Goal: Connect with others: Connect with others

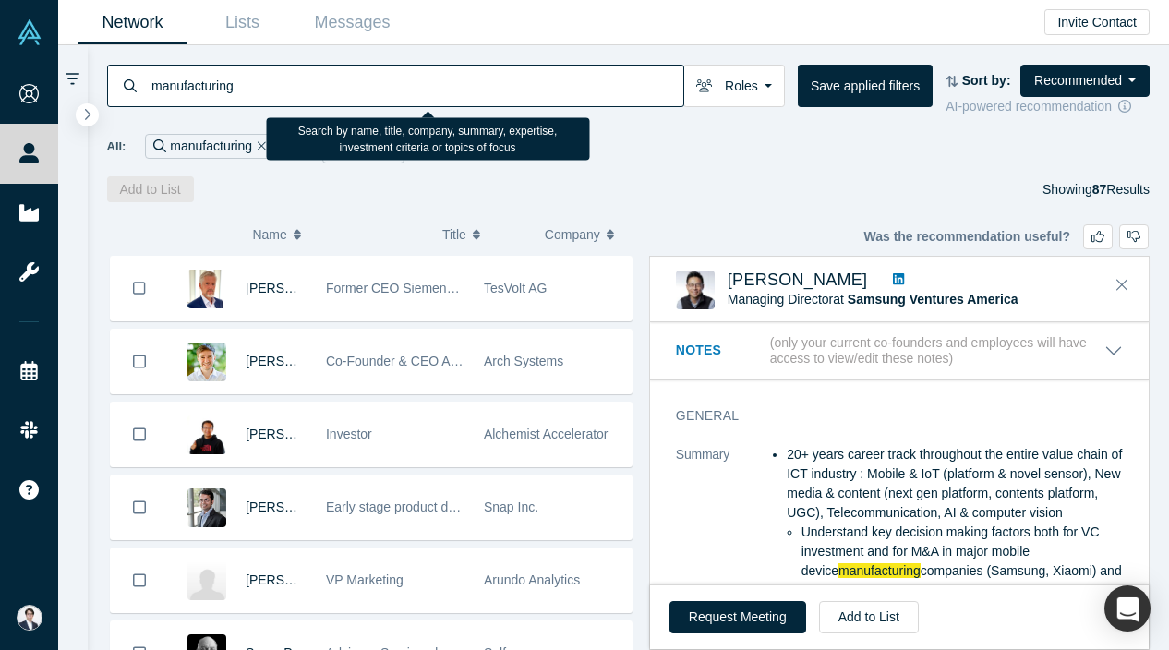
scroll to position [688, 0]
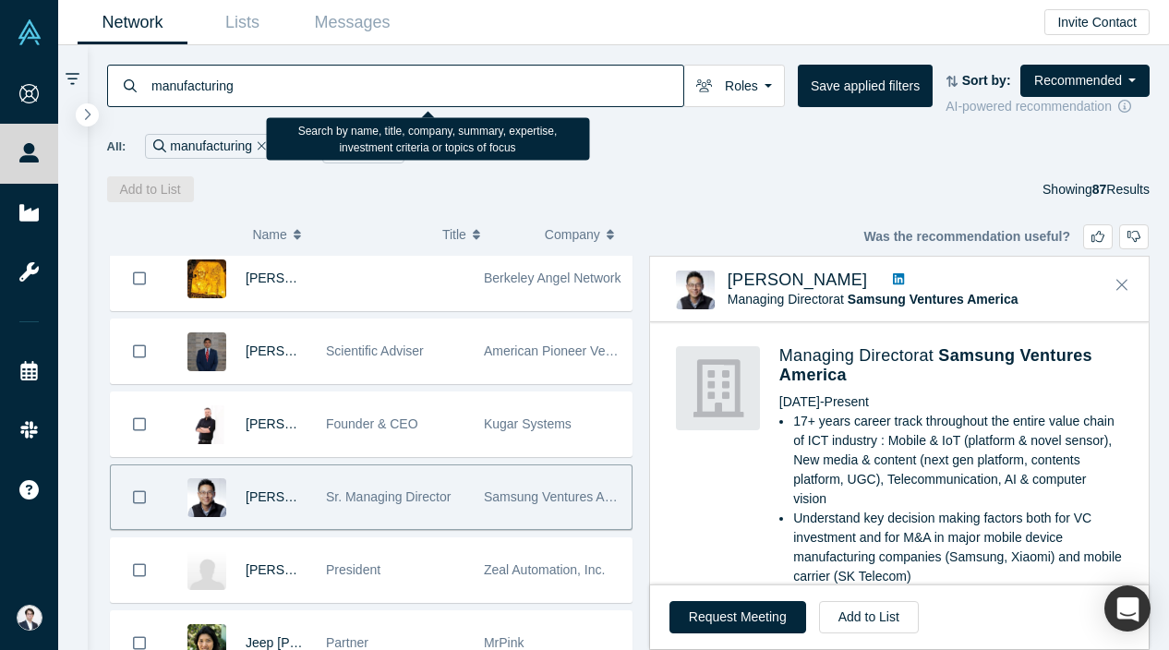
click at [353, 96] on input "manufacturing" at bounding box center [417, 85] width 534 height 43
type input "automotive"
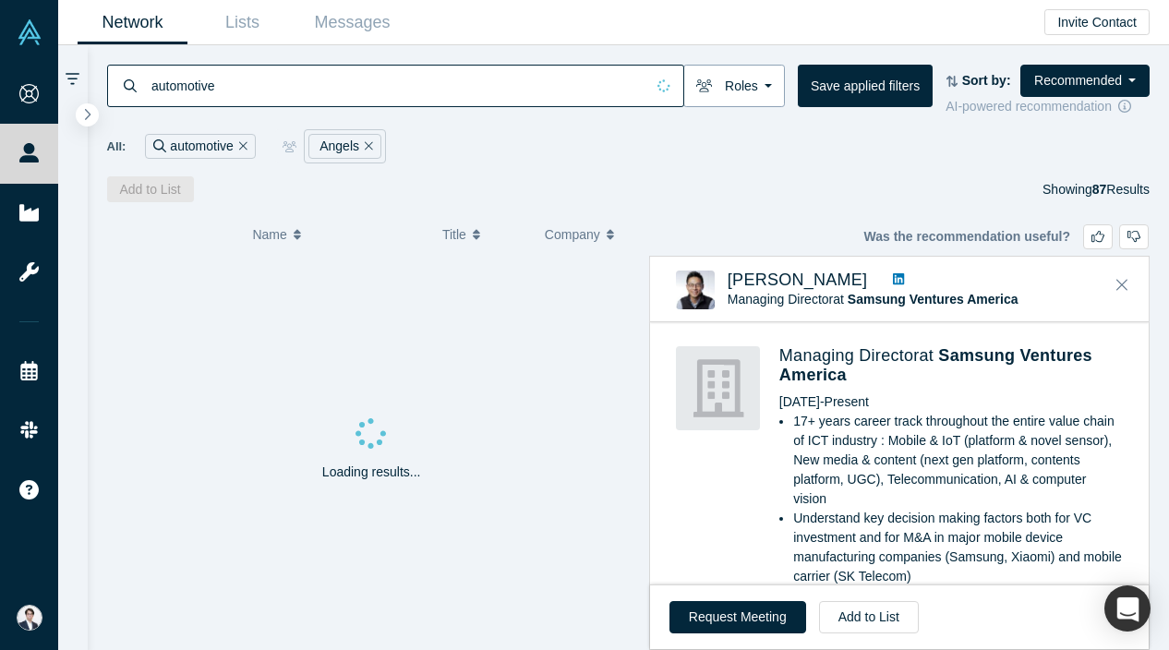
click at [763, 76] on button "Roles" at bounding box center [734, 86] width 102 height 42
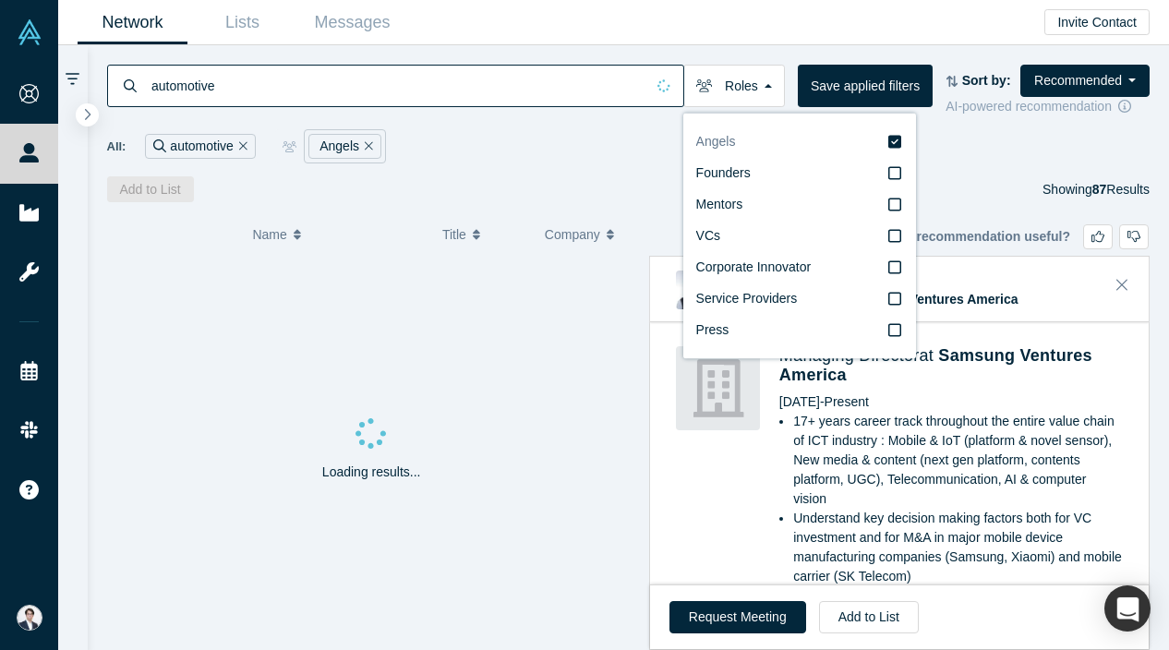
click at [901, 134] on icon at bounding box center [894, 141] width 13 height 15
click at [0, 0] on input "Angels" at bounding box center [0, 0] width 0 height 0
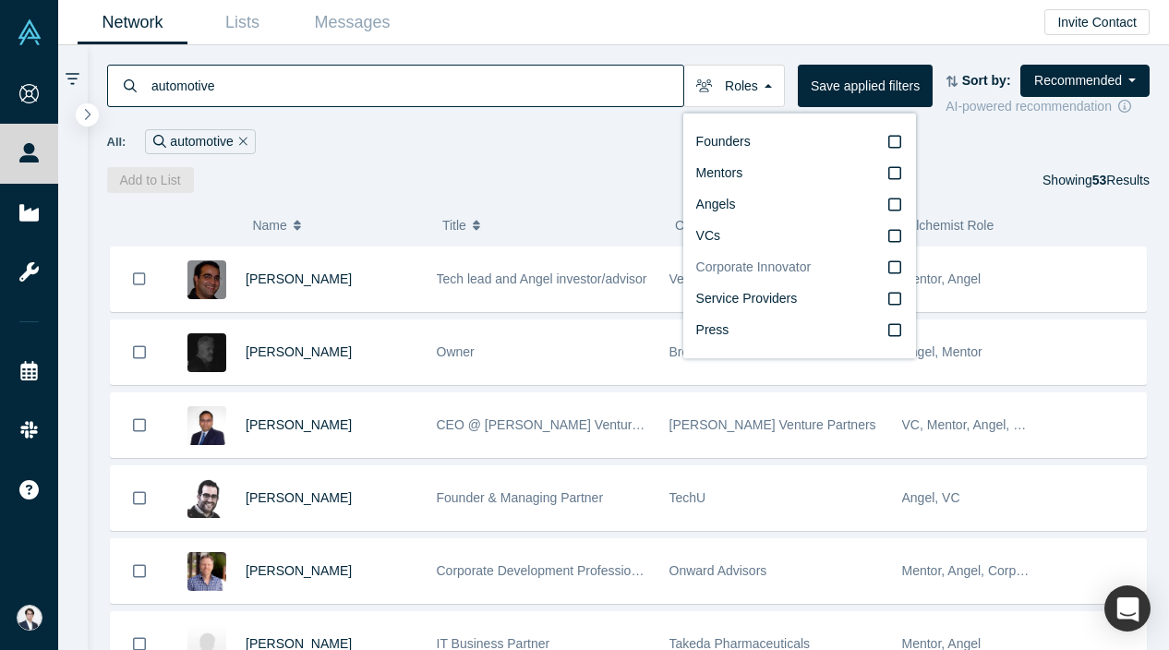
click at [895, 269] on label "Corporate Innovator" at bounding box center [799, 267] width 207 height 31
click at [0, 0] on input "Corporate Innovator" at bounding box center [0, 0] width 0 height 0
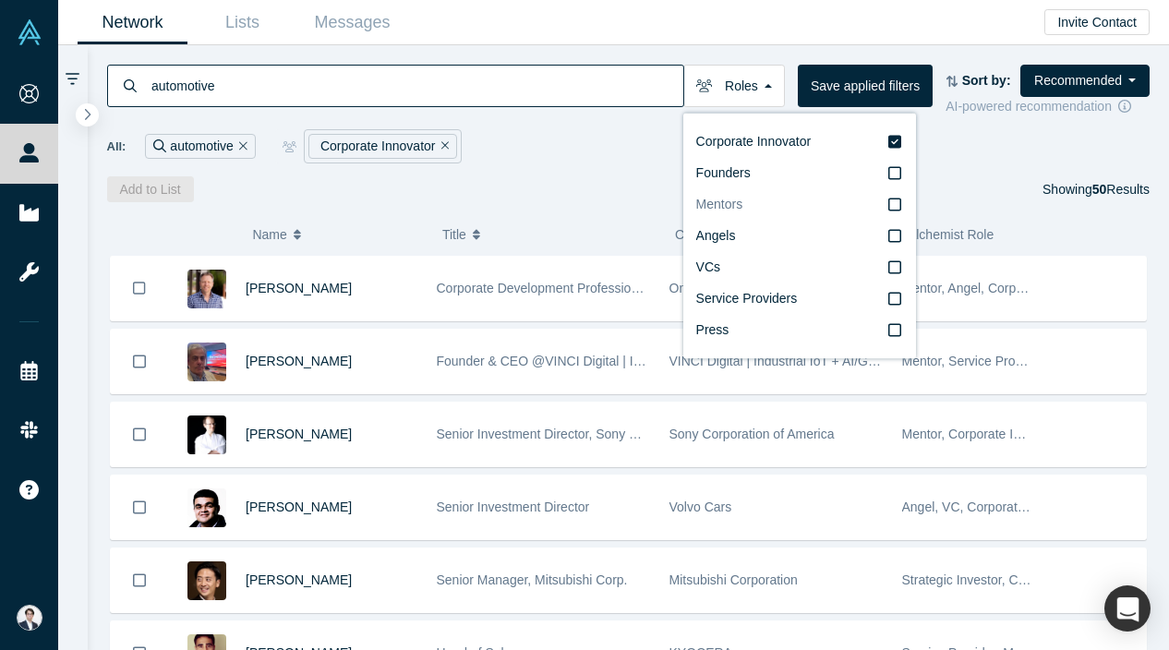
click at [824, 216] on label "Mentors" at bounding box center [799, 204] width 207 height 31
click at [0, 0] on input "Mentors" at bounding box center [0, 0] width 0 height 0
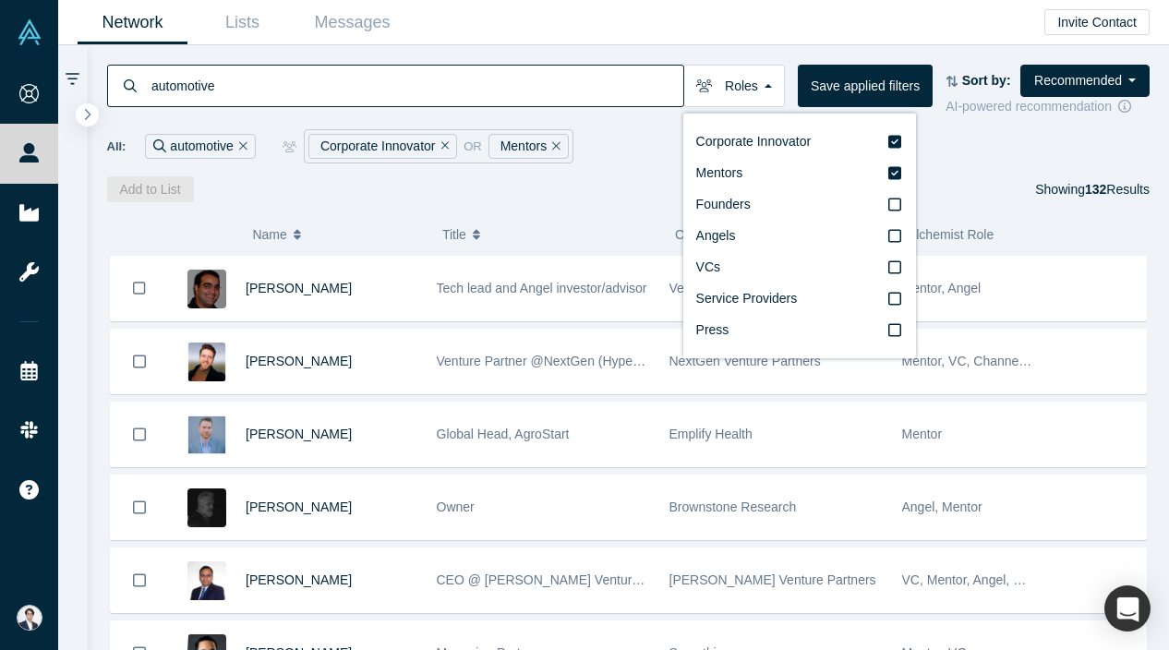
click at [585, 206] on div "( 0 ) Name Title Company Alchemist Role Sam Kavusi Tech lead and Angel investor…" at bounding box center [629, 426] width 1082 height 448
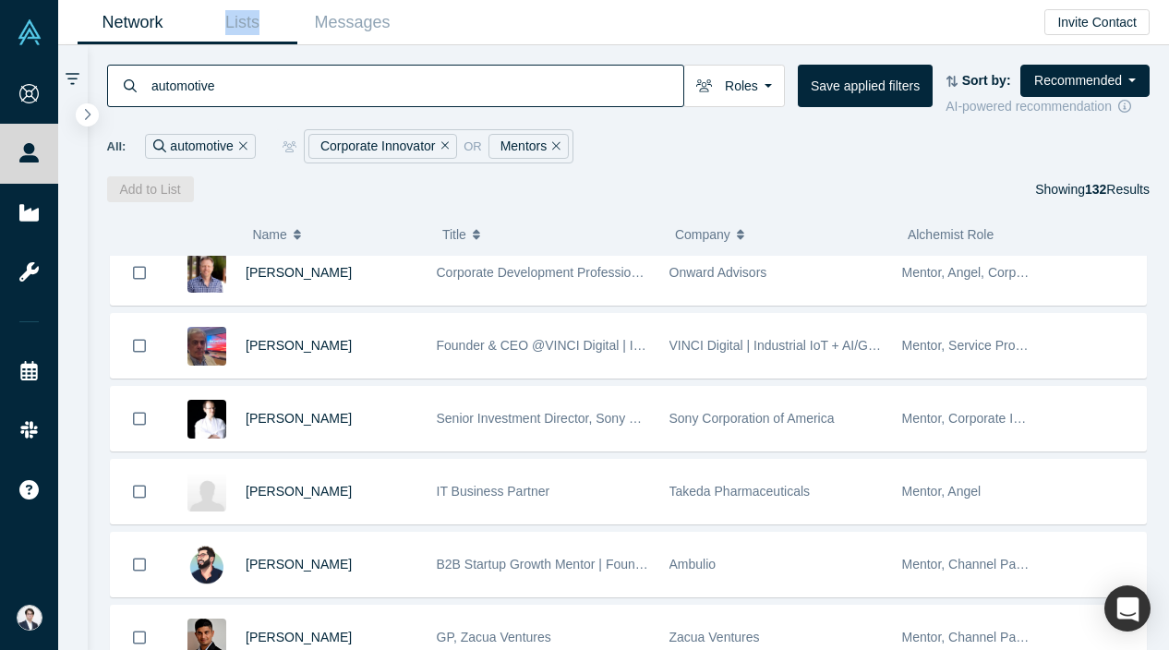
scroll to position [539, 0]
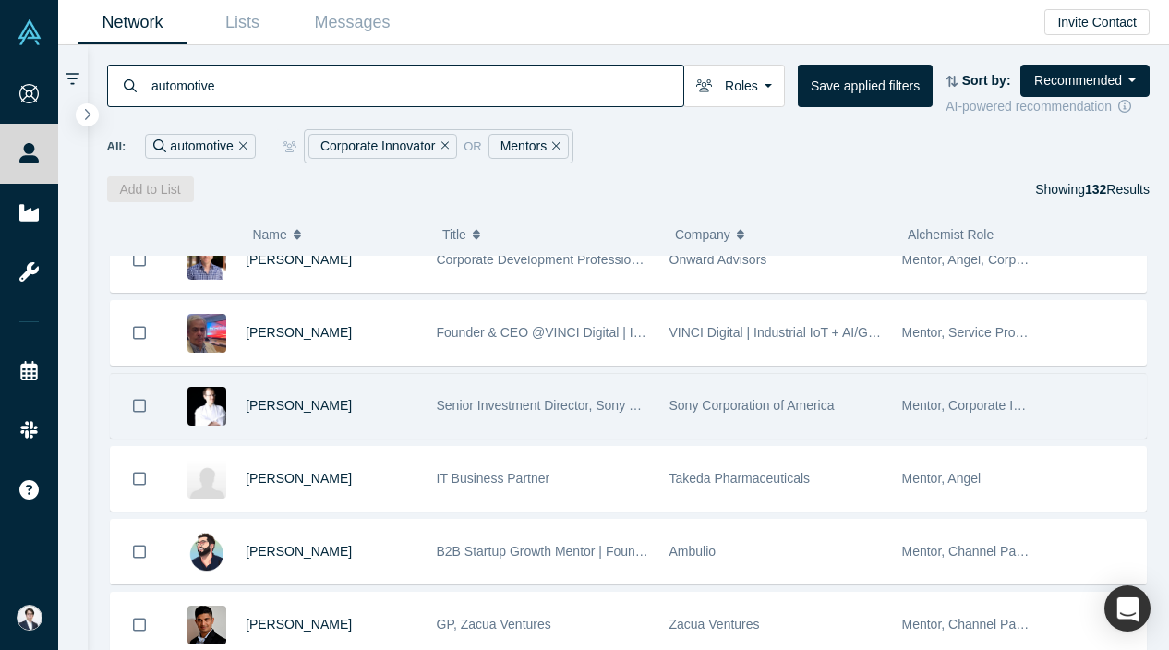
click at [691, 418] on div "Sony Corporation of America" at bounding box center [776, 406] width 213 height 64
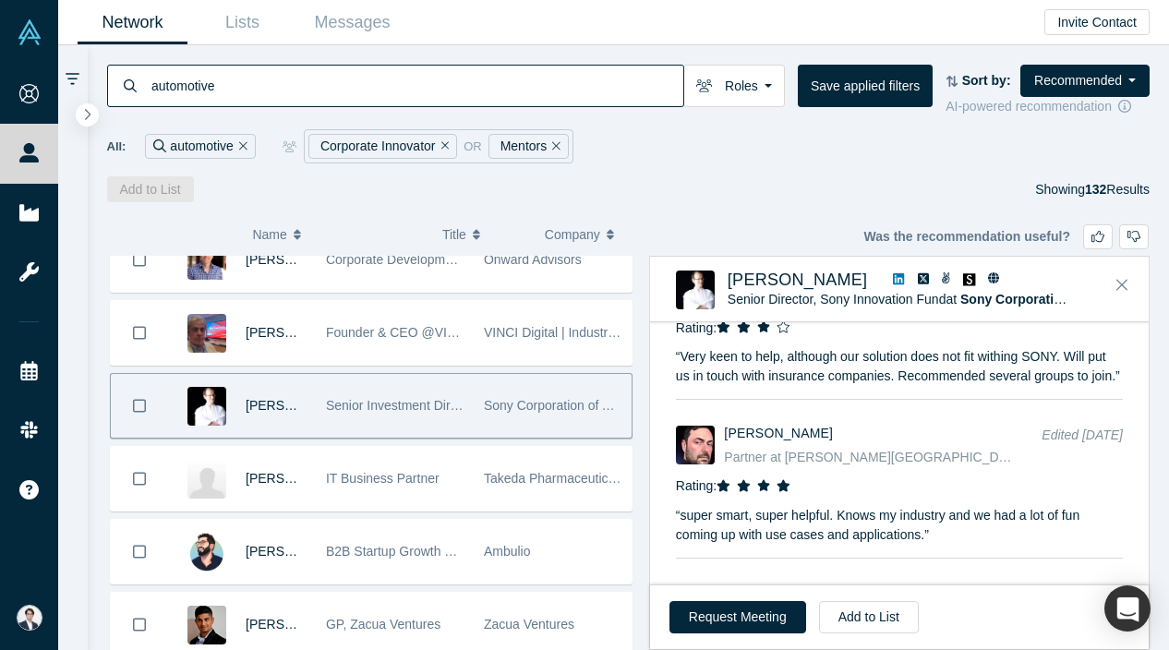
scroll to position [0, 0]
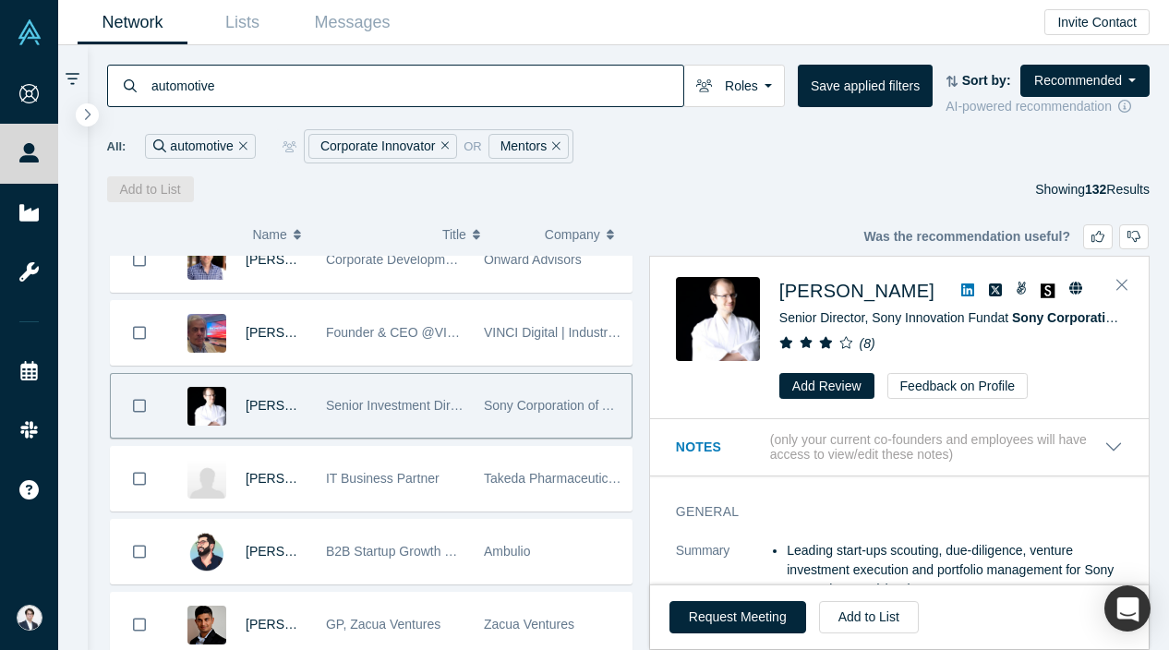
click at [1098, 447] on p "(only your current co-founders and employees will have access to view/edit thes…" at bounding box center [937, 447] width 334 height 31
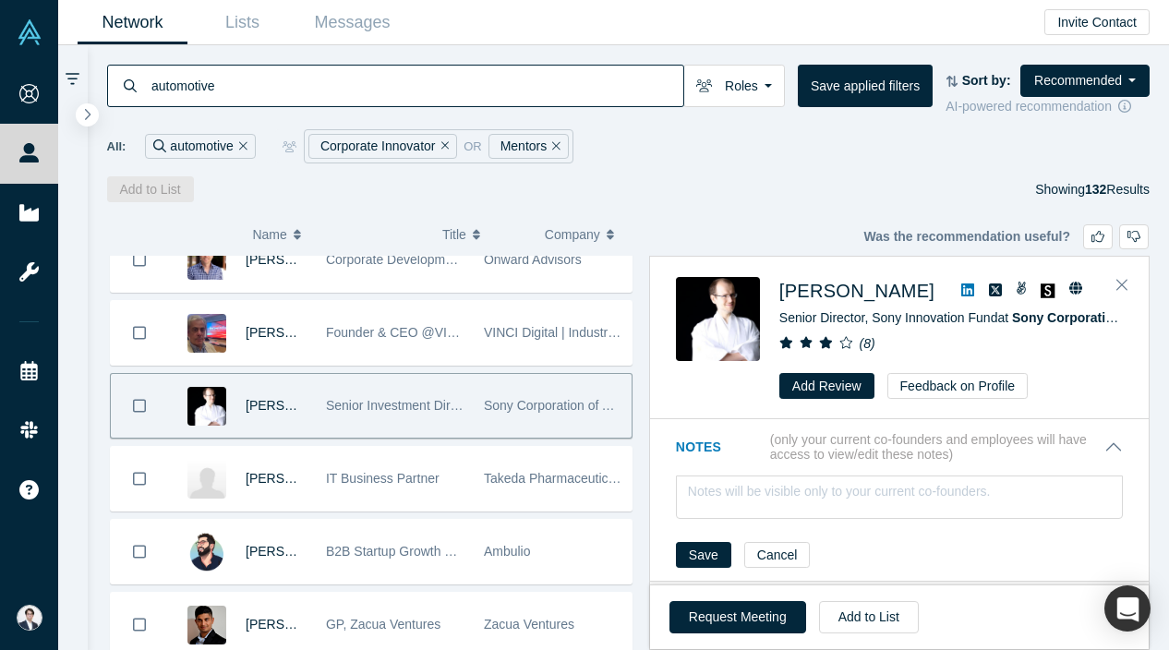
click at [1098, 446] on p "(only your current co-founders and employees will have access to view/edit thes…" at bounding box center [937, 447] width 334 height 31
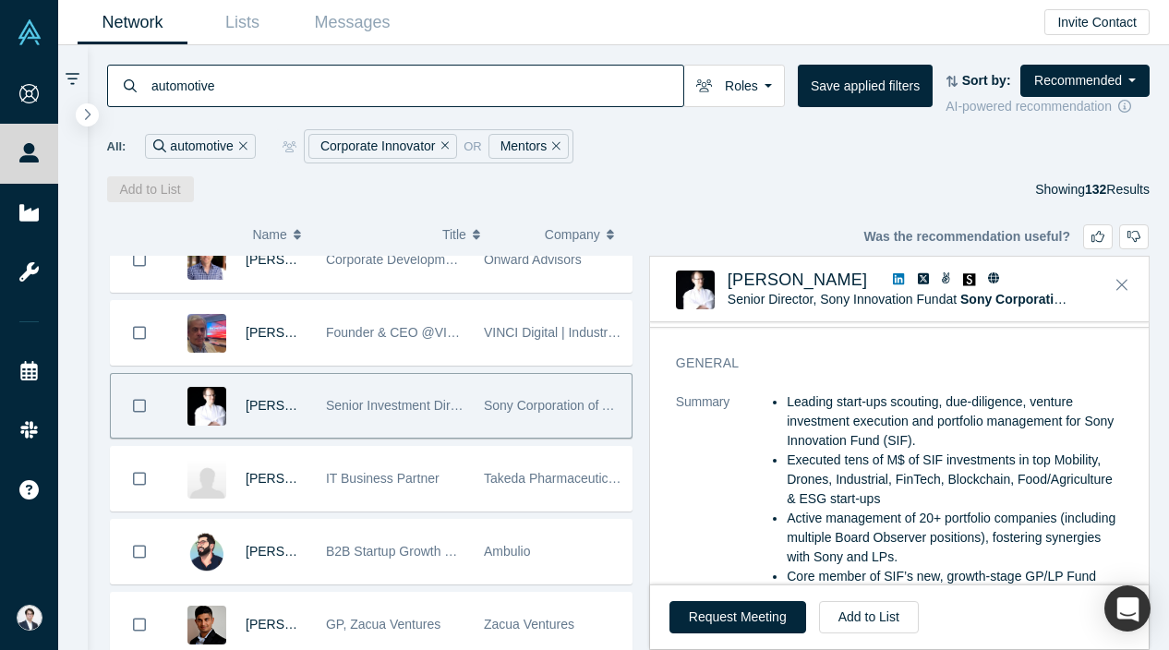
scroll to position [155, 0]
click at [879, 477] on li "Executed tens of M$ of SIF investments in top Mobility, Drones, Industrial, Fin…" at bounding box center [955, 482] width 336 height 58
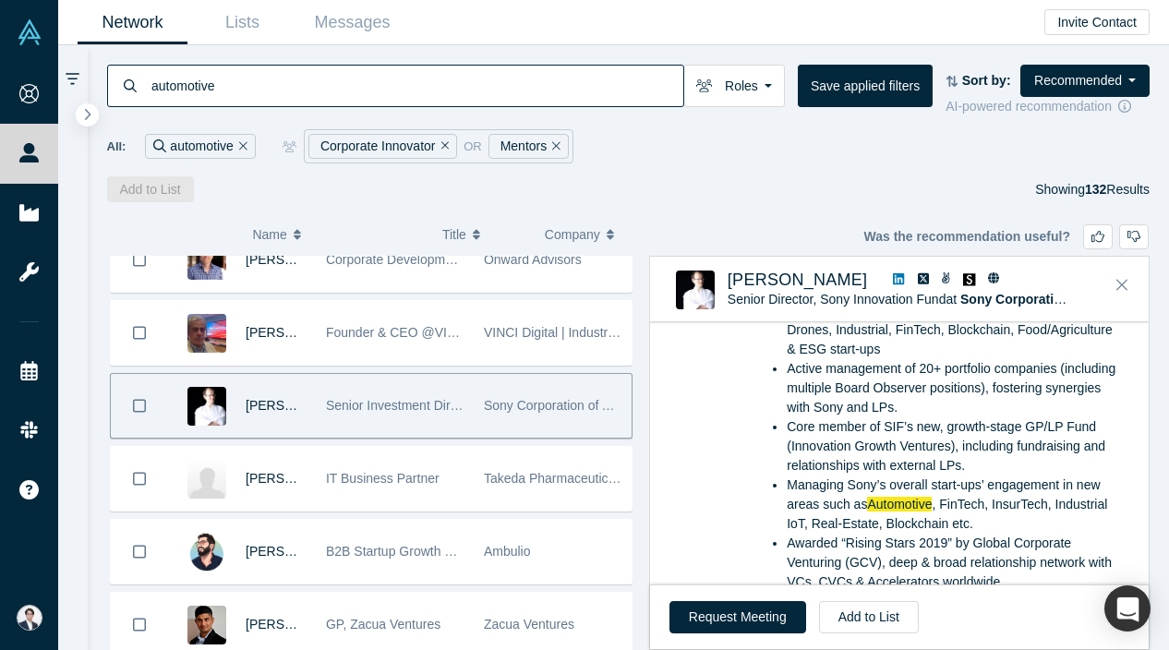
scroll to position [328, 0]
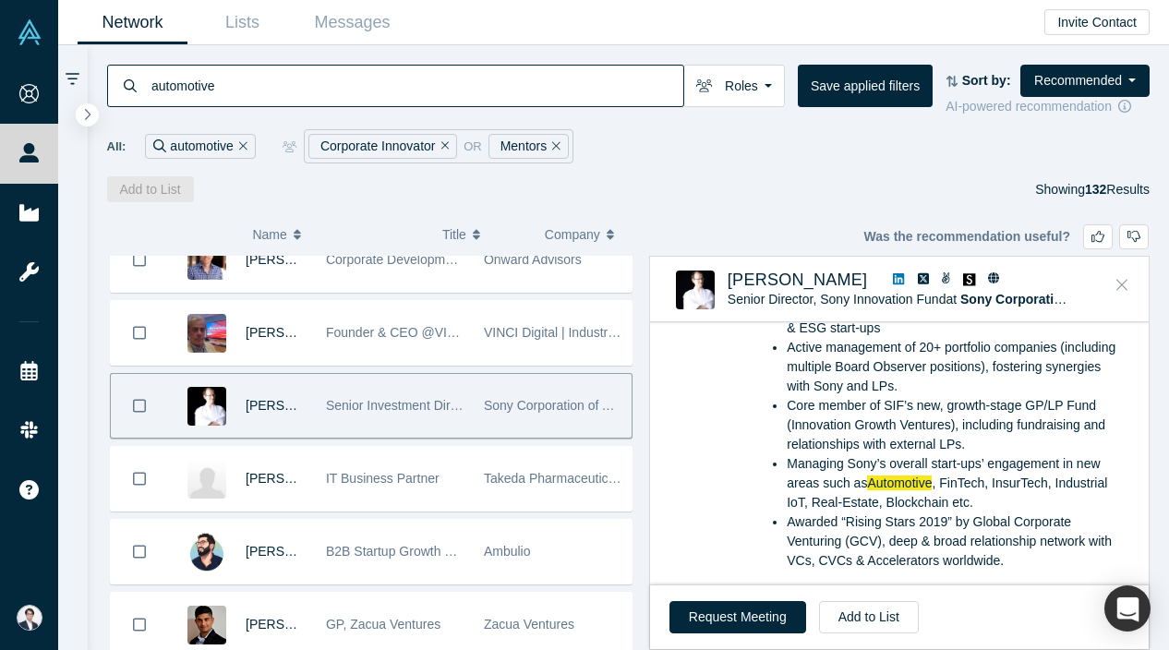
click at [1110, 287] on button "Close" at bounding box center [1122, 286] width 28 height 30
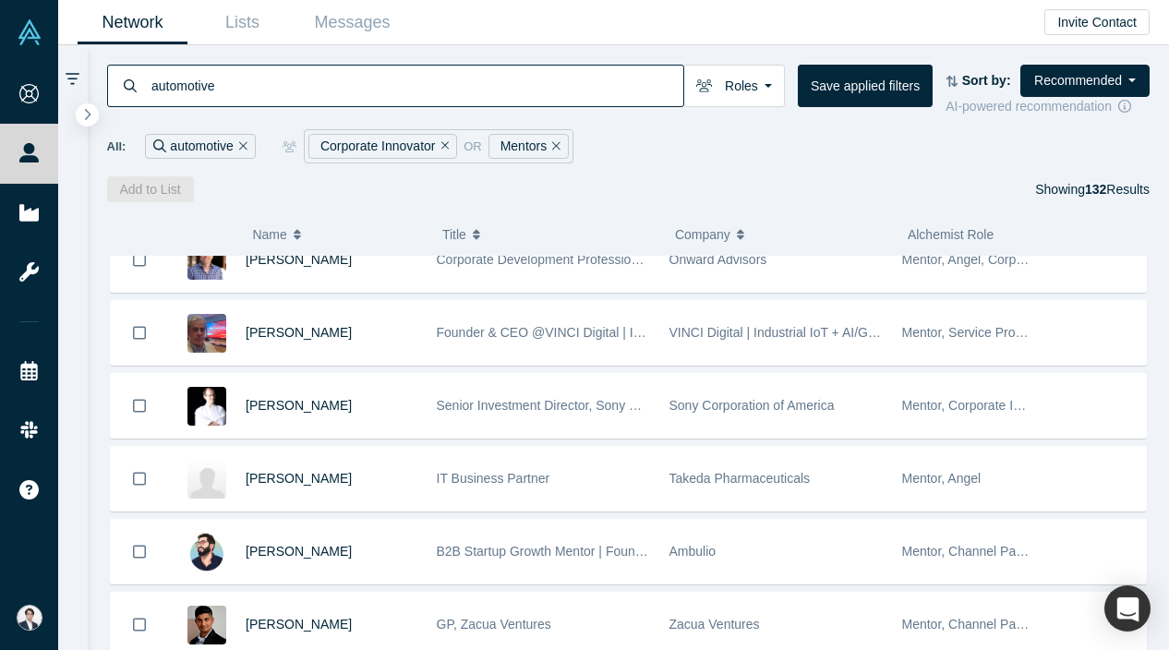
click at [977, 237] on span "Alchemist Role" at bounding box center [951, 234] width 86 height 15
click at [1061, 80] on button "Recommended" at bounding box center [1084, 81] width 129 height 32
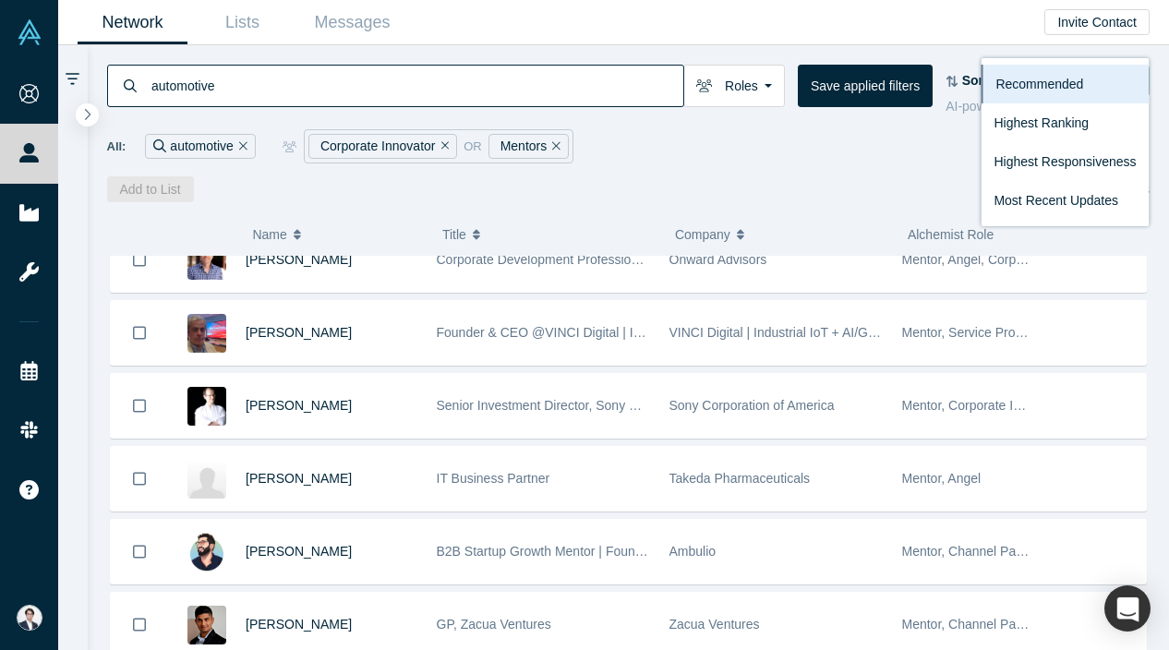
click at [922, 183] on div "Add to List Showing 132 Results" at bounding box center [629, 189] width 1044 height 26
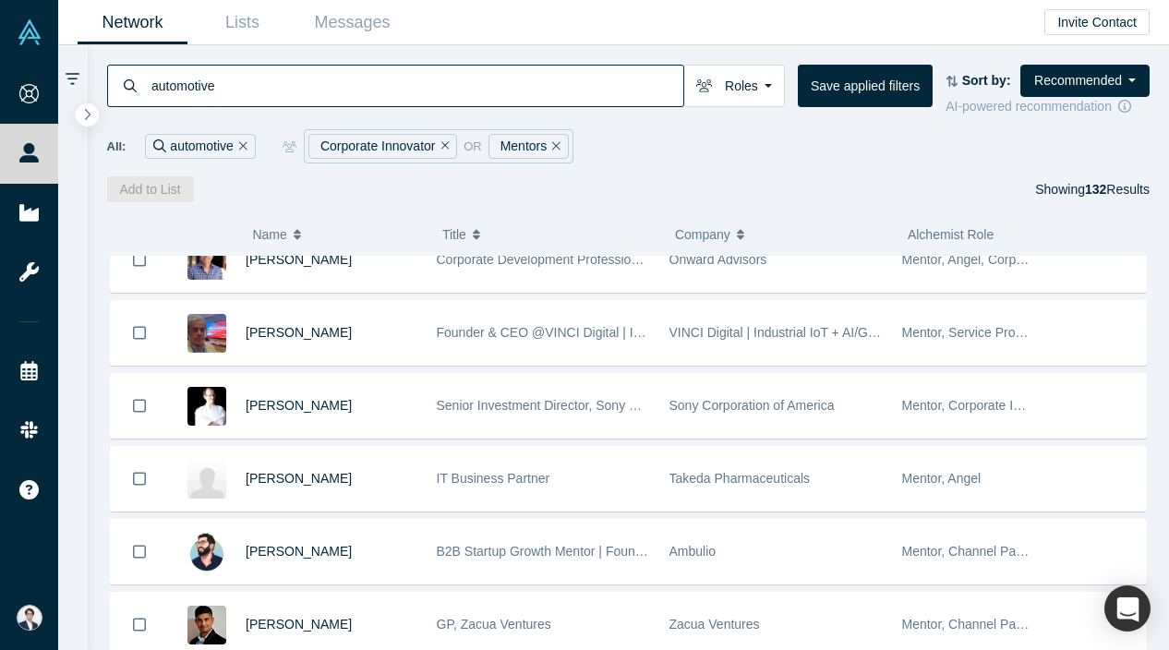
click at [72, 85] on icon at bounding box center [73, 79] width 14 height 17
click at [72, 69] on div at bounding box center [73, 66] width 30 height 42
click at [83, 112] on icon "button" at bounding box center [87, 114] width 9 height 14
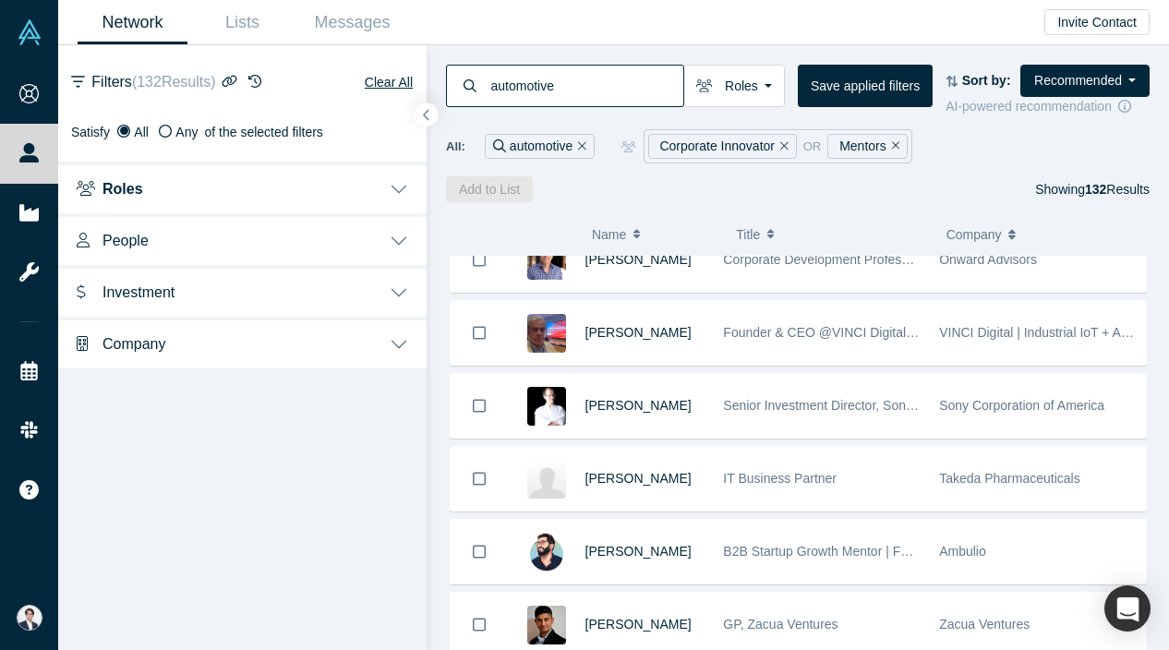
click at [343, 192] on button "Roles" at bounding box center [242, 188] width 368 height 52
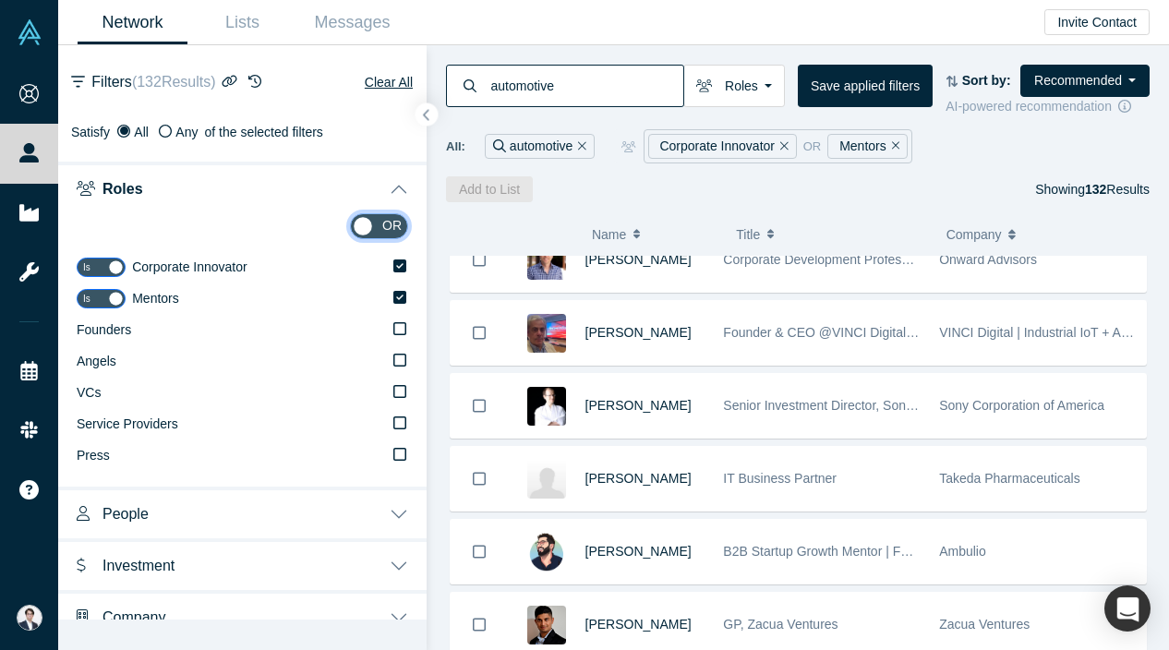
click at [372, 223] on input "checkbox" at bounding box center [379, 226] width 58 height 26
checkbox input "true"
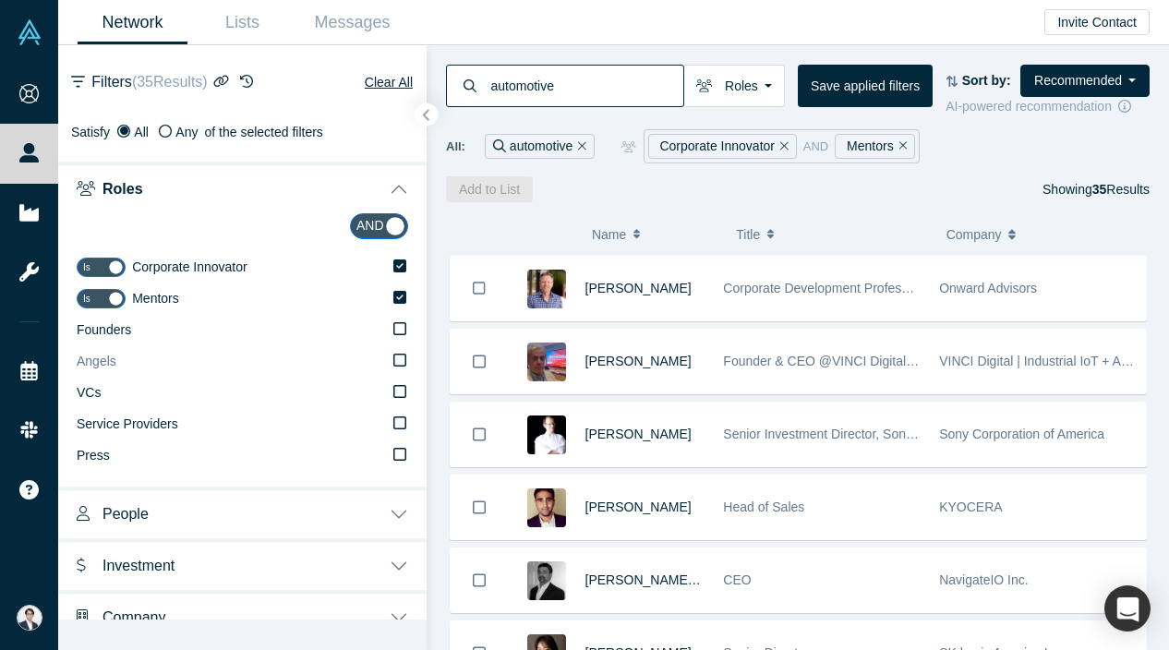
click at [399, 355] on icon at bounding box center [399, 360] width 13 height 15
click at [0, 0] on input "Angels" at bounding box center [0, 0] width 0 height 0
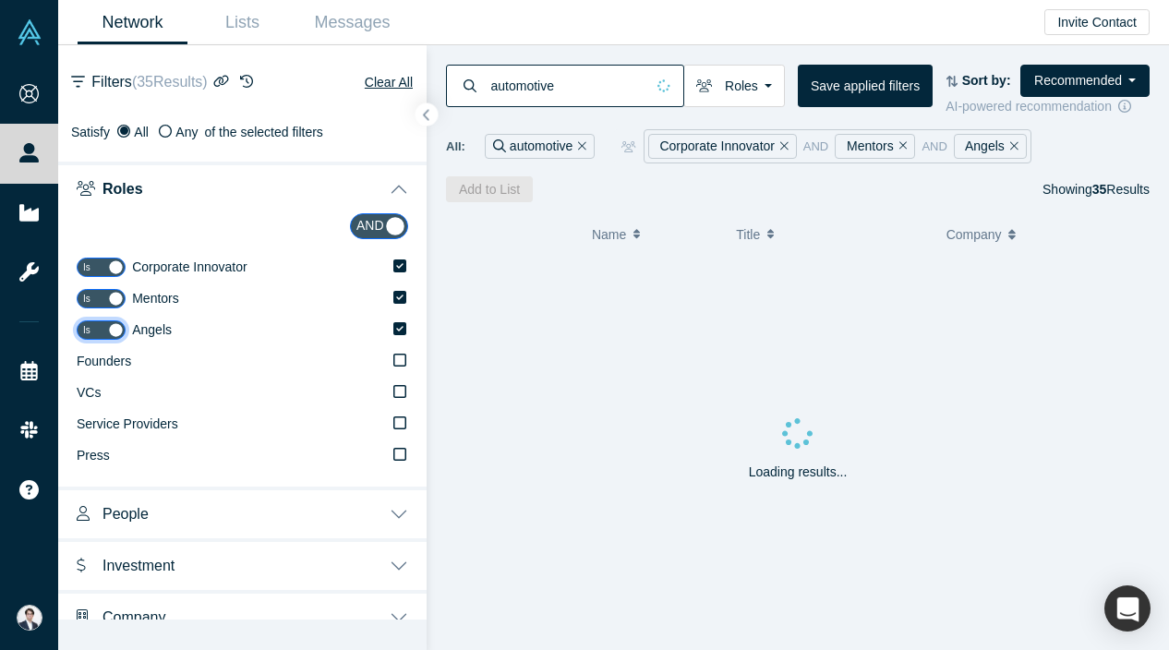
click at [103, 321] on input "checkbox" at bounding box center [101, 329] width 49 height 19
checkbox input "false"
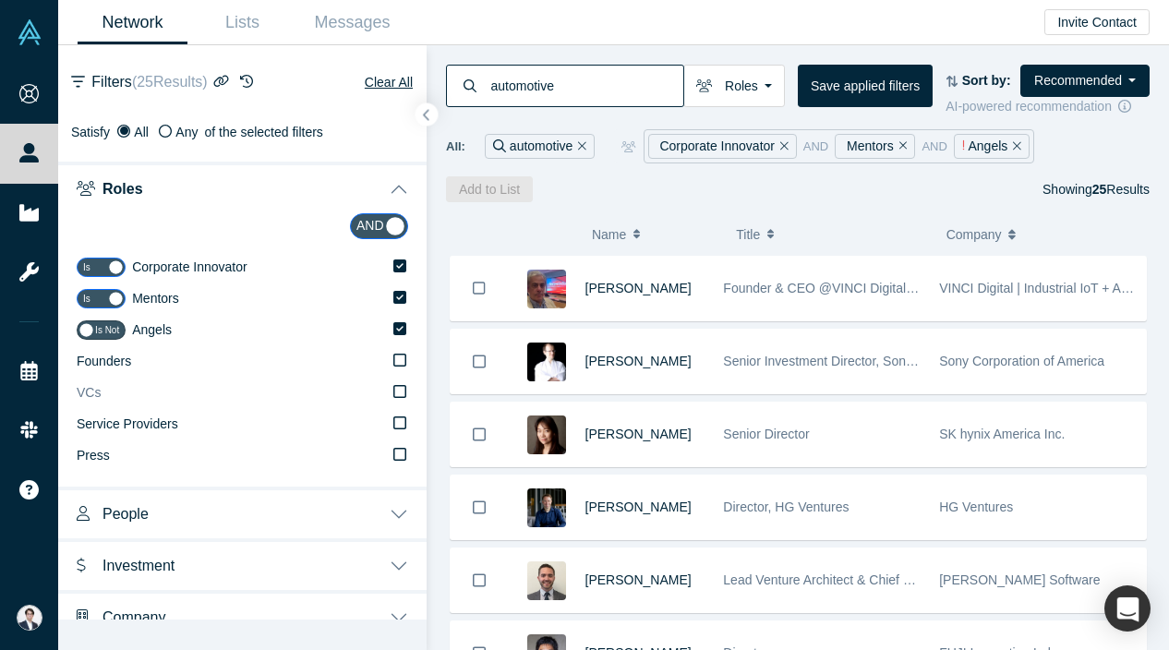
click at [400, 386] on icon at bounding box center [399, 391] width 13 height 15
click at [0, 0] on input "VCs" at bounding box center [0, 0] width 0 height 0
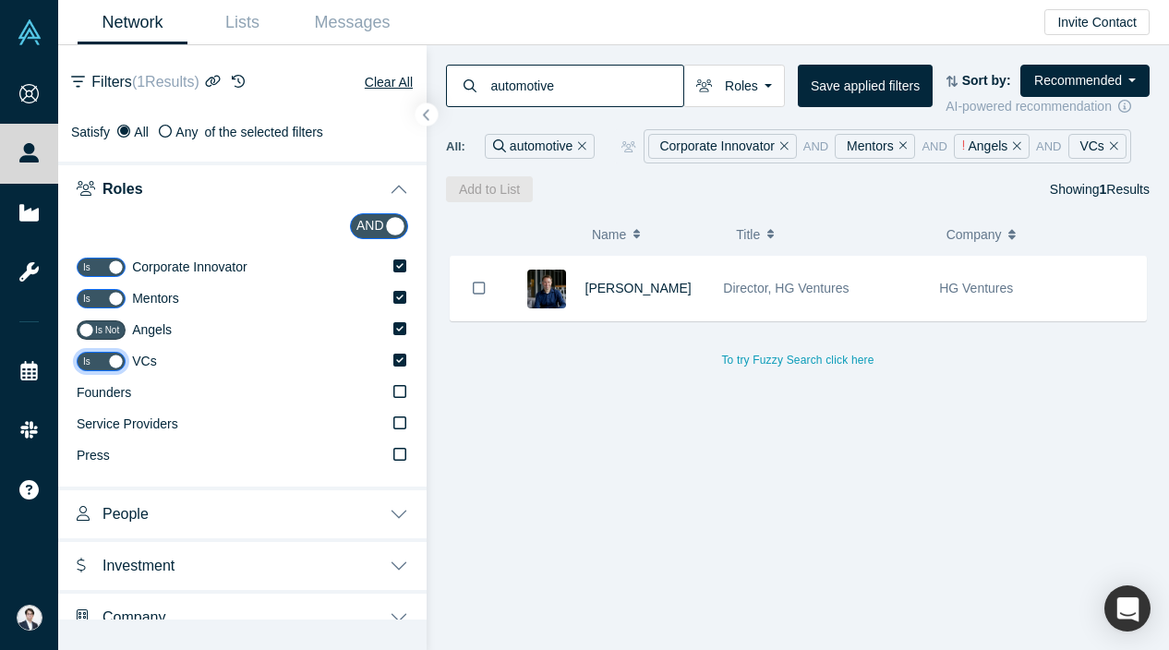
click at [106, 366] on input "checkbox" at bounding box center [101, 361] width 49 height 19
checkbox input "false"
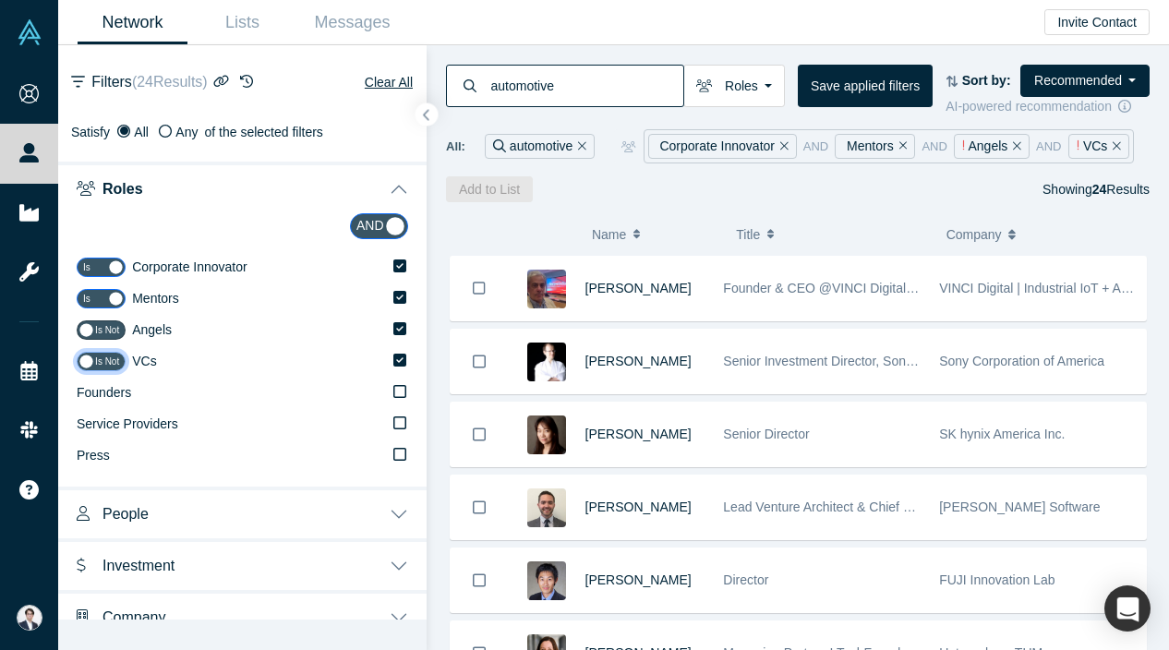
scroll to position [21, 0]
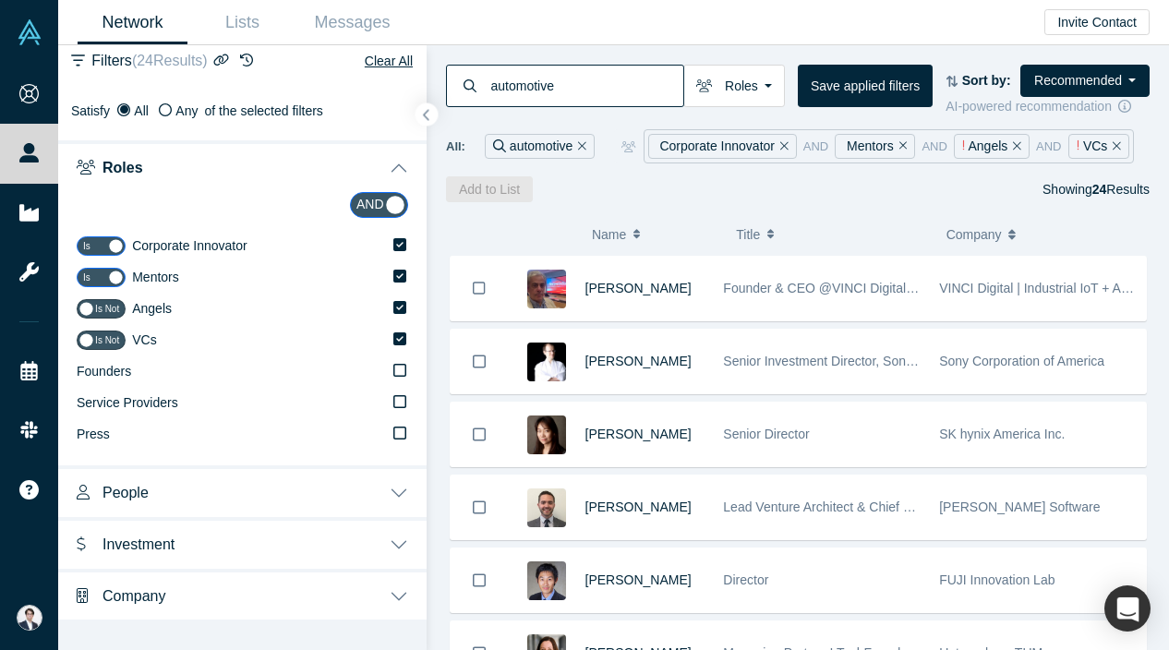
click at [272, 614] on button "Company" at bounding box center [242, 595] width 368 height 52
click at [427, 117] on icon "button" at bounding box center [426, 115] width 9 height 14
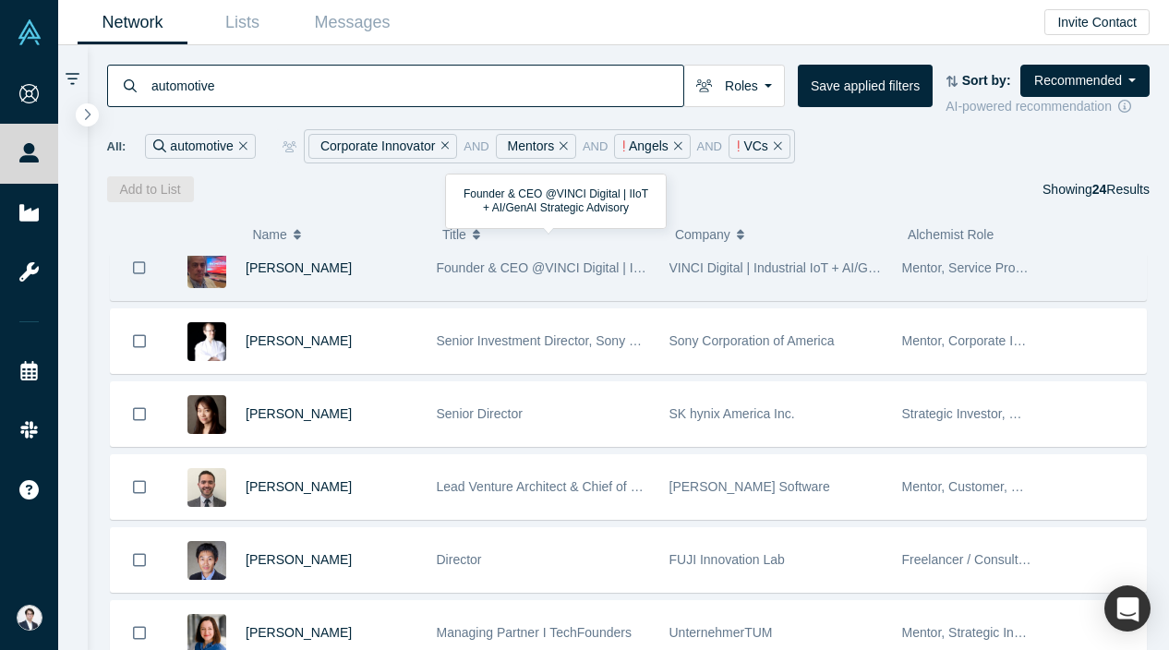
scroll to position [22, 0]
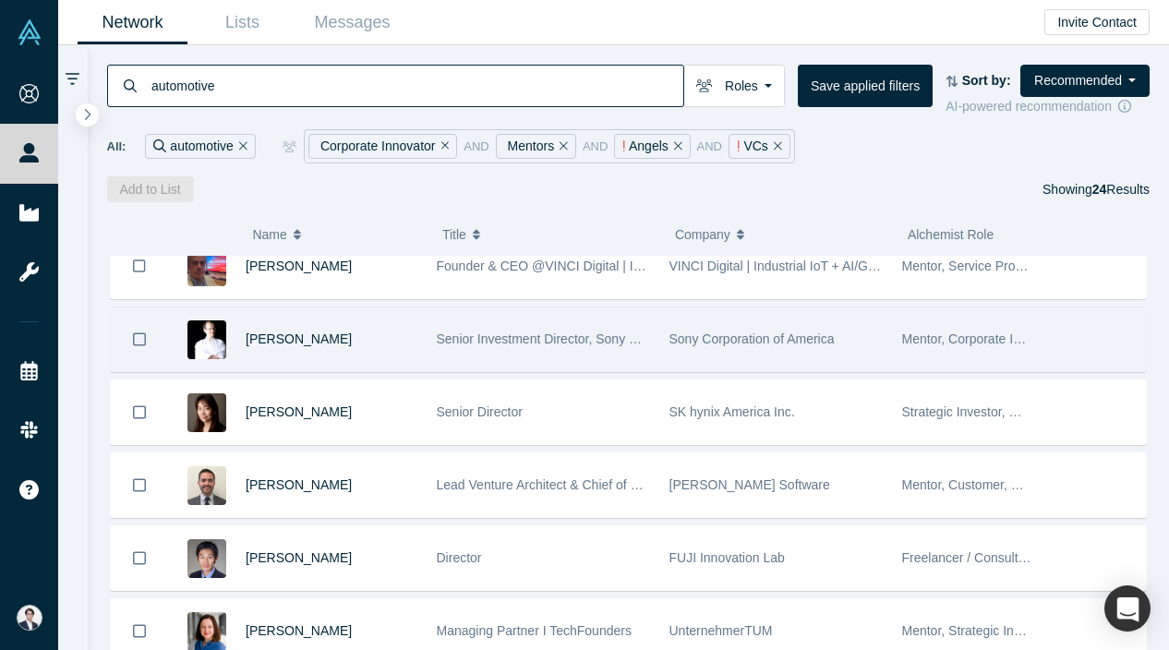
click at [1000, 332] on span "Mentor, Corporate Innovator, Acquirer, Strategic Investor" at bounding box center [1063, 339] width 322 height 15
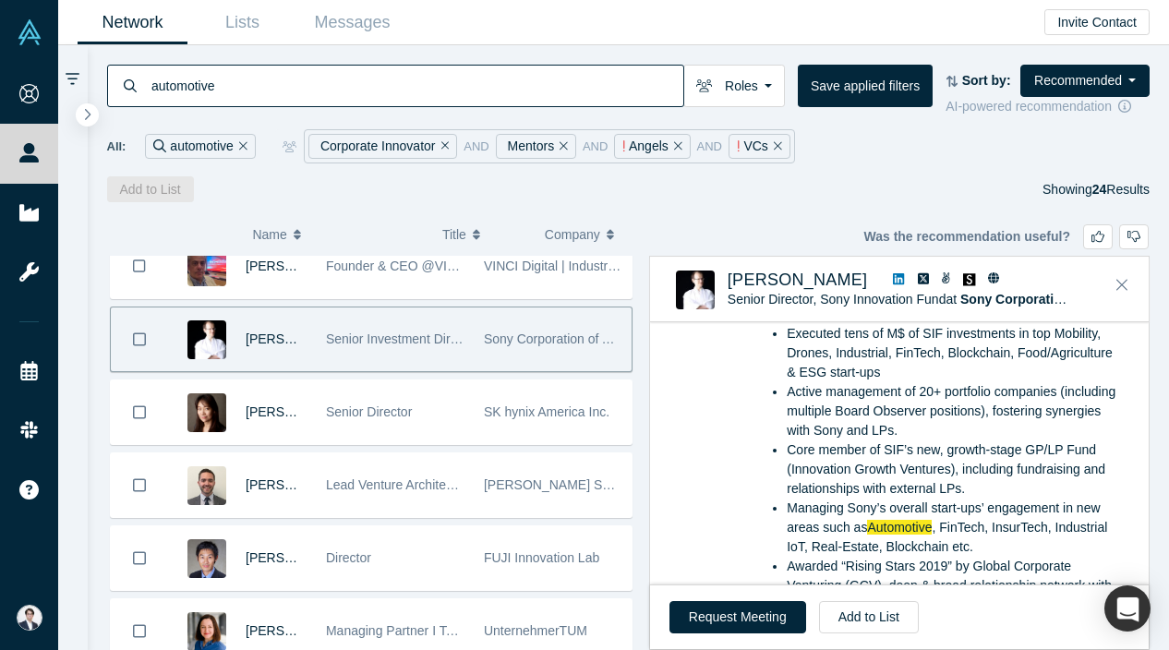
scroll to position [226, 0]
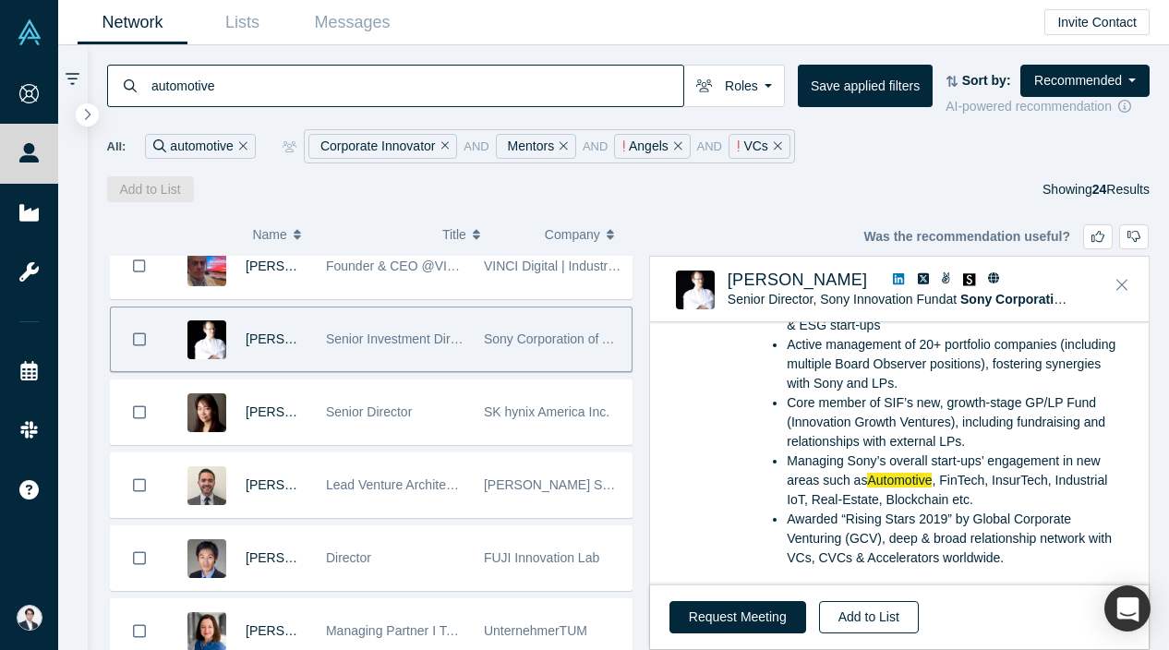
click at [874, 610] on button "Add to List" at bounding box center [869, 617] width 100 height 32
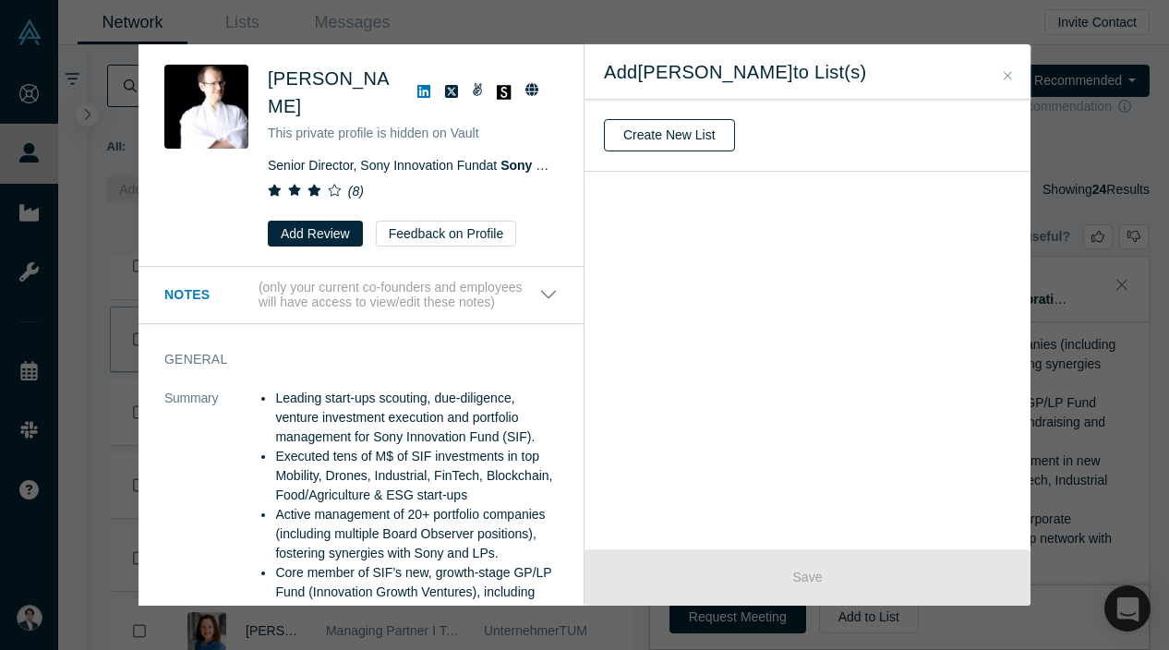
click at [649, 137] on button "Create New List" at bounding box center [669, 135] width 131 height 32
click at [666, 131] on input "text" at bounding box center [807, 135] width 407 height 39
type input "Manufacturing Discussion"
click at [627, 186] on button "Create" at bounding box center [643, 184] width 78 height 32
click at [999, 200] on icon at bounding box center [996, 202] width 19 height 22
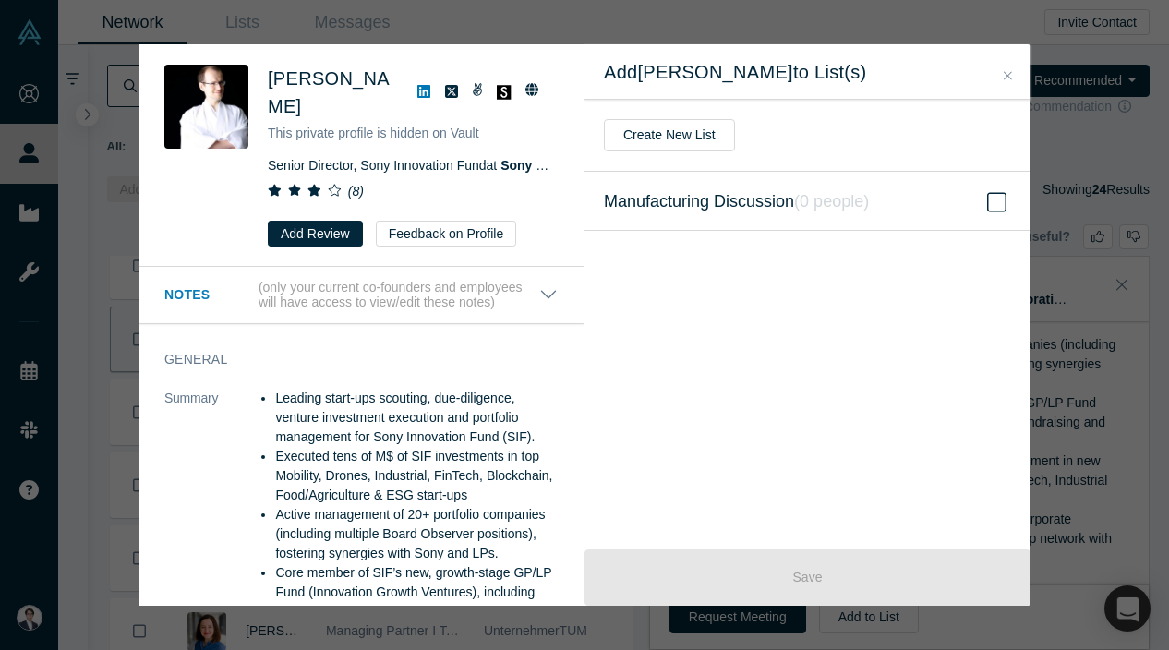
click at [0, 0] on input "Manufacturing Discussion ( 0 people )" at bounding box center [0, 0] width 0 height 0
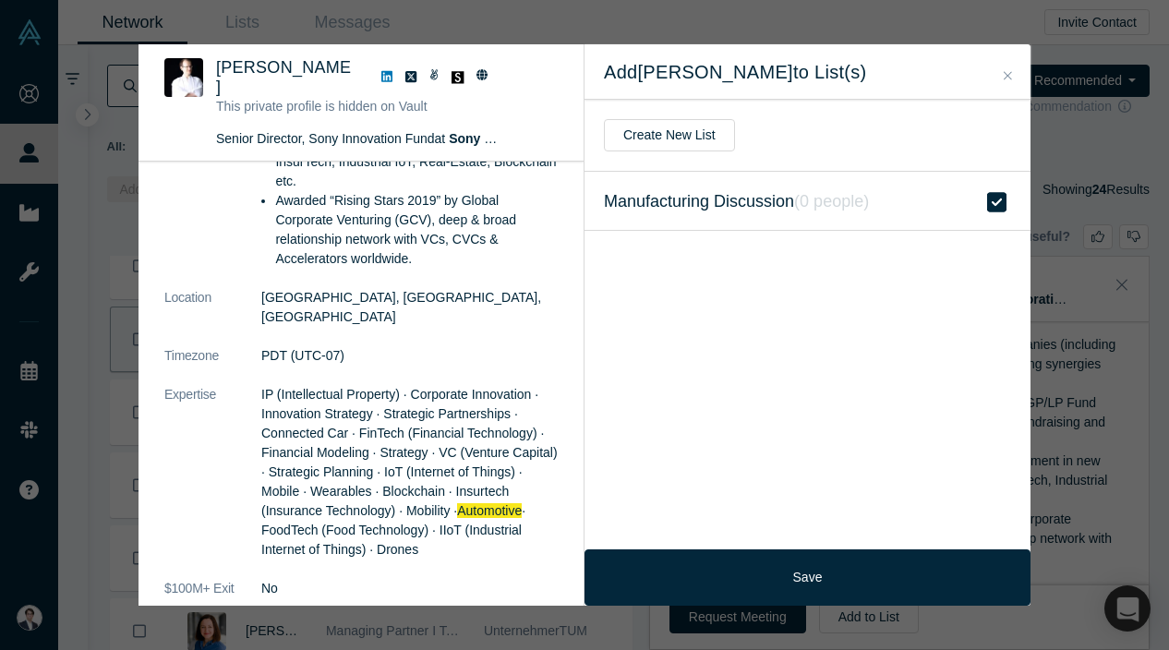
scroll to position [399, 0]
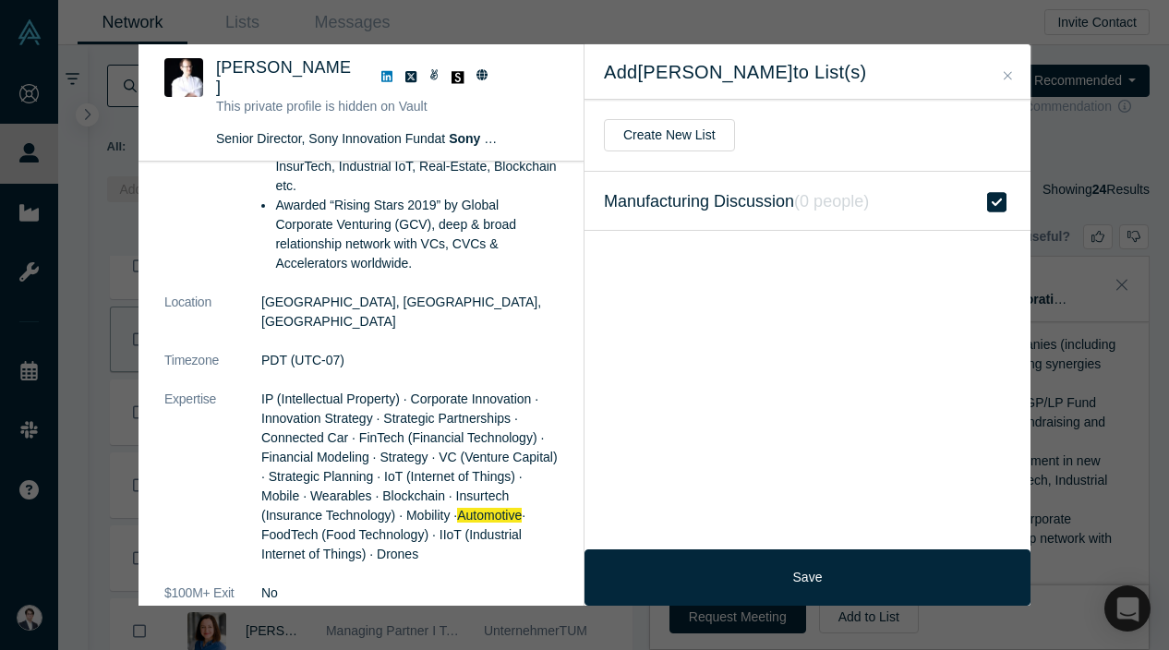
click at [444, 441] on span "IP (Intellectual Property) · Corporate Innovation · Innovation Strategy · Strat…" at bounding box center [409, 457] width 296 height 131
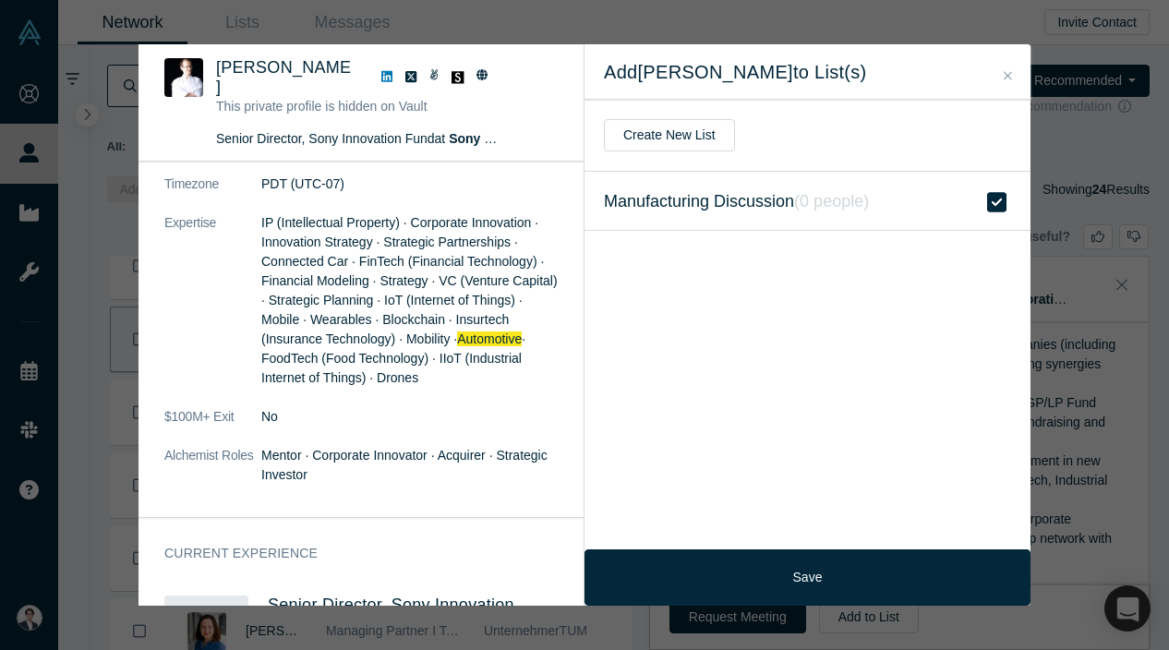
scroll to position [582, 0]
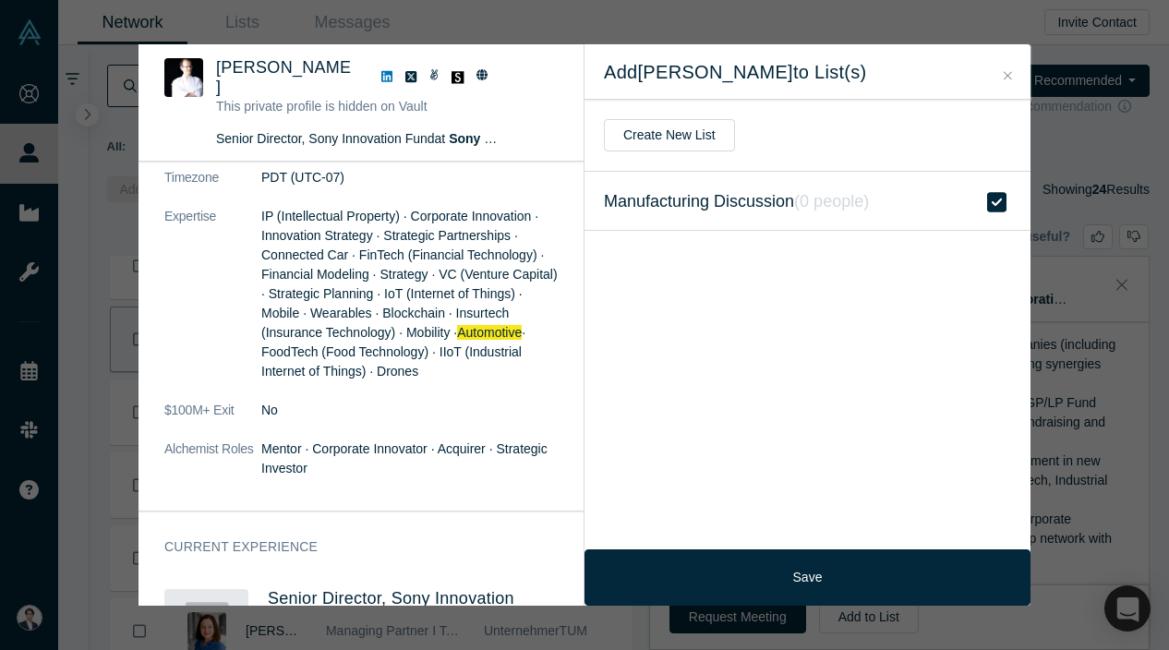
click at [1006, 209] on icon at bounding box center [996, 201] width 19 height 19
click at [0, 0] on input "Manufacturing Discussion ( 0 people )" at bounding box center [0, 0] width 0 height 0
click at [731, 206] on span "Manufacturing Discussion ( 0 people )" at bounding box center [736, 201] width 265 height 26
click at [0, 0] on input "Manufacturing Discussion ( 0 people )" at bounding box center [0, 0] width 0 height 0
click at [731, 206] on span "Manufacturing Discussion ( 0 people )" at bounding box center [736, 201] width 265 height 26
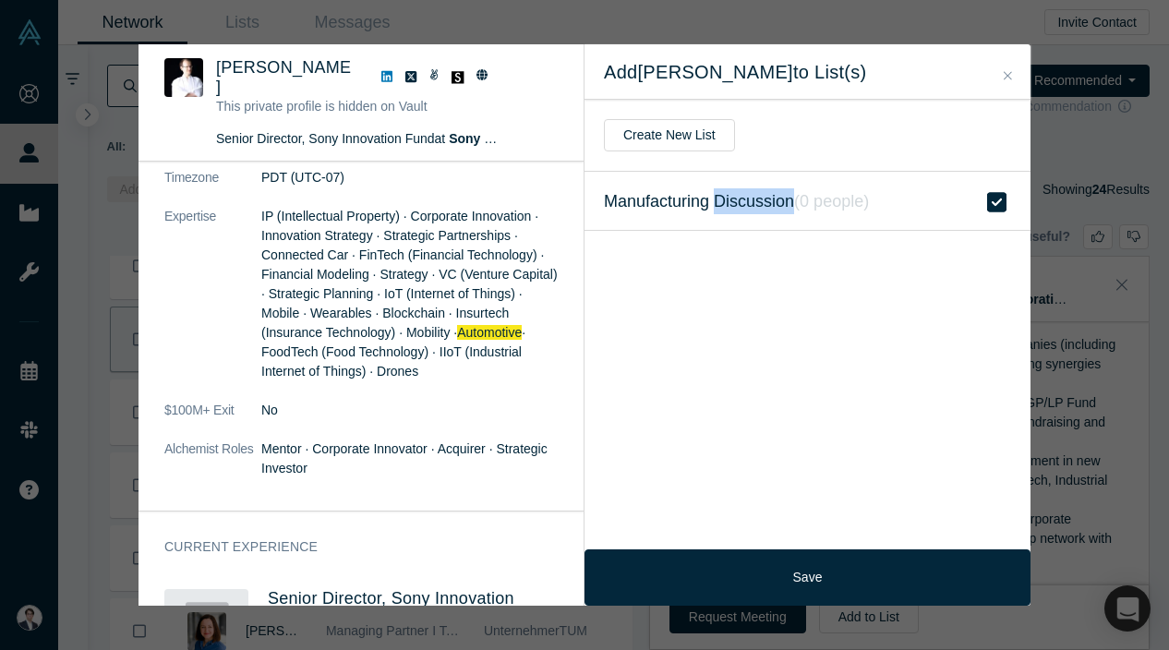
click at [0, 0] on input "Manufacturing Discussion ( 0 people )" at bounding box center [0, 0] width 0 height 0
click at [743, 207] on span "Manufacturing Discussion ( 0 people )" at bounding box center [736, 201] width 265 height 26
click at [0, 0] on input "Manufacturing Discussion ( 0 people )" at bounding box center [0, 0] width 0 height 0
click at [931, 223] on label "Manufacturing Discussion ( 0 people )" at bounding box center [808, 201] width 446 height 59
click at [0, 0] on input "Manufacturing Discussion ( 0 people )" at bounding box center [0, 0] width 0 height 0
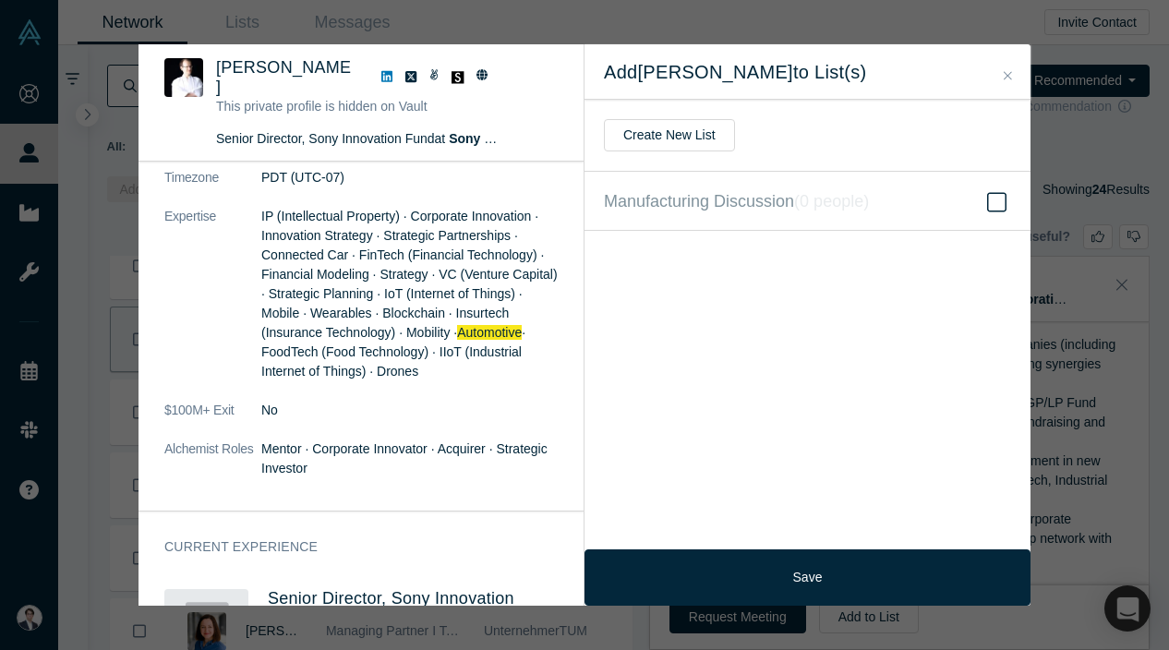
click at [1005, 71] on icon "Close" at bounding box center [1008, 75] width 8 height 13
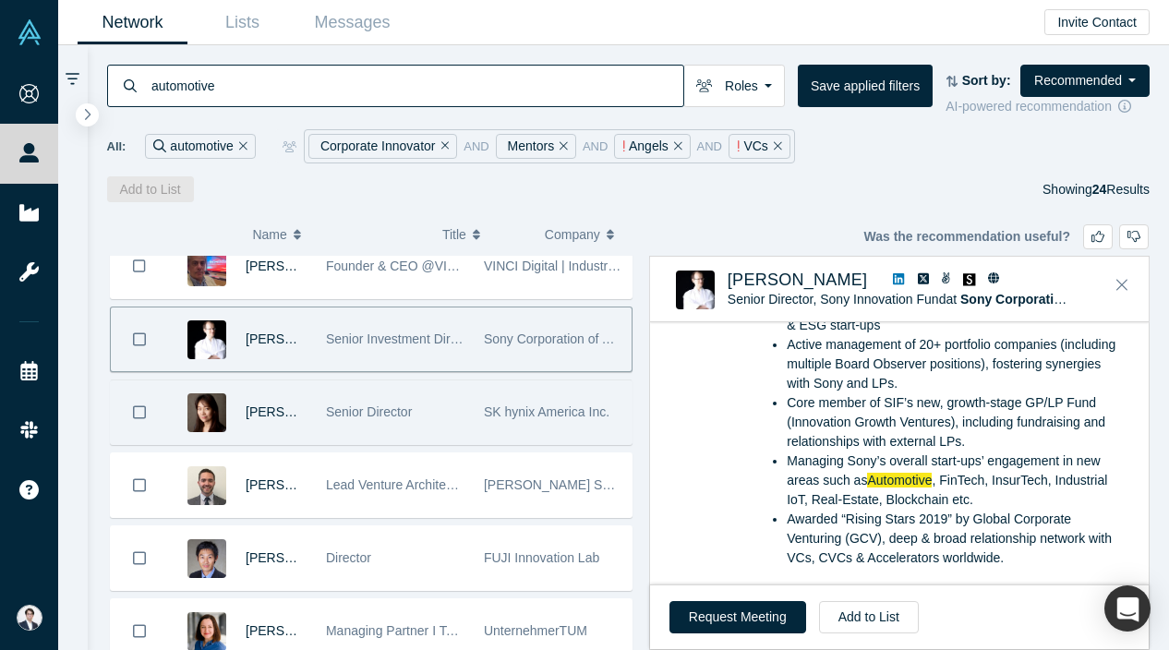
click at [403, 416] on span "Senior Director" at bounding box center [369, 411] width 86 height 15
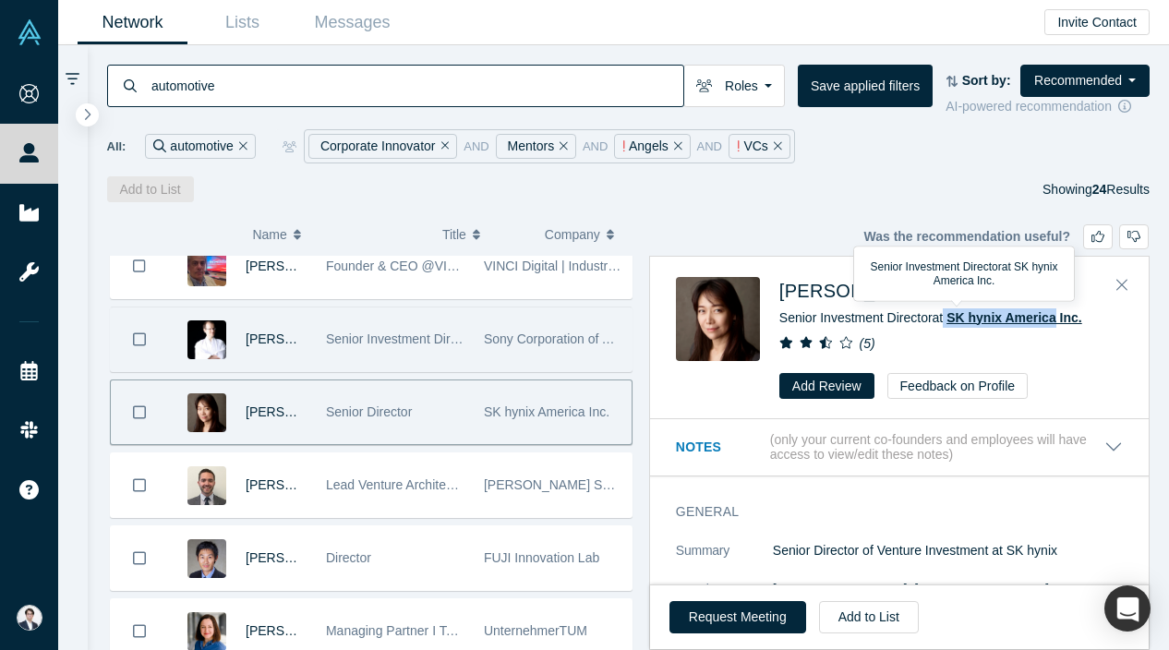
drag, startPoint x: 946, startPoint y: 321, endPoint x: 1059, endPoint y: 321, distance: 113.6
click at [1059, 321] on span "Senior Investment Director at SK hynix America Inc." at bounding box center [930, 317] width 303 height 15
copy span "SK hynix America"
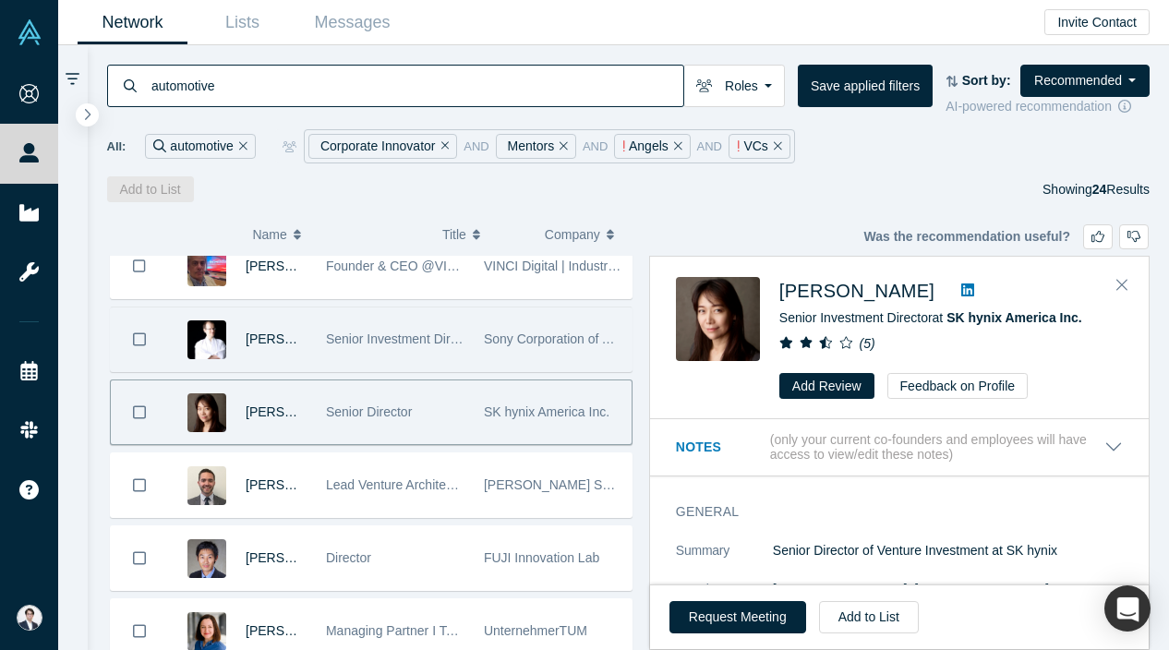
click at [75, 77] on icon at bounding box center [73, 79] width 14 height 17
click at [82, 114] on button "button" at bounding box center [87, 115] width 25 height 25
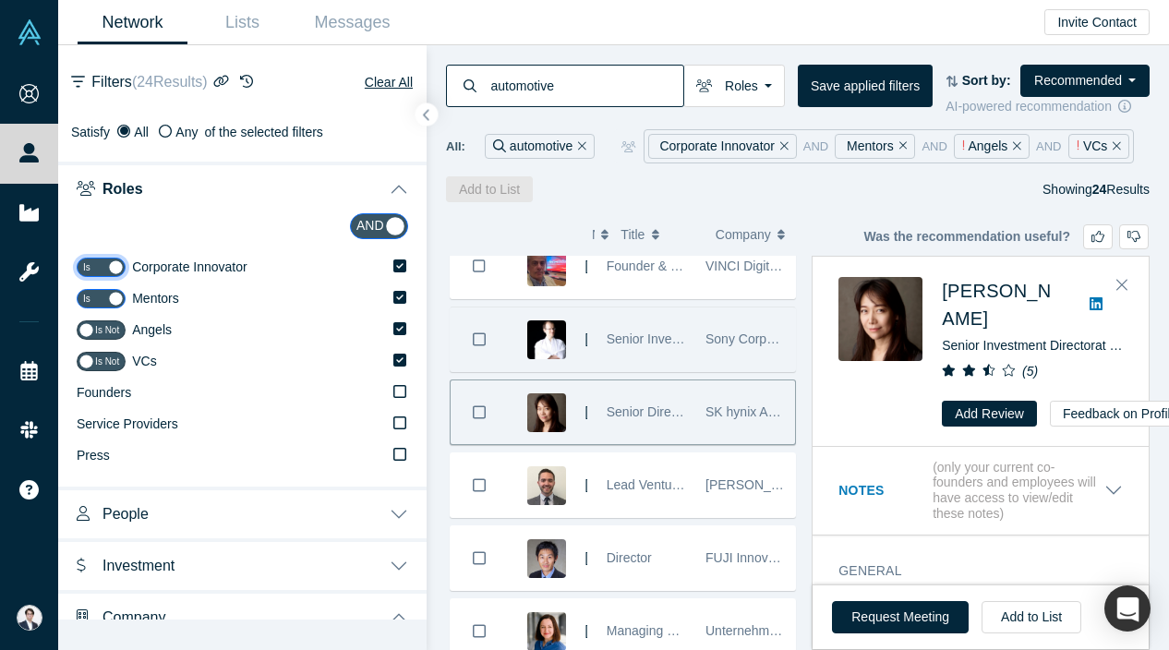
click at [115, 268] on input "checkbox" at bounding box center [101, 267] width 49 height 19
checkbox input "false"
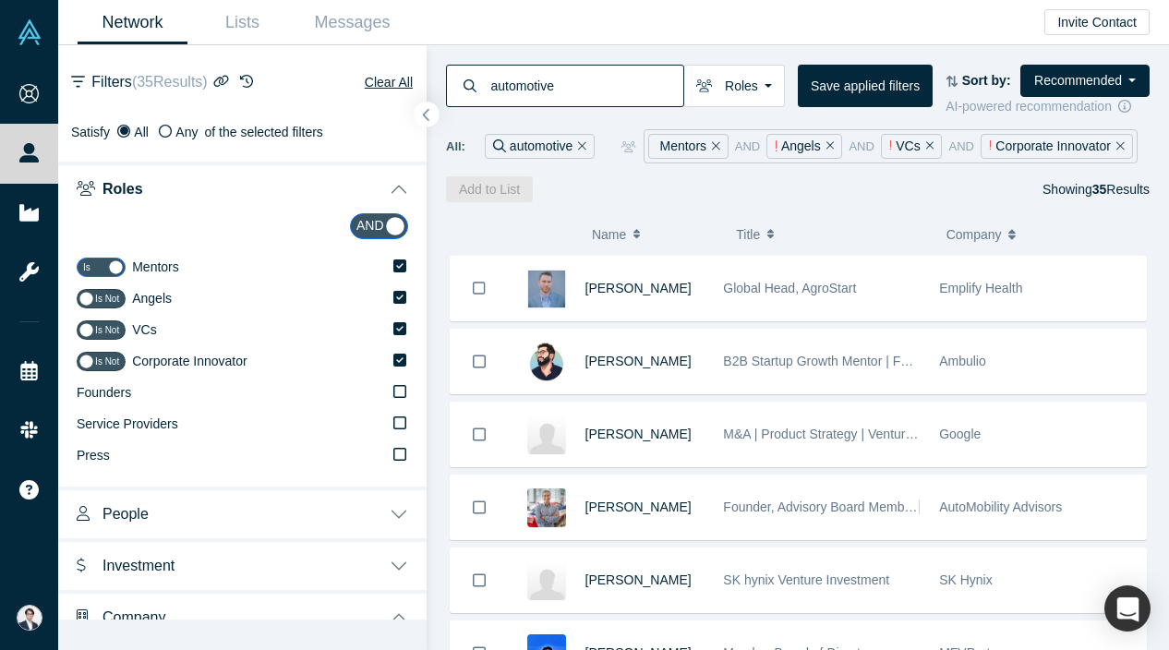
click at [431, 111] on button "button" at bounding box center [427, 115] width 25 height 25
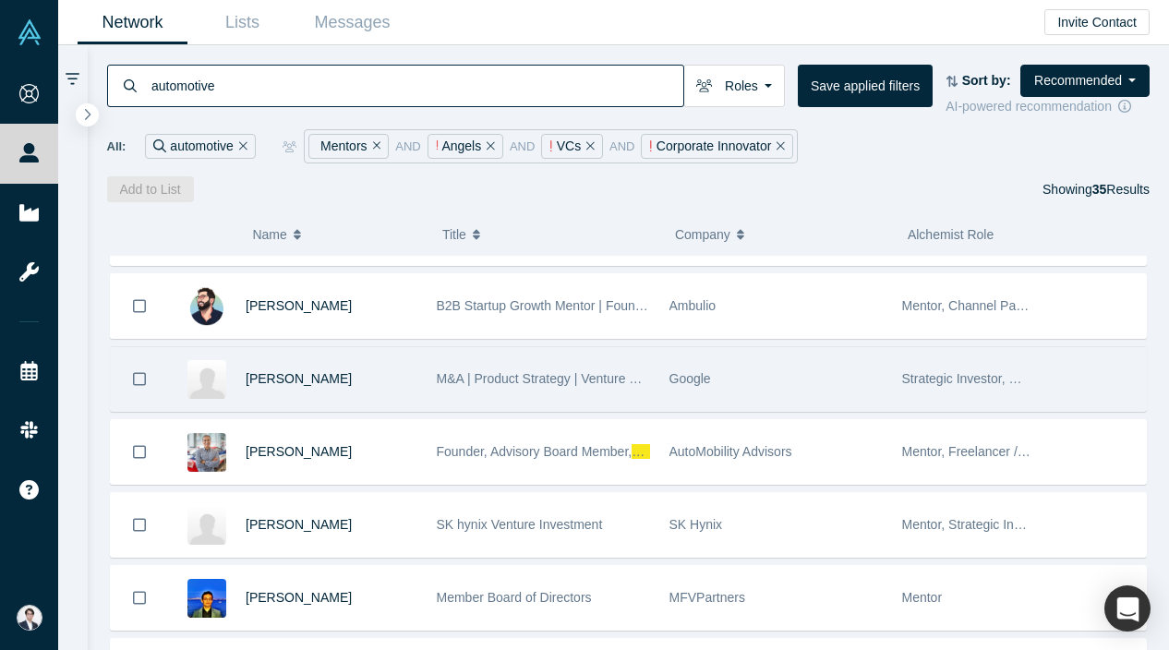
scroll to position [74, 0]
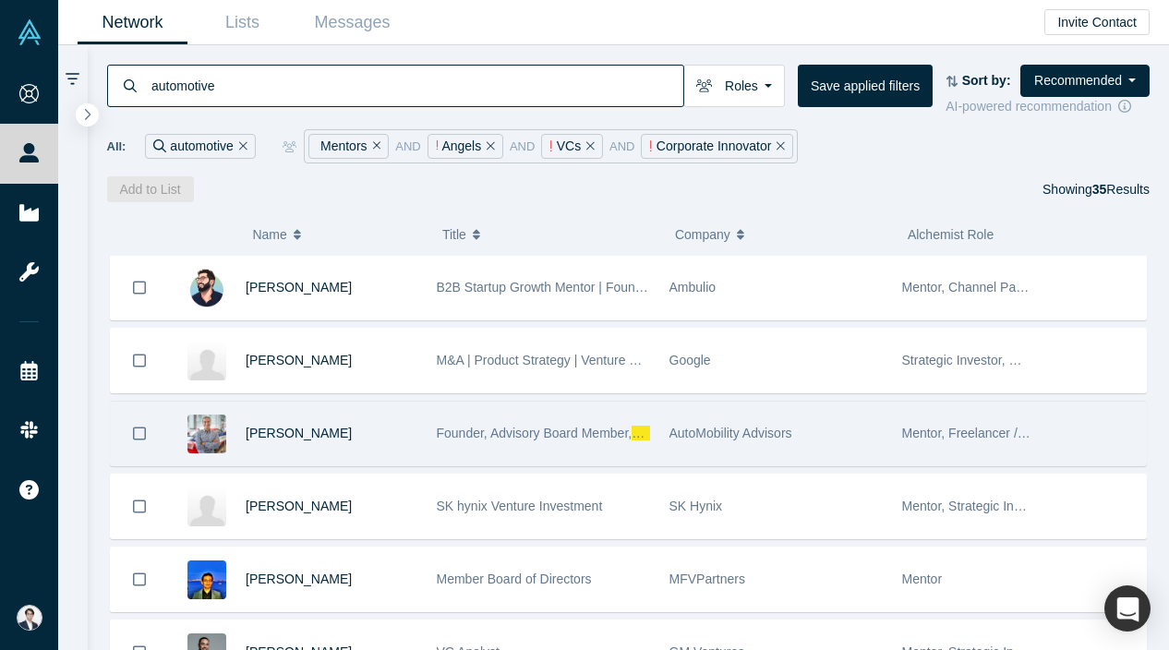
click at [705, 446] on div "AutoMobility Advisors" at bounding box center [776, 434] width 213 height 64
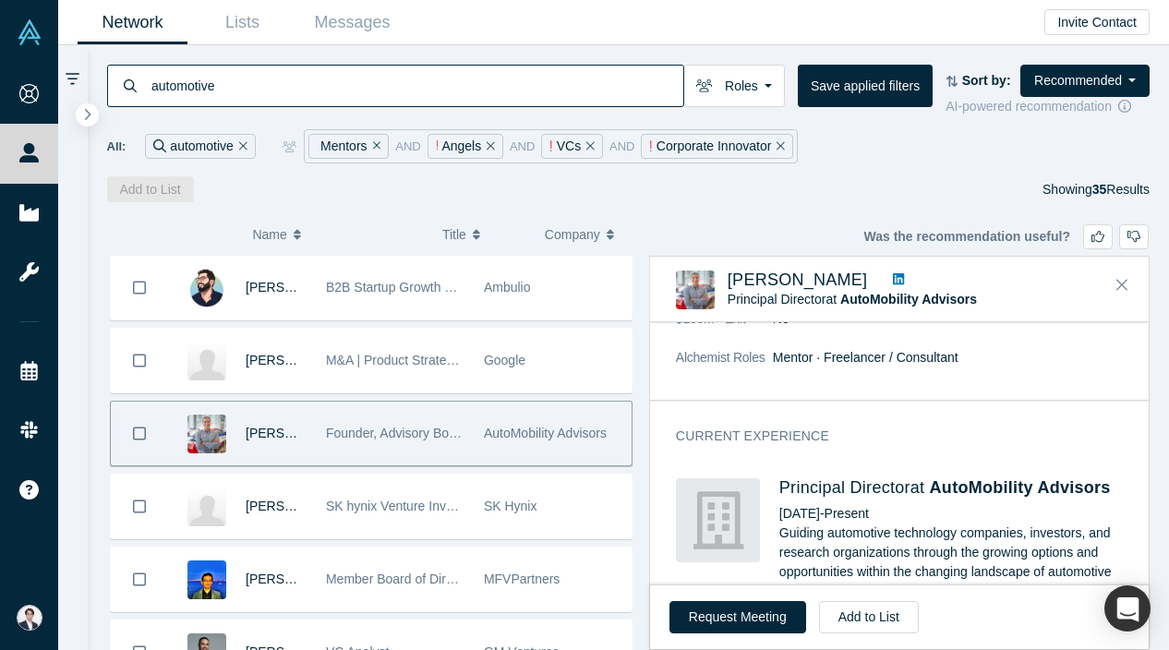
scroll to position [657, 0]
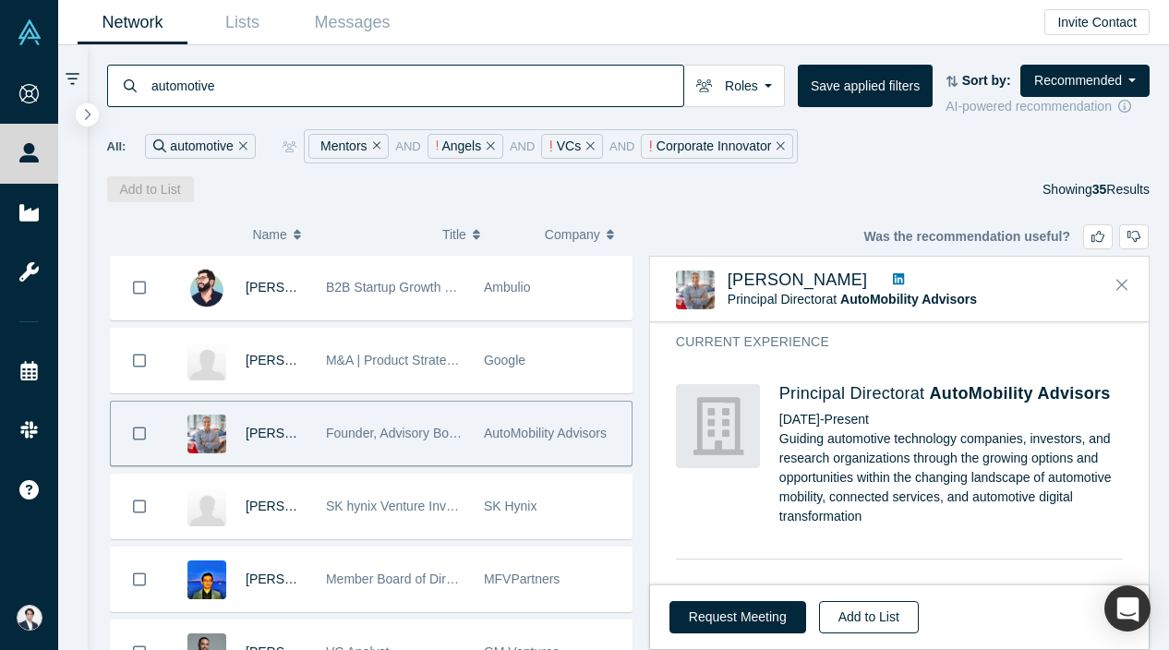
click at [841, 622] on button "Add to List" at bounding box center [869, 617] width 100 height 32
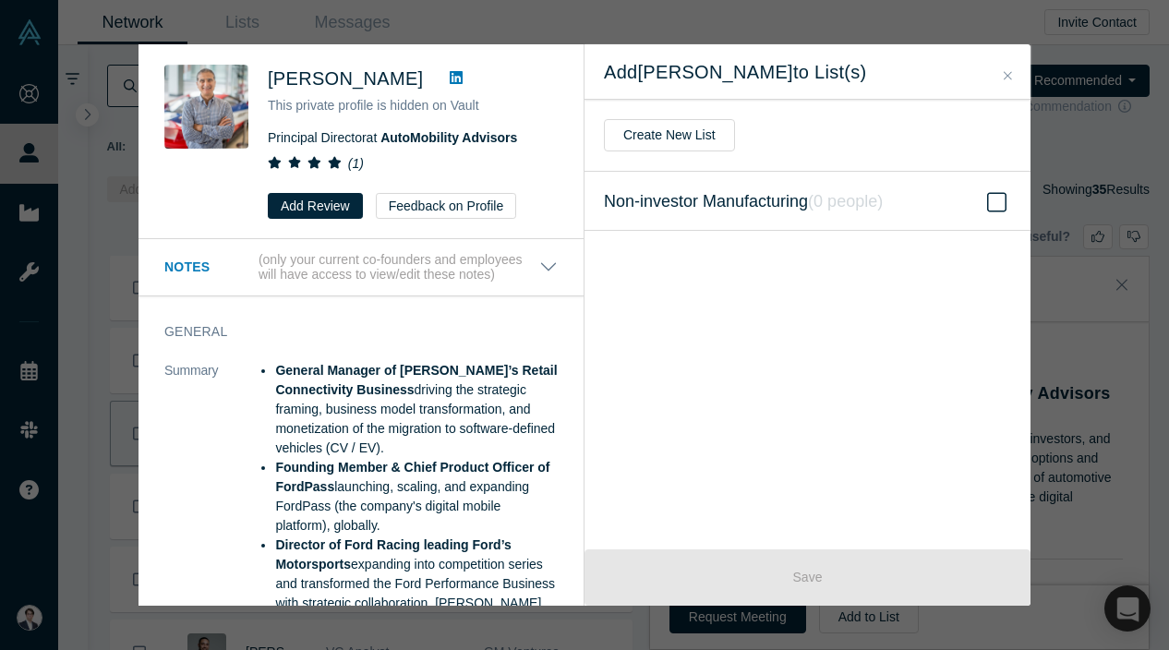
click at [681, 212] on span "Non-investor Manufacturing ( 0 people )" at bounding box center [743, 201] width 279 height 26
click at [0, 0] on input "Non-investor Manufacturing ( 0 people )" at bounding box center [0, 0] width 0 height 0
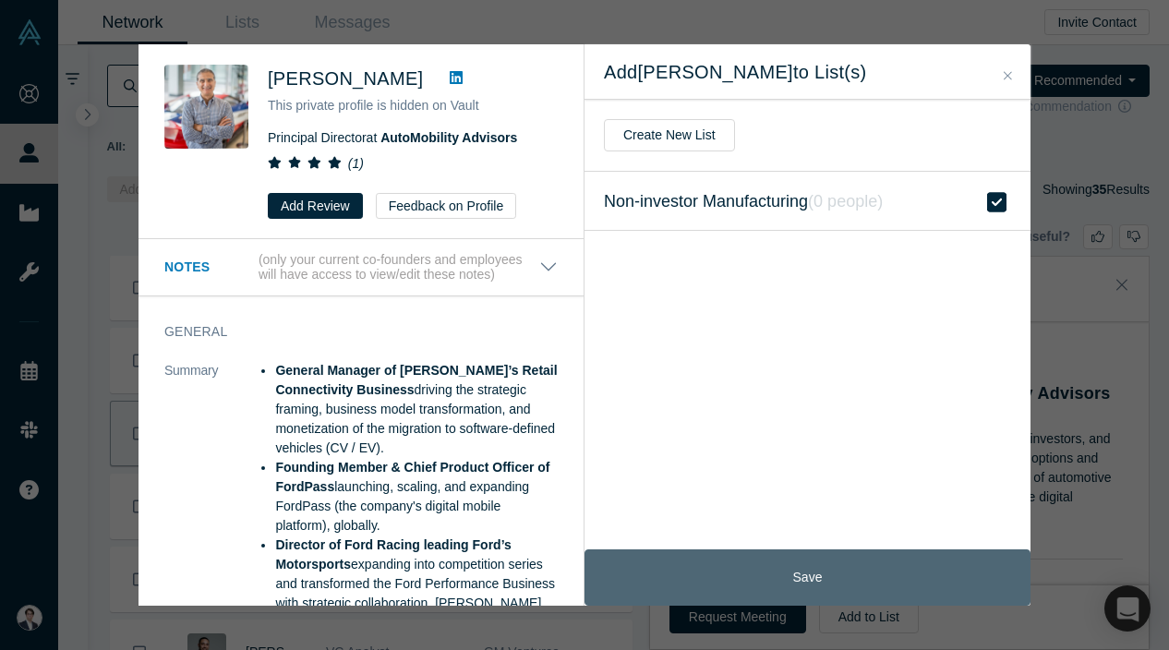
click at [802, 566] on button "Save" at bounding box center [808, 577] width 446 height 56
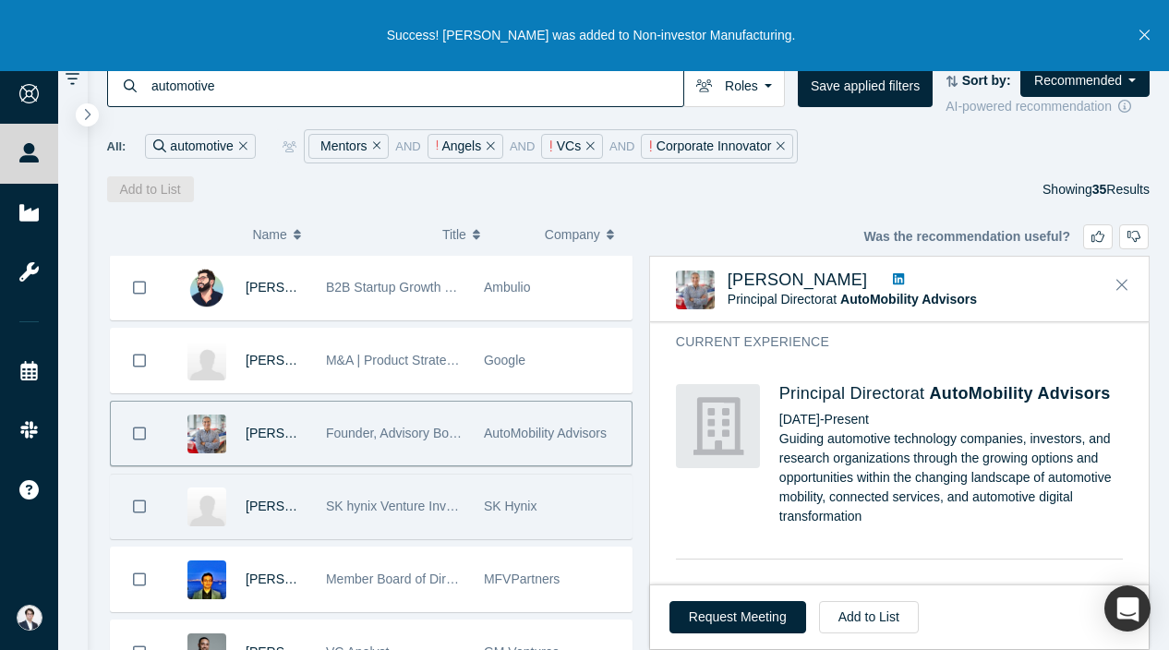
click at [380, 518] on div "SK hynix Venture Investment" at bounding box center [395, 507] width 139 height 64
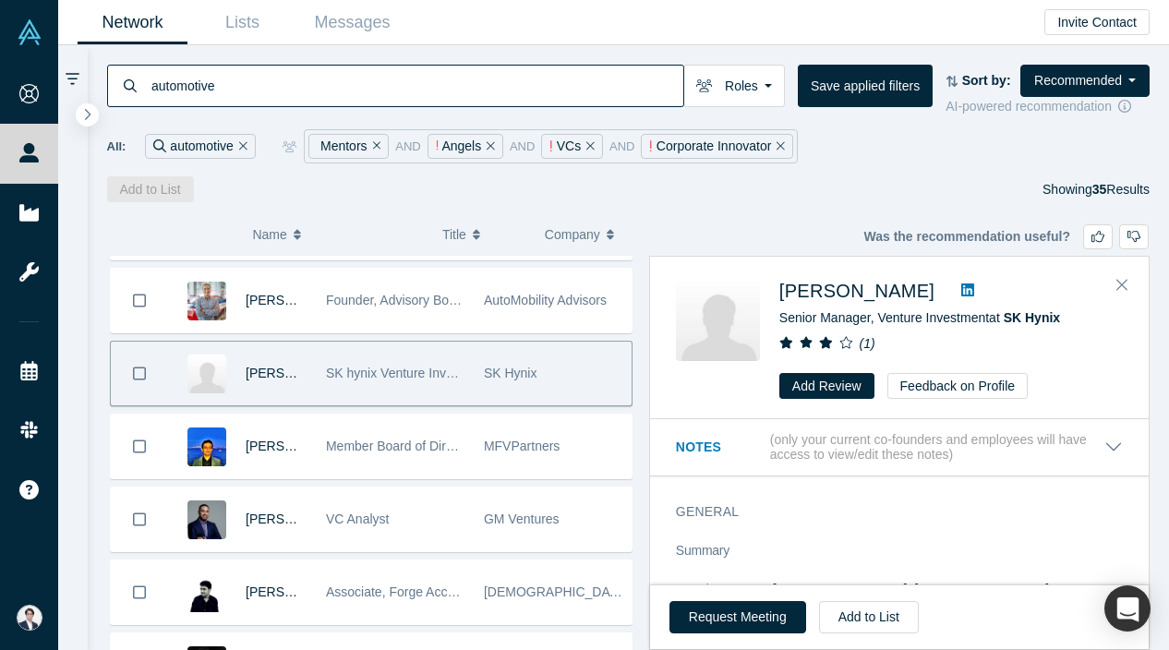
scroll to position [235, 0]
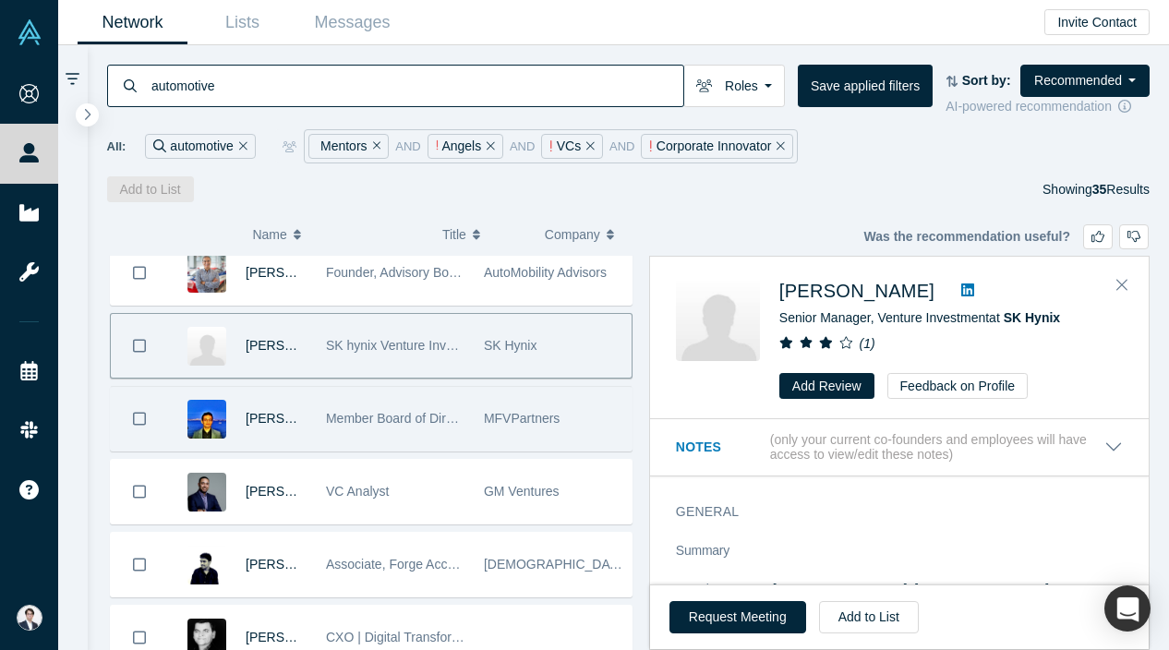
click at [504, 420] on span "MFVPartners" at bounding box center [522, 418] width 76 height 15
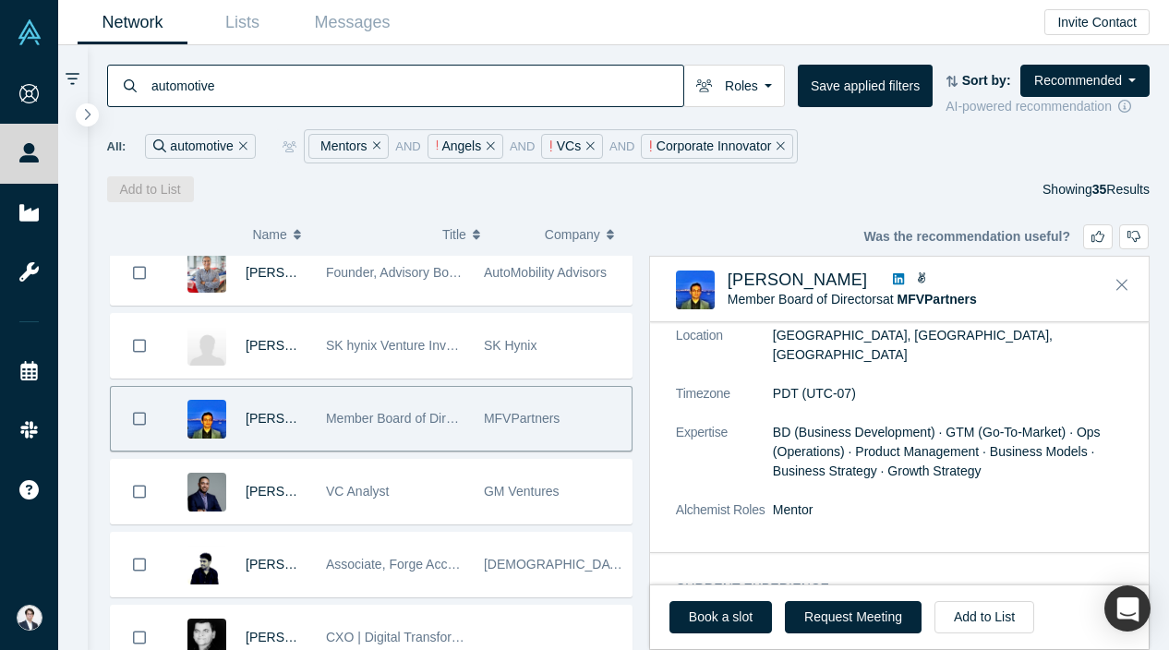
scroll to position [552, 0]
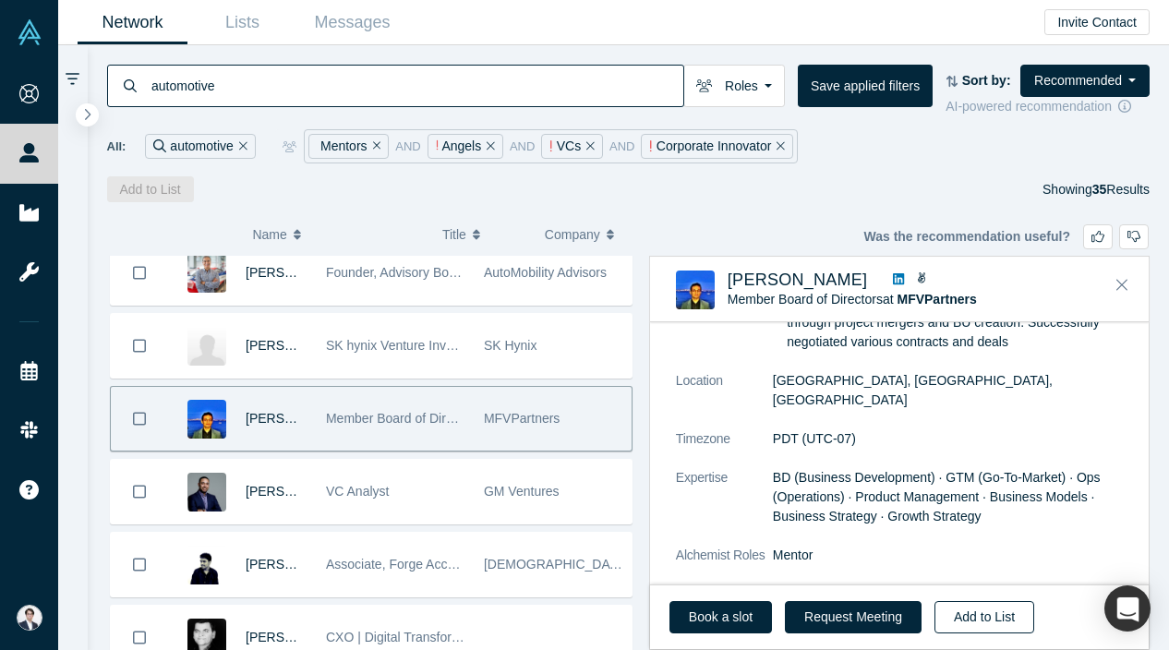
click at [971, 604] on button "Add to List" at bounding box center [985, 617] width 100 height 32
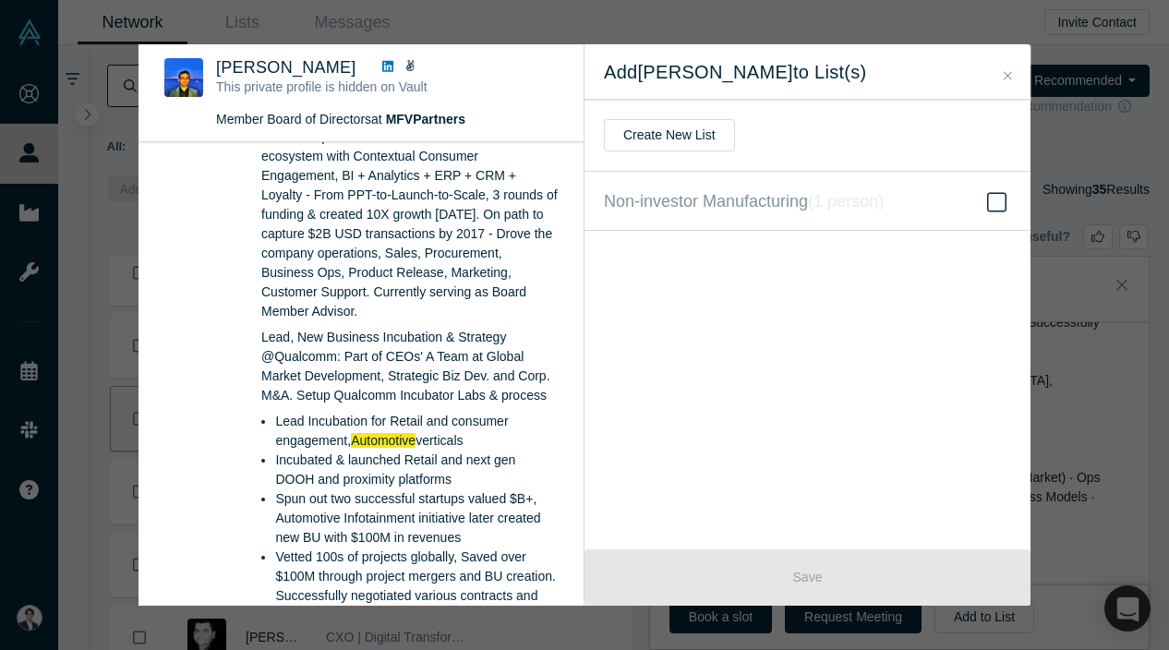
scroll to position [76, 0]
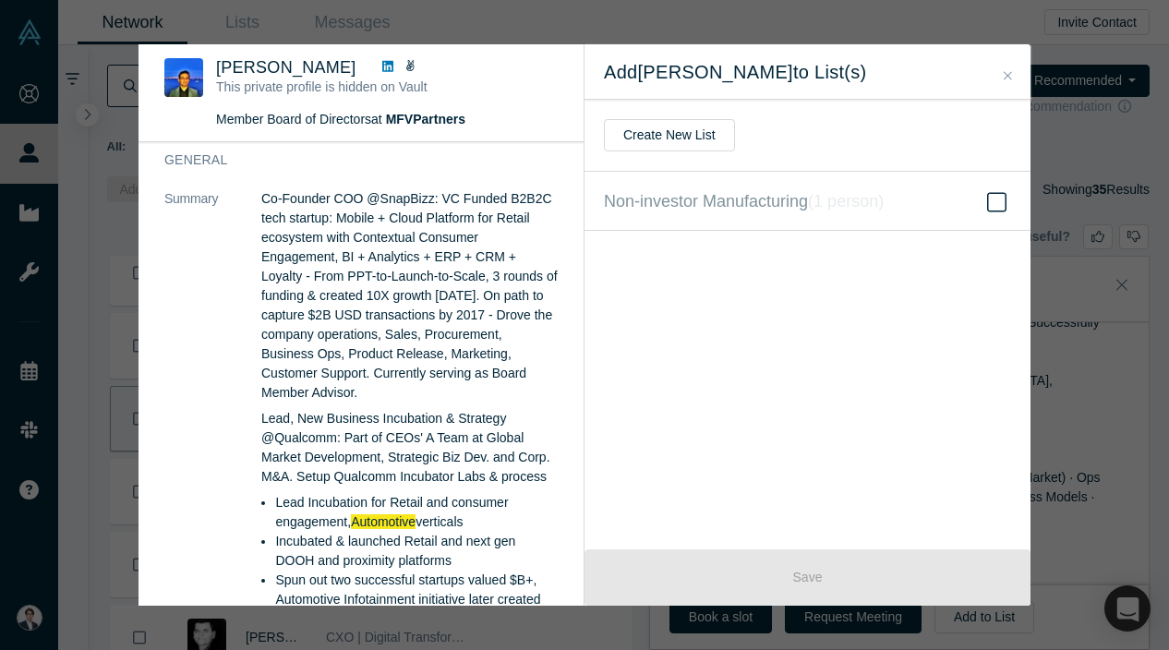
click at [1103, 112] on div "Was the recommendation useful? Yashwanth Prakash This private profile is hidden…" at bounding box center [584, 325] width 1169 height 650
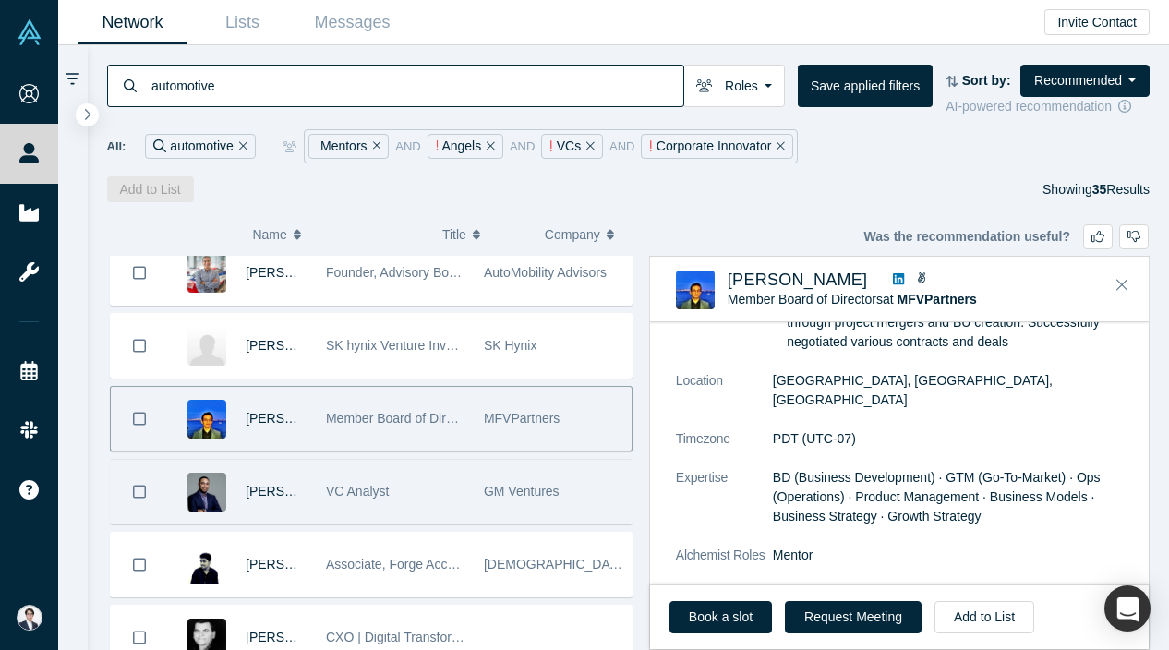
click at [369, 473] on div "VC Analyst" at bounding box center [395, 492] width 139 height 64
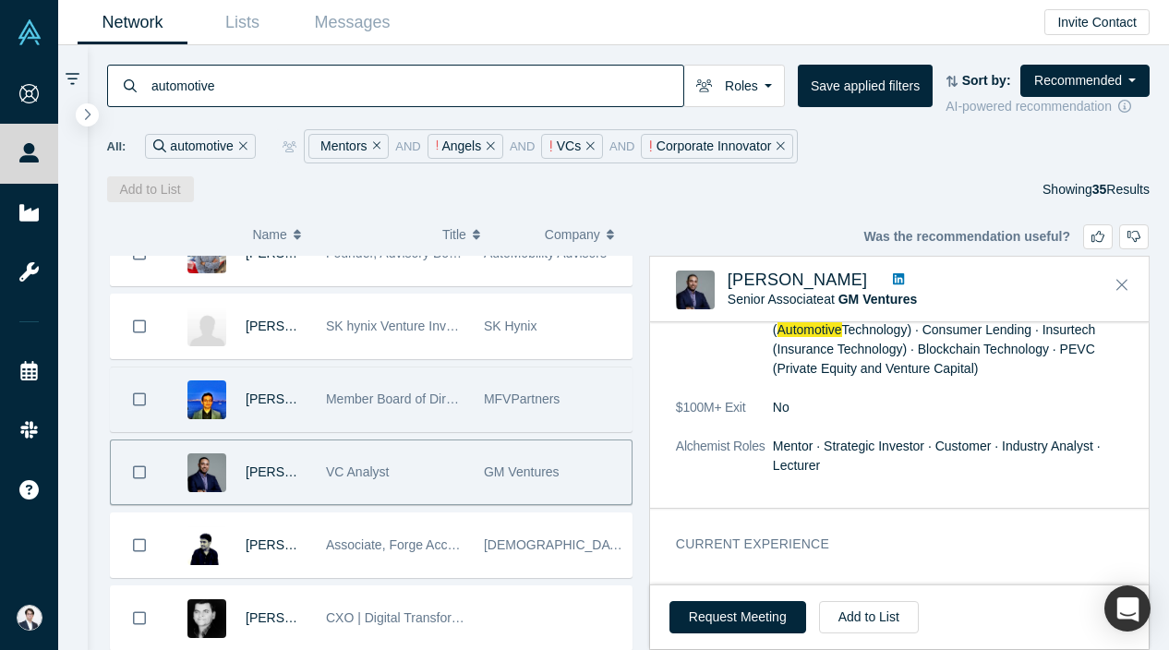
scroll to position [255, 0]
click at [83, 117] on icon "button" at bounding box center [87, 114] width 9 height 14
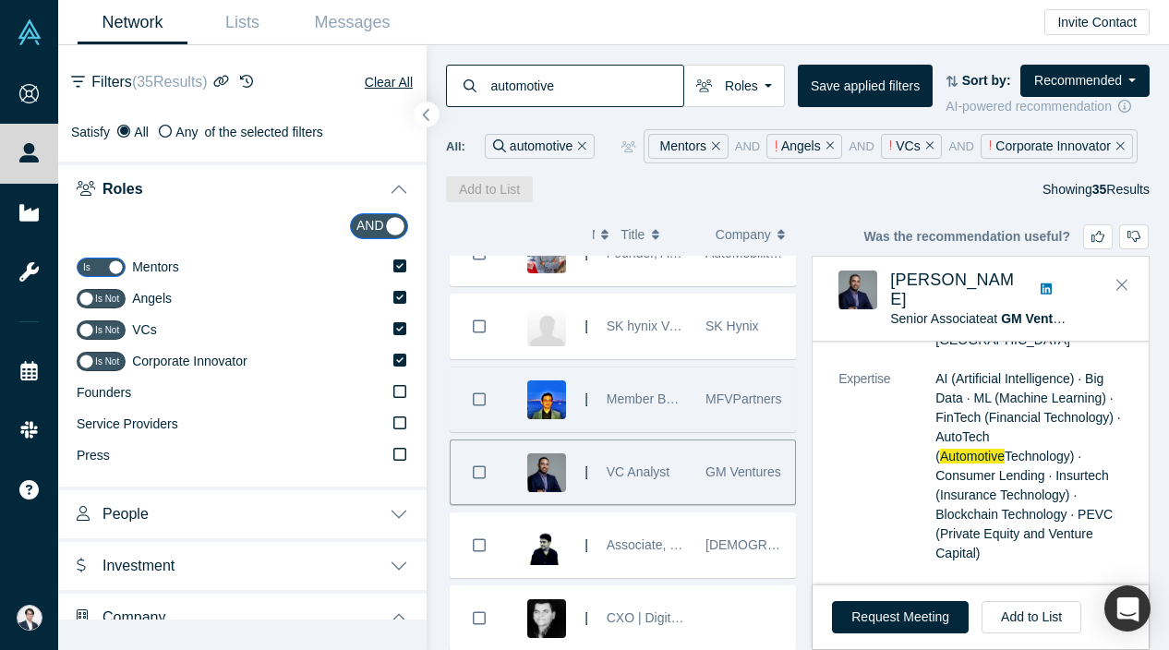
scroll to position [305, 0]
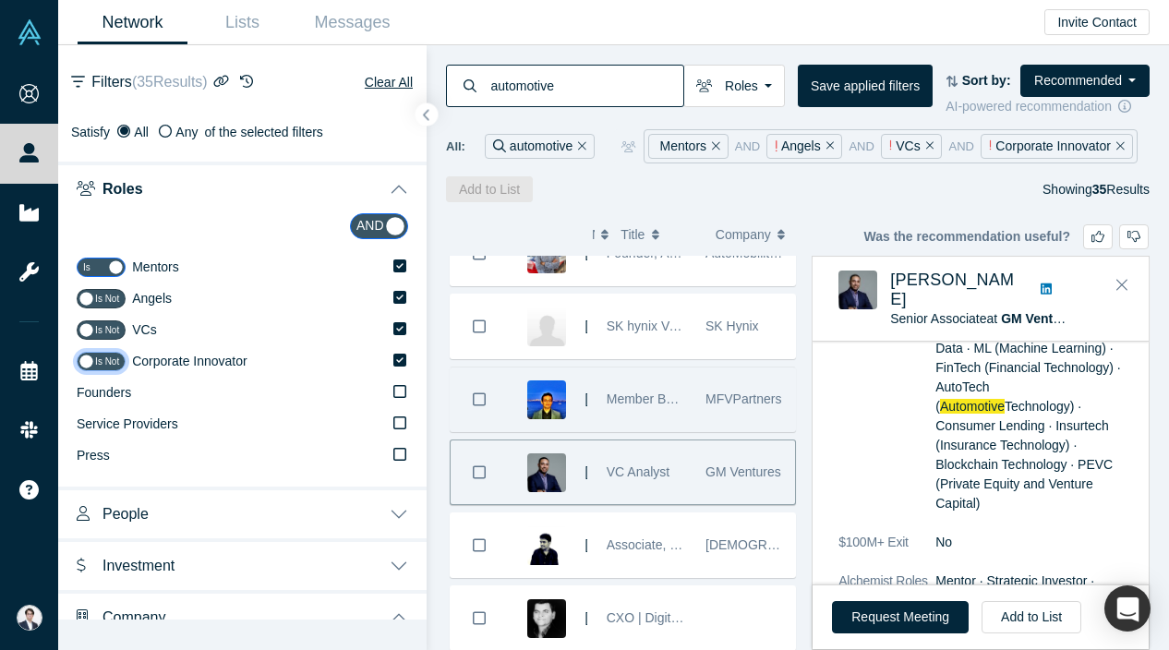
click at [99, 368] on input "checkbox" at bounding box center [101, 361] width 49 height 19
checkbox input "true"
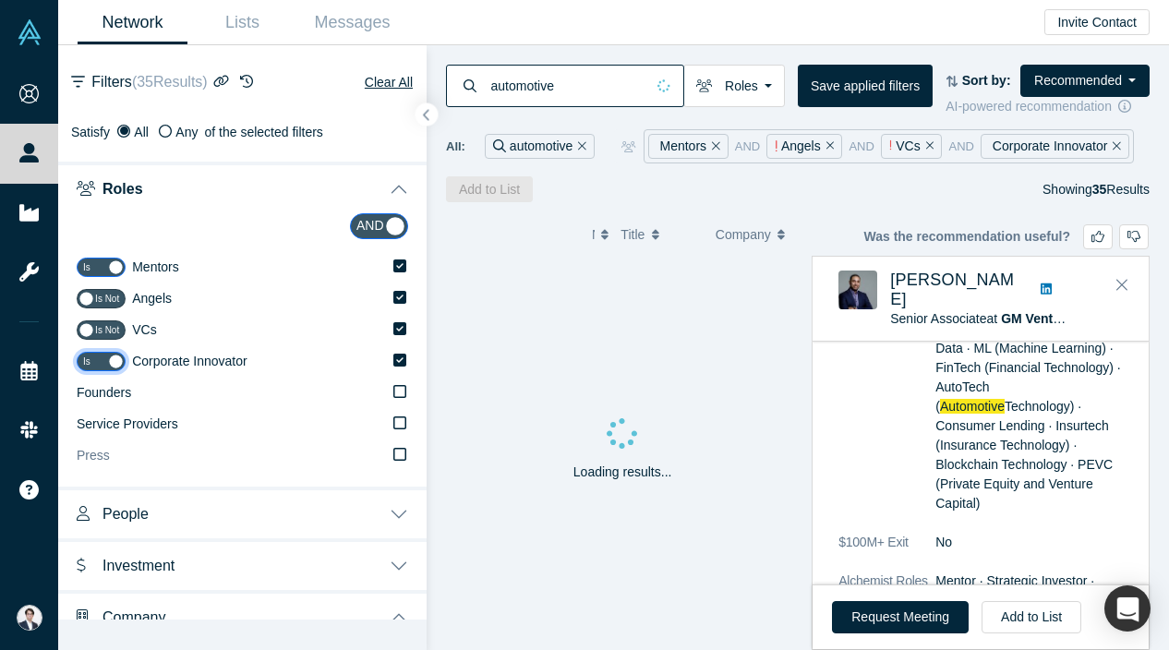
scroll to position [102, 0]
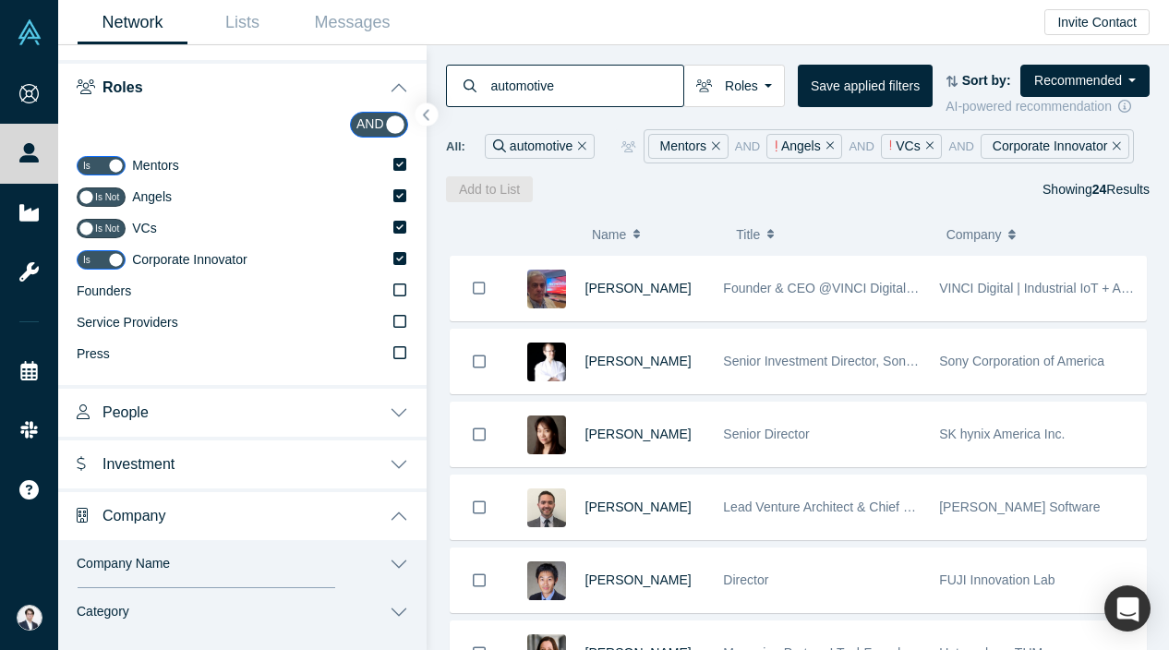
click at [209, 392] on button "People" at bounding box center [242, 411] width 368 height 52
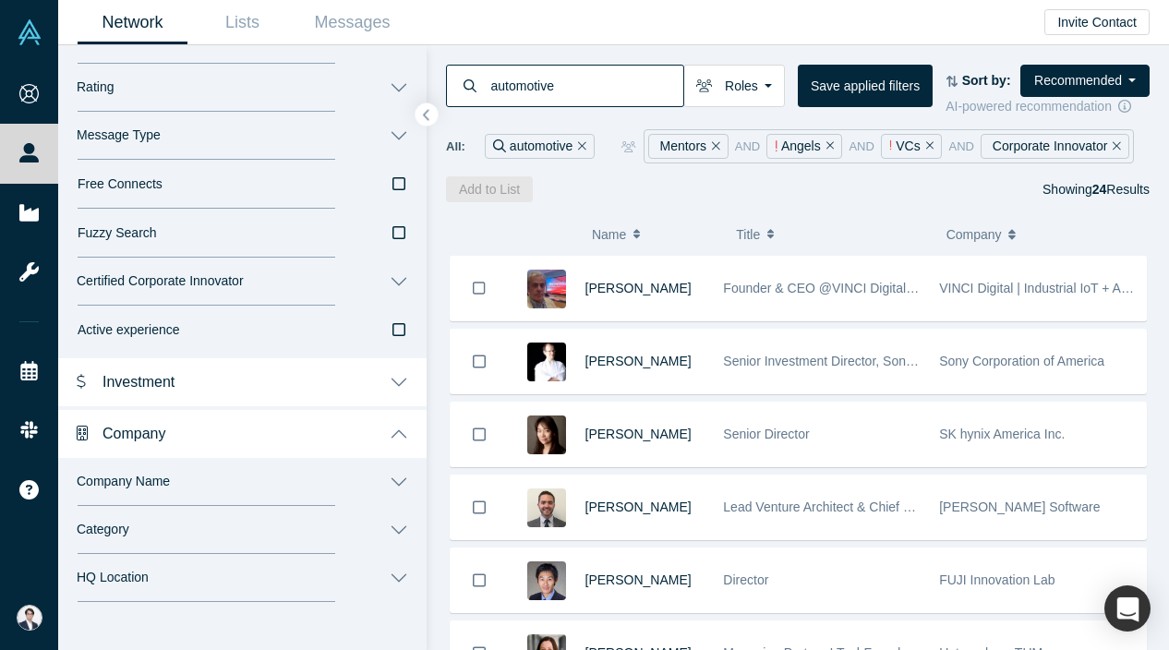
scroll to position [648, 0]
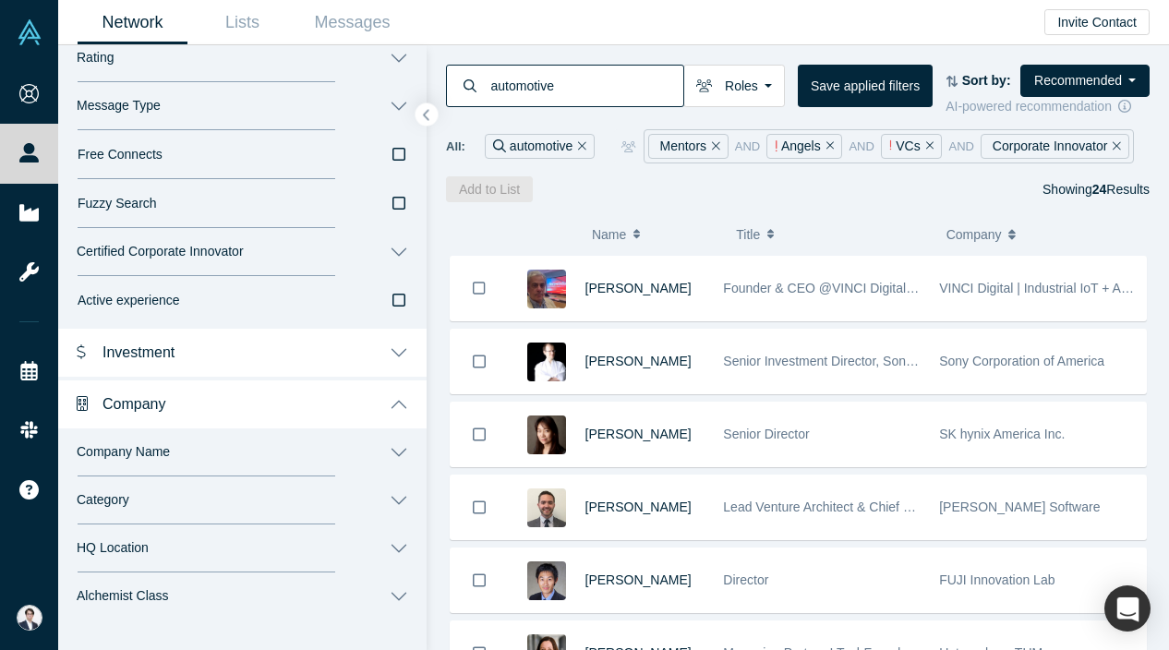
click at [250, 355] on button "Investment" at bounding box center [242, 351] width 368 height 52
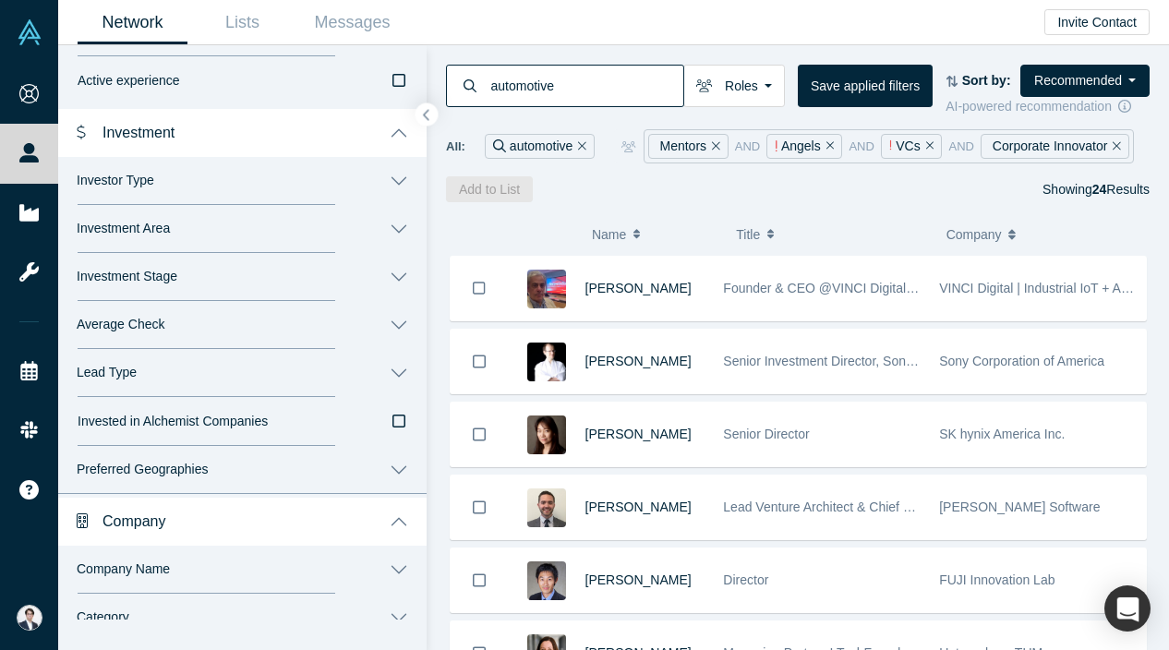
scroll to position [871, 0]
click at [239, 155] on button "Investor Type" at bounding box center [242, 178] width 368 height 48
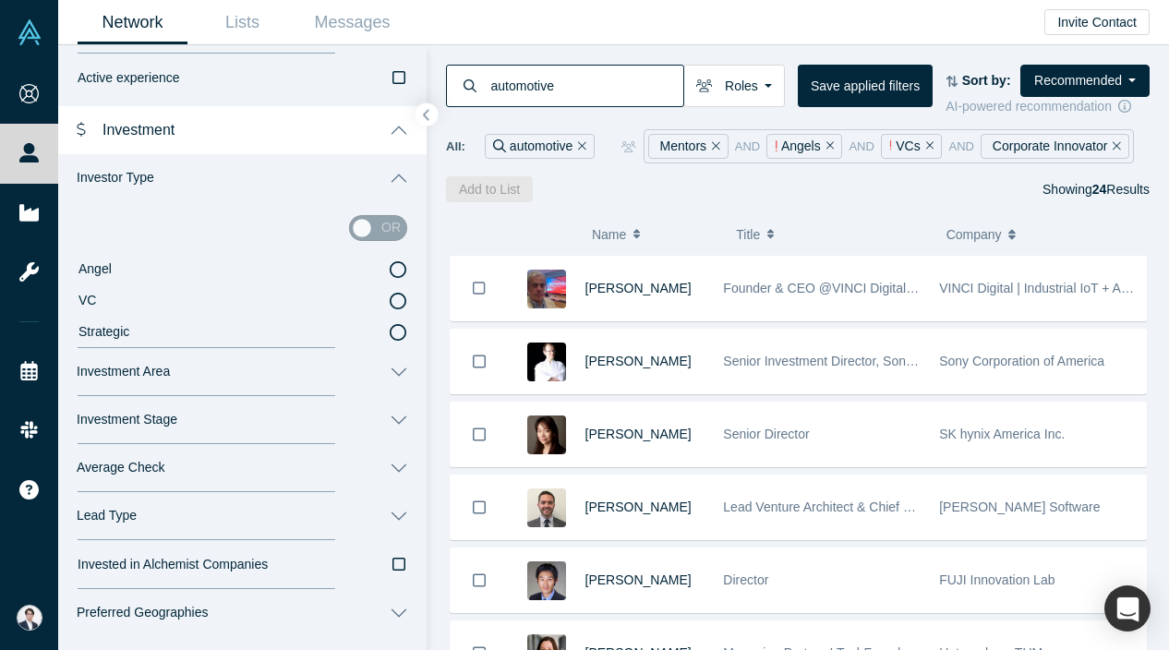
click at [254, 176] on button "Investor Type" at bounding box center [242, 178] width 368 height 48
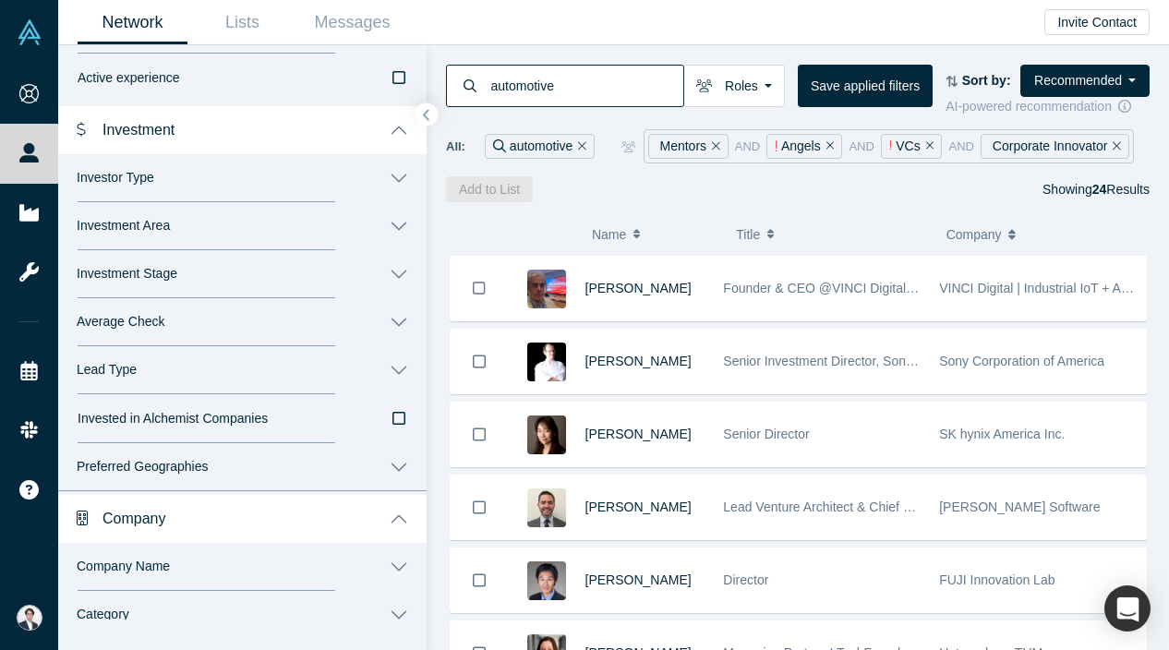
click at [254, 176] on button "Investor Type" at bounding box center [242, 178] width 368 height 48
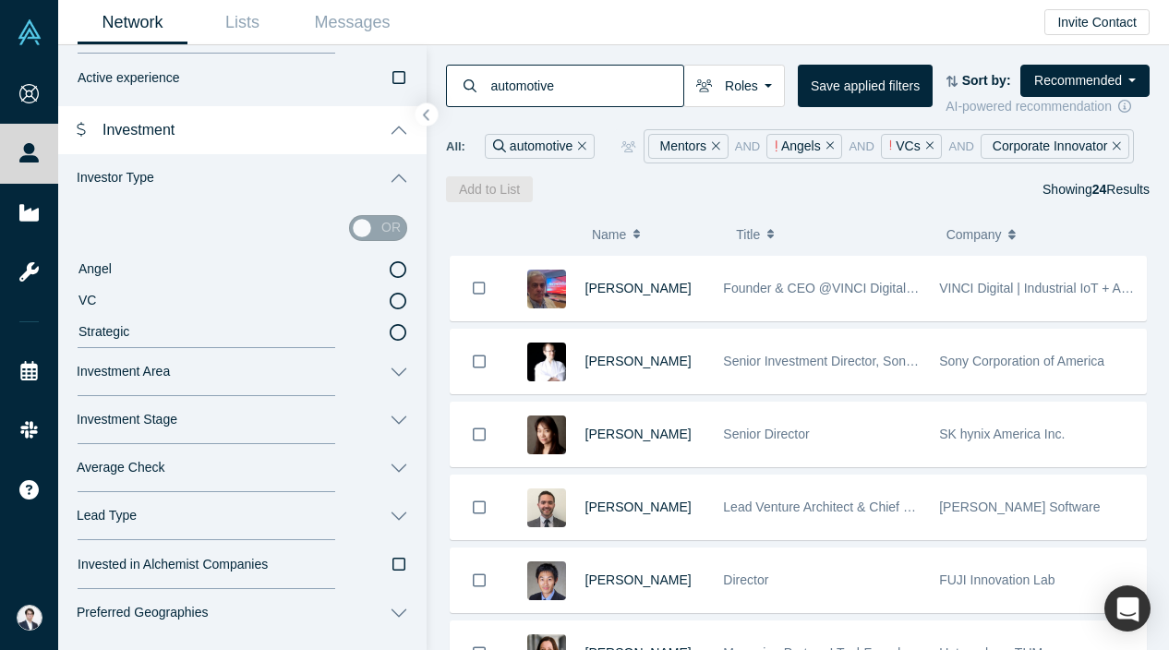
click at [254, 176] on button "Investor Type" at bounding box center [242, 178] width 368 height 48
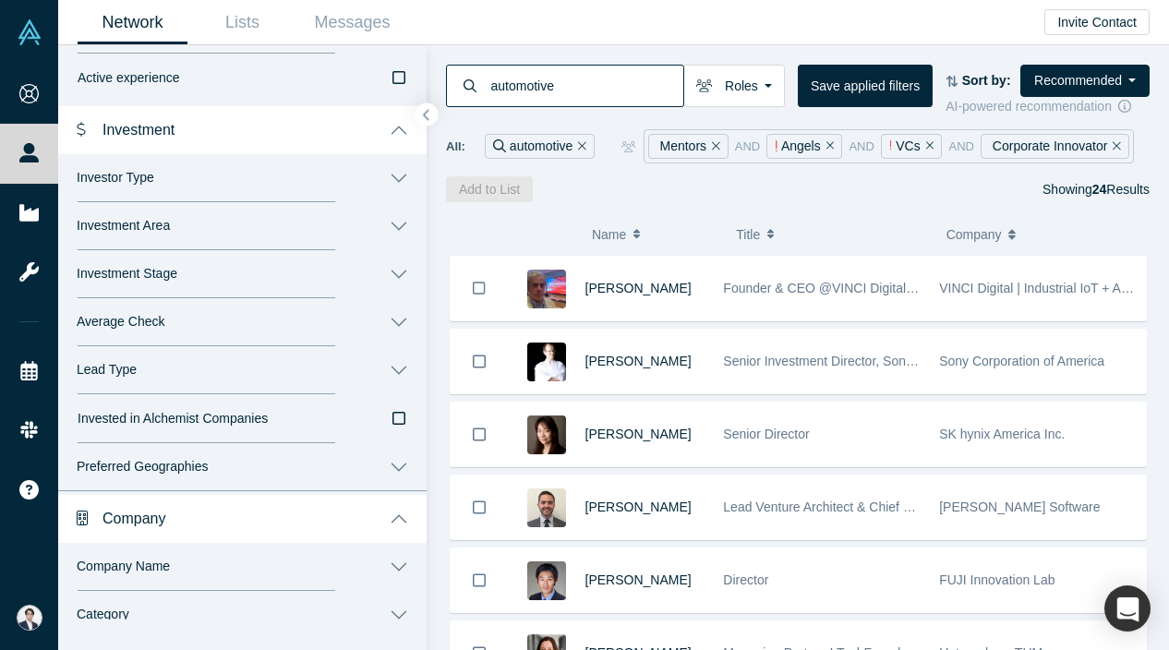
click at [254, 145] on button "Investment" at bounding box center [242, 129] width 368 height 52
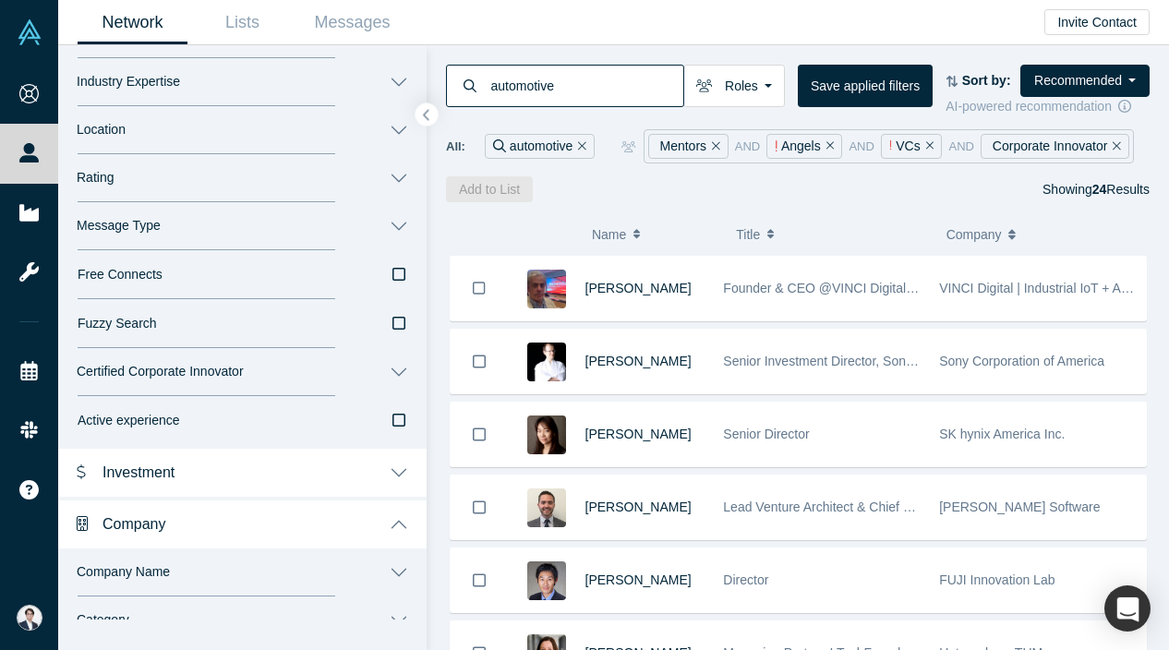
scroll to position [524, 0]
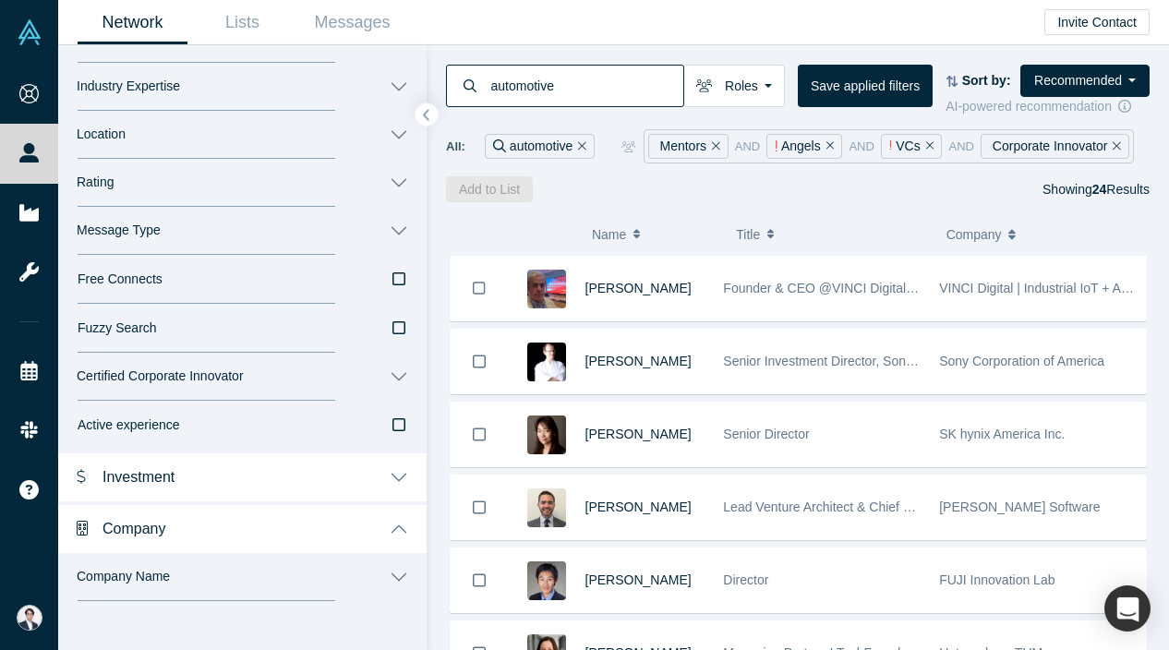
click at [400, 374] on button "Certified Corporate Innovator" at bounding box center [242, 377] width 368 height 48
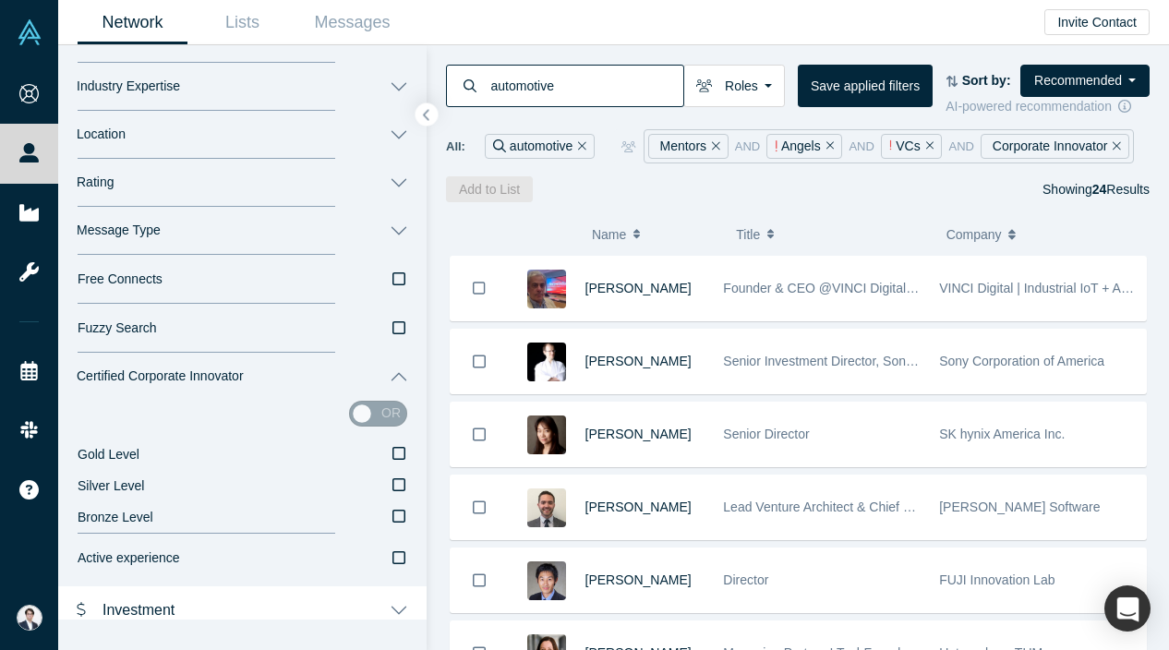
click at [400, 374] on button "Certified Corporate Innovator" at bounding box center [242, 377] width 368 height 48
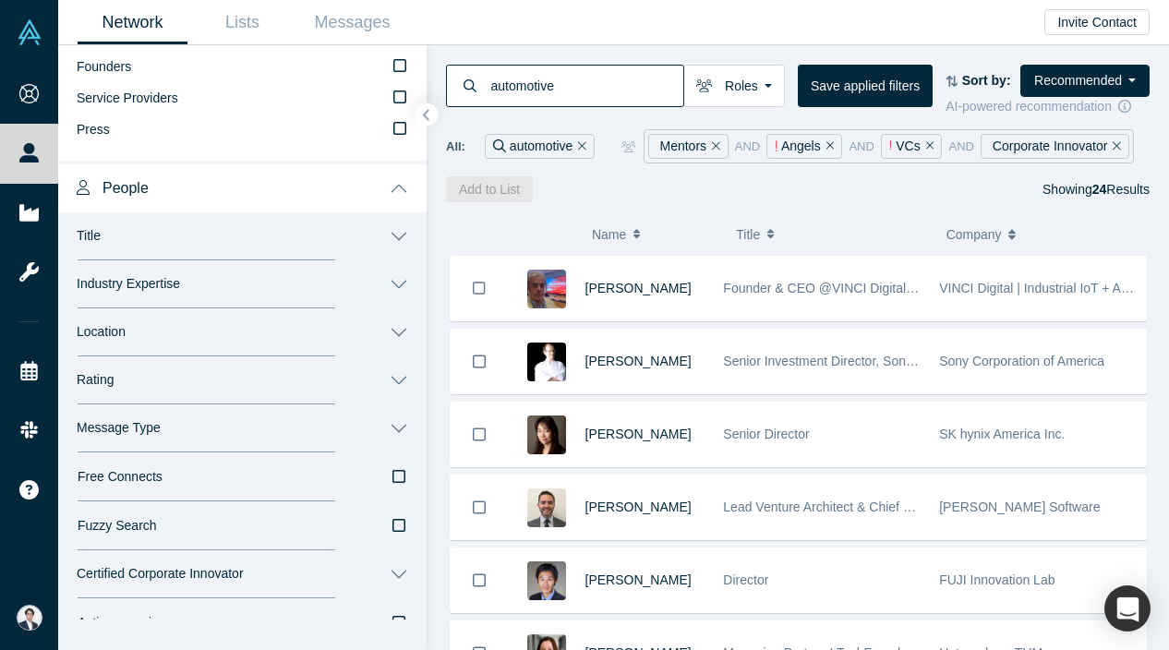
scroll to position [324, 0]
click at [406, 281] on button "Industry Expertise" at bounding box center [242, 286] width 368 height 48
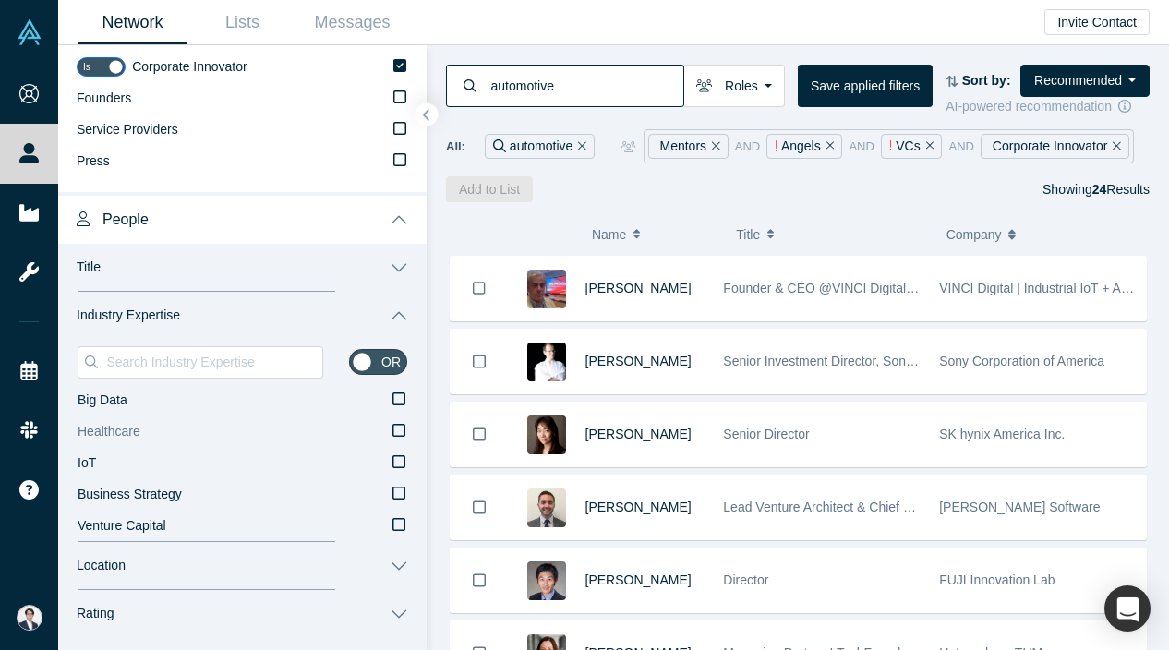
scroll to position [289, 0]
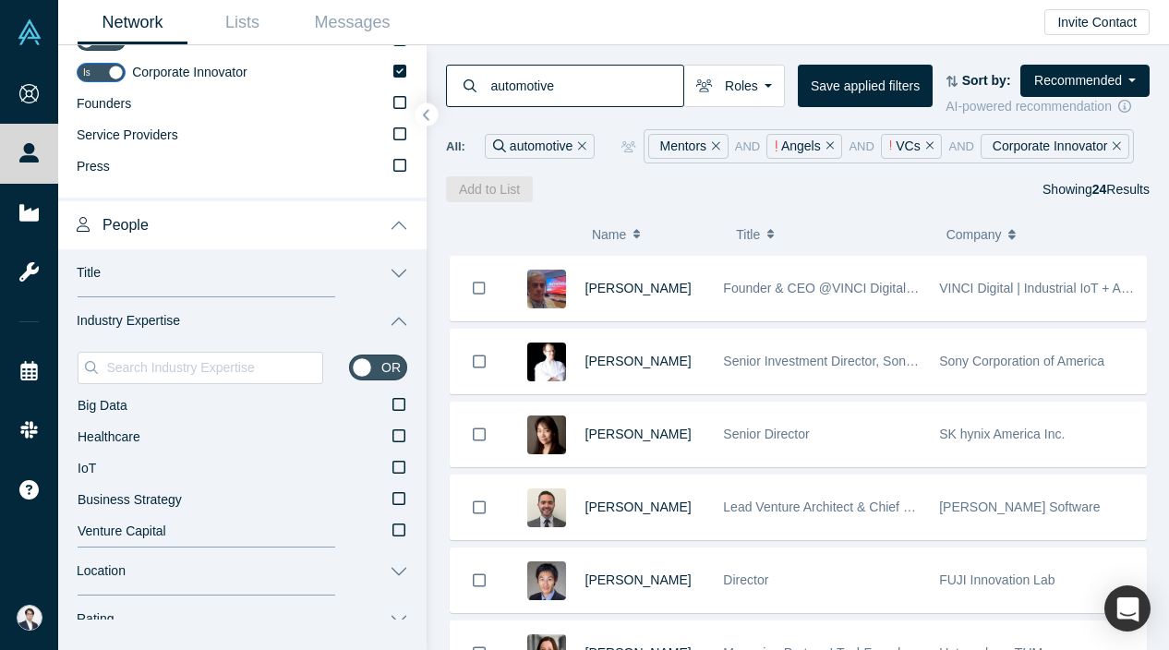
click at [297, 314] on button "Industry Expertise" at bounding box center [242, 321] width 368 height 48
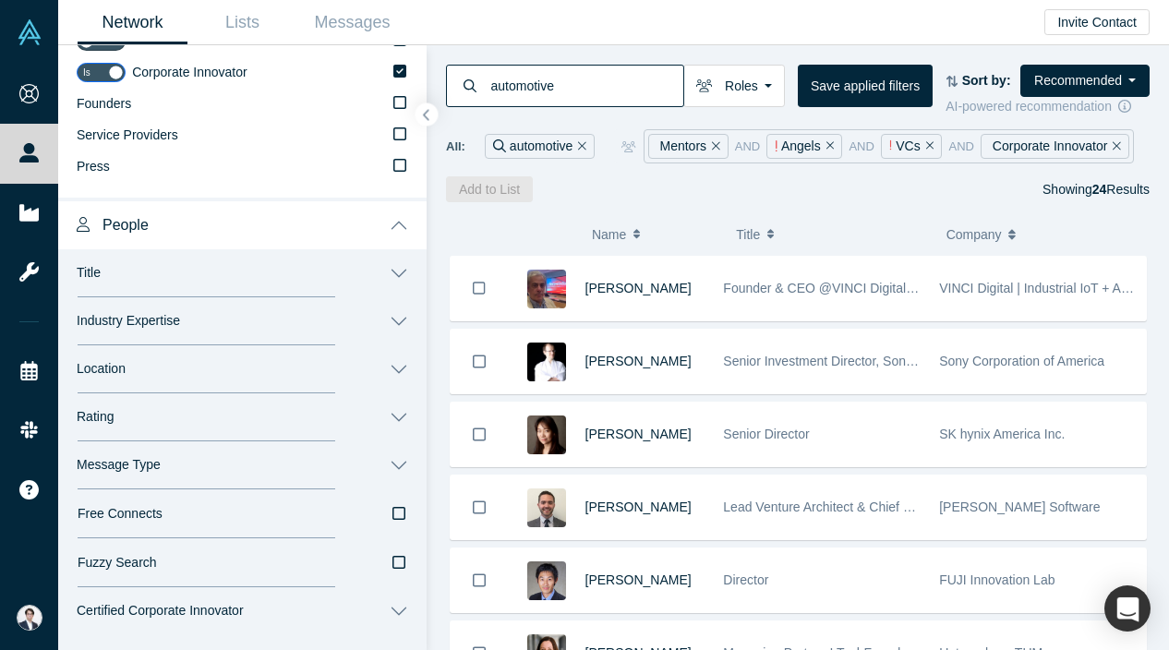
click at [259, 223] on button "People" at bounding box center [242, 224] width 368 height 52
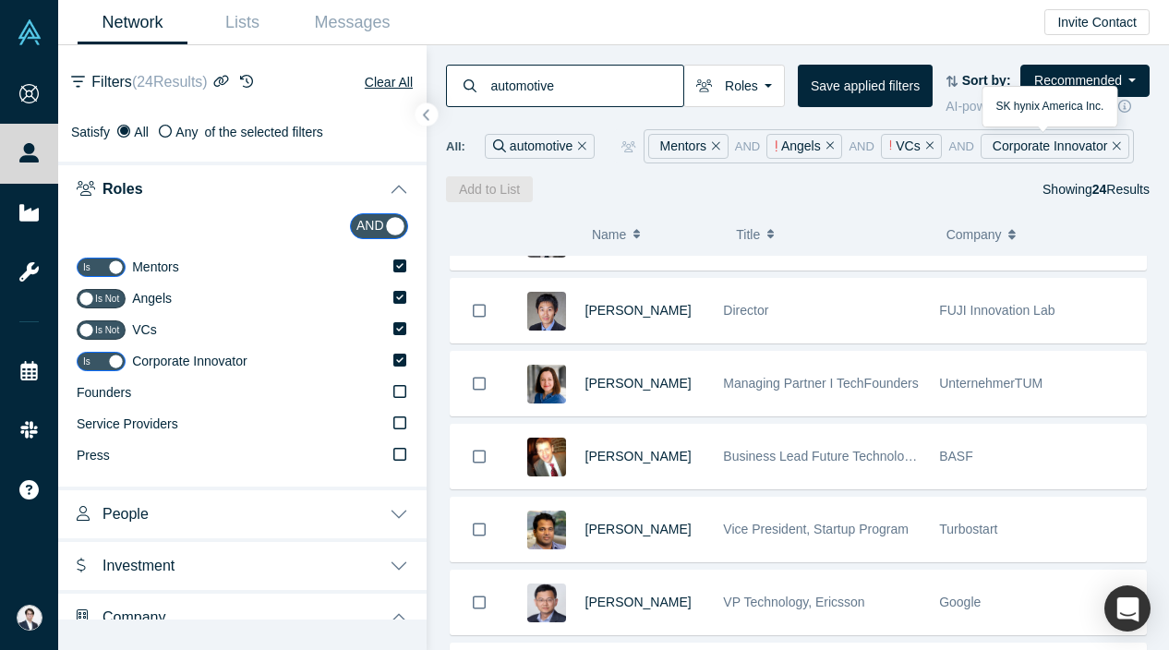
scroll to position [0, 0]
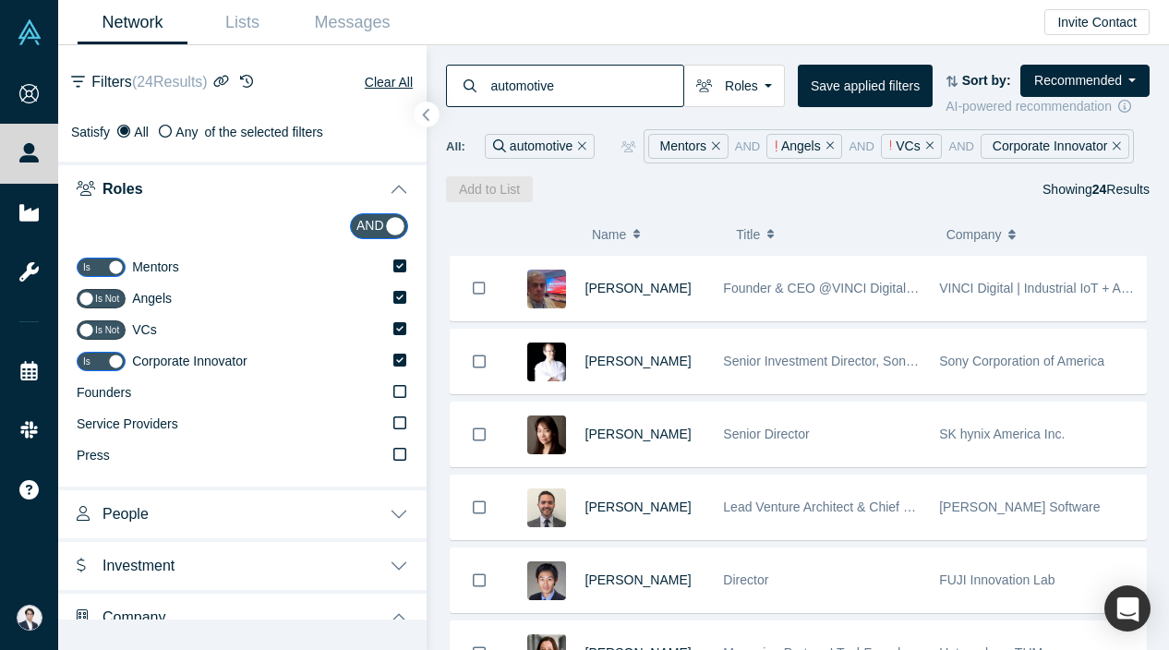
click at [431, 123] on button "button" at bounding box center [427, 115] width 25 height 25
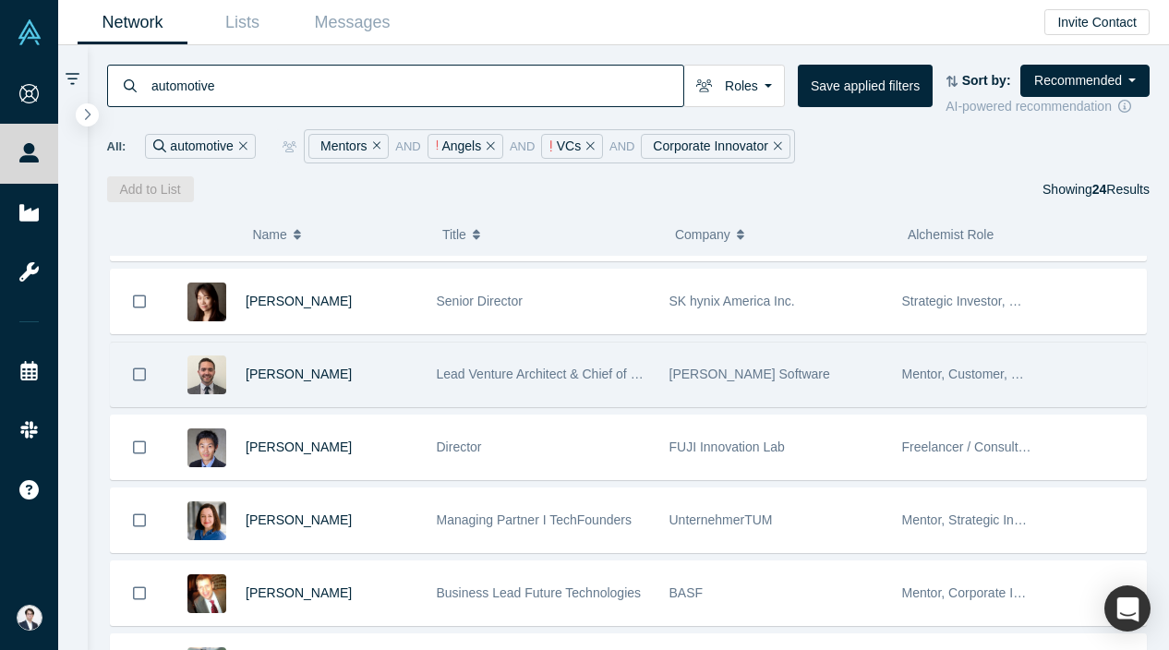
scroll to position [134, 0]
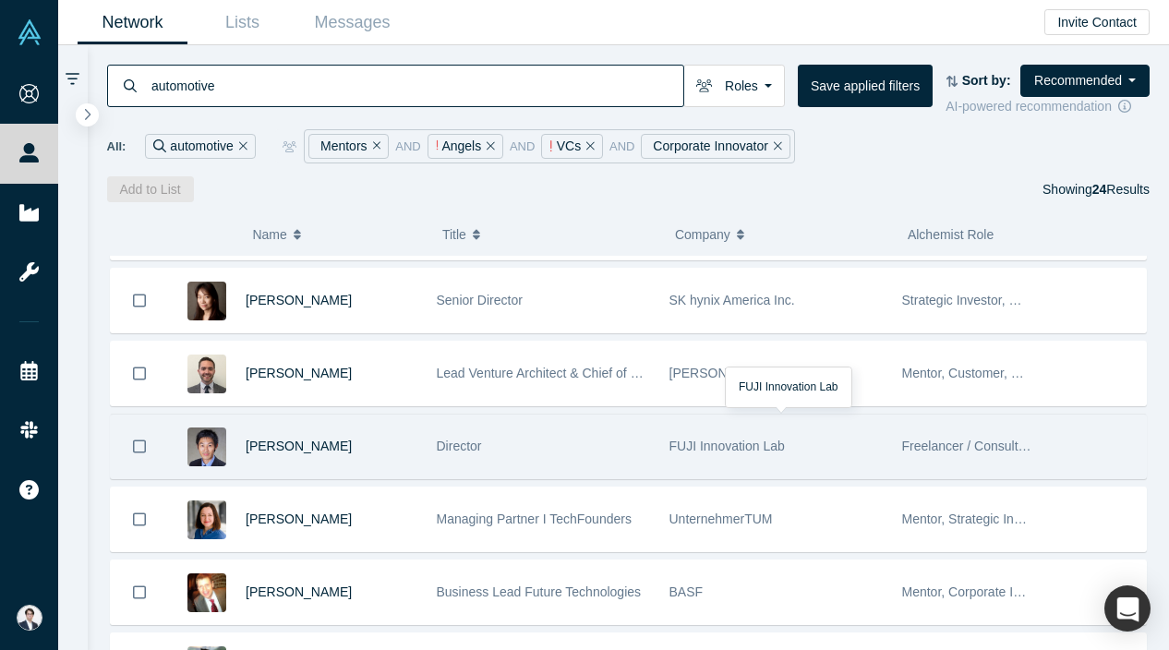
click at [677, 460] on div "FUJI Innovation Lab" at bounding box center [776, 447] width 213 height 64
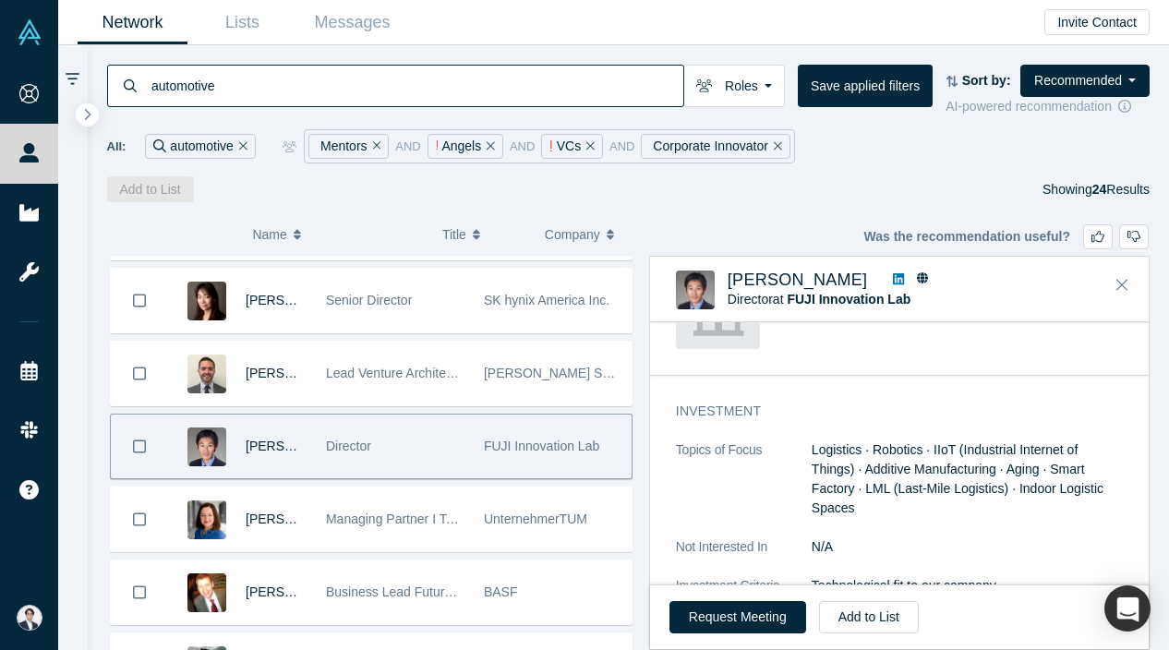
scroll to position [928, 0]
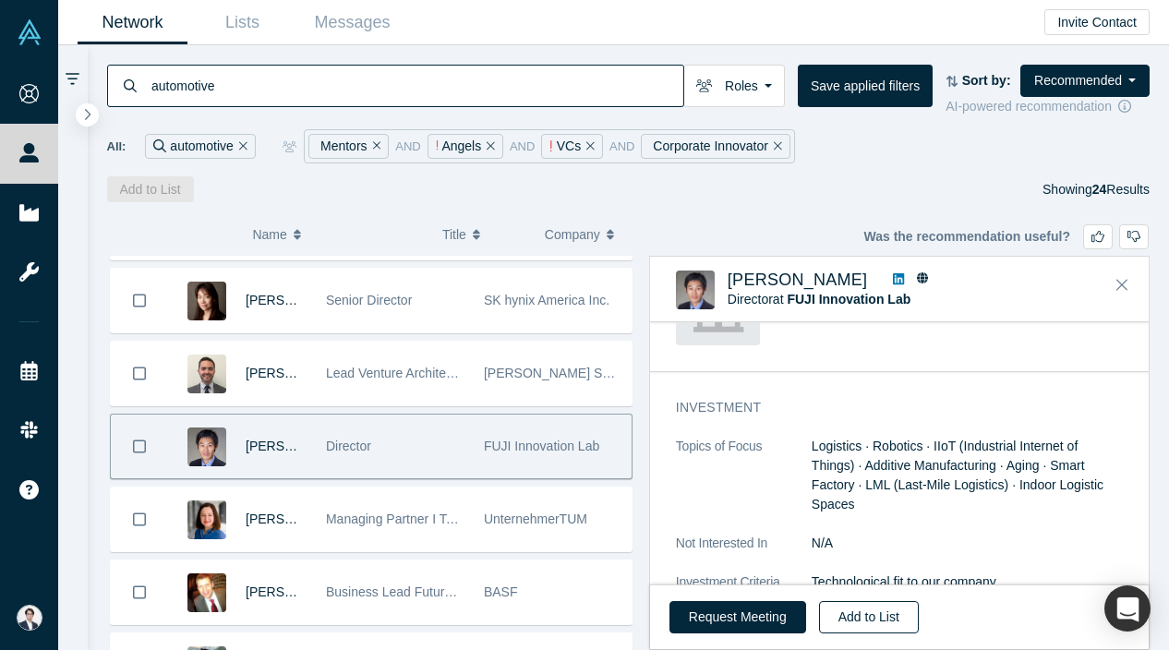
click at [851, 619] on button "Add to List" at bounding box center [869, 617] width 100 height 32
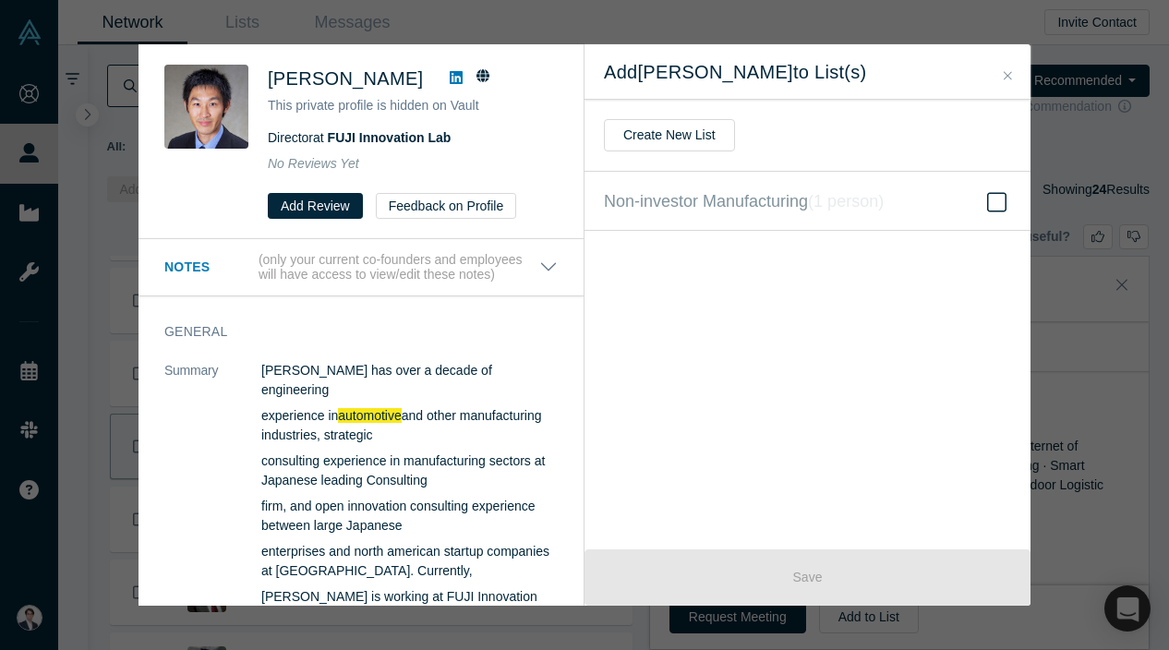
click at [1061, 164] on div "Was the recommendation useful? Daisuke Nogiwa This private profile is hidden on…" at bounding box center [584, 325] width 1169 height 650
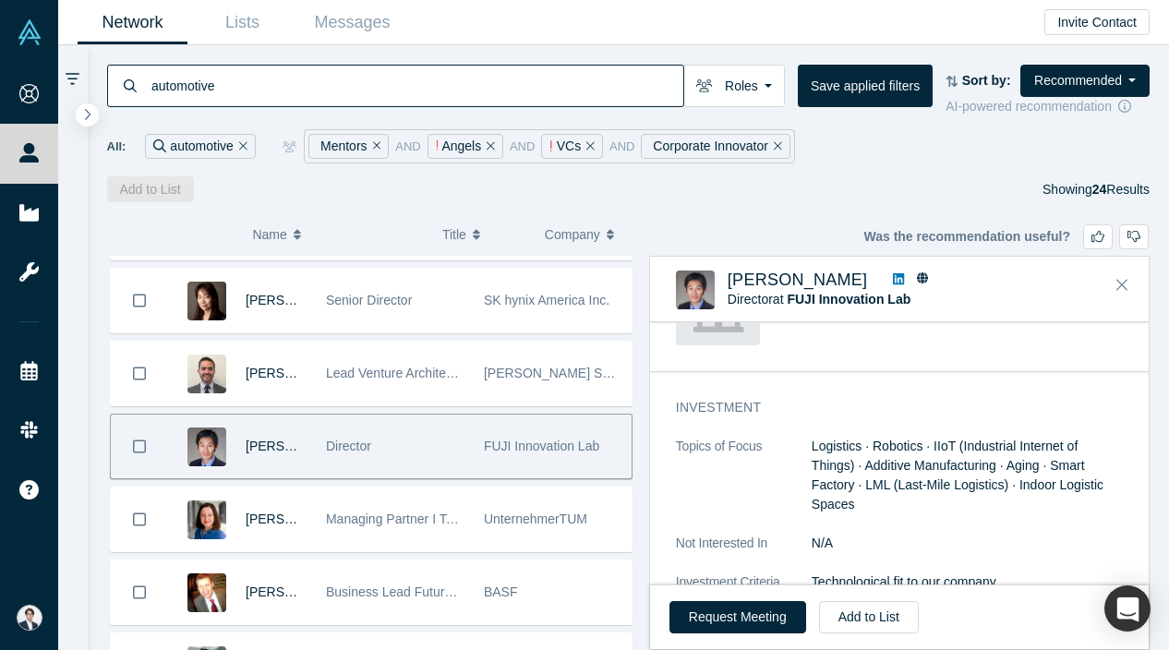
click at [893, 280] on icon at bounding box center [898, 278] width 11 height 11
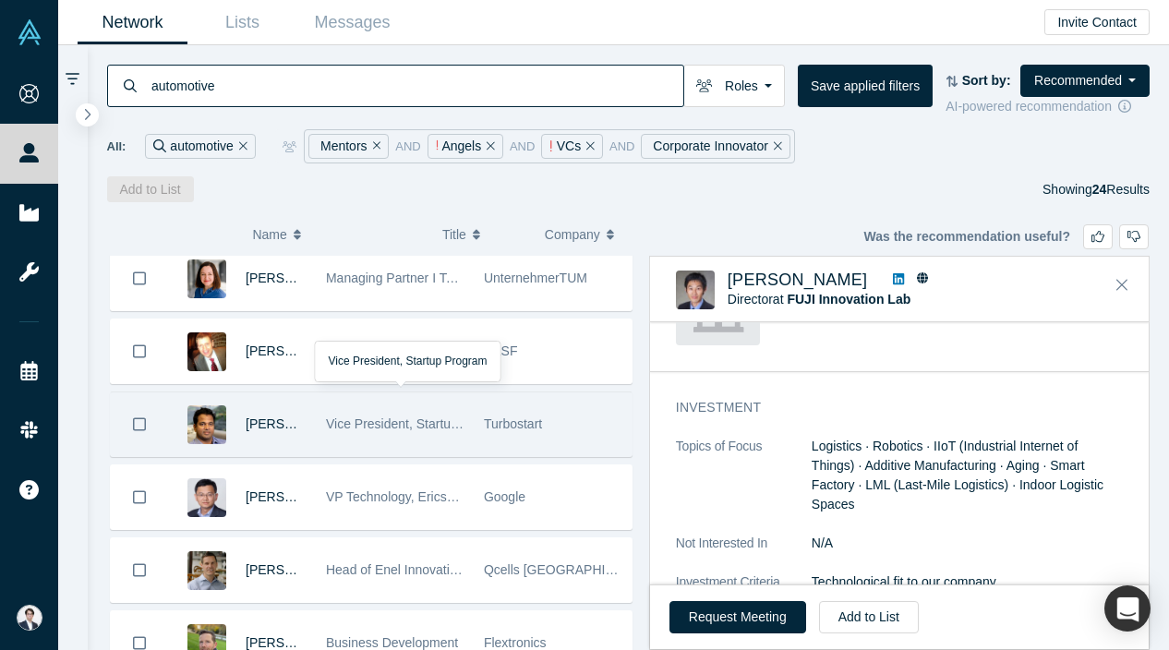
scroll to position [381, 0]
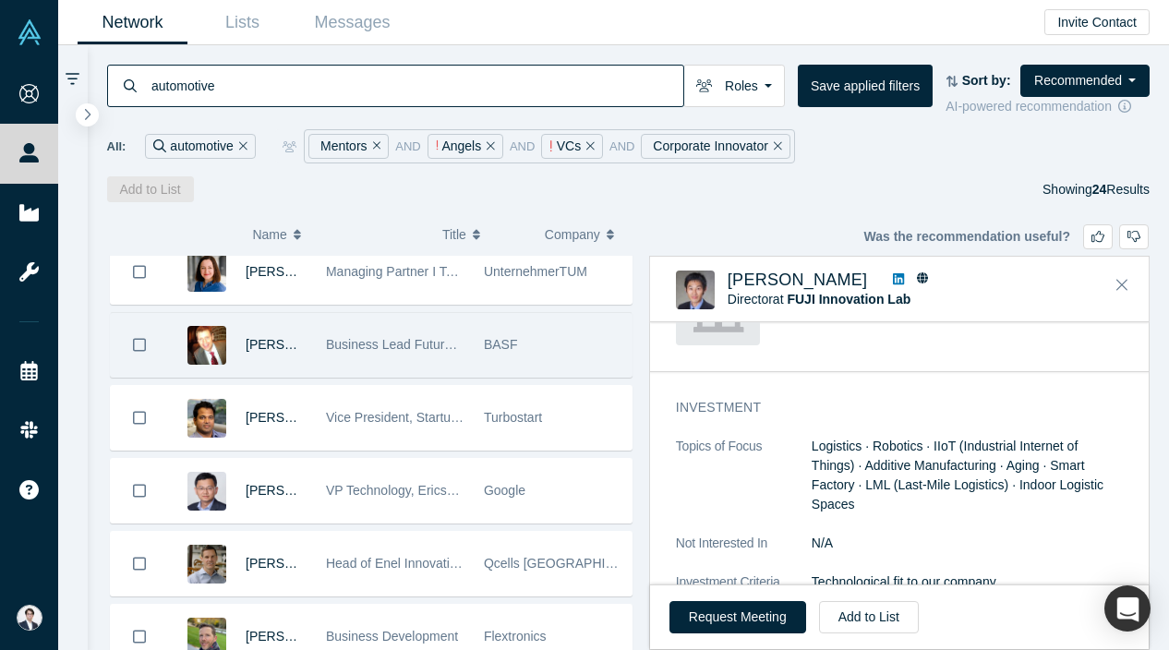
click at [536, 352] on div "BASF" at bounding box center [553, 345] width 139 height 64
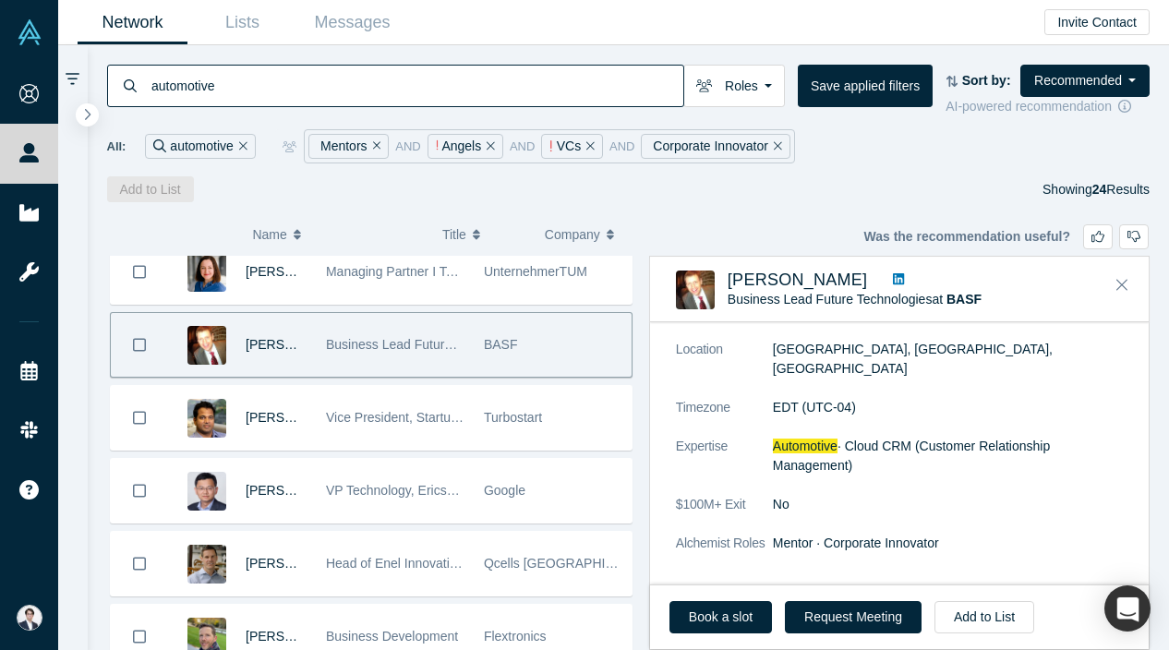
scroll to position [217, 0]
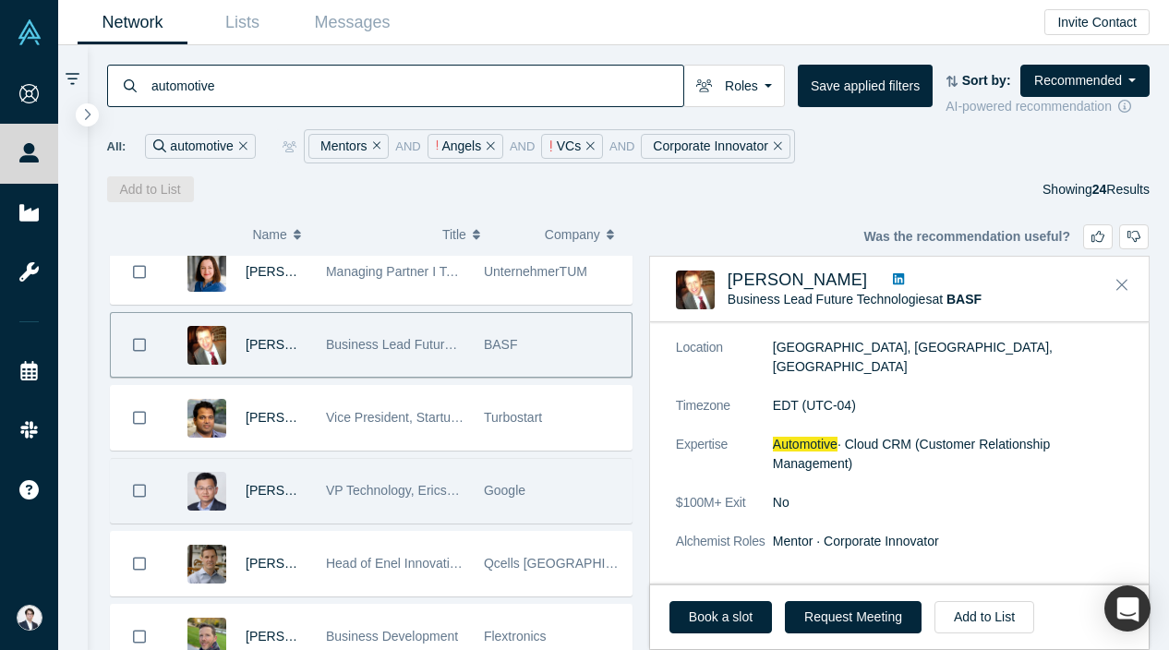
click at [483, 501] on div "Google" at bounding box center [553, 491] width 158 height 64
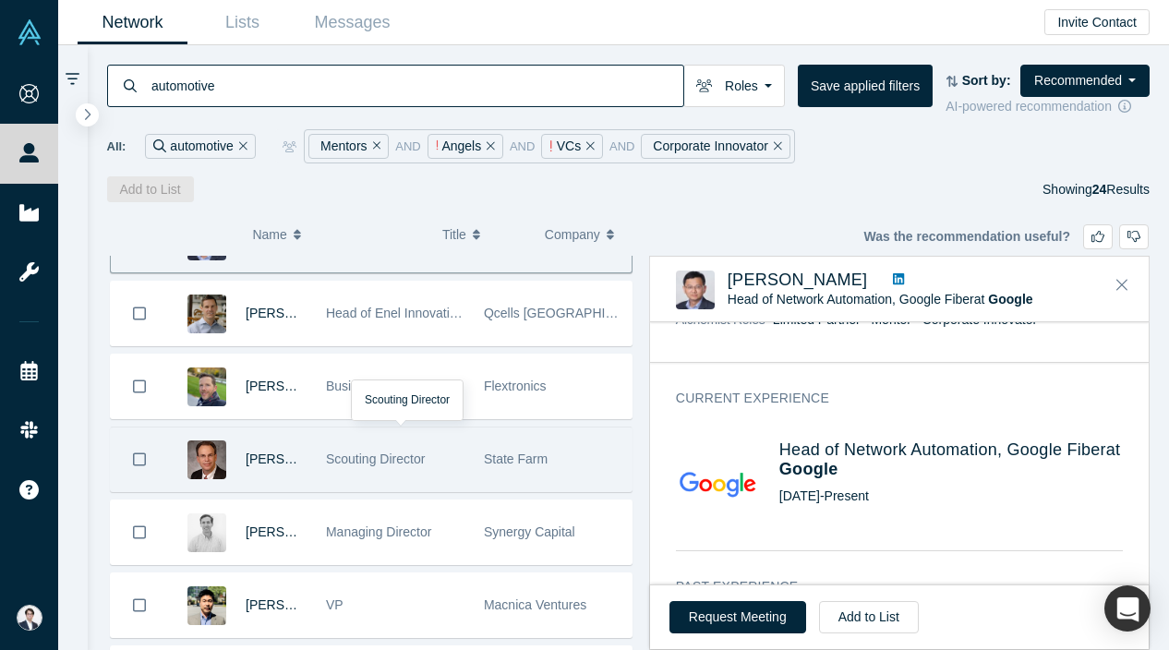
scroll to position [634, 0]
click at [452, 471] on div "Scouting Director" at bounding box center [395, 458] width 139 height 64
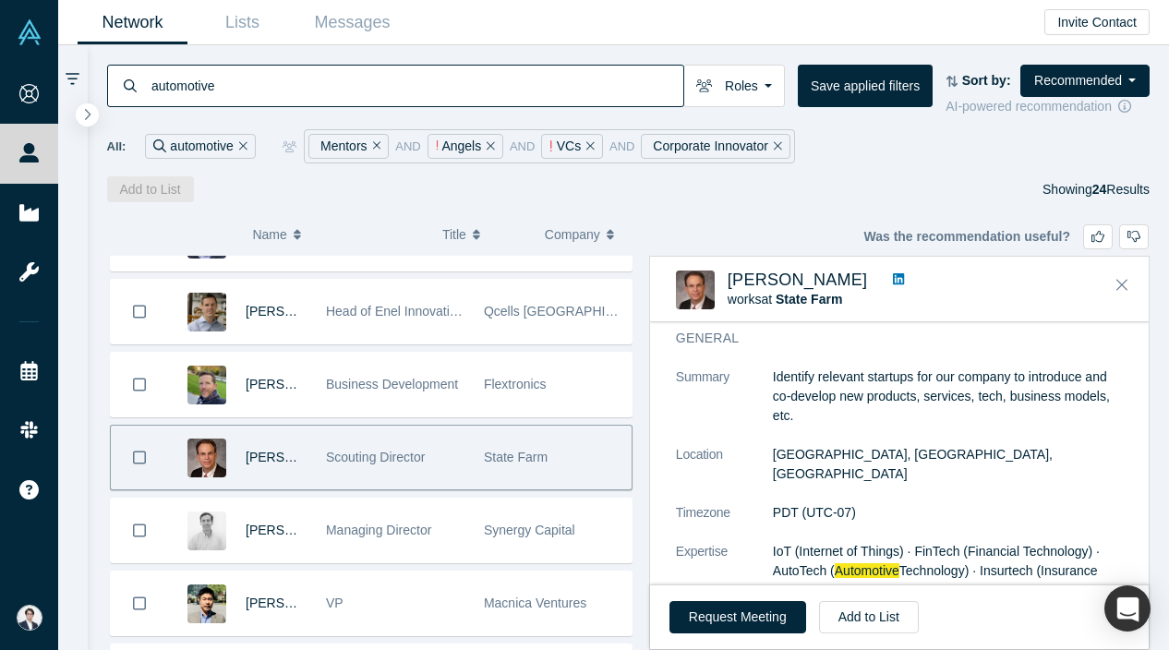
scroll to position [79, 0]
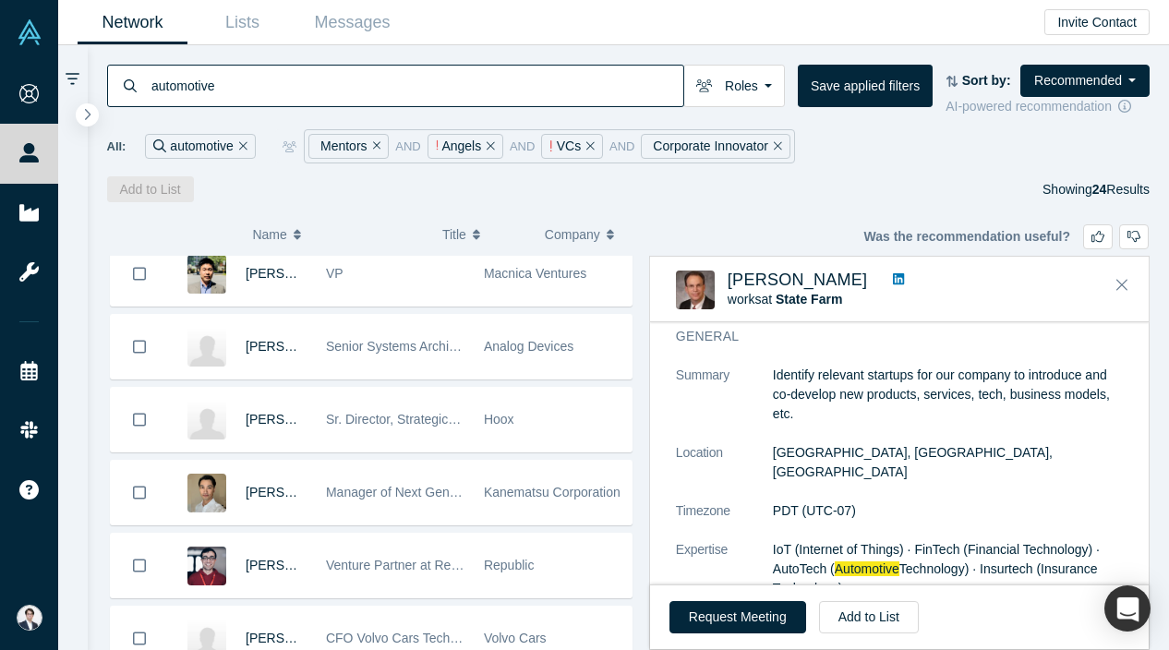
scroll to position [983, 0]
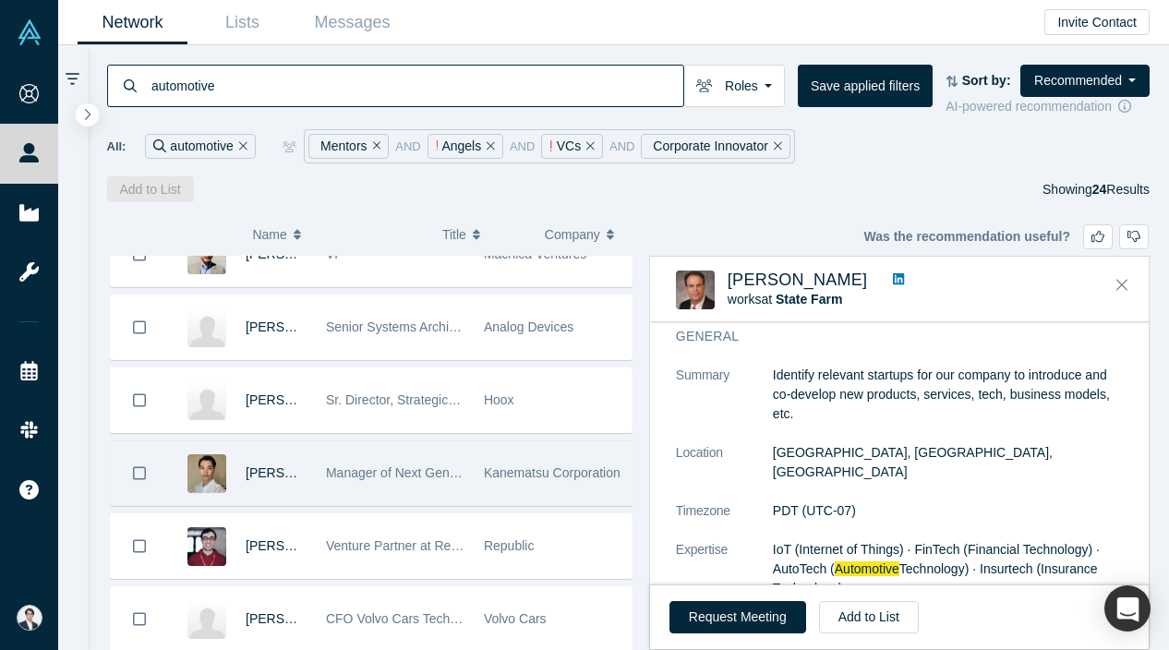
click at [469, 475] on div "Manager of Next Gen Mobility Biz Dev team" at bounding box center [395, 473] width 158 height 64
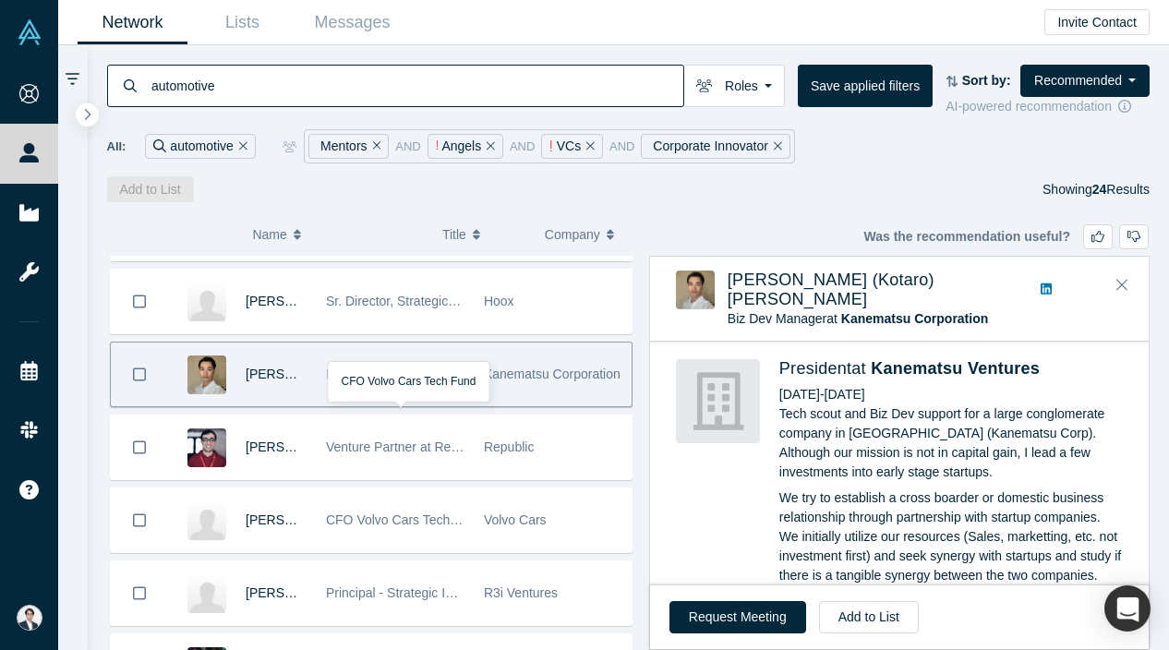
scroll to position [1181, 0]
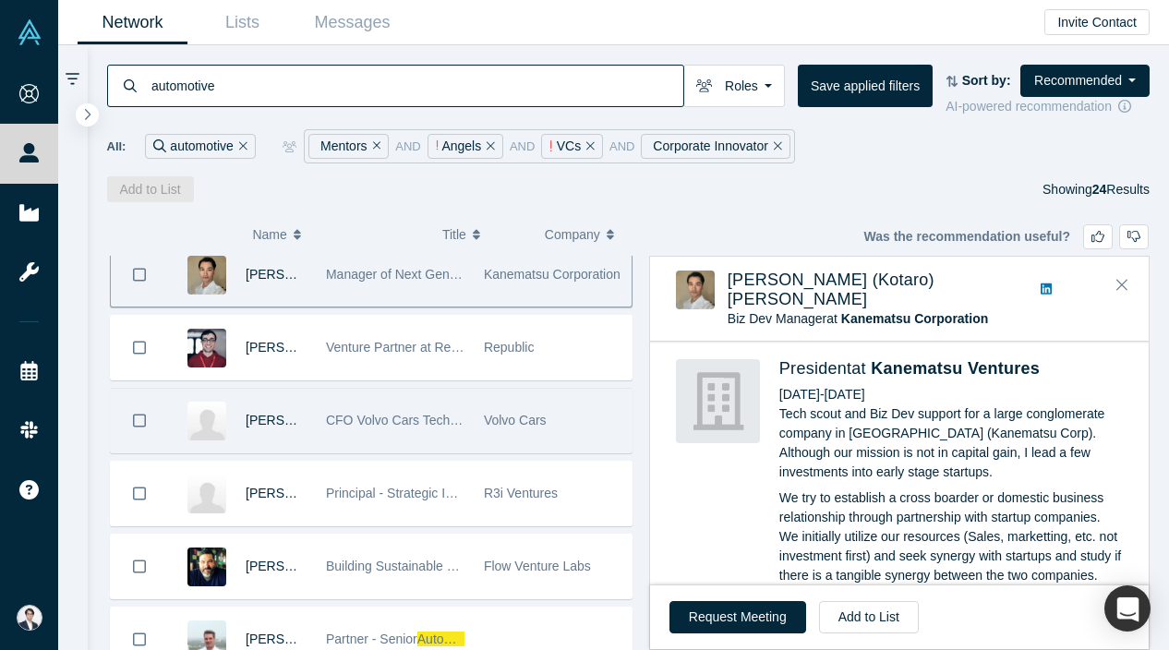
click at [458, 419] on span "CFO Volvo Cars Tech Fund" at bounding box center [404, 420] width 157 height 15
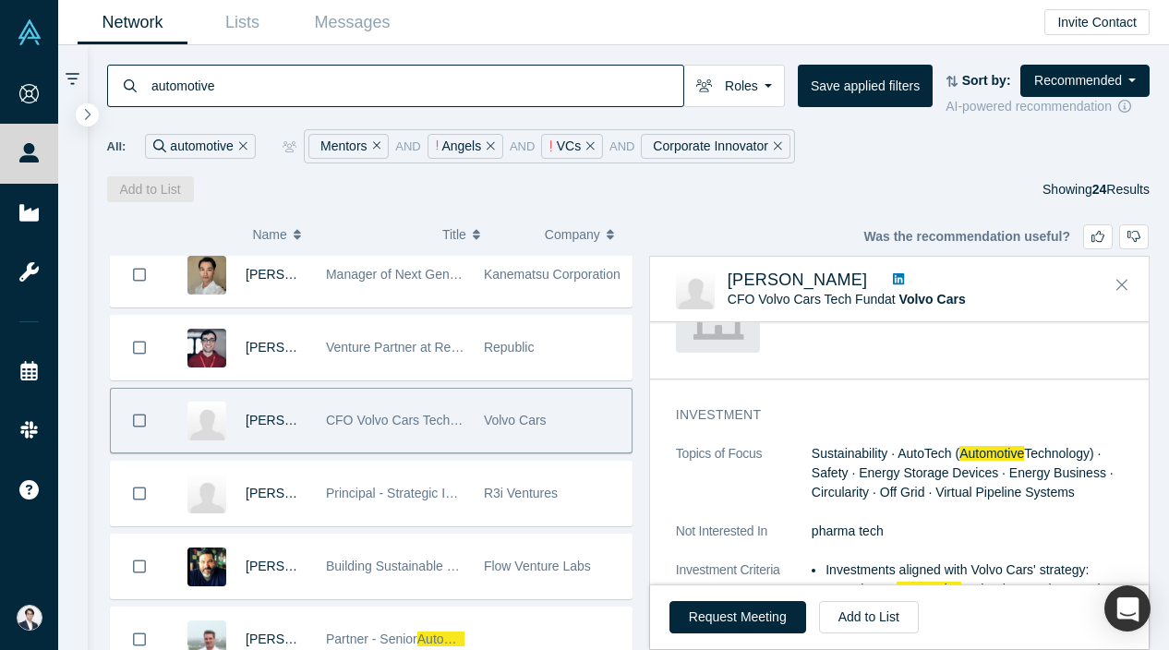
scroll to position [612, 0]
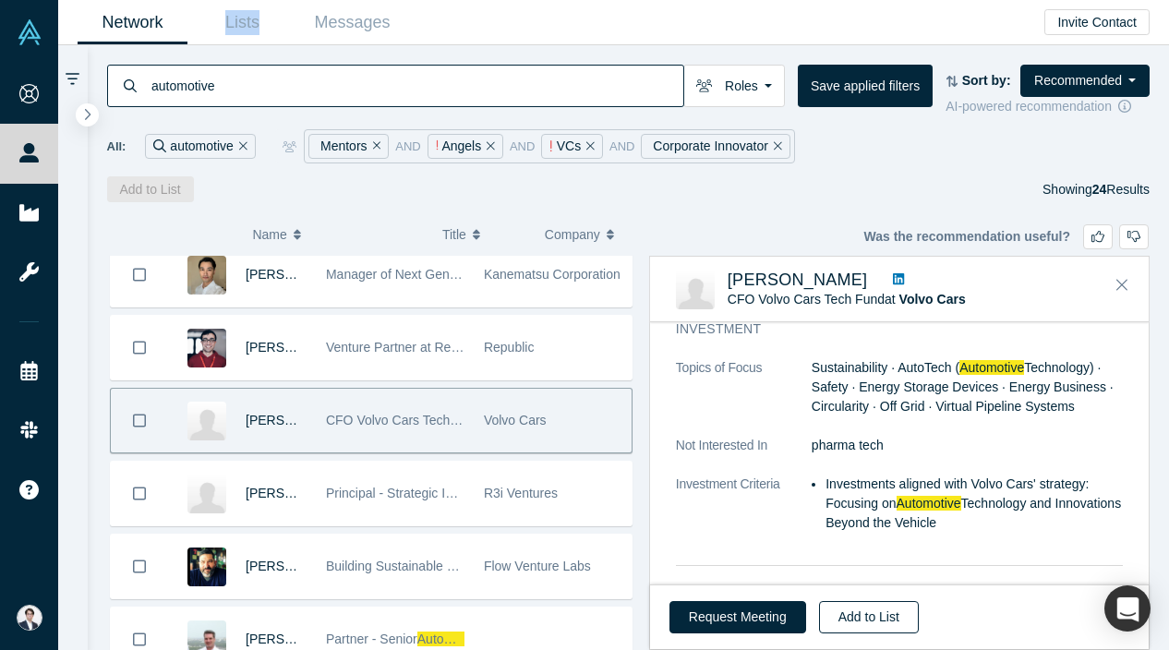
click at [866, 623] on button "Add to List" at bounding box center [869, 617] width 100 height 32
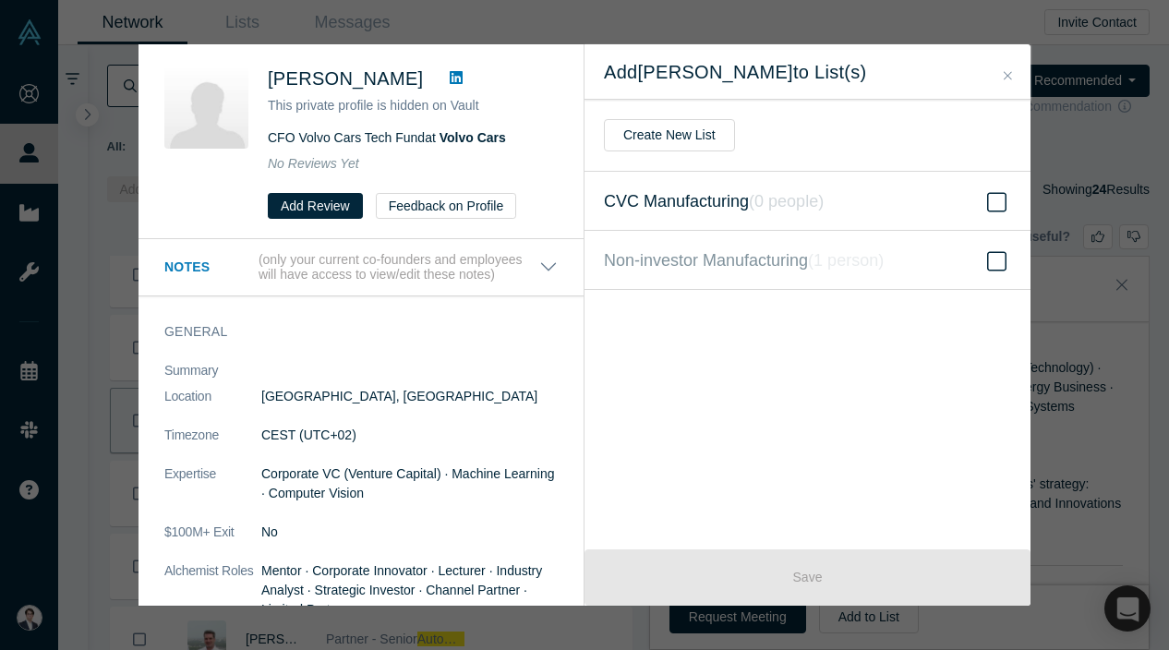
click at [723, 210] on span "CVC Manufacturing ( 0 people )" at bounding box center [714, 201] width 220 height 26
click at [0, 0] on input "CVC Manufacturing ( 0 people )" at bounding box center [0, 0] width 0 height 0
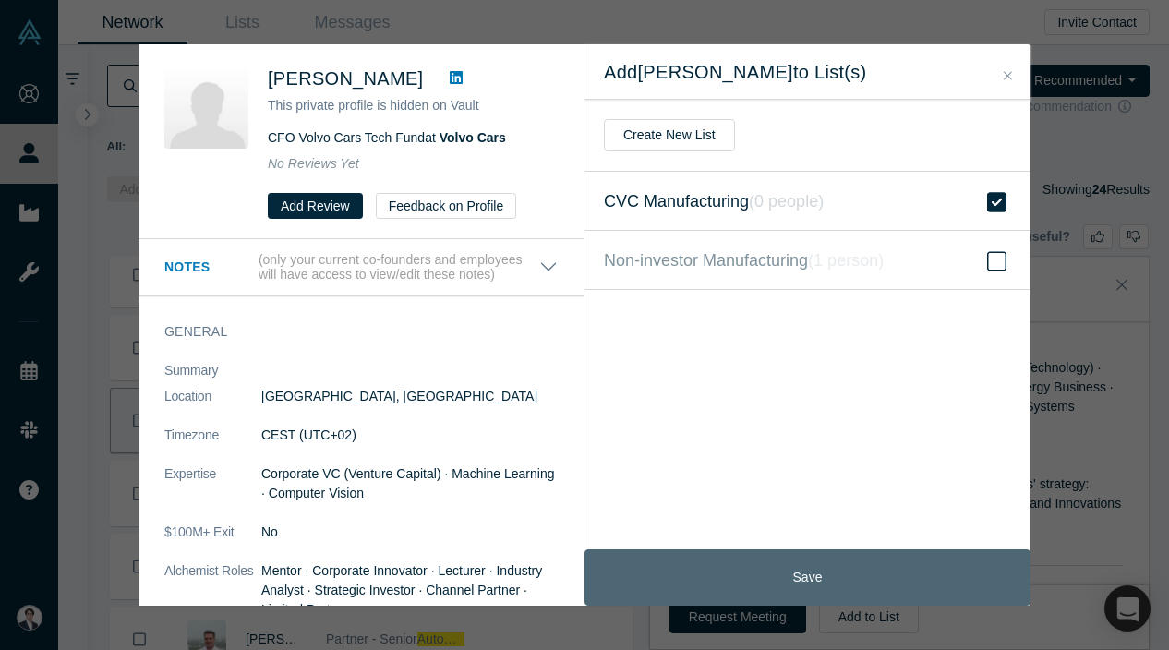
click at [793, 563] on button "Save" at bounding box center [808, 577] width 446 height 56
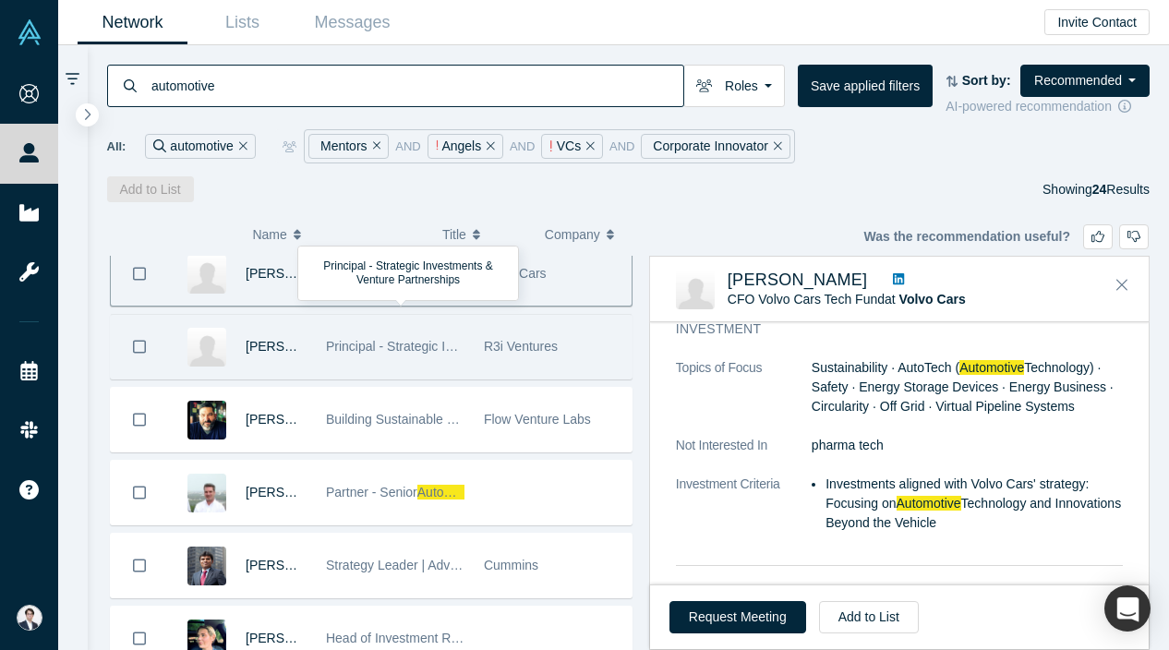
scroll to position [1337, 0]
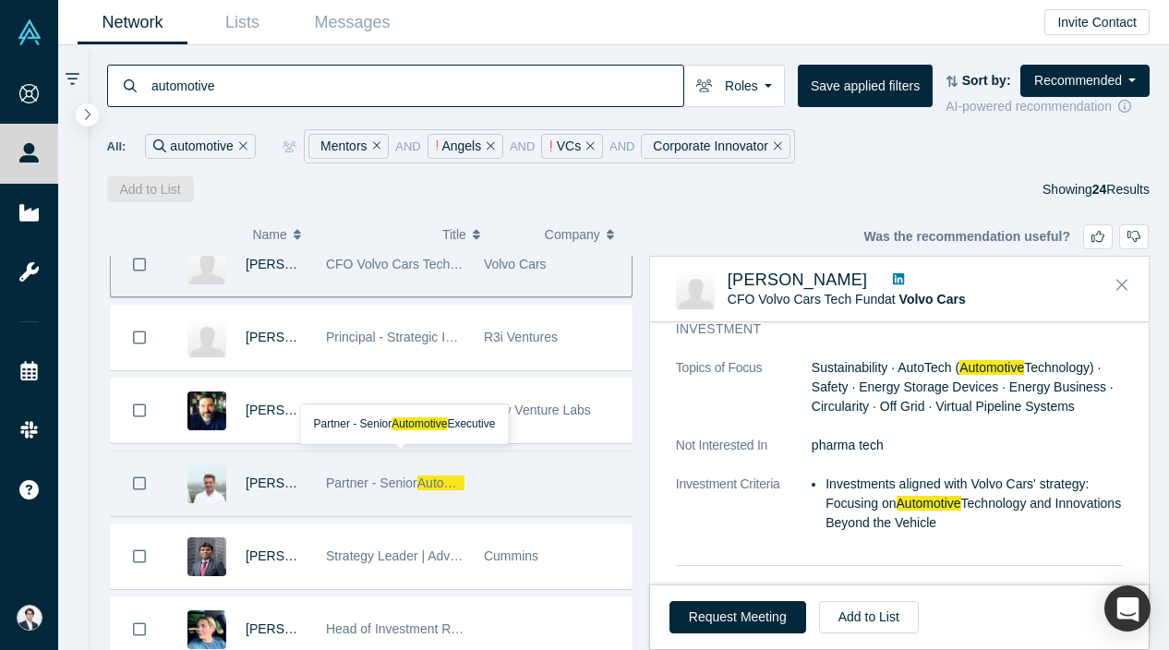
click at [457, 468] on div "Partner - Senior Automotive Executive" at bounding box center [395, 484] width 139 height 64
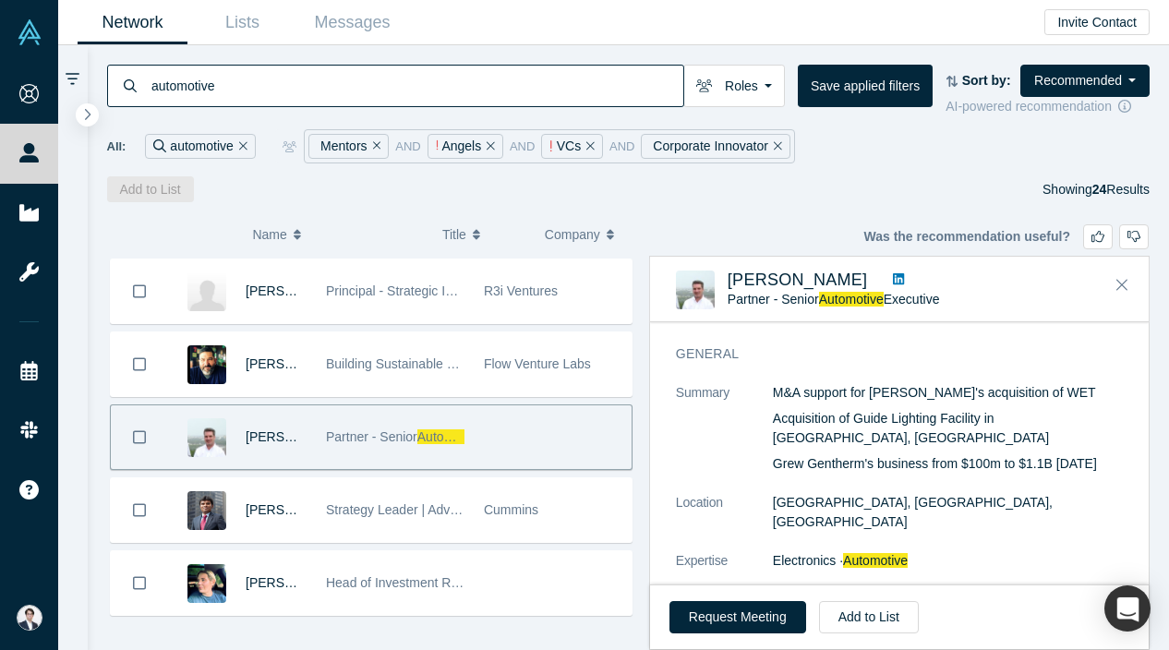
scroll to position [1400, 0]
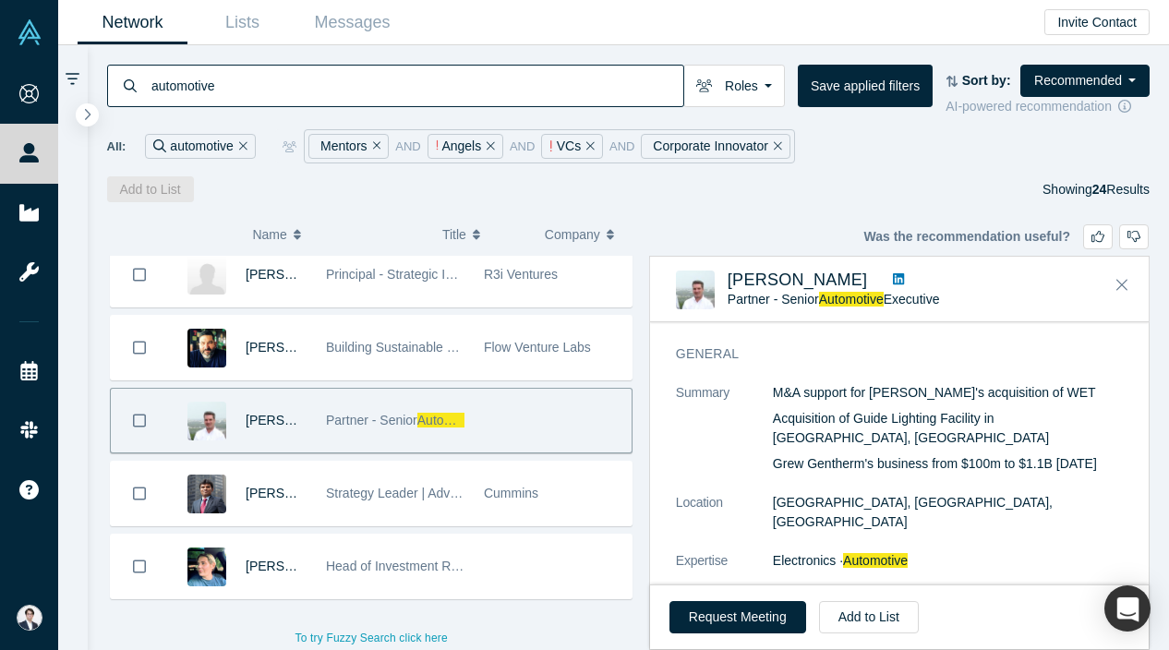
click at [539, 521] on div "Cummins" at bounding box center [553, 494] width 139 height 64
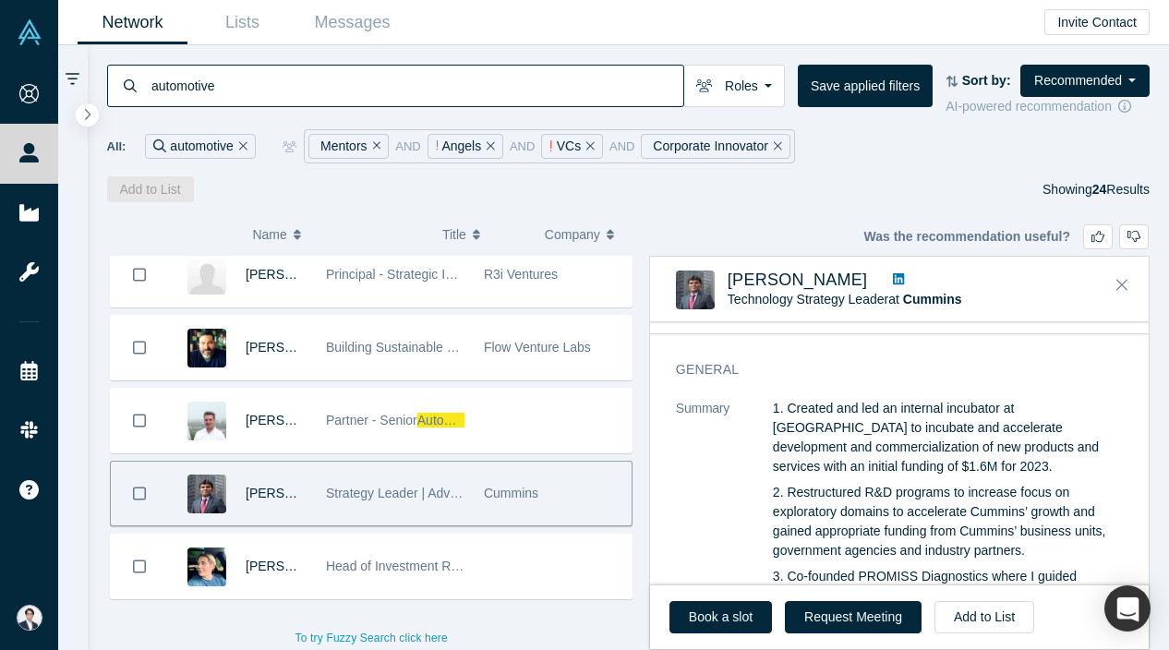
scroll to position [51, 0]
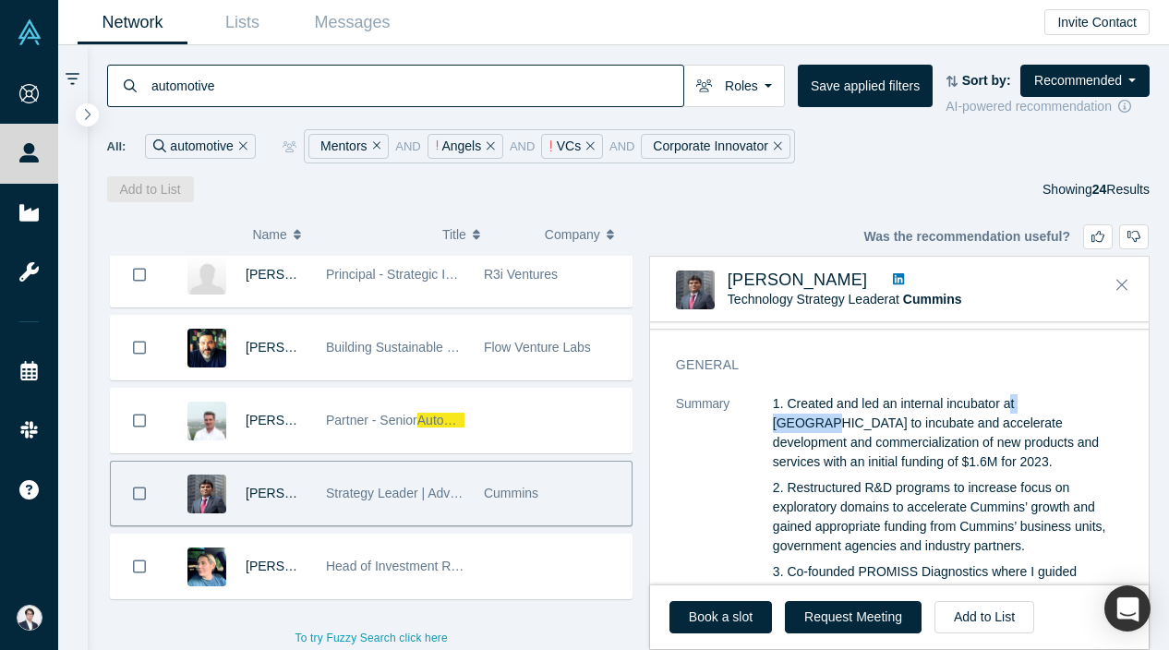
copy p "t Cummins"
drag, startPoint x: 1012, startPoint y: 400, endPoint x: 1079, endPoint y: 407, distance: 66.9
click at [1079, 407] on p "1. Created and led an internal incubator at Cummins to incubate and accelerate …" at bounding box center [948, 433] width 350 height 78
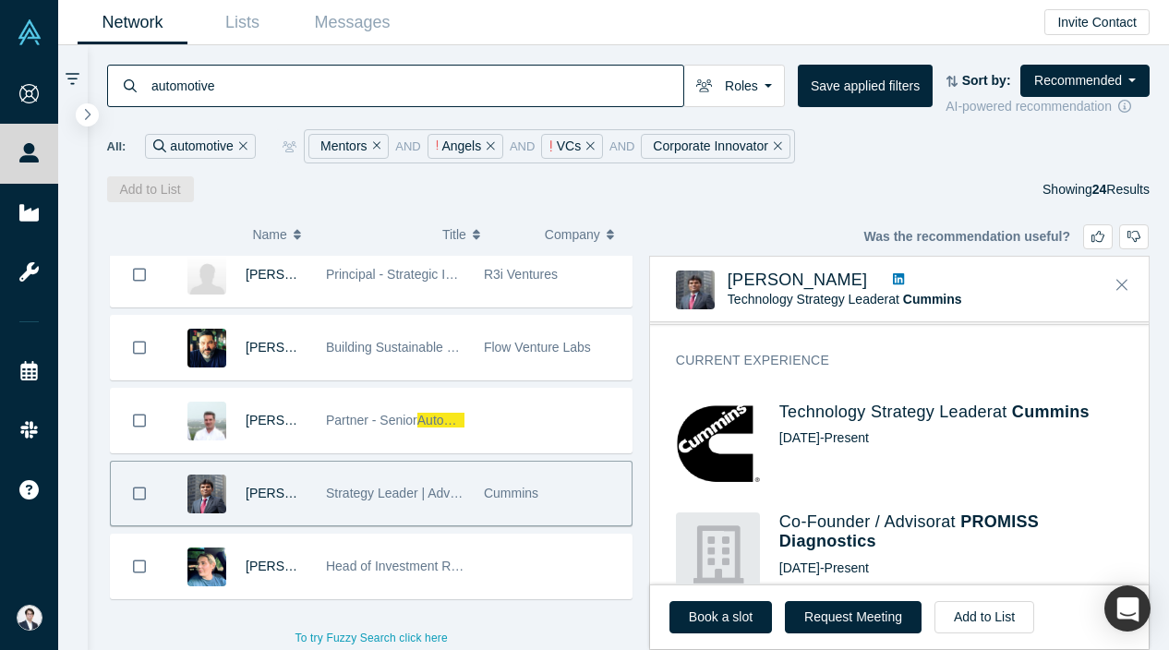
scroll to position [711, 0]
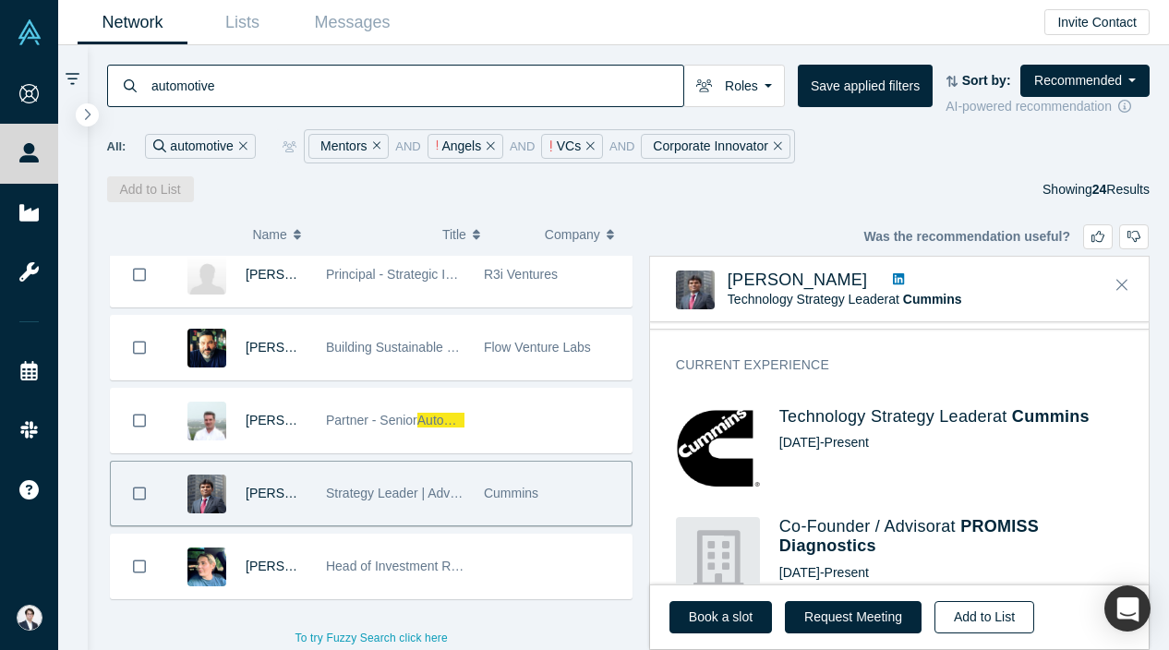
click at [958, 618] on button "Add to List" at bounding box center [985, 617] width 100 height 32
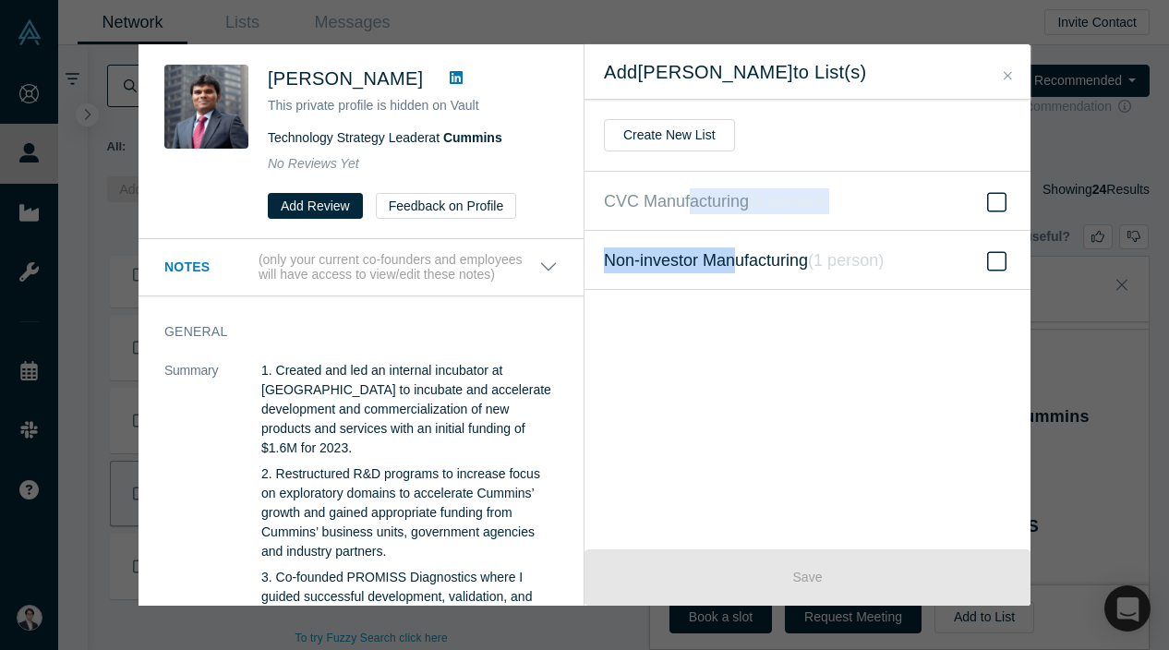
drag, startPoint x: 692, startPoint y: 188, endPoint x: 734, endPoint y: 253, distance: 77.4
click at [734, 253] on form "CVC Manufacturing ( 1 person ) Non-investor Manufacturing ( 1 person )" at bounding box center [808, 231] width 446 height 118
click at [734, 253] on span "Non-investor Manufacturing ( 1 person )" at bounding box center [744, 260] width 280 height 26
click at [0, 0] on input "Non-investor Manufacturing ( 1 person )" at bounding box center [0, 0] width 0 height 0
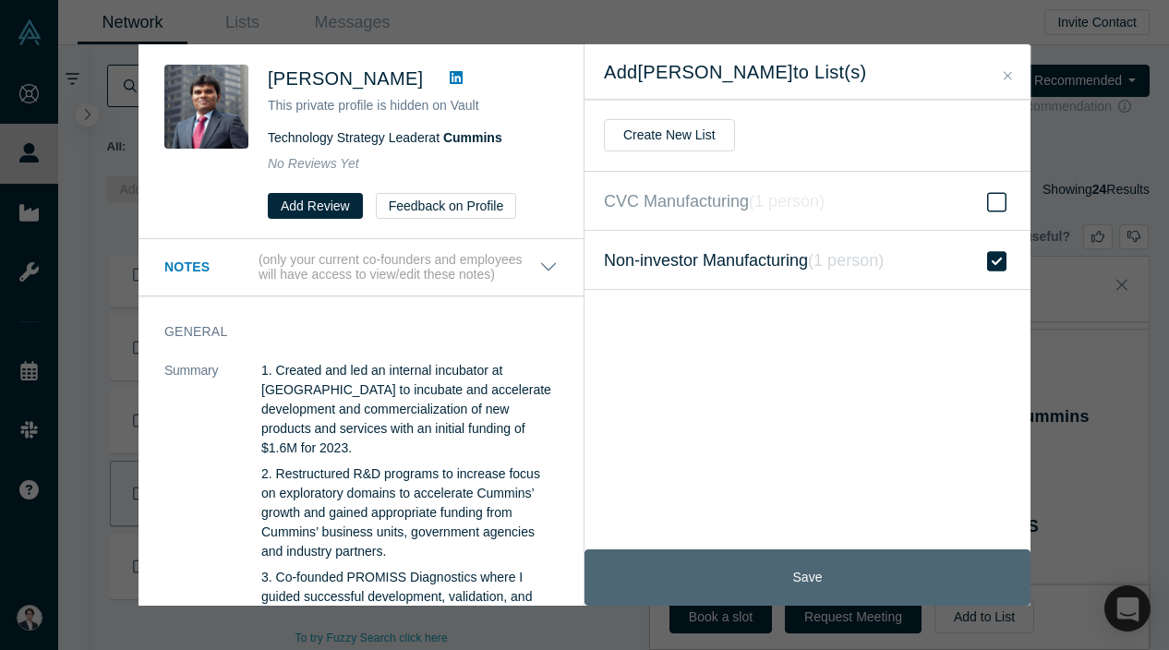
click at [859, 592] on button "Save" at bounding box center [808, 577] width 446 height 56
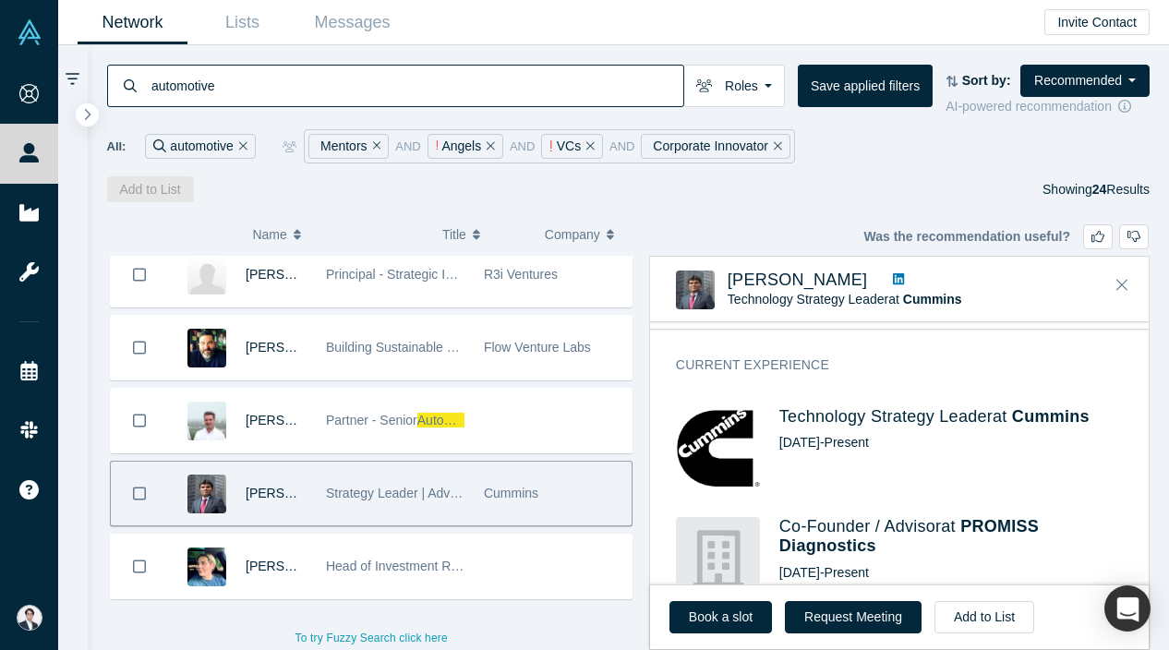
scroll to position [759, 0]
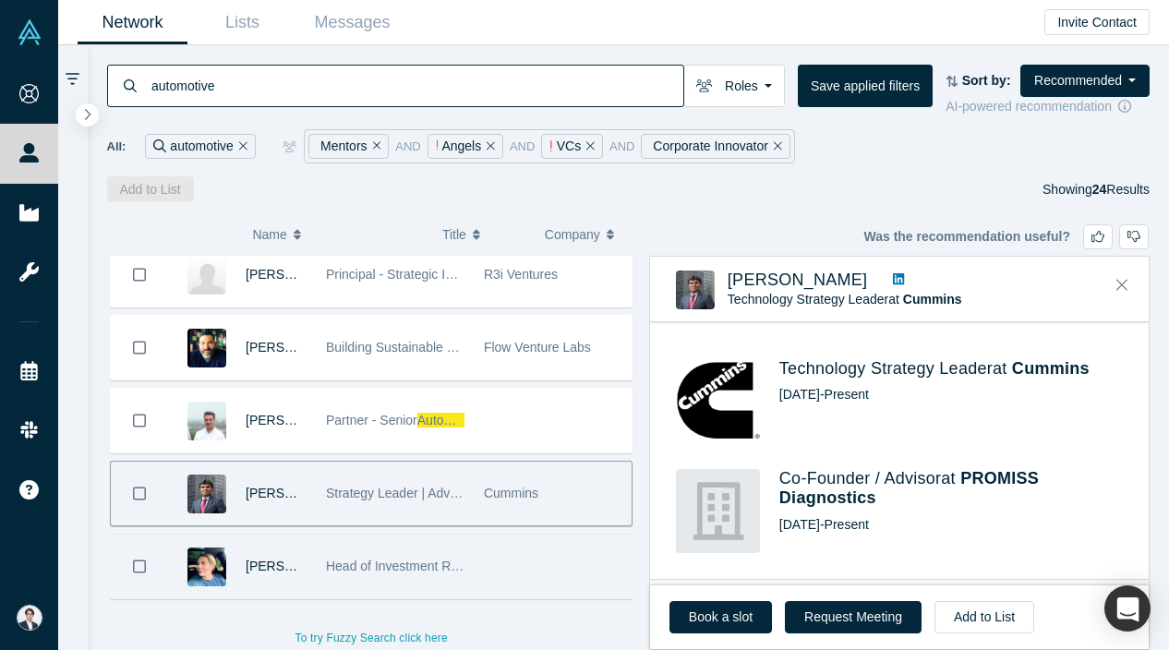
click at [411, 542] on div "Head of Investment Relations" at bounding box center [395, 567] width 139 height 64
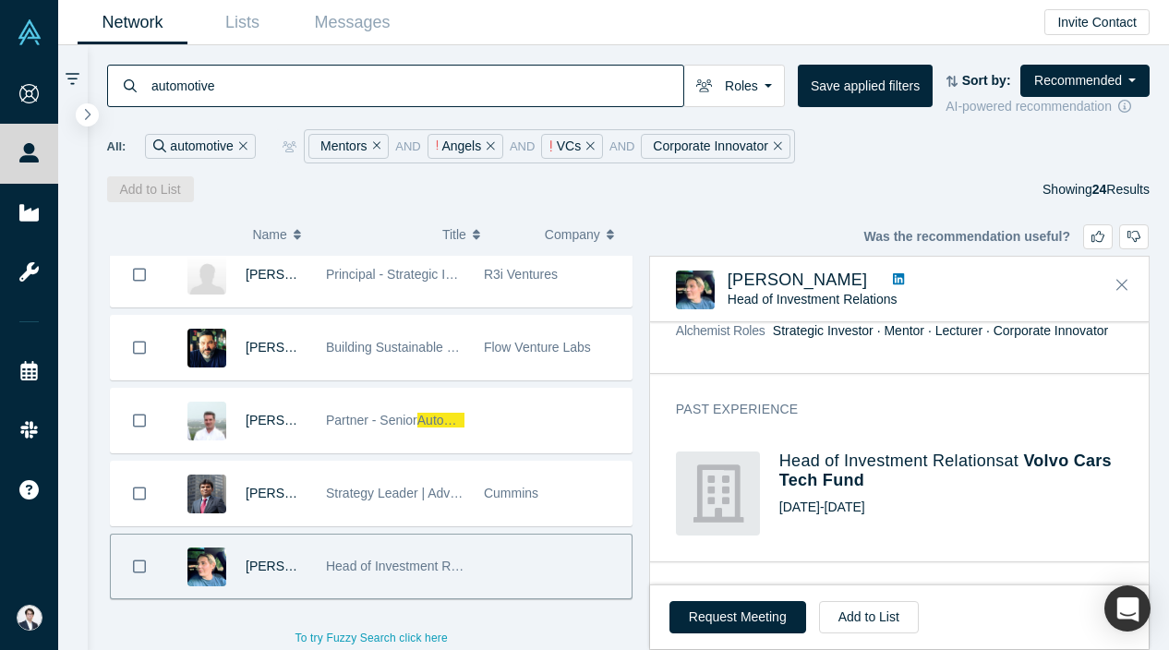
scroll to position [508, 0]
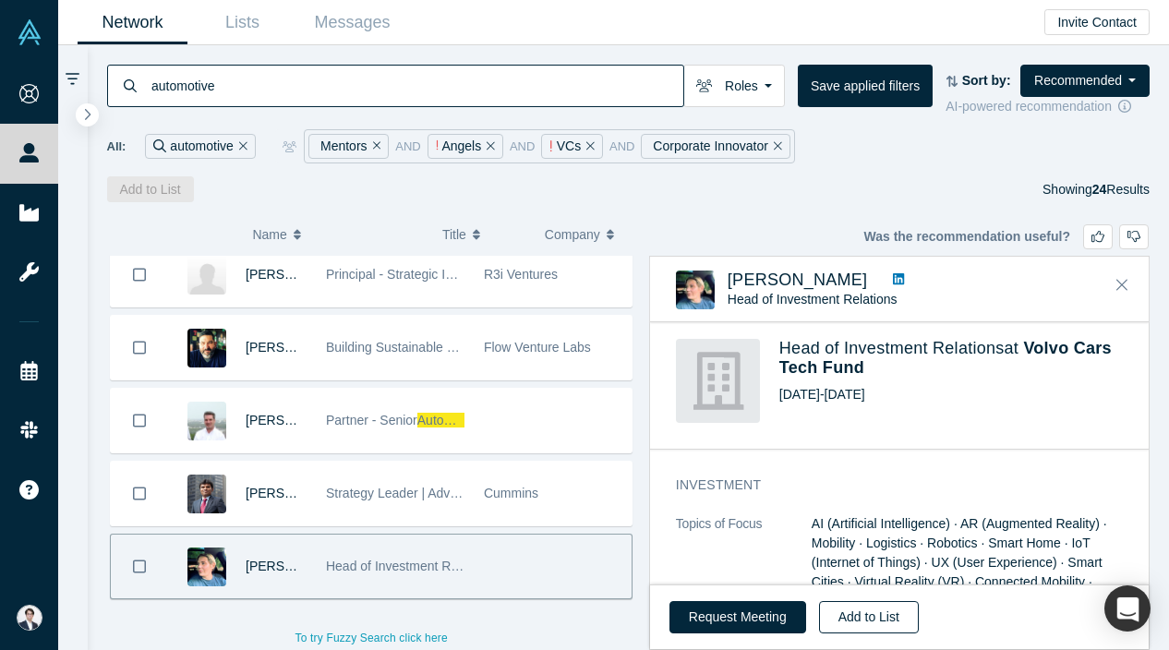
click at [871, 627] on button "Add to List" at bounding box center [869, 617] width 100 height 32
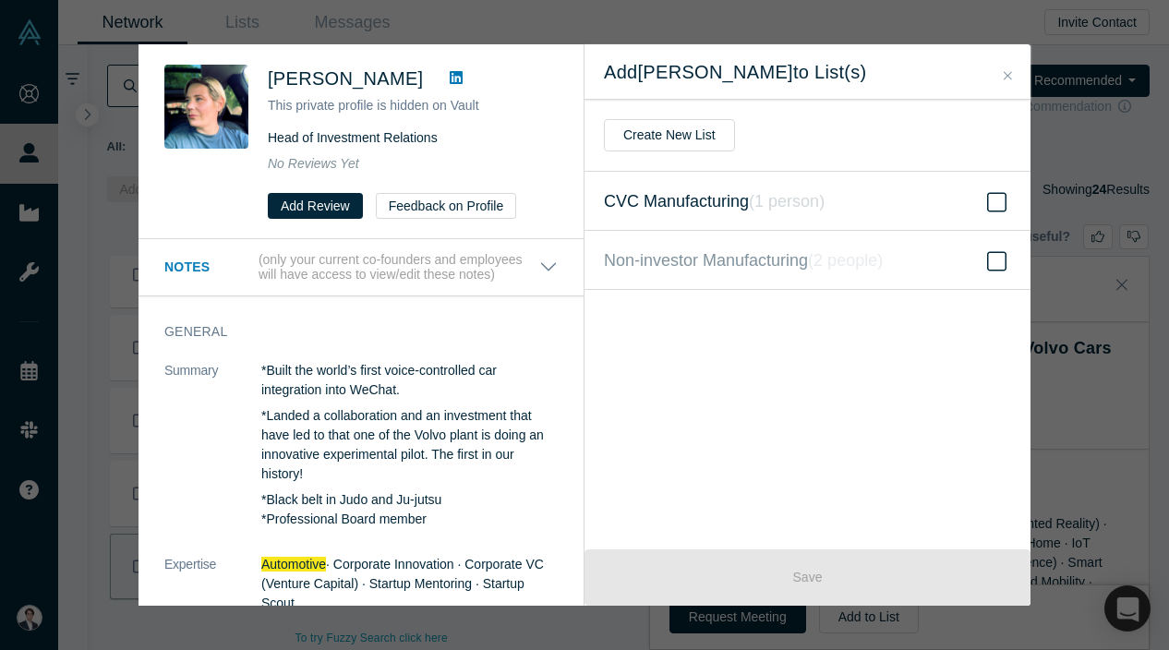
click at [839, 199] on label "CVC Manufacturing ( 1 person )" at bounding box center [808, 201] width 446 height 59
click at [0, 0] on input "CVC Manufacturing ( 1 person )" at bounding box center [0, 0] width 0 height 0
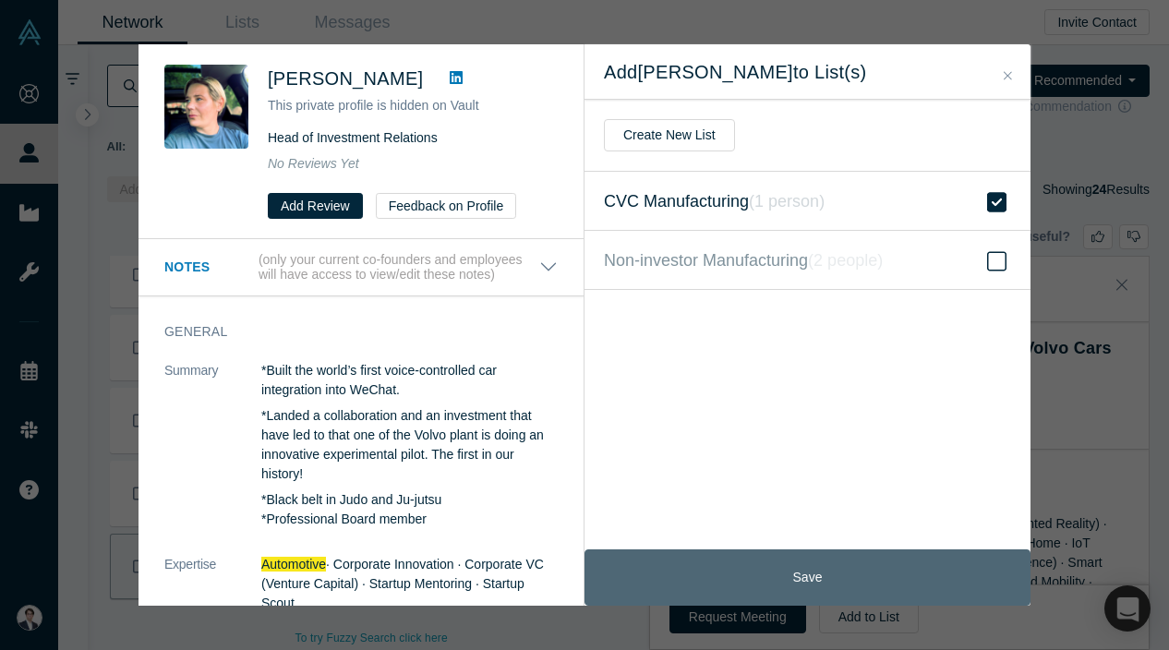
click at [801, 567] on button "Save" at bounding box center [808, 577] width 446 height 56
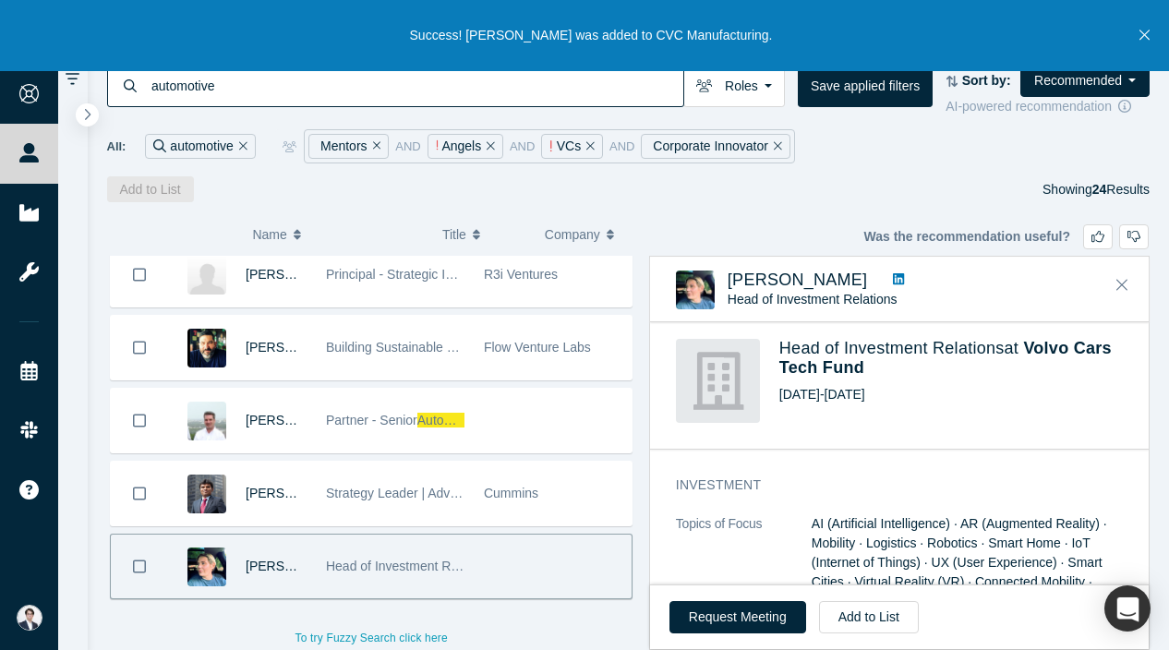
scroll to position [0, 0]
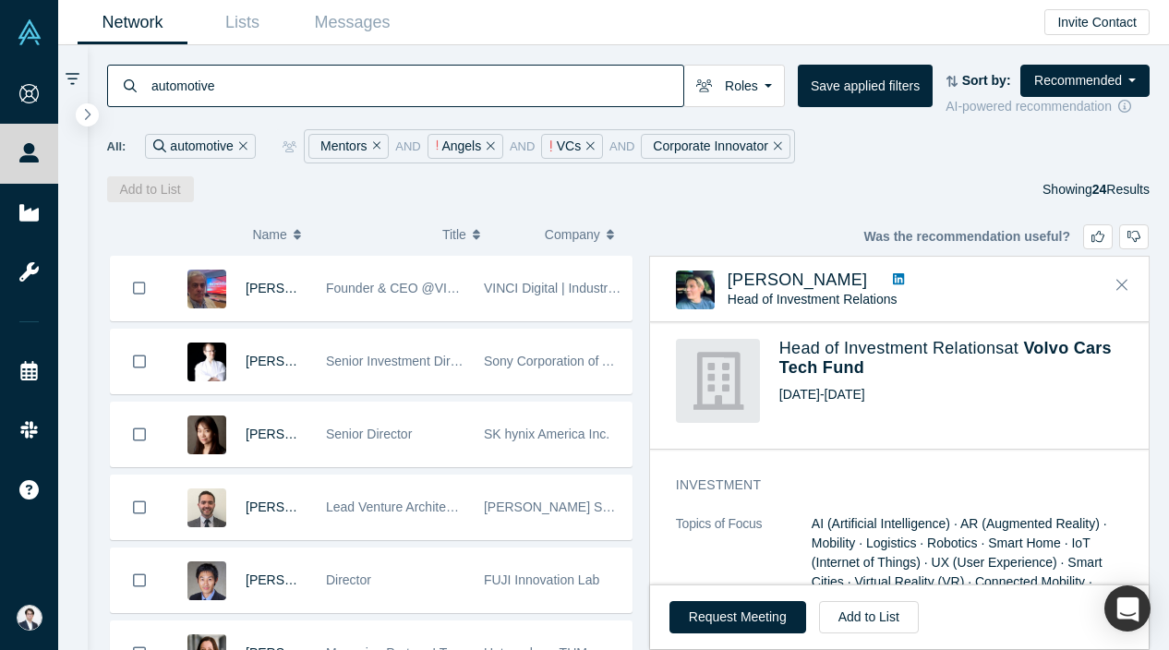
click at [272, 79] on input "automotive" at bounding box center [417, 85] width 534 height 43
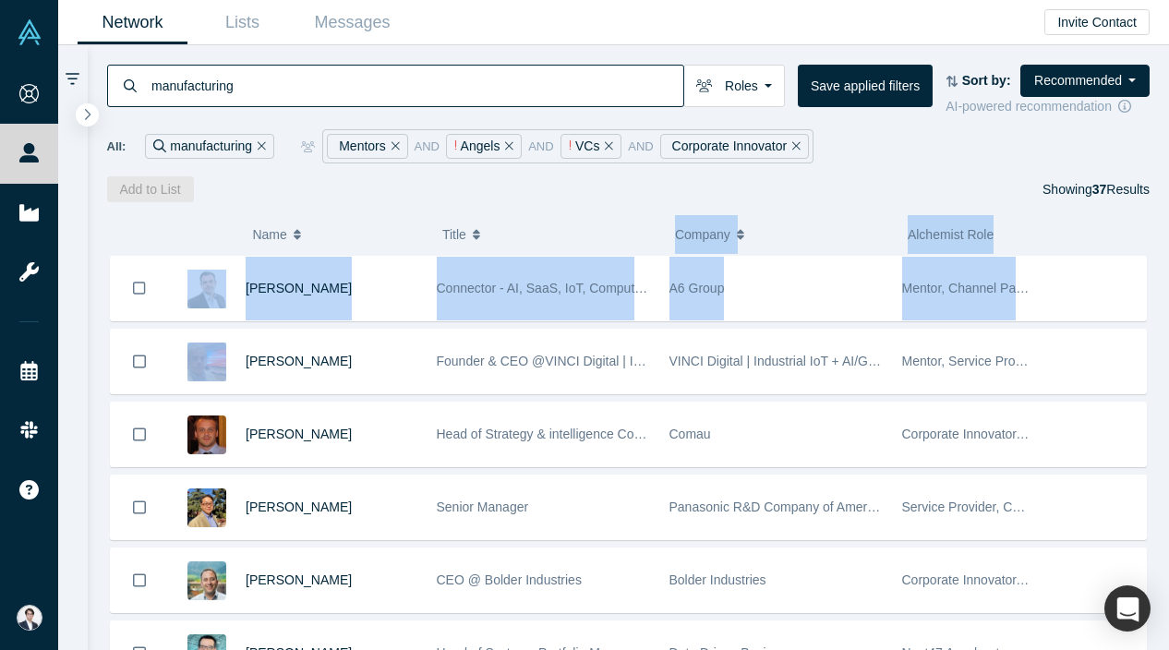
drag, startPoint x: 1123, startPoint y: 295, endPoint x: 499, endPoint y: 238, distance: 626.8
click at [499, 238] on div "( 0 ) Name Title Company Alchemist Role Olivier Delerm Connector - AI, SaaS, Io…" at bounding box center [629, 426] width 1082 height 448
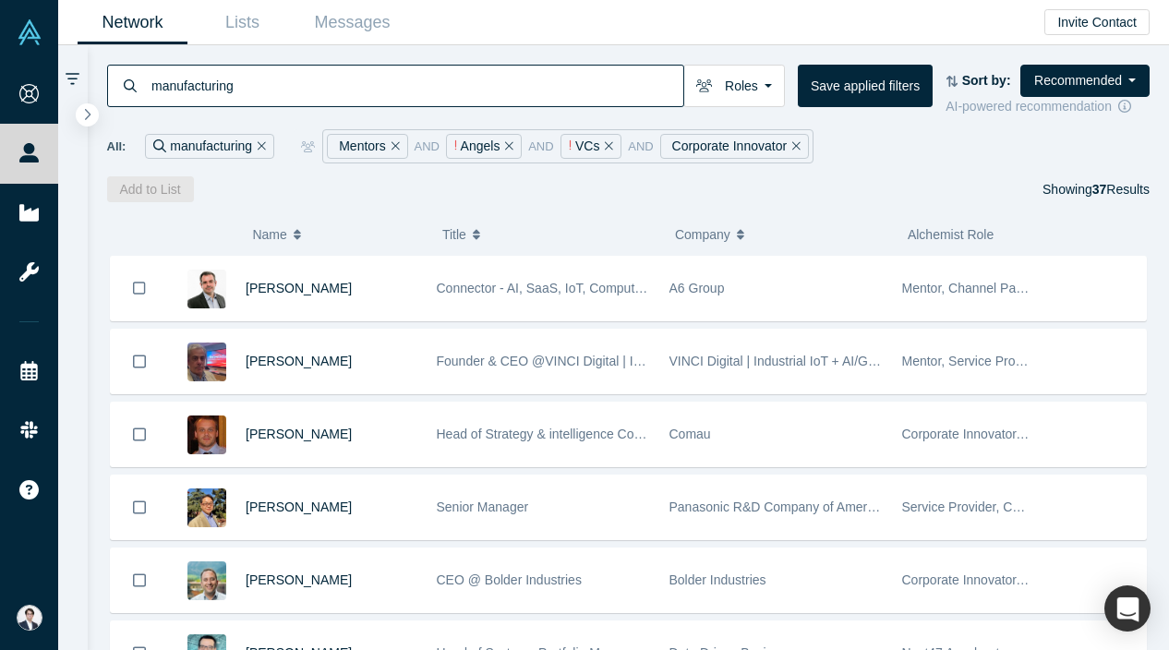
click at [793, 172] on div "manufacturing Roles Mentors Corporate Innovator Founders Angels VCs Service Pro…" at bounding box center [629, 123] width 1082 height 157
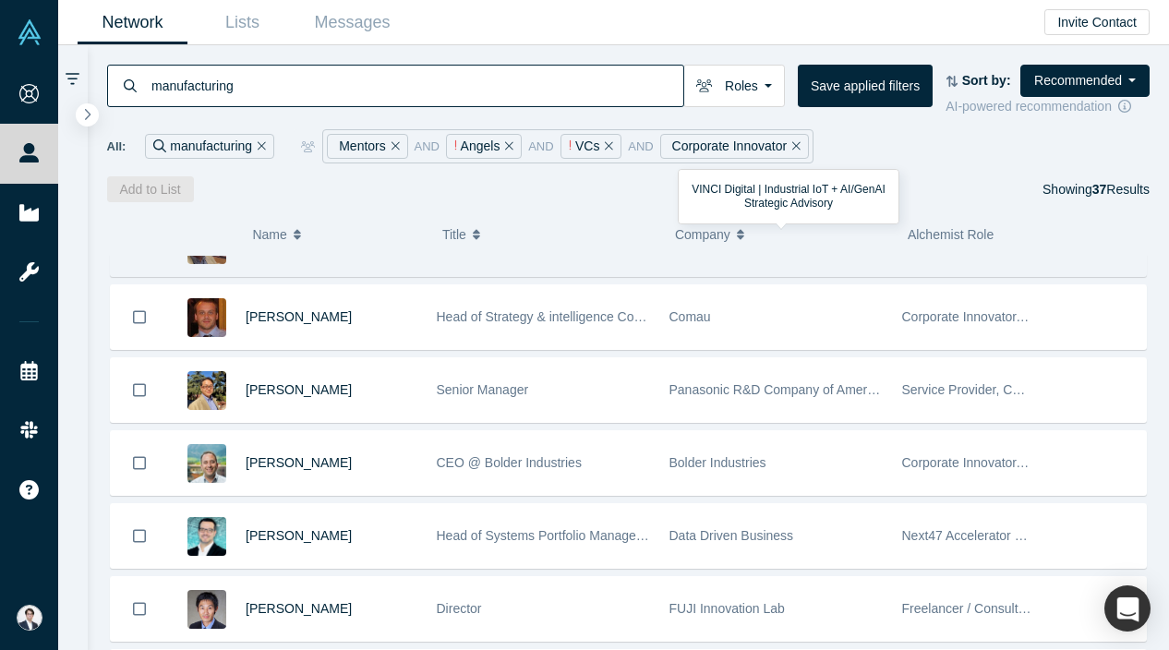
scroll to position [123, 0]
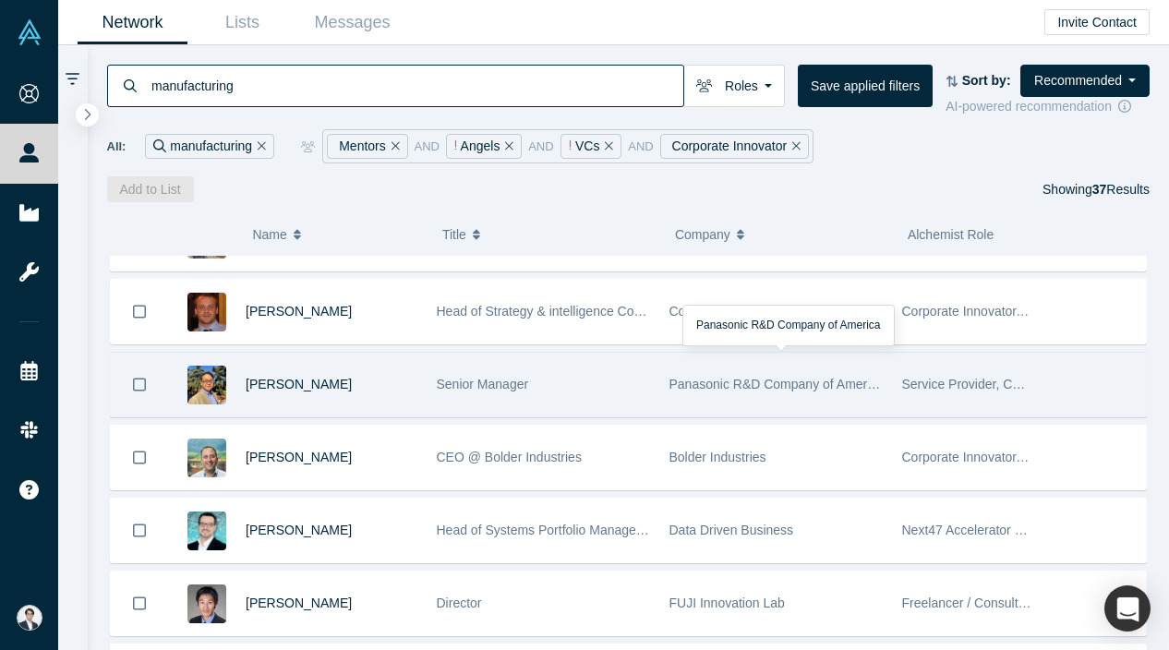
click at [732, 402] on div "Panasonic R&D Company of America" at bounding box center [776, 385] width 213 height 64
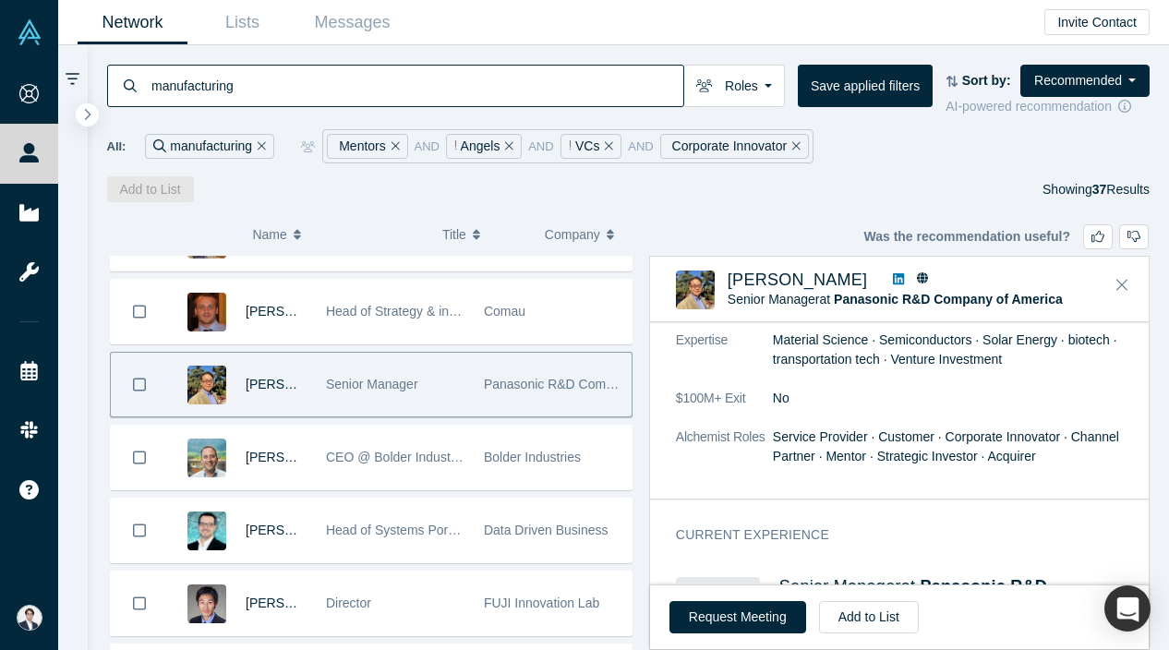
scroll to position [380, 0]
click at [902, 276] on icon at bounding box center [898, 278] width 11 height 11
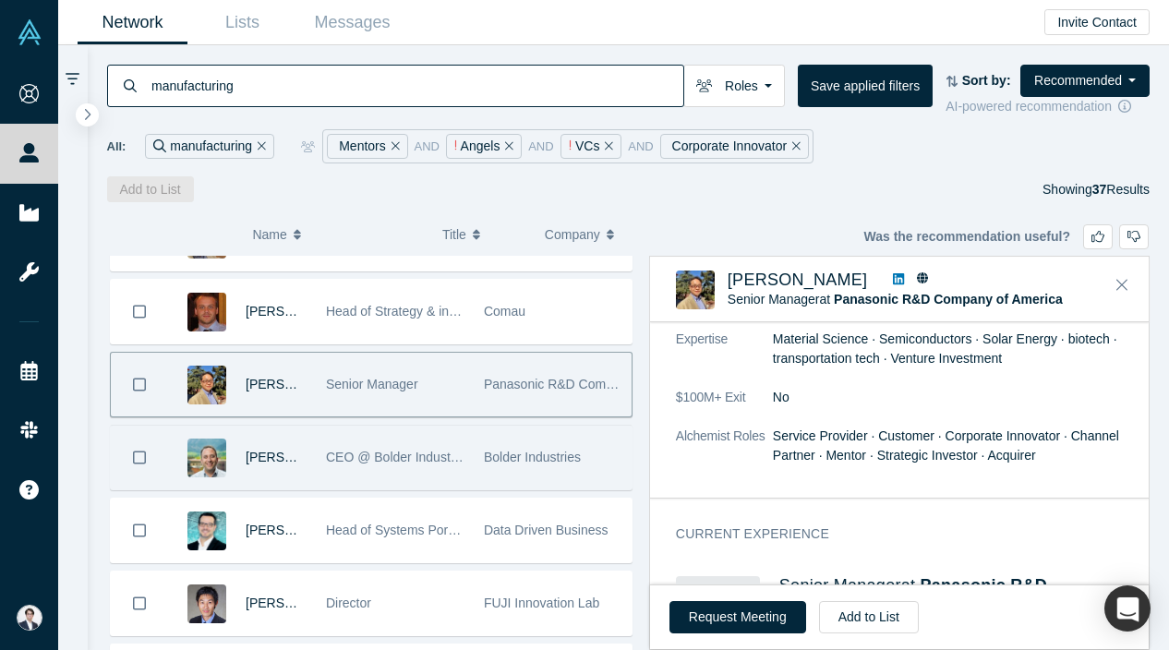
click at [496, 448] on div "Bolder Industries" at bounding box center [553, 458] width 139 height 64
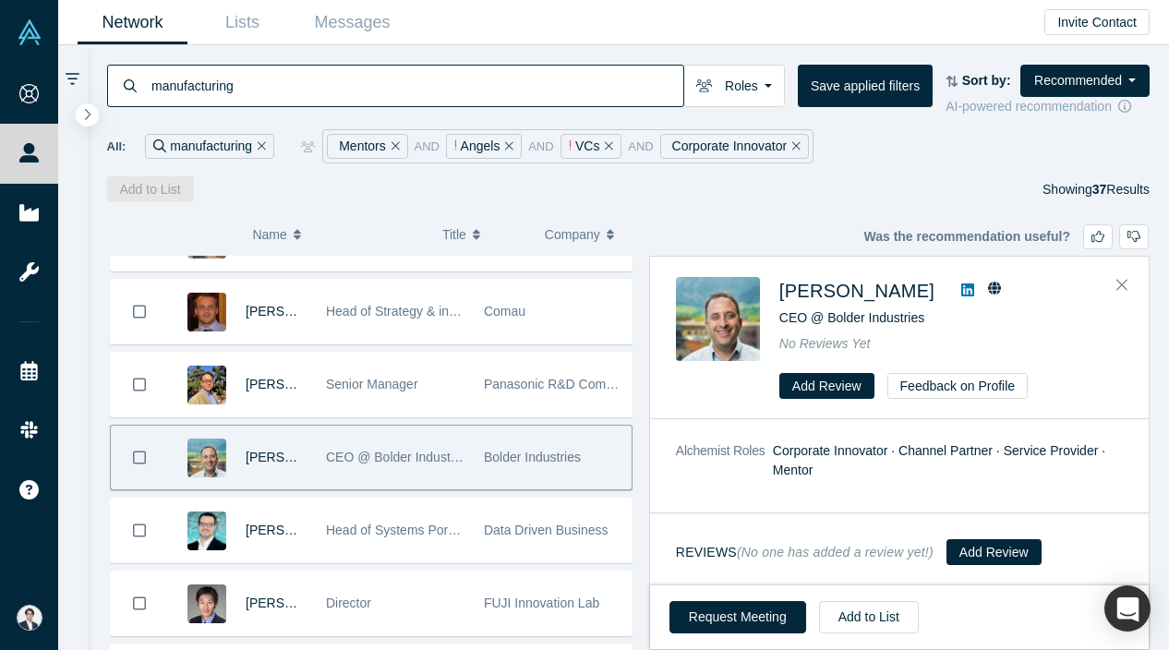
scroll to position [0, 0]
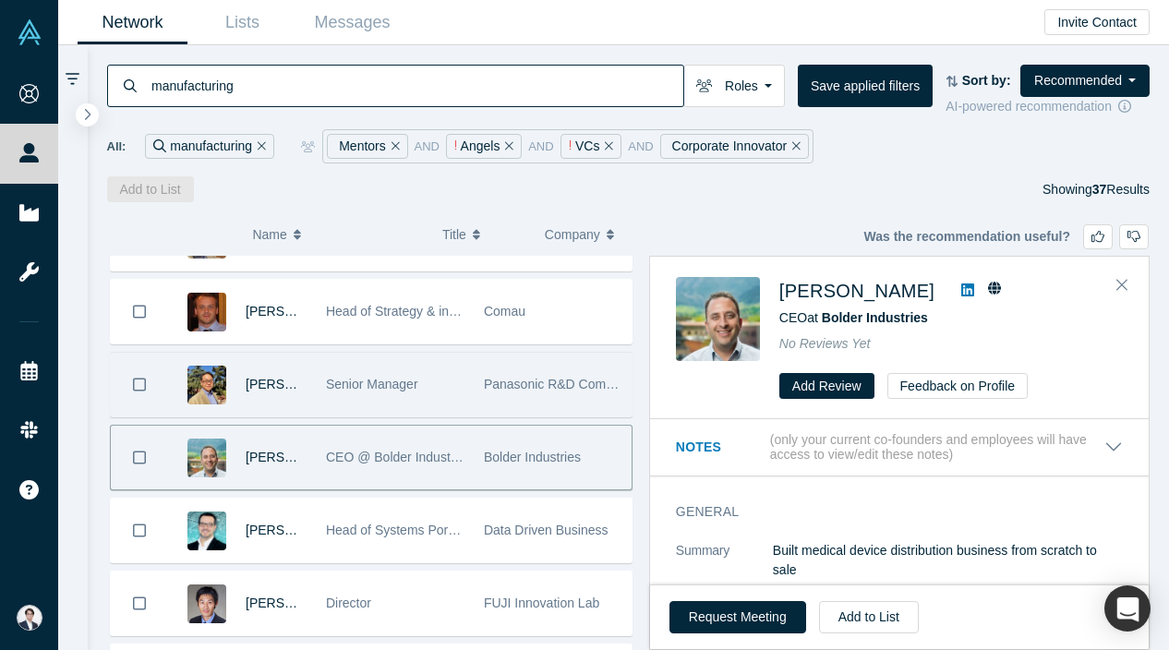
click at [481, 383] on div "Panasonic R&D Company of America" at bounding box center [553, 385] width 158 height 64
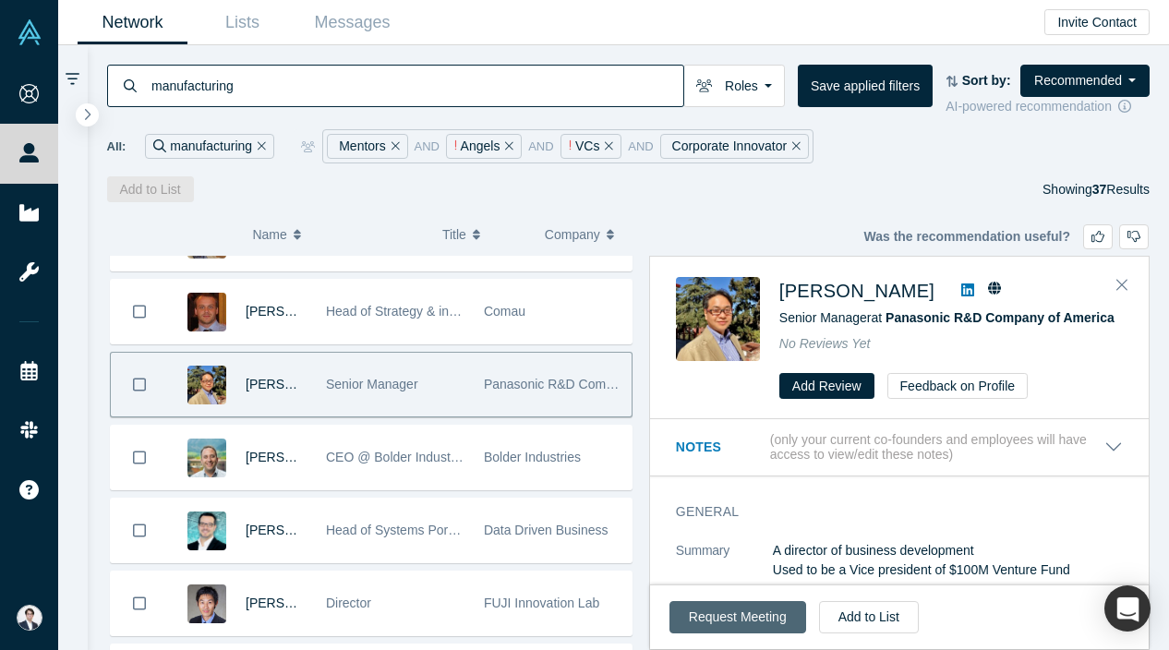
click at [745, 622] on button "Request Meeting" at bounding box center [738, 617] width 137 height 32
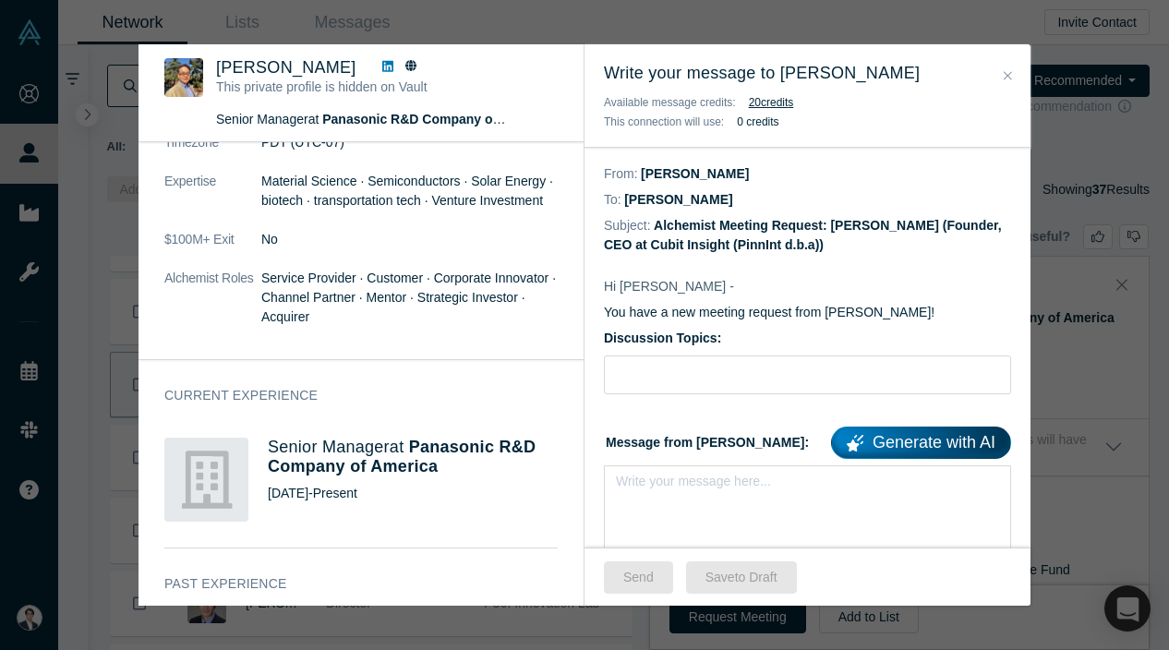
click at [1080, 126] on div "Was the recommendation useful? Takashi Nishikawa This private profile is hidden…" at bounding box center [584, 325] width 1169 height 650
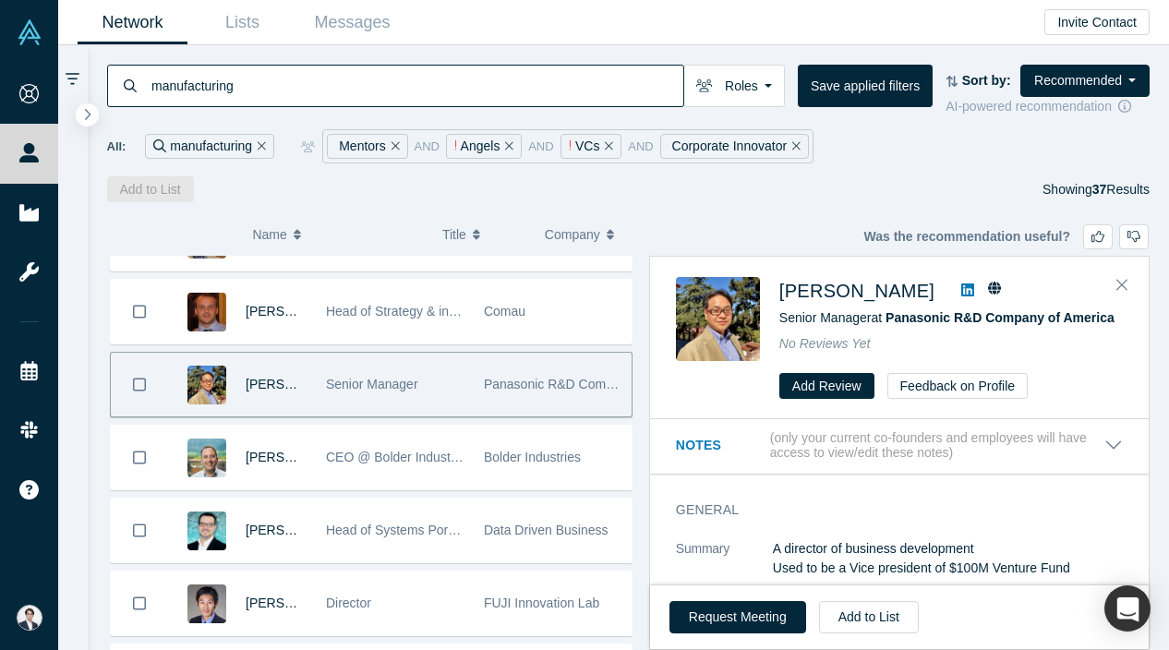
scroll to position [5, 0]
click at [866, 614] on button "Add to List" at bounding box center [869, 617] width 100 height 32
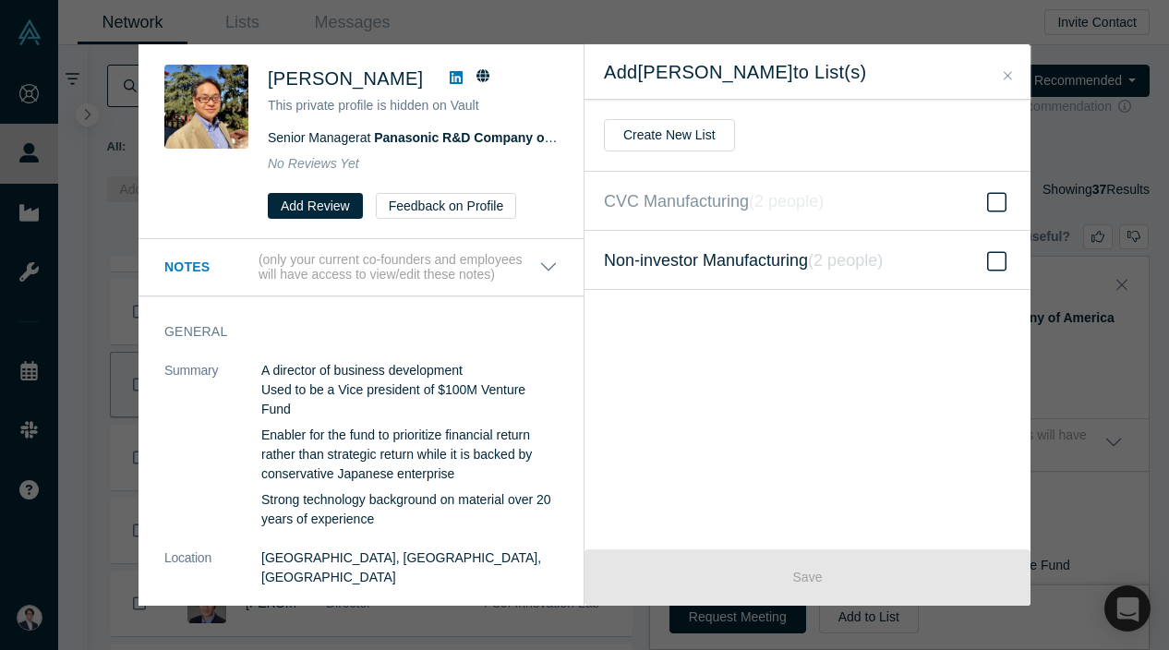
click at [767, 256] on span "Non-investor Manufacturing ( 2 people )" at bounding box center [743, 260] width 279 height 26
click at [0, 0] on input "Non-investor Manufacturing ( 2 people )" at bounding box center [0, 0] width 0 height 0
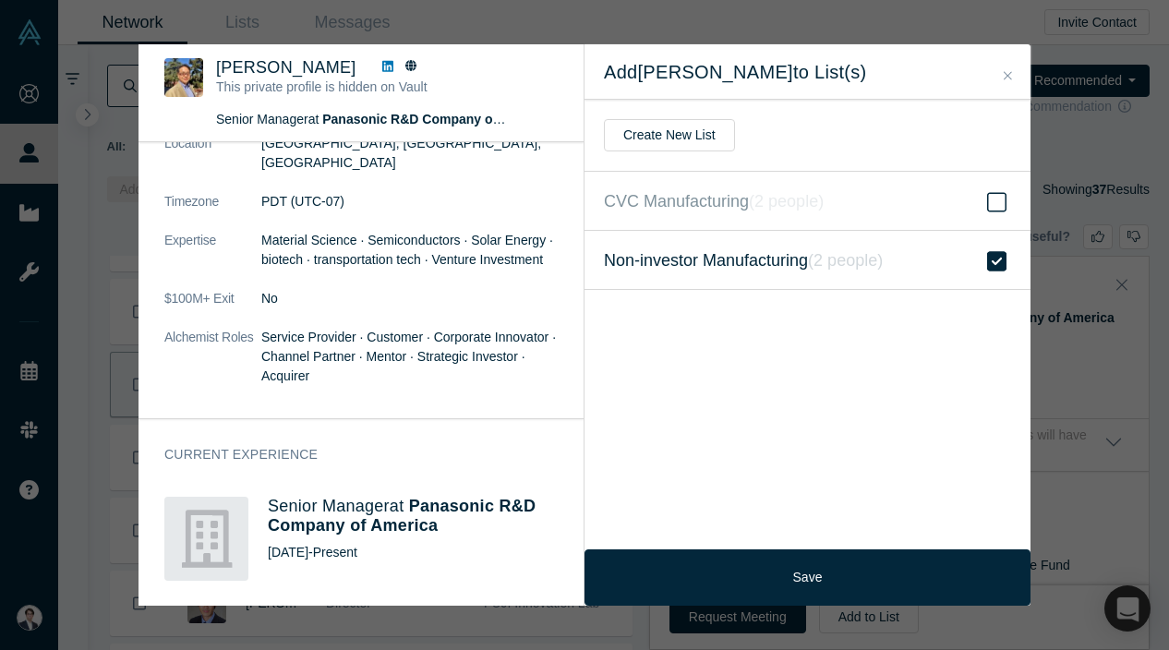
scroll to position [322, 0]
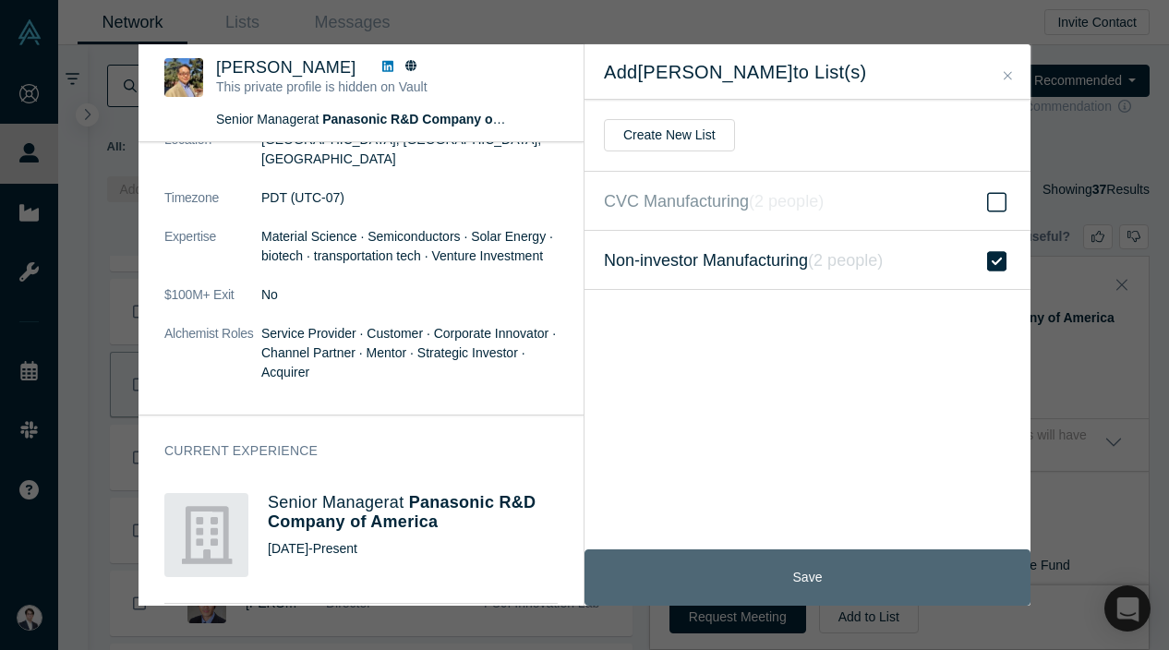
click at [737, 563] on button "Save" at bounding box center [808, 577] width 446 height 56
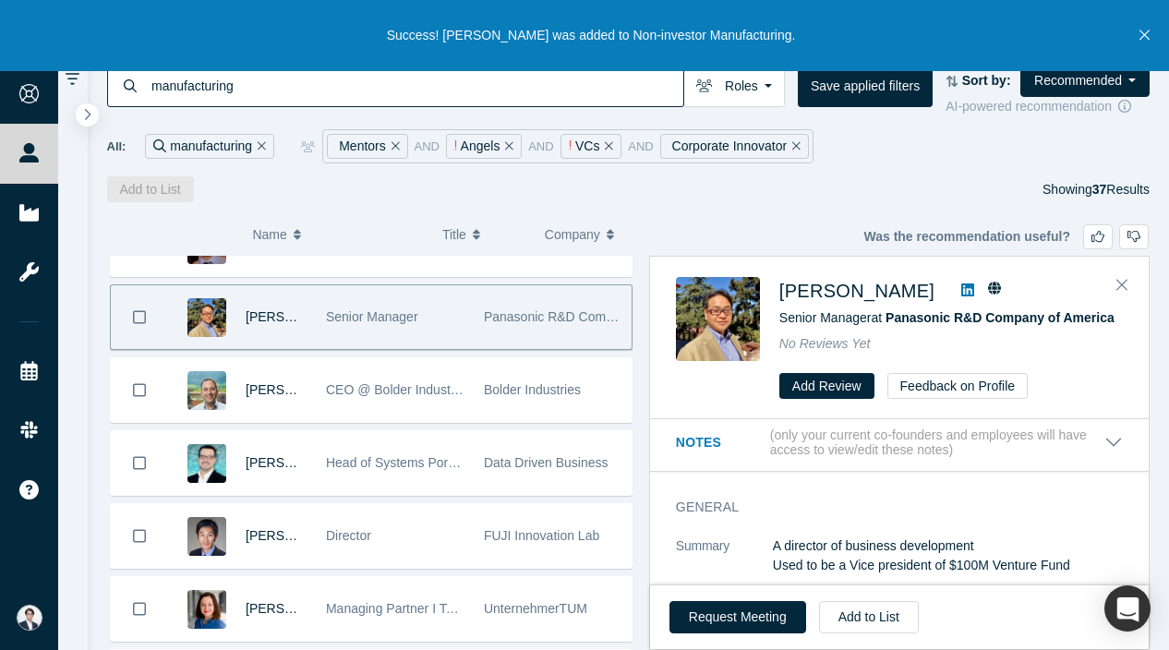
scroll to position [192, 0]
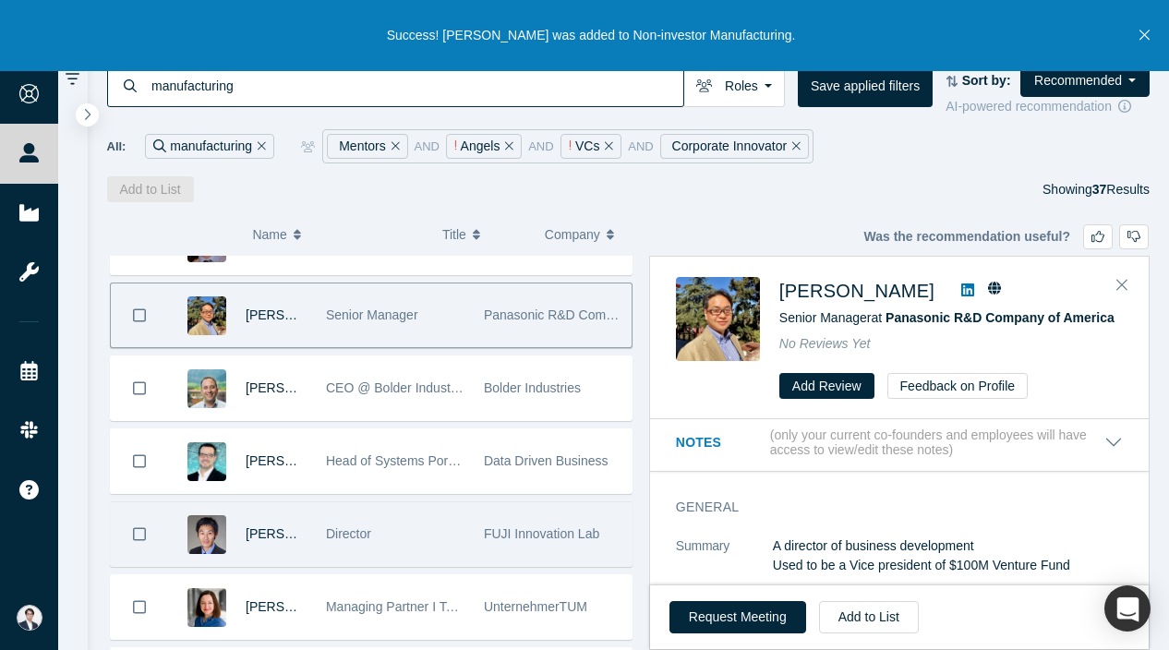
click at [427, 541] on div "Director" at bounding box center [395, 534] width 139 height 64
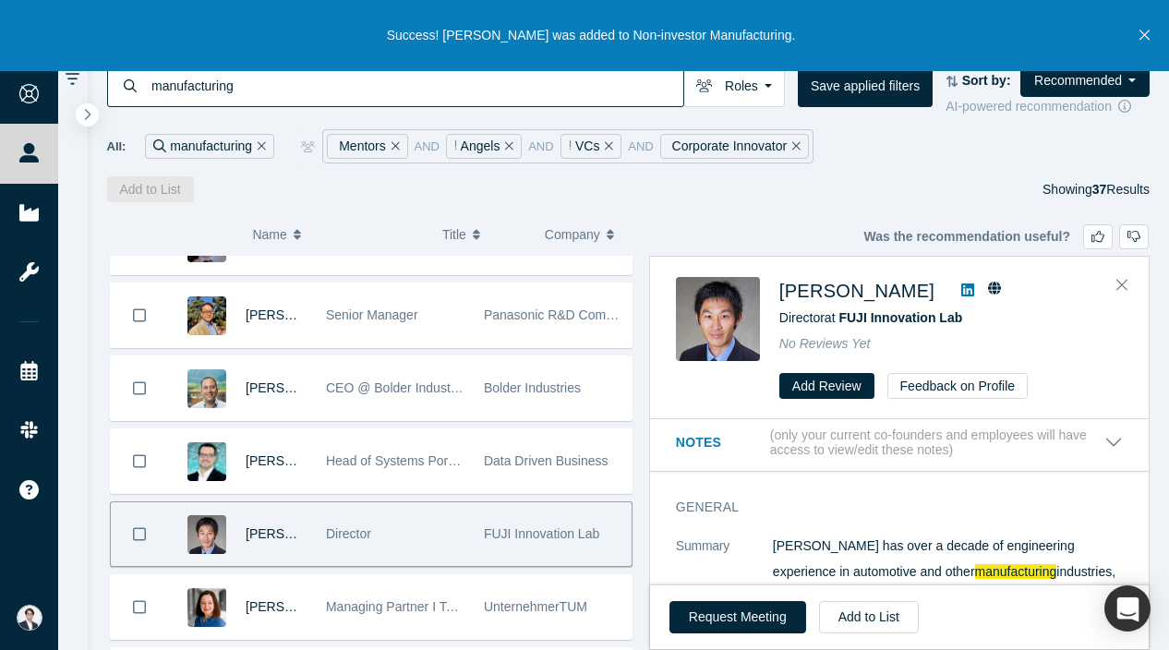
scroll to position [0, 0]
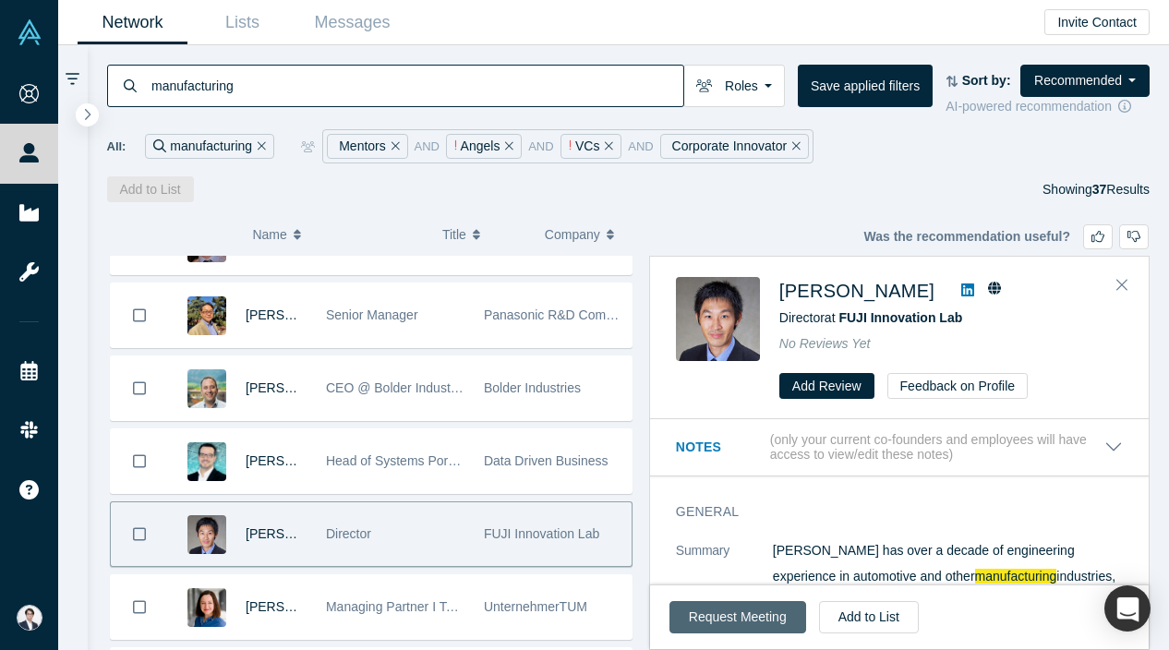
click at [745, 617] on button "Request Meeting" at bounding box center [738, 617] width 137 height 32
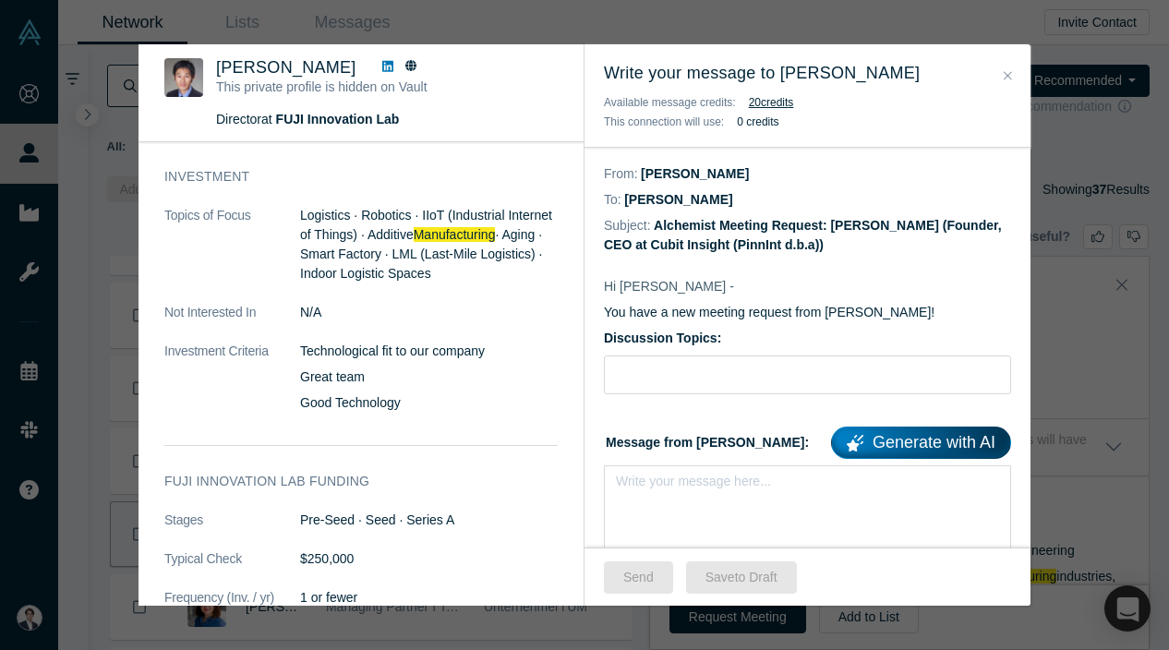
scroll to position [702, 0]
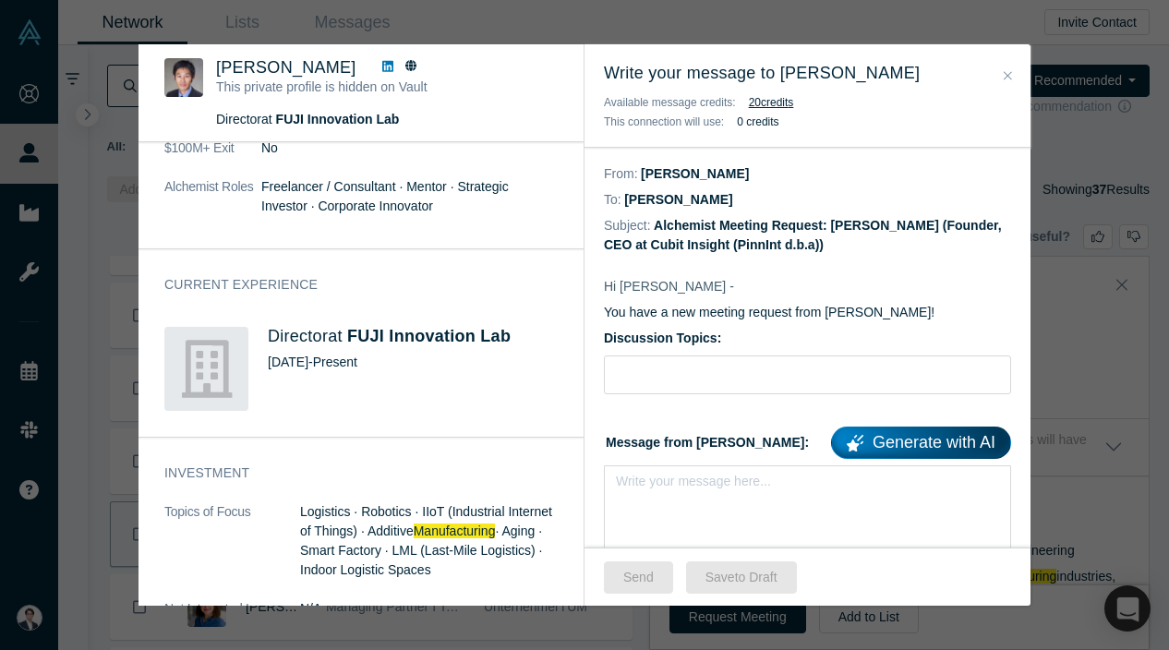
click at [1078, 231] on div "Was the recommendation useful? Daisuke Nogiwa This private profile is hidden on…" at bounding box center [584, 325] width 1169 height 650
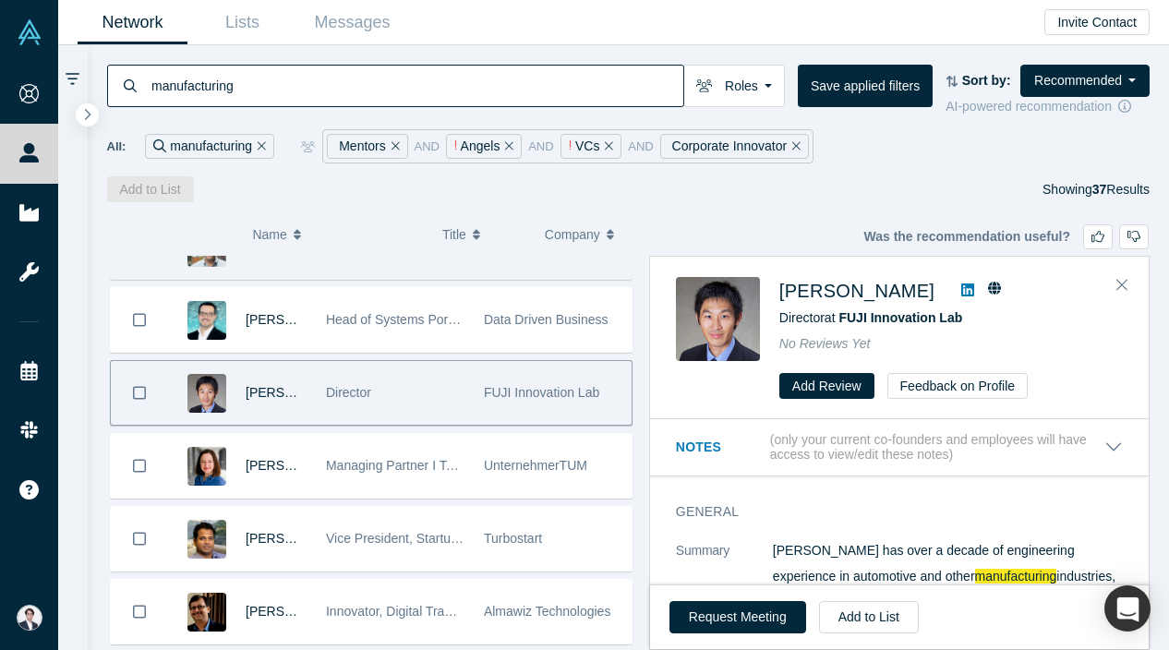
scroll to position [334, 0]
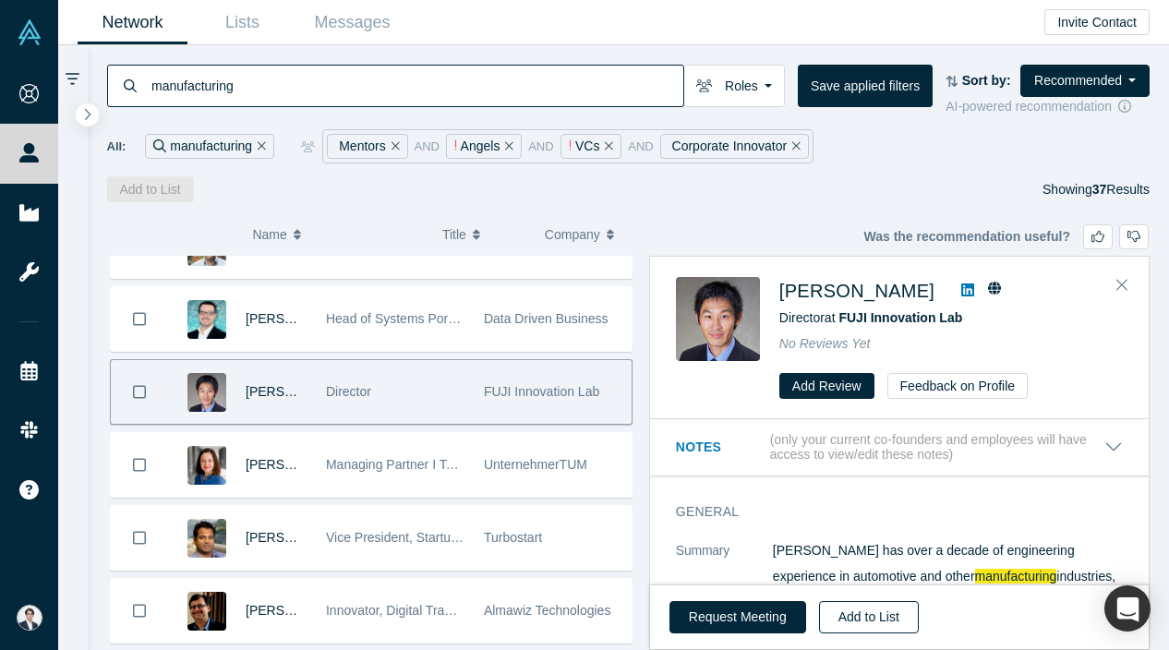
click at [849, 610] on button "Add to List" at bounding box center [869, 617] width 100 height 32
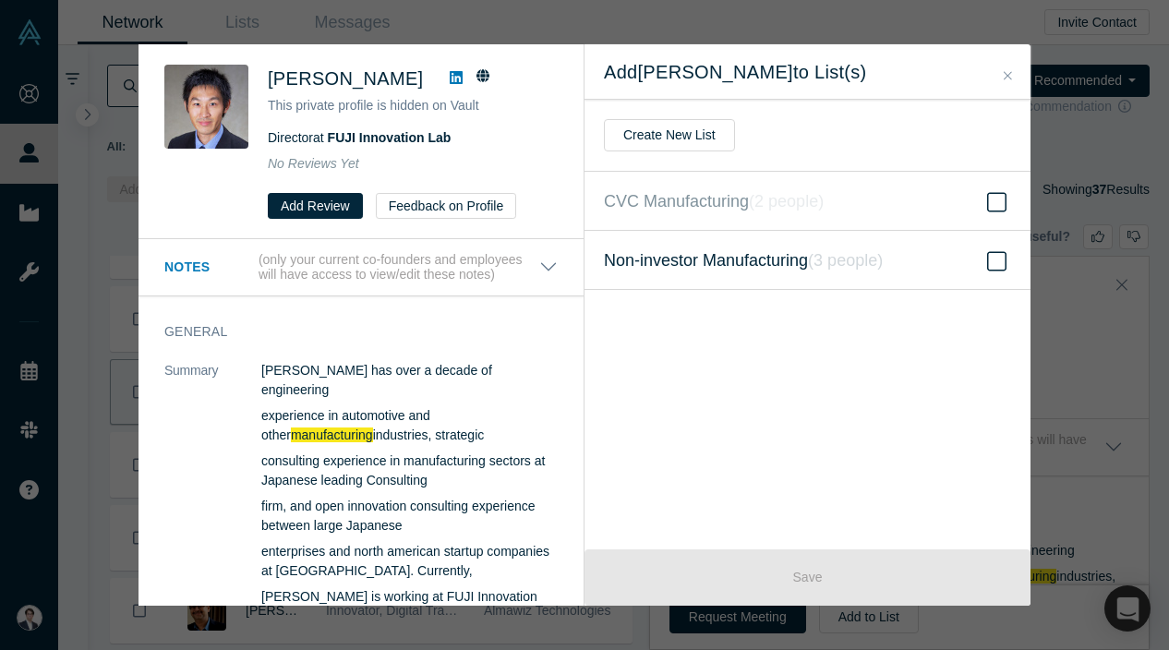
click at [726, 277] on label "Non-investor Manufacturing ( 3 people )" at bounding box center [808, 260] width 446 height 59
click at [0, 0] on input "Non-investor Manufacturing ( 3 people )" at bounding box center [0, 0] width 0 height 0
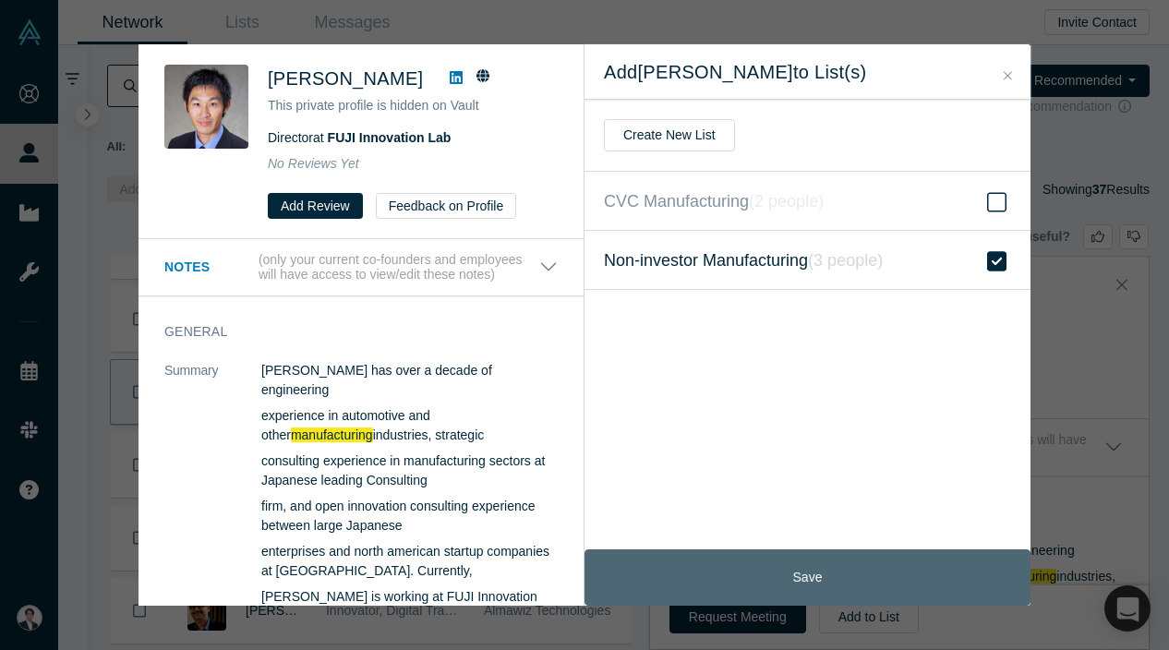
click at [818, 555] on button "Save" at bounding box center [808, 577] width 446 height 56
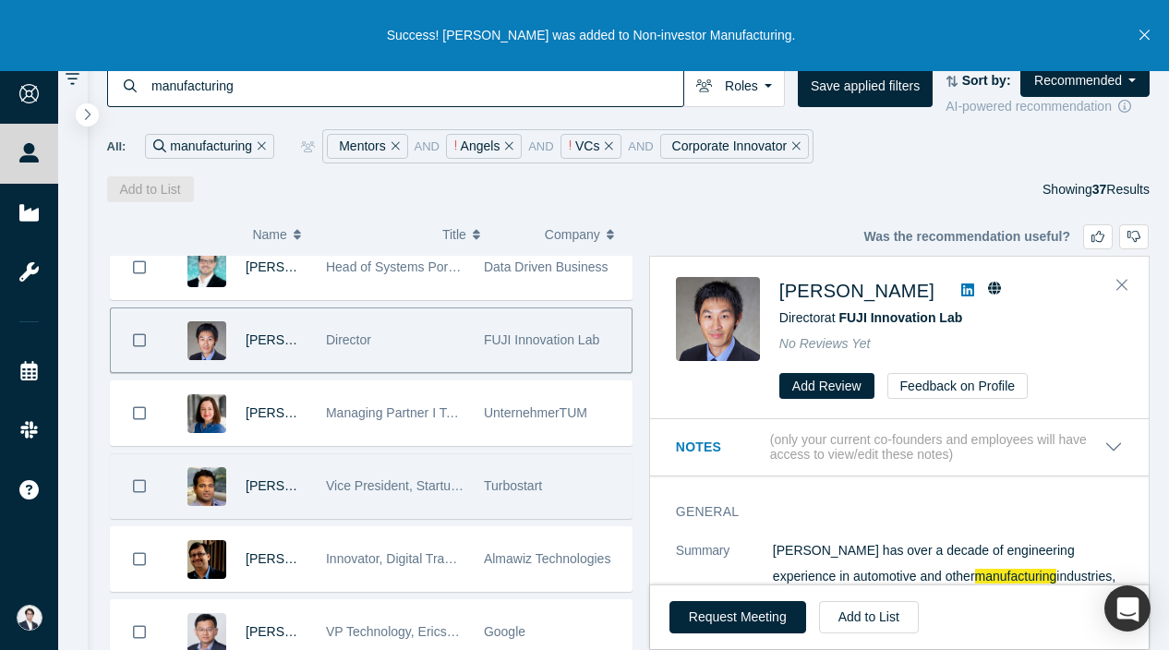
scroll to position [387, 0]
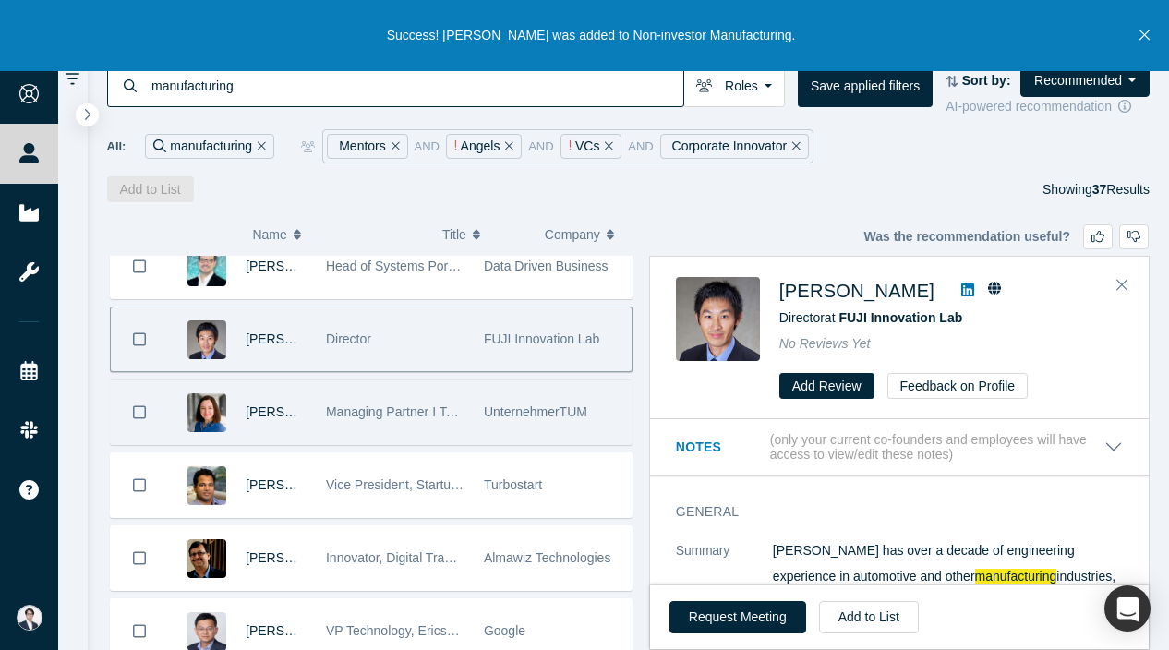
click at [535, 428] on div "UnternehmerTUM" at bounding box center [553, 412] width 139 height 64
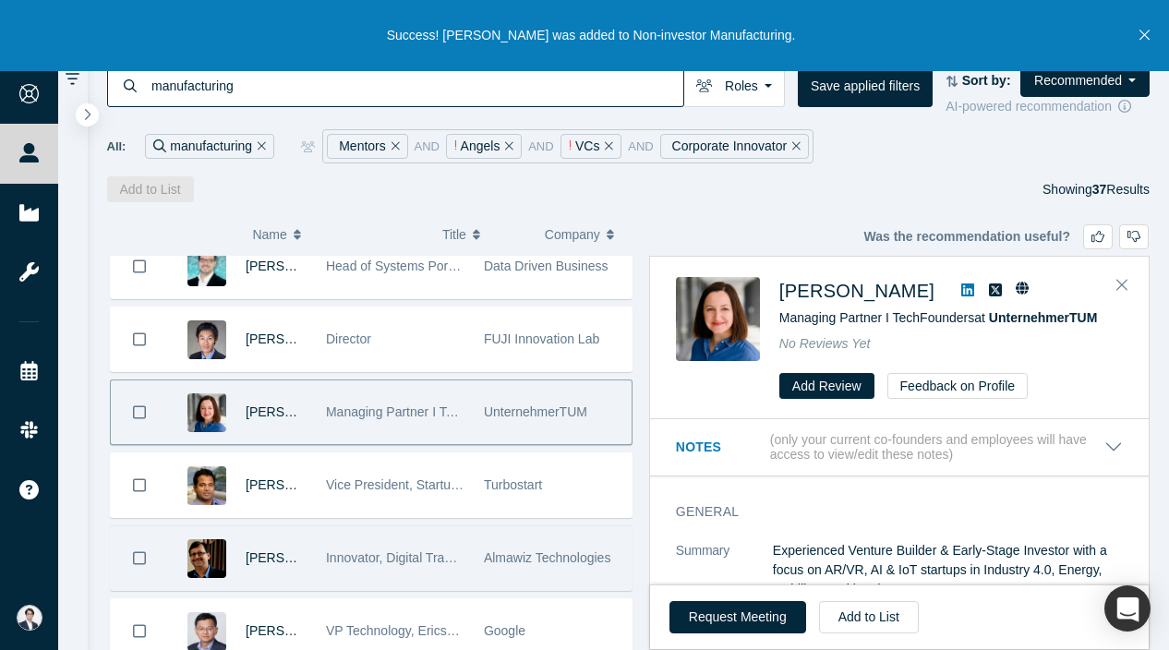
click at [495, 551] on span "Almawiz Technologies" at bounding box center [547, 557] width 127 height 15
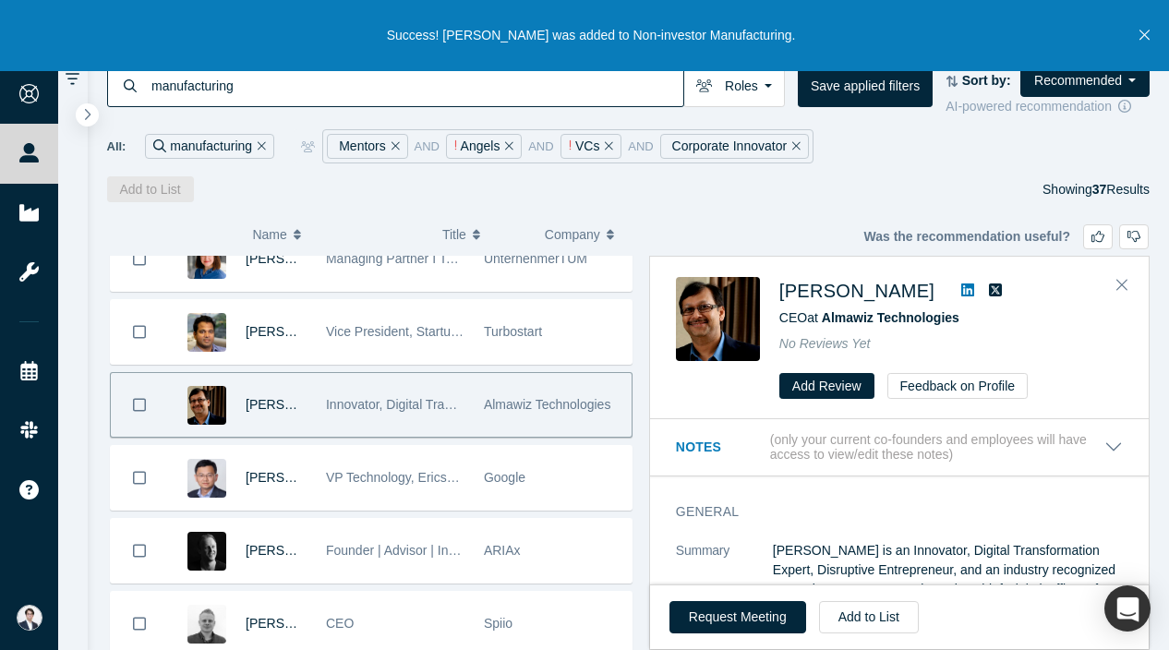
scroll to position [562, 0]
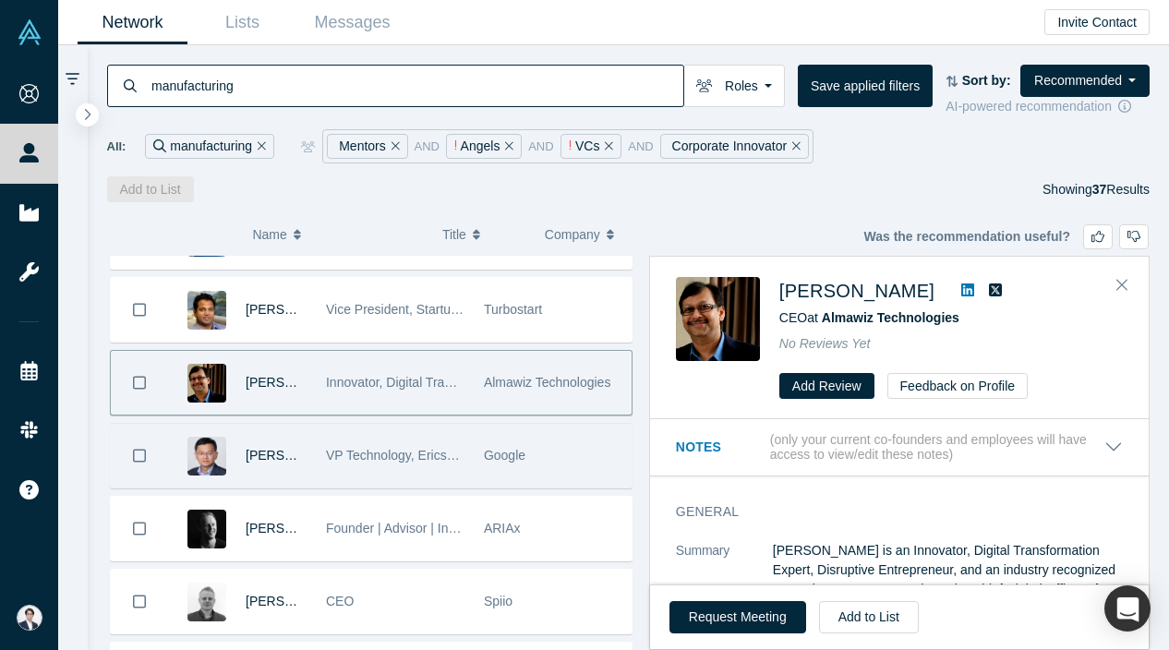
click at [515, 450] on span "Google" at bounding box center [505, 455] width 42 height 15
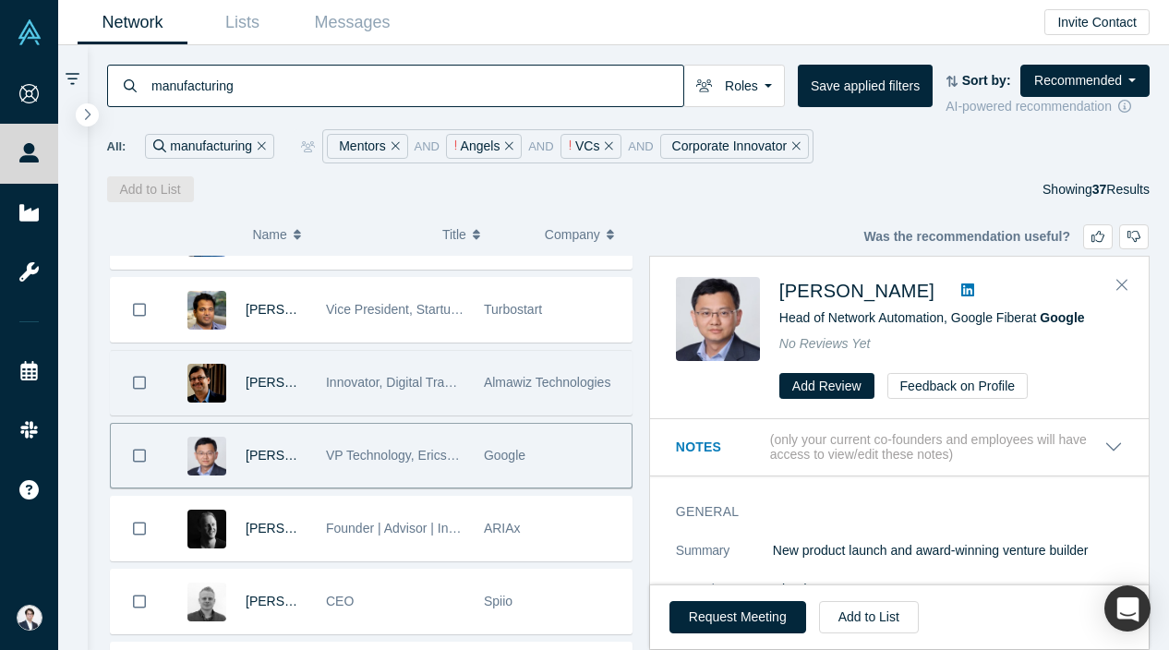
scroll to position [722, 0]
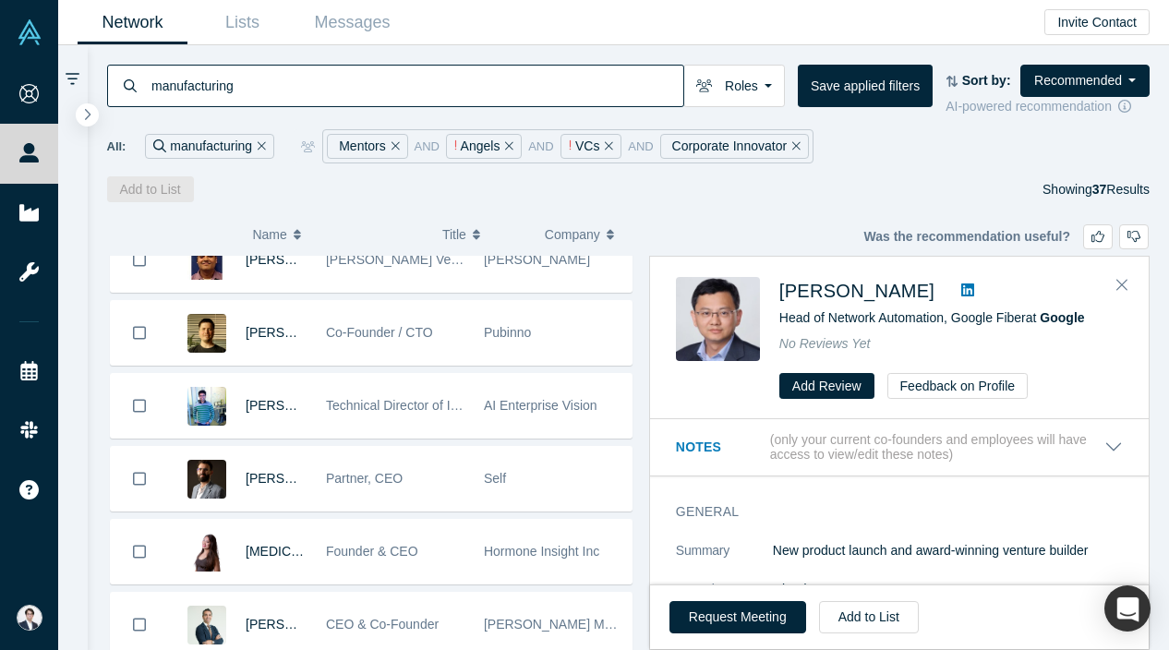
scroll to position [986, 0]
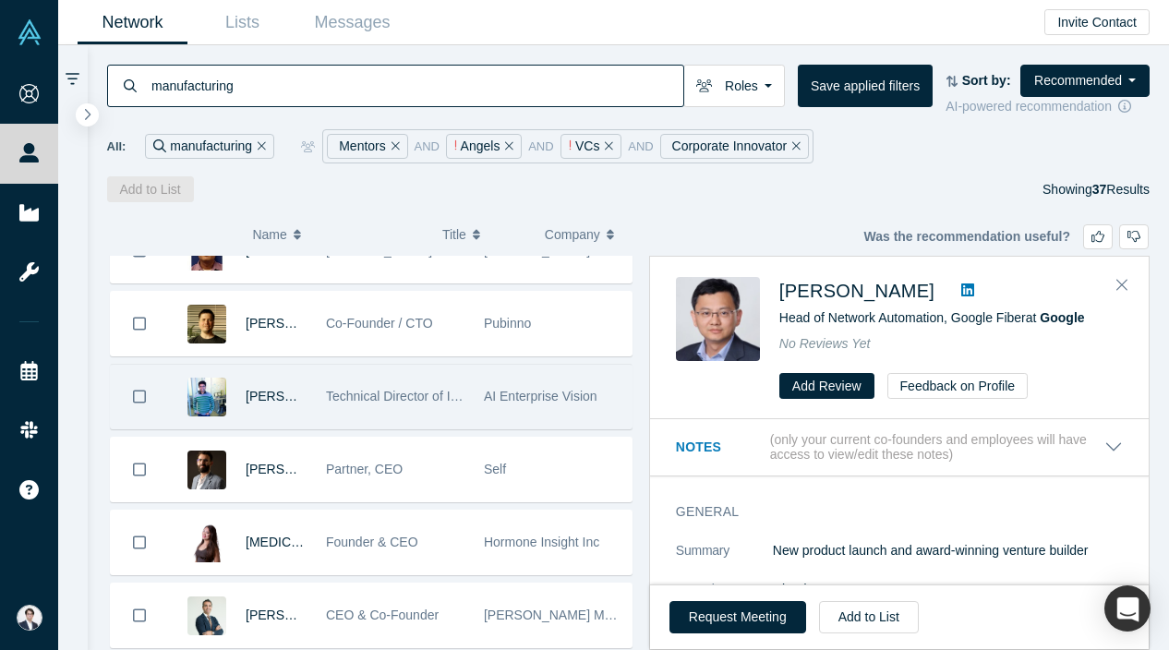
click at [523, 416] on div "AI Enterprise Vision" at bounding box center [553, 397] width 139 height 64
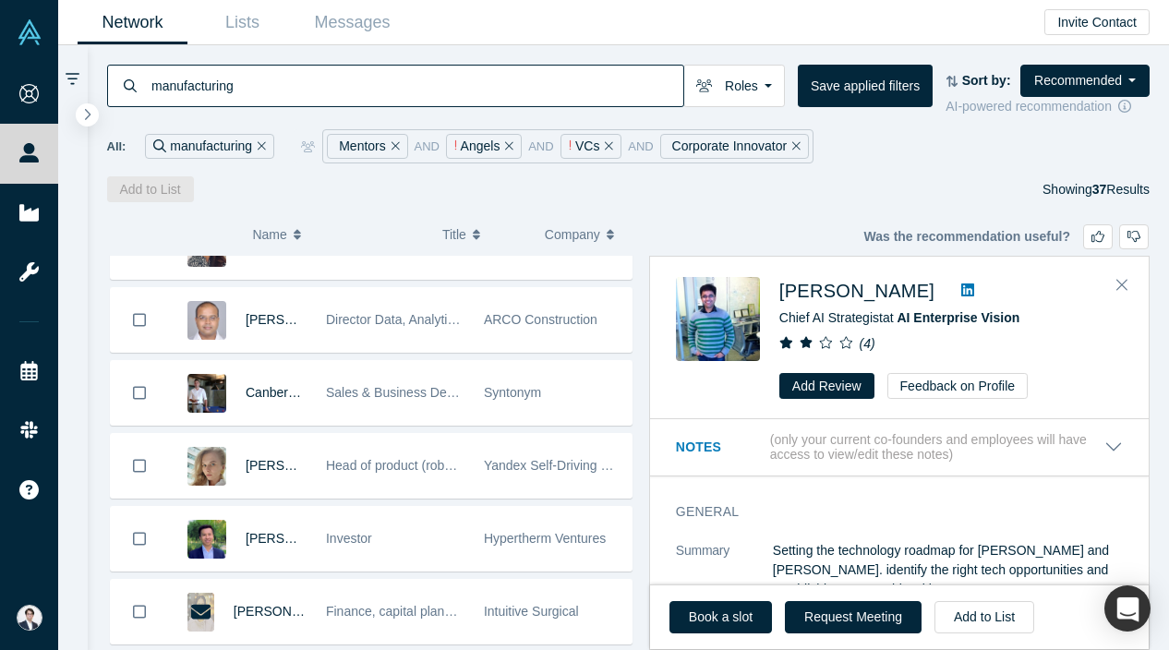
scroll to position [1521, 0]
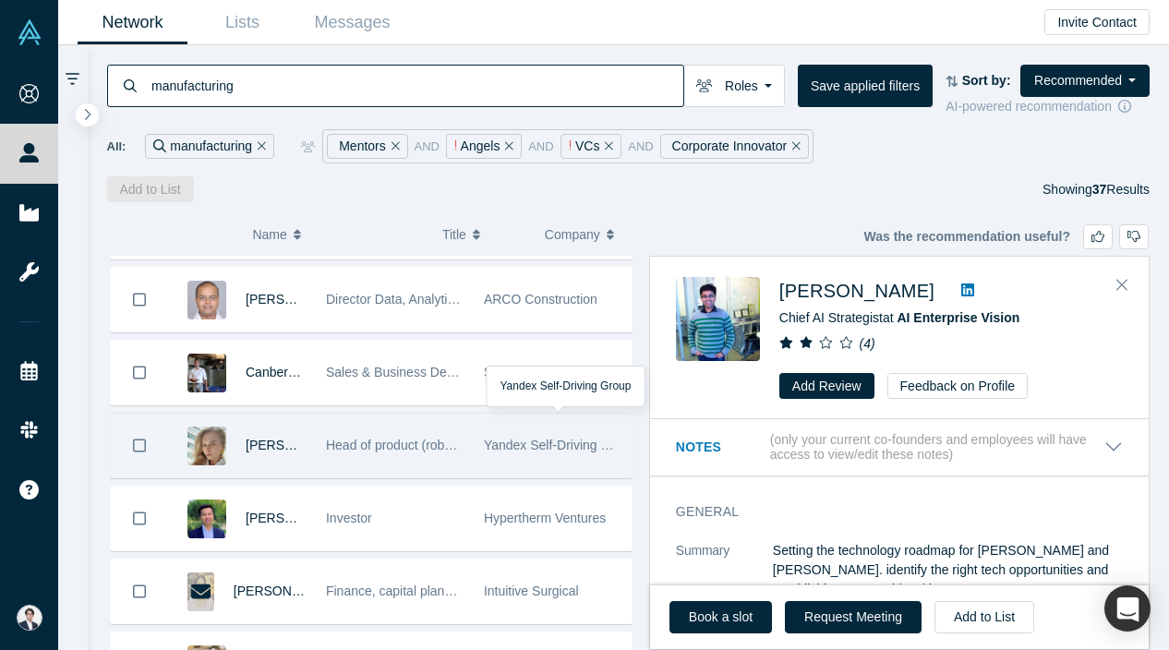
click at [526, 449] on span "Yandex Self-Driving Group" at bounding box center [560, 445] width 152 height 15
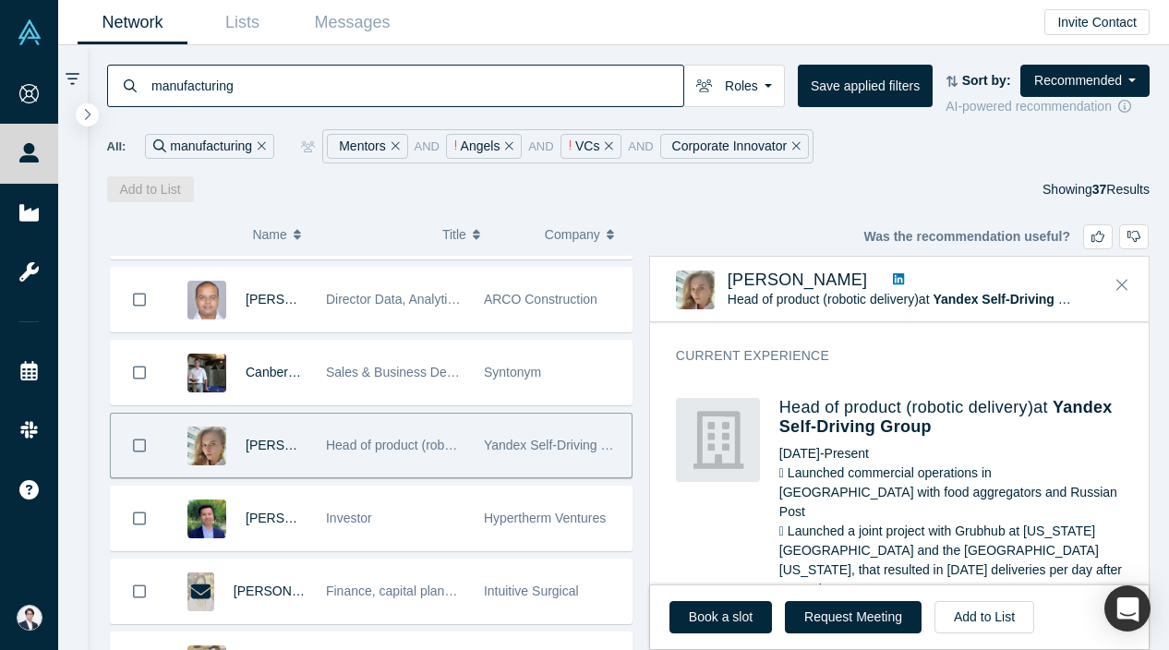
scroll to position [1175, 0]
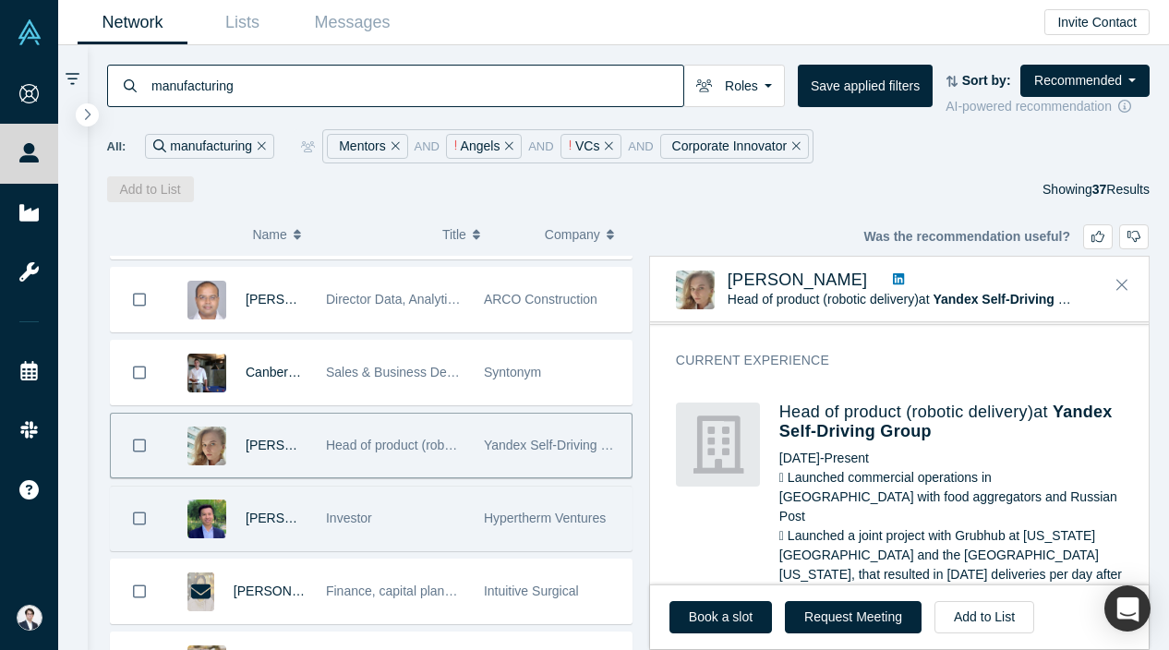
click at [443, 516] on div "Investor" at bounding box center [395, 519] width 139 height 64
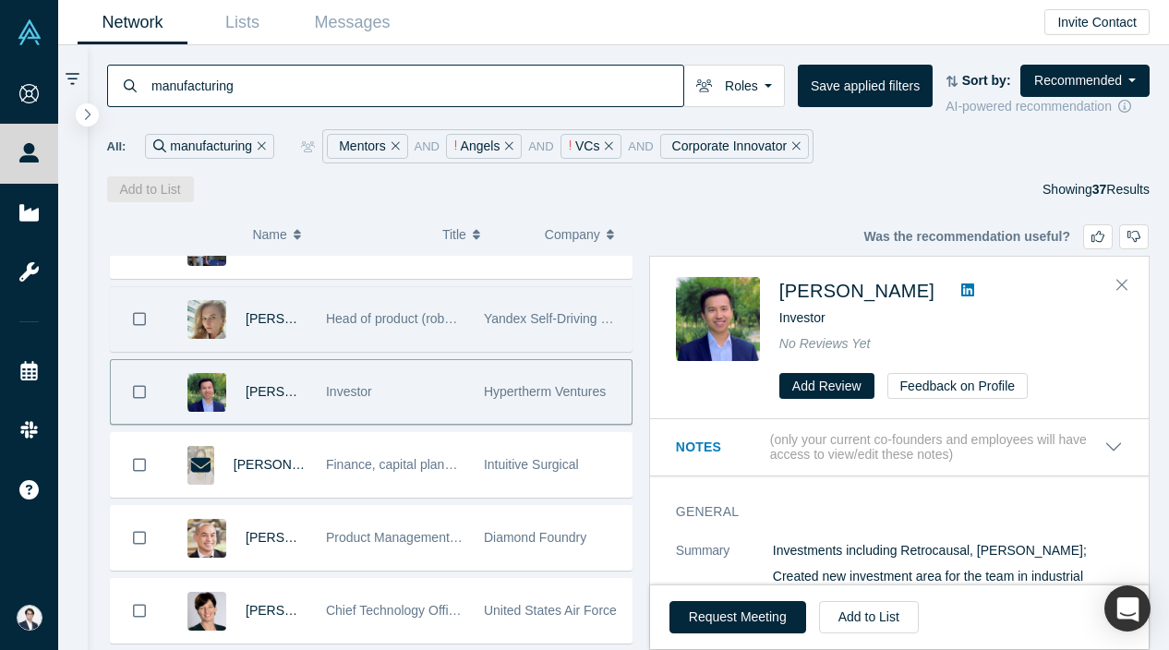
scroll to position [1693, 0]
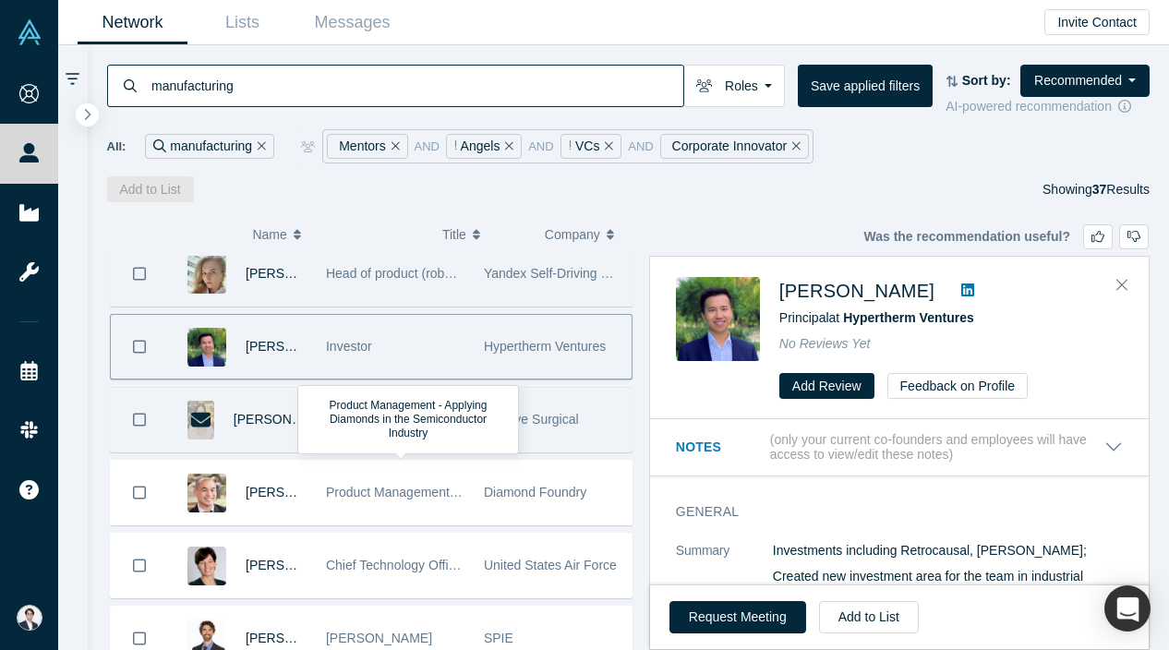
click at [465, 429] on div "Finance, capital planning, Real Estate" at bounding box center [395, 420] width 158 height 64
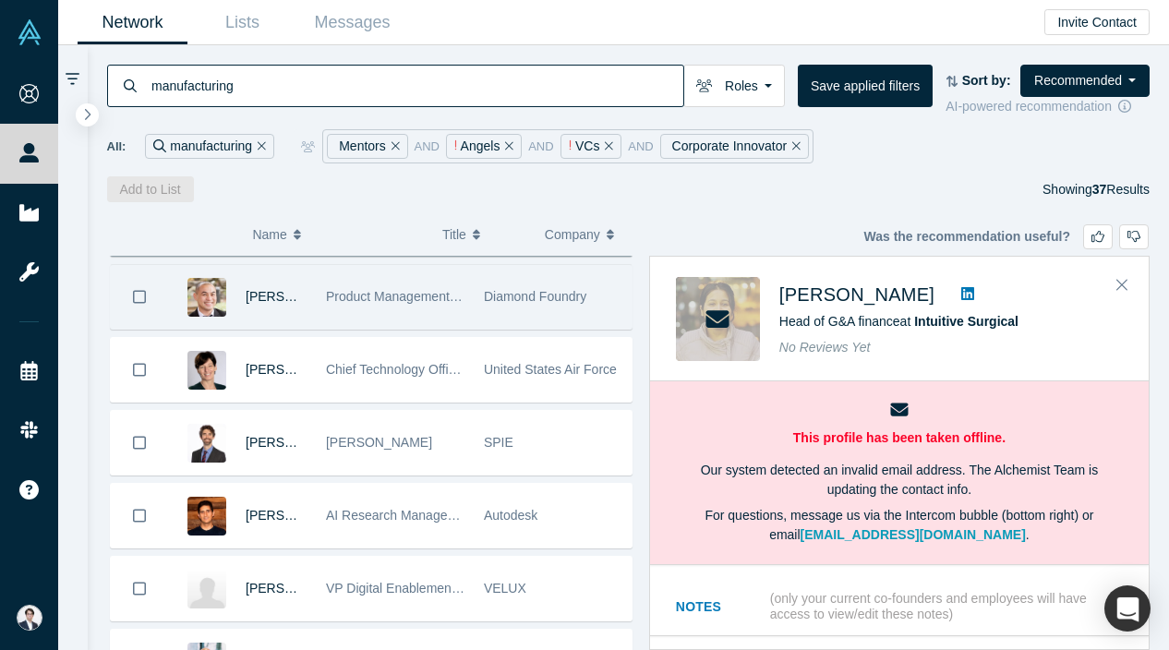
scroll to position [1937, 0]
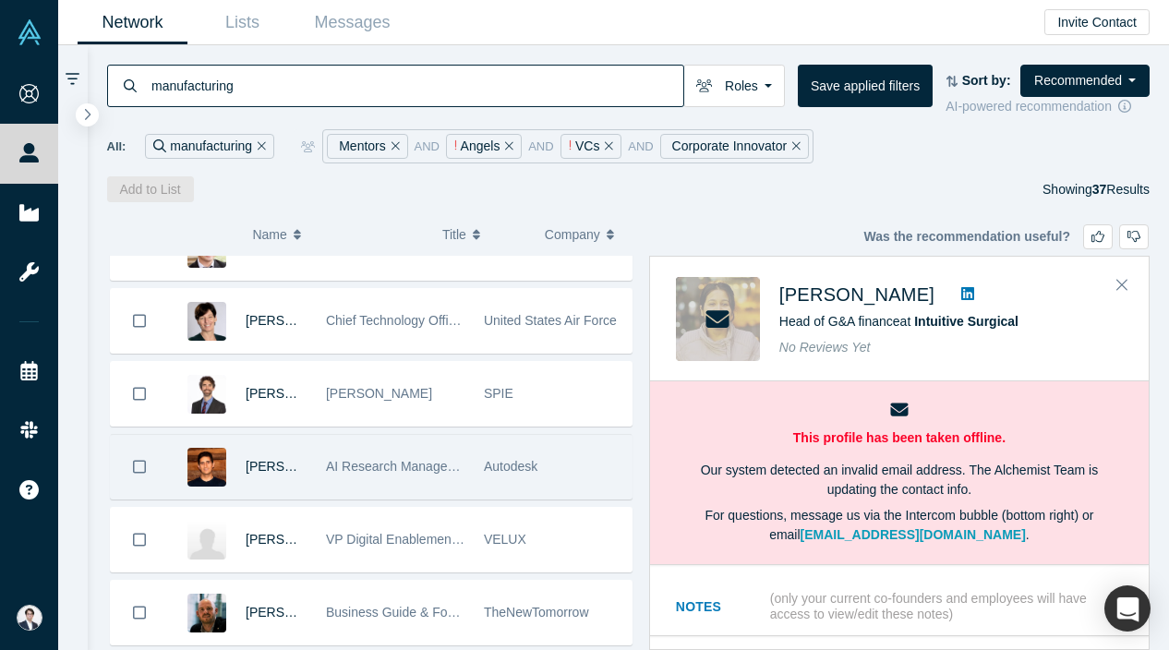
click at [474, 487] on div "Autodesk" at bounding box center [553, 467] width 158 height 64
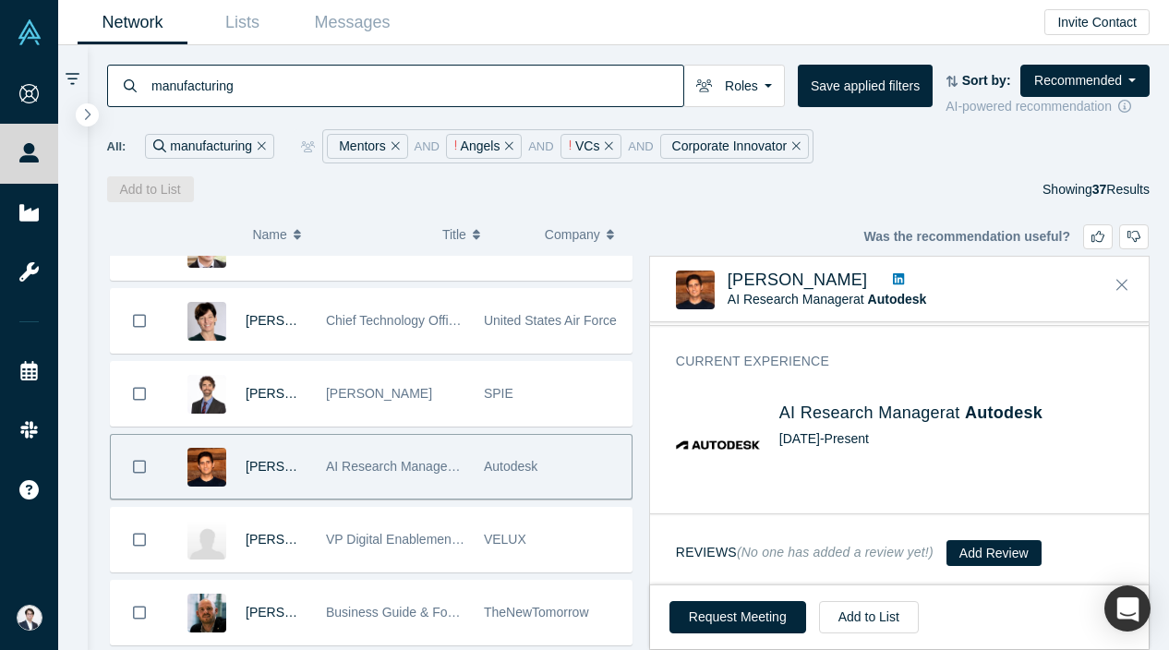
scroll to position [181, 0]
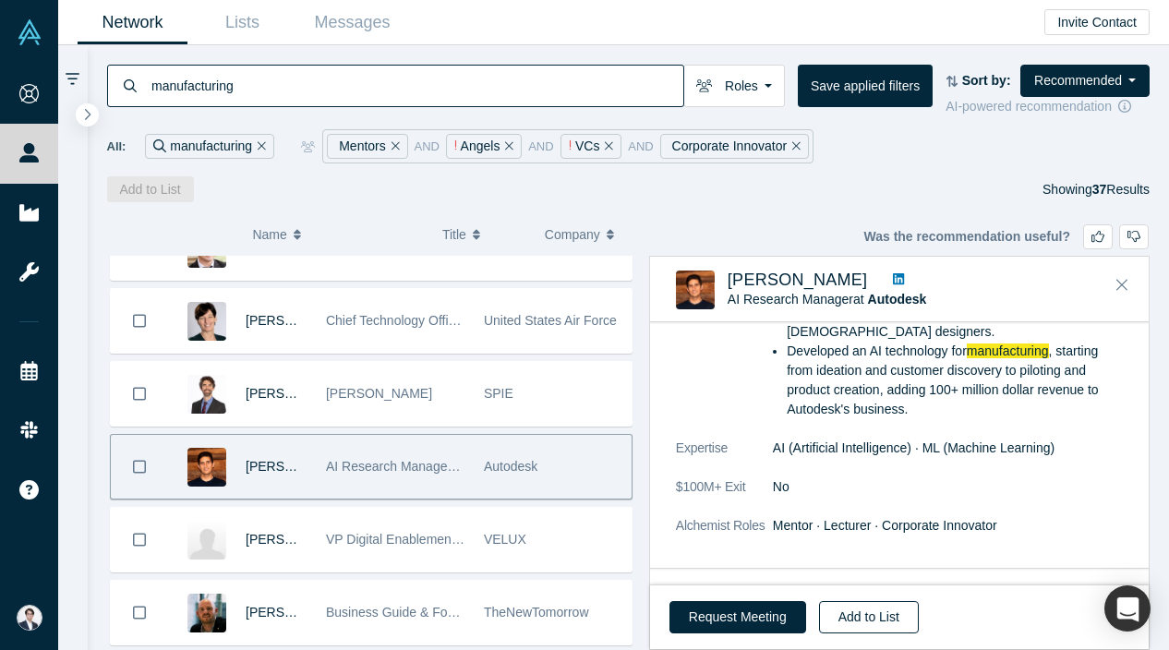
click at [865, 620] on button "Add to List" at bounding box center [869, 617] width 100 height 32
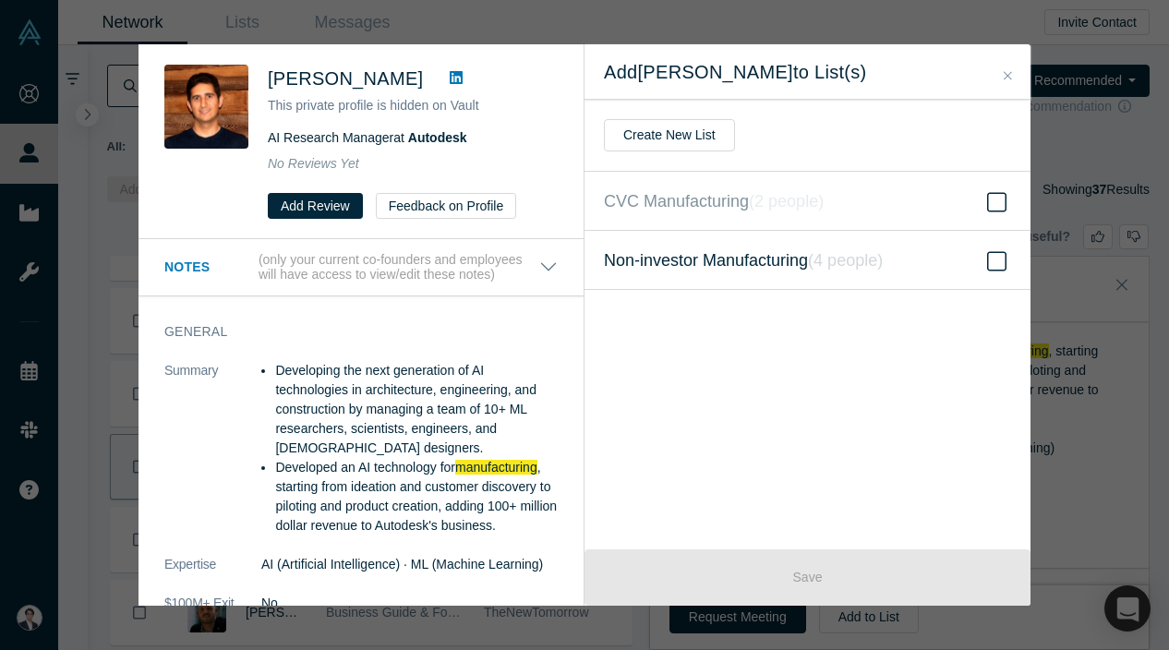
click at [775, 258] on span "Non-investor Manufacturing ( 4 people )" at bounding box center [743, 260] width 279 height 26
click at [0, 0] on input "Non-investor Manufacturing ( 4 people )" at bounding box center [0, 0] width 0 height 0
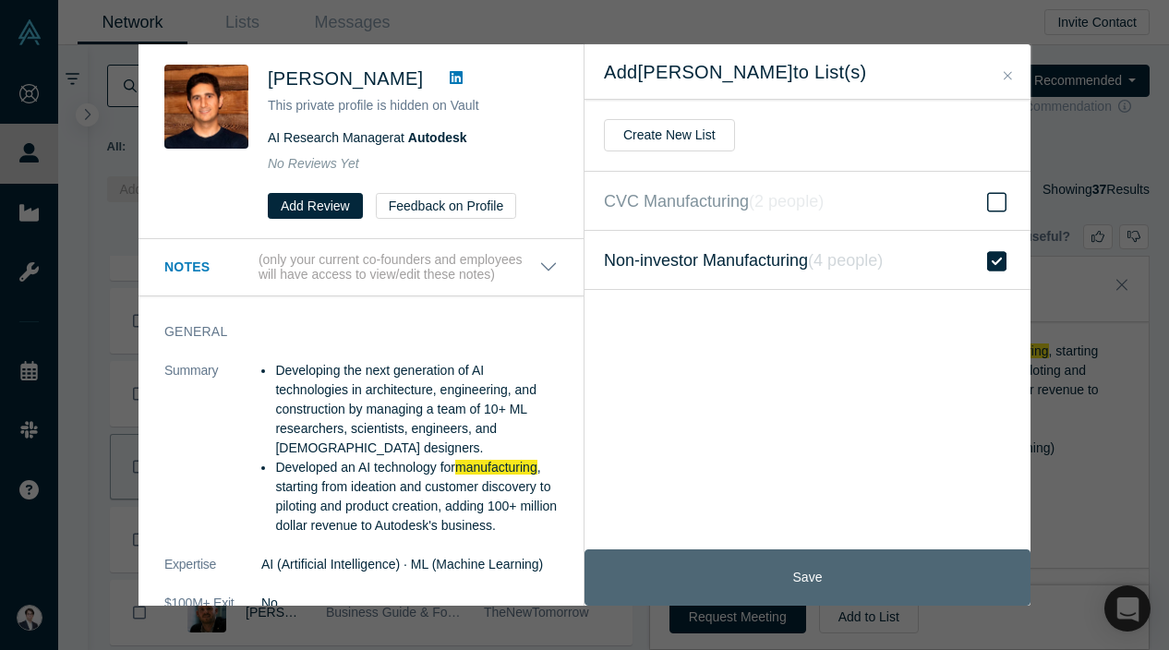
click at [778, 566] on button "Save" at bounding box center [808, 577] width 446 height 56
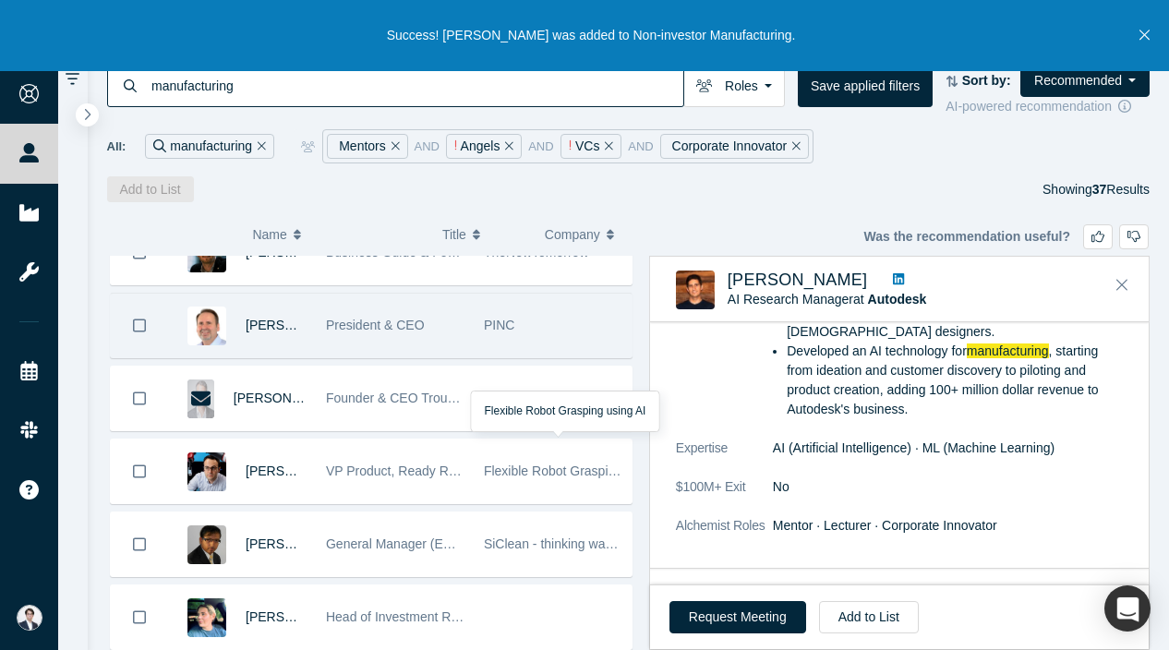
scroll to position [2299, 0]
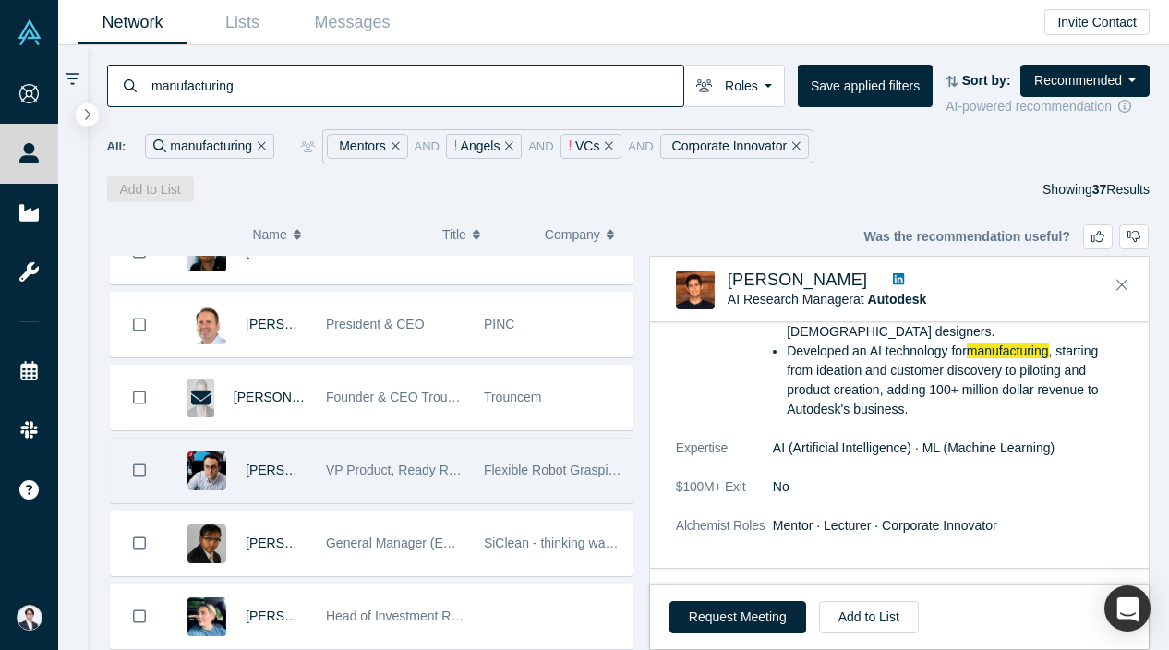
click at [489, 496] on div "Flexible Robot Grasping using AI" at bounding box center [553, 471] width 139 height 64
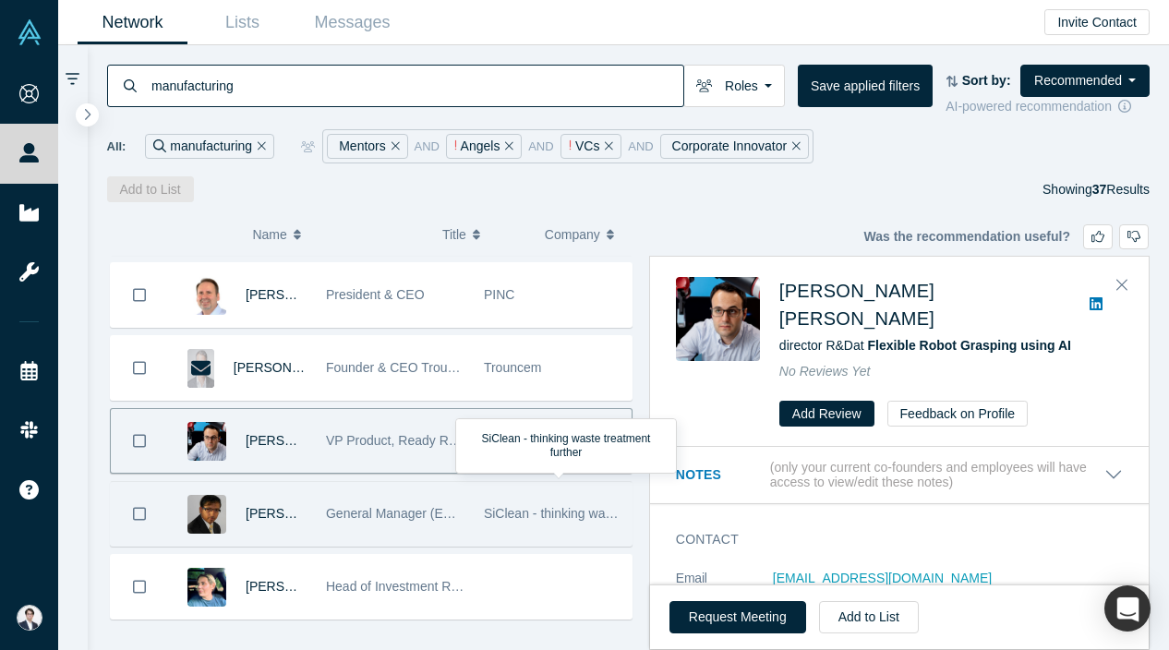
scroll to position [2348, 0]
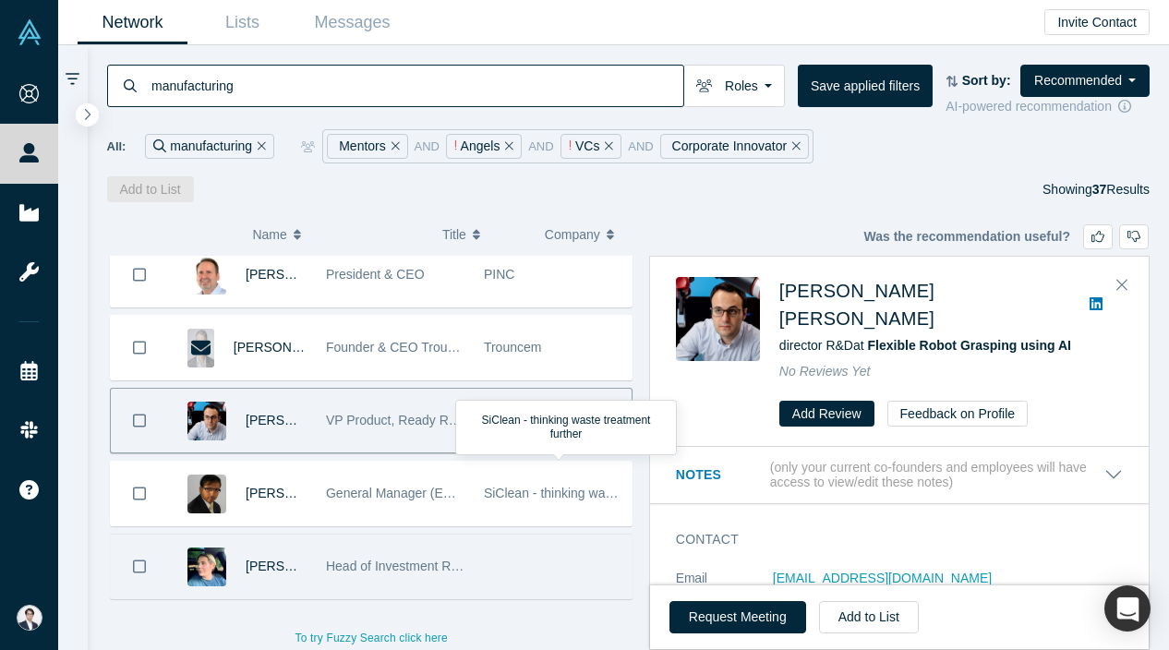
click at [455, 573] on span "Head of Investment Relations" at bounding box center [411, 566] width 170 height 15
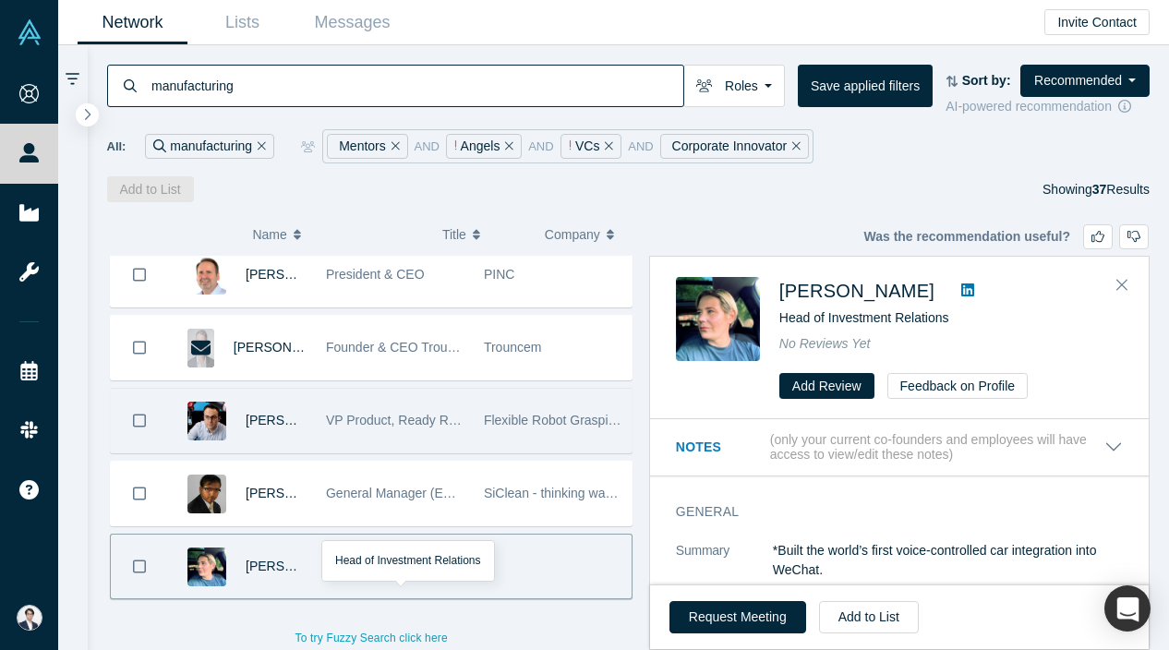
scroll to position [0, 0]
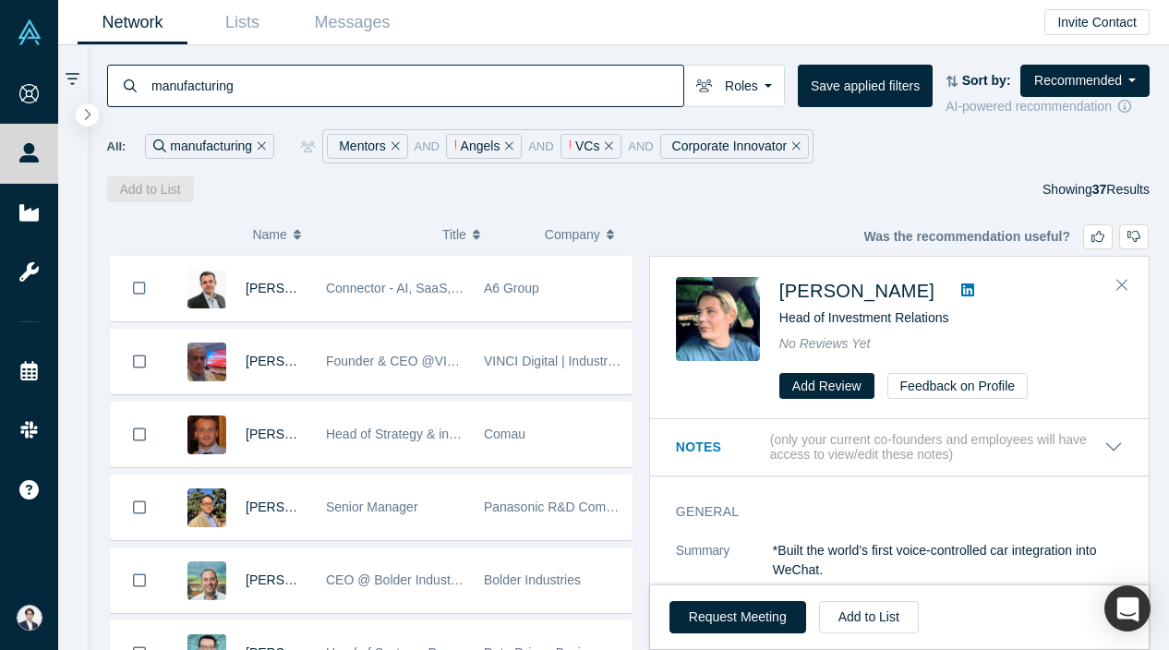
click at [322, 91] on input "manufacturing" at bounding box center [417, 85] width 534 height 43
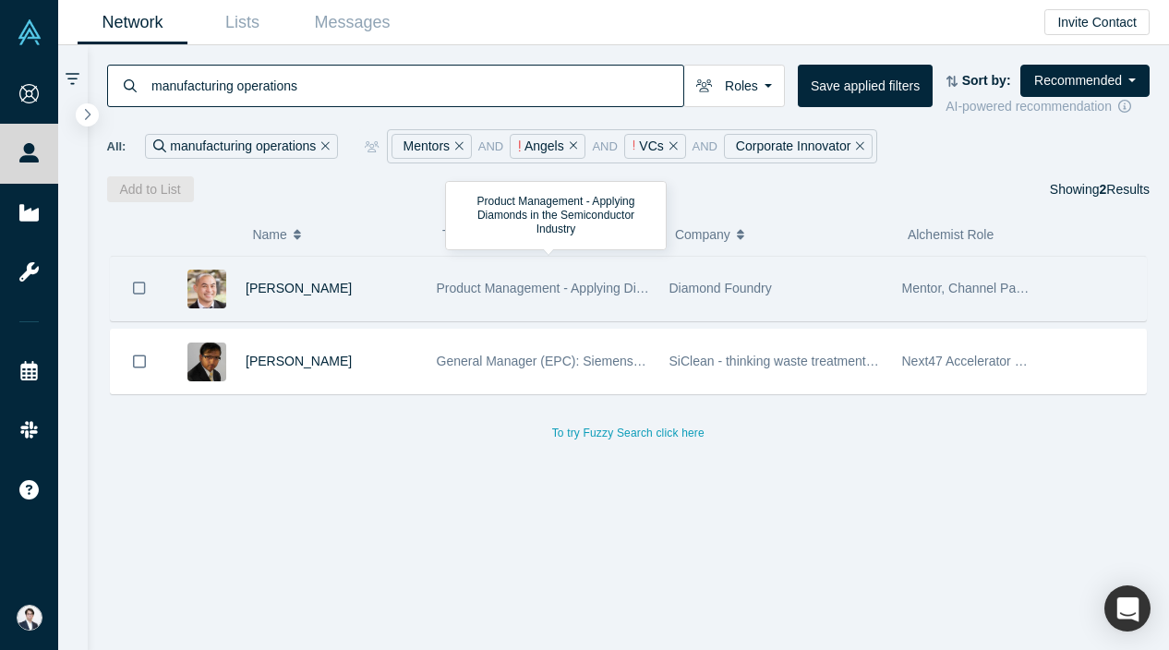
click at [474, 289] on span "Product Management - Applying Diamonds in the Semiconductor Industry" at bounding box center [647, 288] width 420 height 15
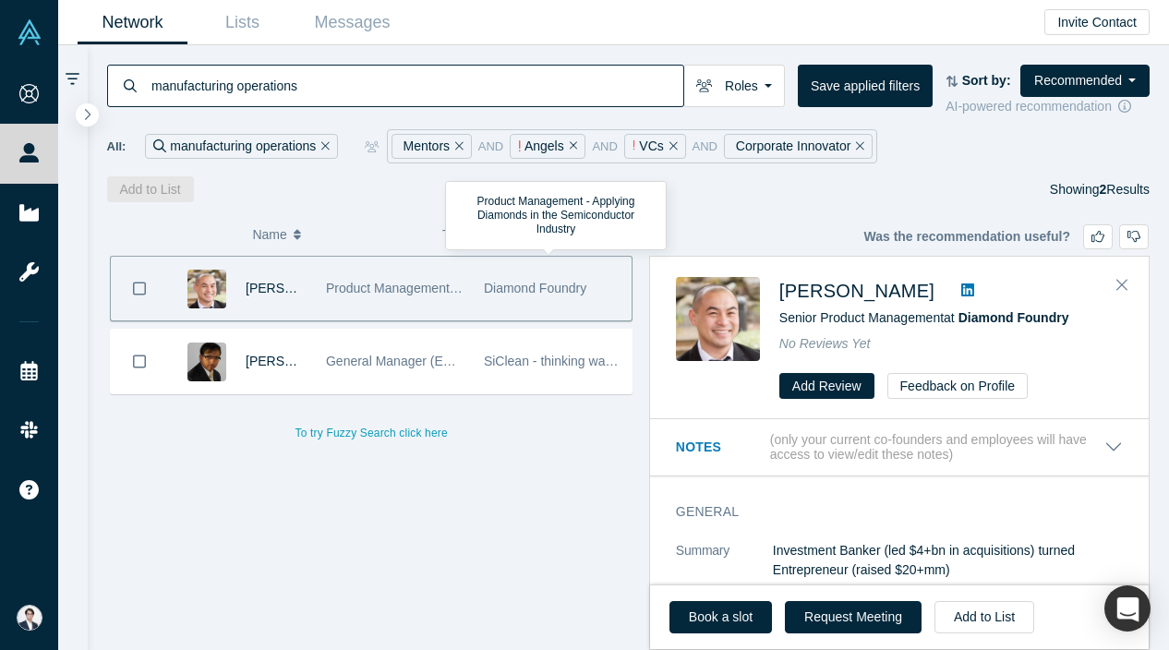
click at [371, 71] on input "manufacturing operations" at bounding box center [417, 85] width 534 height 43
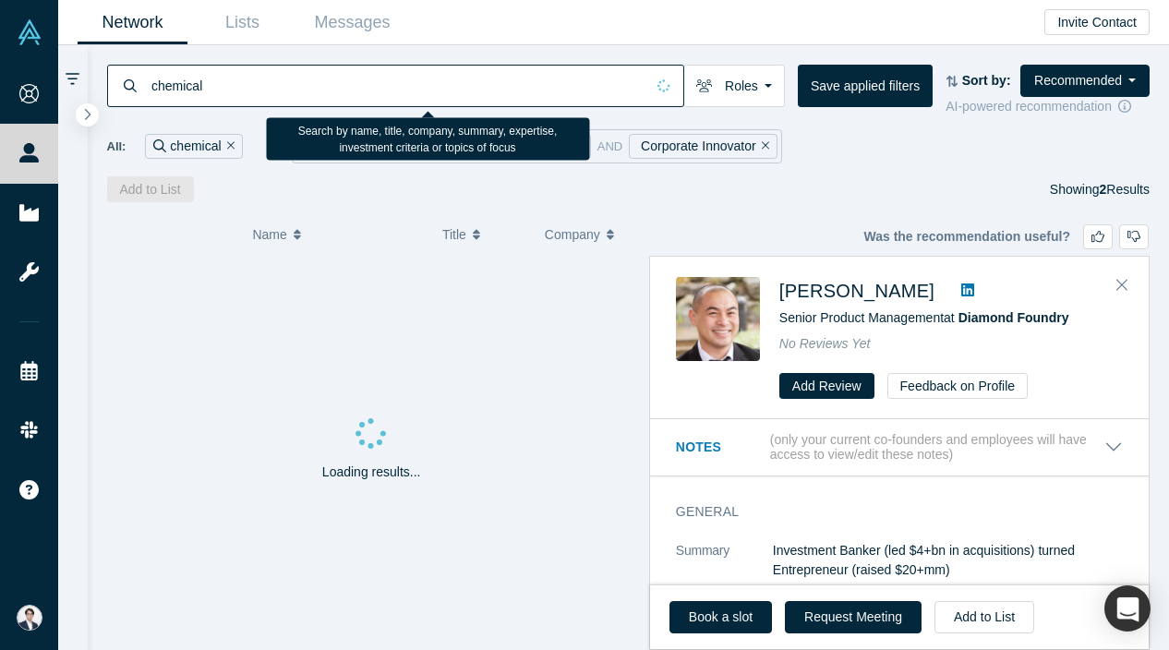
click at [368, 79] on input "chemical" at bounding box center [397, 85] width 495 height 43
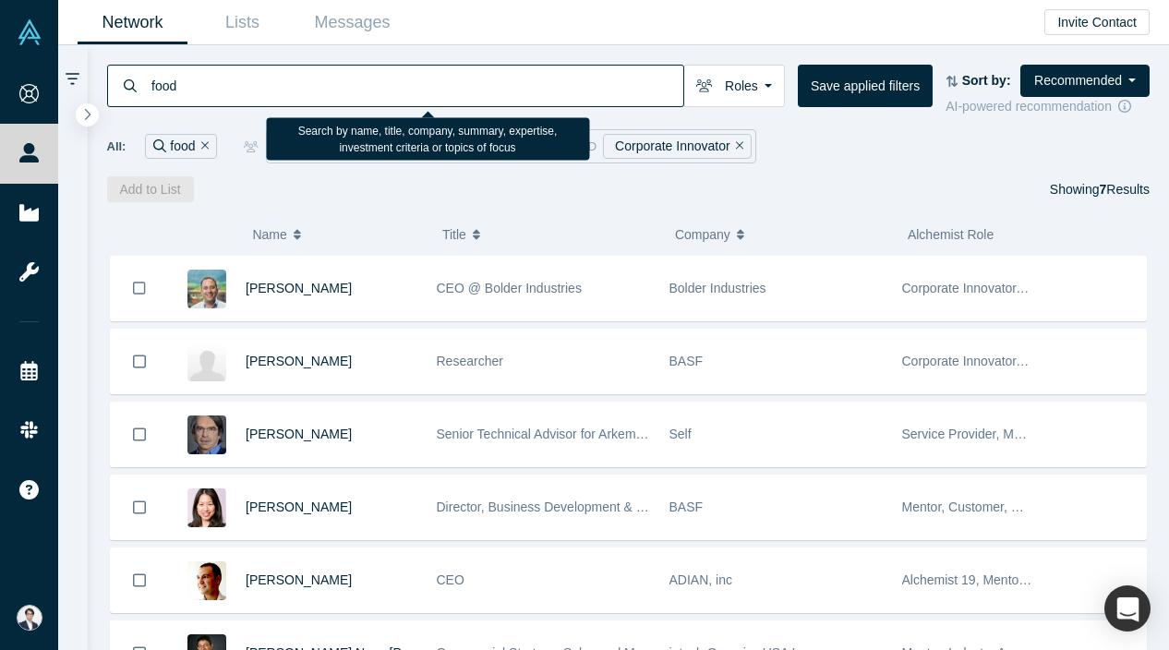
type input "food"
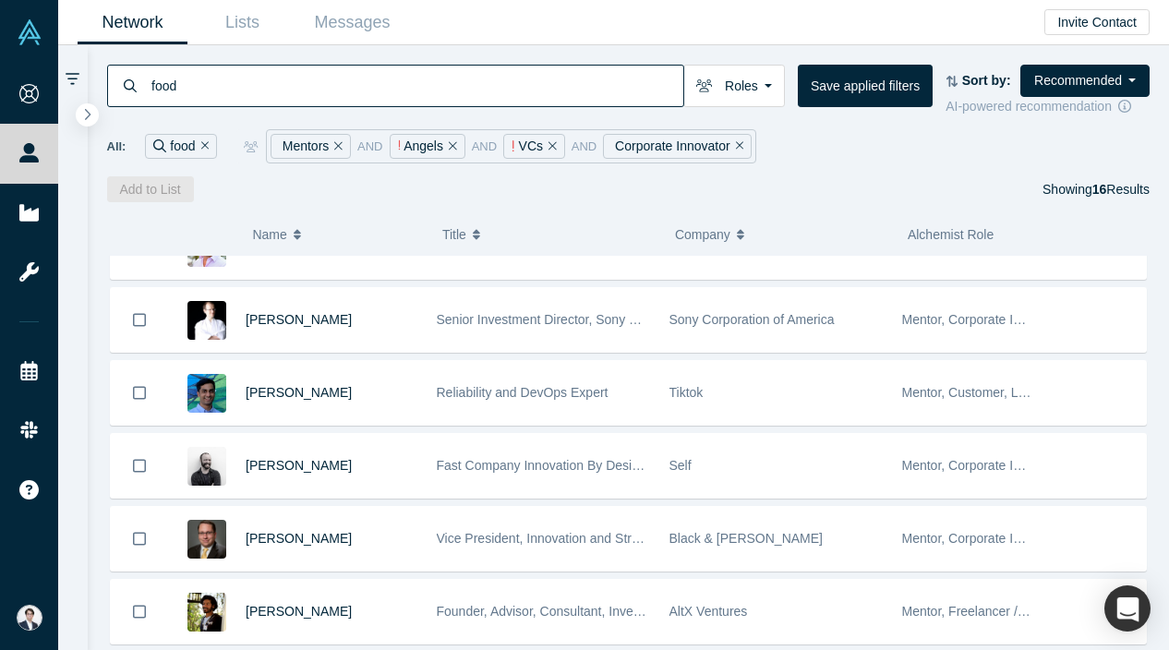
scroll to position [45, 0]
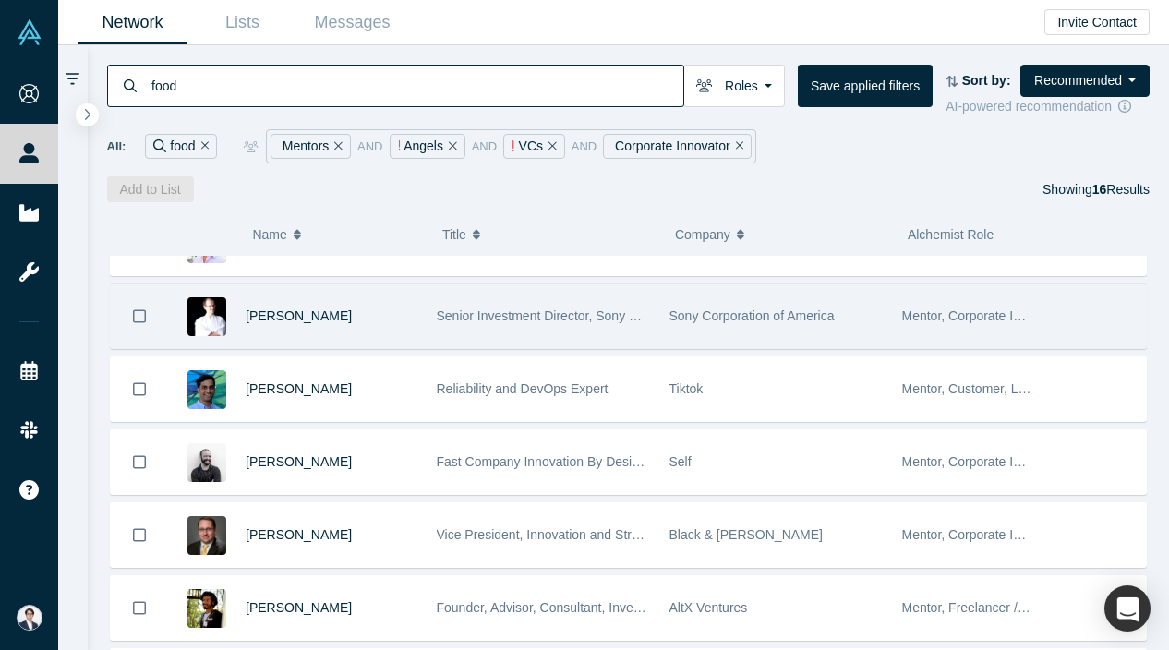
click at [545, 299] on div "Senior Investment Director, Sony Ventures" at bounding box center [543, 316] width 213 height 64
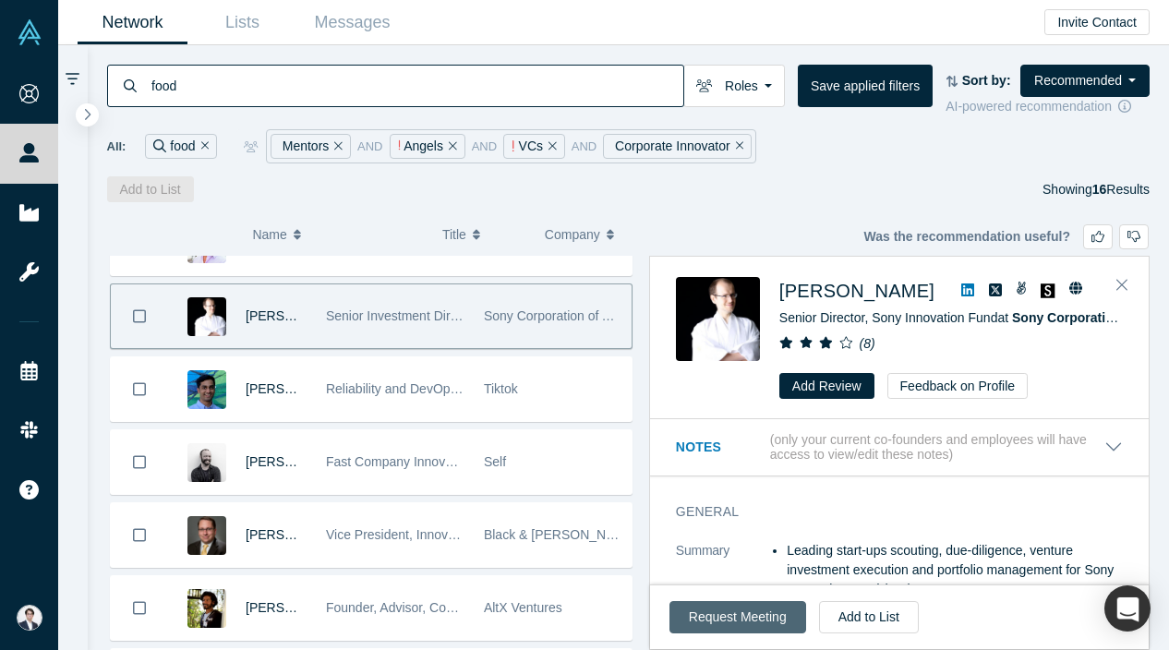
click at [767, 623] on button "Request Meeting" at bounding box center [738, 617] width 137 height 32
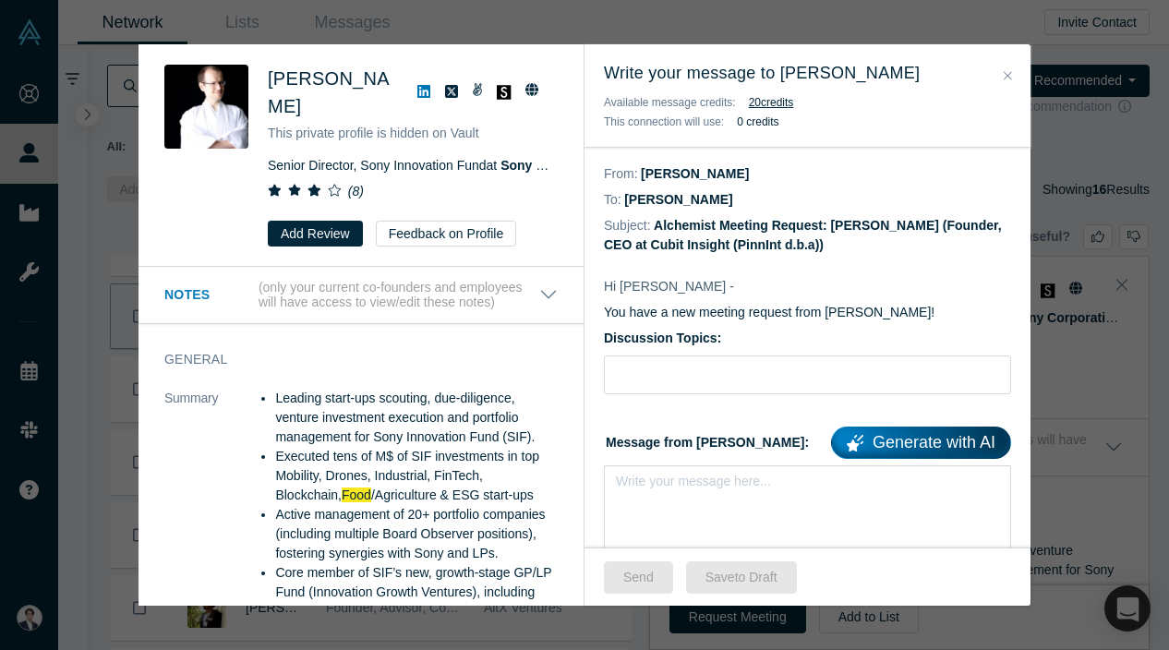
click at [1063, 200] on div "Was the recommendation useful? Ludovic Copéré This private profile is hidden on…" at bounding box center [584, 325] width 1169 height 650
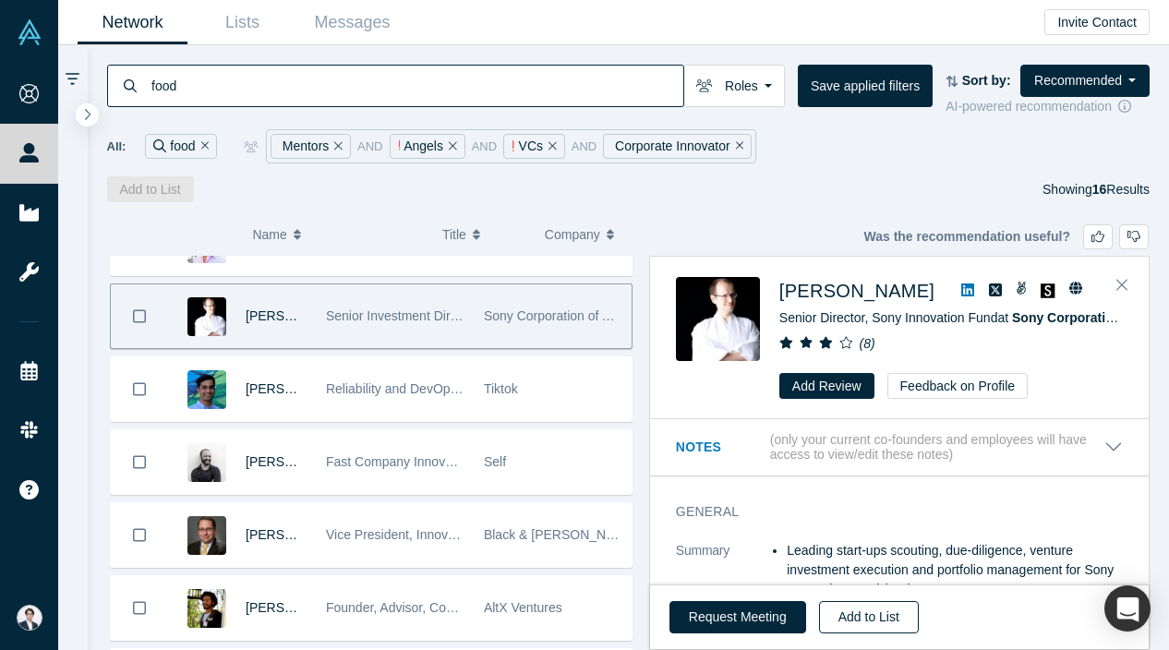
click at [883, 601] on button "Add to List" at bounding box center [869, 617] width 100 height 32
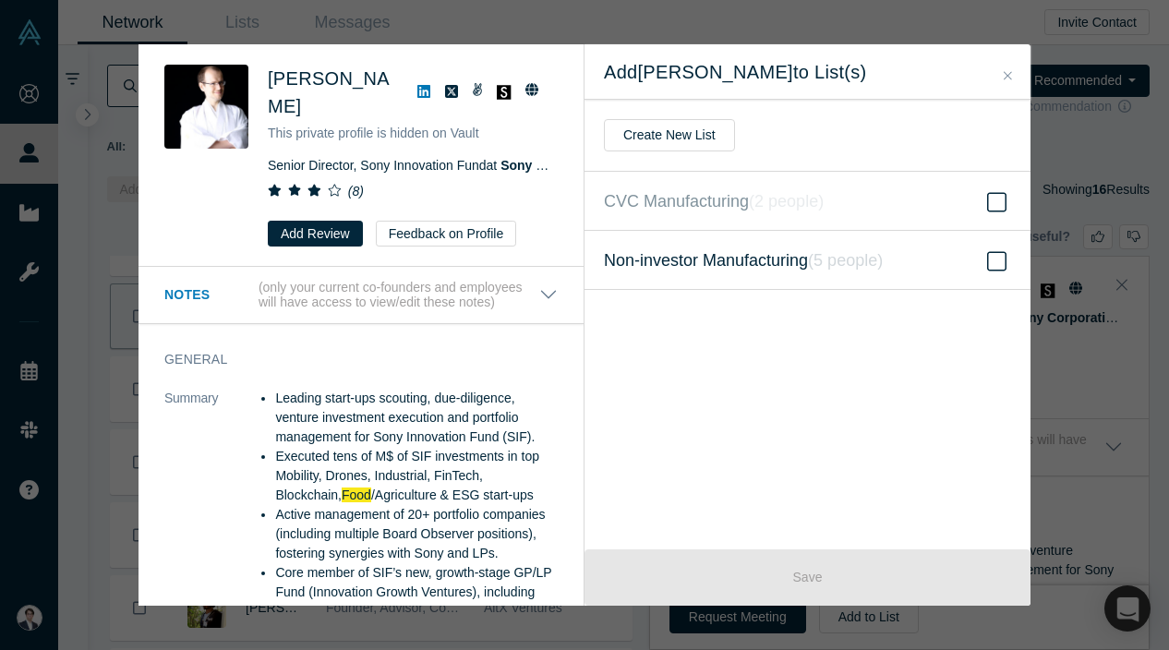
click at [914, 277] on label "Non-investor Manufacturing ( 5 people )" at bounding box center [808, 260] width 446 height 59
click at [0, 0] on input "Non-investor Manufacturing ( 5 people )" at bounding box center [0, 0] width 0 height 0
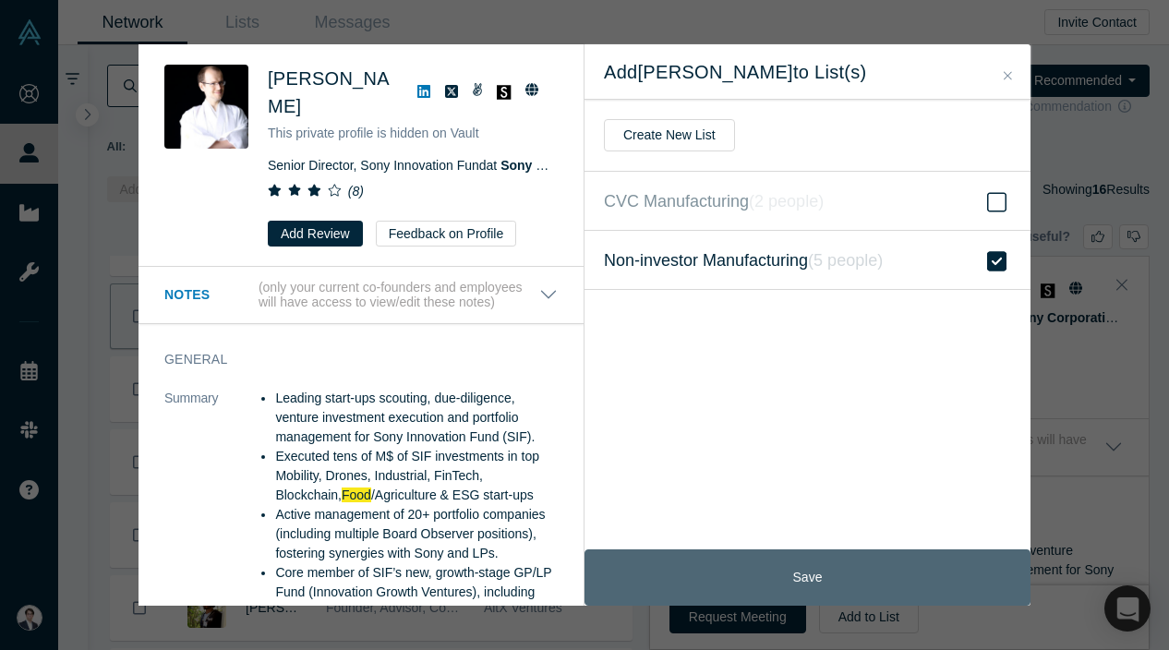
click at [843, 579] on button "Save" at bounding box center [808, 577] width 446 height 56
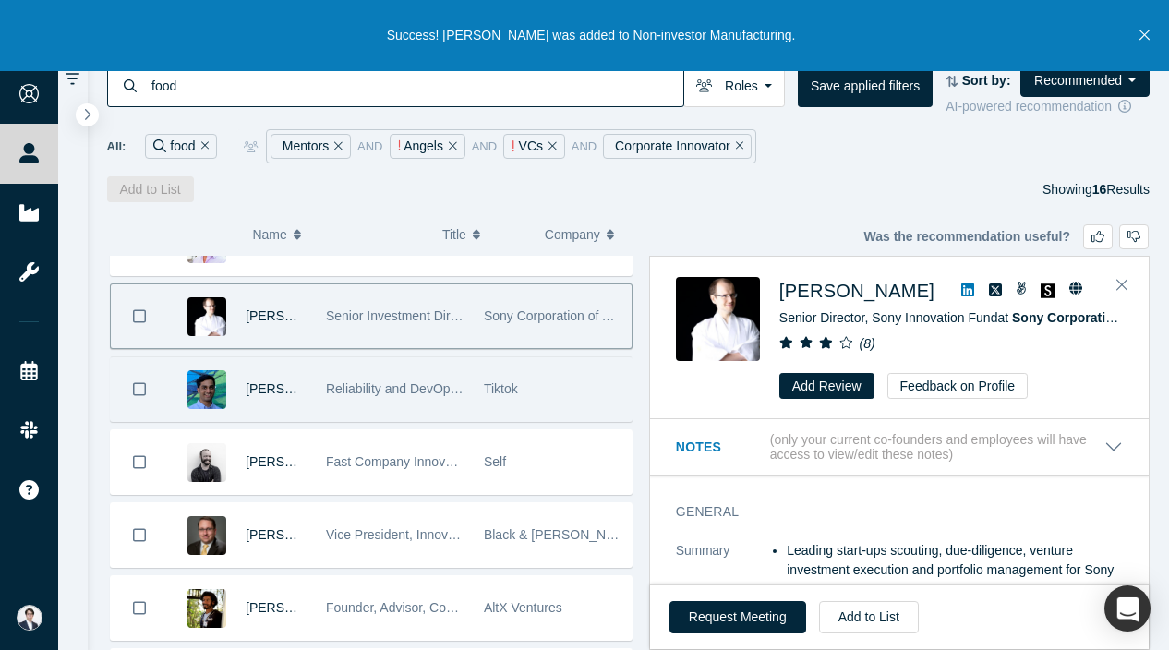
click at [389, 378] on div "Reliability and DevOps Expert" at bounding box center [395, 389] width 139 height 64
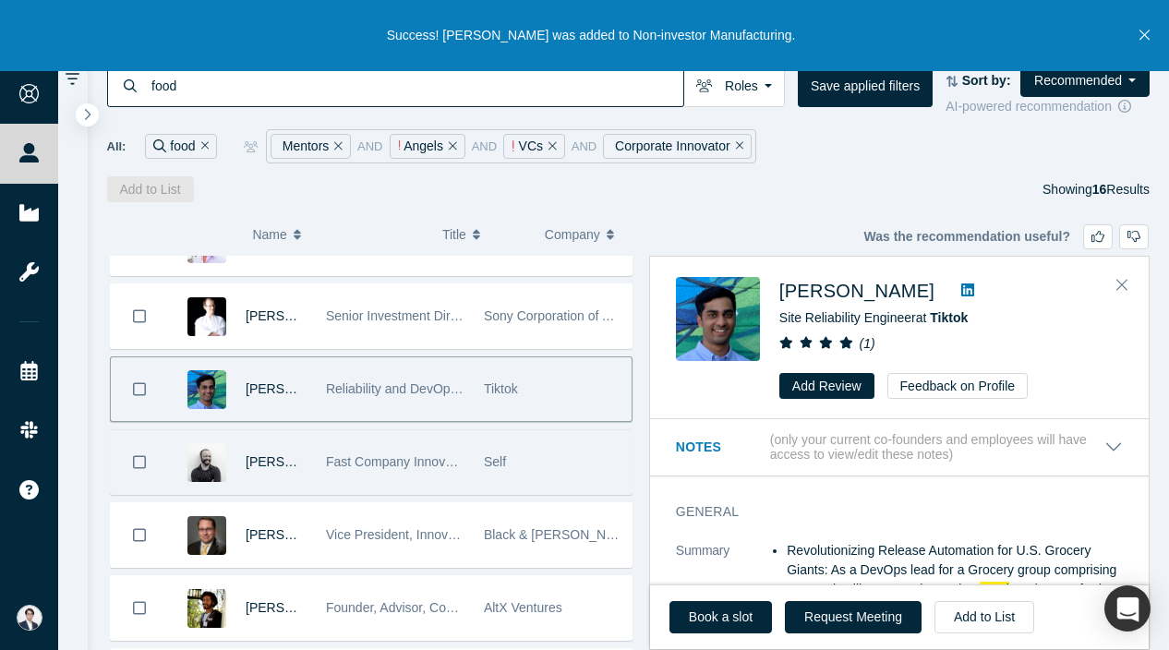
click at [502, 440] on div "Self" at bounding box center [553, 462] width 139 height 64
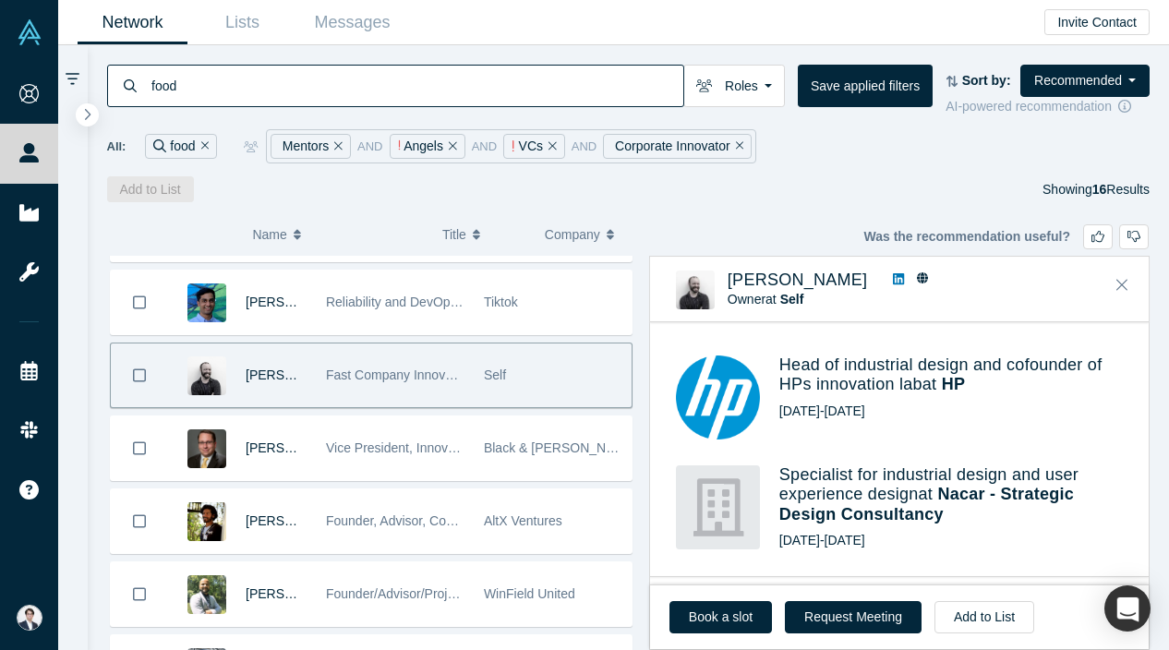
scroll to position [928, 0]
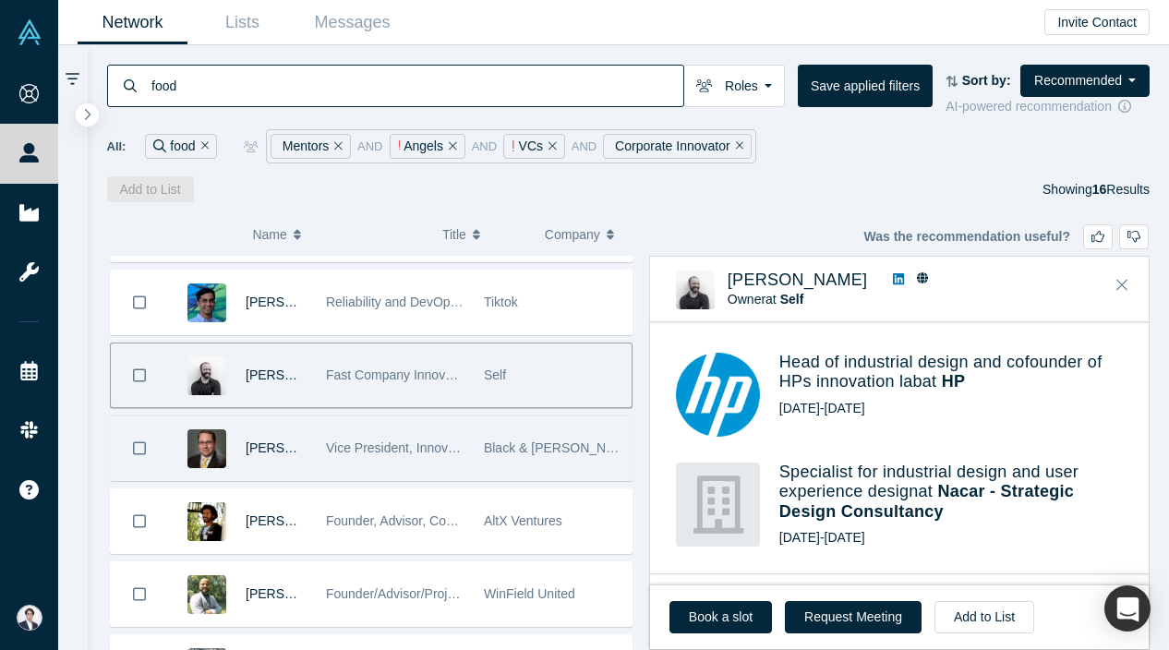
click at [431, 448] on span "Vice President, Innovation and Strategy at Black & Veatch" at bounding box center [525, 448] width 399 height 15
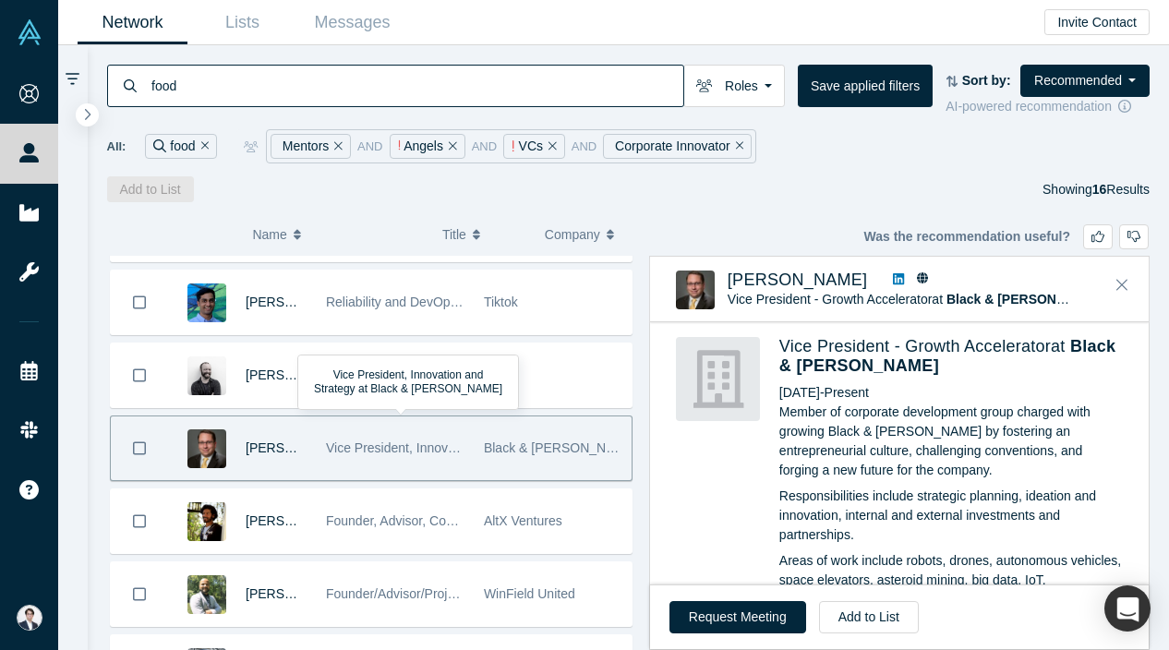
scroll to position [675, 0]
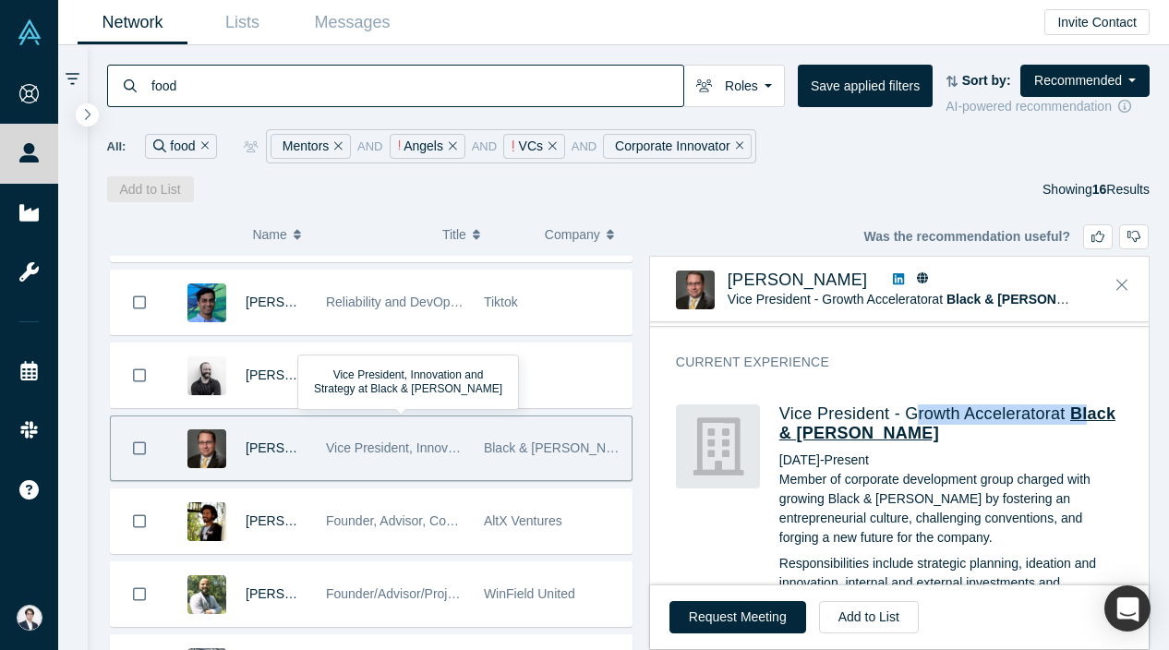
drag, startPoint x: 917, startPoint y: 379, endPoint x: 800, endPoint y: 389, distance: 117.7
click at [800, 404] on h4 "Vice President - Growth Accelerator at Black & Veatch" at bounding box center [951, 424] width 344 height 40
drag, startPoint x: 950, startPoint y: 387, endPoint x: 778, endPoint y: 397, distance: 172.1
click at [778, 397] on div "Vice President - Growth Accelerator at Black & Veatch Mar 2016 - Present Member…" at bounding box center [899, 534] width 447 height 285
copy span "Black & Veatch"
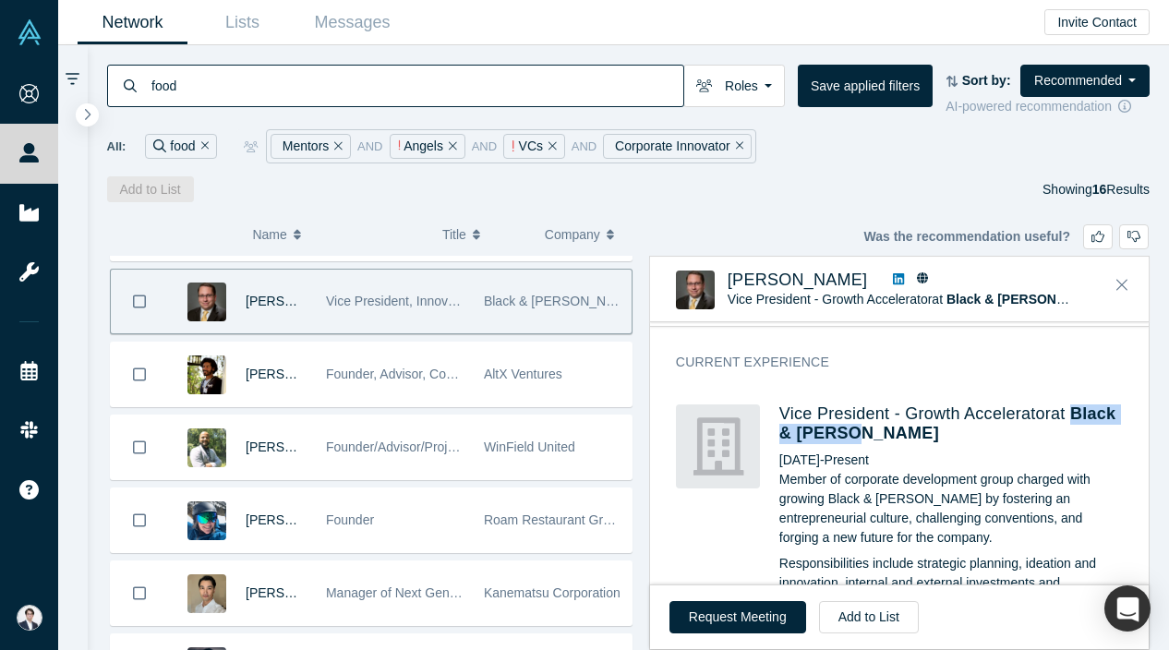
scroll to position [285, 0]
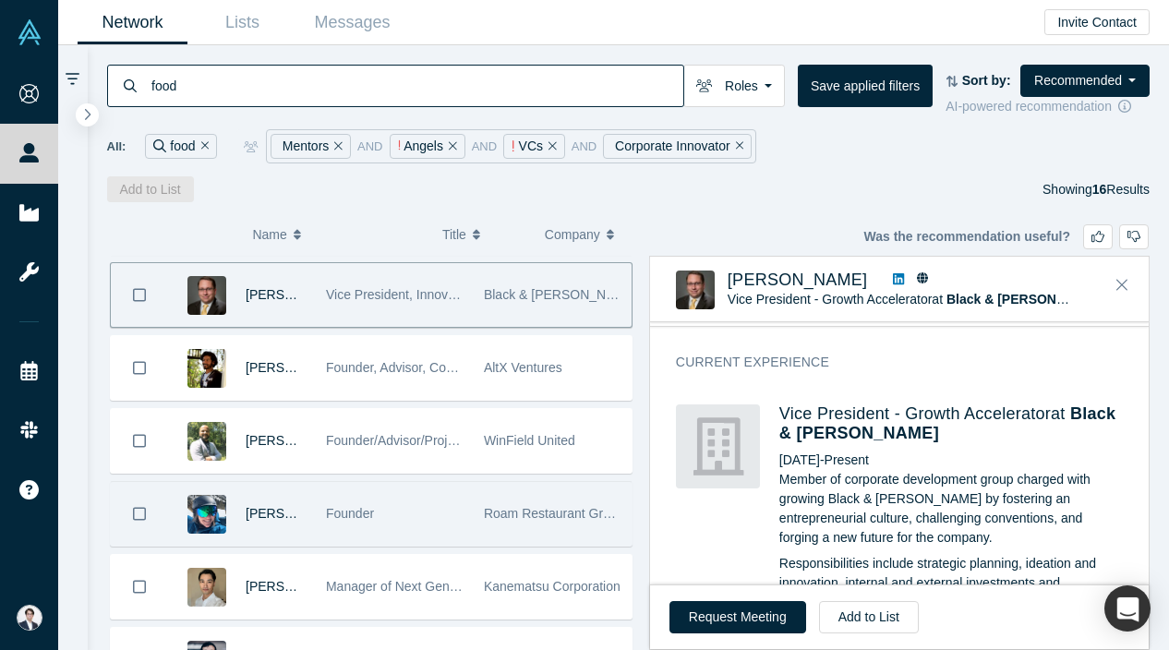
click at [471, 530] on div "Founder" at bounding box center [395, 514] width 158 height 64
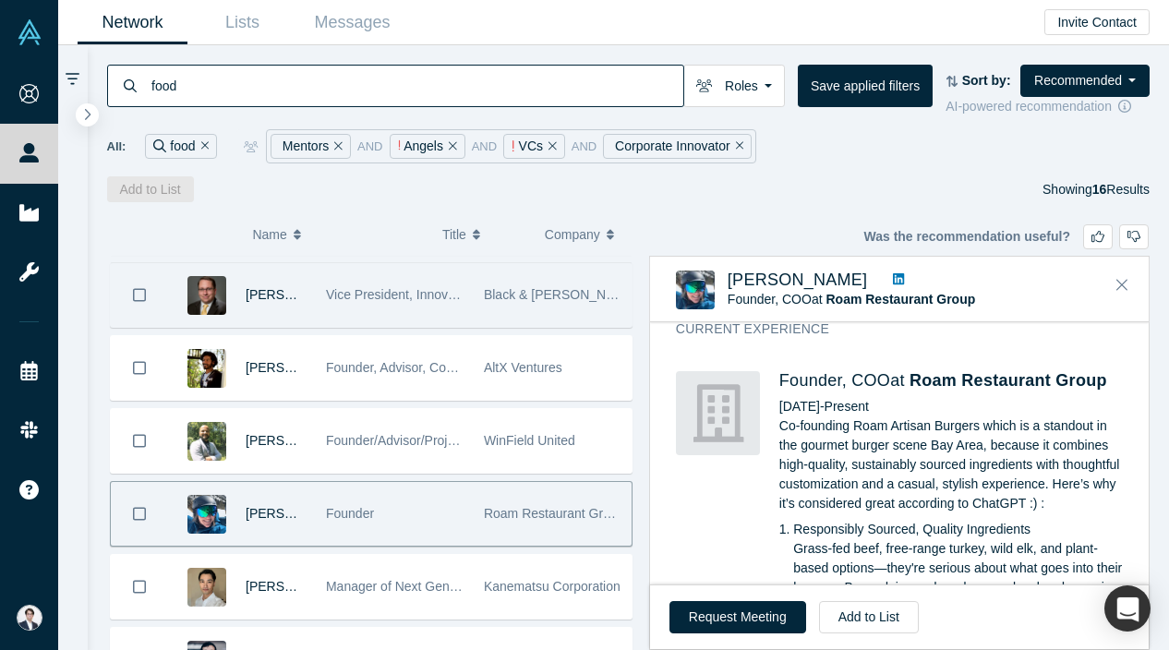
scroll to position [336, 0]
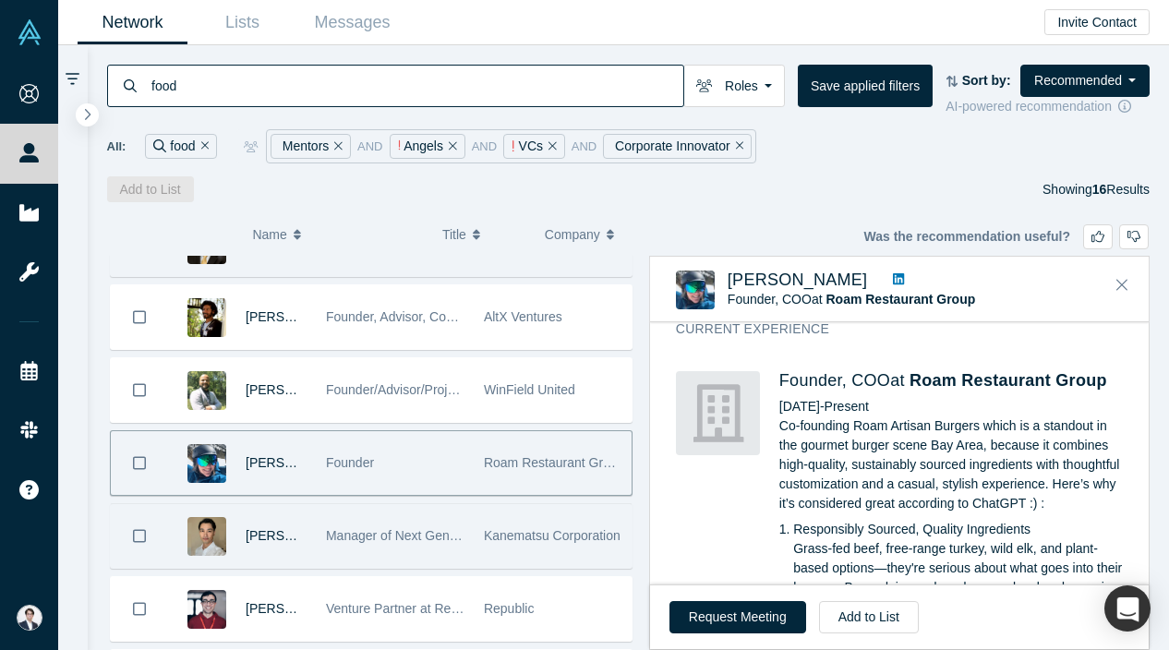
click at [513, 525] on div "Kanematsu Corporation" at bounding box center [553, 536] width 139 height 64
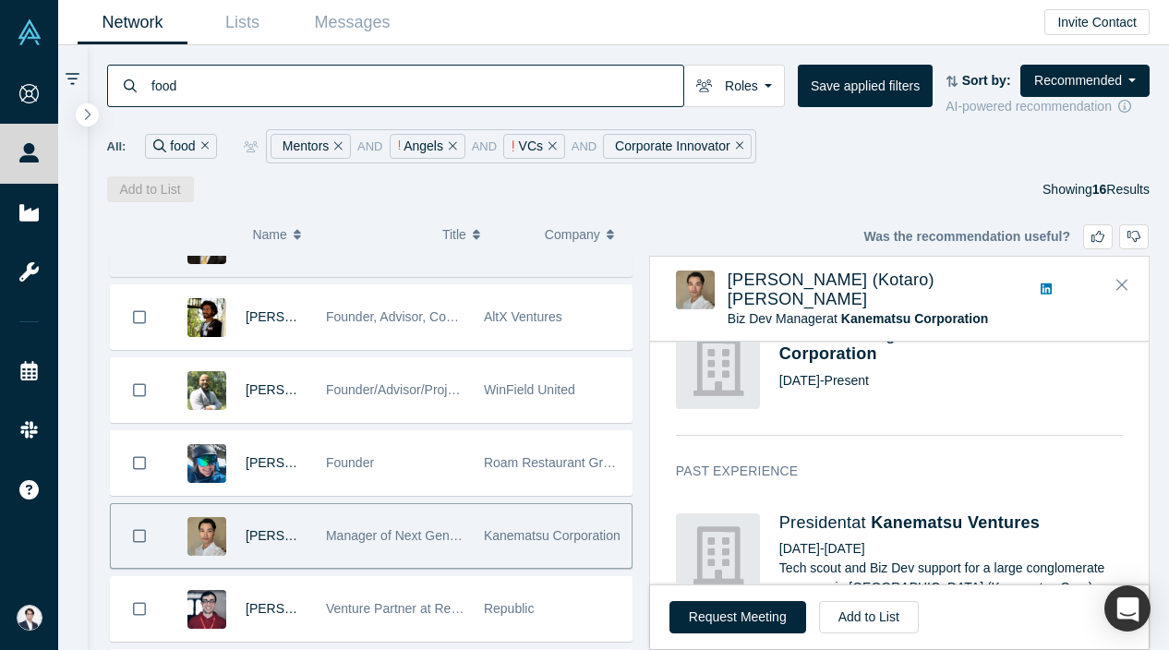
scroll to position [0, 0]
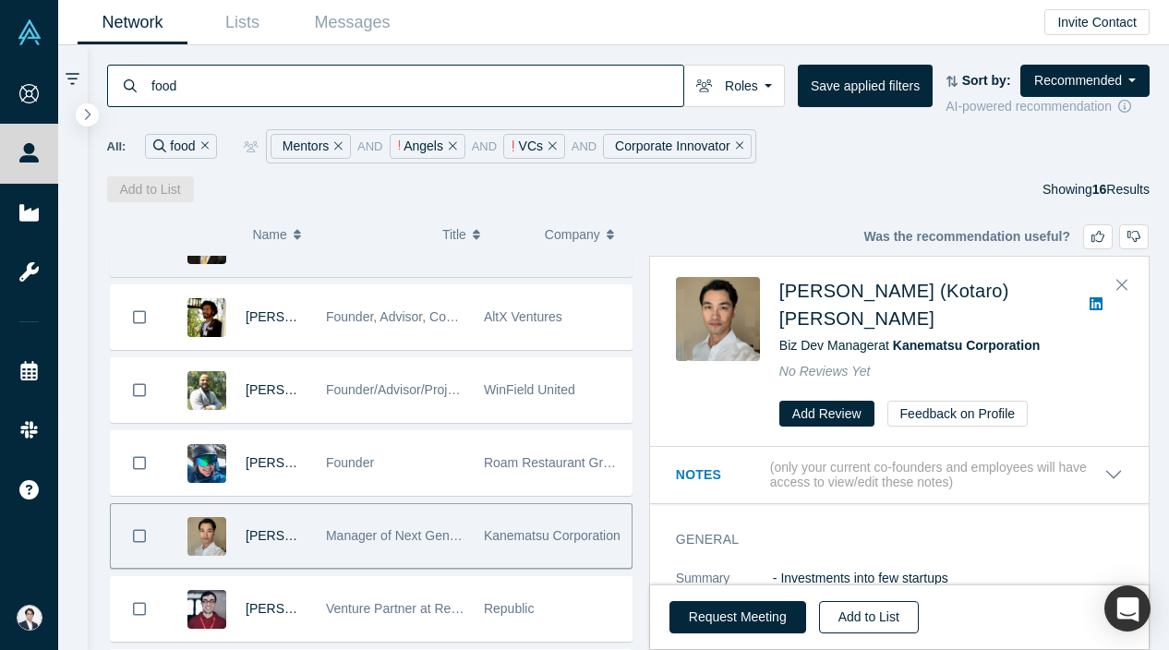
click at [853, 611] on button "Add to List" at bounding box center [869, 617] width 100 height 32
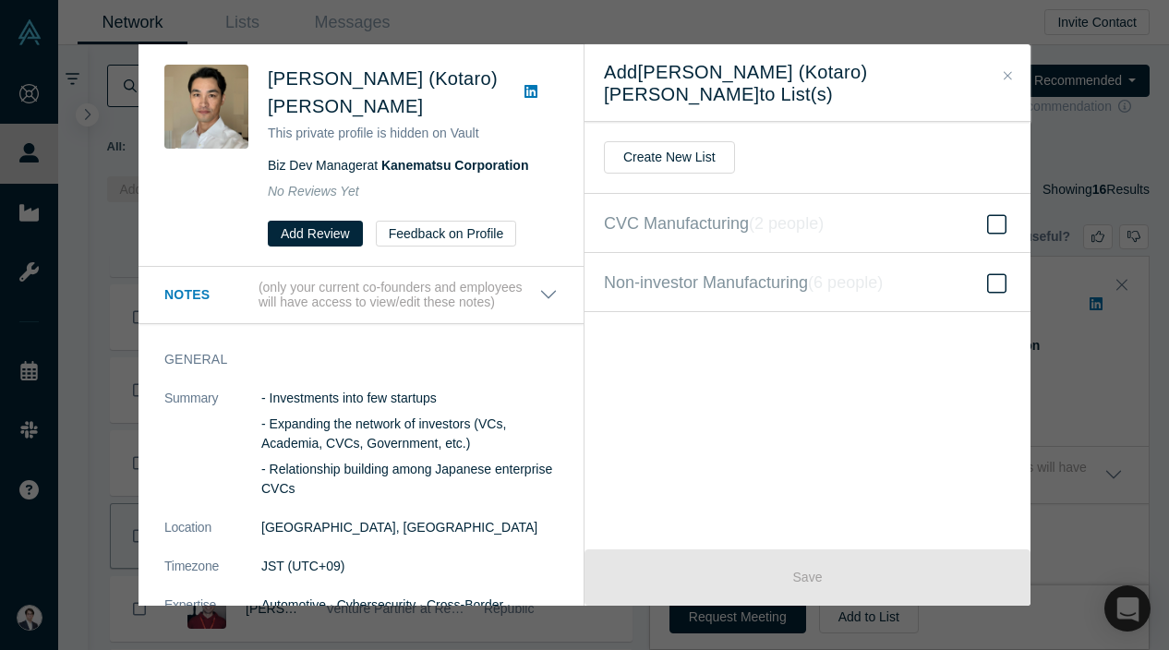
click at [1136, 337] on div "Was the recommendation useful? Kyle (Kotaro) Sugiyama This private profile is h…" at bounding box center [584, 325] width 1169 height 650
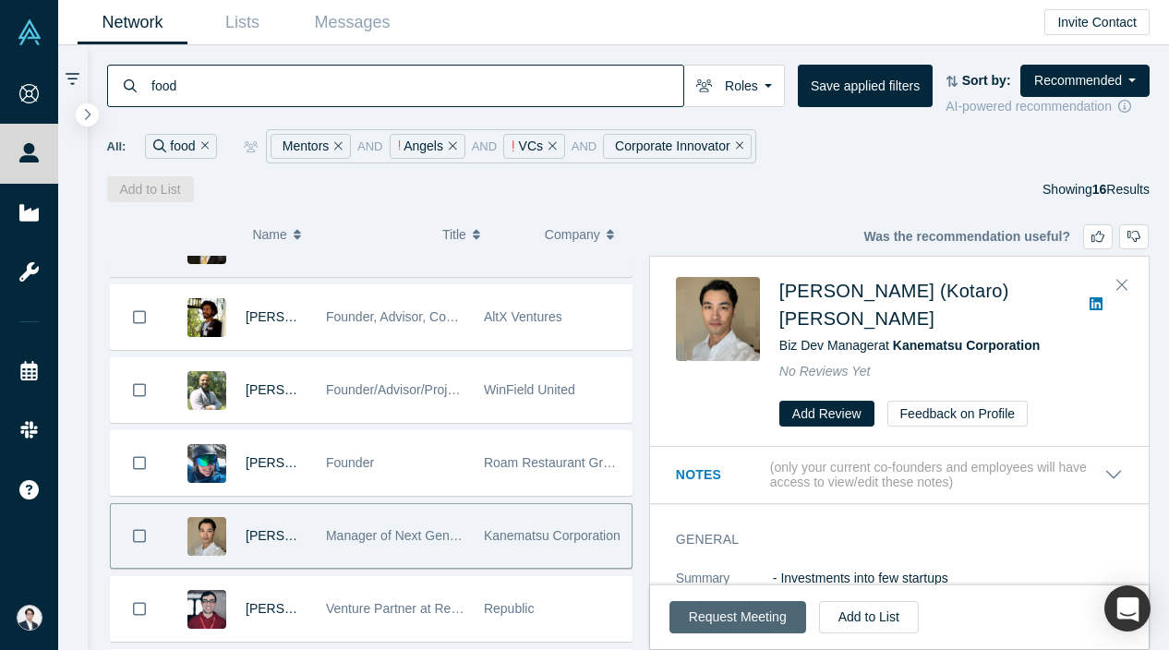
click at [778, 601] on button "Request Meeting" at bounding box center [738, 617] width 137 height 32
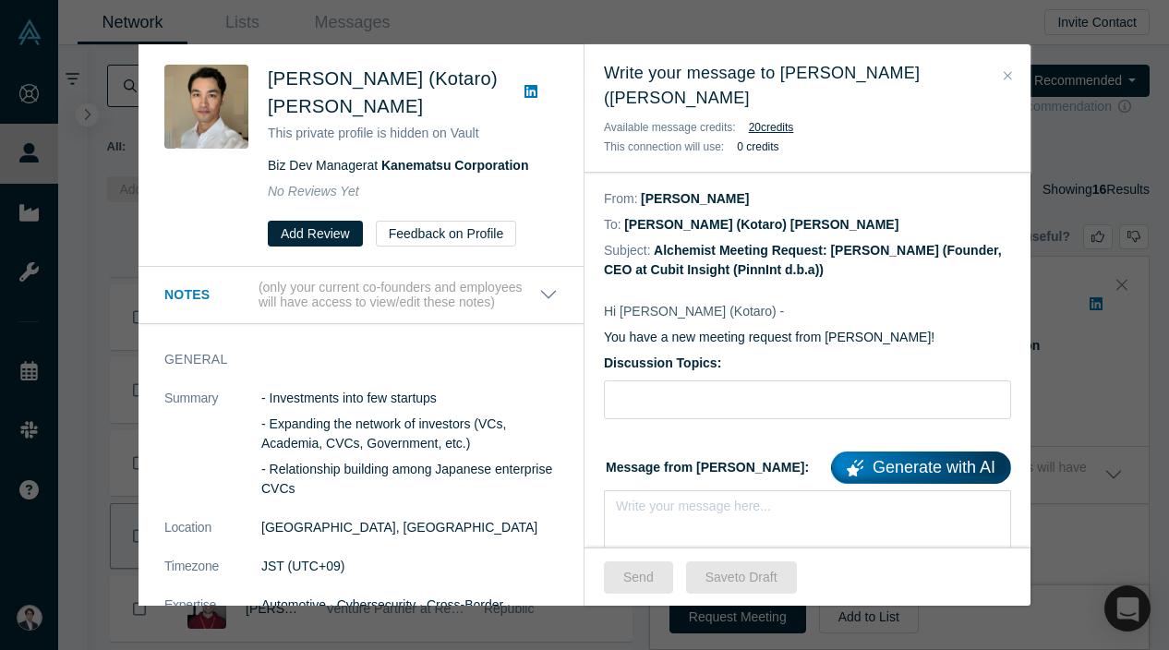
click at [1073, 250] on div "Was the recommendation useful? Kyle (Kotaro) Sugiyama This private profile is h…" at bounding box center [584, 325] width 1169 height 650
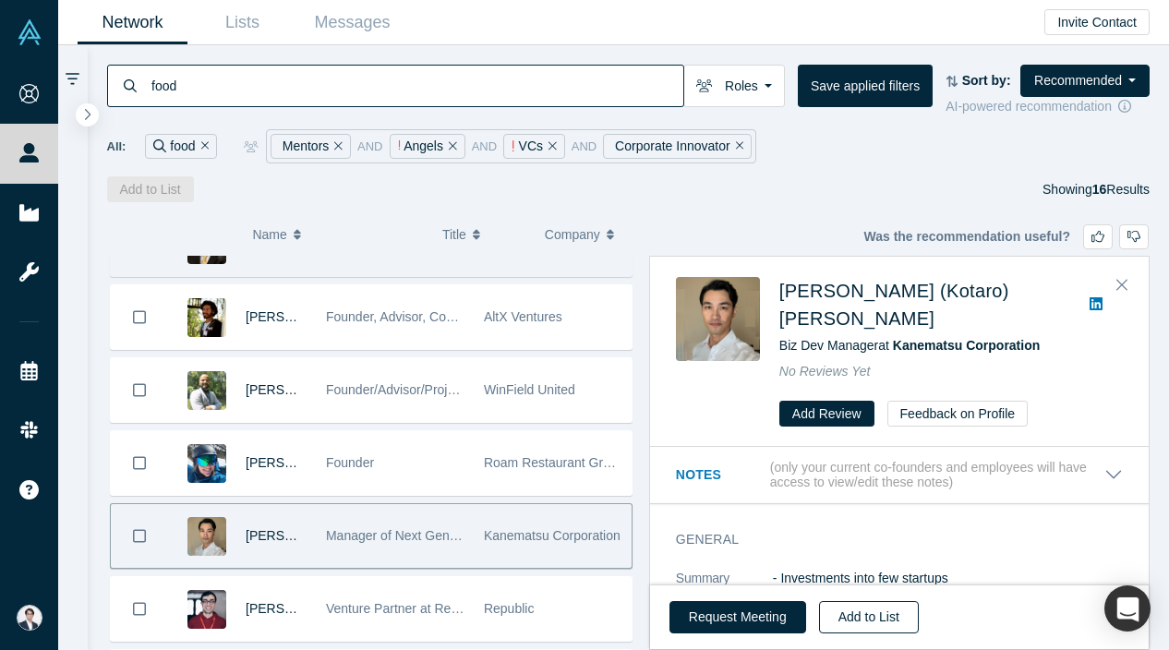
click at [880, 623] on button "Add to List" at bounding box center [869, 617] width 100 height 32
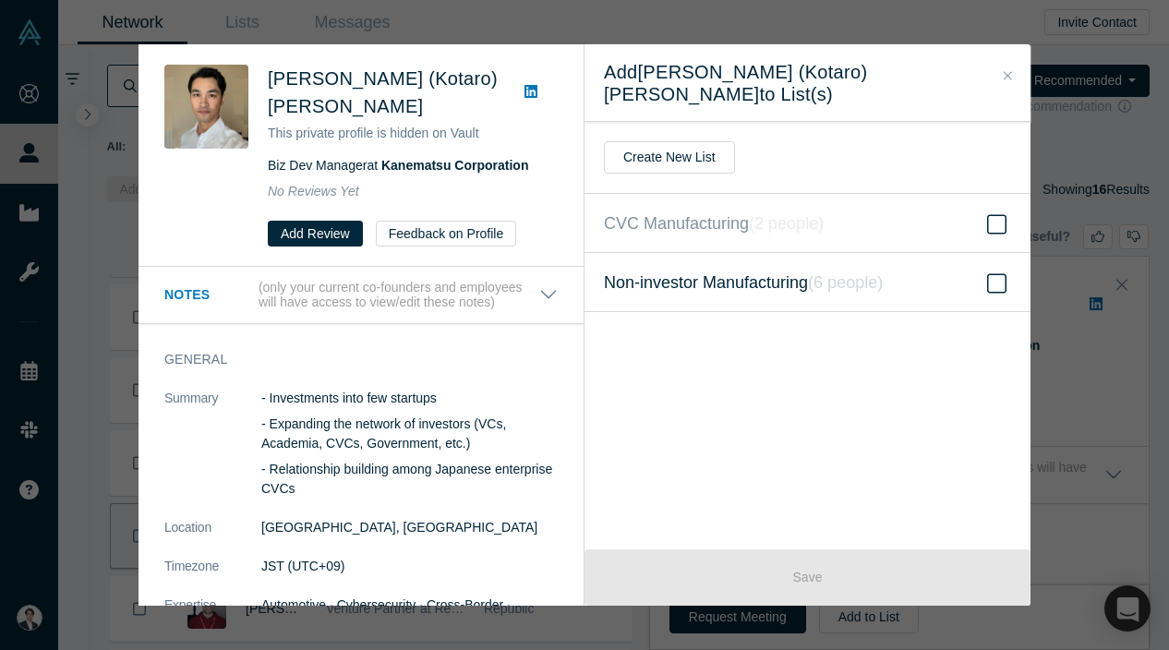
click at [785, 270] on span "Non-investor Manufacturing ( 6 people )" at bounding box center [743, 283] width 279 height 26
click at [0, 0] on input "Non-investor Manufacturing ( 6 people )" at bounding box center [0, 0] width 0 height 0
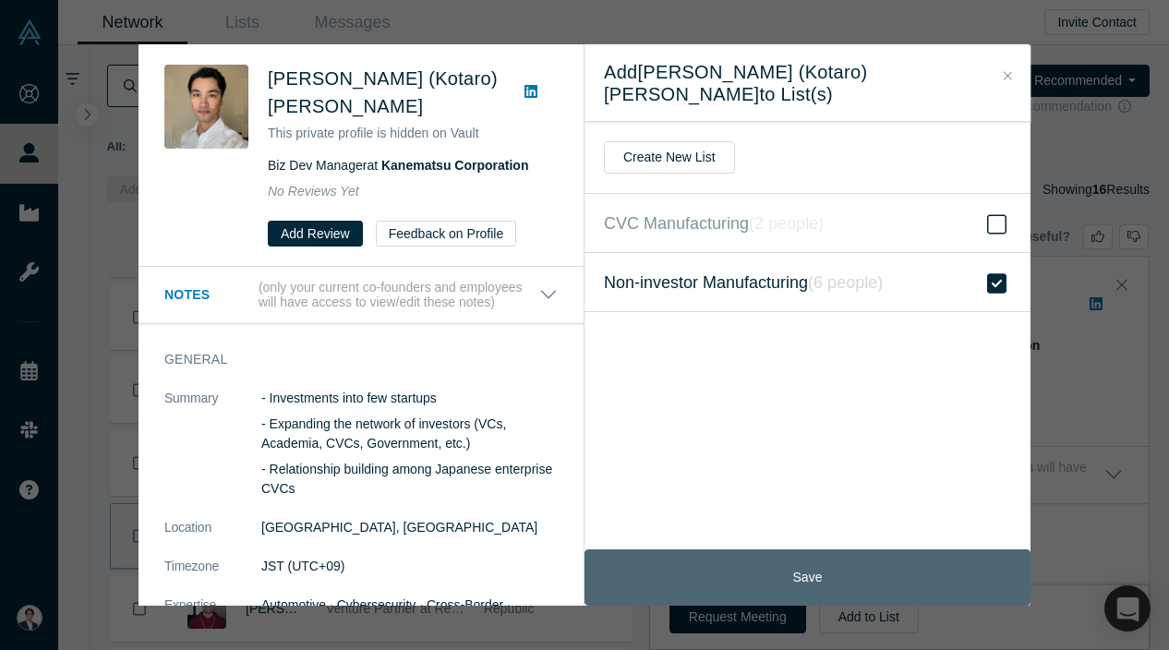
click at [778, 567] on button "Save" at bounding box center [808, 577] width 446 height 56
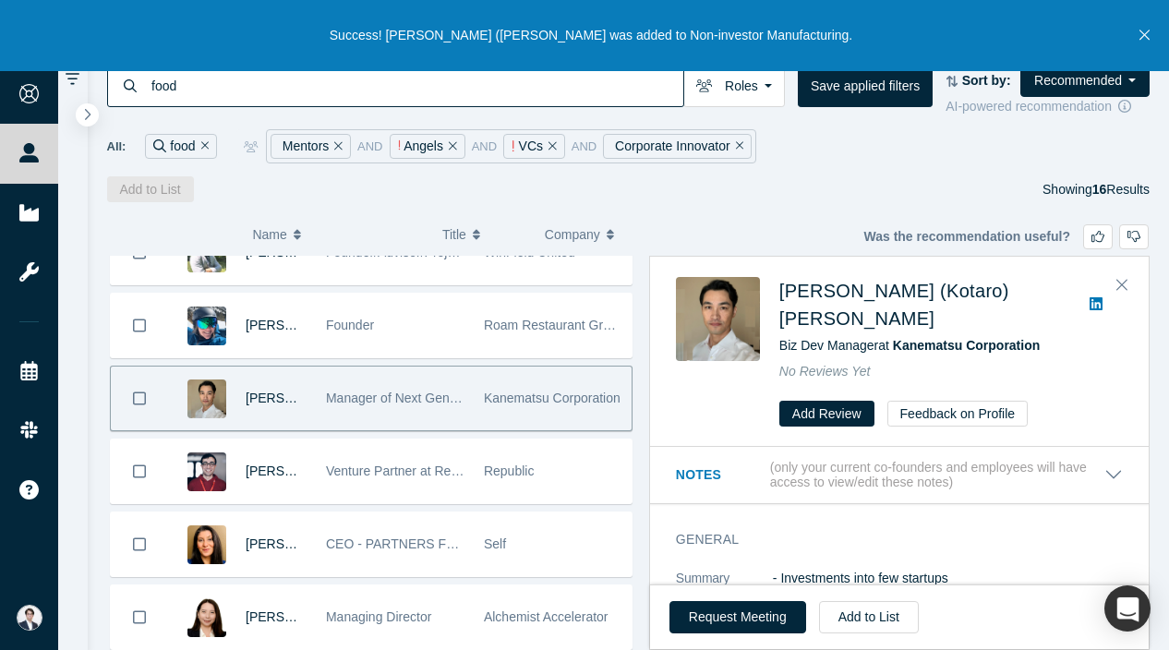
scroll to position [475, 0]
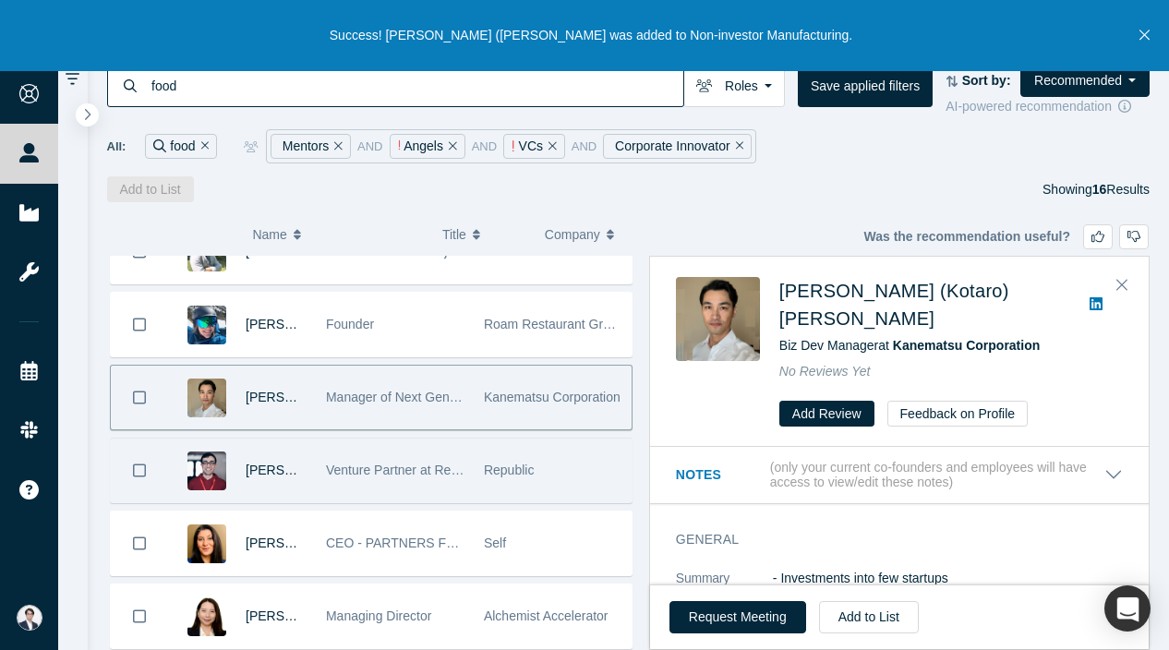
click at [552, 487] on div "Republic" at bounding box center [553, 471] width 139 height 64
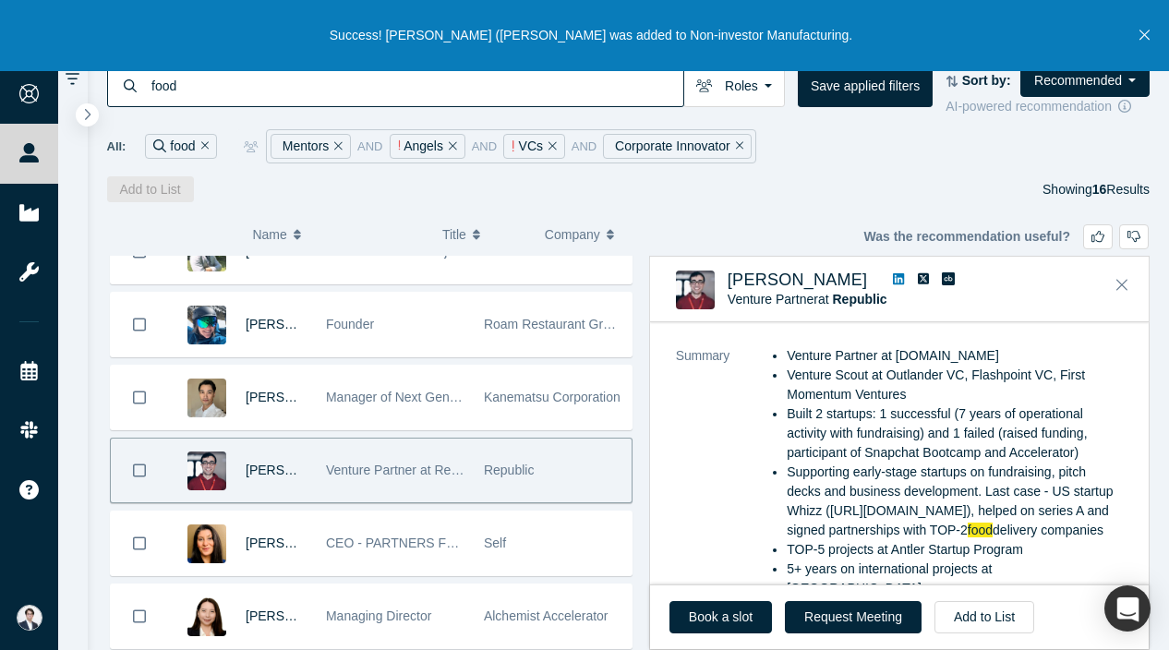
scroll to position [106, 0]
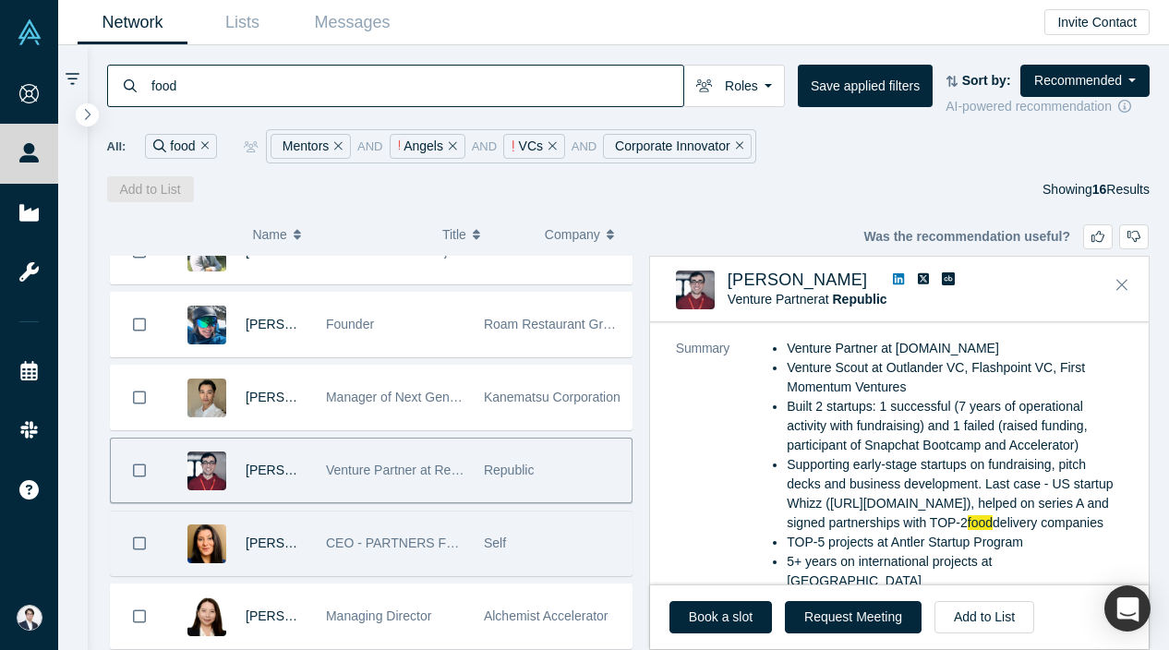
click at [421, 514] on div "CEO - PARTNERS FOR GROWTH" at bounding box center [395, 544] width 139 height 64
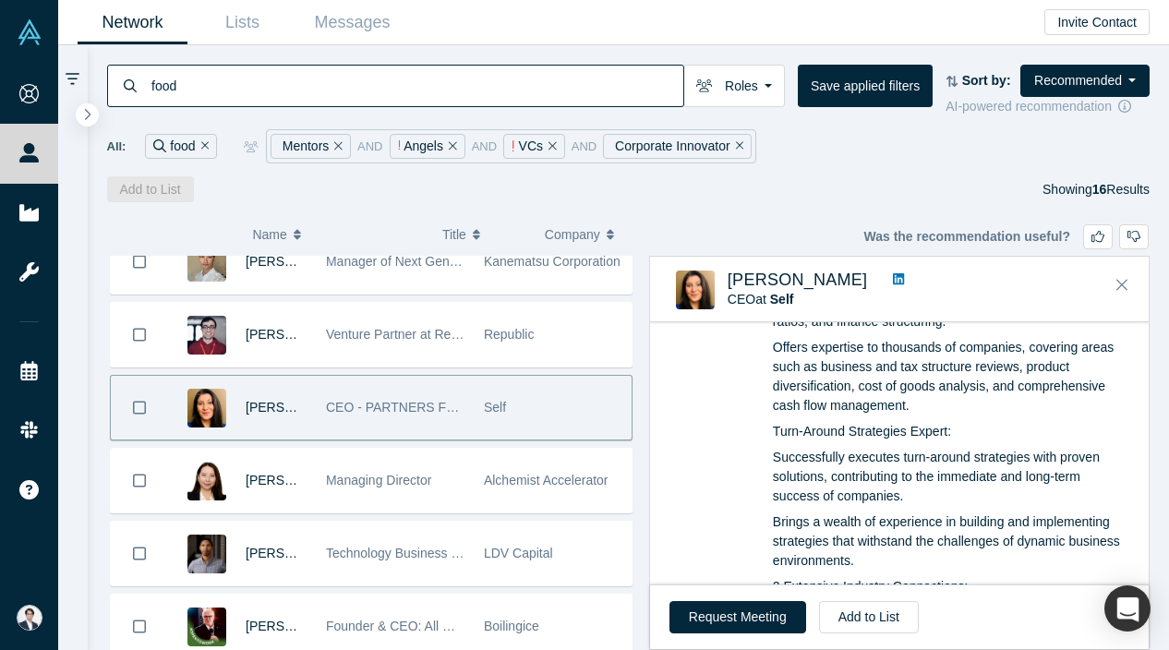
scroll to position [628, 0]
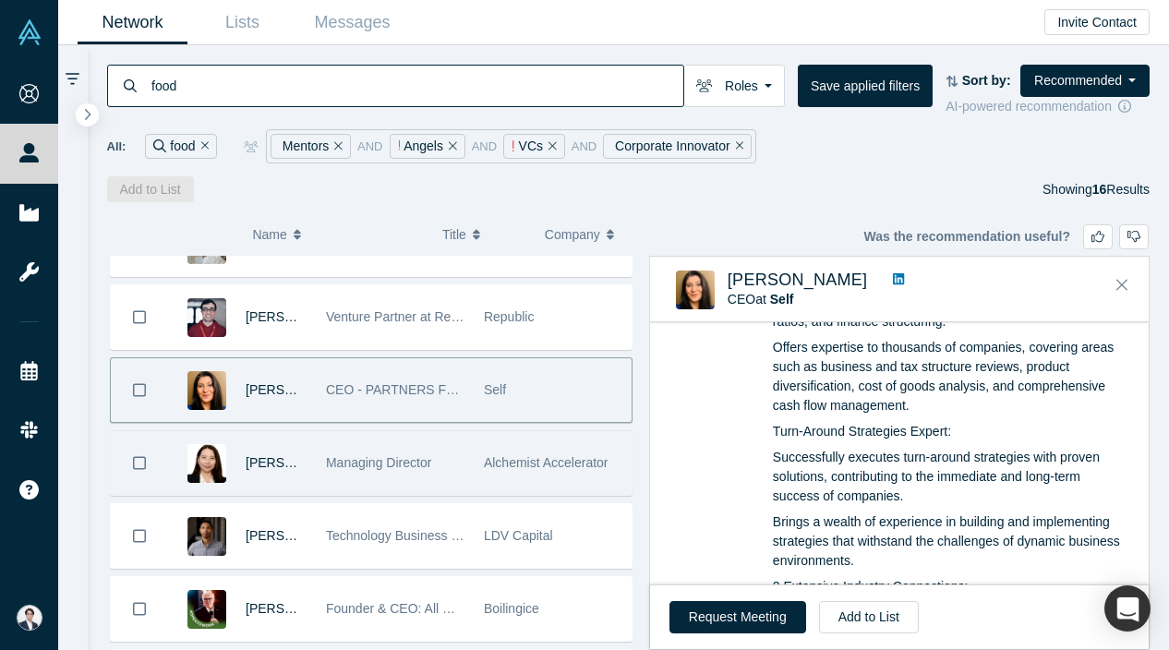
click at [509, 457] on span "Alchemist Accelerator" at bounding box center [546, 462] width 125 height 15
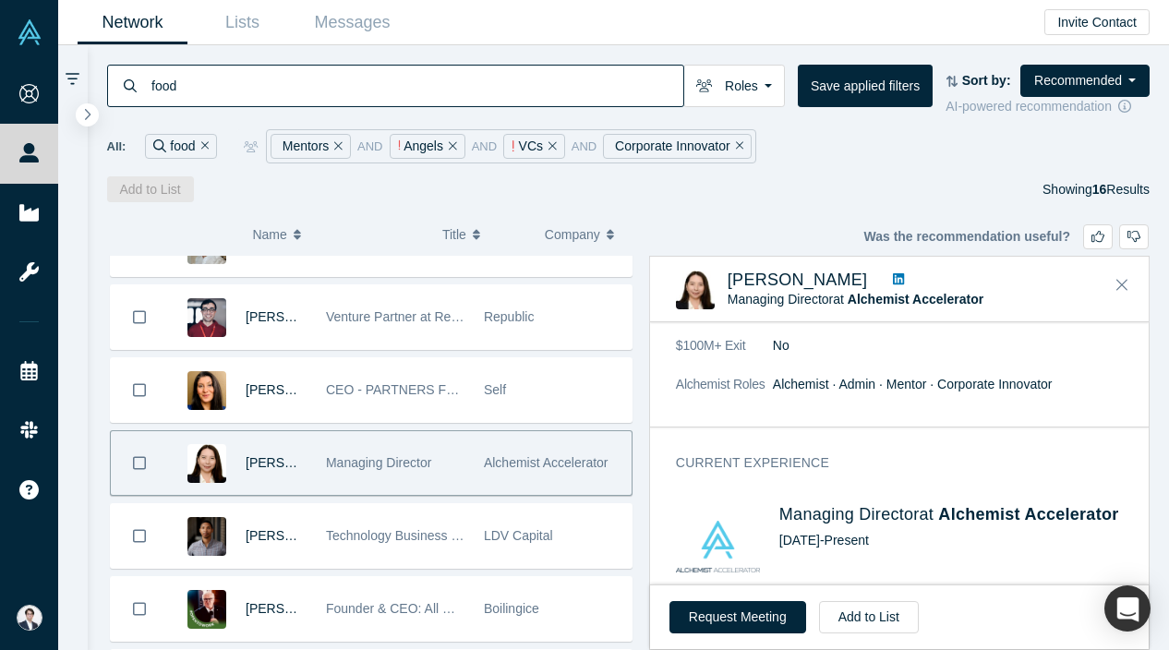
scroll to position [703, 0]
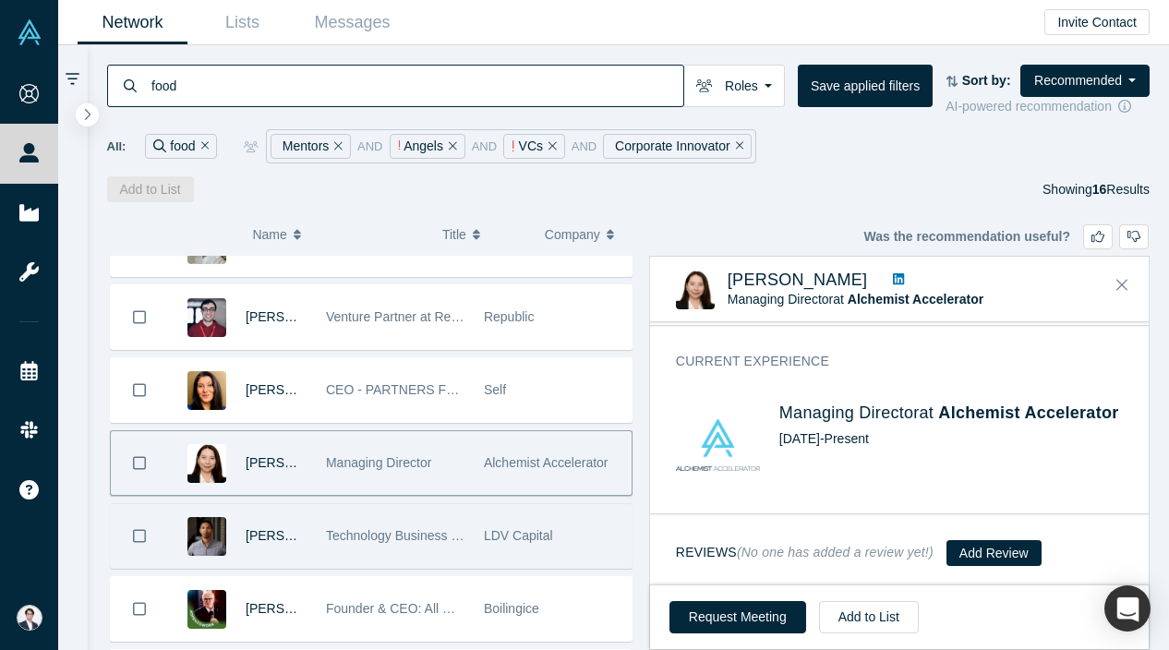
click at [478, 550] on div "LDV Capital" at bounding box center [553, 536] width 158 height 64
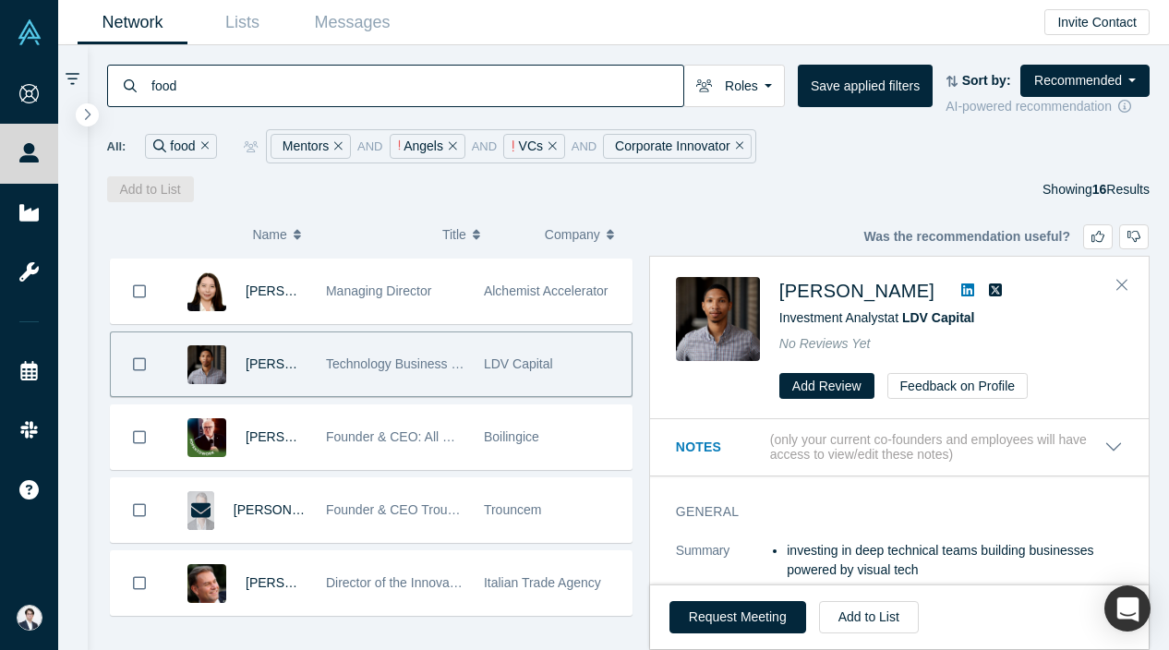
scroll to position [816, 0]
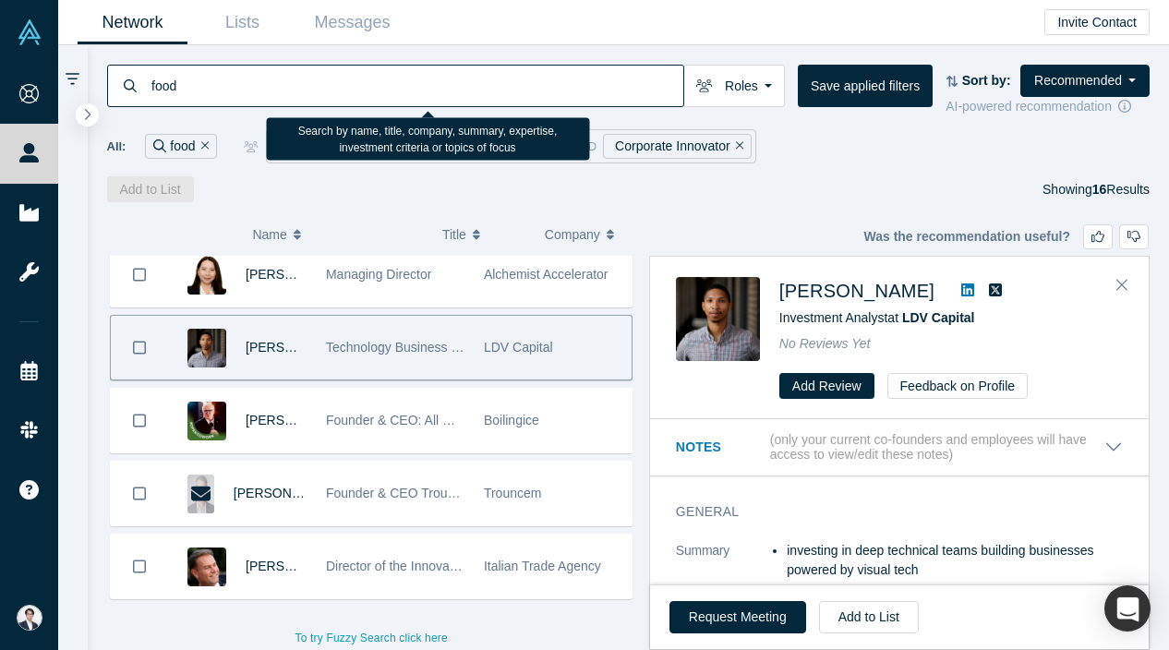
click at [324, 99] on input "food" at bounding box center [417, 85] width 534 height 43
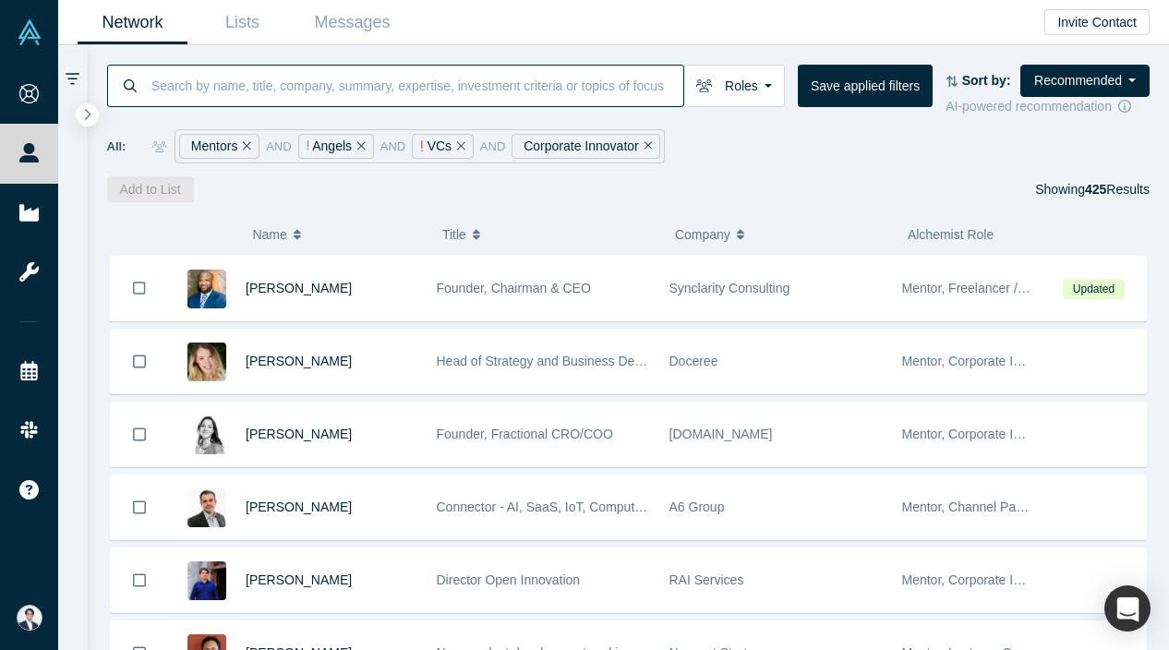
click at [645, 147] on icon "Remove Filter" at bounding box center [649, 145] width 8 height 13
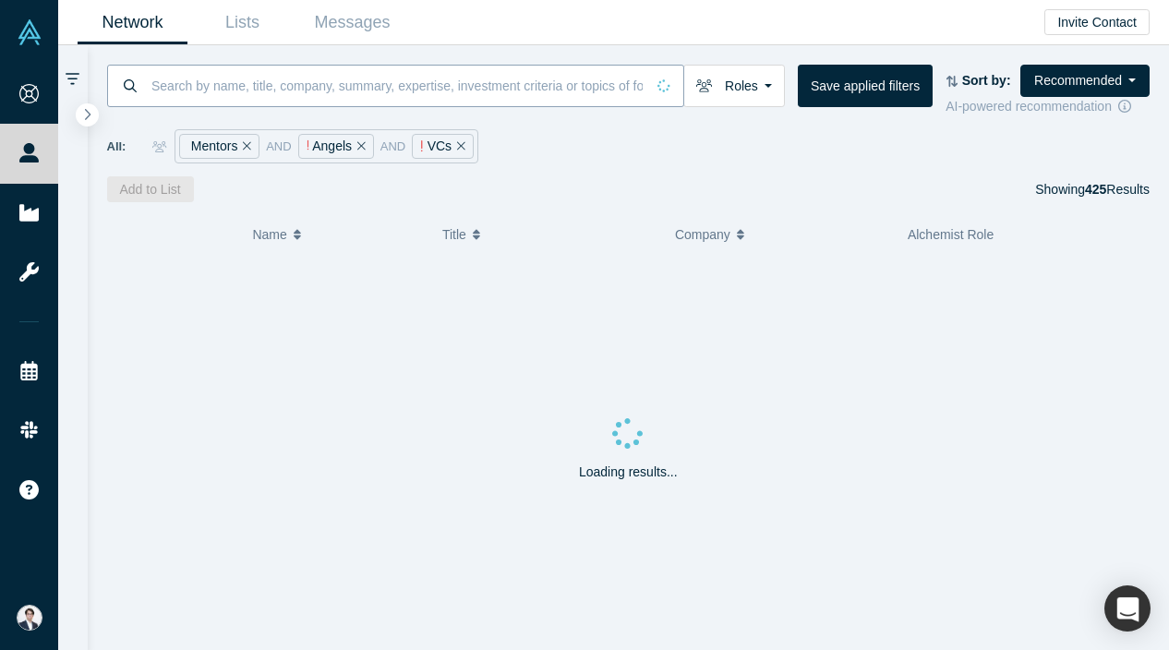
click at [537, 97] on input at bounding box center [397, 85] width 495 height 43
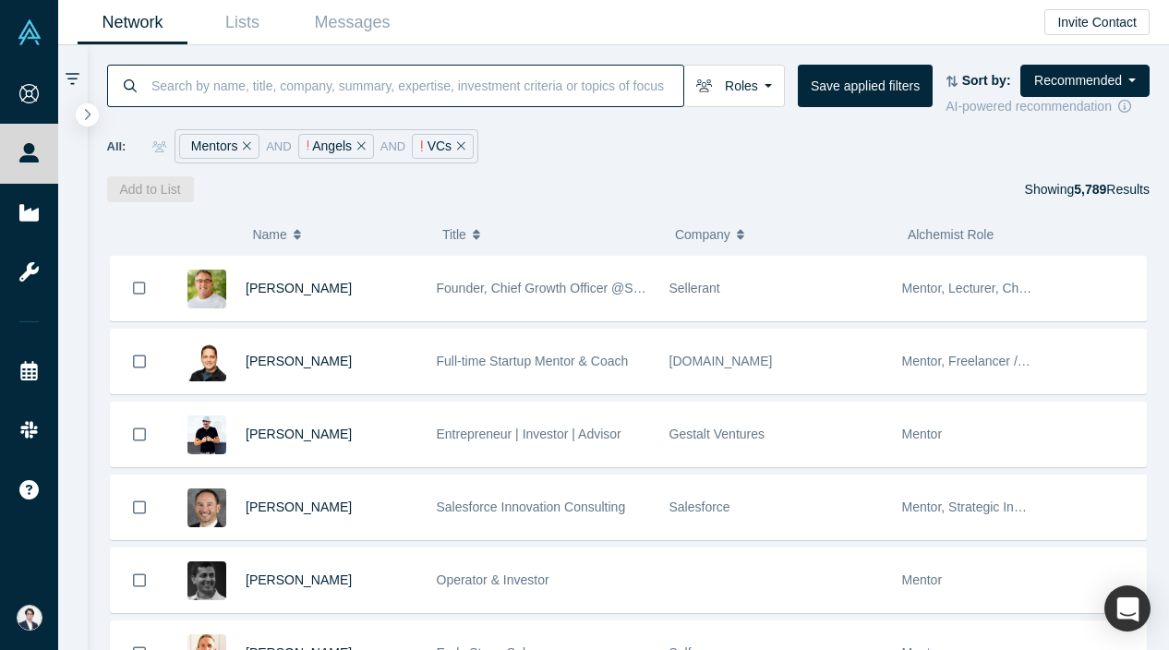
click at [534, 87] on input at bounding box center [417, 85] width 534 height 43
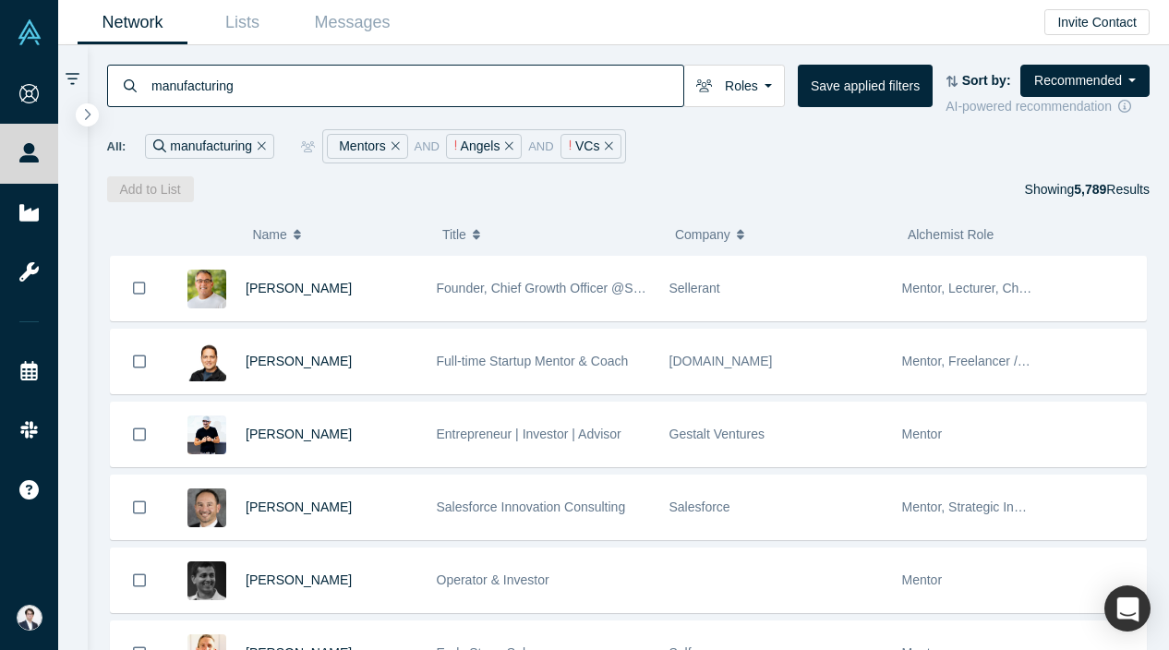
type input "manufacturing"
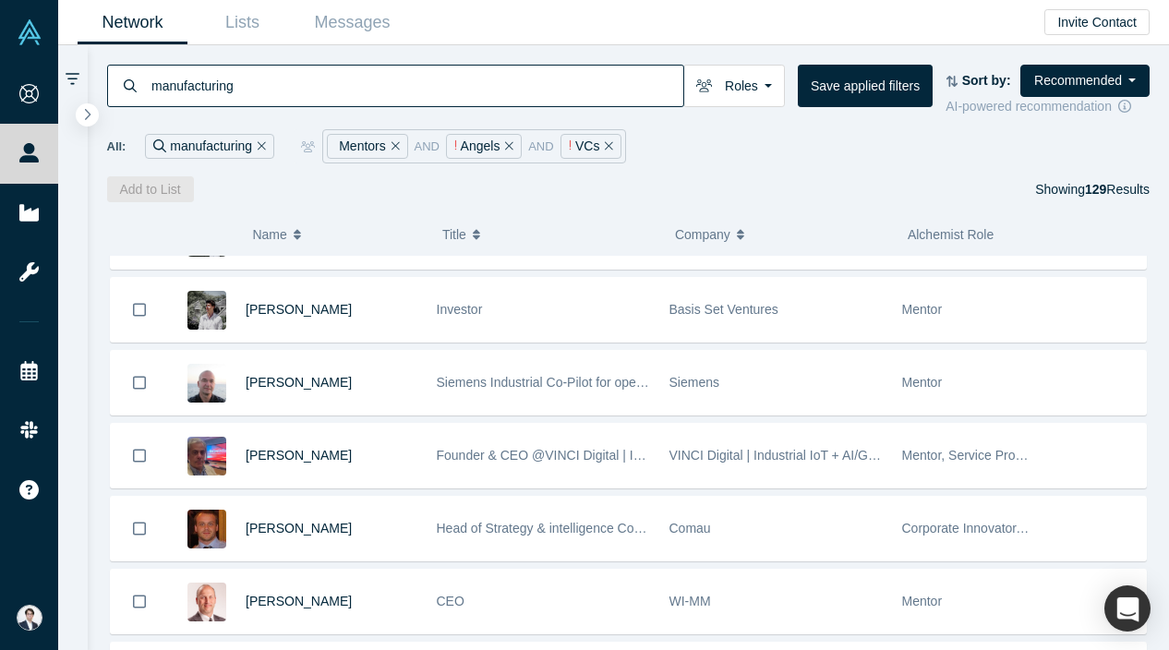
scroll to position [274, 0]
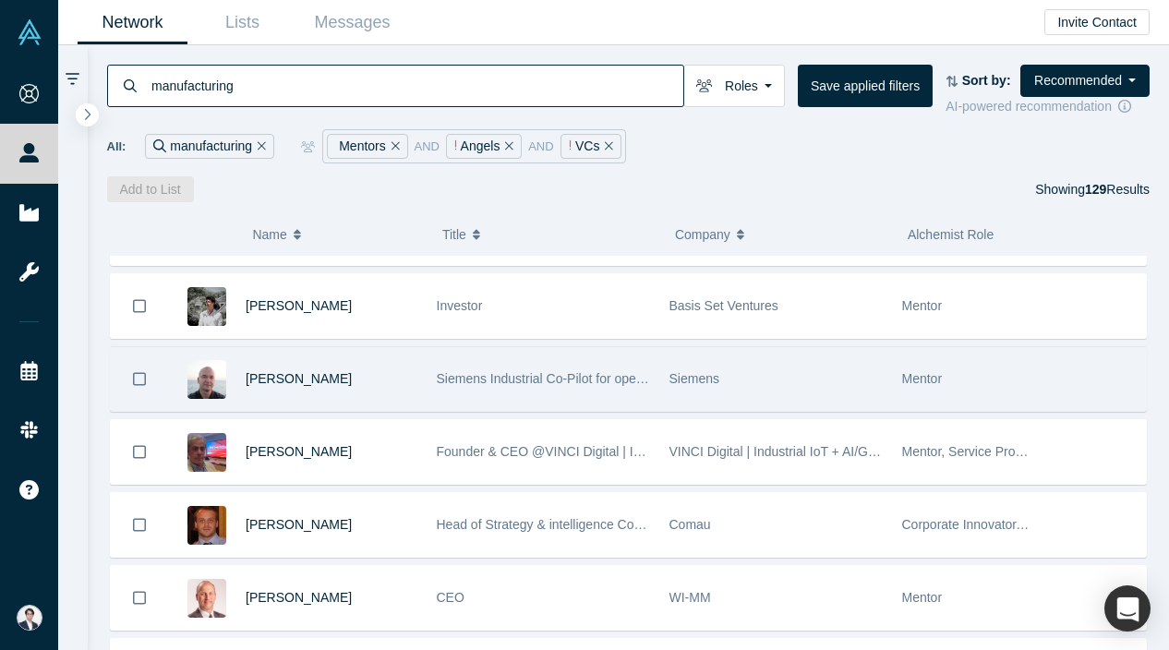
click at [549, 376] on span "Siemens Industrial Co-Pilot for operations" at bounding box center [556, 378] width 238 height 15
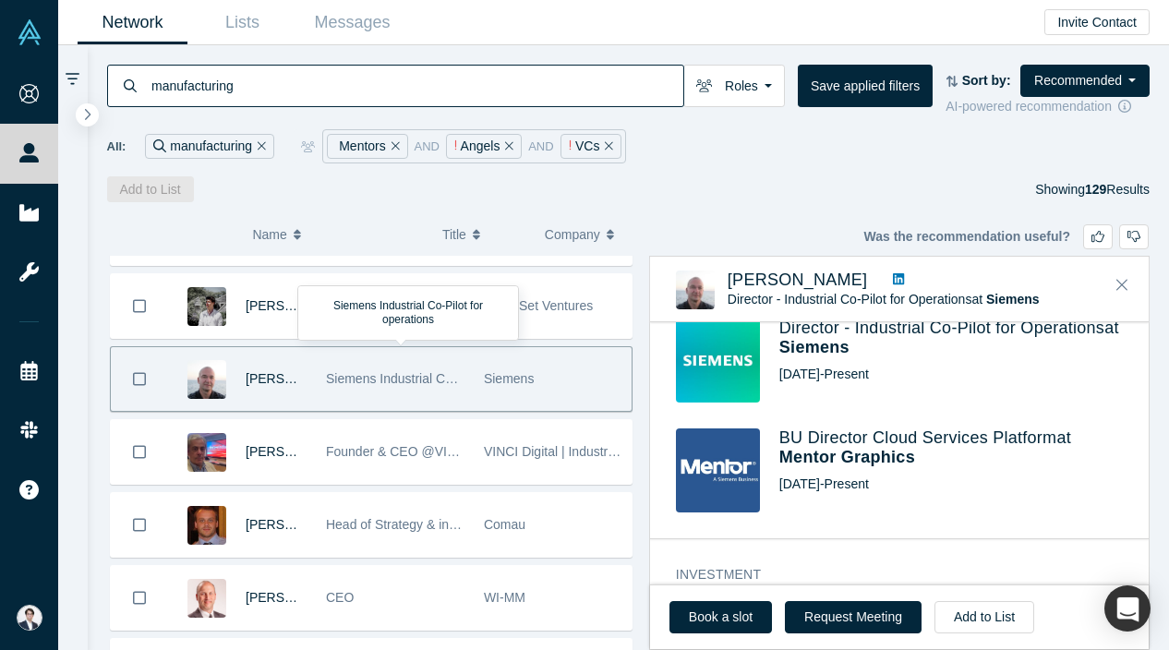
scroll to position [642, 0]
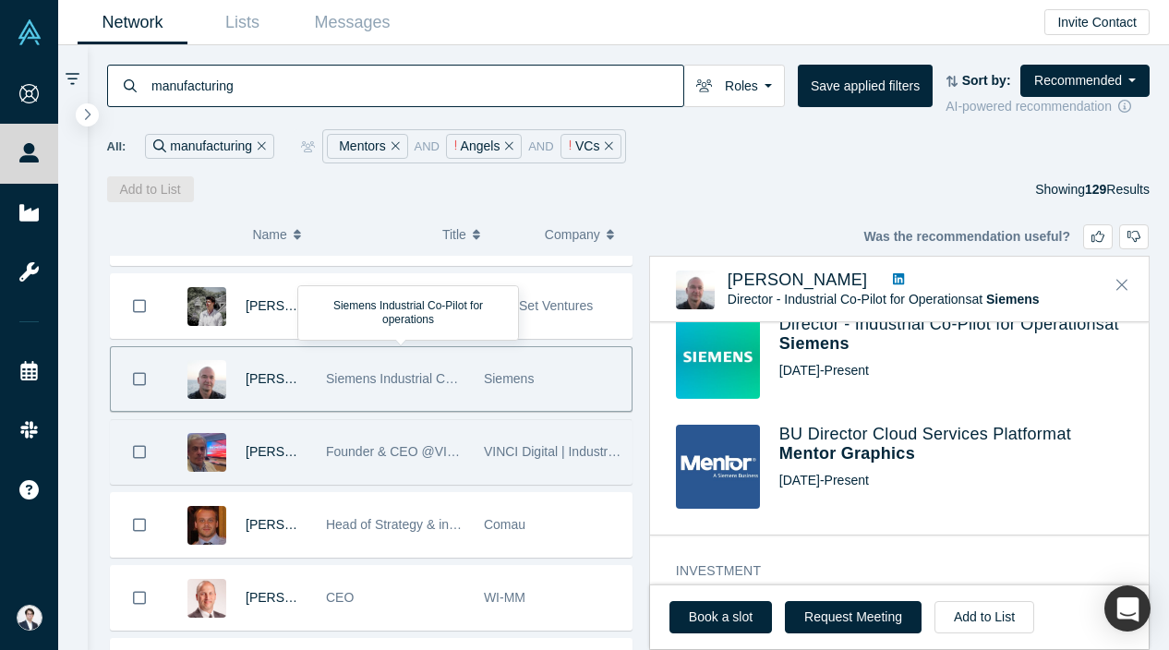
click at [562, 430] on div "VINCI Digital | Industrial IoT + AI/GenAI Strategic Advisory" at bounding box center [553, 452] width 139 height 64
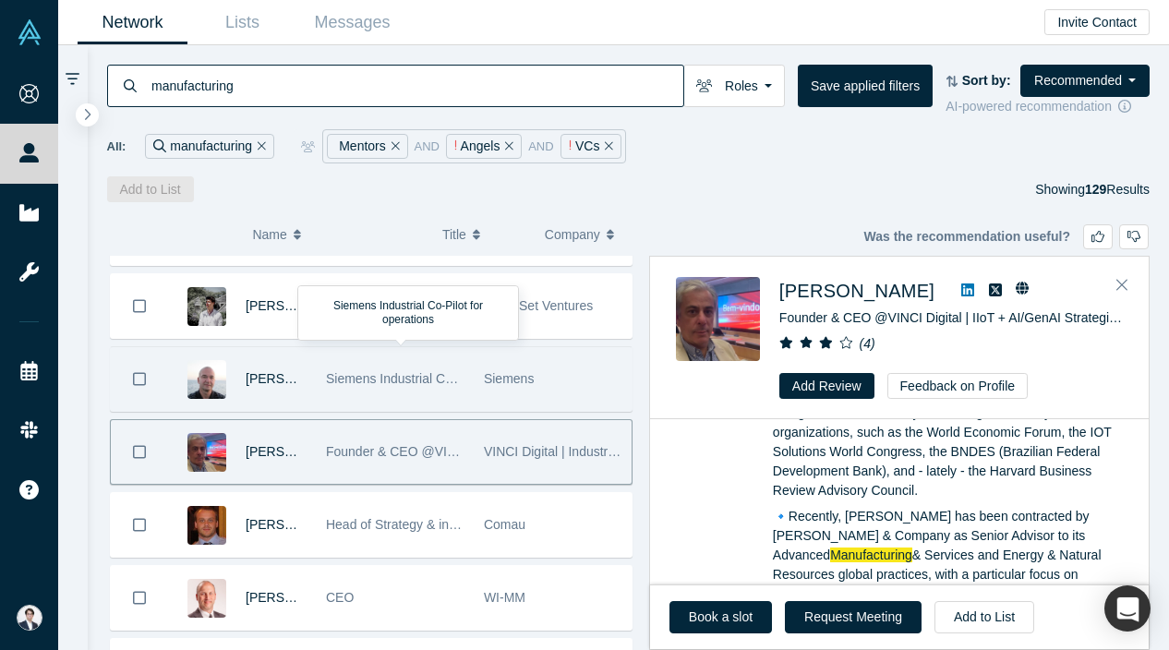
scroll to position [0, 0]
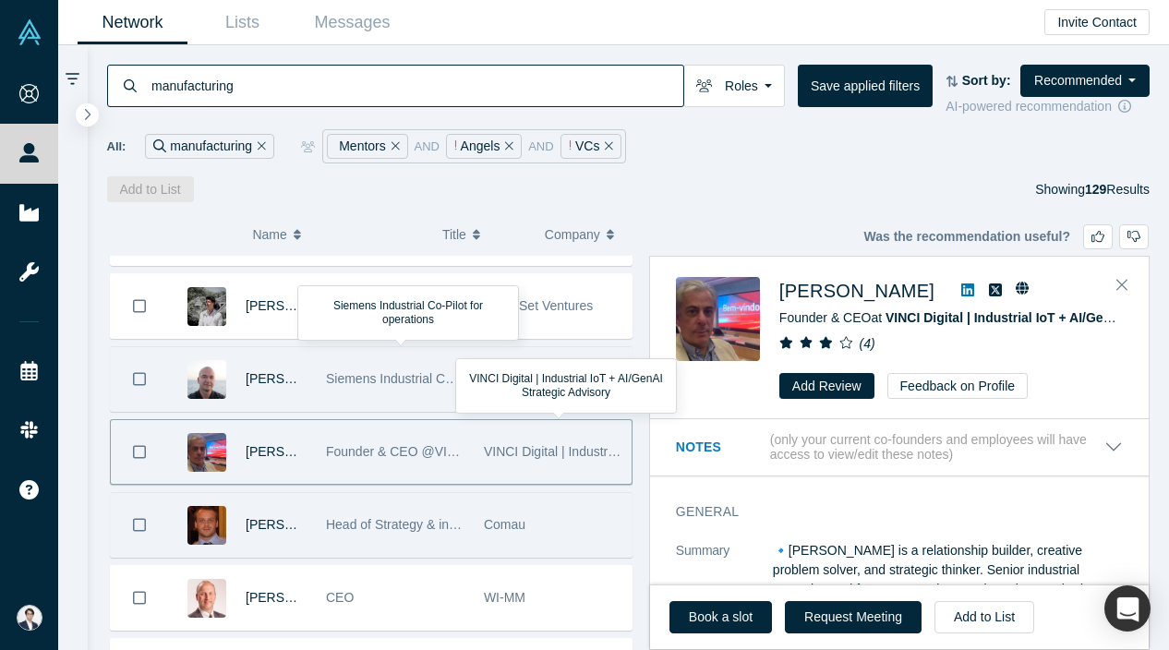
click at [507, 513] on div "Comau" at bounding box center [553, 525] width 139 height 64
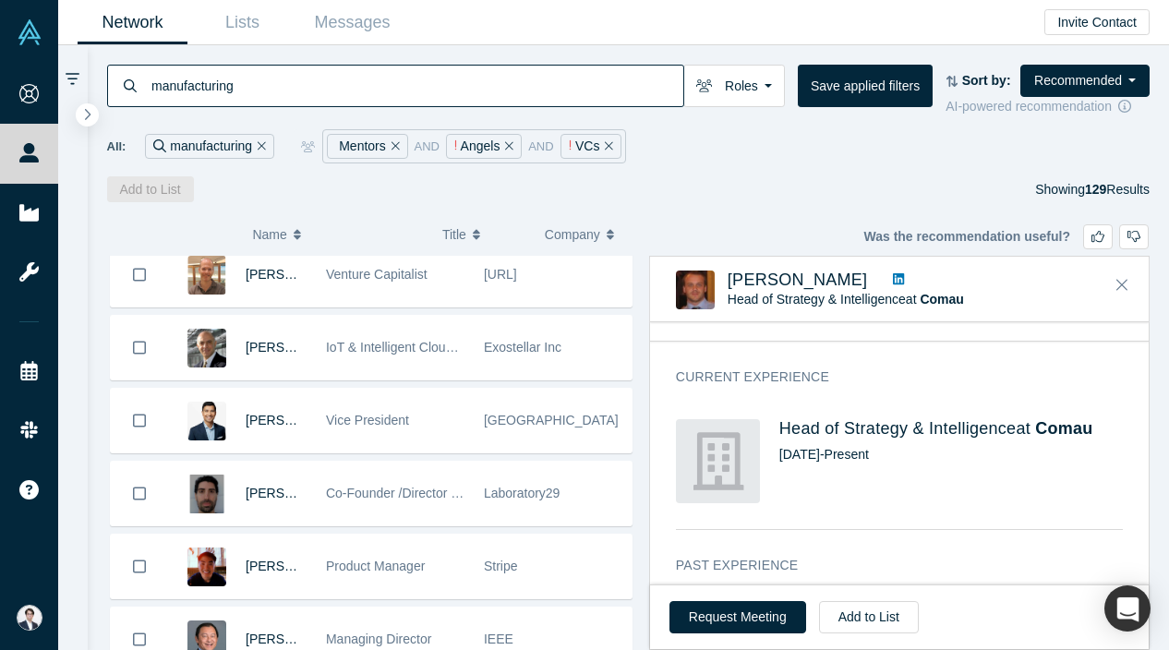
scroll to position [889, 0]
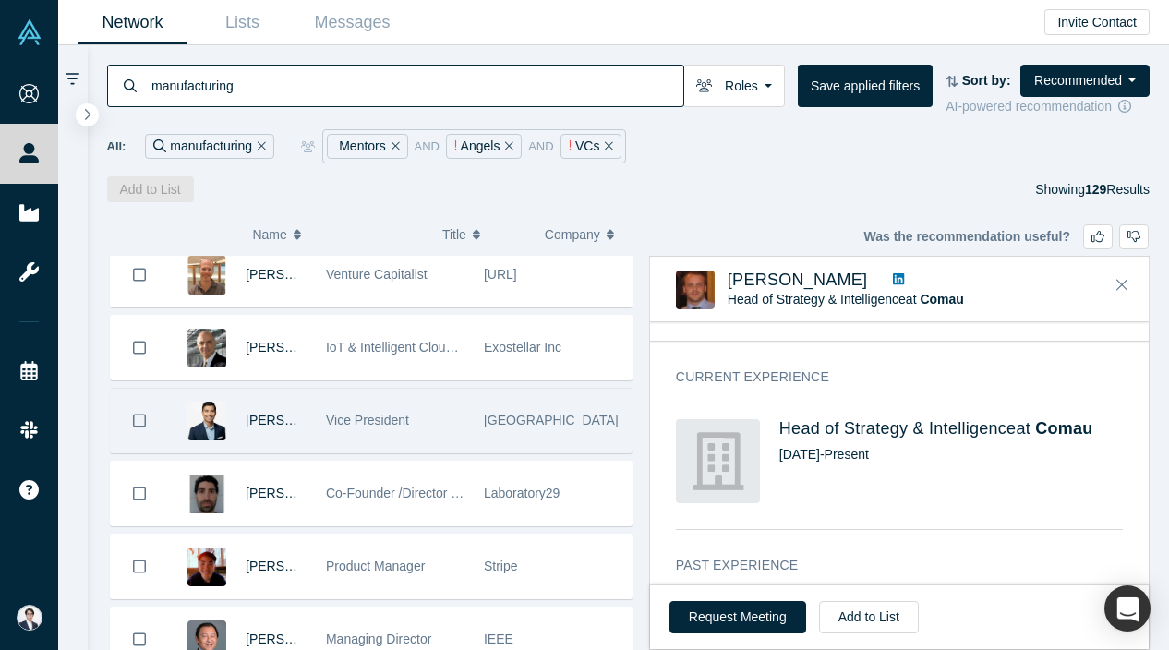
click at [546, 421] on span "Harvard Business School" at bounding box center [551, 420] width 135 height 15
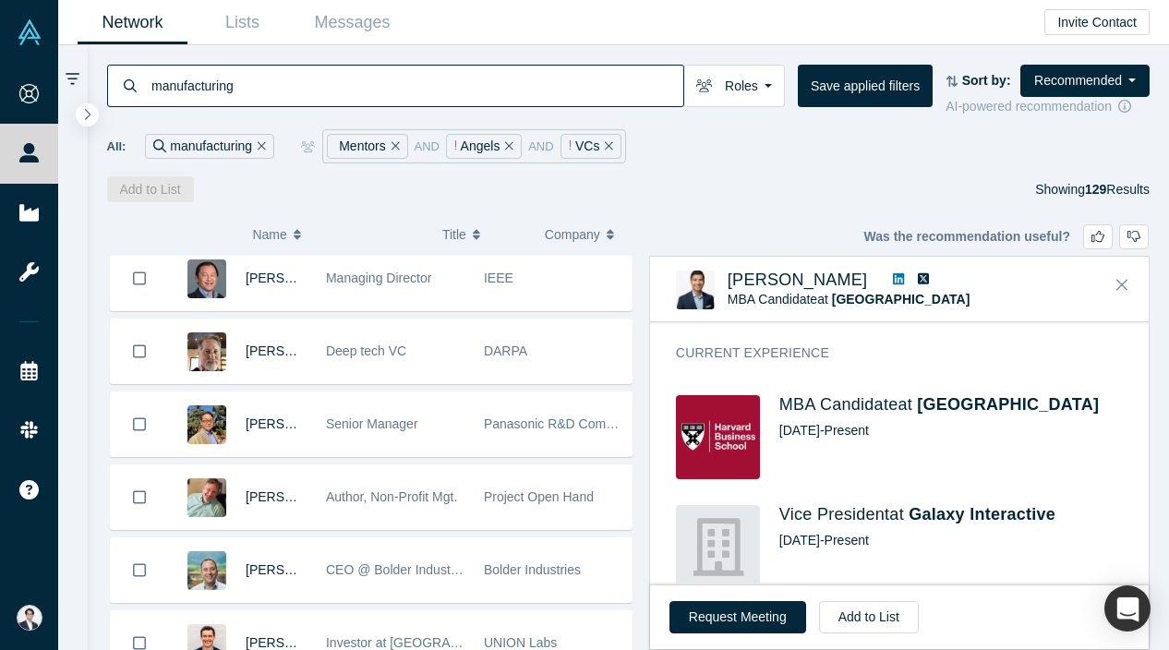
scroll to position [1254, 0]
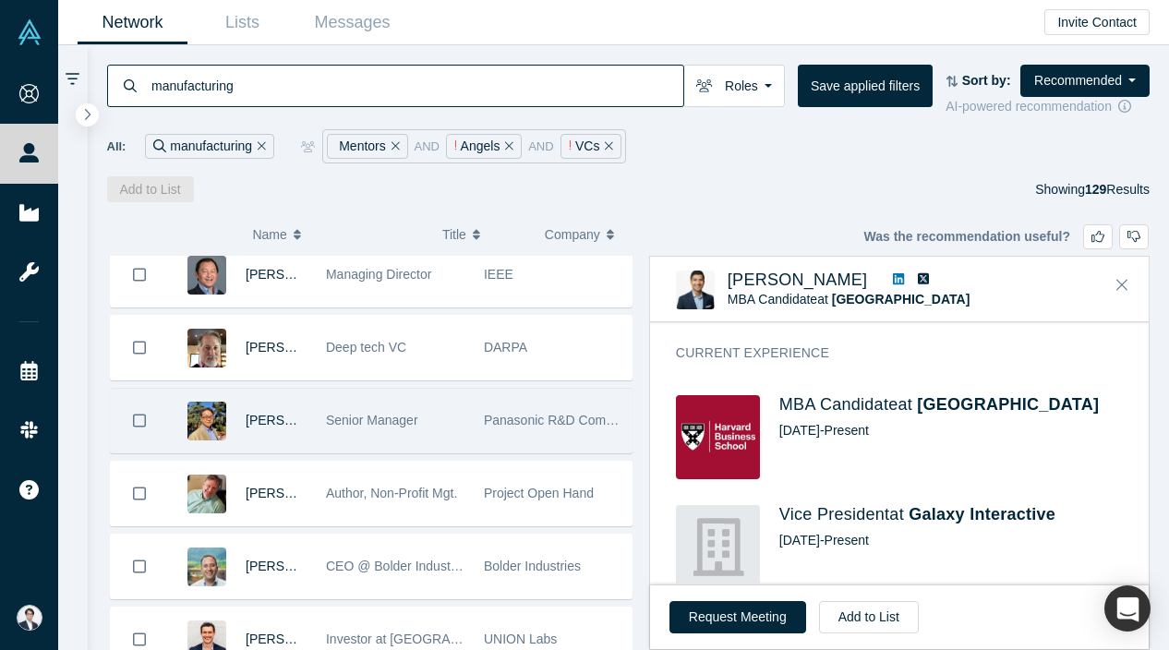
click at [405, 419] on span "Senior Manager" at bounding box center [372, 420] width 92 height 15
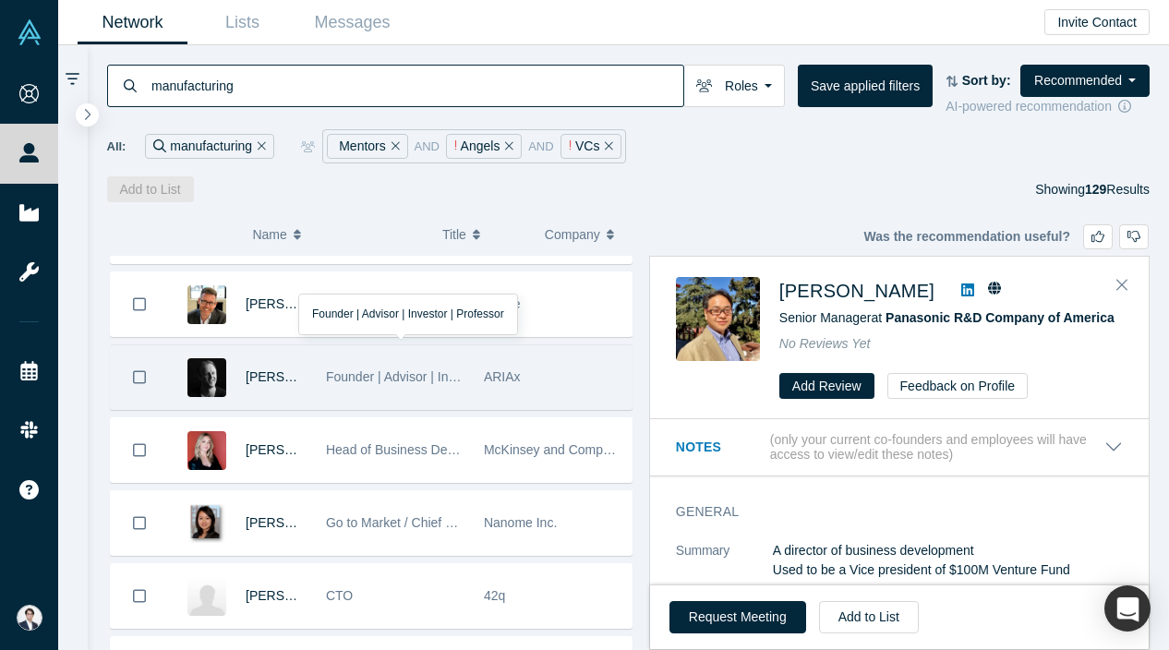
scroll to position [2541, 0]
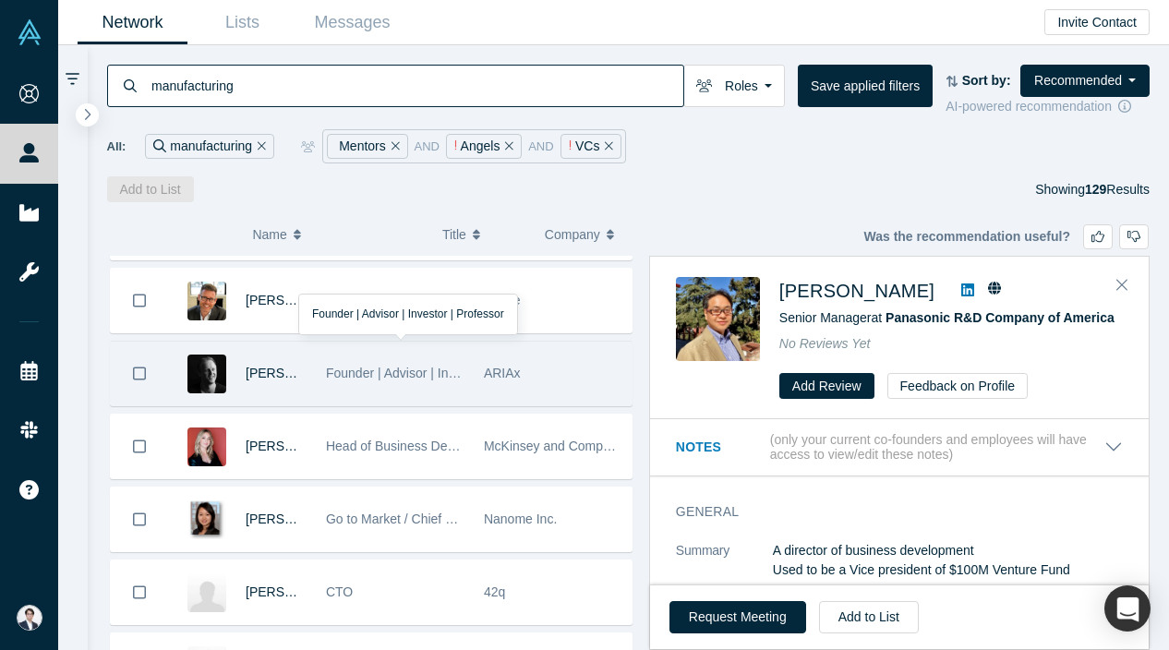
click at [443, 440] on span "Head of Business Development" at bounding box center [416, 446] width 181 height 15
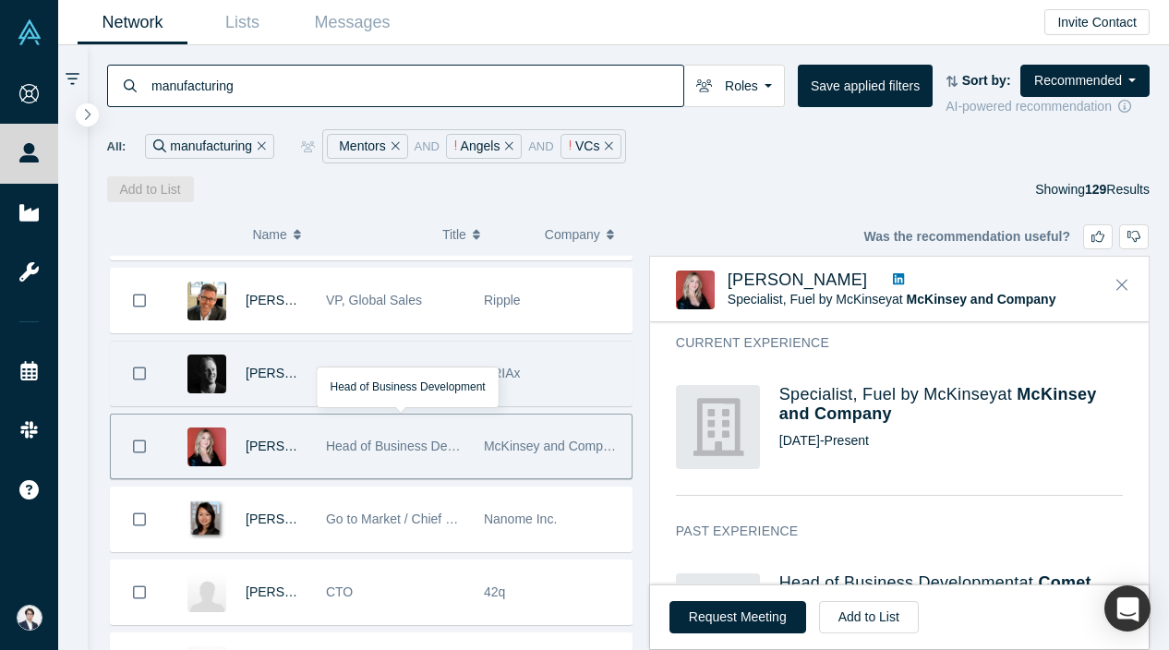
scroll to position [597, 0]
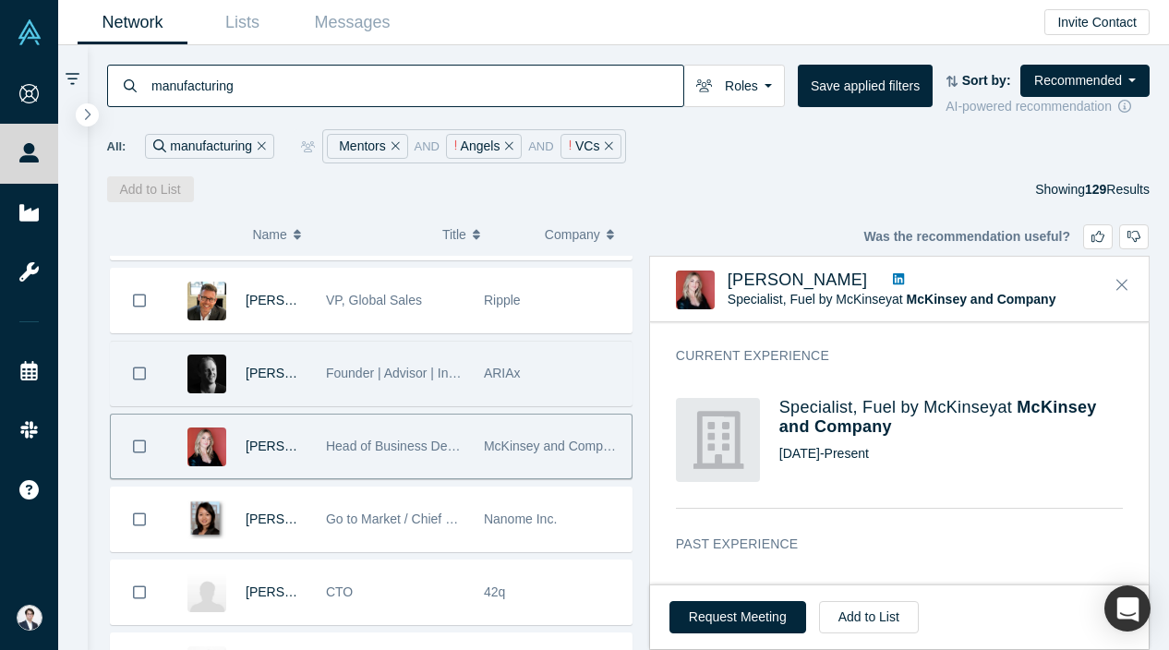
click at [839, 598] on div "Request Meeting Add to List" at bounding box center [899, 617] width 499 height 65
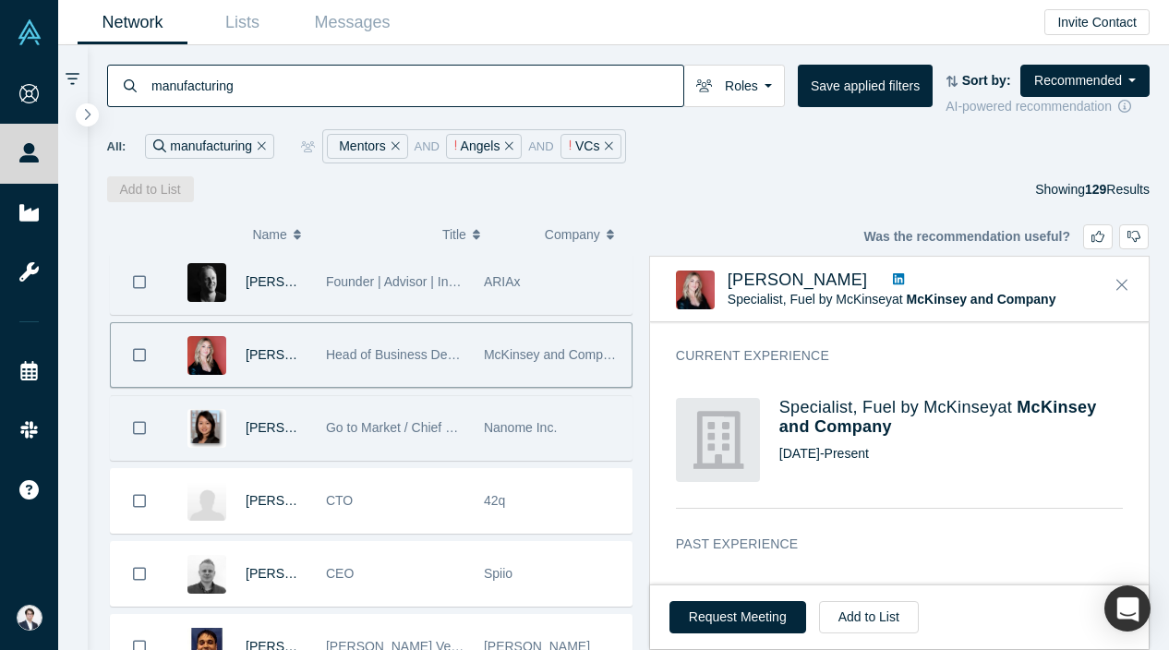
scroll to position [2641, 0]
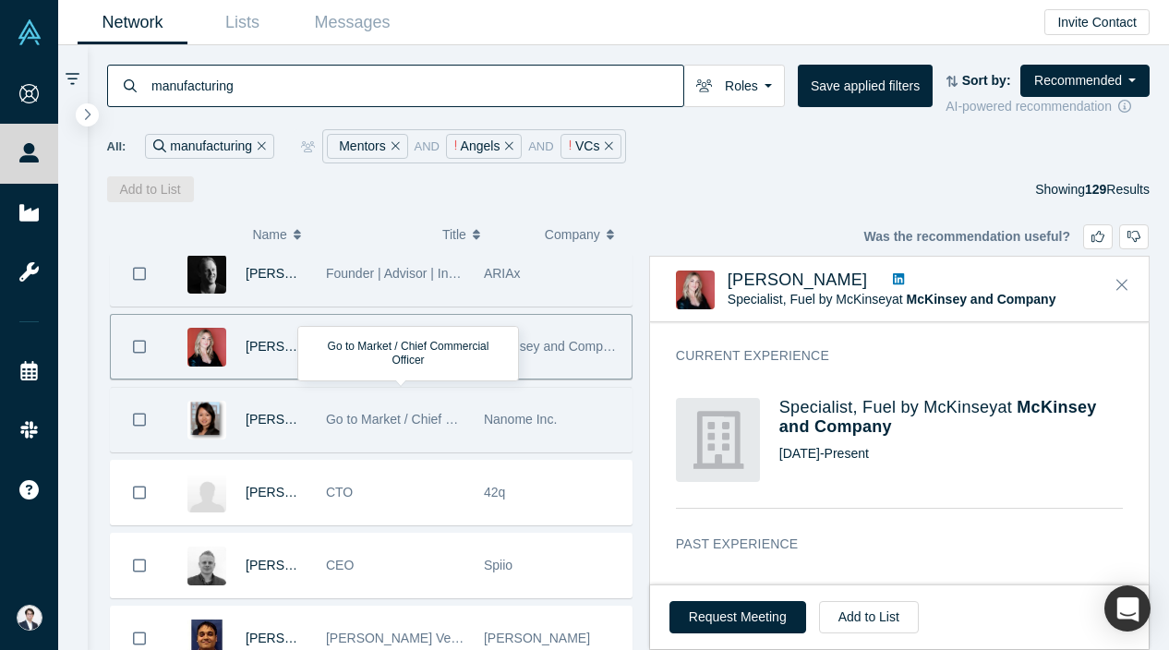
click at [460, 422] on span "Go to Market / Chief Commercial Officer" at bounding box center [441, 419] width 230 height 15
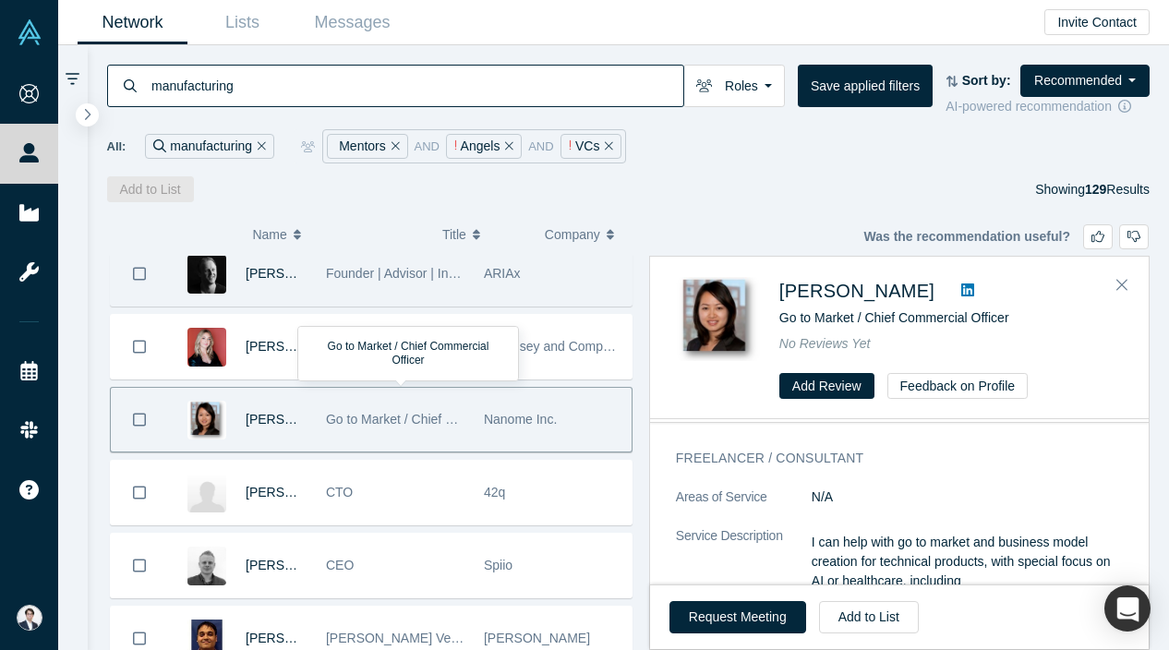
scroll to position [0, 0]
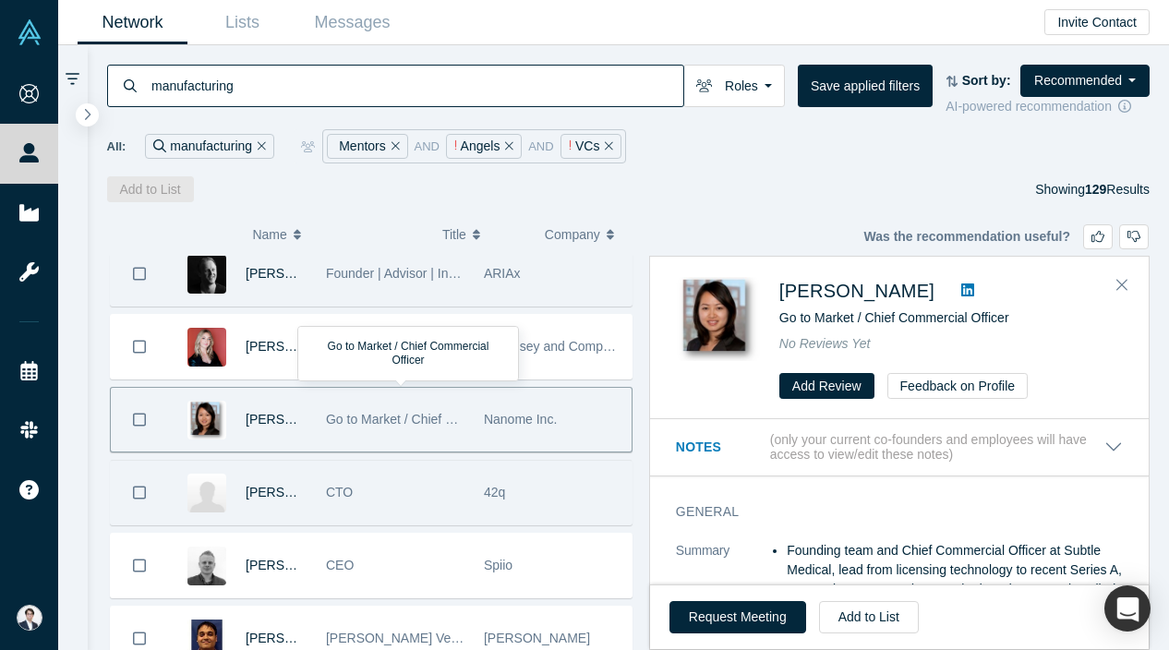
click at [441, 491] on div "CTO" at bounding box center [395, 493] width 139 height 64
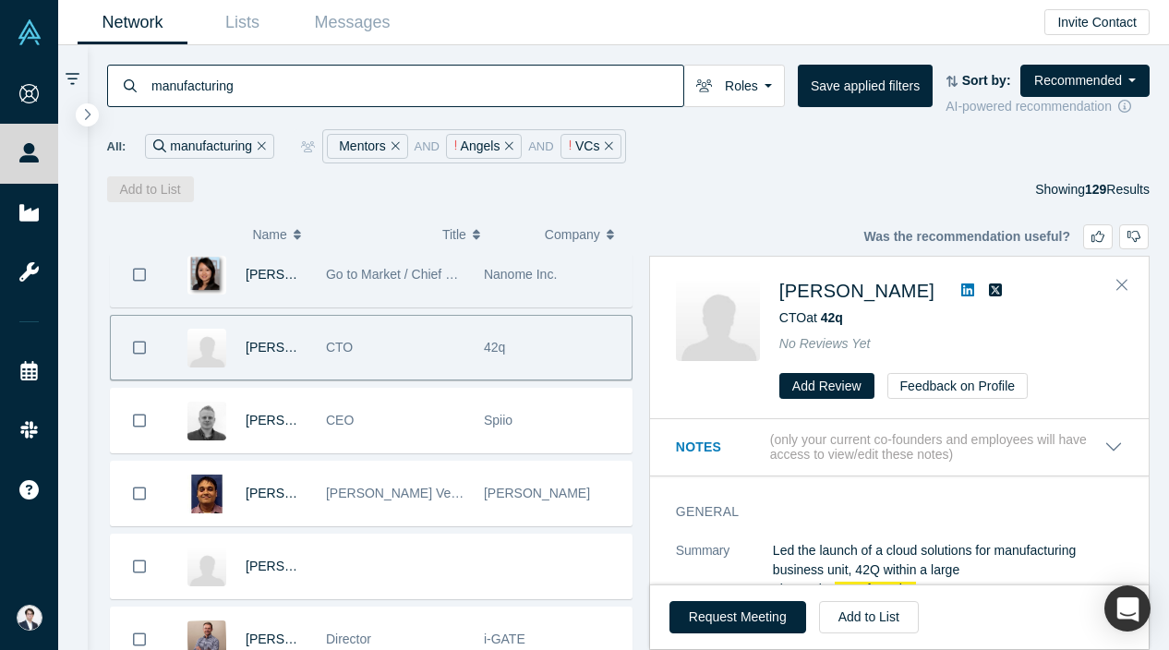
scroll to position [2788, 0]
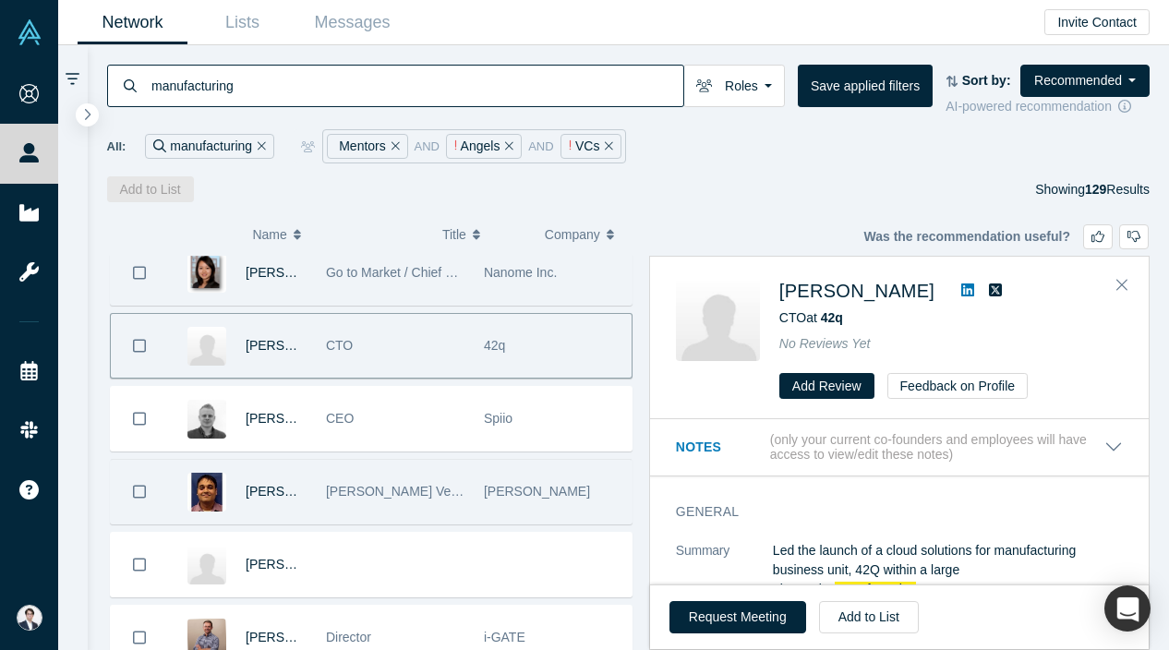
click at [439, 493] on div "Eaton Ventures" at bounding box center [395, 492] width 139 height 64
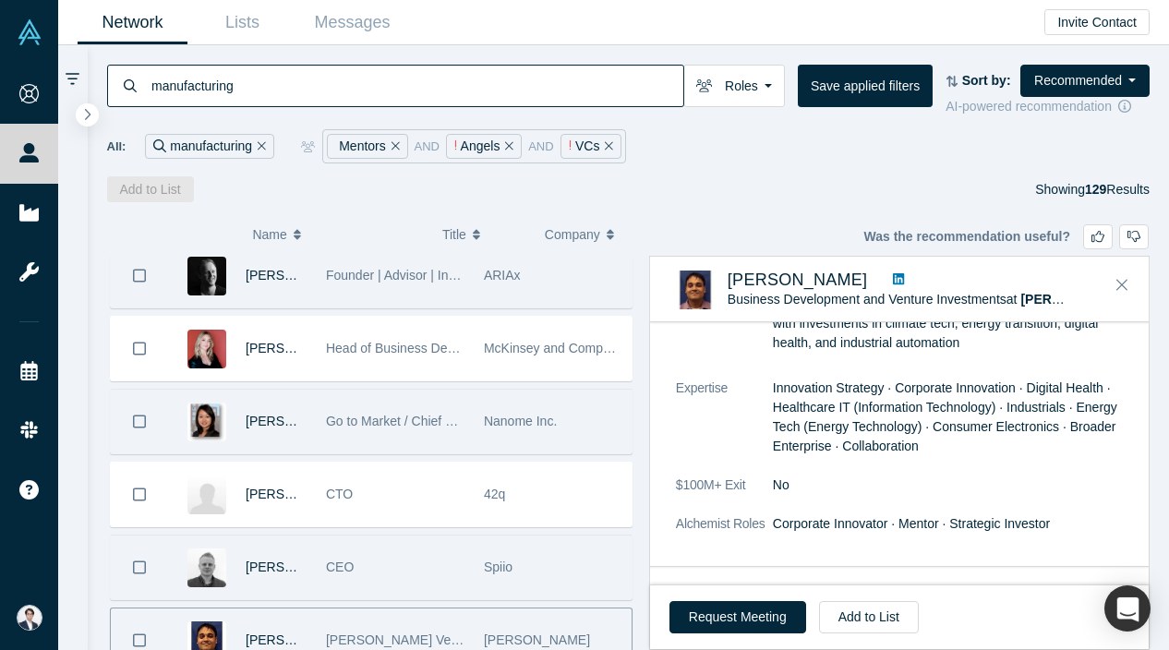
scroll to position [2632, 0]
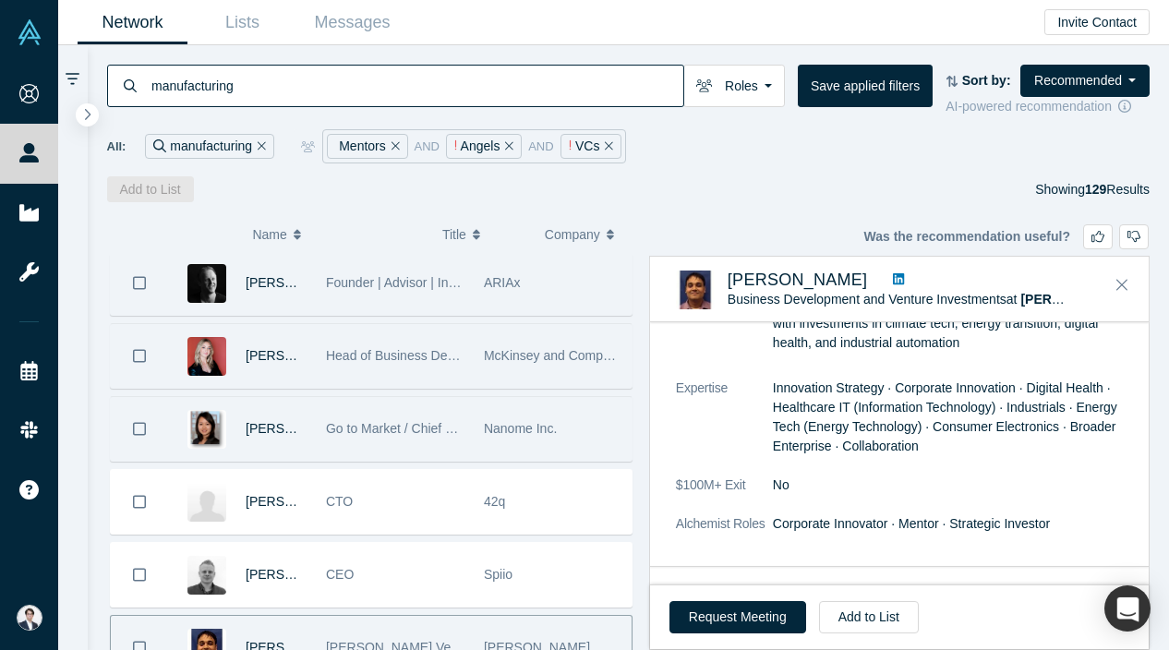
click at [513, 330] on div "McKinsey and Company" at bounding box center [553, 356] width 139 height 64
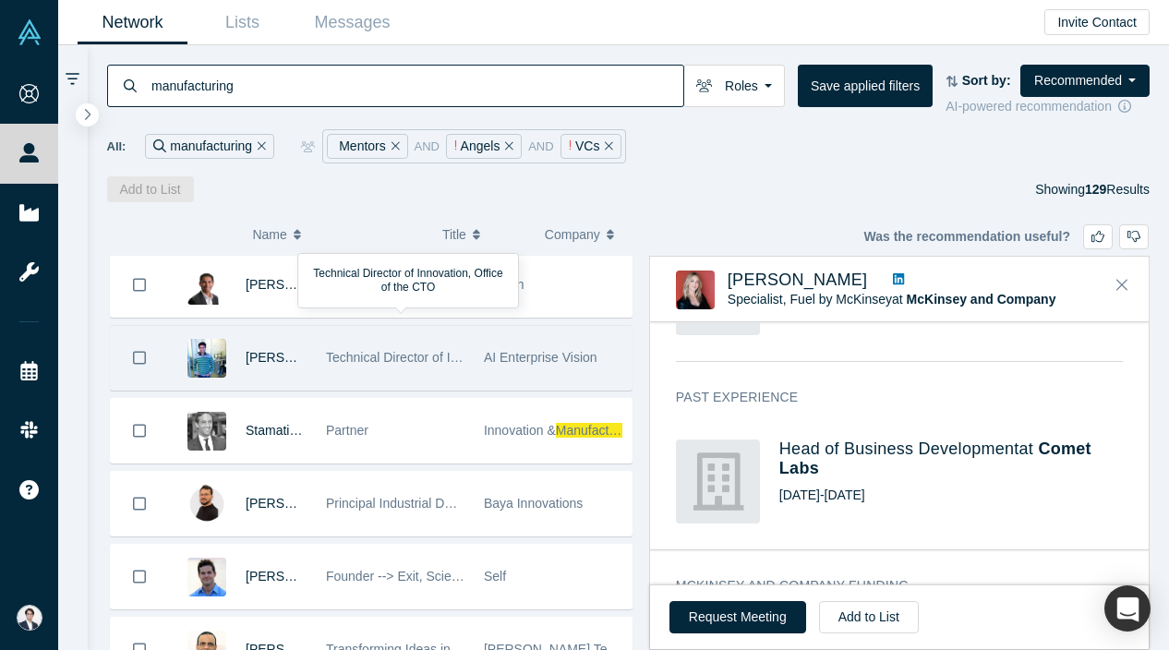
scroll to position [3664, 0]
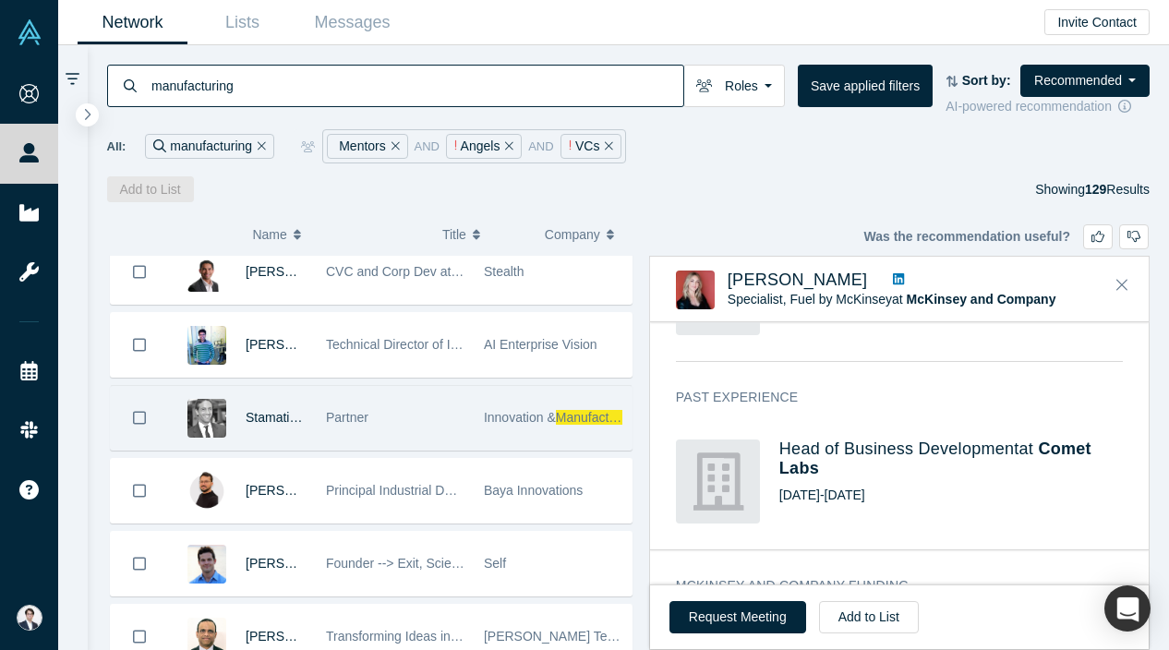
click at [459, 433] on div "Partner" at bounding box center [395, 418] width 139 height 64
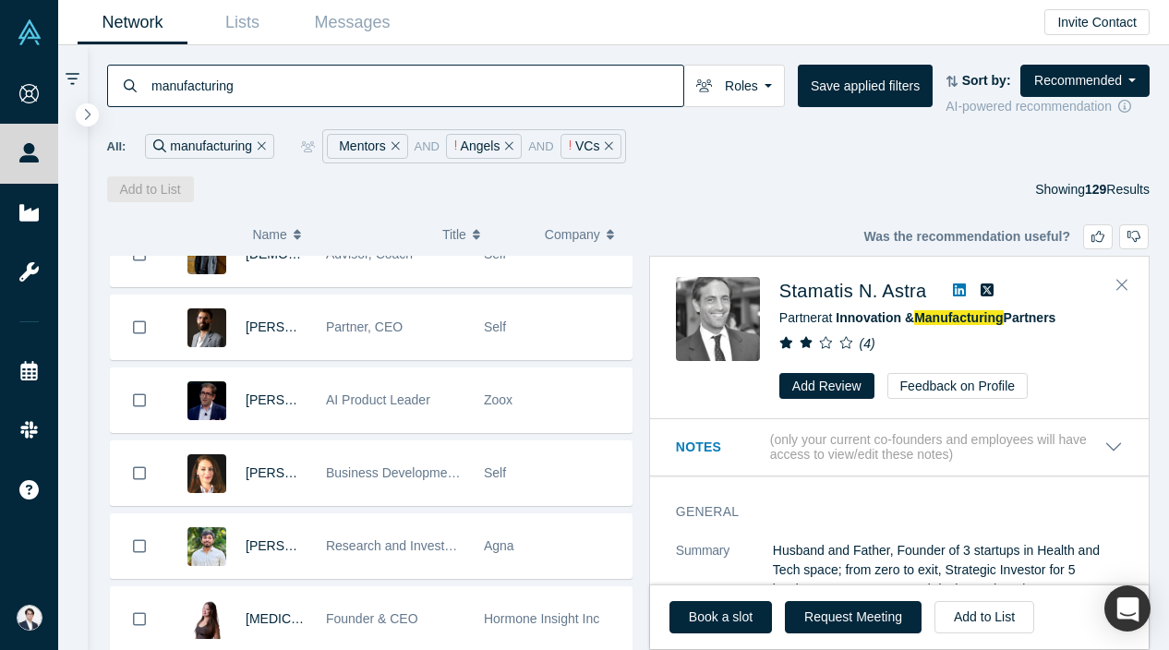
scroll to position [4129, 0]
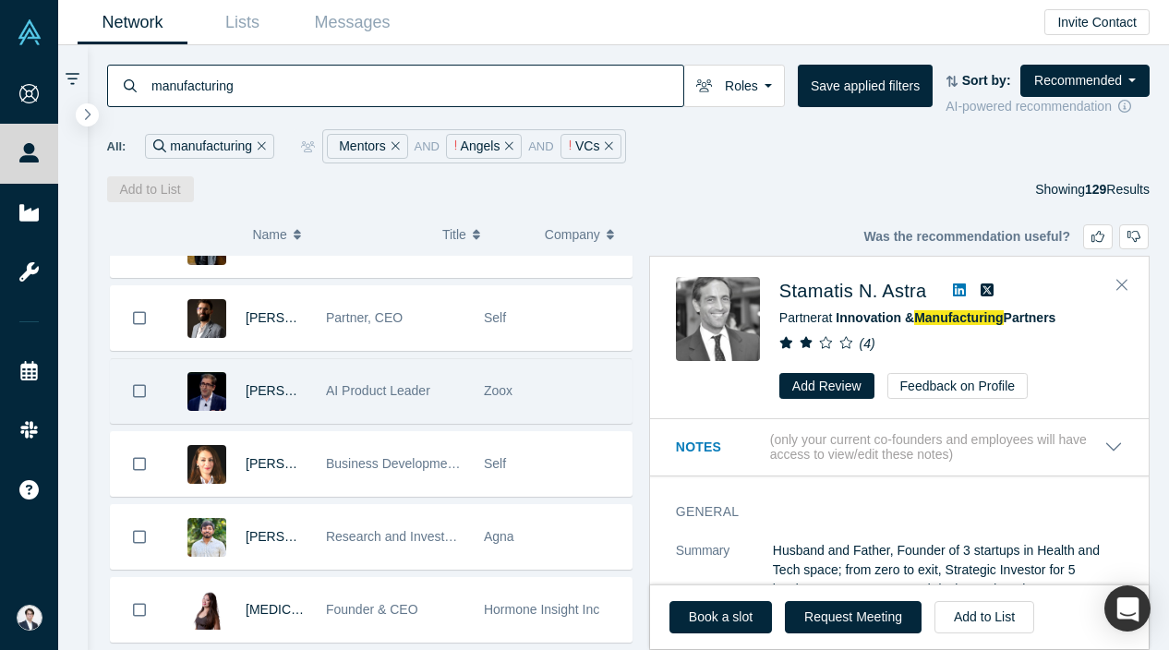
click at [506, 401] on div "Zoox" at bounding box center [553, 391] width 139 height 64
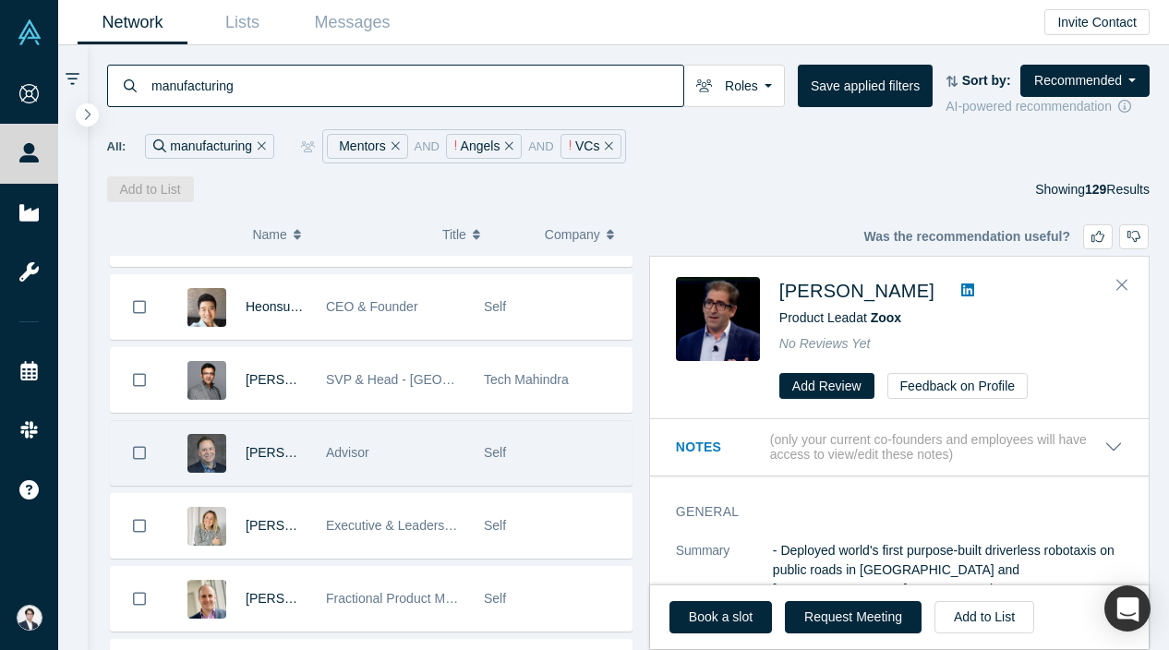
scroll to position [5693, 0]
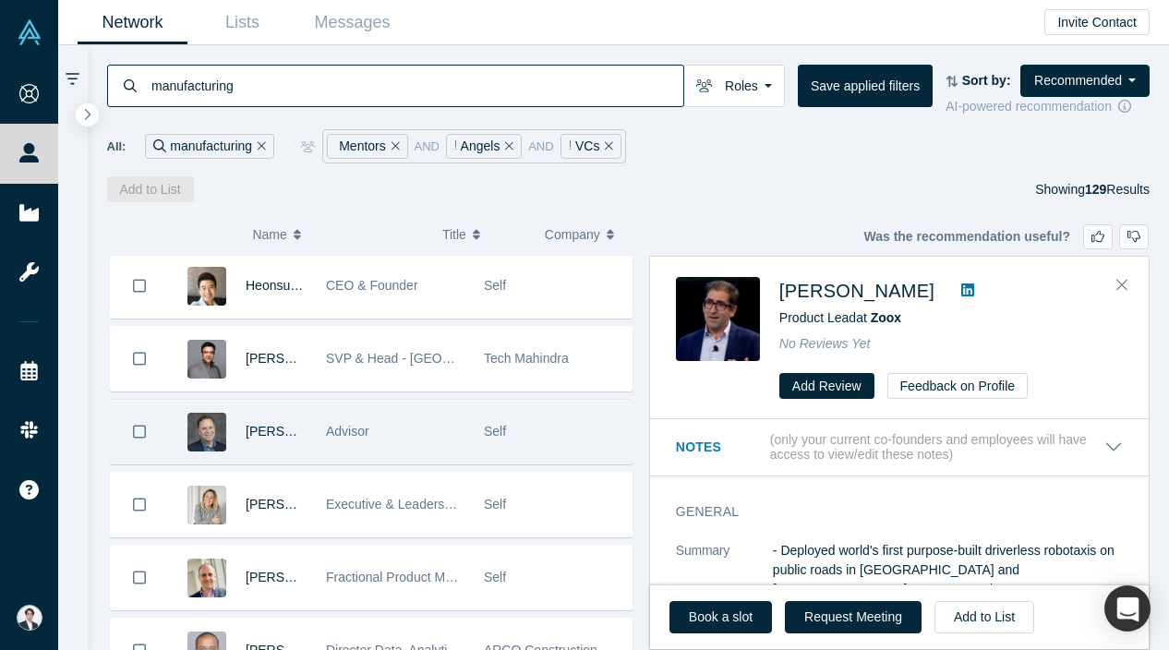
click at [501, 512] on span "Self" at bounding box center [495, 504] width 22 height 15
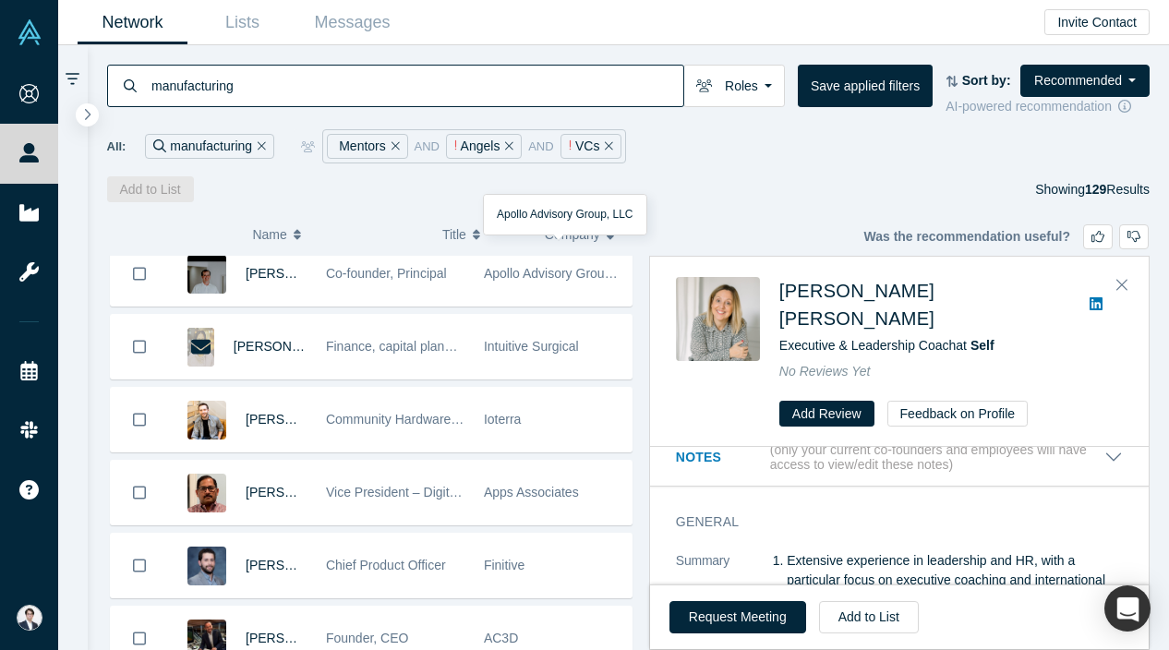
scroll to position [6577, 0]
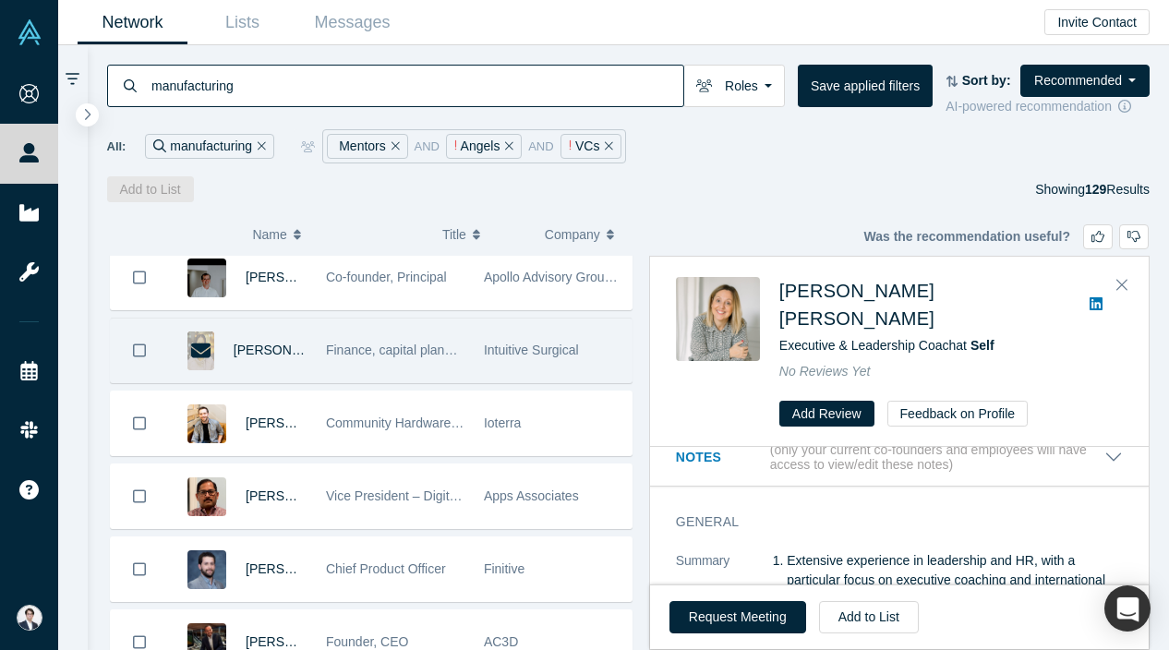
click at [544, 354] on span "Intuitive Surgical" at bounding box center [531, 350] width 95 height 15
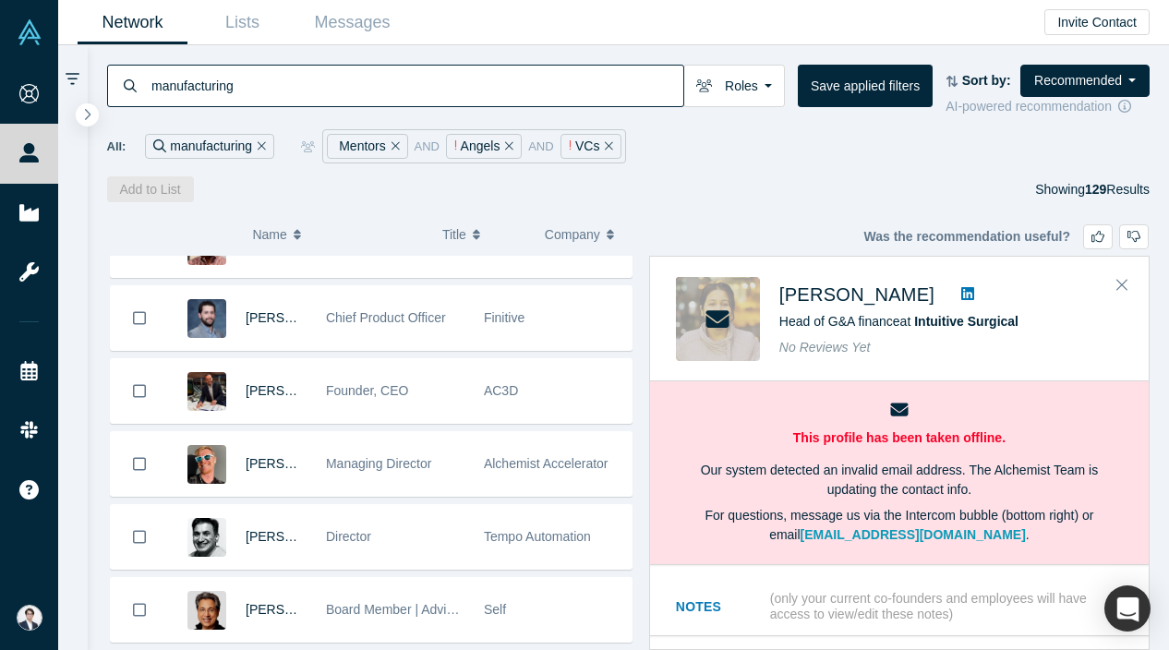
scroll to position [6840, 0]
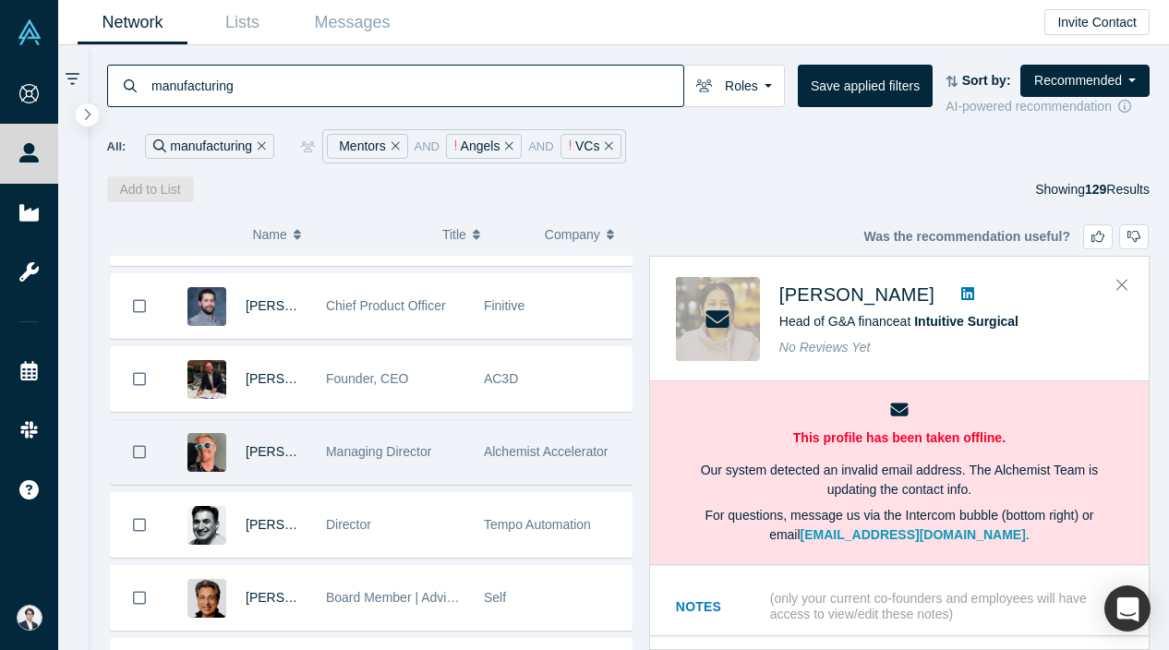
click at [547, 456] on span "Alchemist Accelerator" at bounding box center [546, 451] width 125 height 15
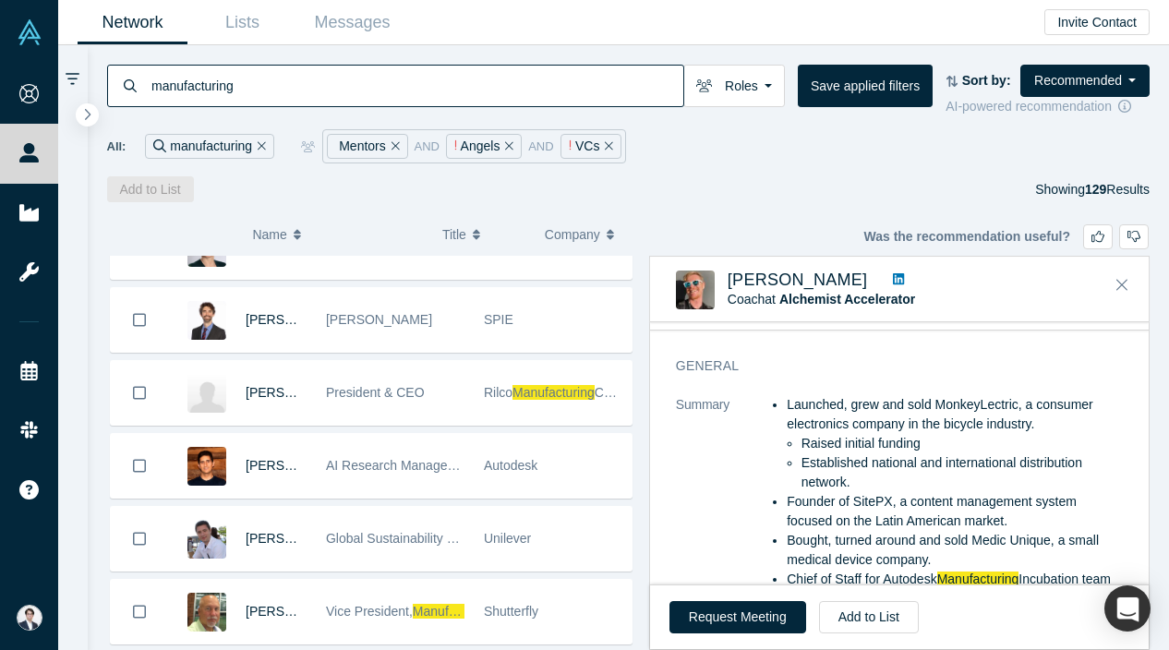
scroll to position [7630, 0]
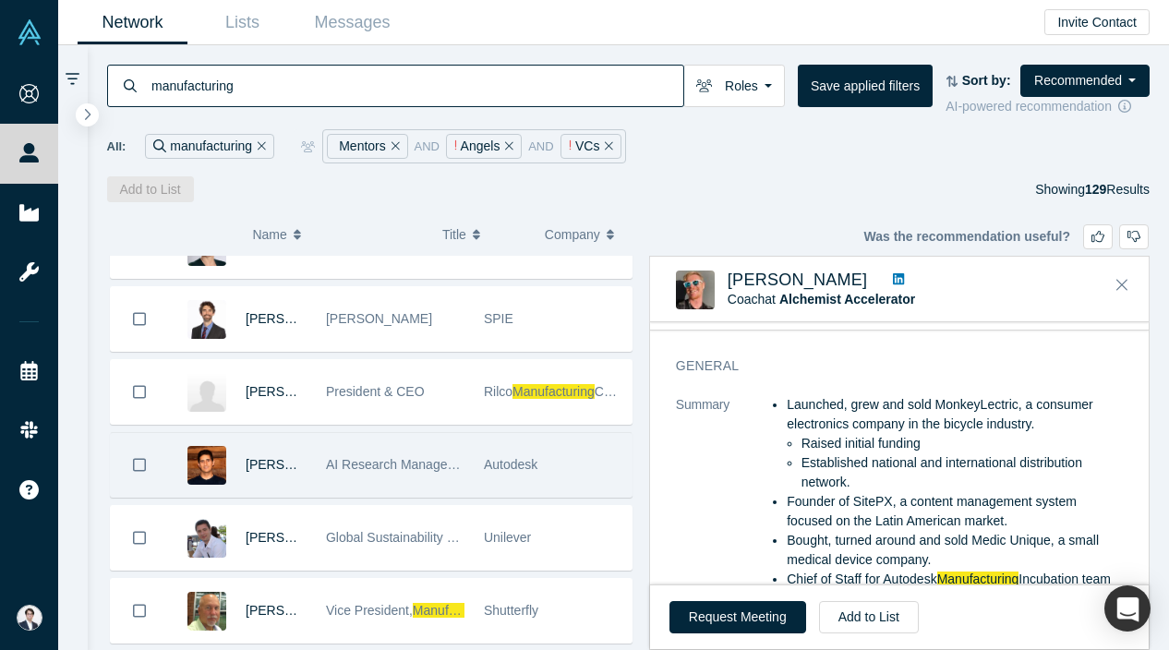
click at [475, 441] on div "Autodesk" at bounding box center [553, 465] width 158 height 64
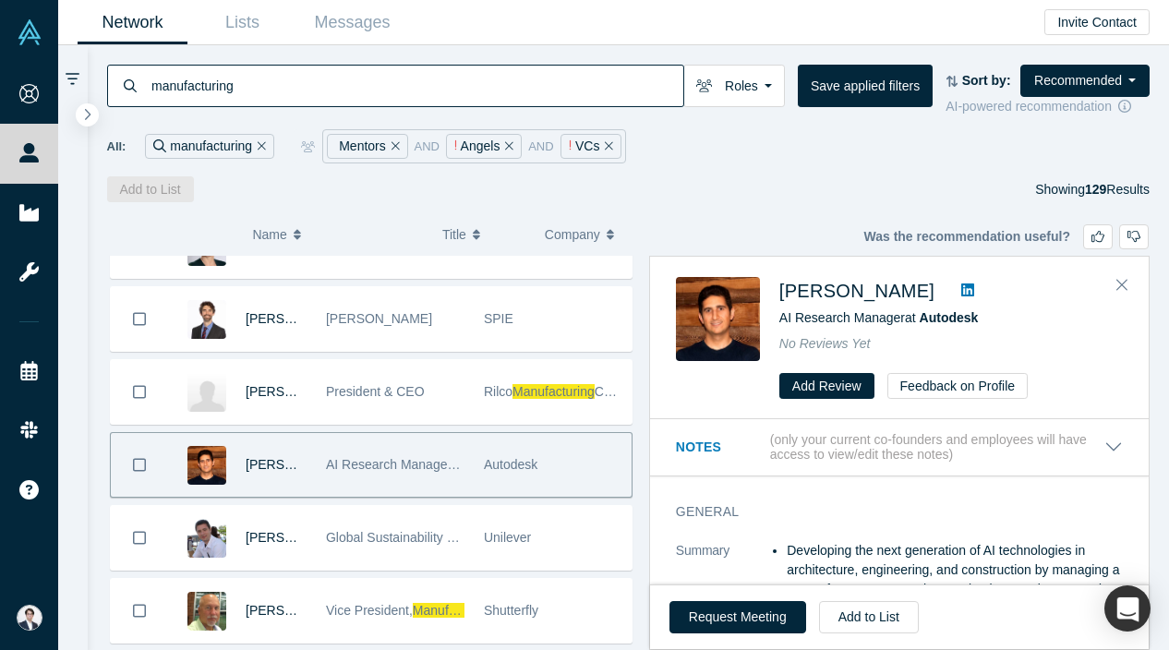
scroll to position [7814, 0]
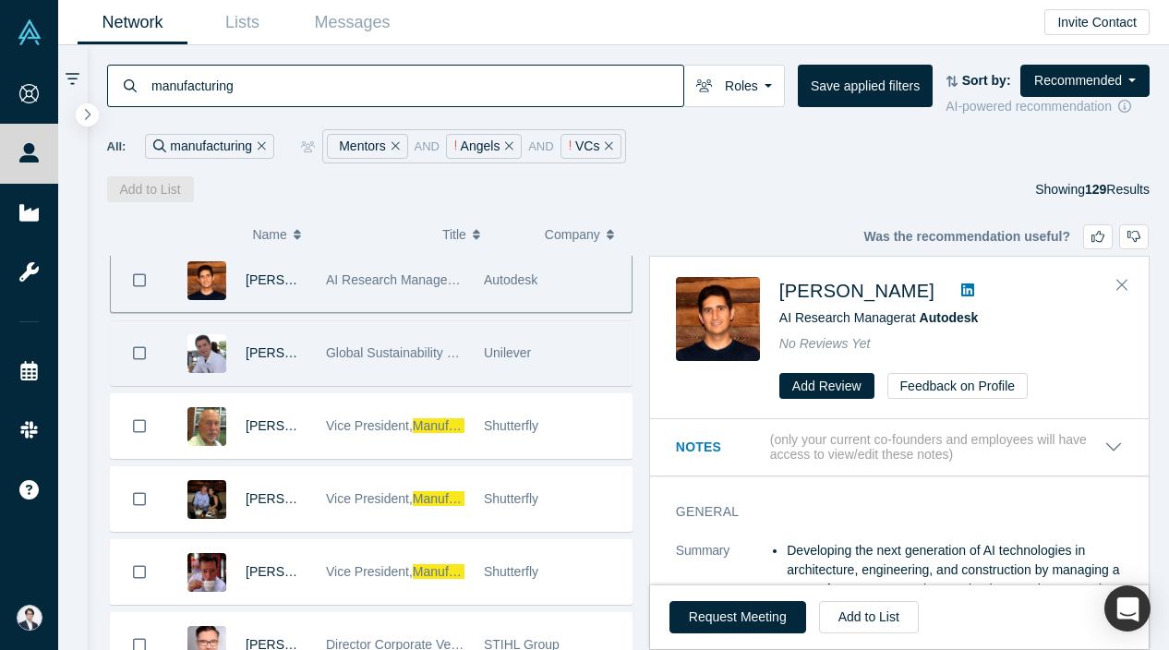
click at [499, 360] on div "Unilever" at bounding box center [553, 353] width 139 height 64
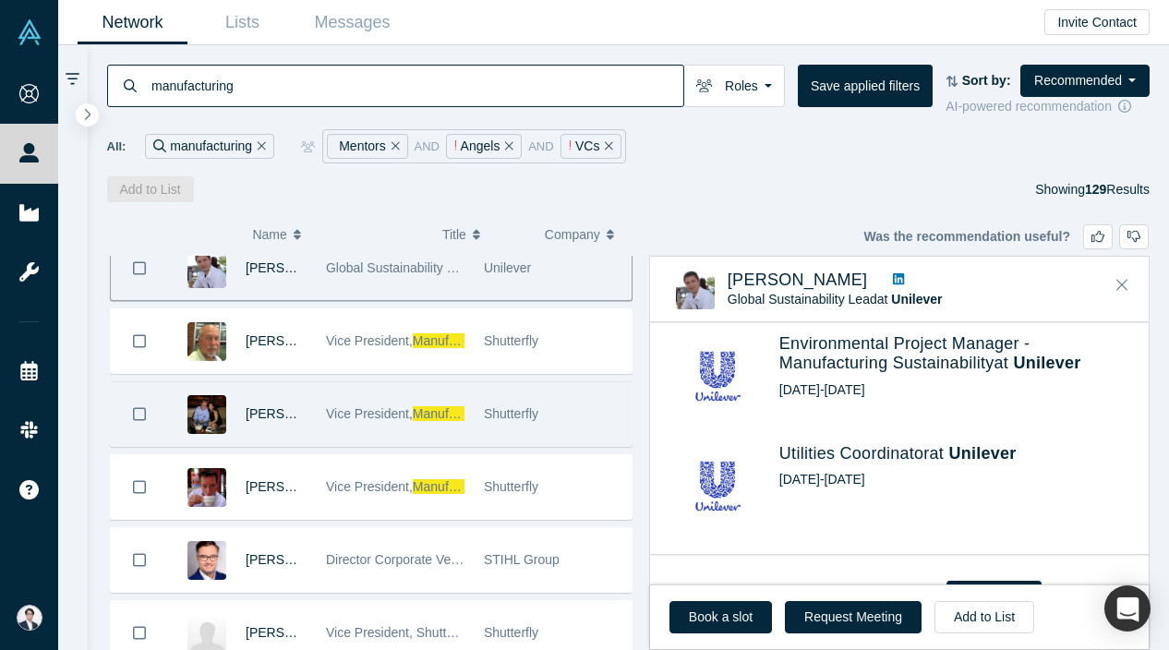
scroll to position [7901, 0]
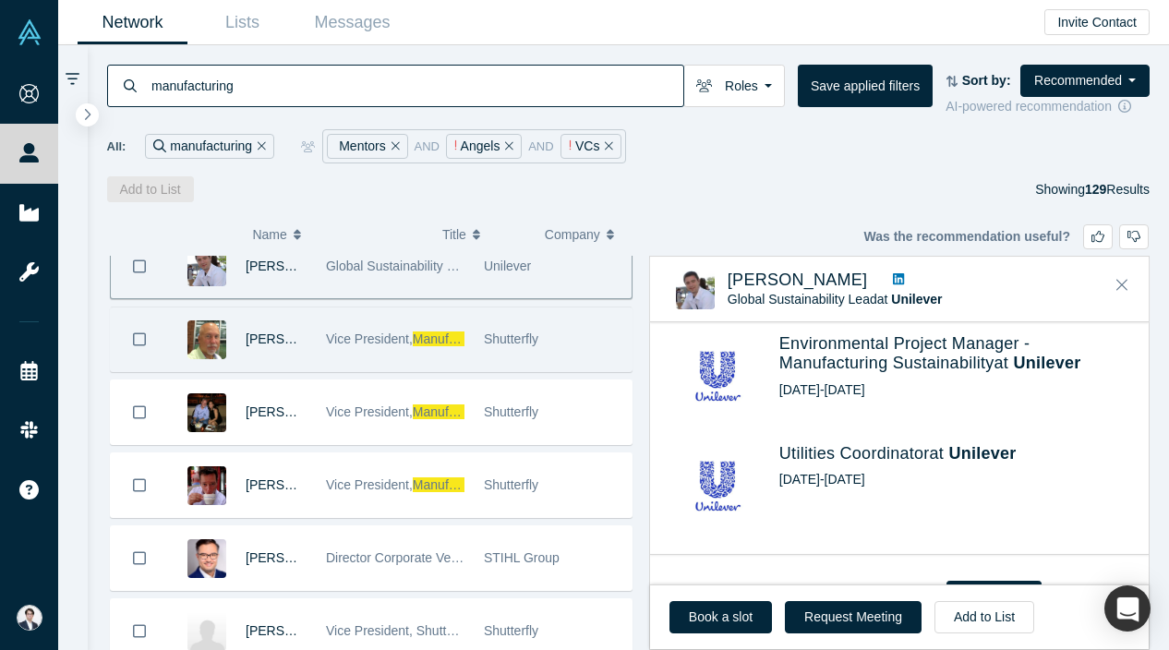
click at [516, 335] on span "Shutterfly" at bounding box center [511, 339] width 54 height 15
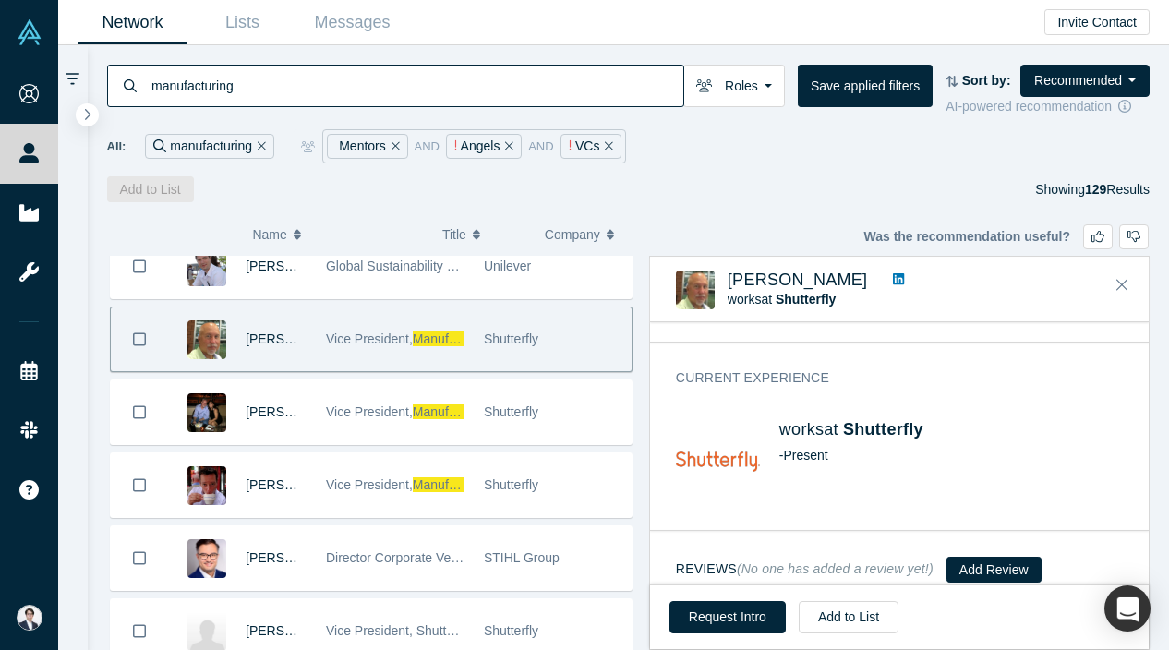
scroll to position [172, 0]
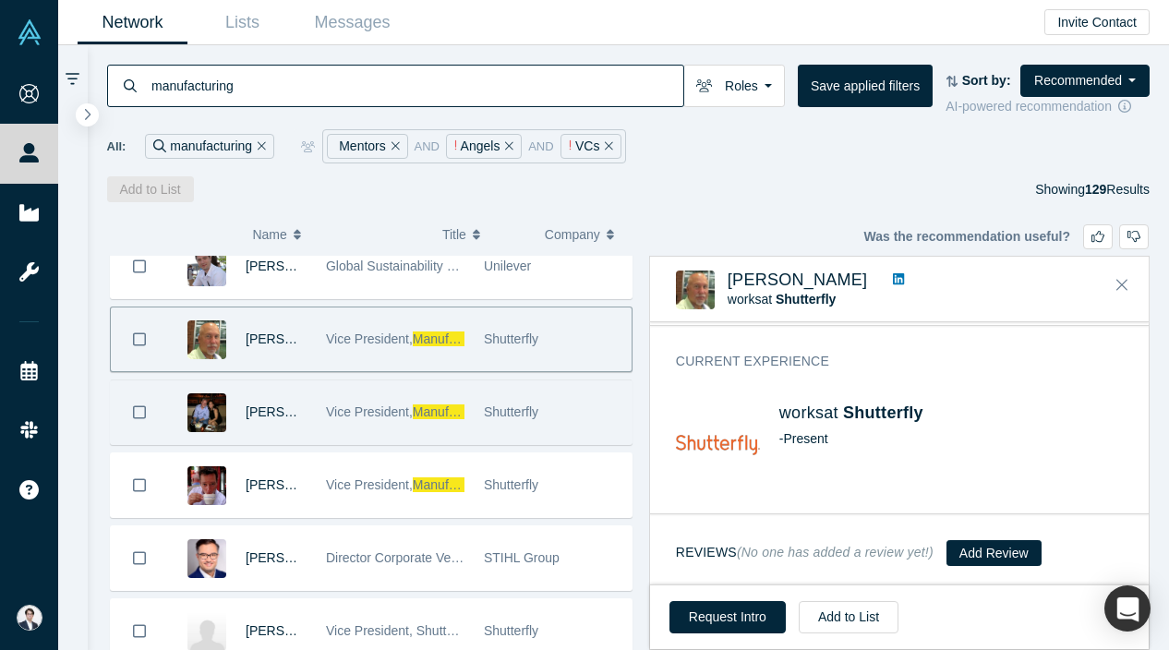
click at [472, 401] on div "Vice President, Manufacturing" at bounding box center [395, 412] width 158 height 64
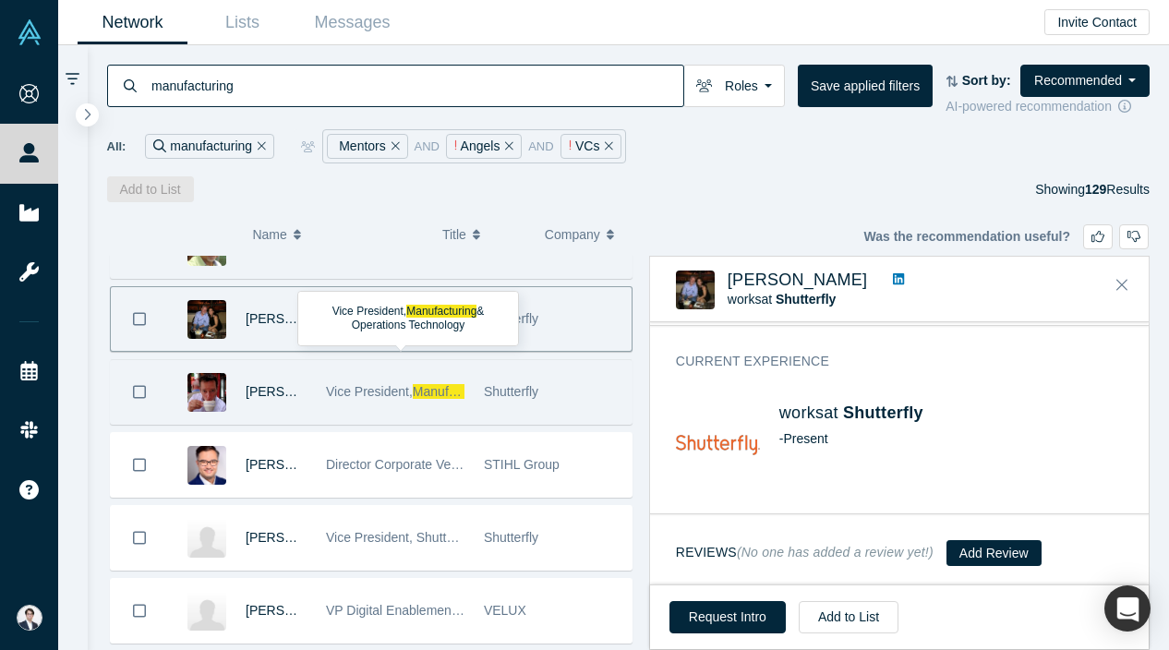
scroll to position [8002, 0]
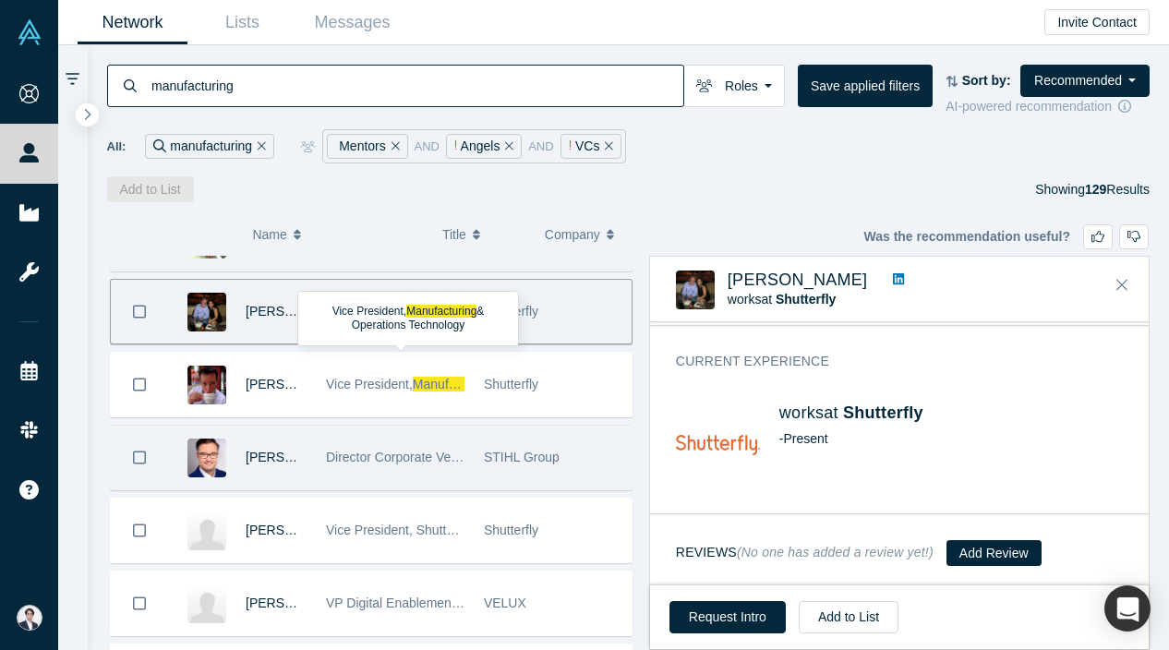
click at [442, 437] on div "Director Corporate Venture" at bounding box center [395, 458] width 139 height 64
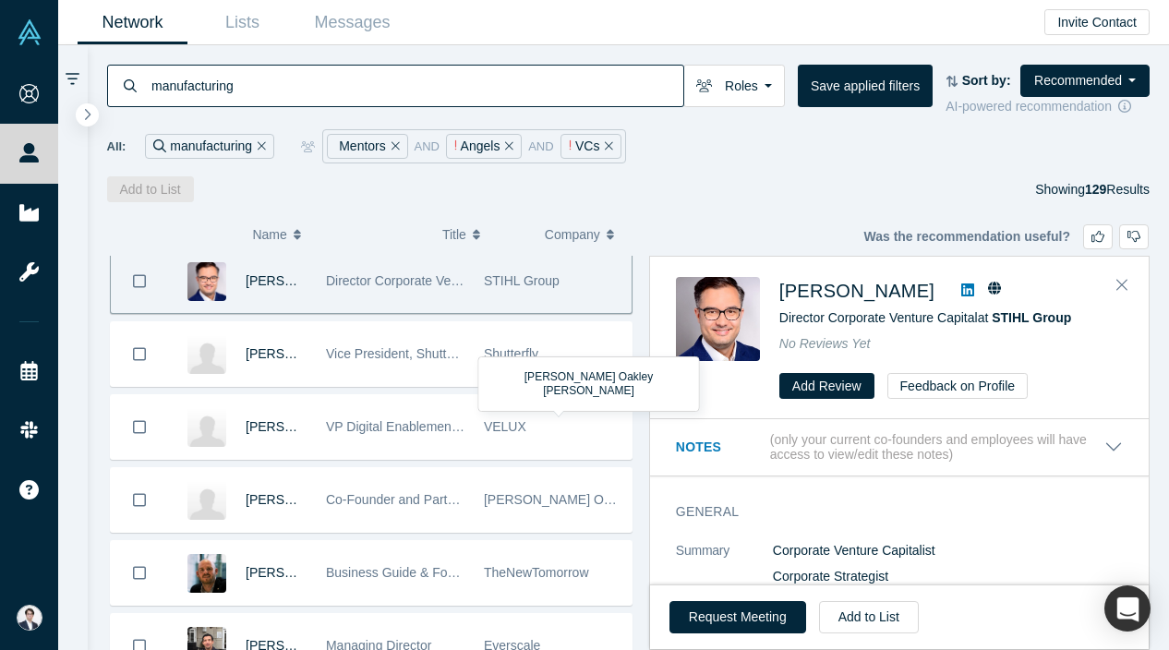
scroll to position [8257, 0]
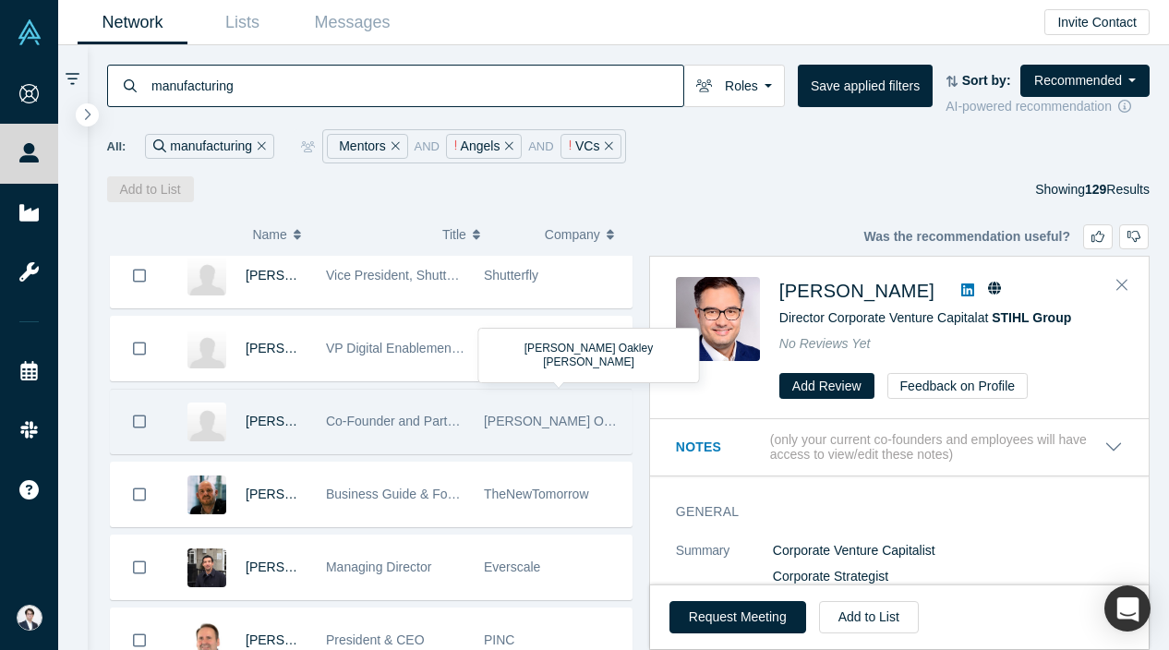
click at [522, 428] on span "Baker Thomas Oakley Greene" at bounding box center [614, 421] width 260 height 15
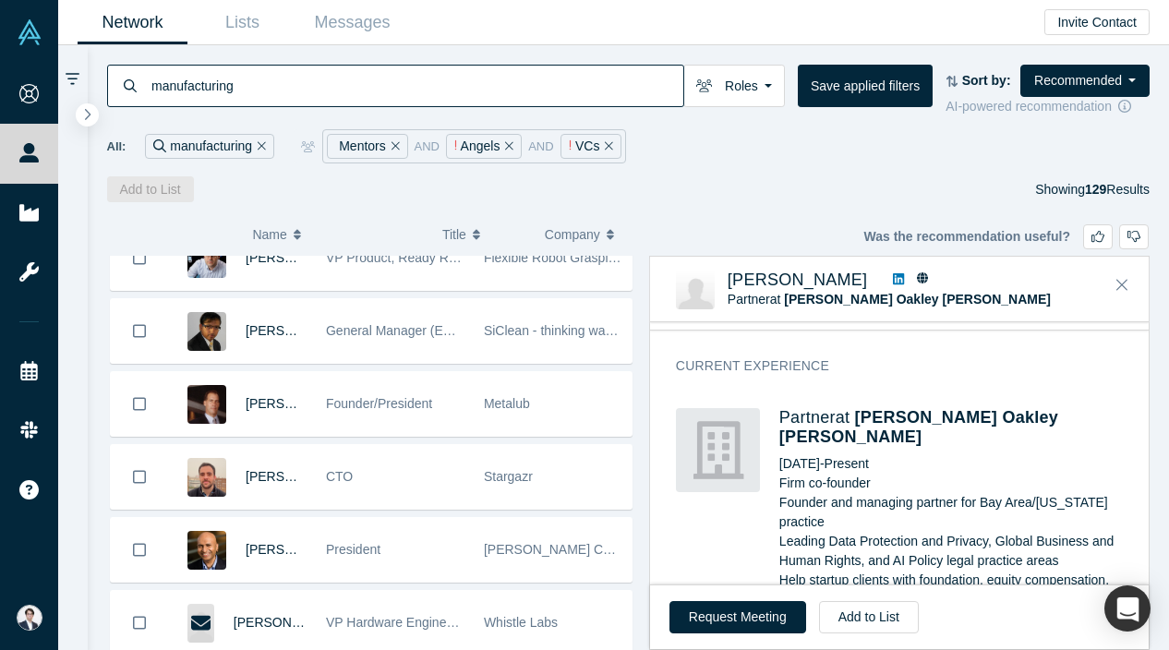
scroll to position [8926, 0]
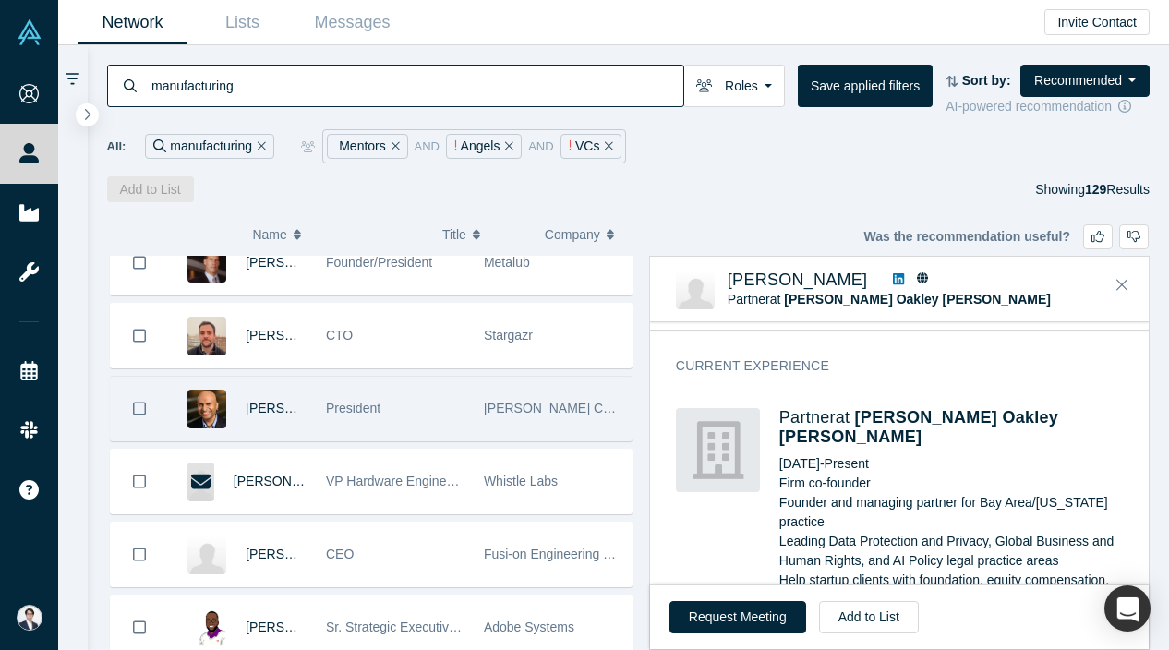
click at [518, 399] on div "Johnson Controls" at bounding box center [553, 409] width 139 height 64
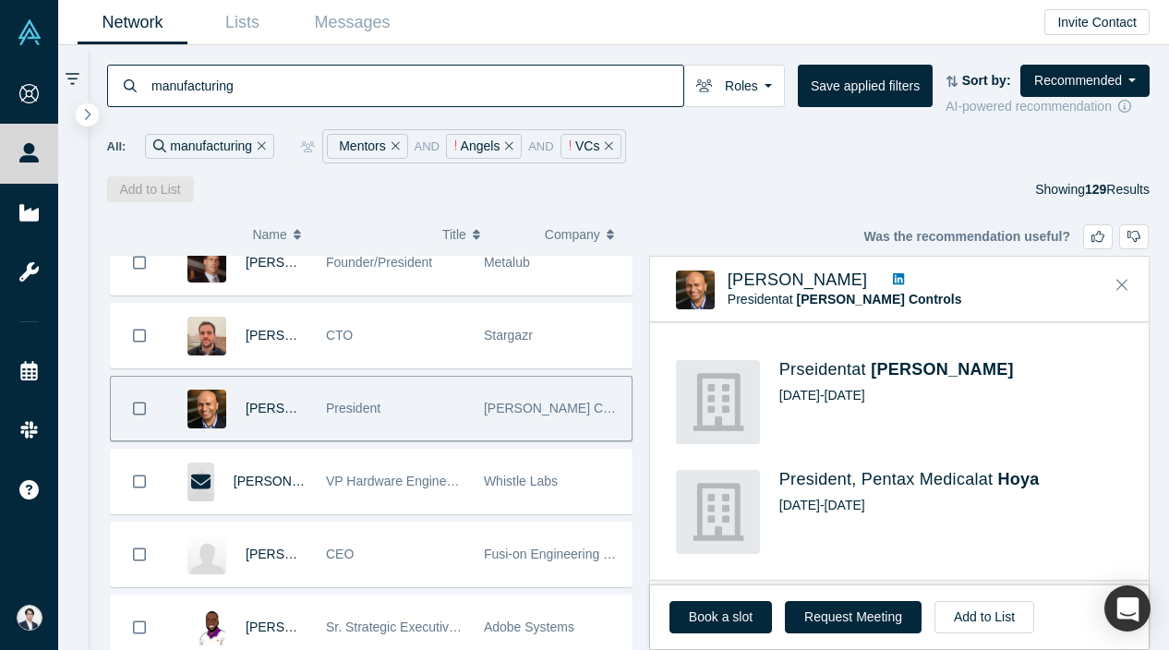
scroll to position [0, 0]
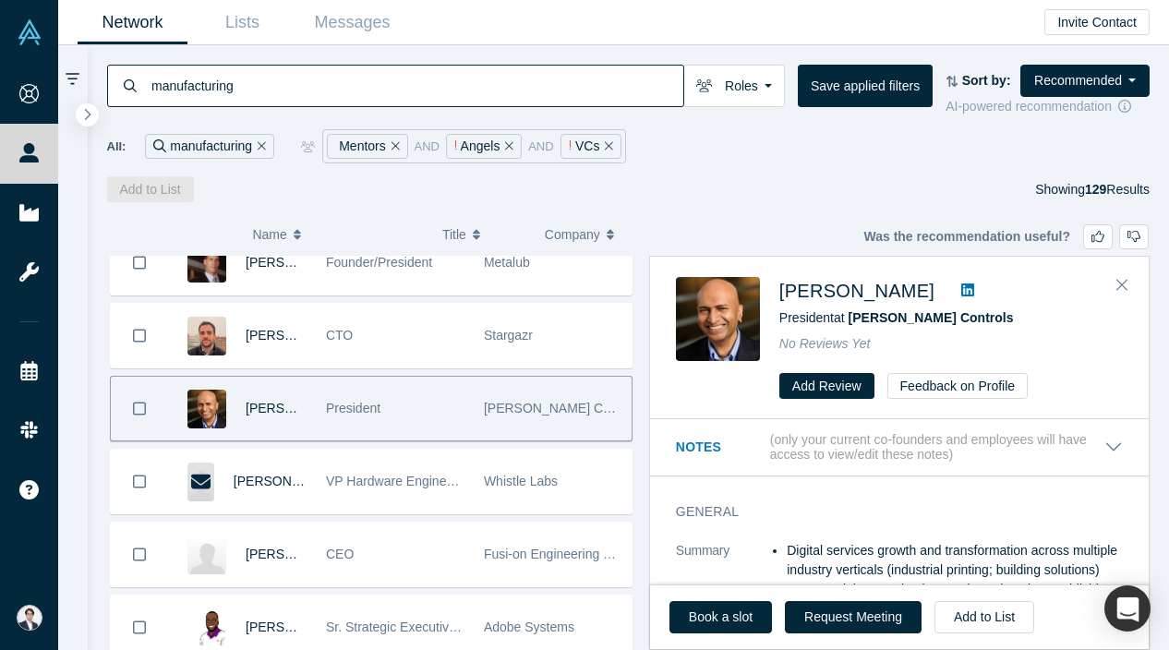
click at [974, 284] on icon at bounding box center [967, 290] width 13 height 13
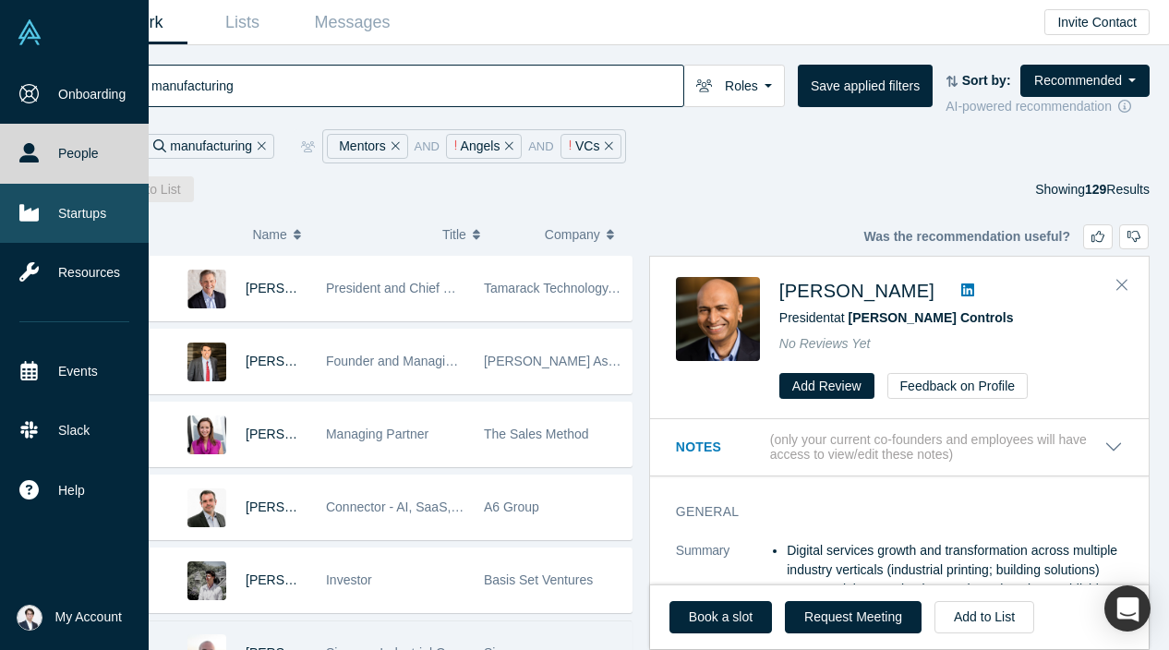
click at [30, 217] on icon at bounding box center [28, 212] width 19 height 17
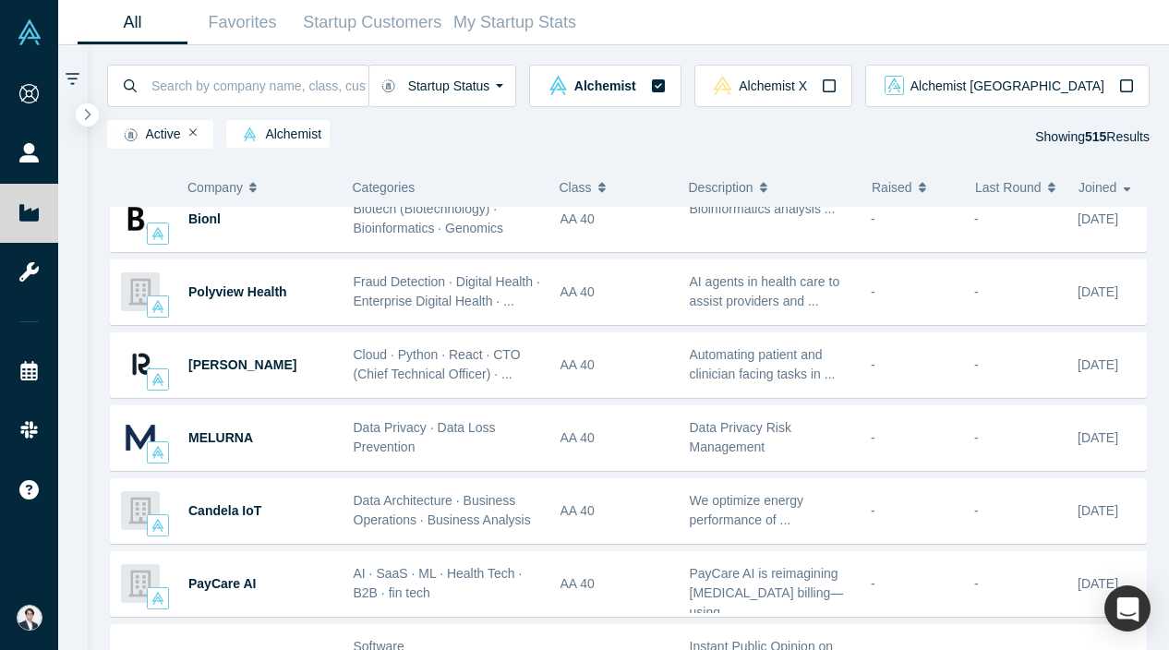
scroll to position [1047, 0]
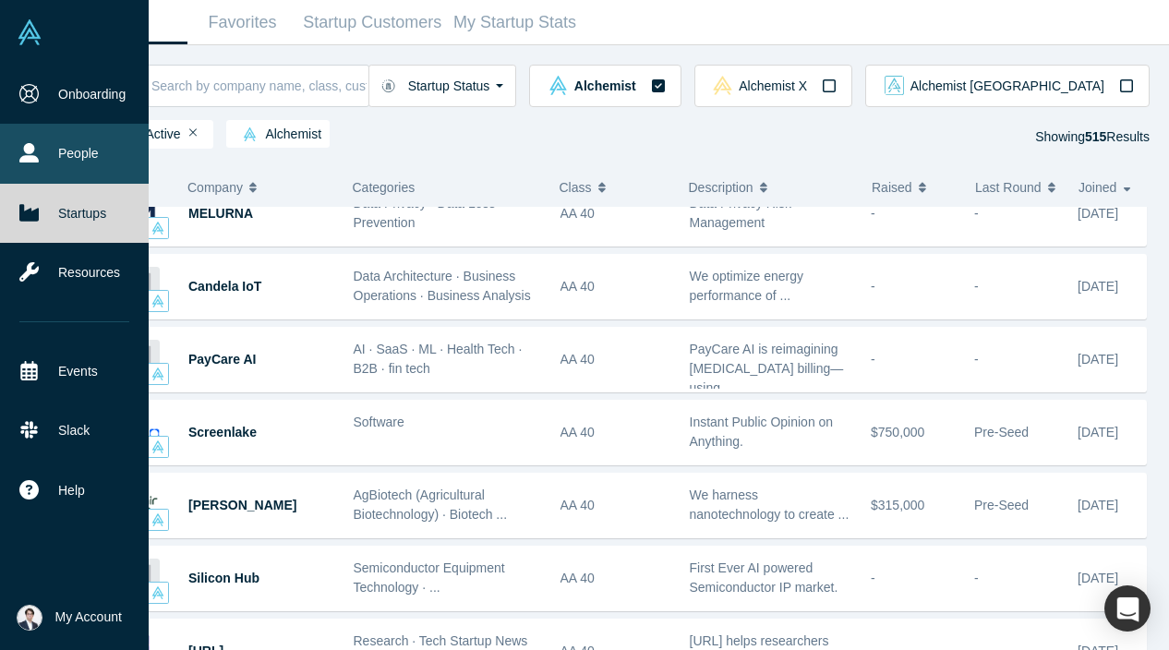
click at [41, 134] on link "People" at bounding box center [74, 153] width 149 height 59
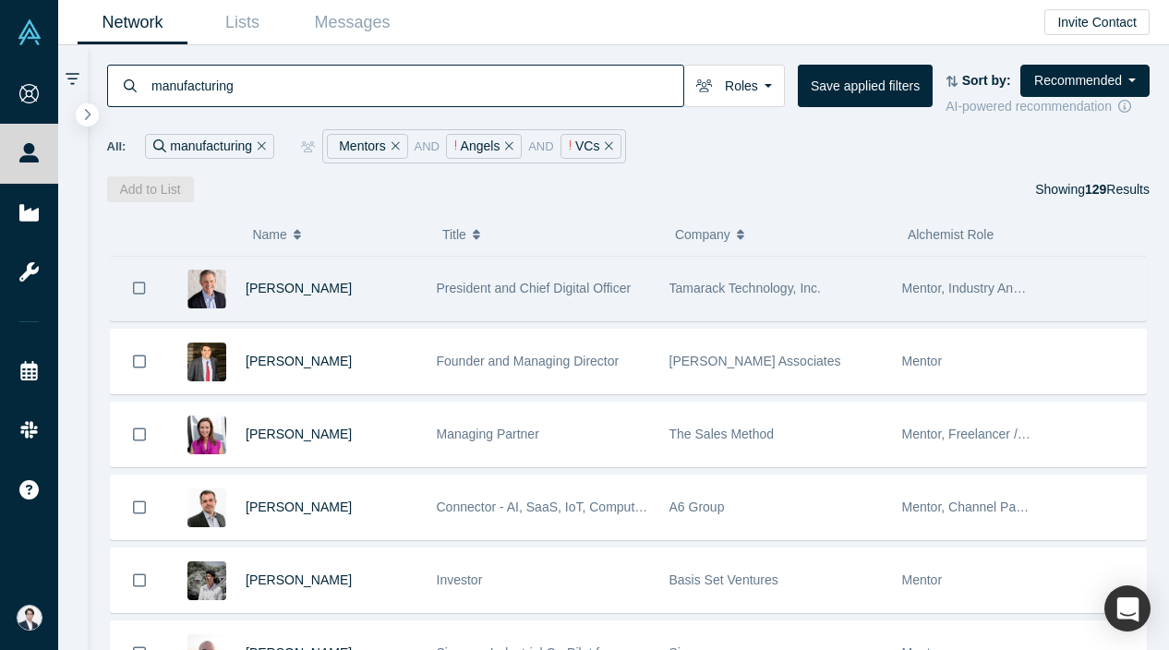
click at [1126, 284] on div at bounding box center [1094, 289] width 103 height 64
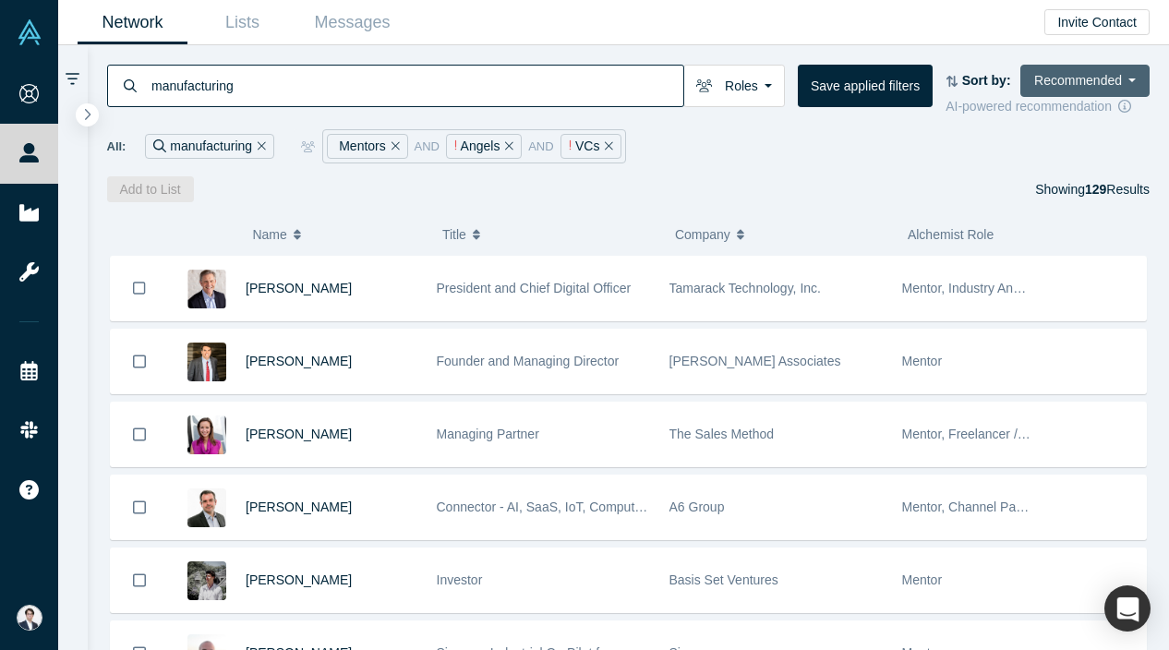
click at [1094, 82] on button "Recommended" at bounding box center [1084, 81] width 129 height 32
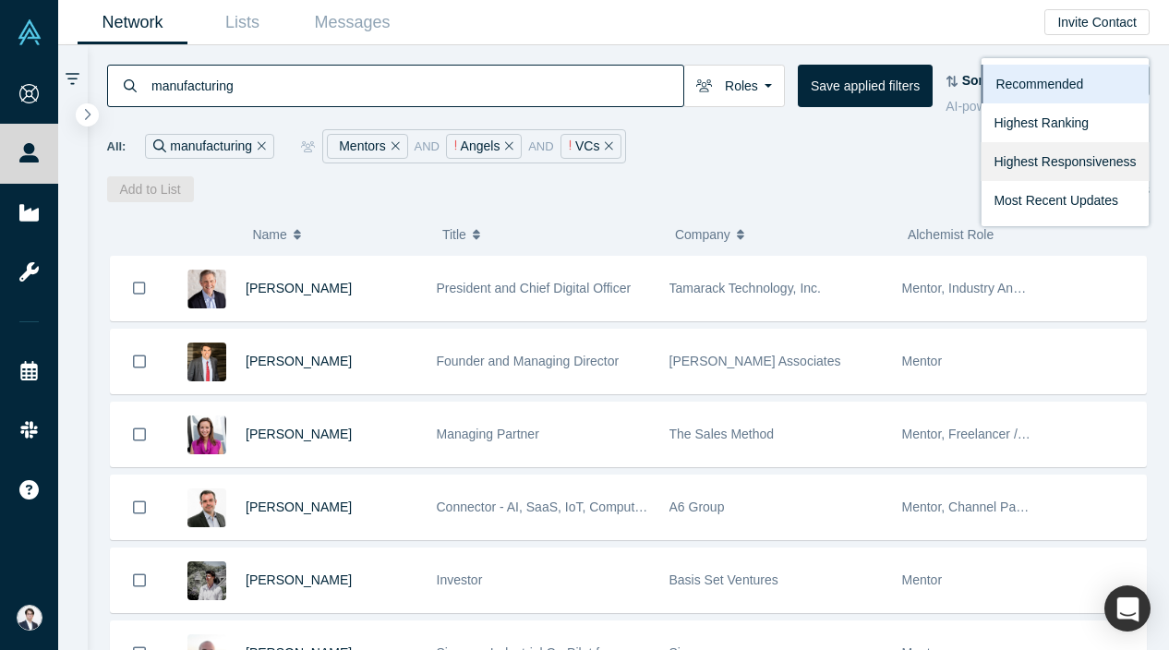
click at [1083, 154] on link "Highest Responsiveness" at bounding box center [1065, 161] width 168 height 39
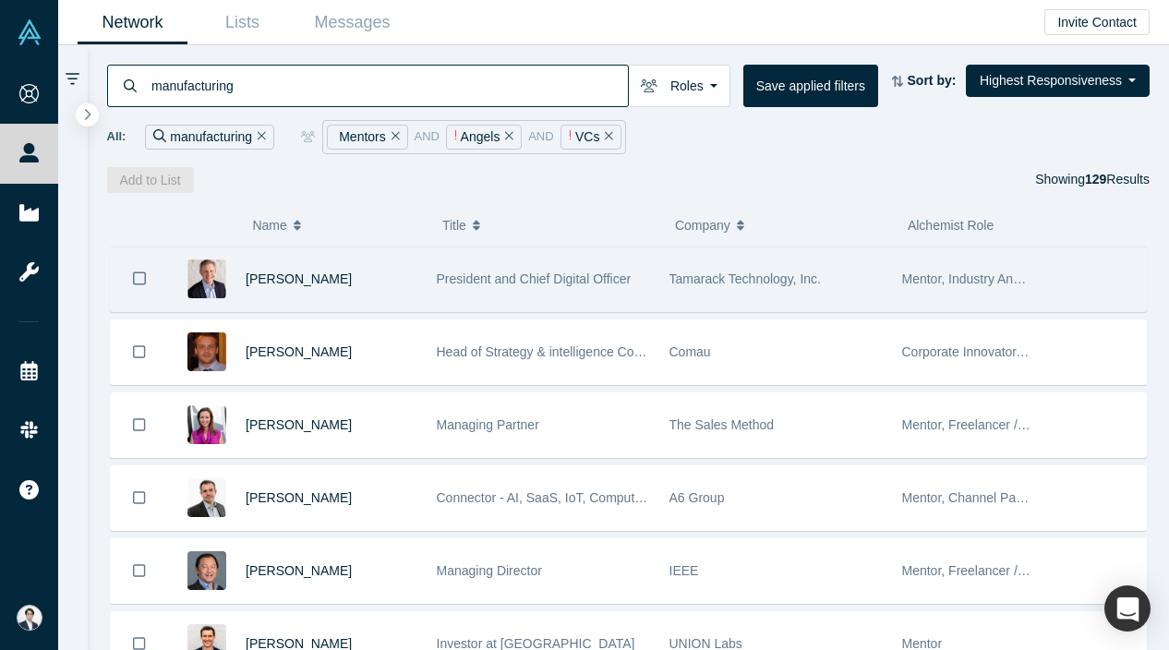
click at [534, 290] on div "President and Chief Digital Officer" at bounding box center [543, 279] width 213 height 64
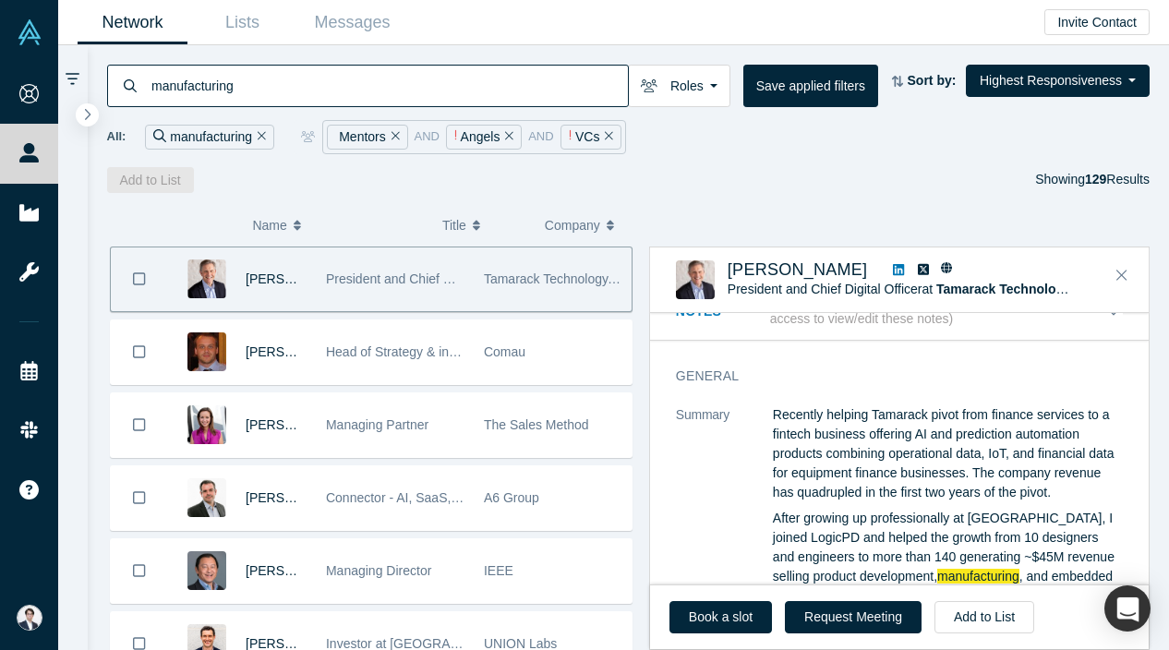
scroll to position [31, 0]
click at [358, 81] on input "manufacturing" at bounding box center [389, 85] width 478 height 43
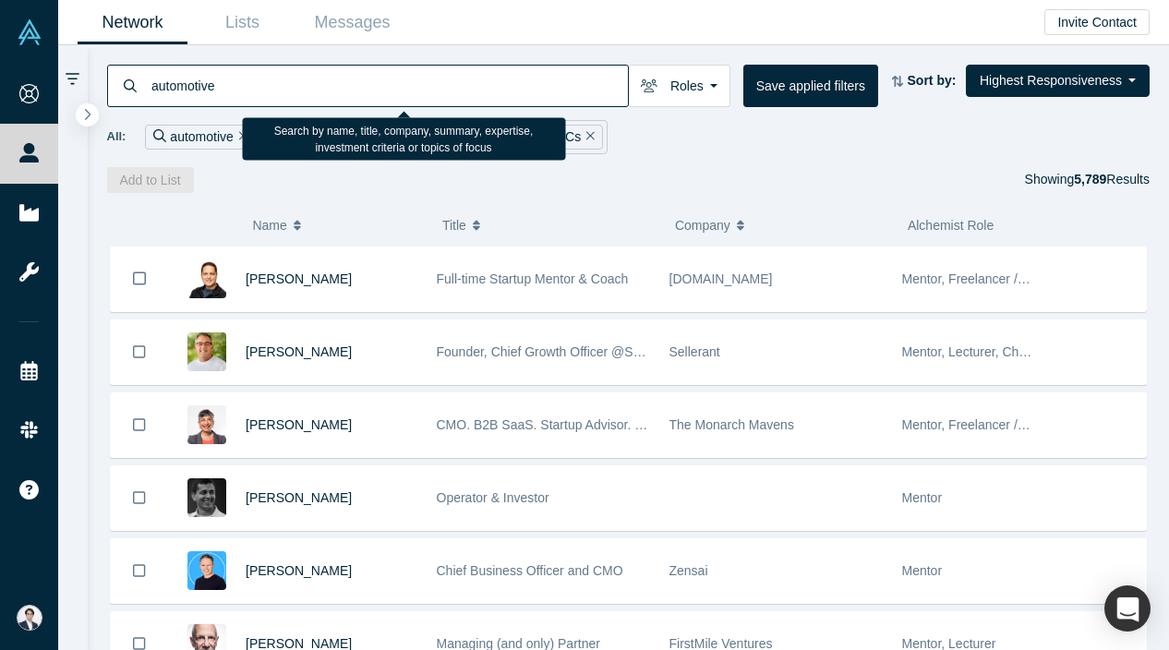
type input "automotive"
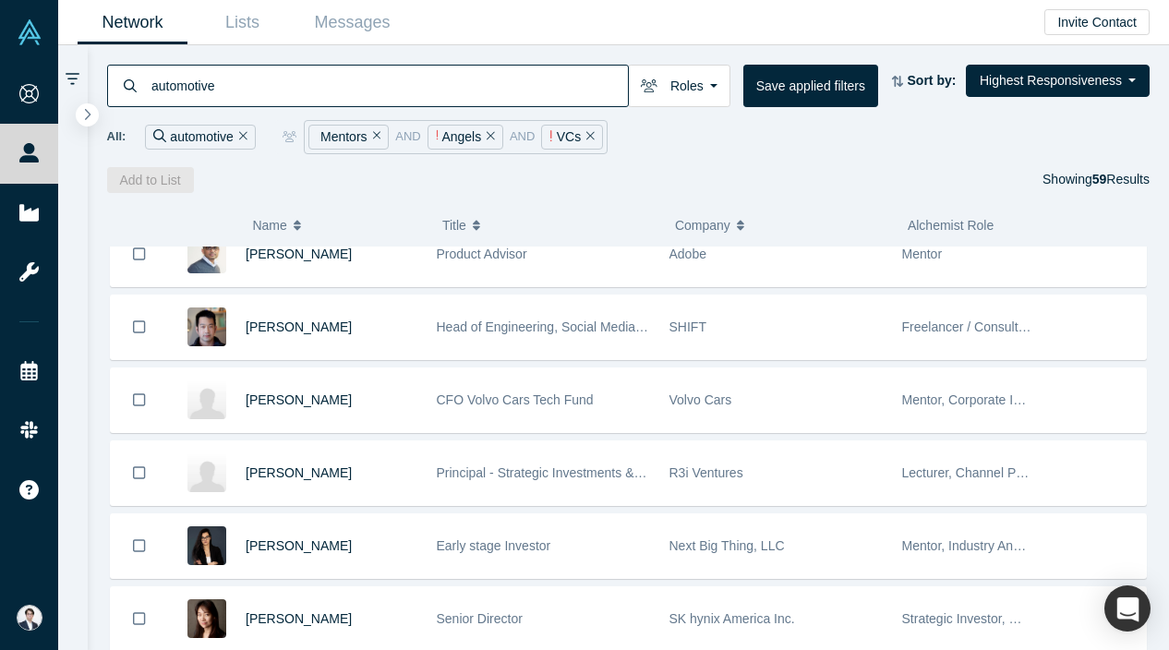
scroll to position [1777, 0]
click at [714, 411] on div "Volvo Cars" at bounding box center [776, 400] width 213 height 64
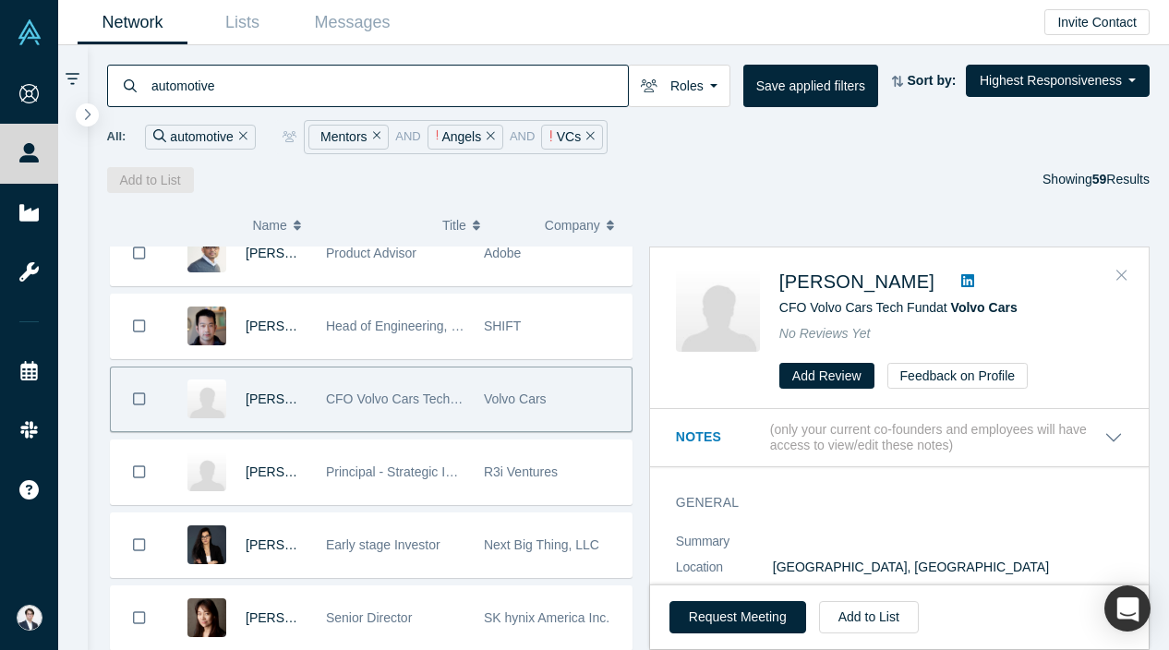
click at [1124, 271] on icon "Close" at bounding box center [1121, 275] width 11 height 17
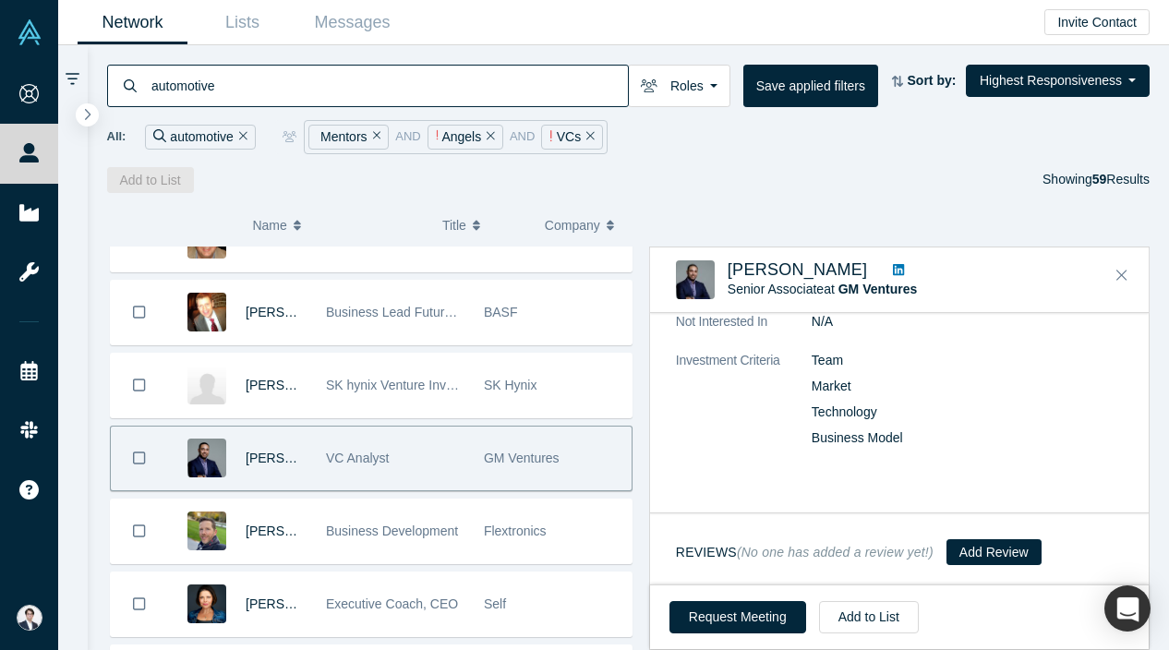
scroll to position [771, 0]
click at [880, 587] on div "Request Meeting Add to List" at bounding box center [899, 617] width 499 height 65
click at [765, 616] on button "Request Meeting" at bounding box center [738, 617] width 137 height 32
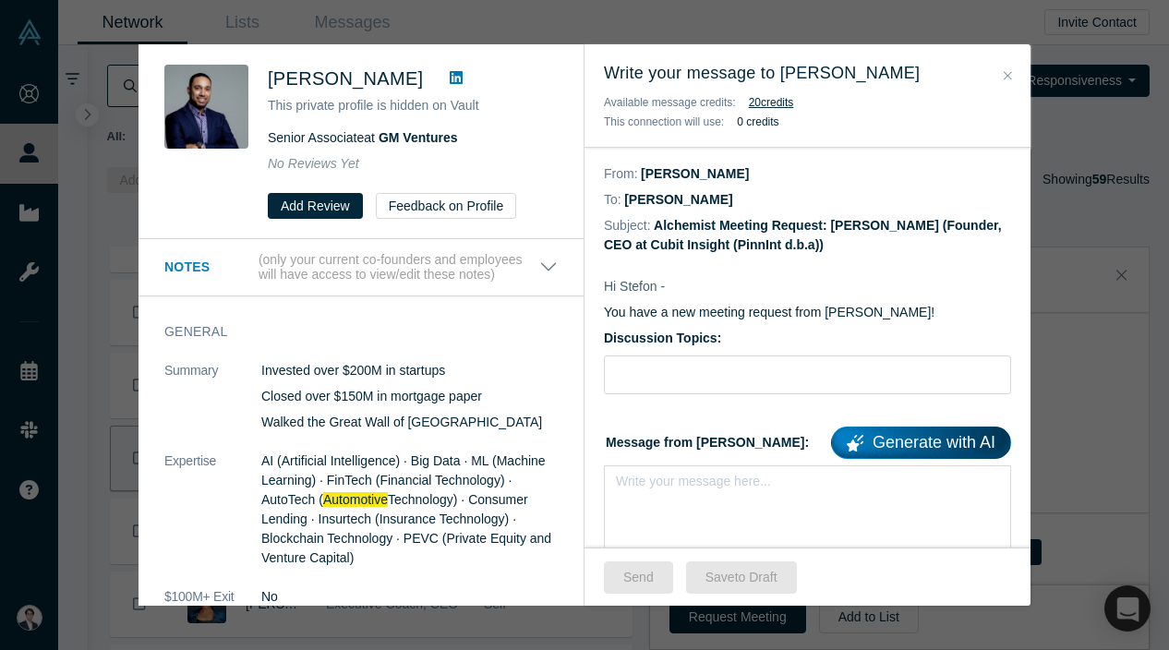
click at [1096, 247] on div "Stefon Crawford This private profile is hidden on Vault Senior Associate at GM …" at bounding box center [584, 325] width 1169 height 650
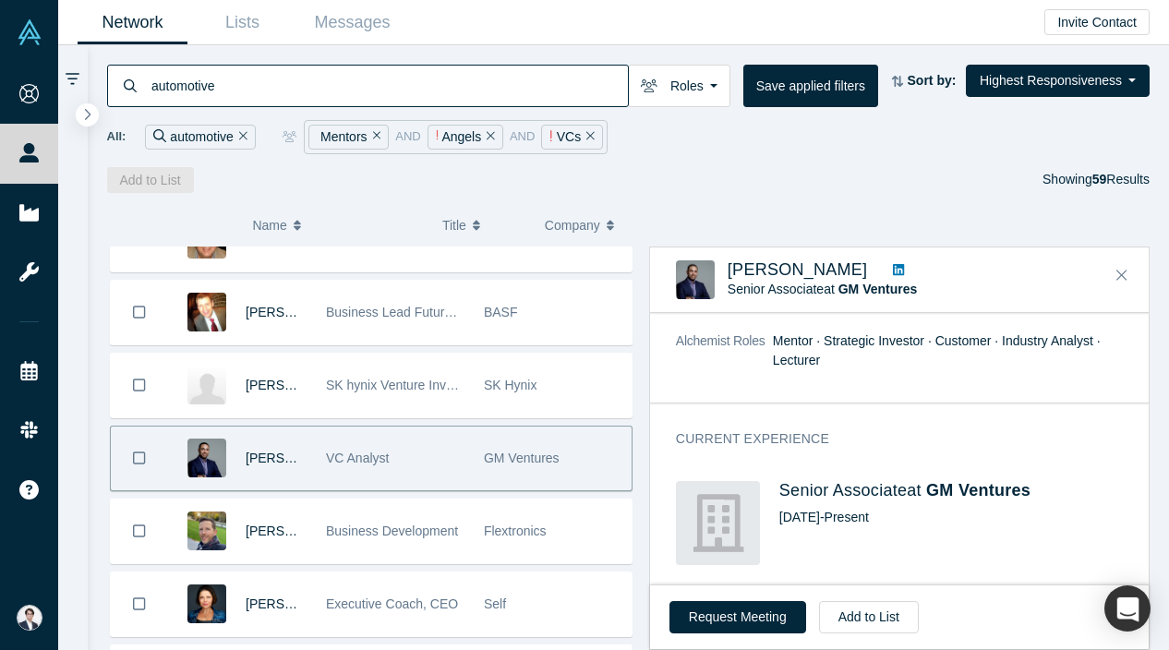
scroll to position [253, 0]
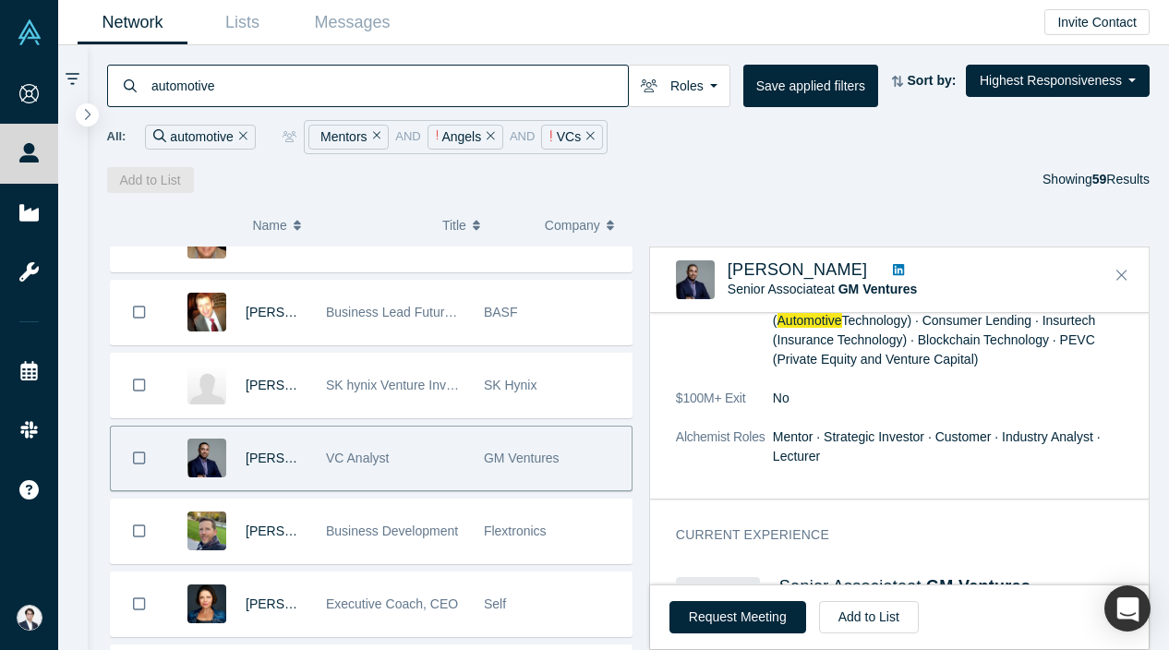
click at [893, 270] on icon at bounding box center [898, 269] width 11 height 13
click at [835, 606] on button "Add to List" at bounding box center [869, 617] width 100 height 32
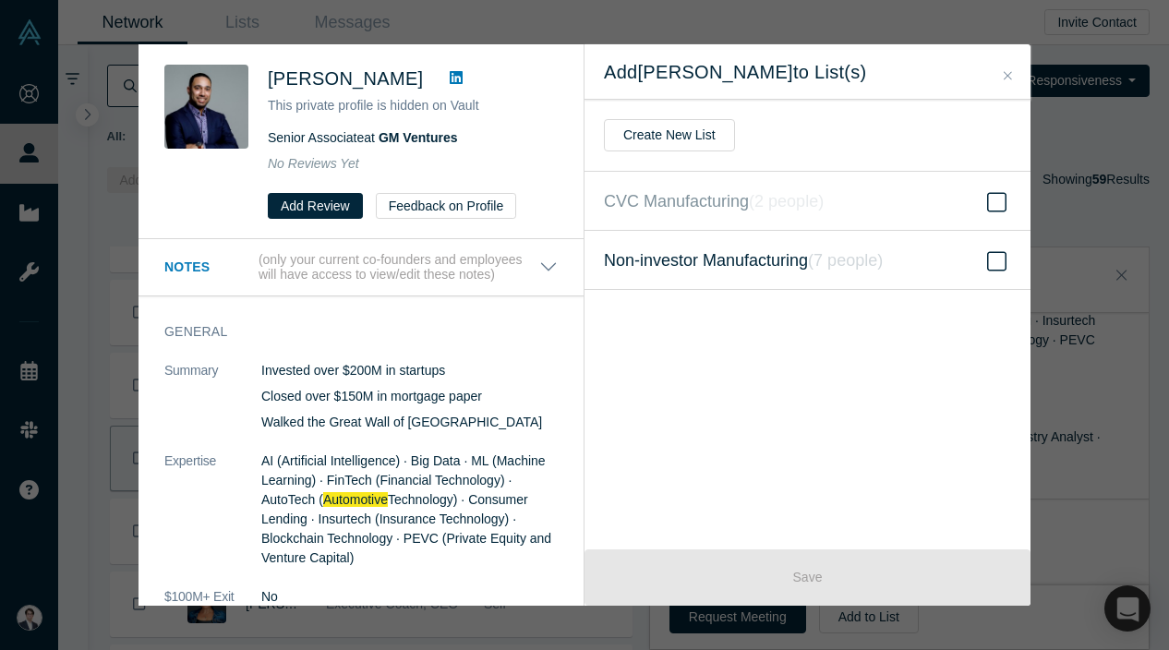
click at [754, 251] on span "Non-investor Manufacturing ( 7 people )" at bounding box center [743, 260] width 279 height 26
click at [0, 0] on input "Non-investor Manufacturing ( 7 people )" at bounding box center [0, 0] width 0 height 0
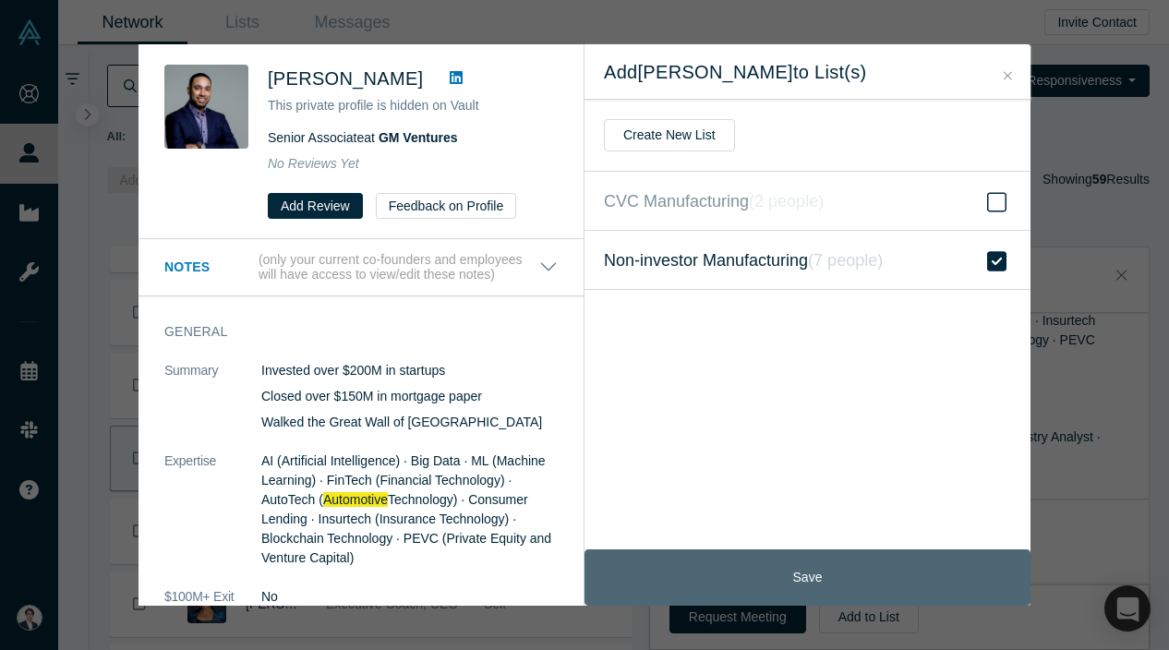
click at [816, 572] on button "Save" at bounding box center [808, 577] width 446 height 56
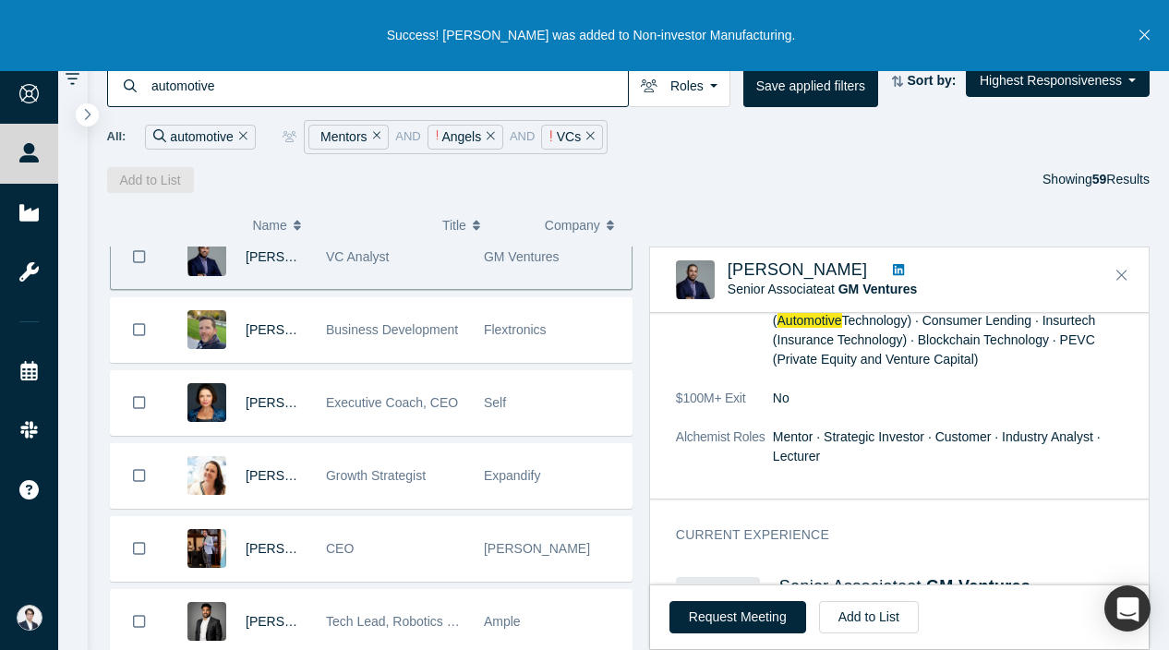
scroll to position [2506, 0]
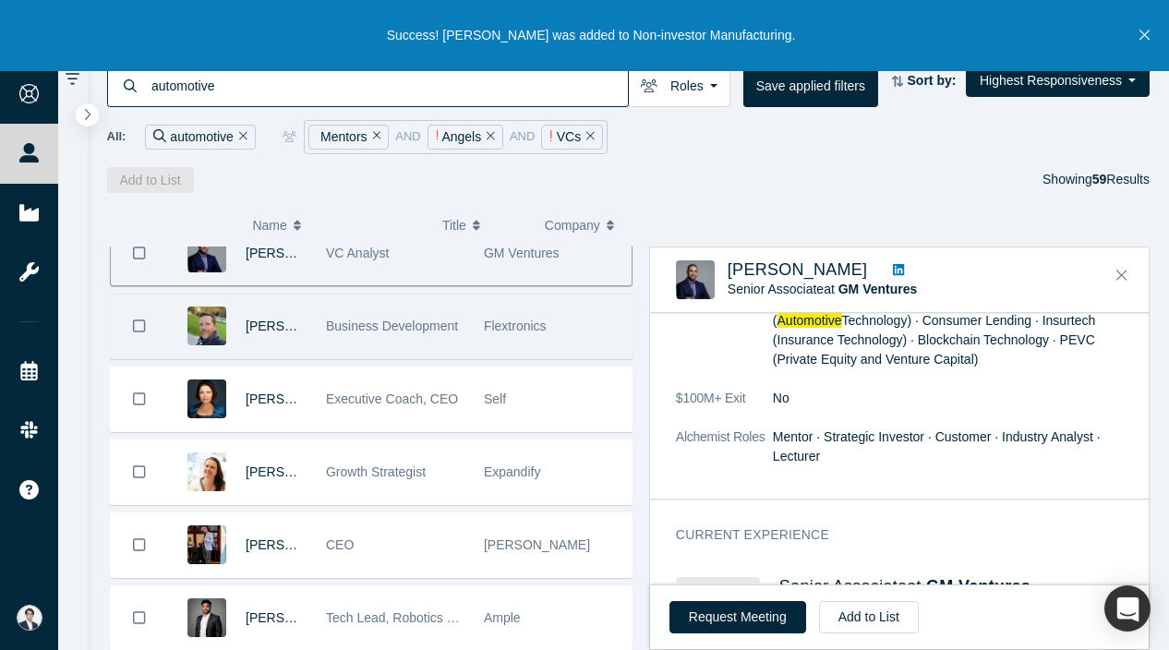
click at [478, 356] on div "Flextronics" at bounding box center [553, 327] width 158 height 64
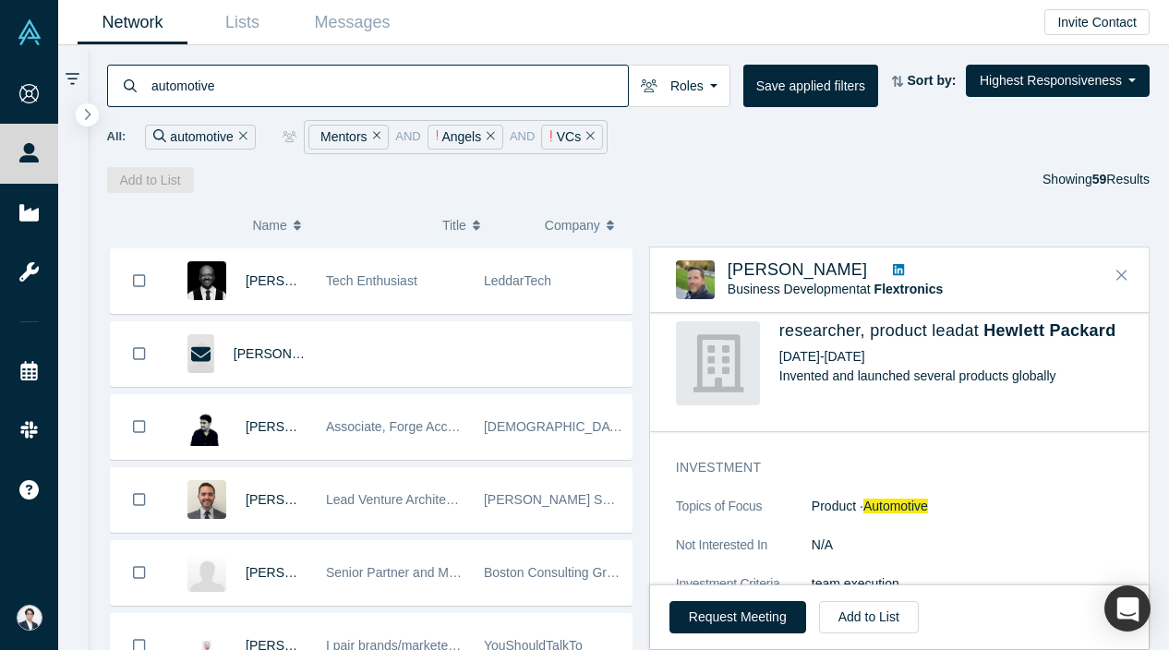
scroll to position [3722, 0]
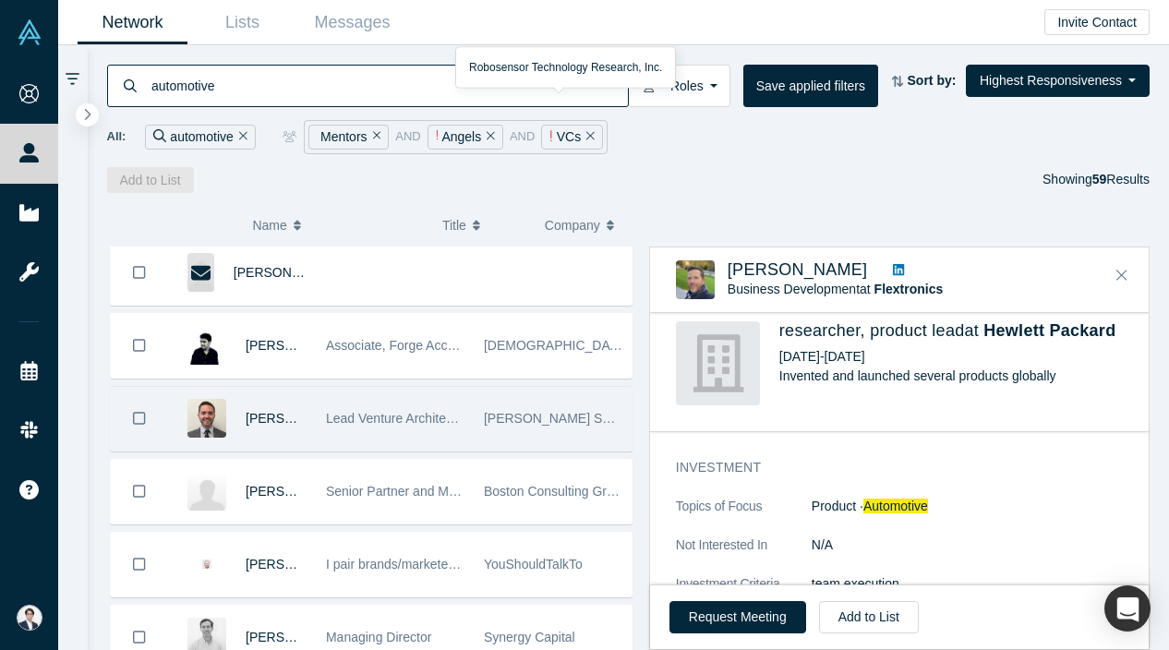
scroll to position [3810, 0]
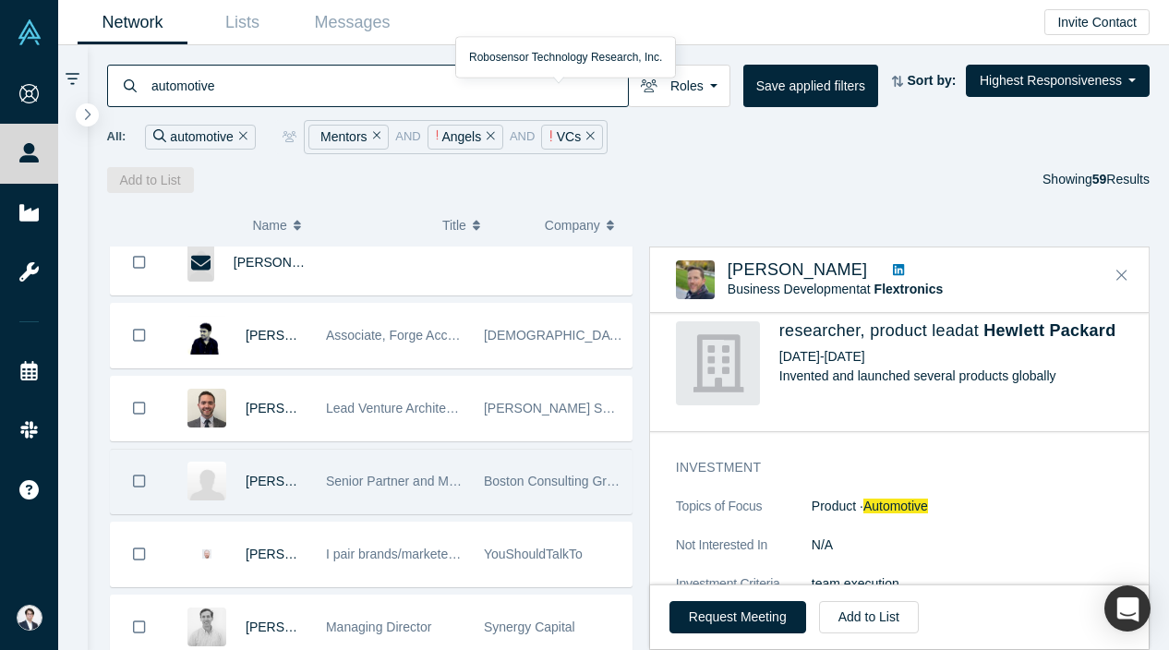
click at [535, 486] on span "Boston Consulting Group" at bounding box center [556, 481] width 144 height 15
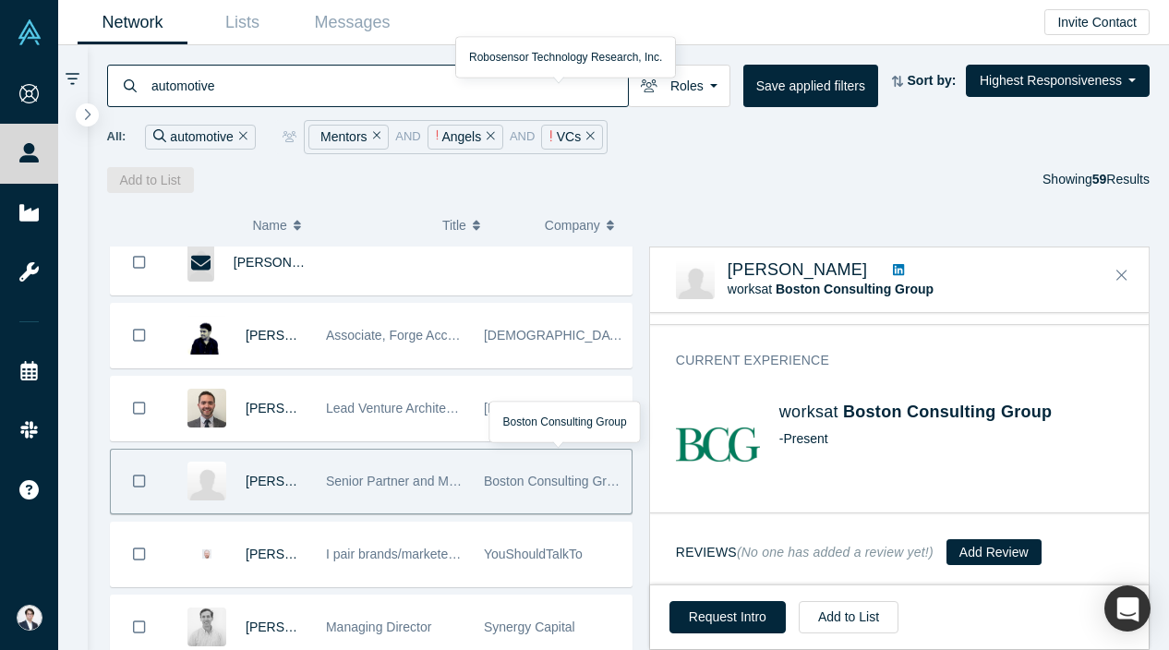
scroll to position [105, 0]
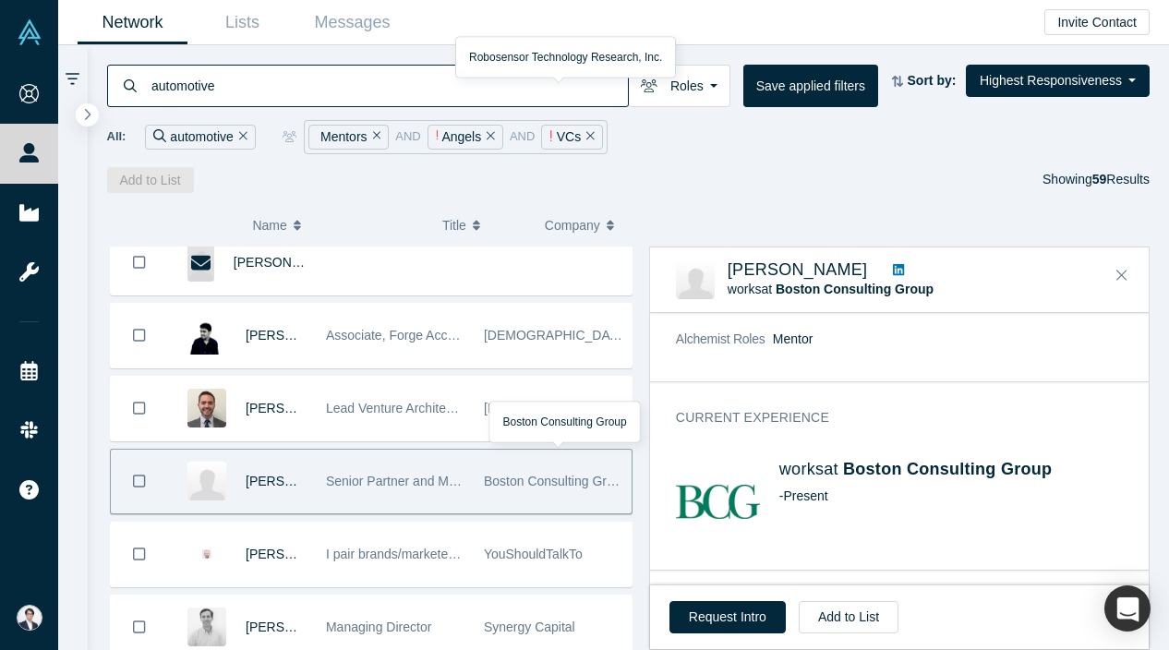
click at [887, 262] on link at bounding box center [899, 269] width 24 height 19
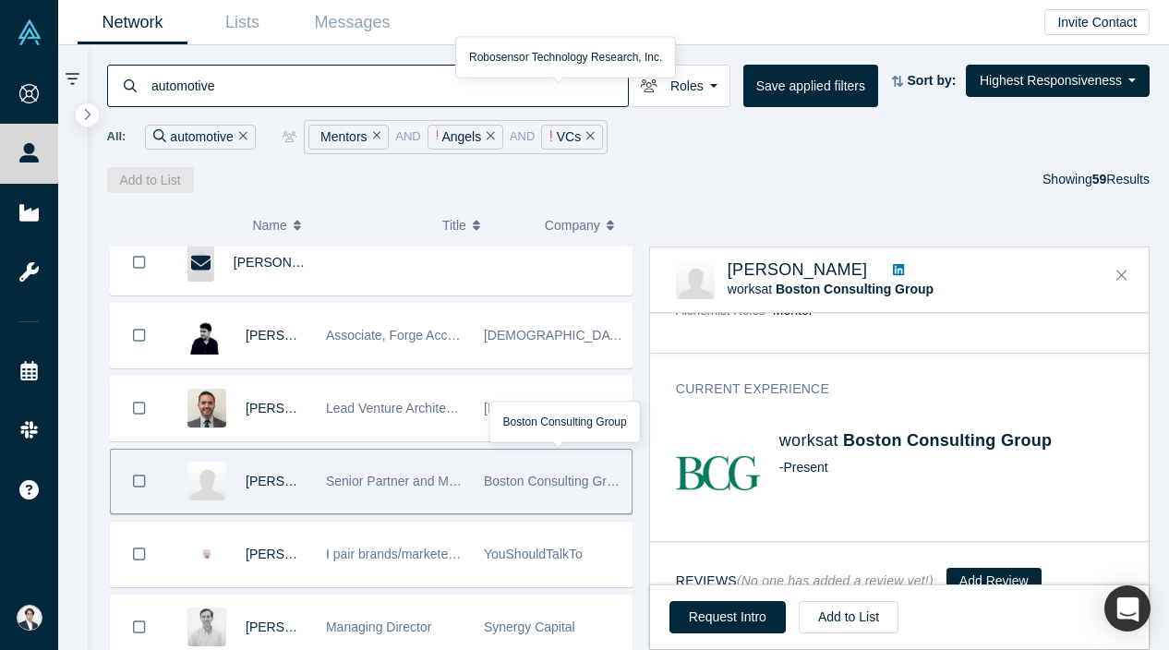
scroll to position [163, 0]
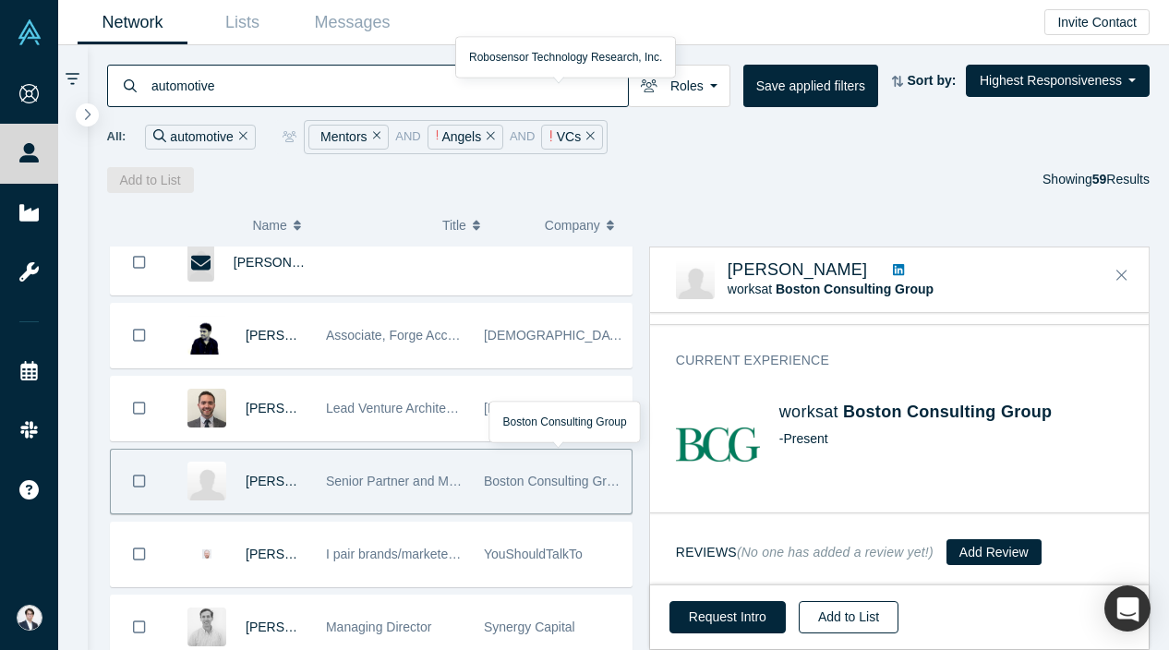
click at [826, 607] on button "Add to List" at bounding box center [849, 617] width 100 height 32
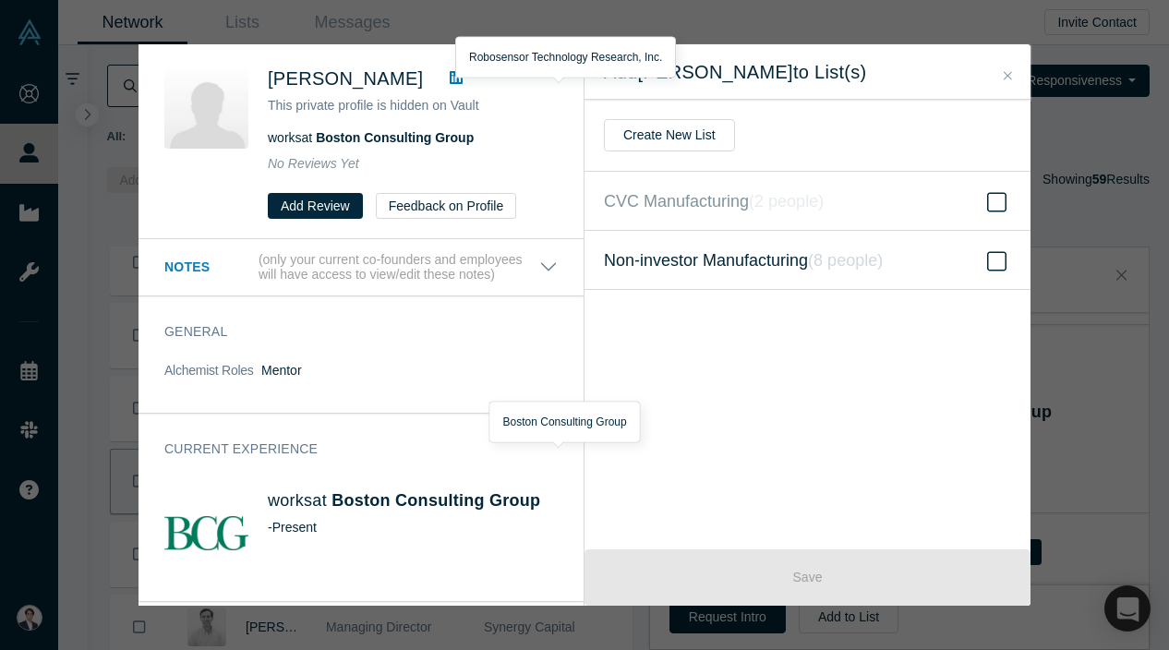
click at [914, 258] on label "Non-investor Manufacturing ( 8 people )" at bounding box center [808, 260] width 446 height 59
click at [0, 0] on input "Non-investor Manufacturing ( 8 people )" at bounding box center [0, 0] width 0 height 0
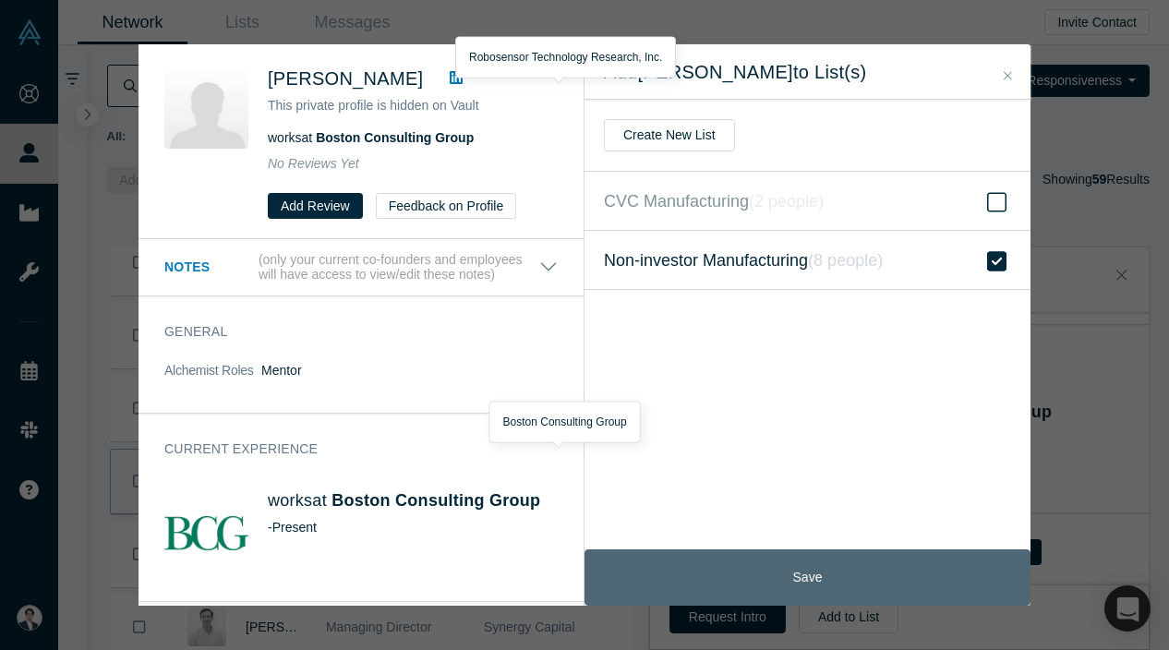
click at [887, 554] on button "Save" at bounding box center [808, 577] width 446 height 56
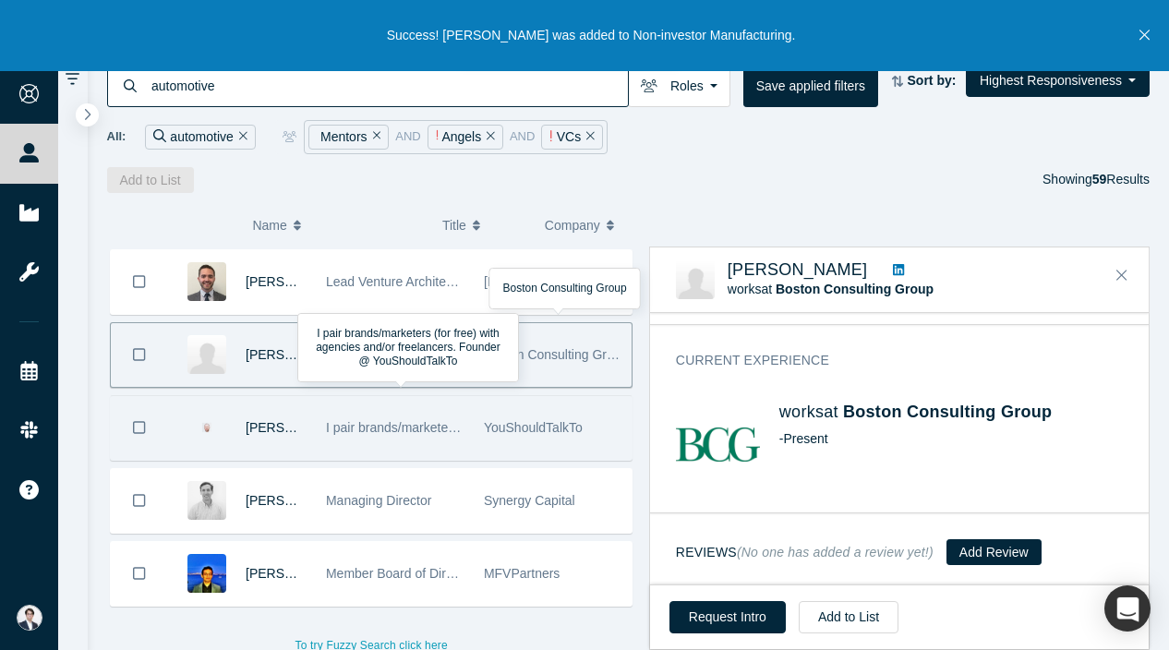
scroll to position [3943, 0]
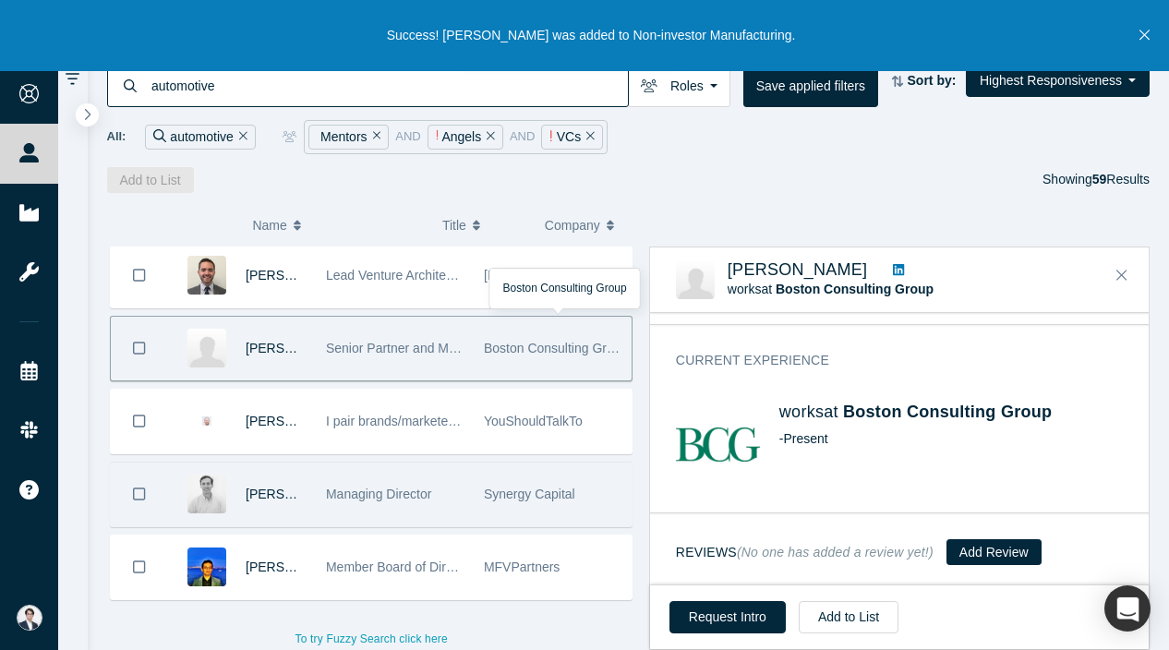
click at [439, 488] on div "Managing Director" at bounding box center [395, 495] width 139 height 64
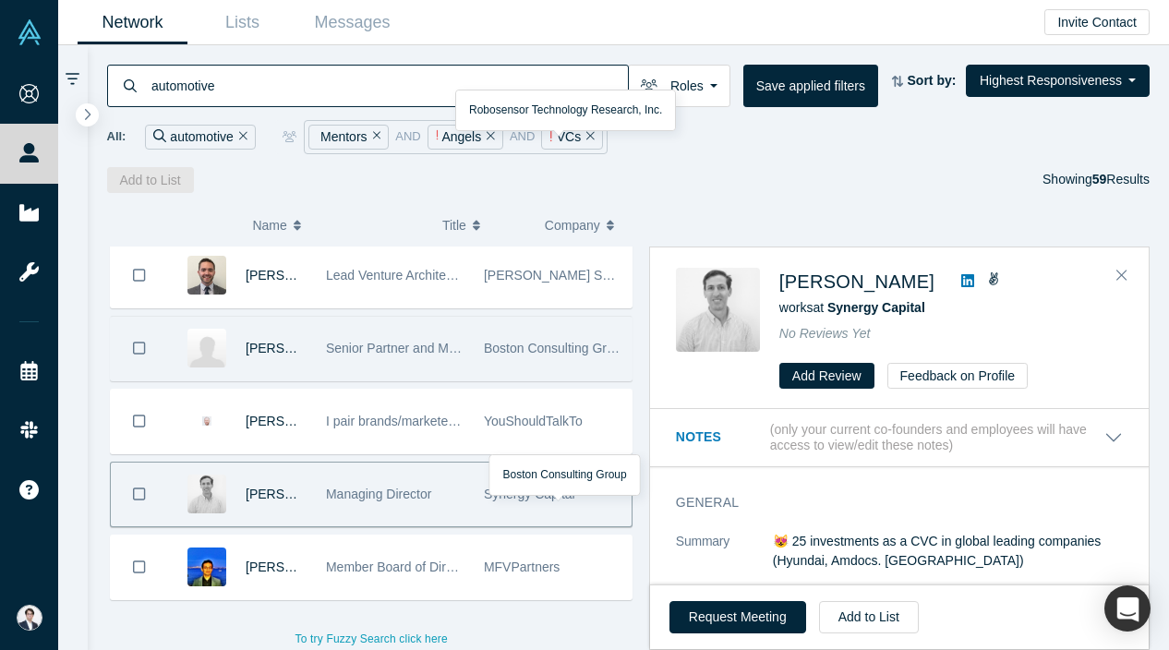
scroll to position [1938, 0]
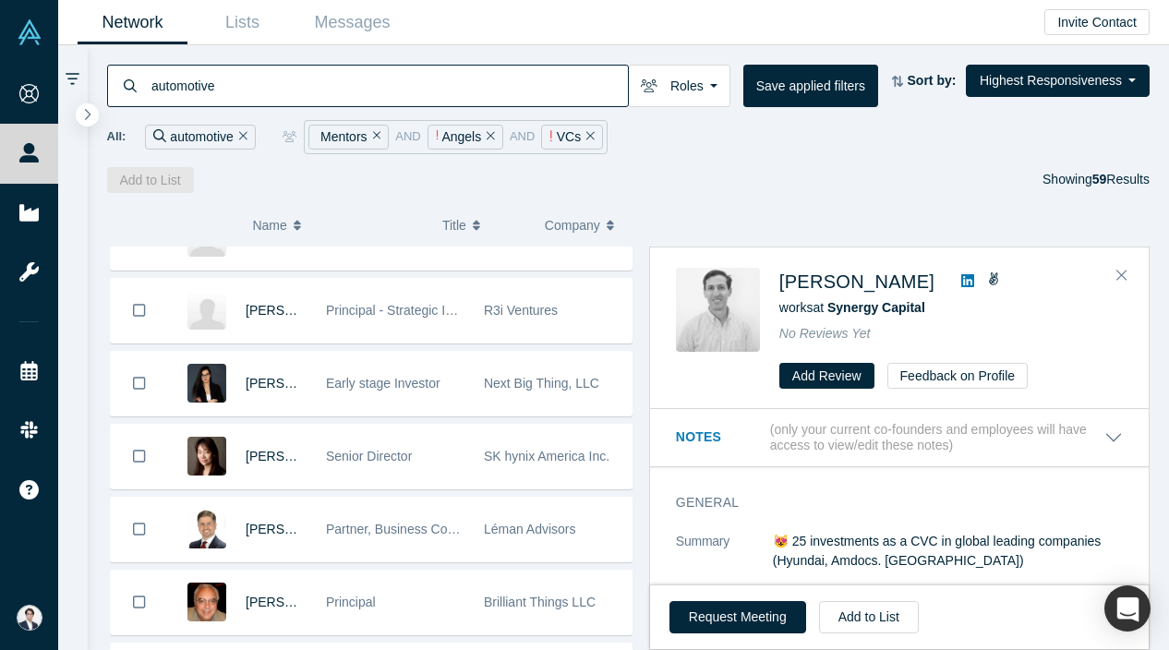
click at [379, 138] on icon "Remove Filter" at bounding box center [377, 135] width 8 height 13
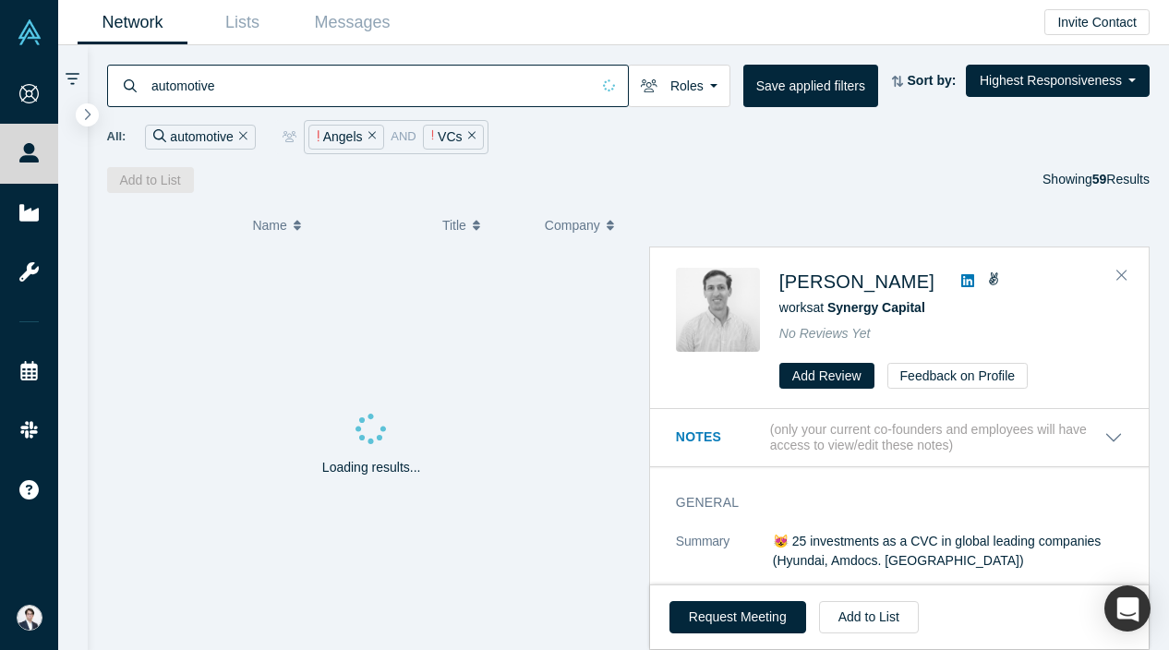
click at [379, 138] on div "Angels" at bounding box center [346, 137] width 76 height 25
click at [375, 138] on icon "Remove Filter" at bounding box center [372, 135] width 8 height 13
click at [354, 133] on icon "Remove Filter" at bounding box center [358, 135] width 8 height 13
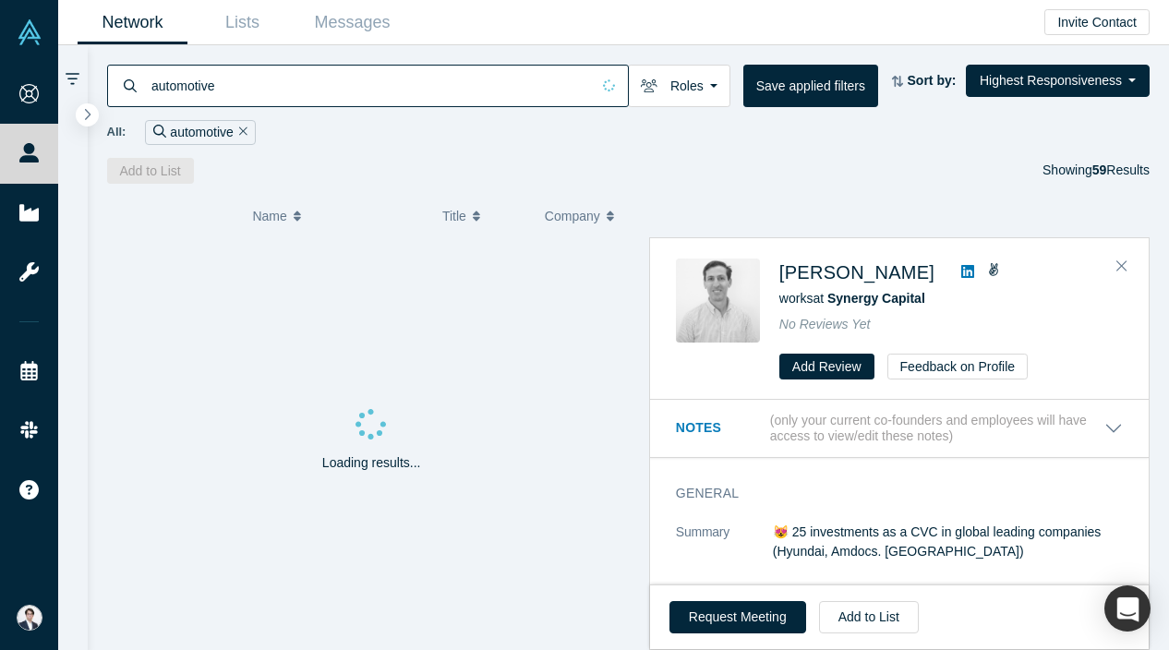
click at [239, 132] on icon "Remove Filter" at bounding box center [243, 131] width 8 height 13
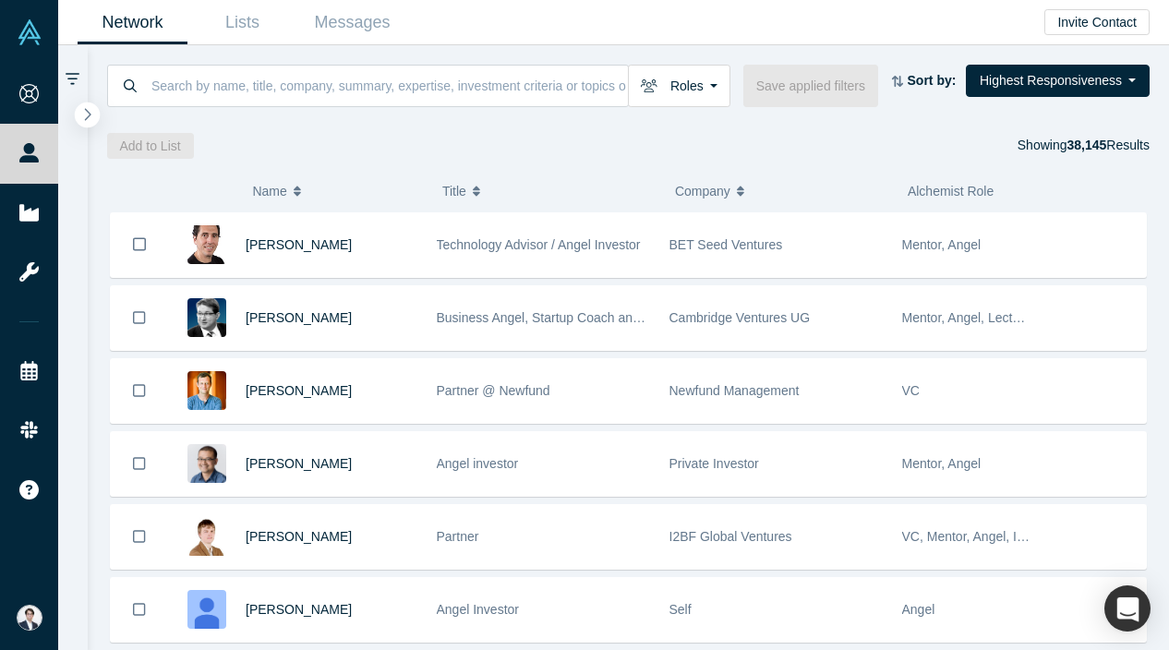
click at [82, 112] on button "button" at bounding box center [87, 115] width 25 height 25
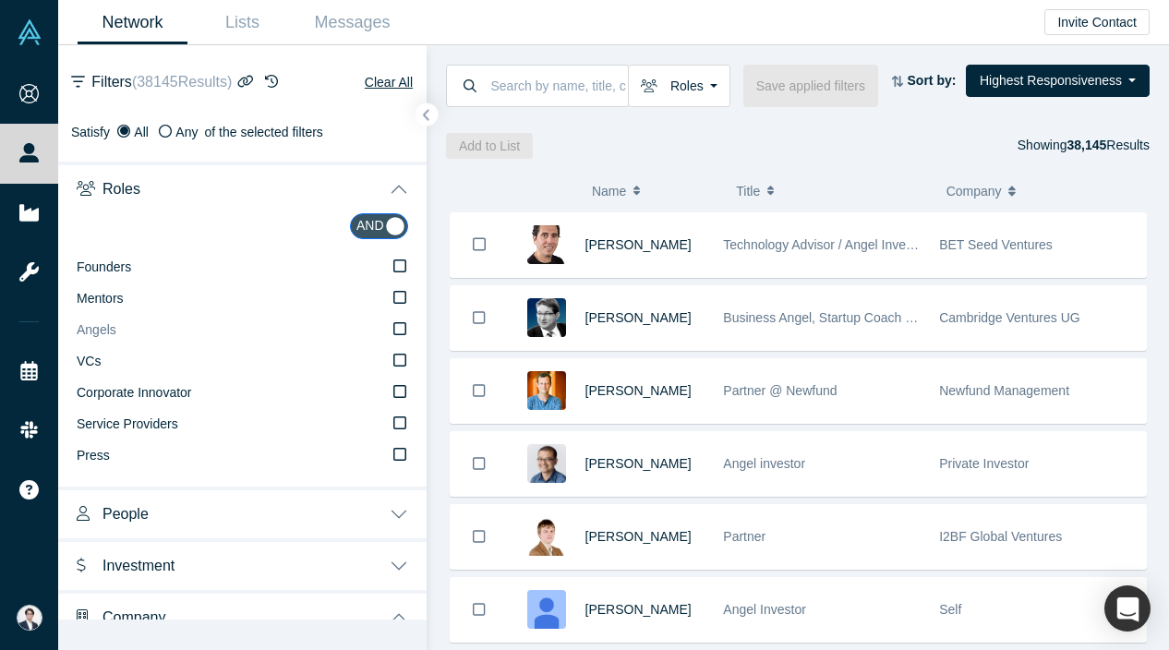
click at [396, 327] on icon at bounding box center [399, 328] width 13 height 15
click at [0, 0] on input "Angels" at bounding box center [0, 0] width 0 height 0
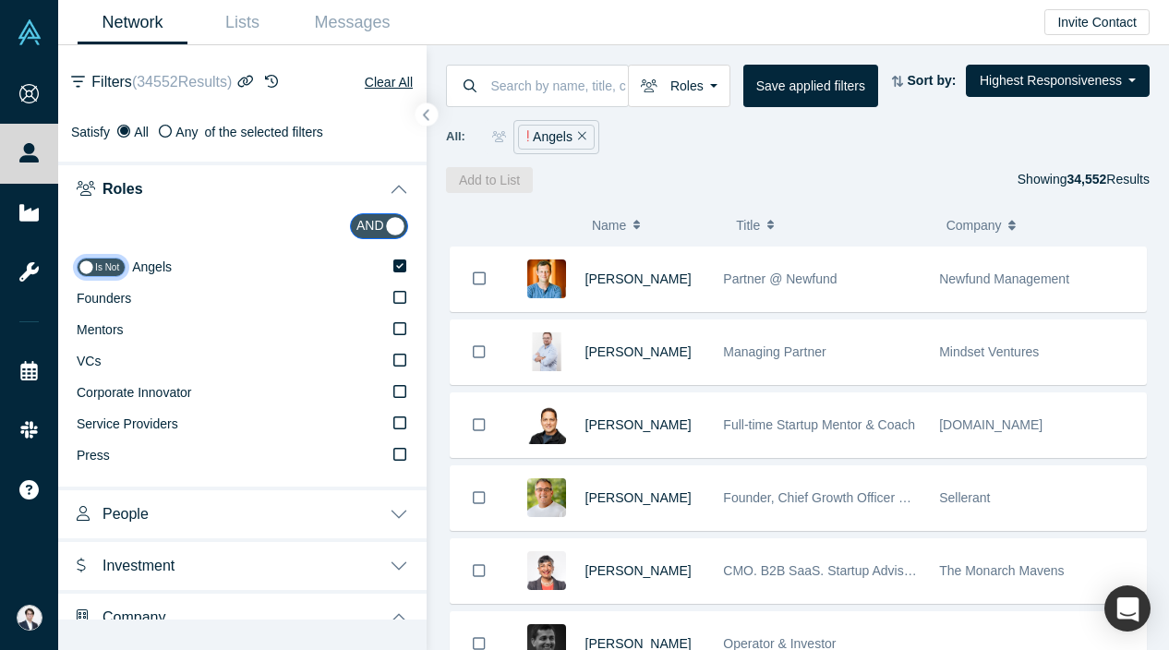
click at [92, 268] on input "checkbox" at bounding box center [101, 267] width 49 height 19
checkbox input "true"
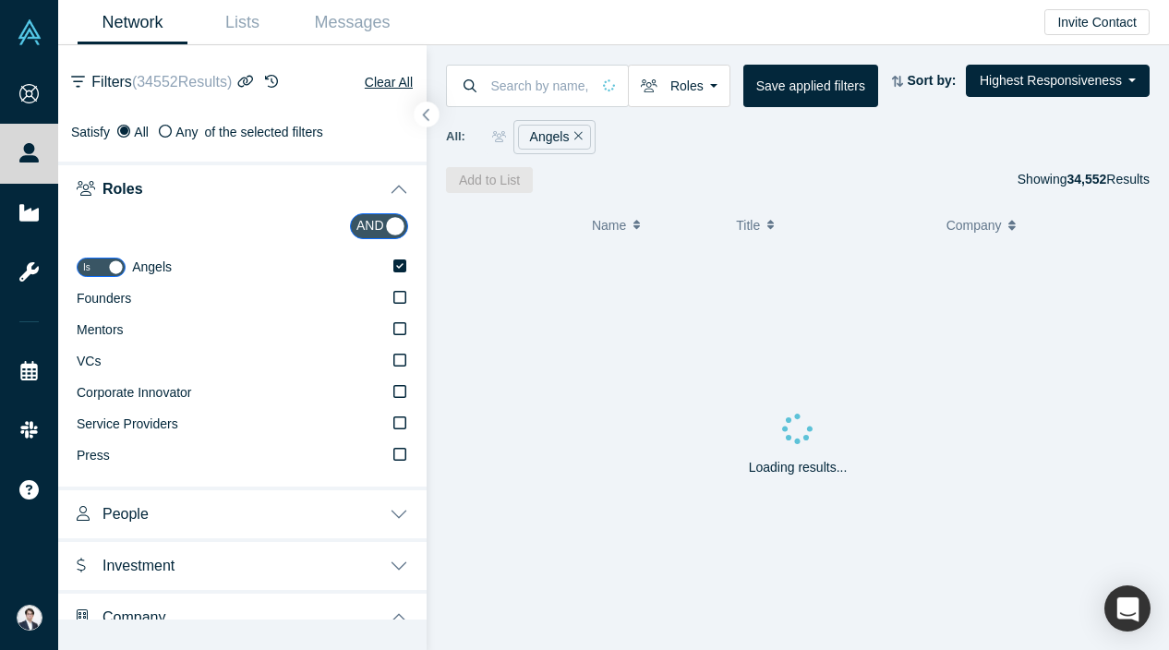
click at [425, 112] on icon "button" at bounding box center [426, 116] width 6 height 12
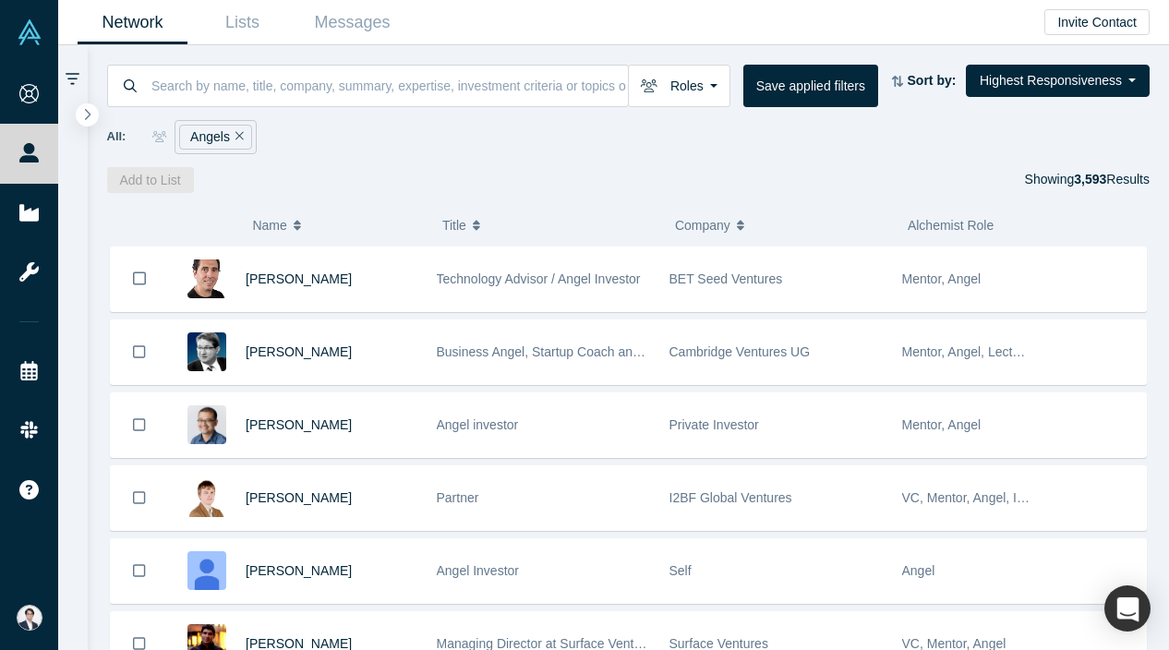
scroll to position [52, 0]
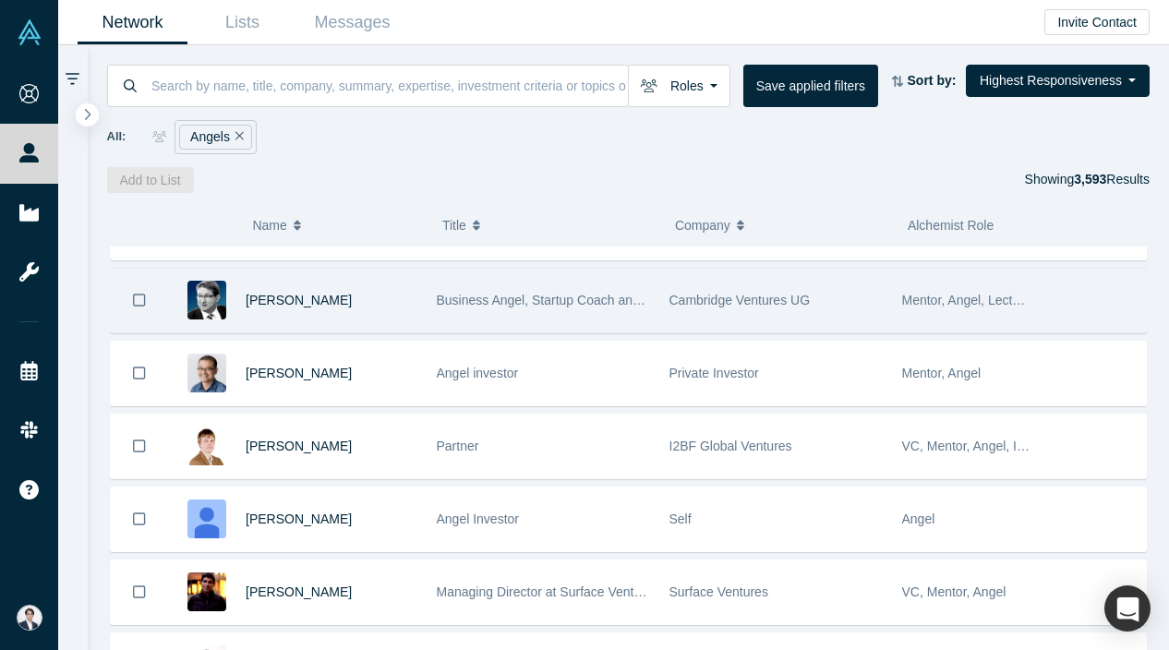
click at [688, 331] on div "Cambridge Ventures UG" at bounding box center [776, 301] width 213 height 64
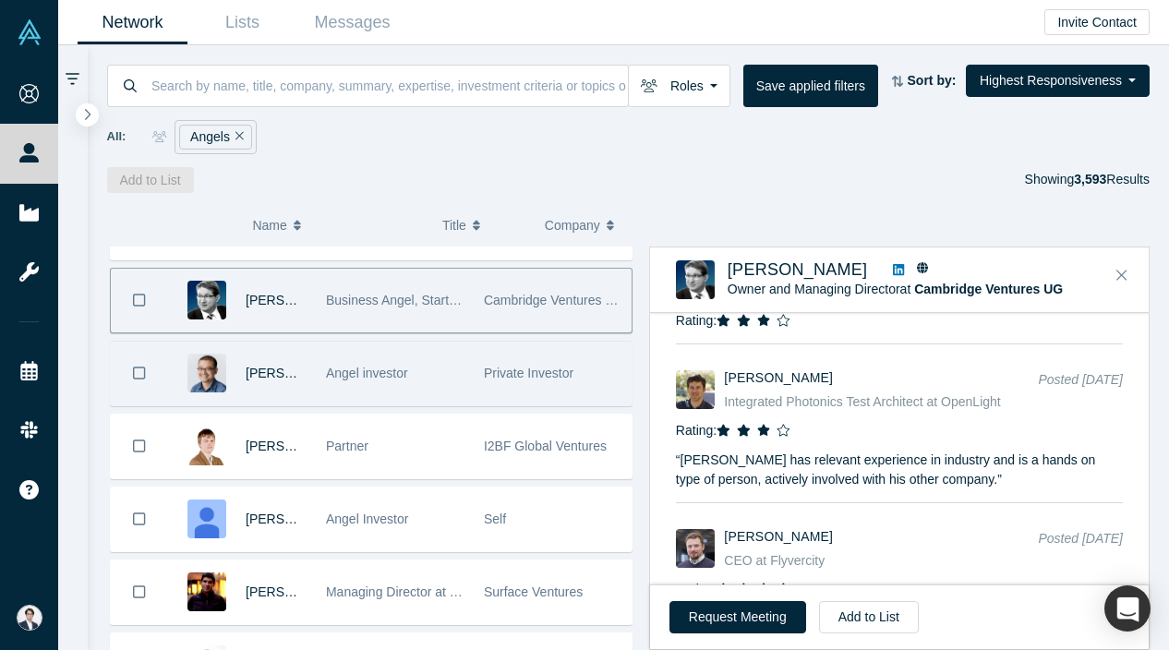
scroll to position [0, 0]
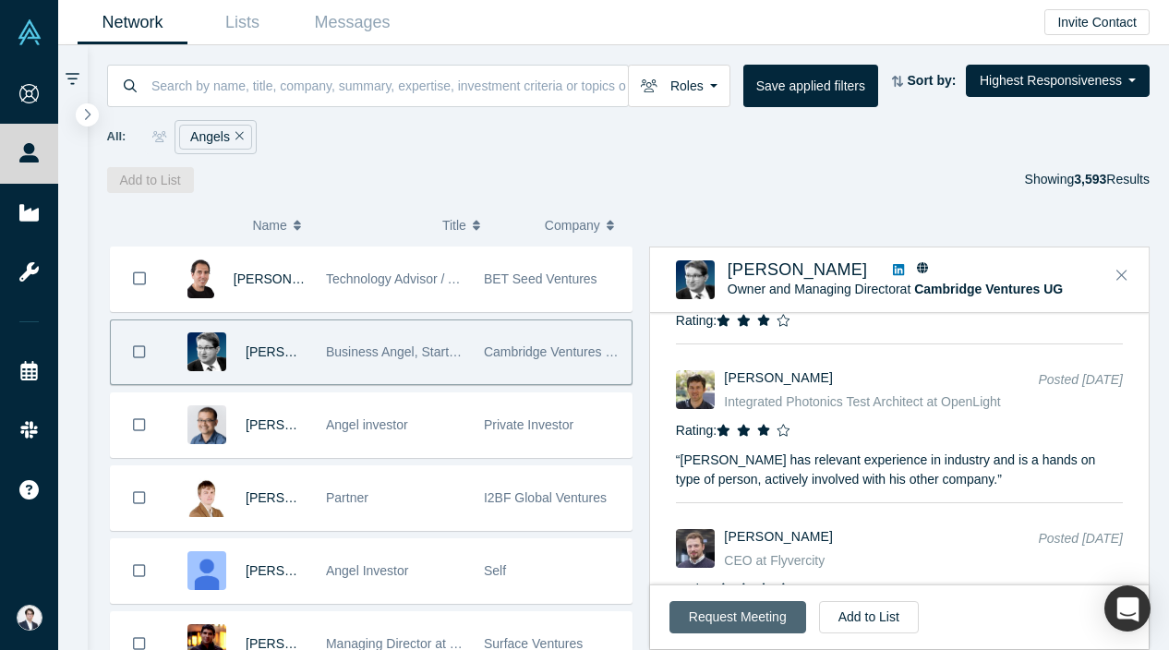
click at [745, 608] on button "Request Meeting" at bounding box center [738, 617] width 137 height 32
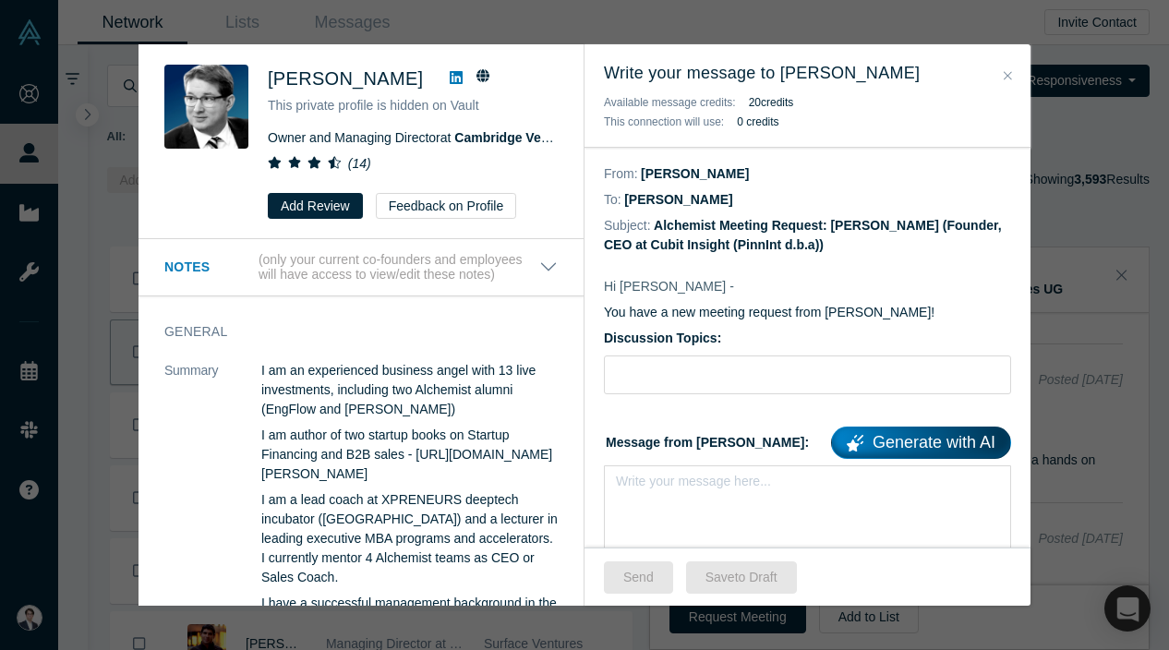
click at [778, 103] on button "20 credit s" at bounding box center [771, 102] width 45 height 18
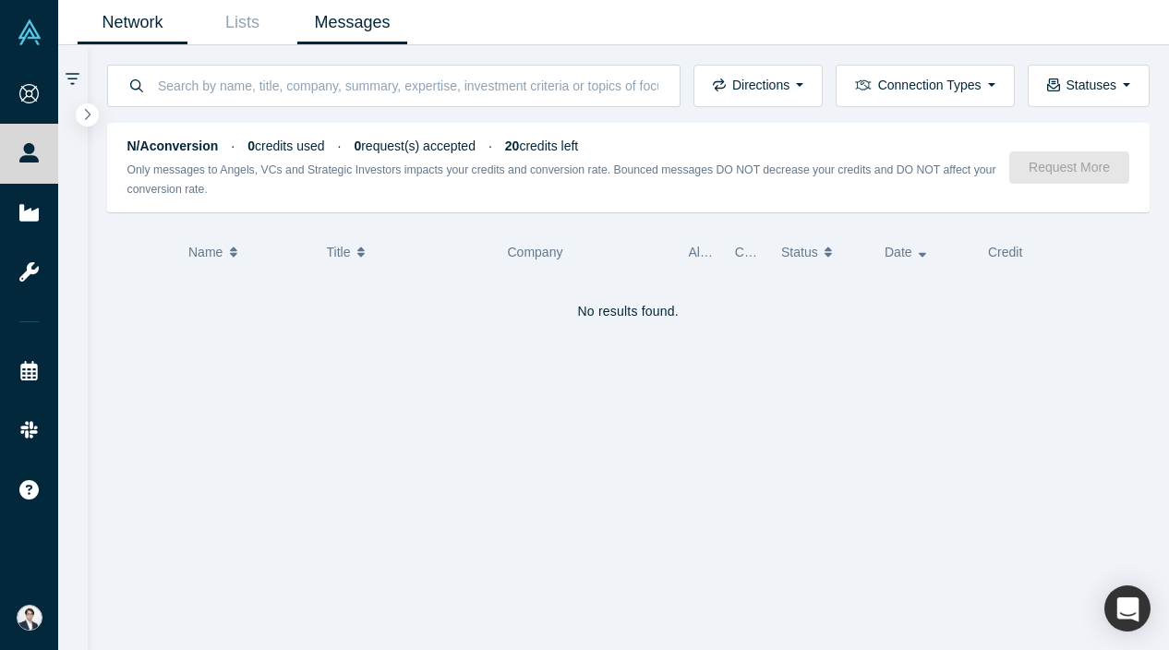
click at [138, 28] on link "Network" at bounding box center [133, 22] width 110 height 43
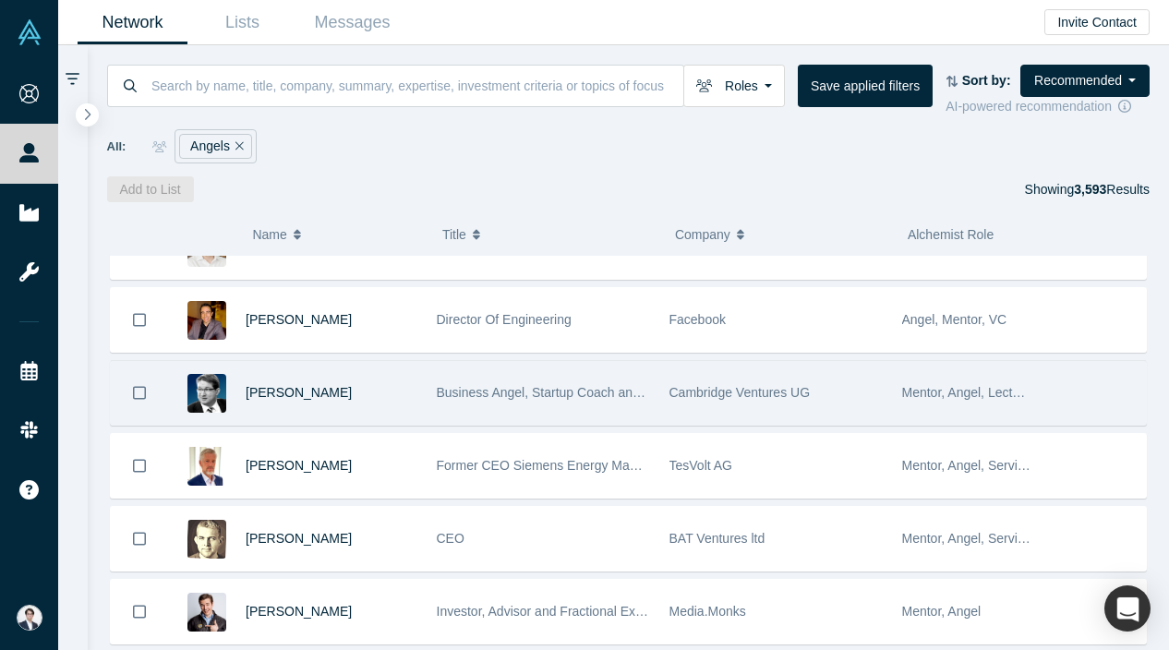
scroll to position [778, 0]
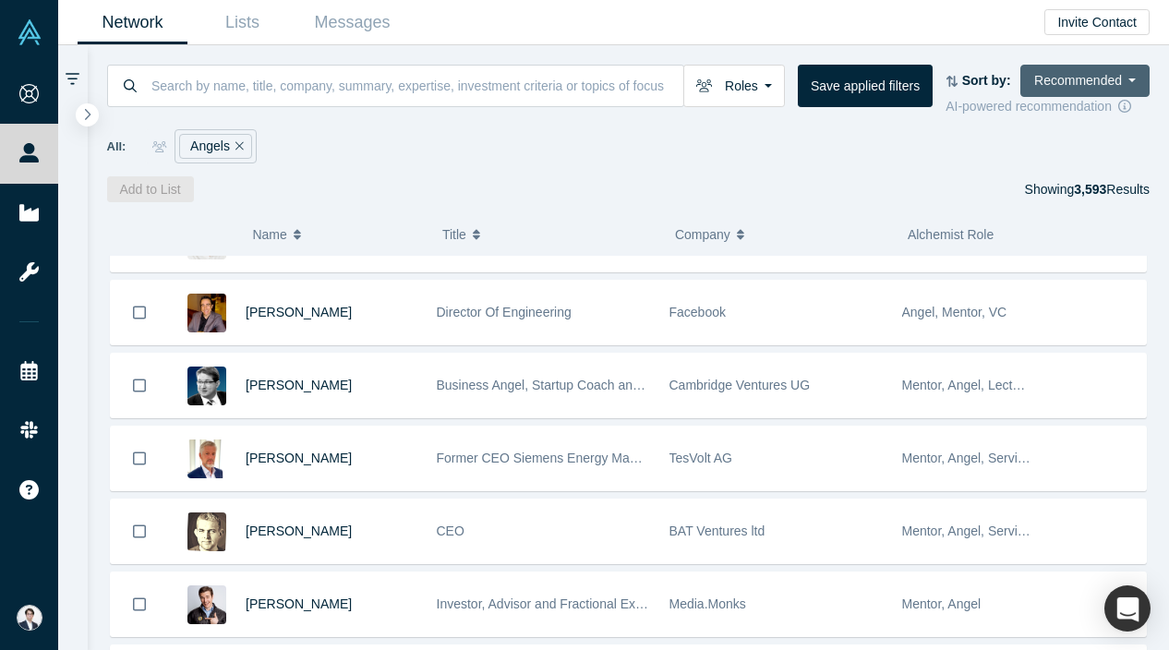
click at [1085, 82] on button "Recommended" at bounding box center [1084, 81] width 129 height 32
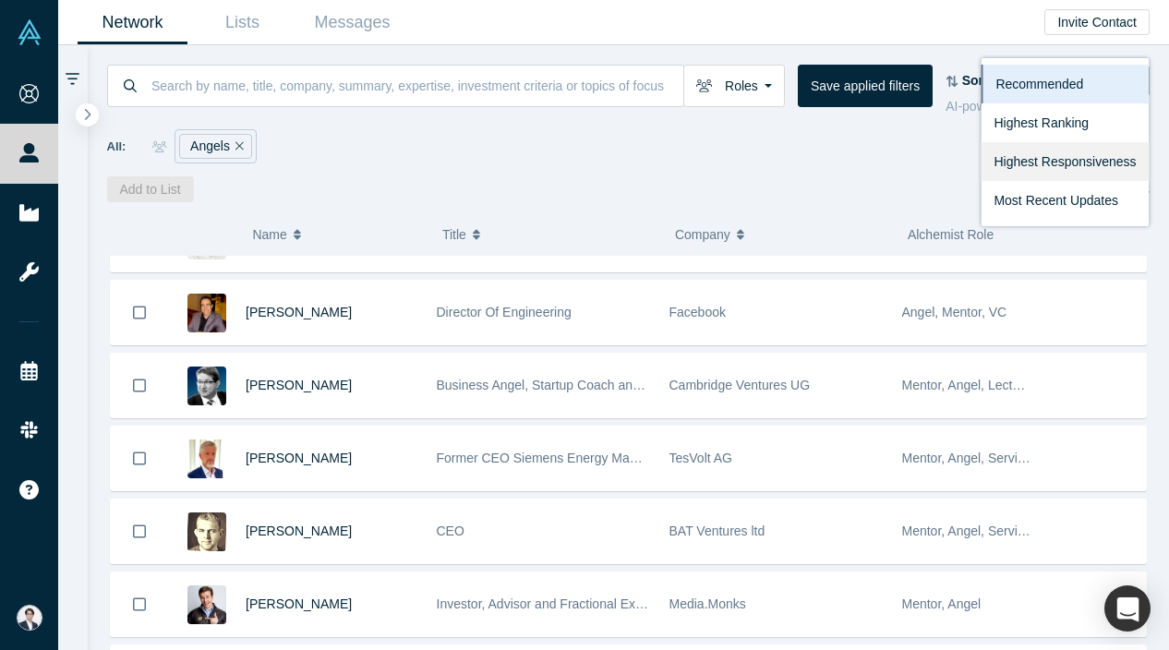
click at [1074, 170] on link "Highest Responsiveness" at bounding box center [1065, 161] width 168 height 39
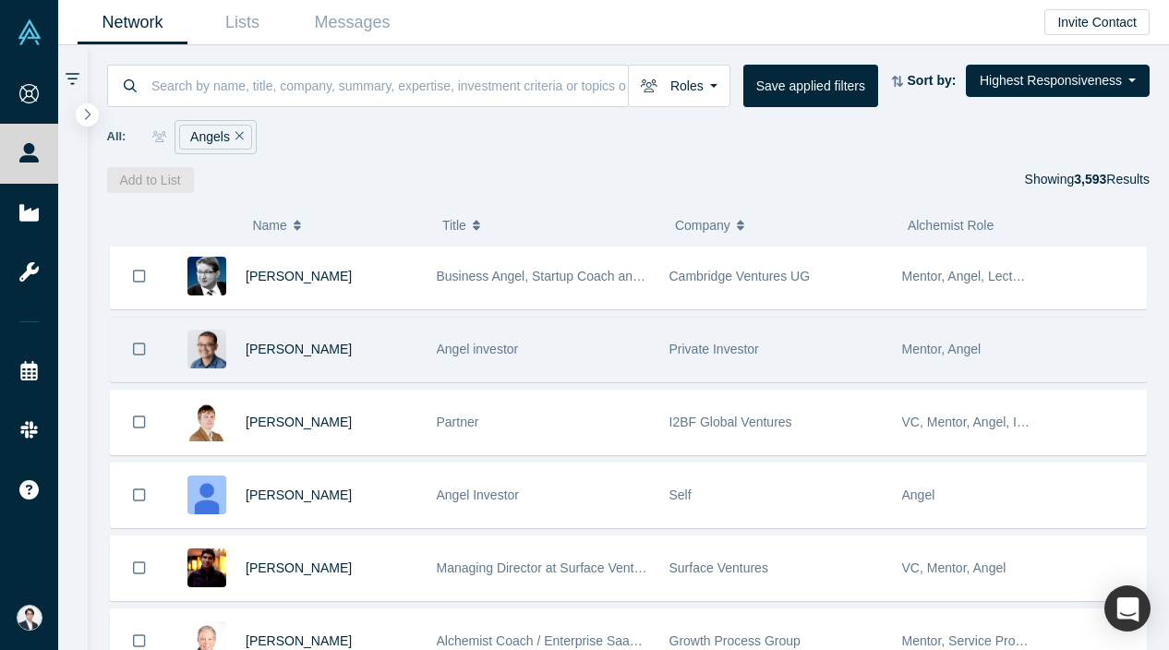
scroll to position [10, 0]
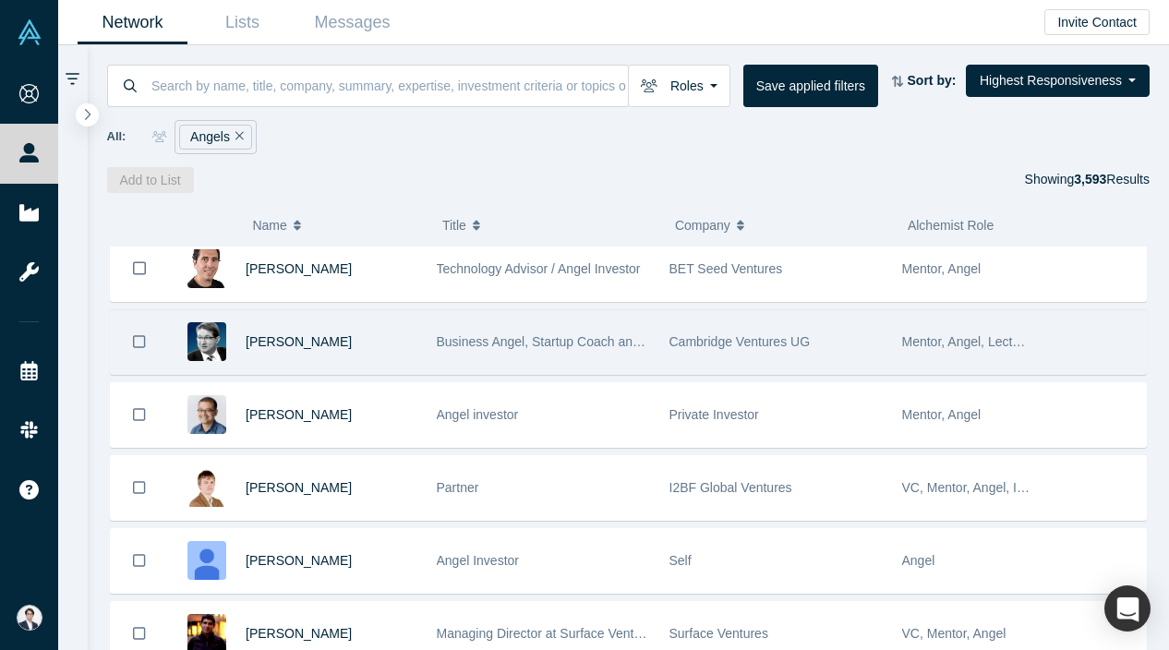
click at [665, 346] on div "Cambridge Ventures UG" at bounding box center [775, 342] width 233 height 64
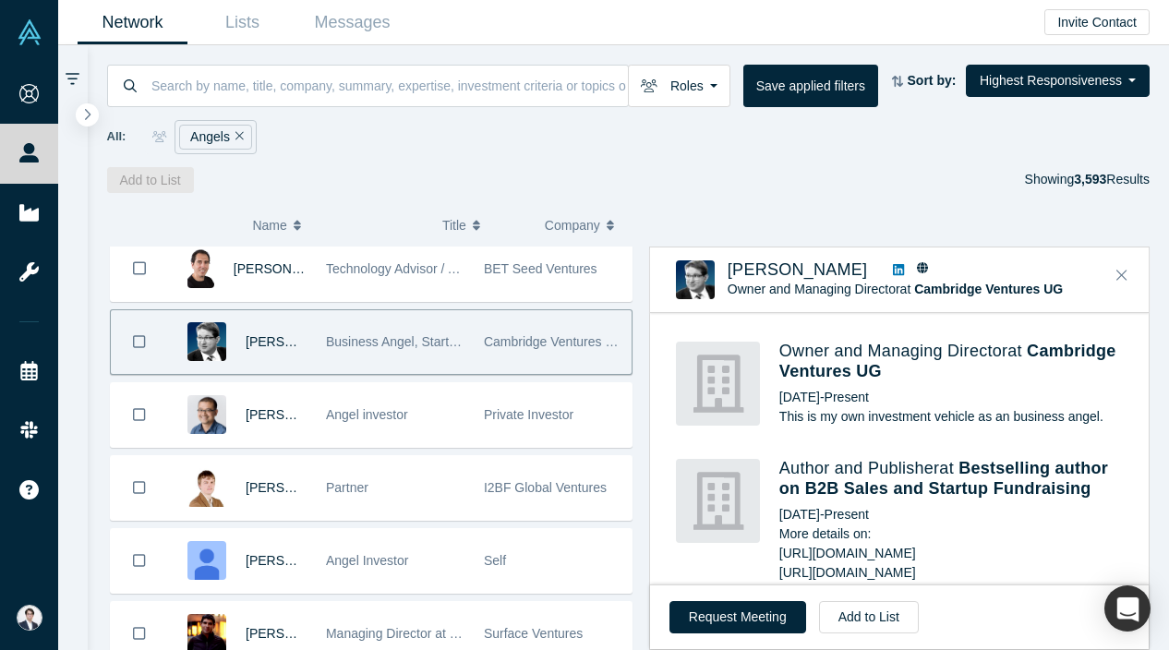
scroll to position [697, 0]
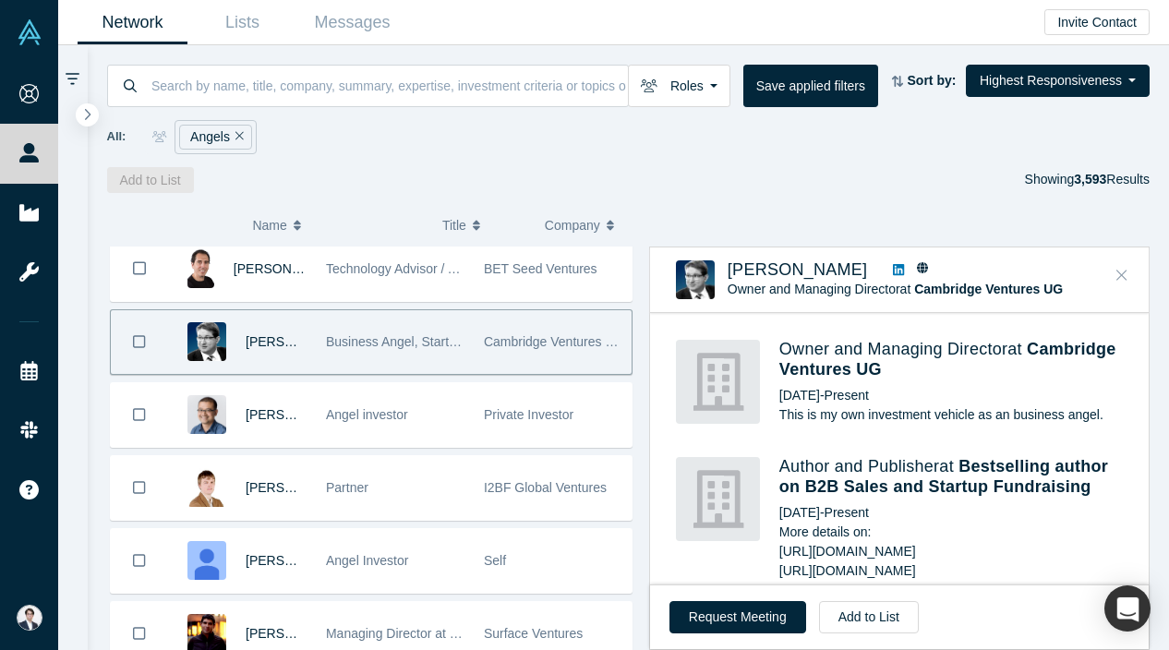
click at [1120, 272] on icon "Close" at bounding box center [1121, 275] width 11 height 17
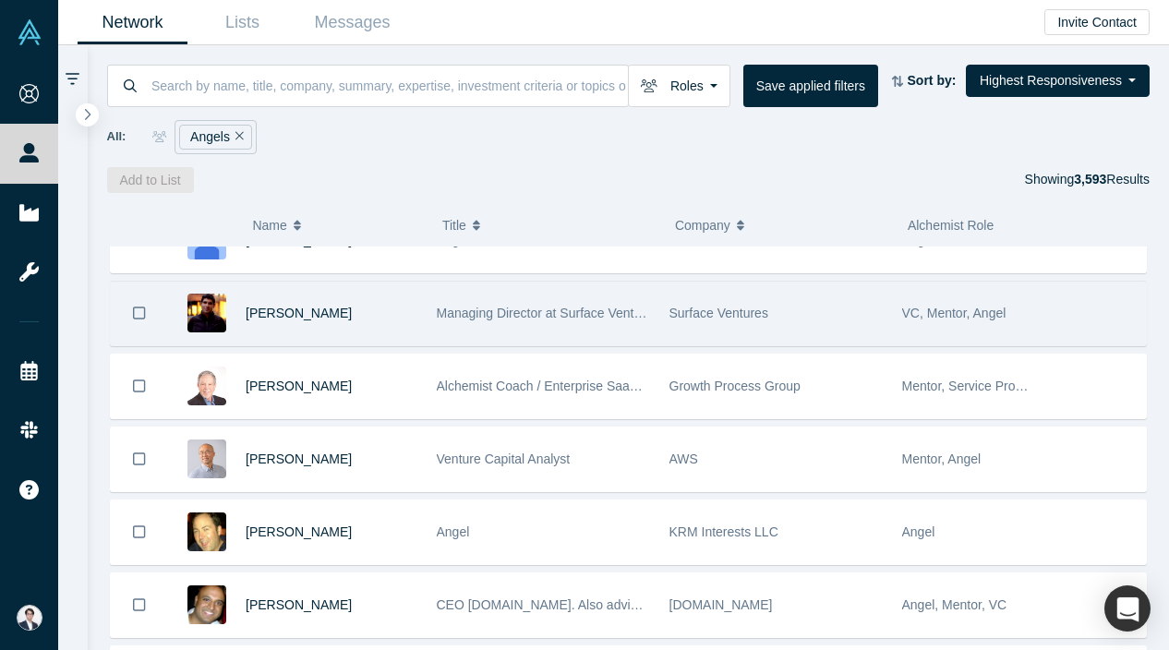
scroll to position [355, 0]
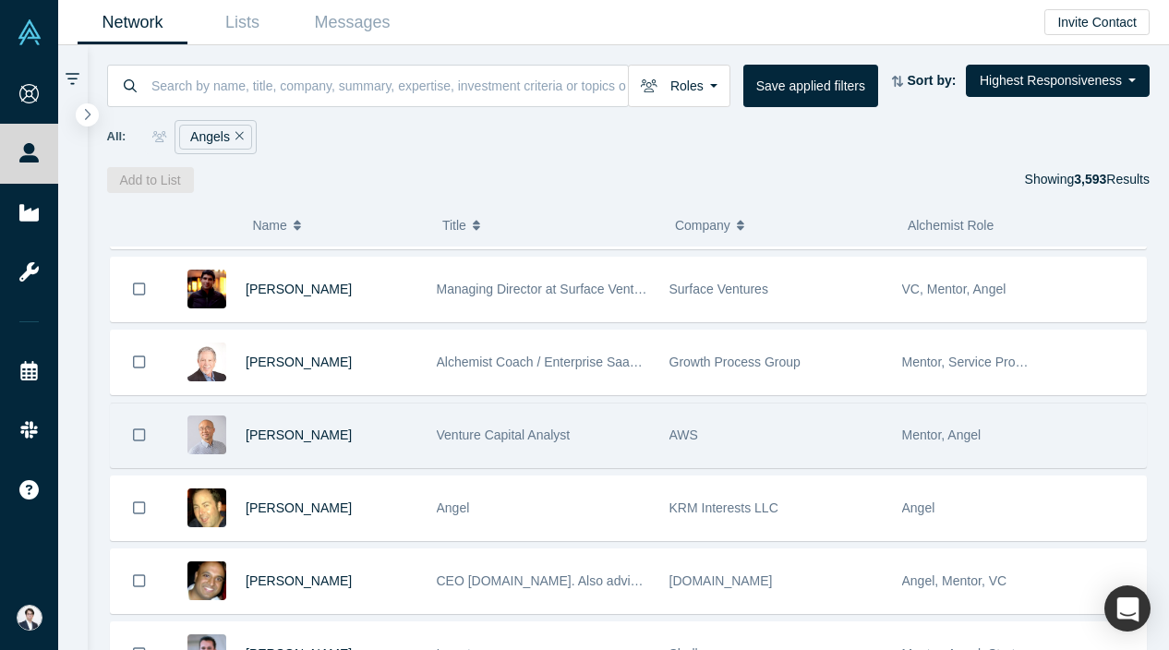
click at [575, 448] on div "Venture Capital Analyst" at bounding box center [543, 436] width 213 height 64
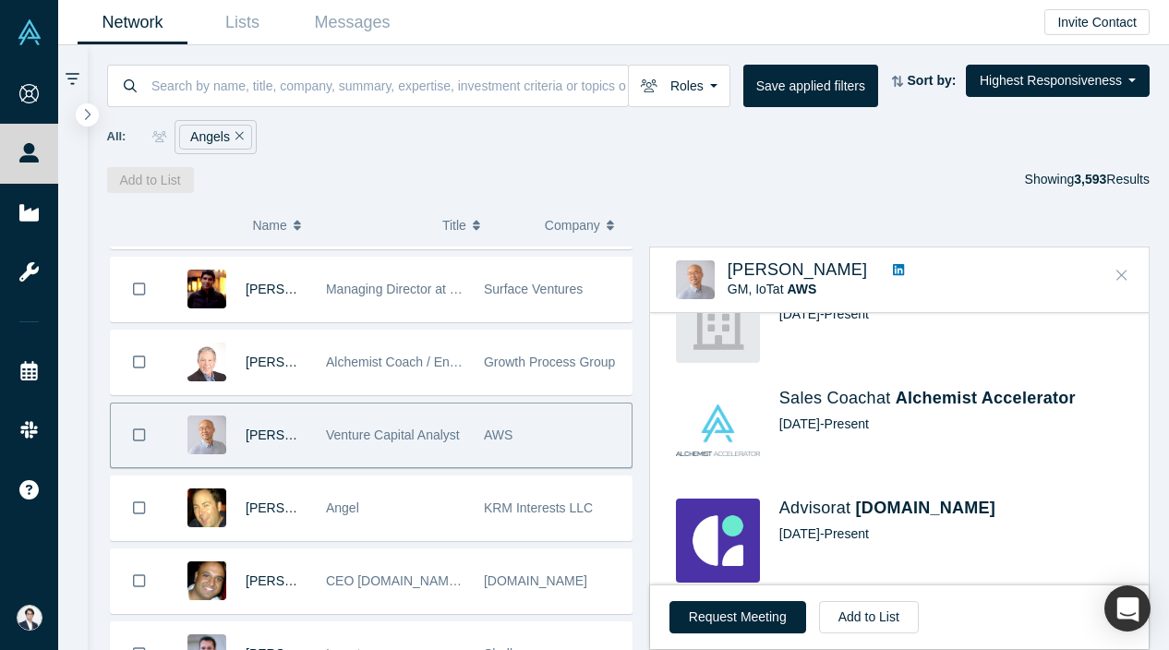
scroll to position [2018, 0]
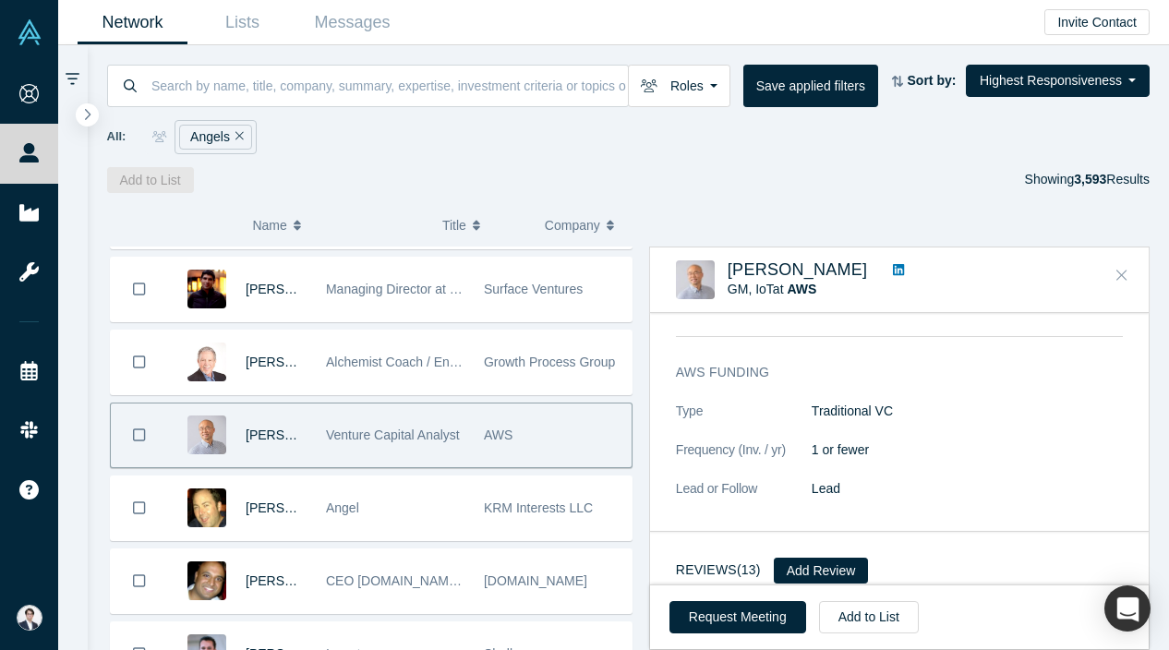
click at [1114, 269] on button "Close" at bounding box center [1122, 276] width 28 height 30
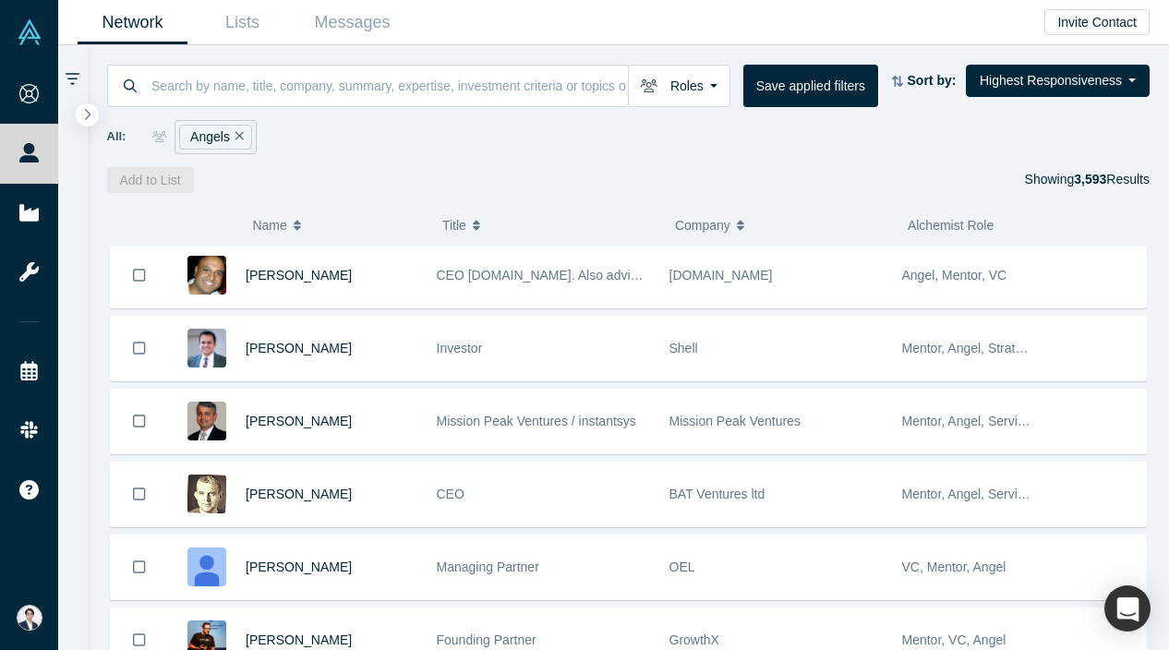
scroll to position [692, 0]
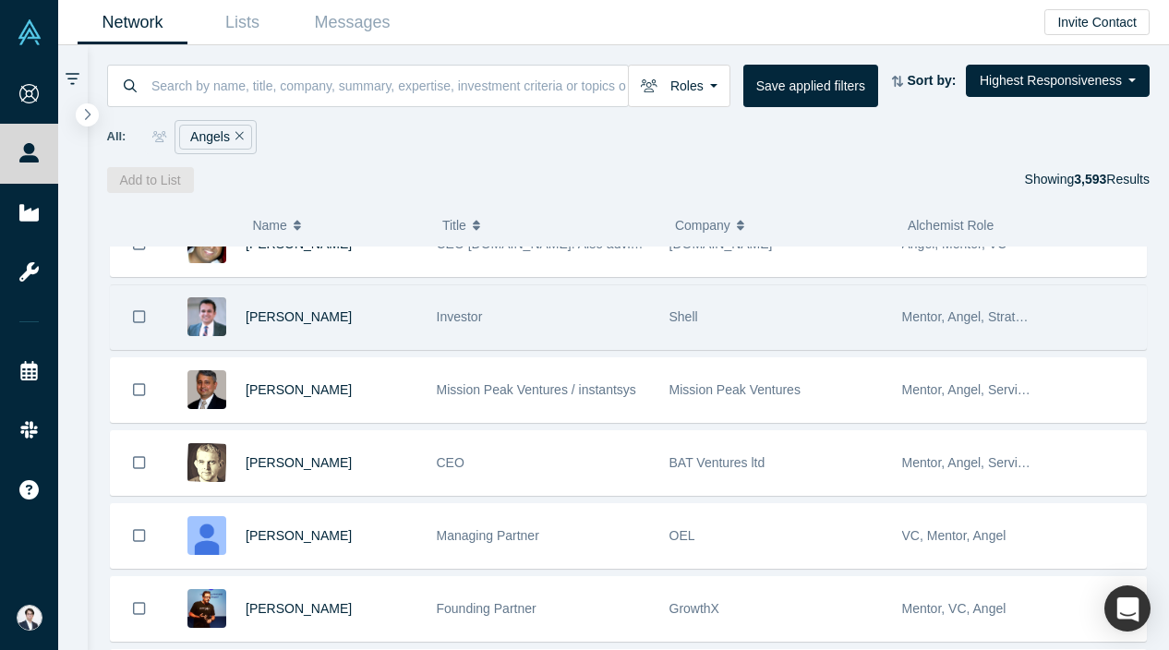
click at [737, 344] on div "Shell" at bounding box center [776, 317] width 213 height 64
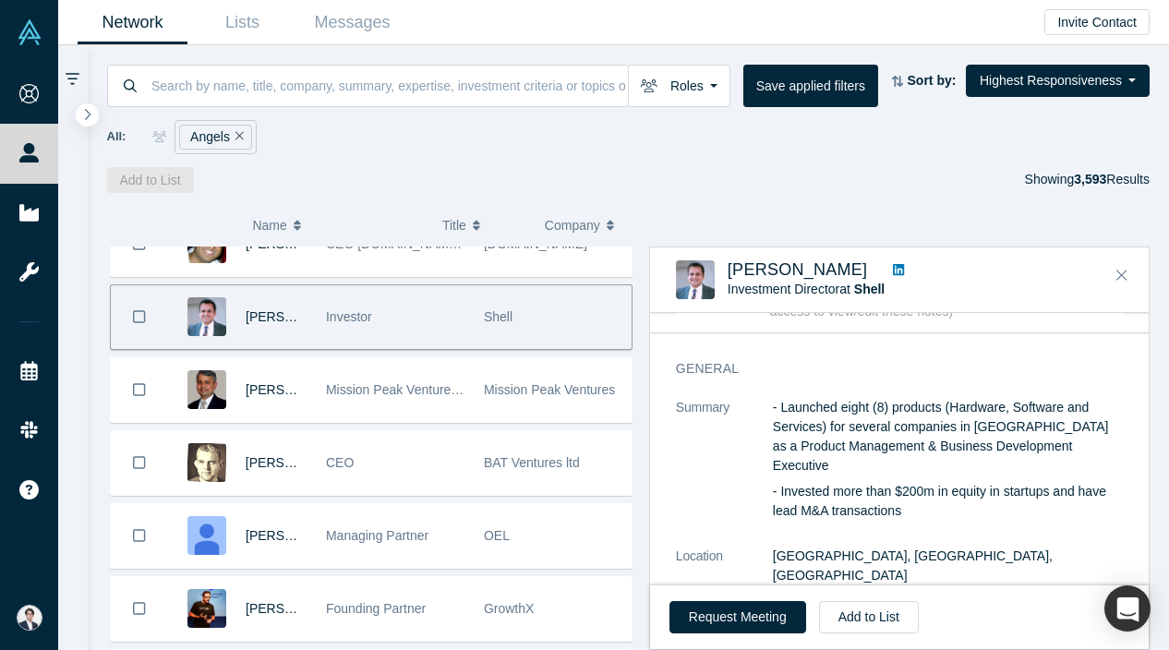
scroll to position [38, 0]
click at [887, 261] on link at bounding box center [899, 269] width 24 height 19
click at [866, 625] on button "Add to List" at bounding box center [869, 617] width 100 height 32
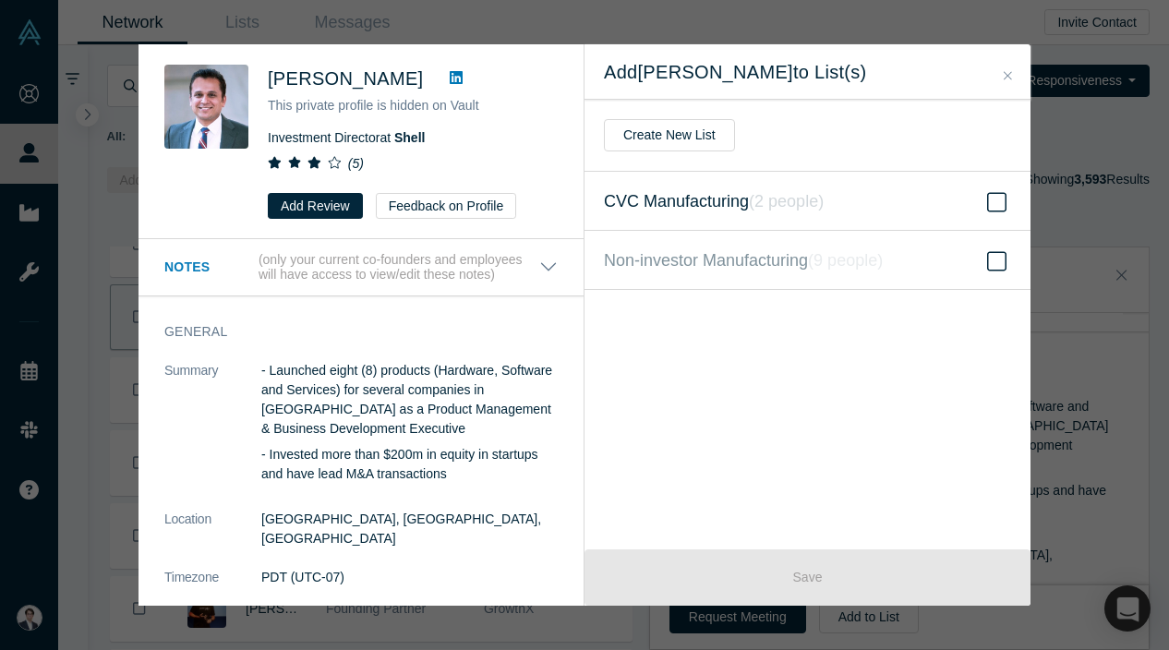
click at [1001, 209] on icon at bounding box center [996, 202] width 19 height 22
click at [0, 0] on input "CVC Manufacturing ( 2 people )" at bounding box center [0, 0] width 0 height 0
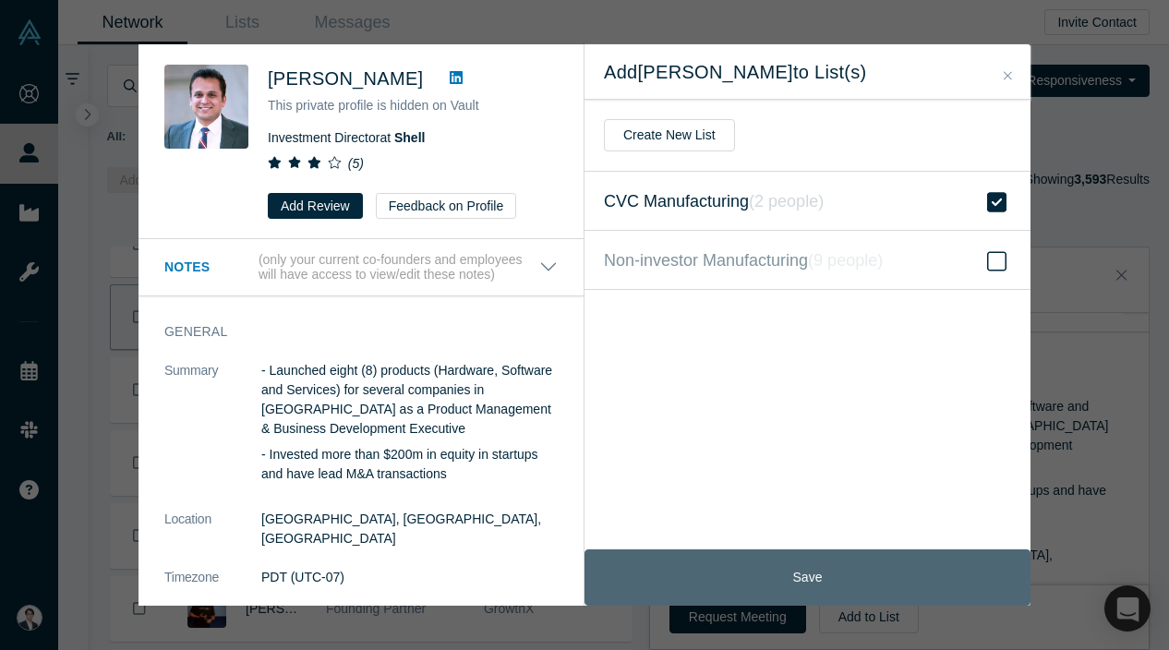
click at [831, 580] on button "Save" at bounding box center [808, 577] width 446 height 56
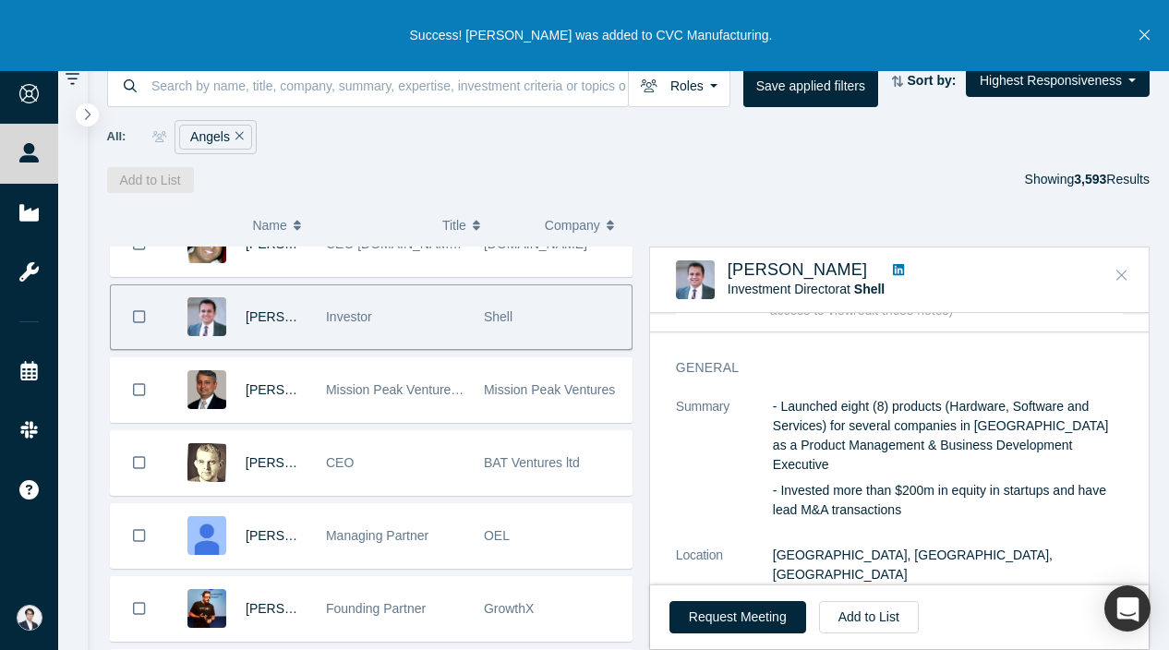
click at [1127, 272] on icon "Close" at bounding box center [1121, 275] width 11 height 17
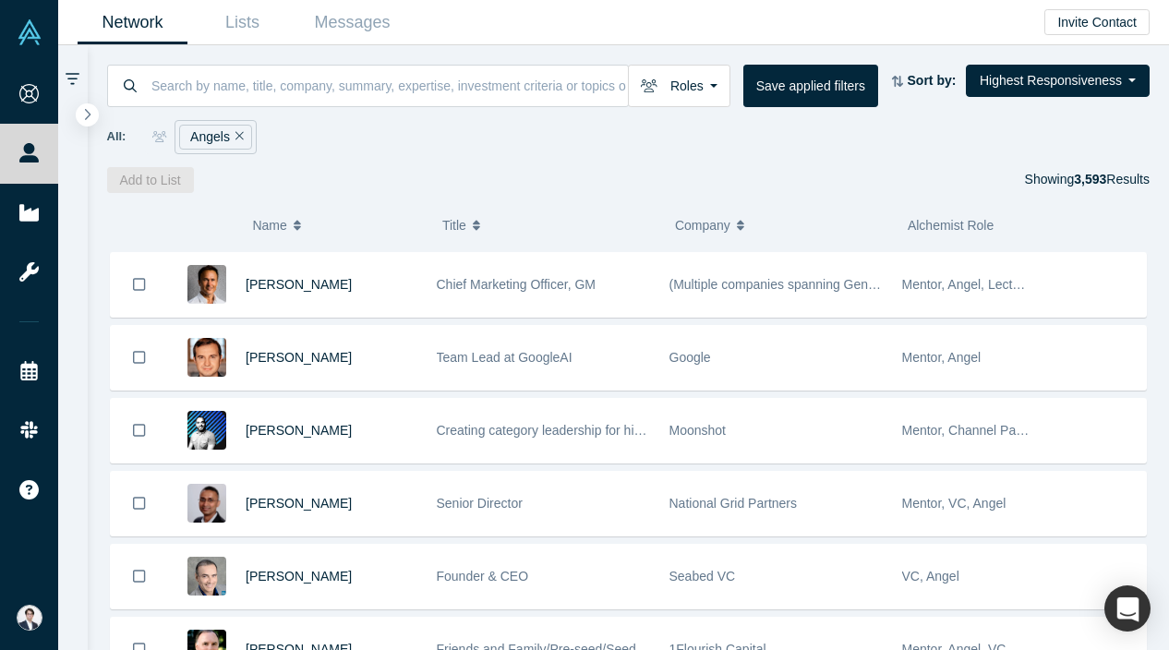
scroll to position [1892, 0]
click at [631, 422] on span "Creating category leadership for high-potential entrepreneurs" at bounding box center [611, 429] width 349 height 15
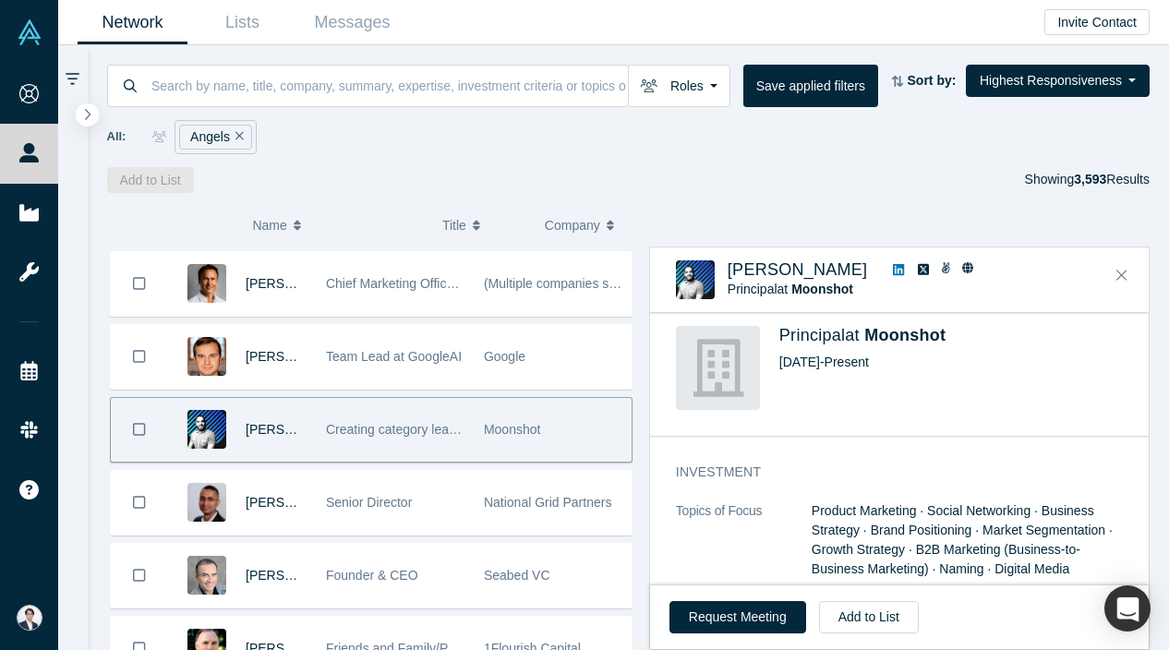
scroll to position [571, 0]
click at [1117, 270] on icon "Close" at bounding box center [1121, 275] width 11 height 17
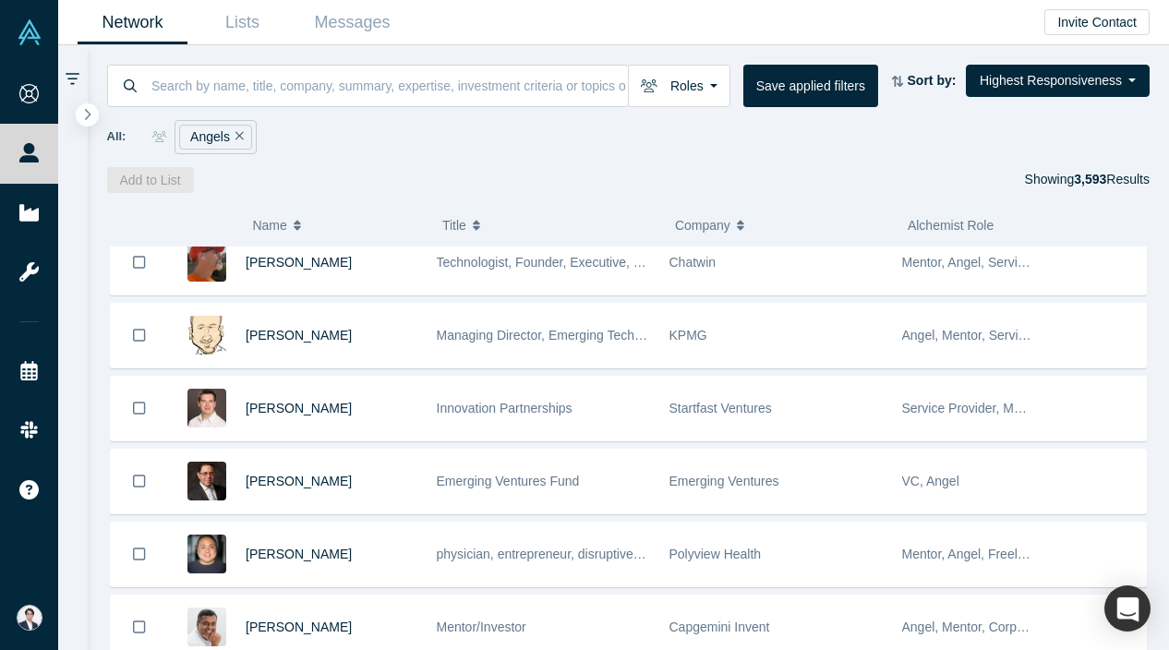
scroll to position [2740, 0]
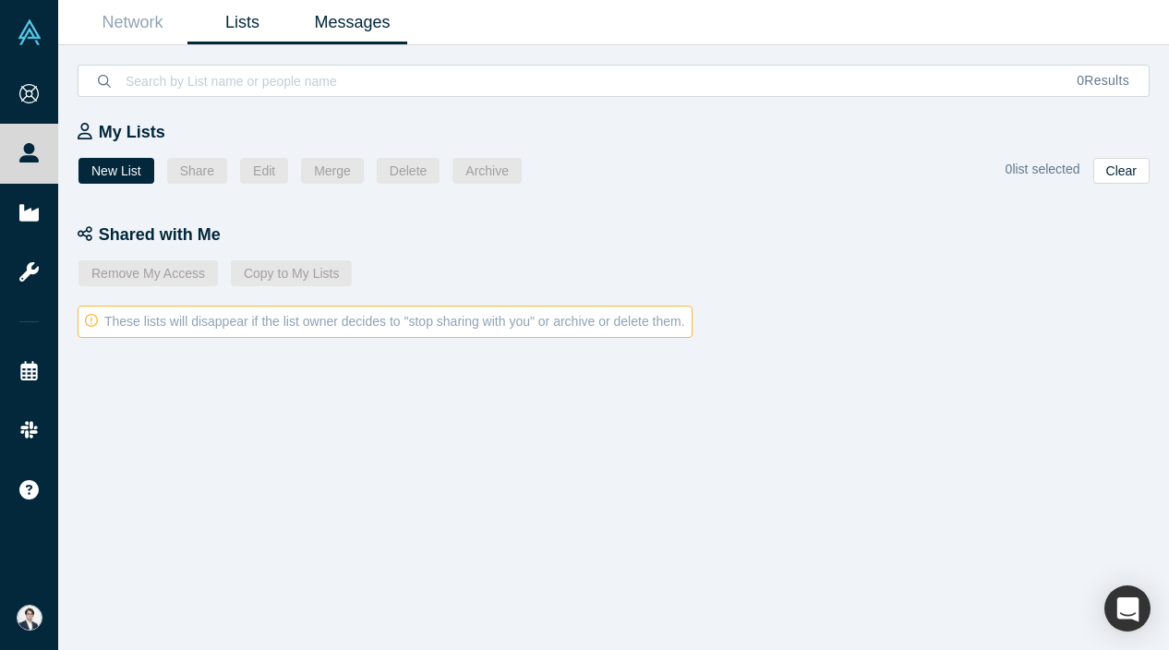
click at [331, 6] on link "Messages" at bounding box center [352, 22] width 110 height 43
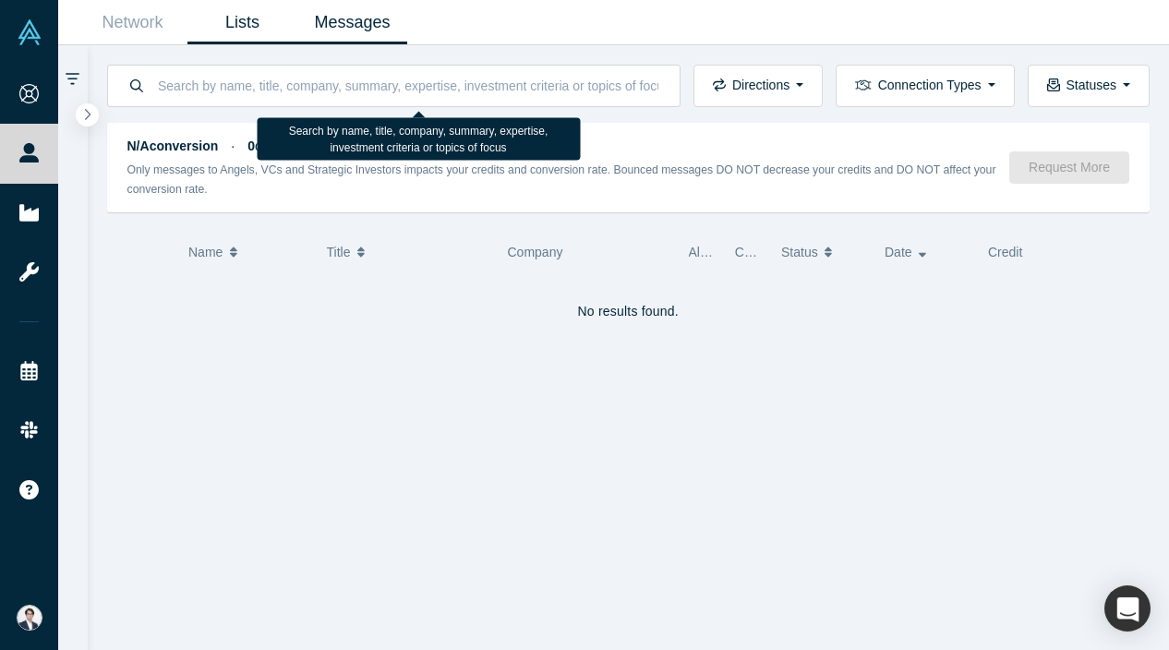
click at [237, 27] on link "Lists" at bounding box center [242, 22] width 110 height 43
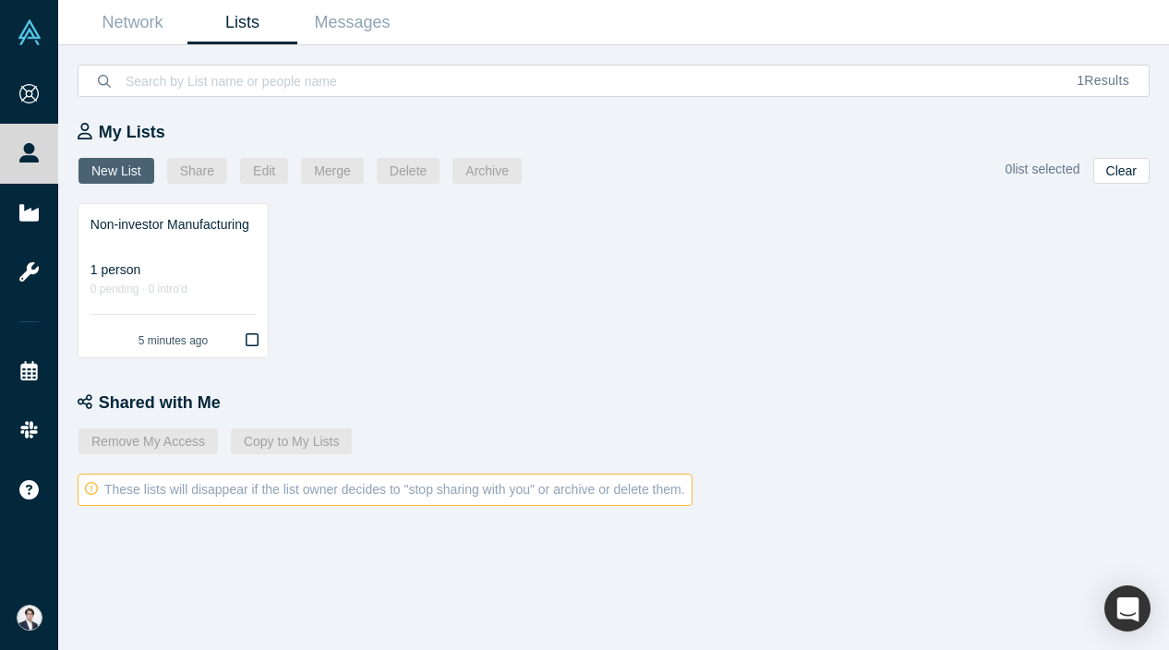
click at [124, 174] on button "New List" at bounding box center [116, 171] width 76 height 26
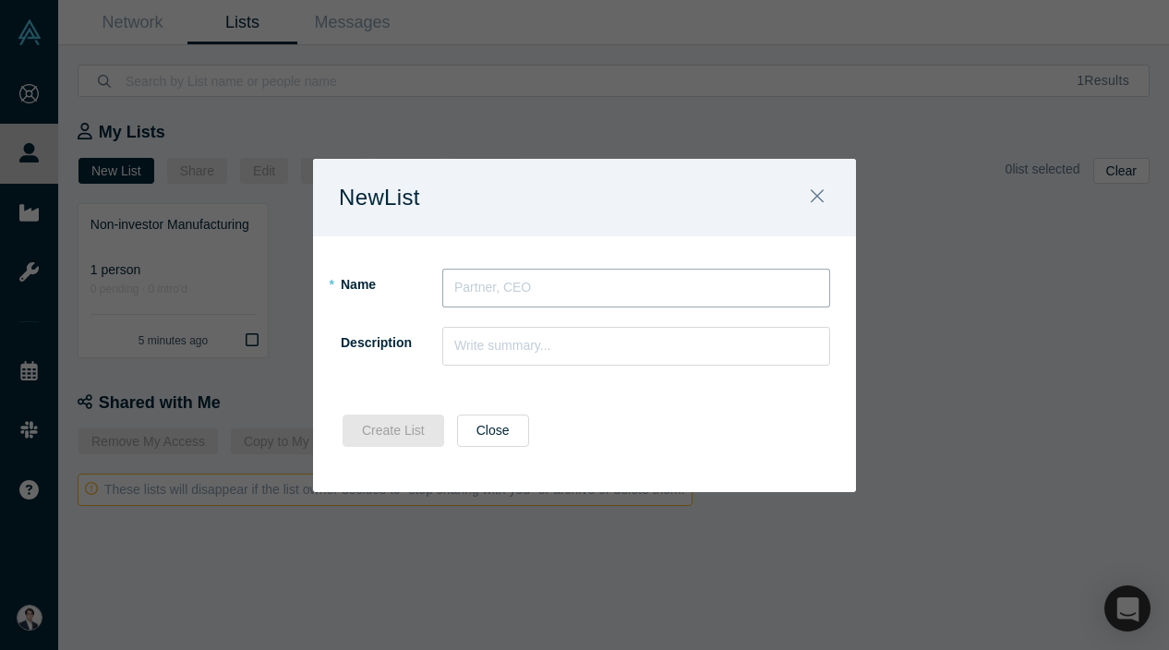
click at [483, 286] on input "text" at bounding box center [636, 288] width 388 height 39
type input "CVC Manufacturing"
click at [407, 439] on button "Create List" at bounding box center [394, 431] width 102 height 32
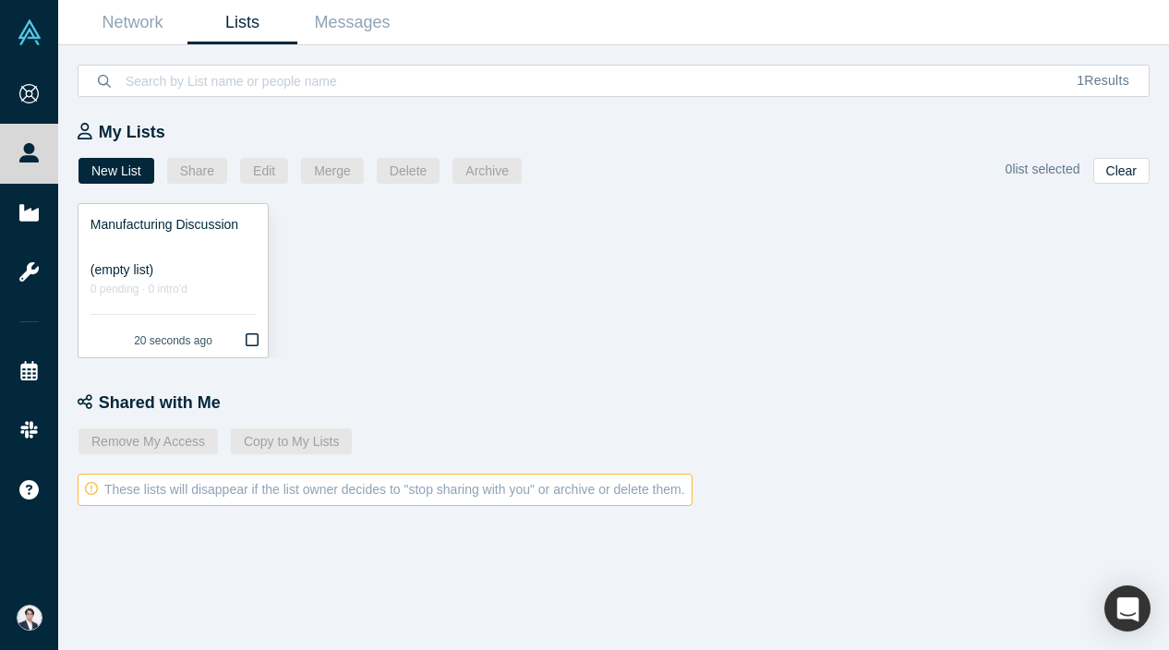
click at [187, 312] on link "Manufacturing Discussion (empty list) 0 pending · 0 intro'd 20 seconds ago" at bounding box center [172, 280] width 189 height 153
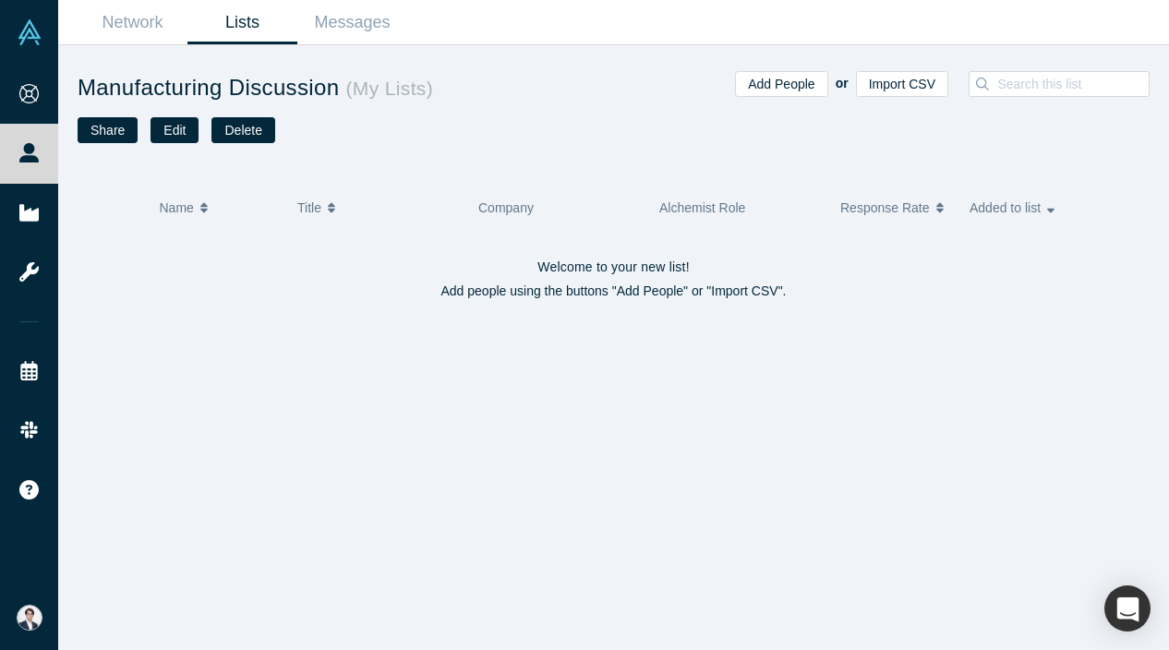
click at [297, 103] on h1 "Manufacturing Discussion ( My Lists )" at bounding box center [346, 87] width 537 height 33
click at [301, 99] on h1 "Manufacturing Discussion ( My Lists )" at bounding box center [346, 87] width 537 height 33
click at [178, 120] on button "Edit" at bounding box center [175, 130] width 48 height 26
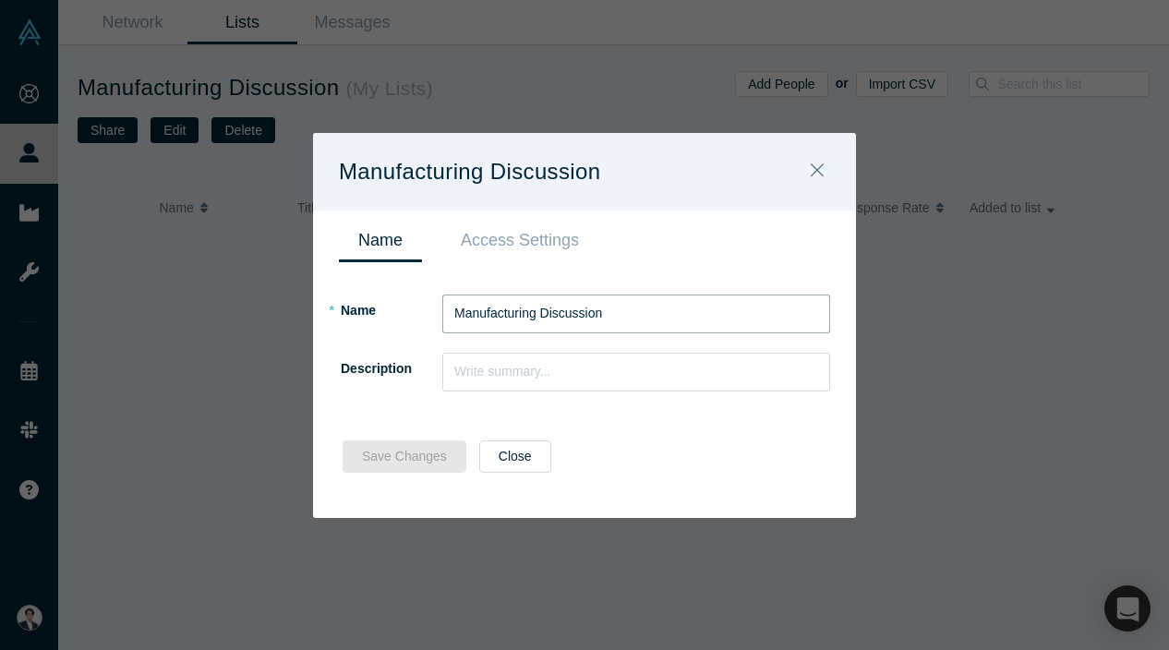
click at [579, 317] on input "Manufacturing Discussion" at bounding box center [636, 314] width 388 height 39
type input "Non-investor Manufacturing"
click at [416, 461] on button "Save Changes" at bounding box center [405, 457] width 124 height 32
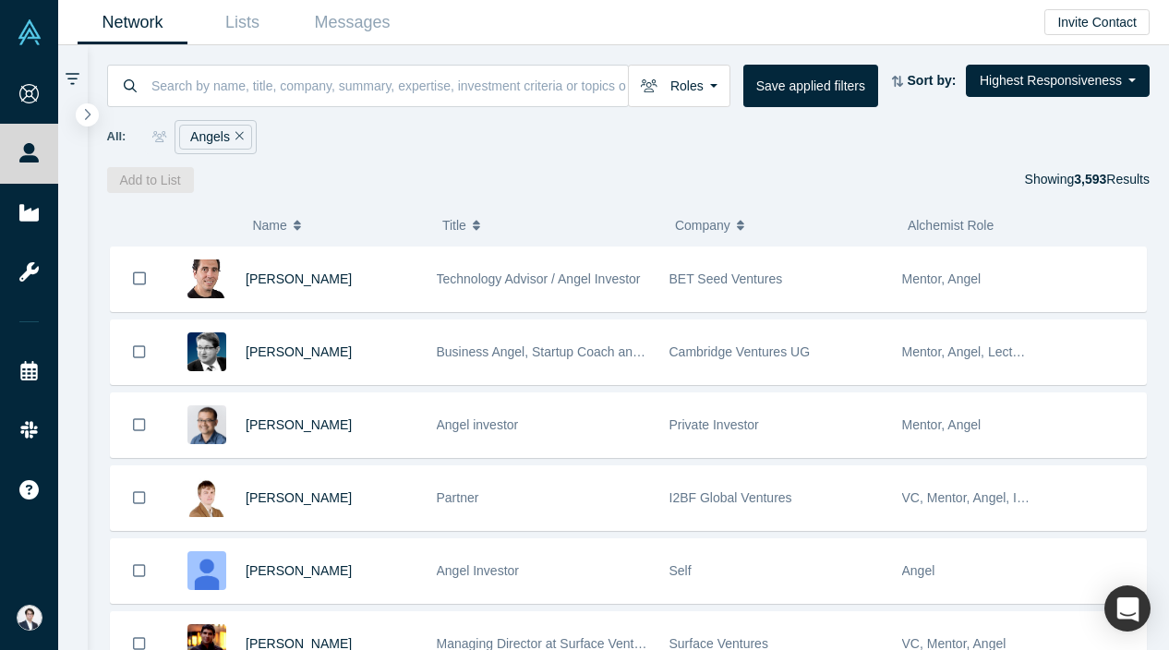
scroll to position [2740, 0]
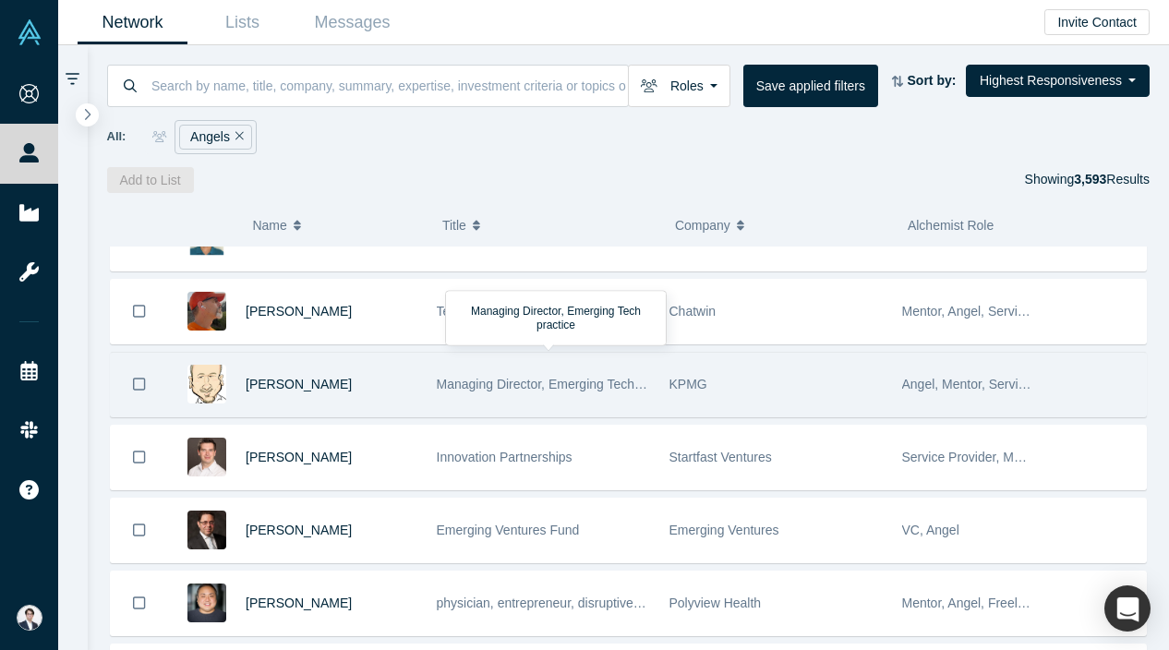
click at [609, 384] on span "Managing Director, Emerging Tech practice" at bounding box center [560, 384] width 247 height 15
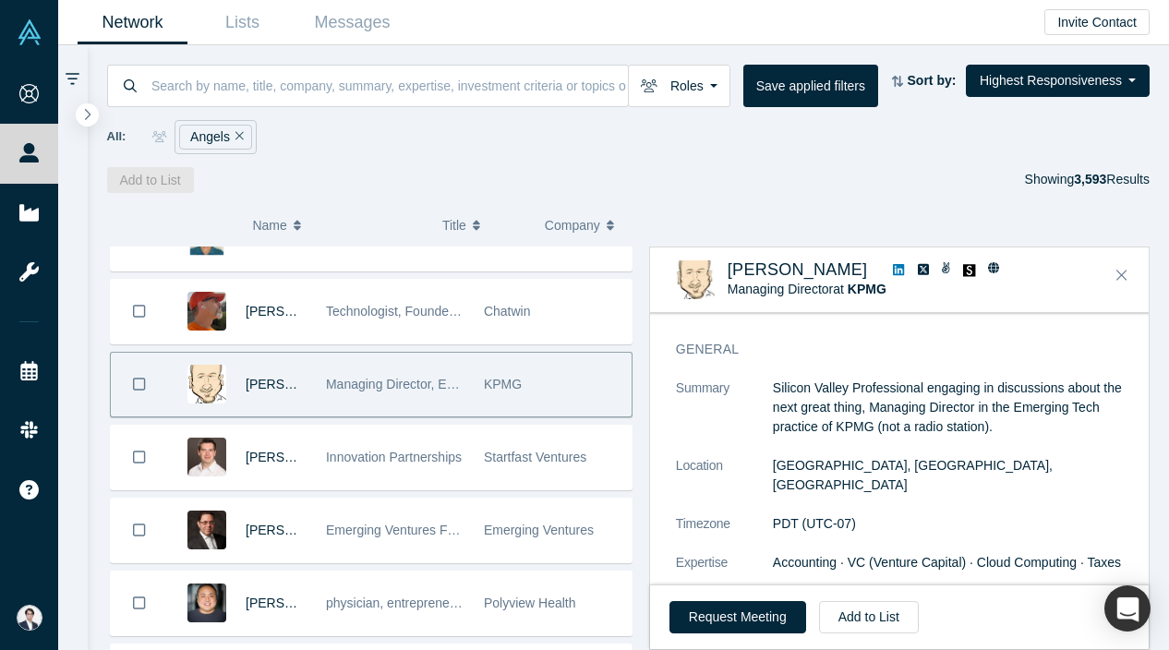
scroll to position [0, 0]
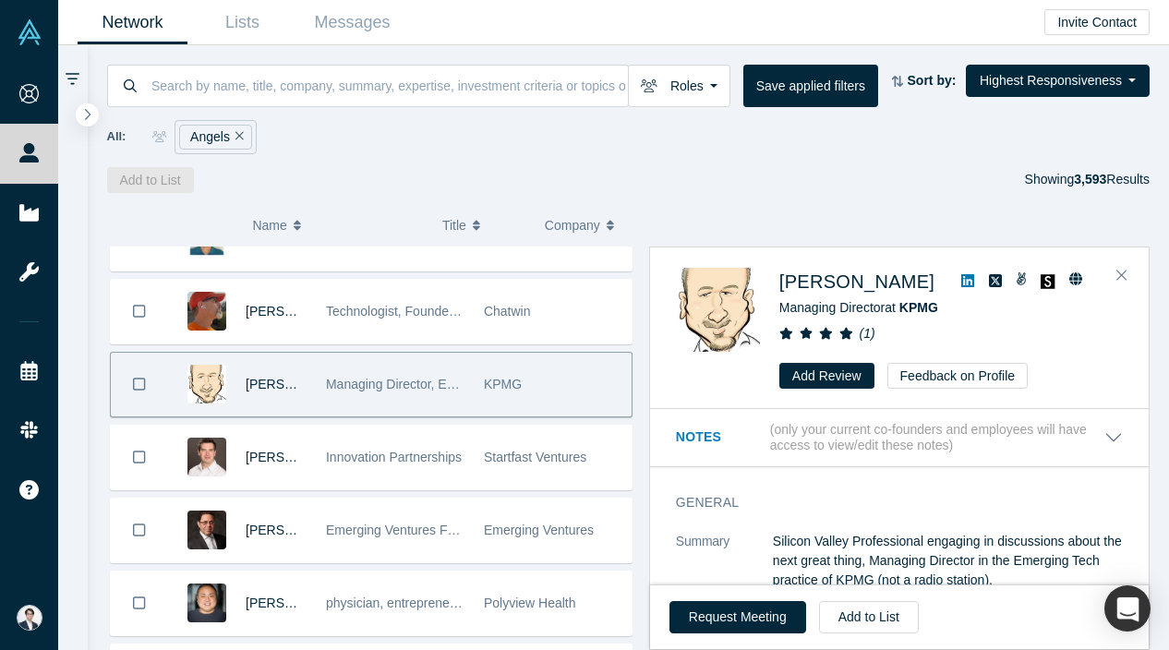
click at [961, 283] on icon at bounding box center [967, 280] width 13 height 13
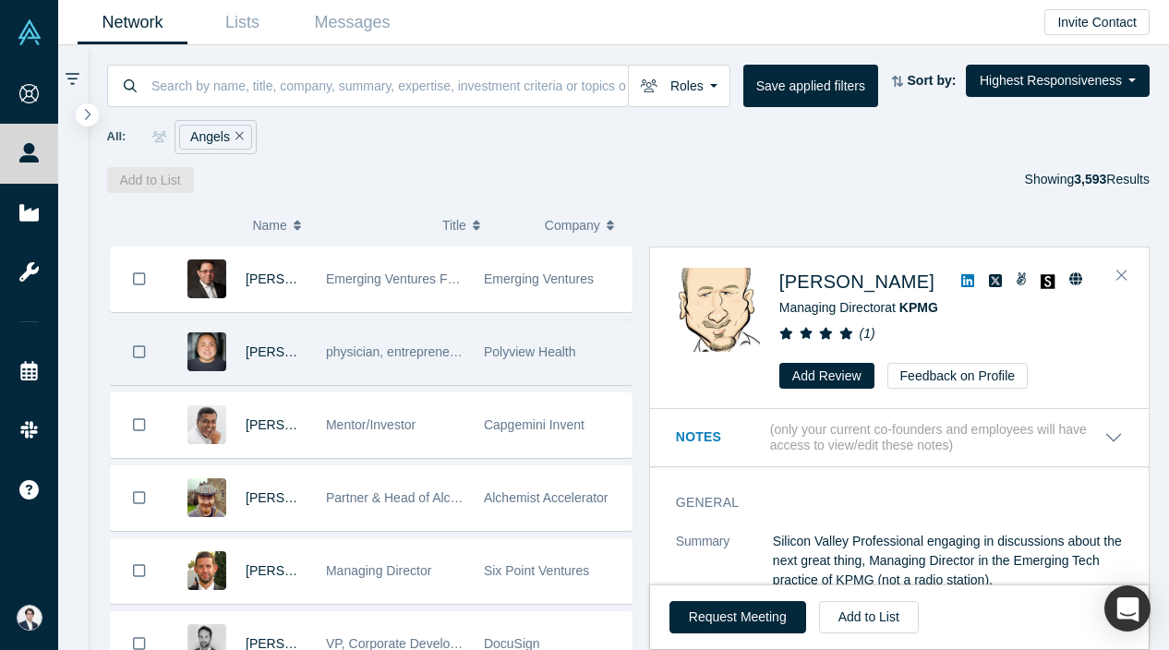
scroll to position [2992, 0]
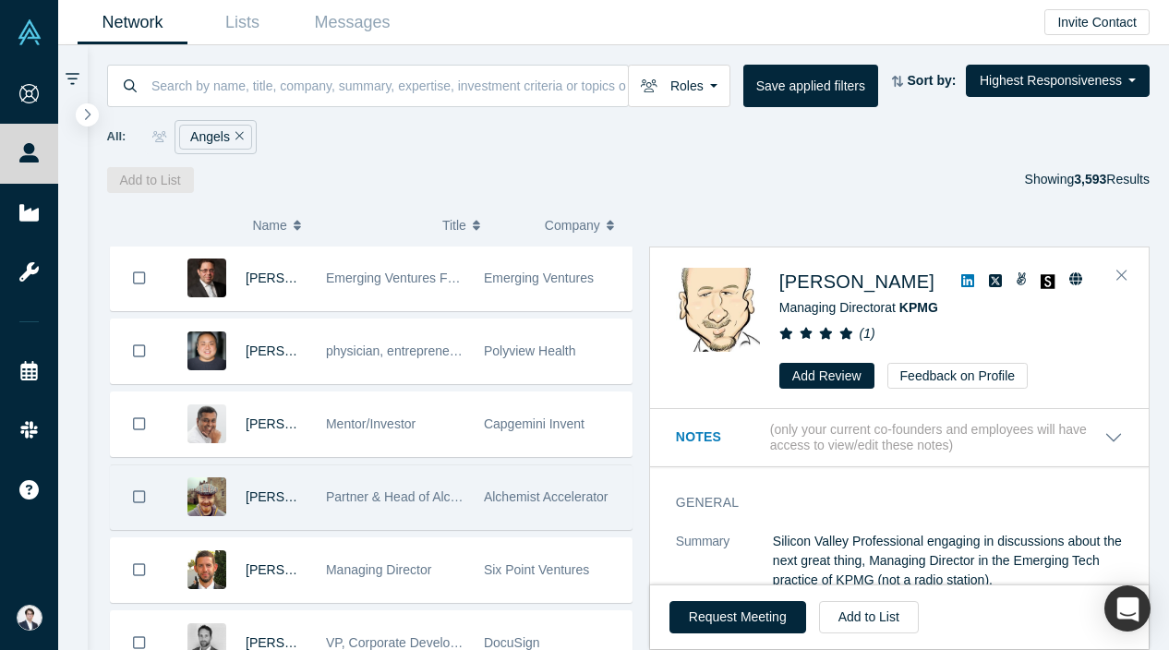
click at [518, 504] on div "Alchemist Accelerator" at bounding box center [553, 497] width 139 height 64
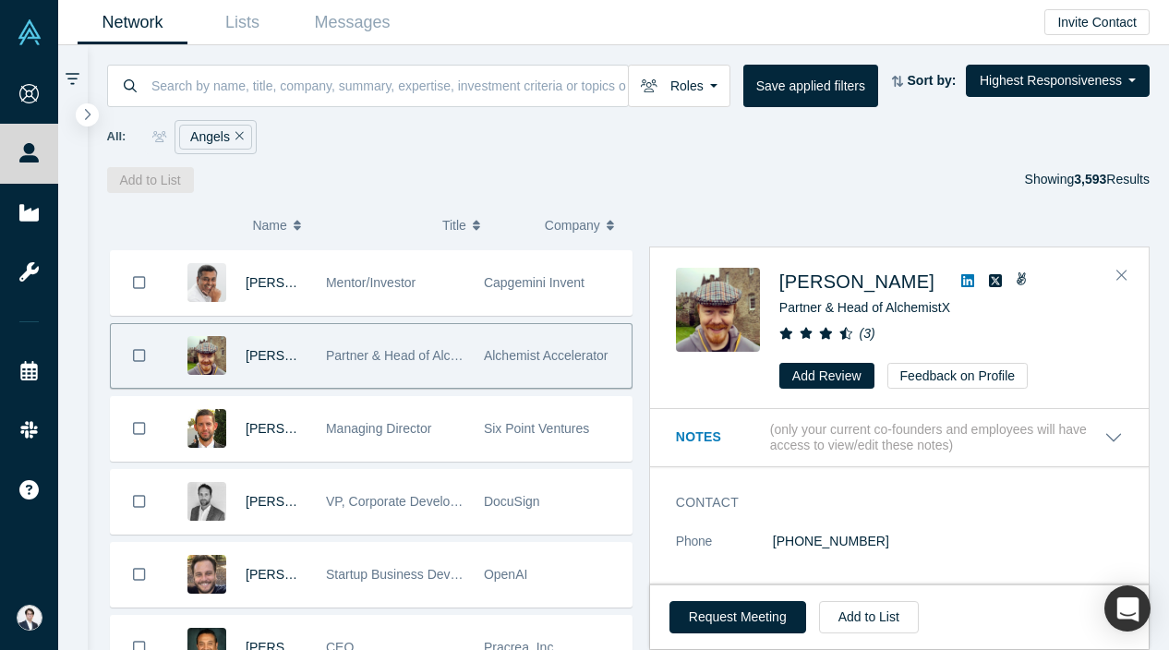
scroll to position [3163, 0]
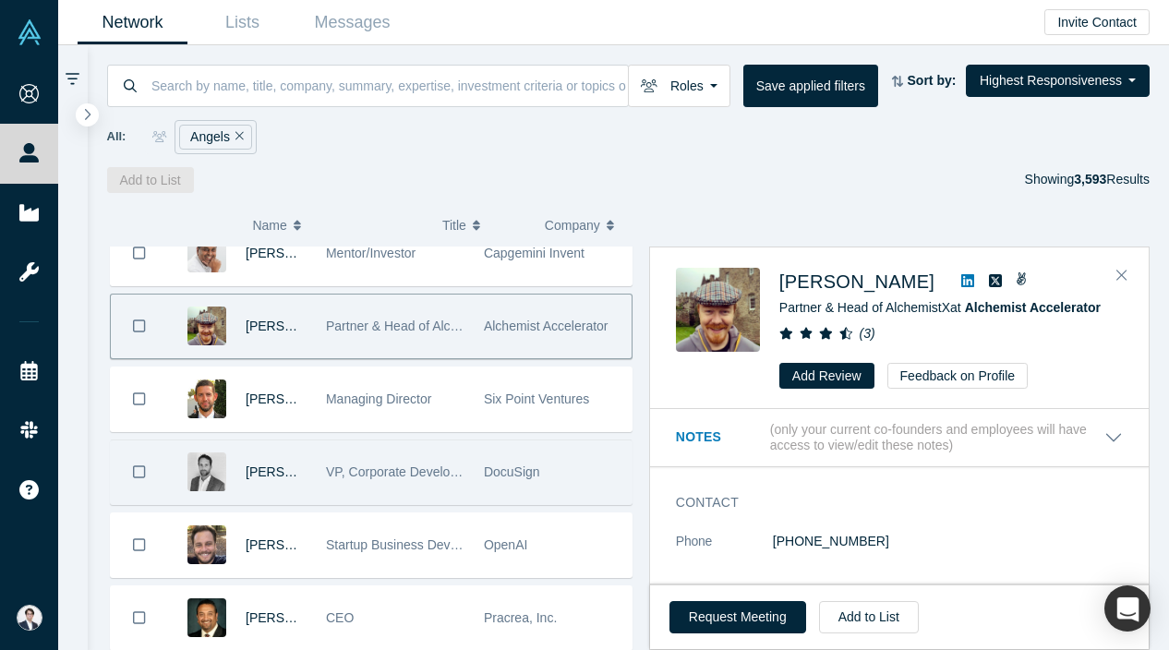
click at [533, 469] on span "DocuSign" at bounding box center [512, 472] width 56 height 15
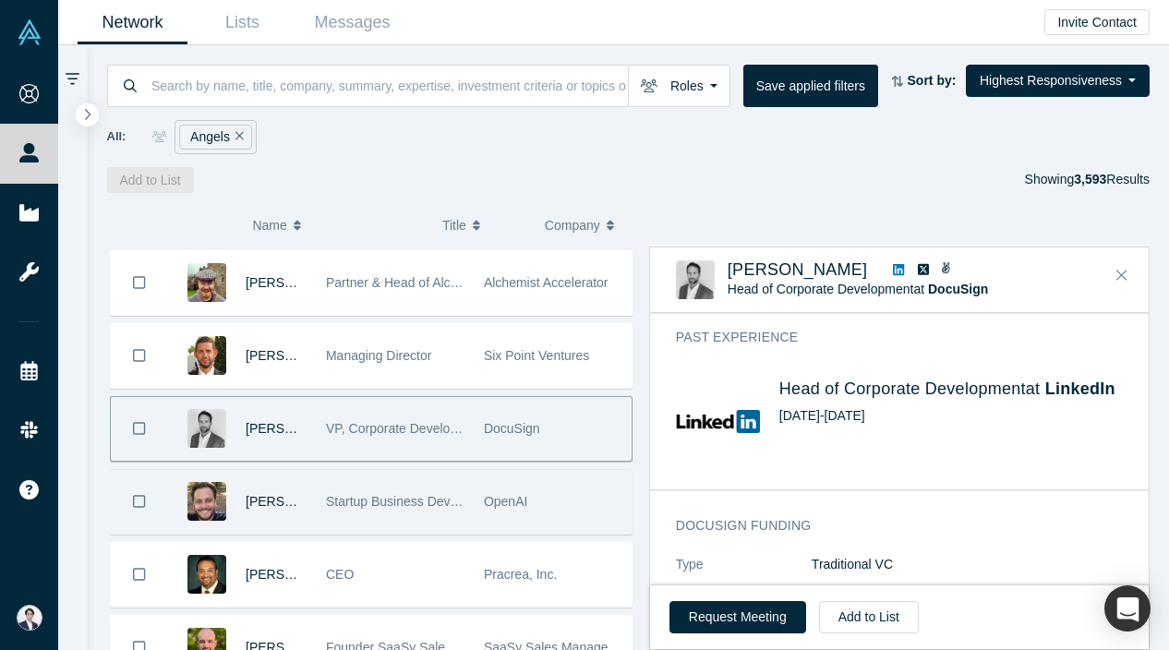
scroll to position [3207, 0]
click at [486, 523] on div "OpenAI" at bounding box center [553, 501] width 139 height 64
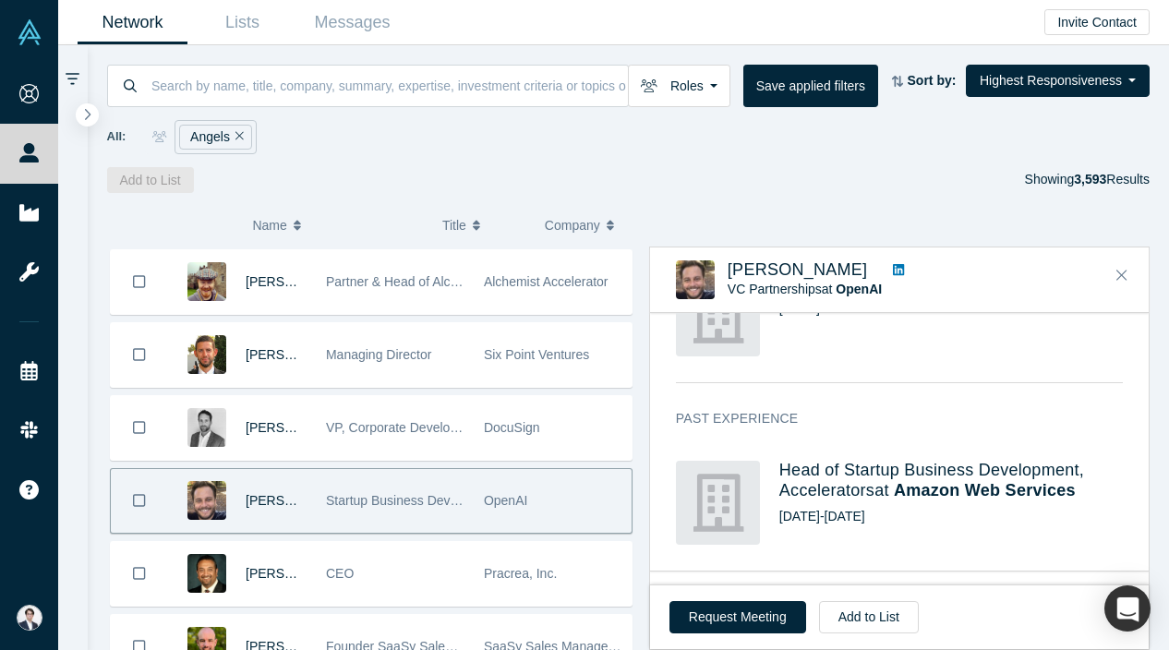
scroll to position [953, 0]
click at [893, 267] on icon at bounding box center [898, 269] width 11 height 11
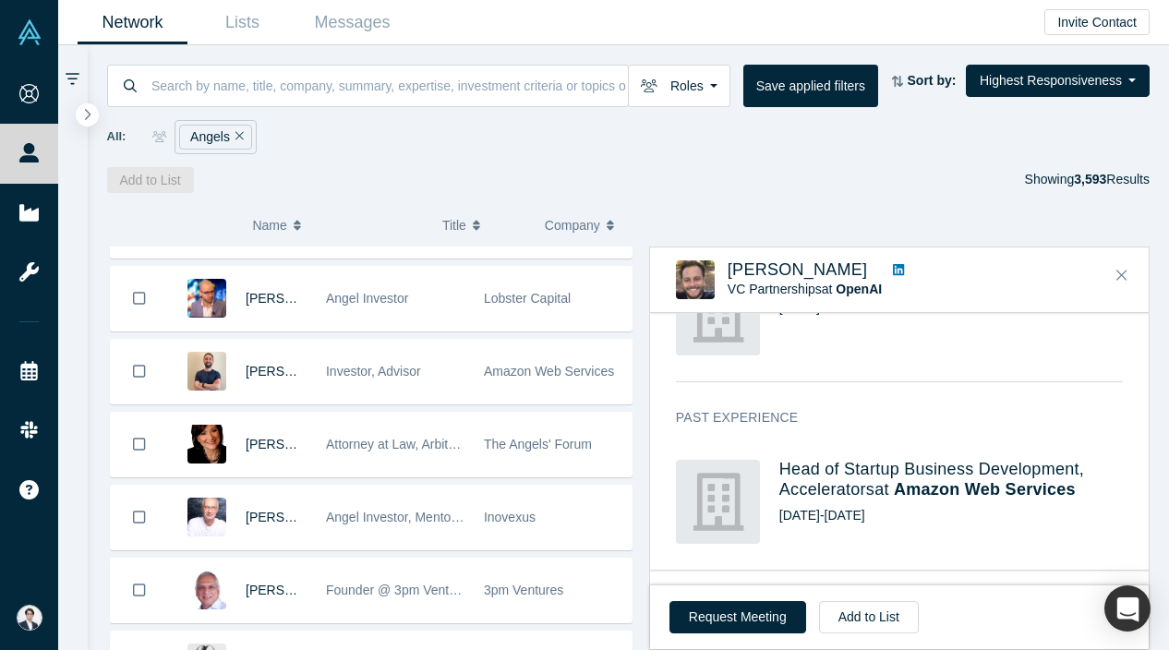
scroll to position [3705, 0]
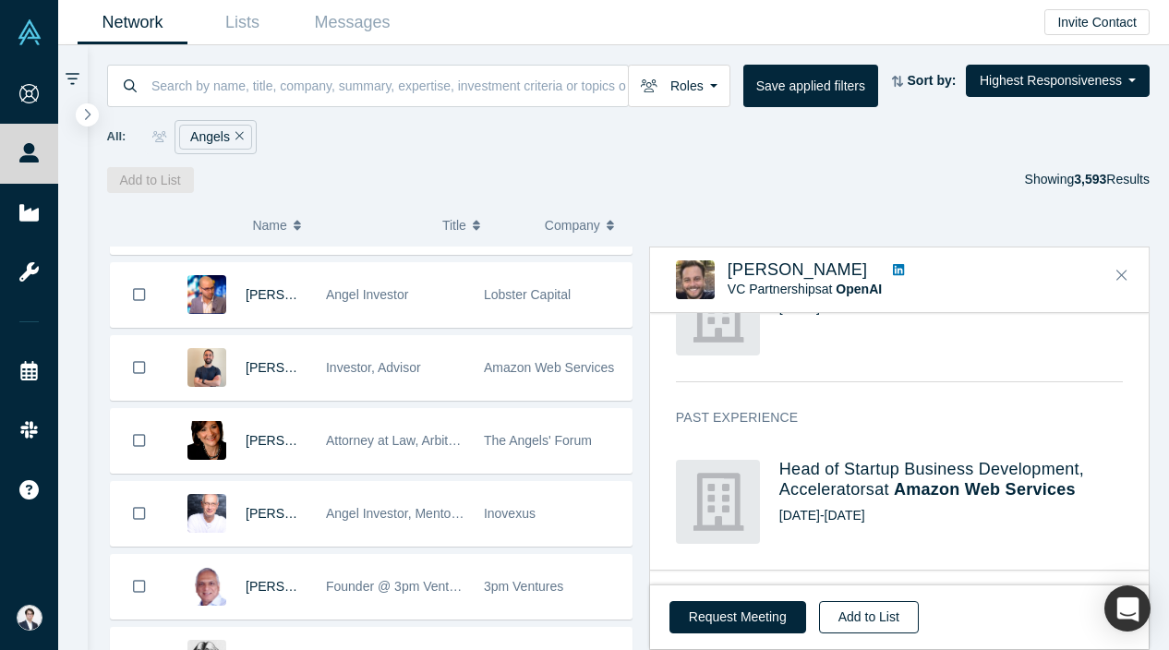
click at [846, 622] on button "Add to List" at bounding box center [869, 617] width 100 height 32
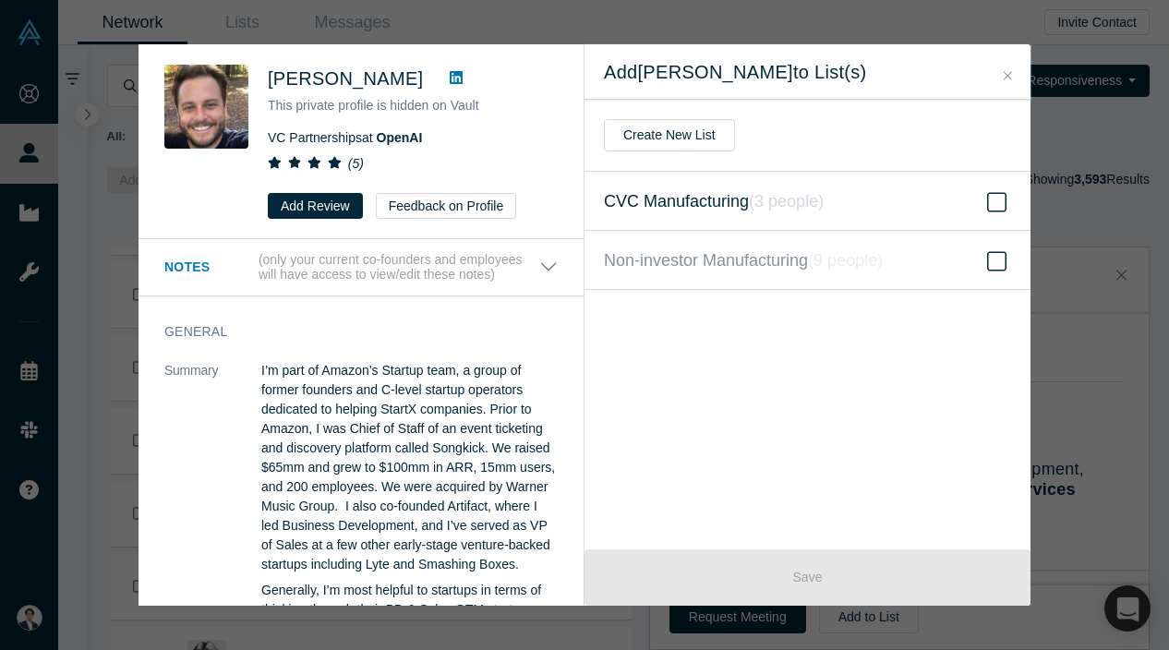
click at [745, 205] on span "CVC Manufacturing ( 3 people )" at bounding box center [714, 201] width 220 height 26
click at [0, 0] on input "CVC Manufacturing ( 3 people )" at bounding box center [0, 0] width 0 height 0
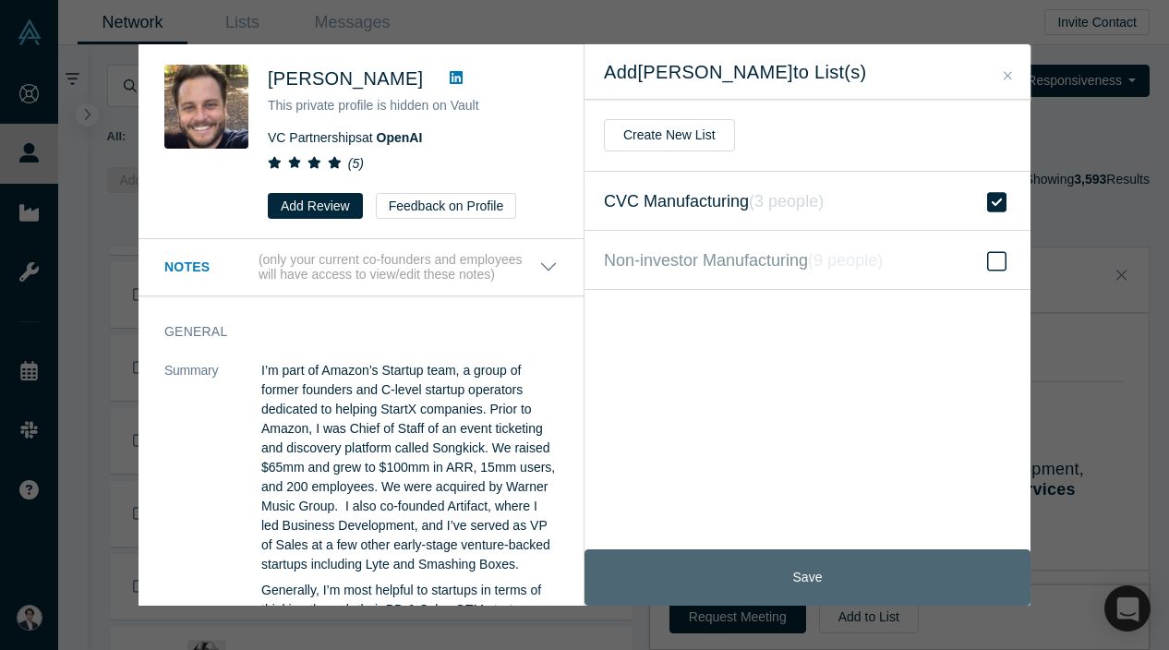
click at [759, 591] on button "Save" at bounding box center [808, 577] width 446 height 56
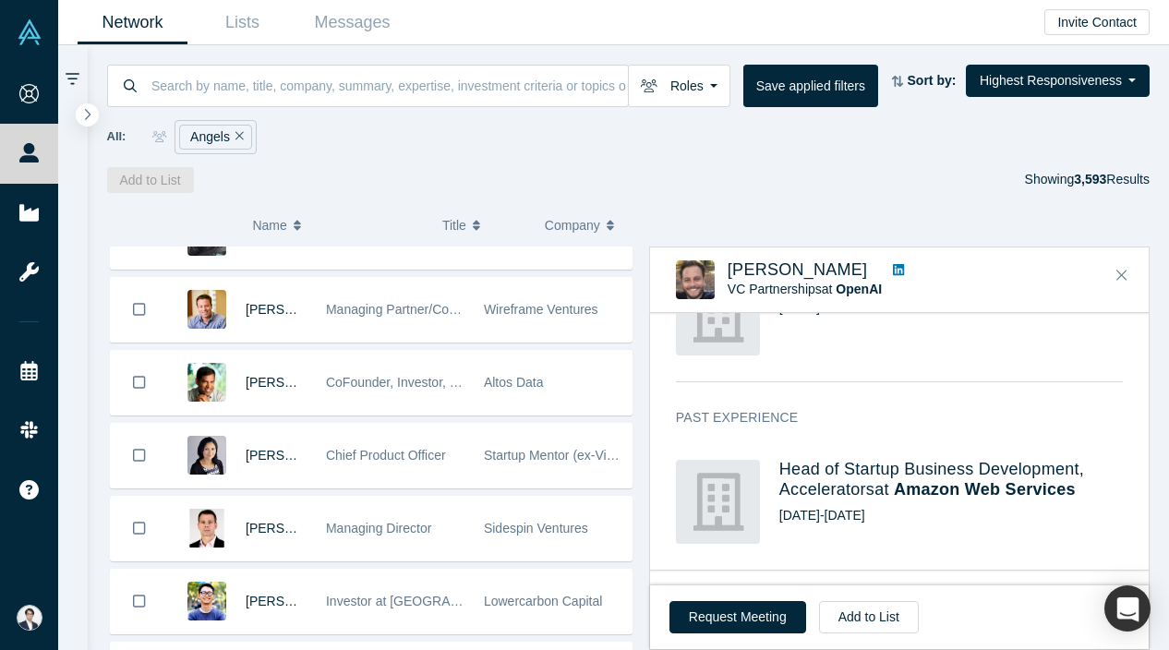
scroll to position [4422, 0]
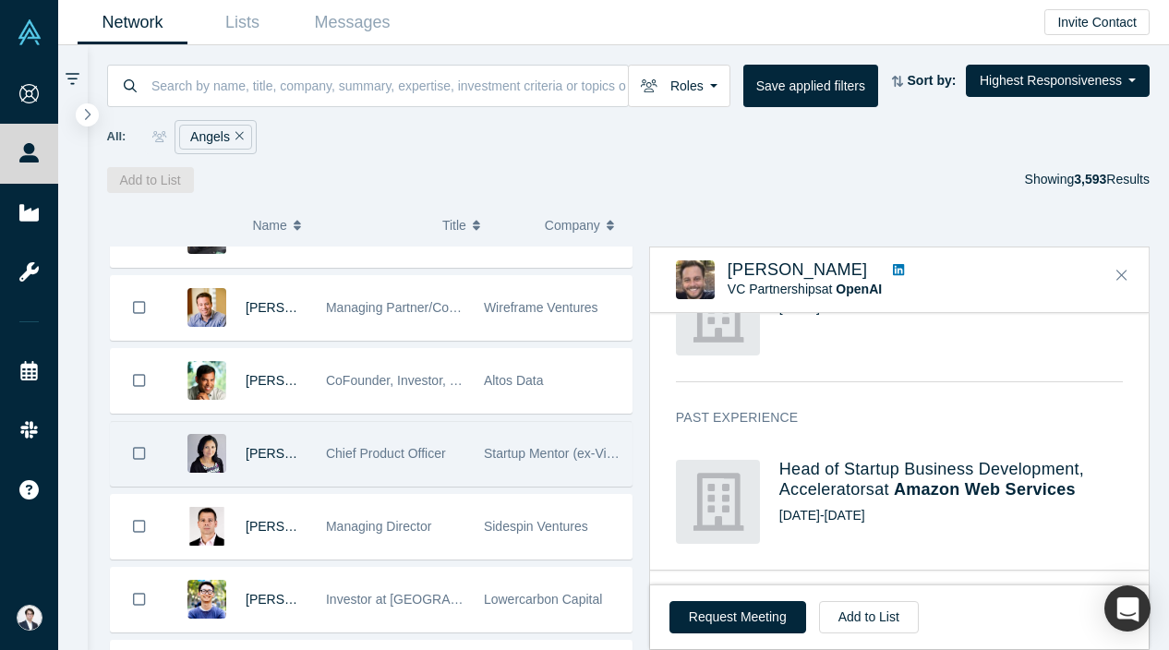
click at [526, 455] on span "Startup Mentor (ex-Visa, ex-PayPal)" at bounding box center [587, 453] width 207 height 15
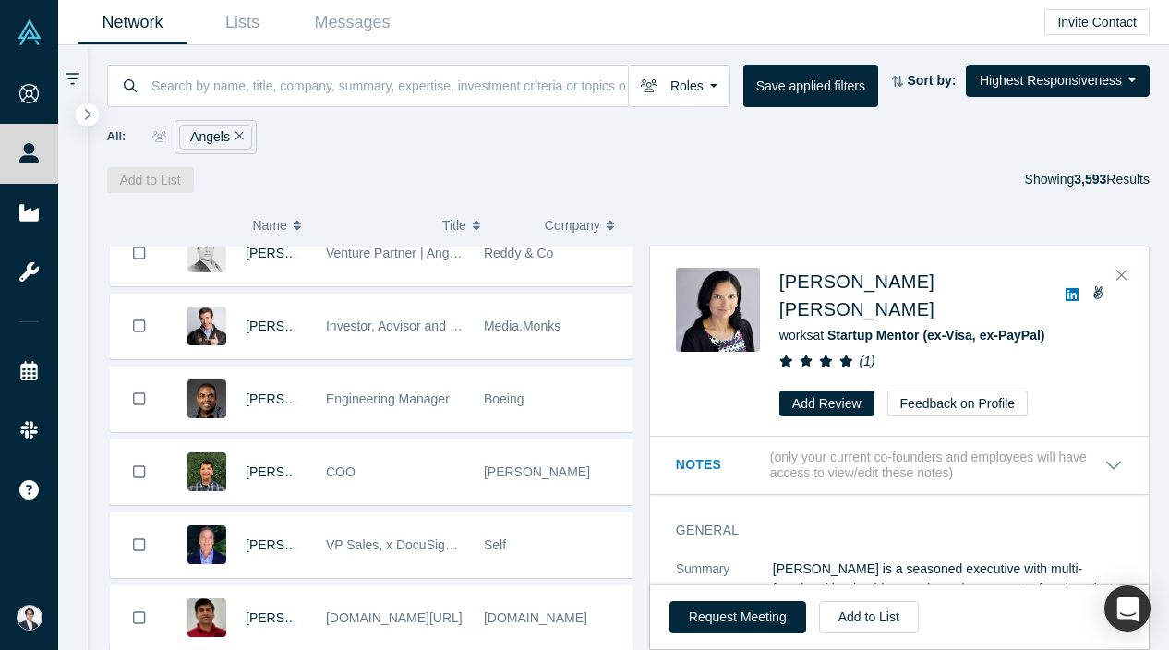
scroll to position [6157, 0]
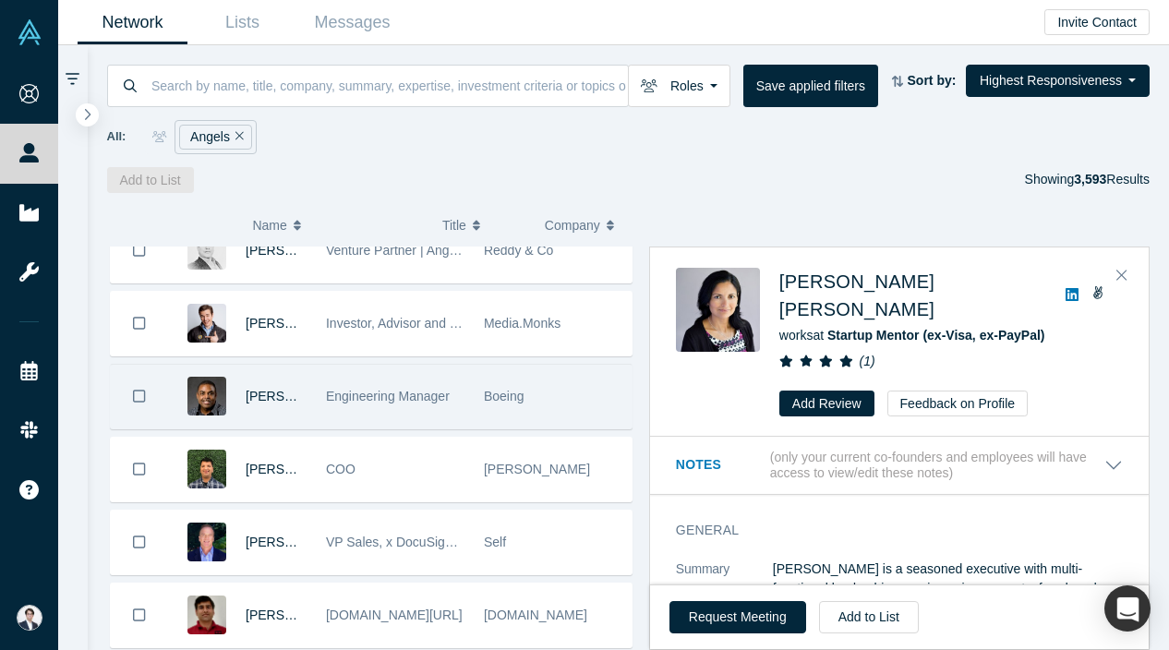
click at [496, 404] on div "Boeing" at bounding box center [553, 397] width 139 height 64
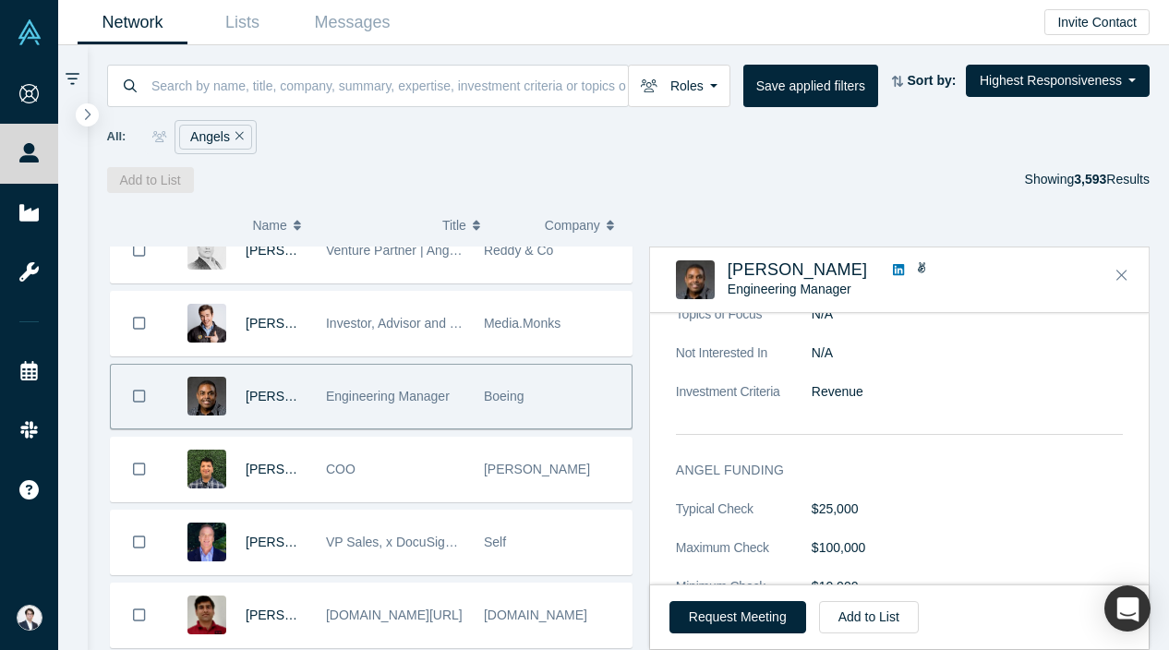
scroll to position [947, 0]
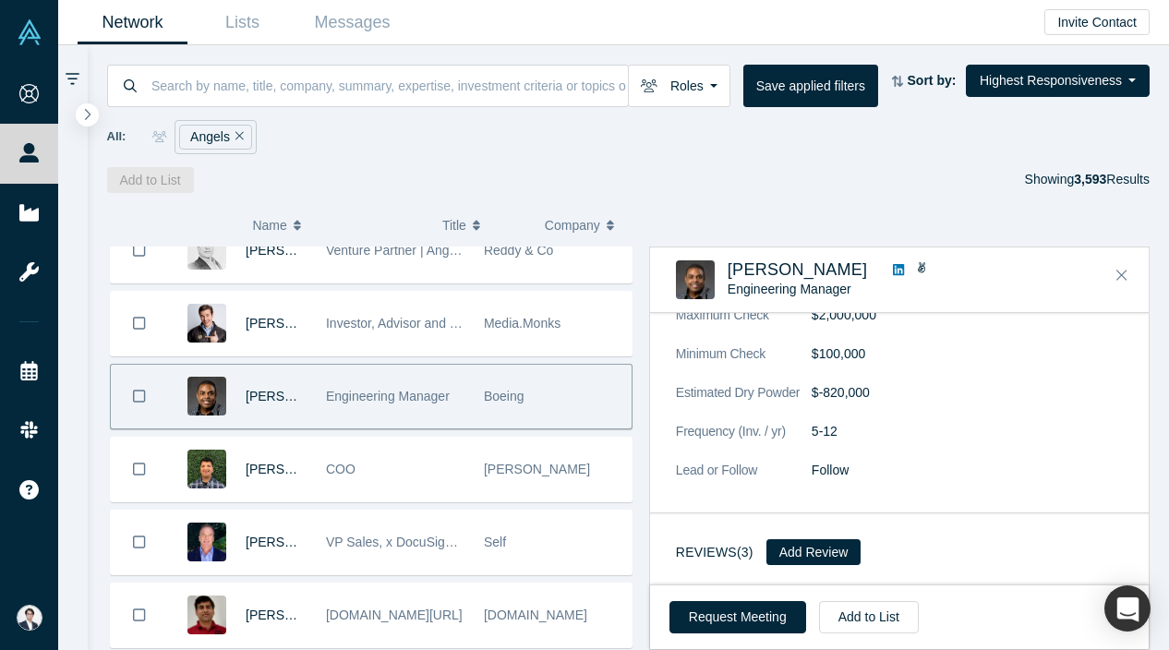
click at [714, 561] on h3 "Reviews (3)" at bounding box center [715, 552] width 78 height 19
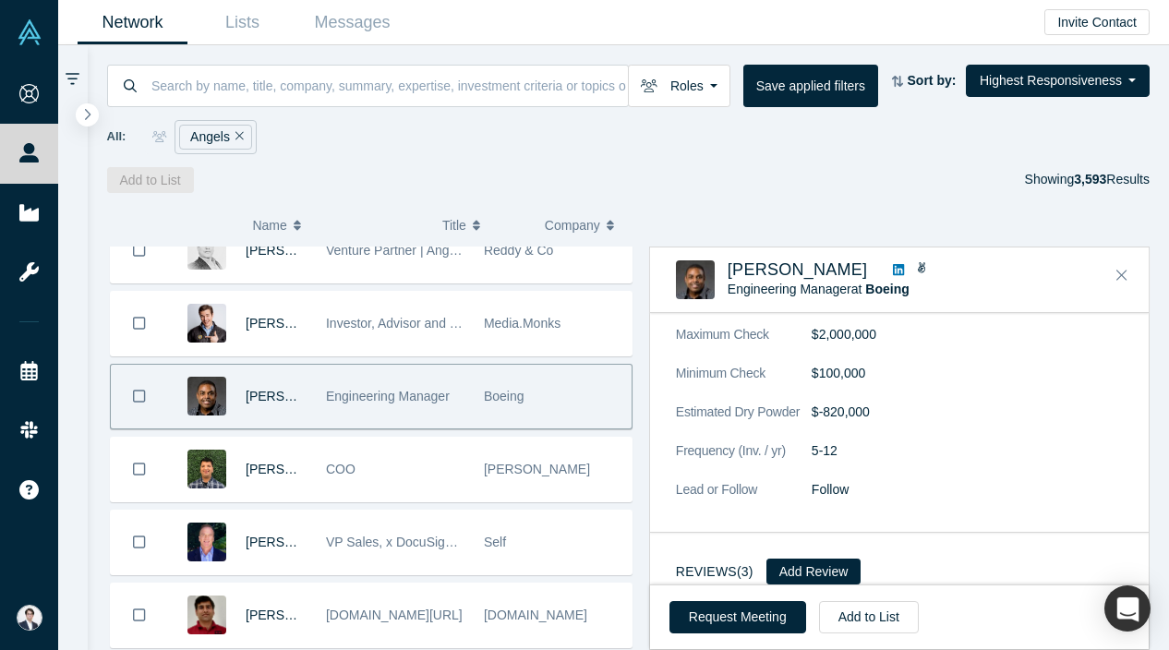
click at [716, 562] on h3 "Reviews (3)" at bounding box center [715, 571] width 78 height 19
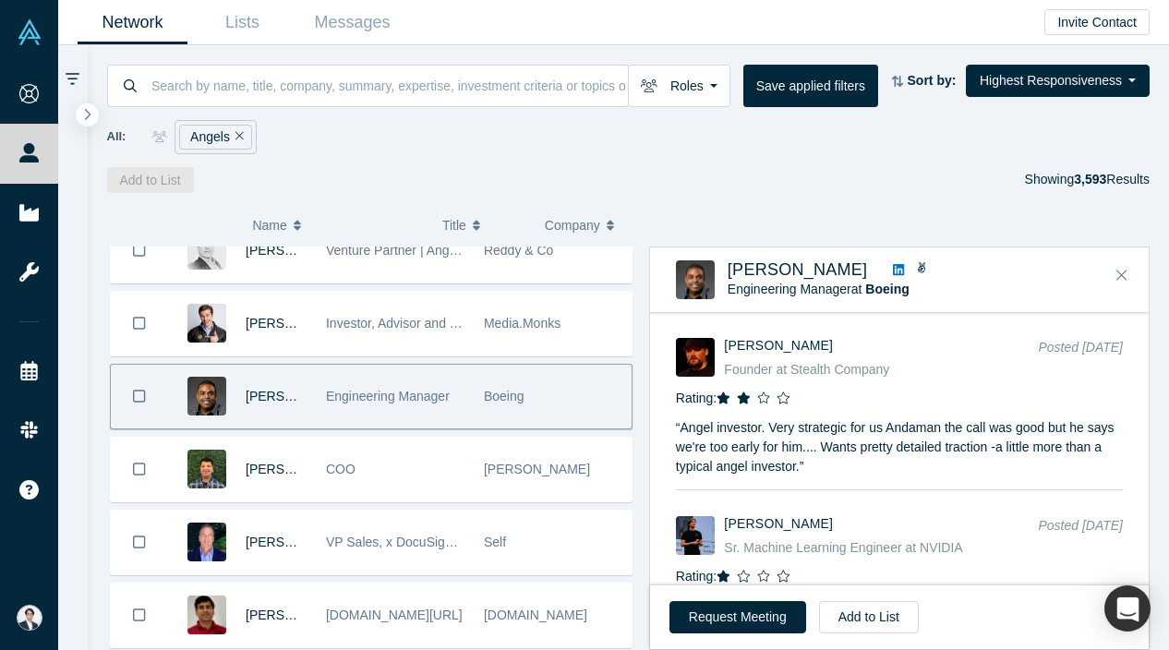
scroll to position [1937, 0]
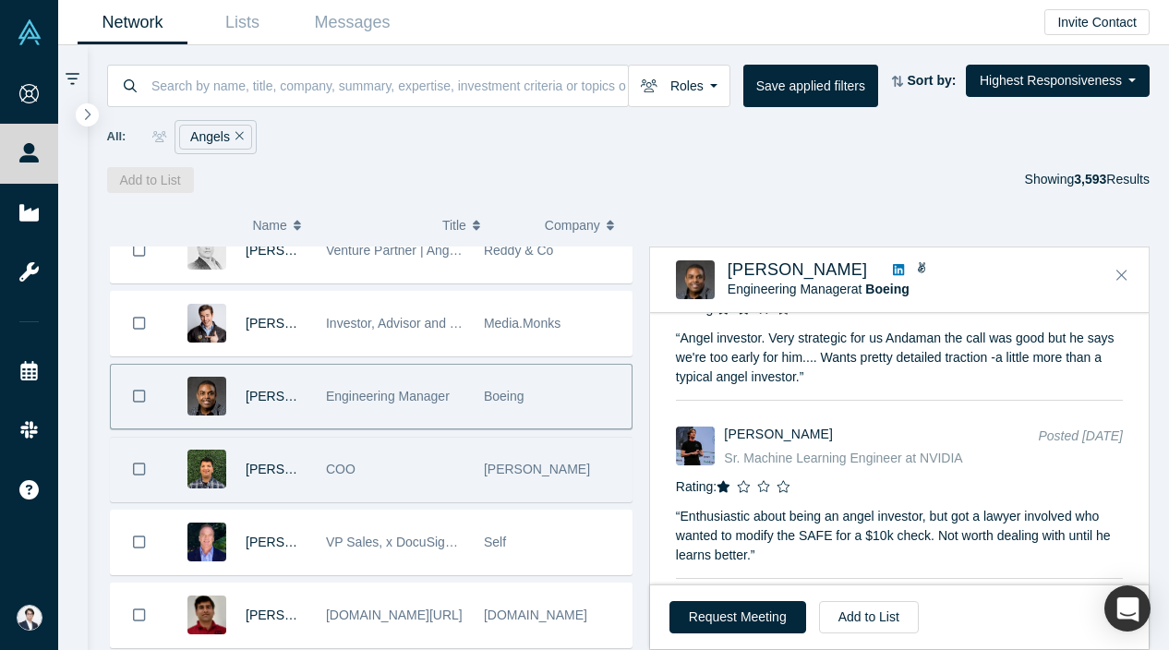
click at [439, 455] on div "COO" at bounding box center [395, 470] width 139 height 64
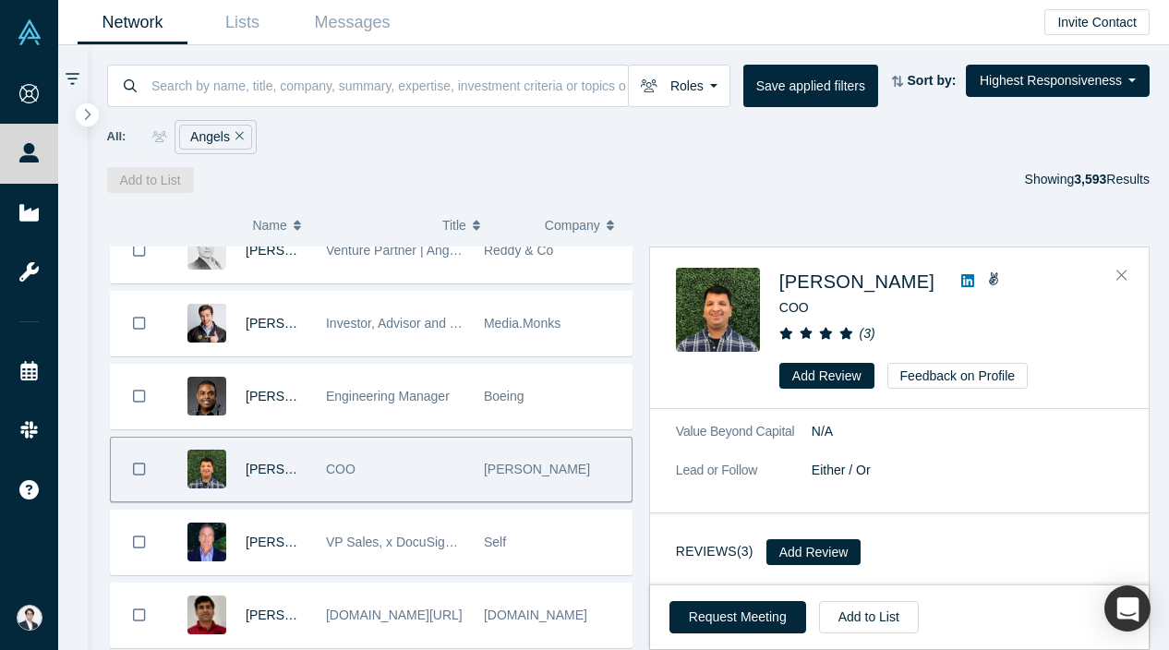
scroll to position [0, 0]
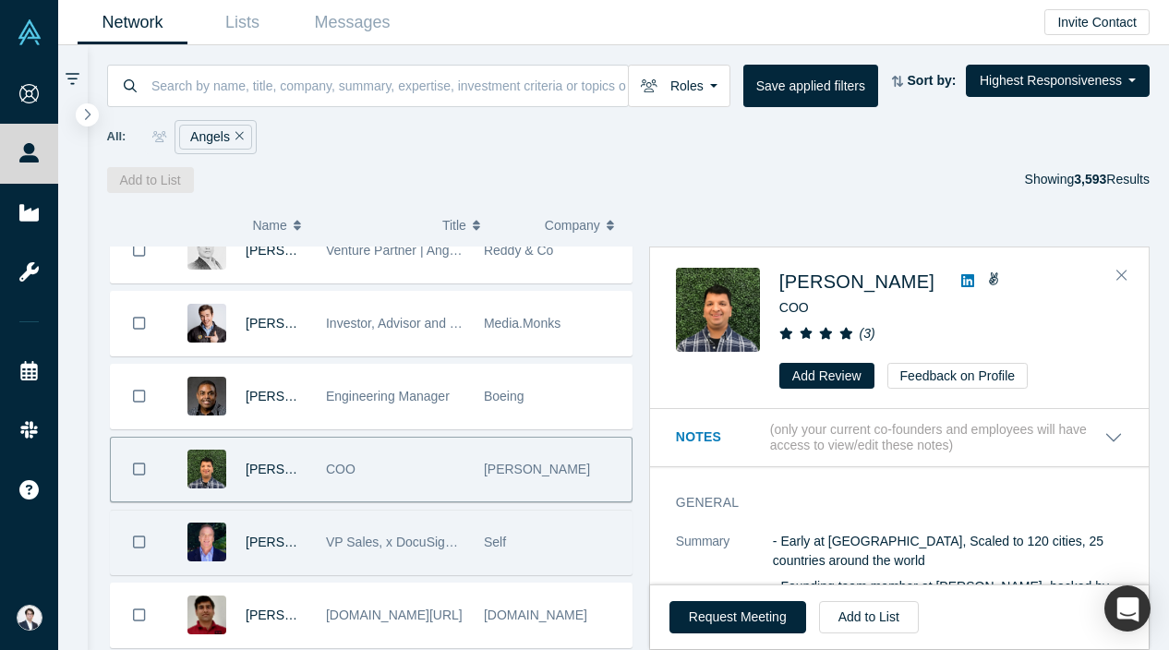
click at [421, 549] on div "VP Sales, x DocuSign, VMware (now Broadcom)" at bounding box center [395, 543] width 139 height 64
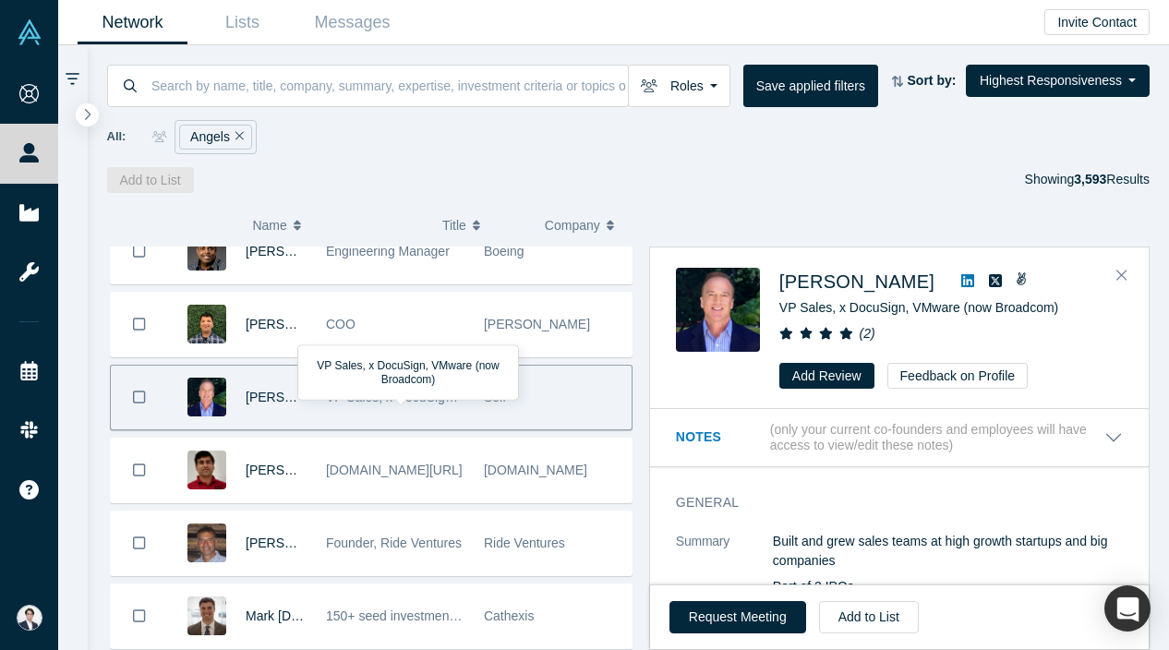
scroll to position [6330, 0]
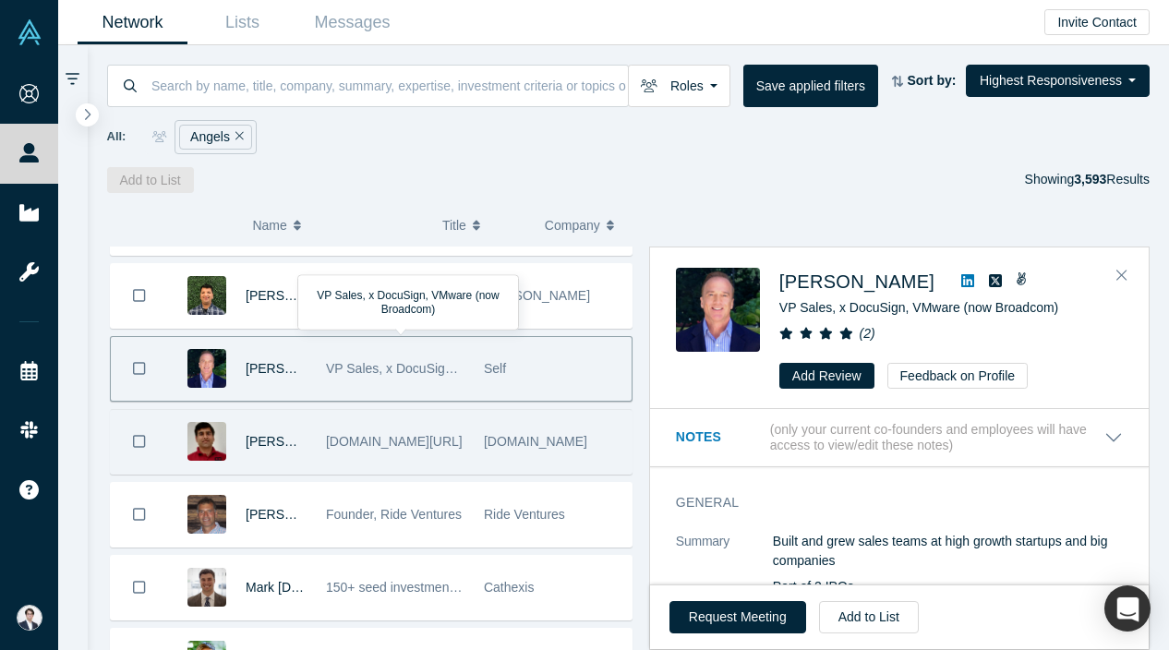
click at [421, 450] on div "[DOMAIN_NAME][URL]" at bounding box center [395, 442] width 139 height 64
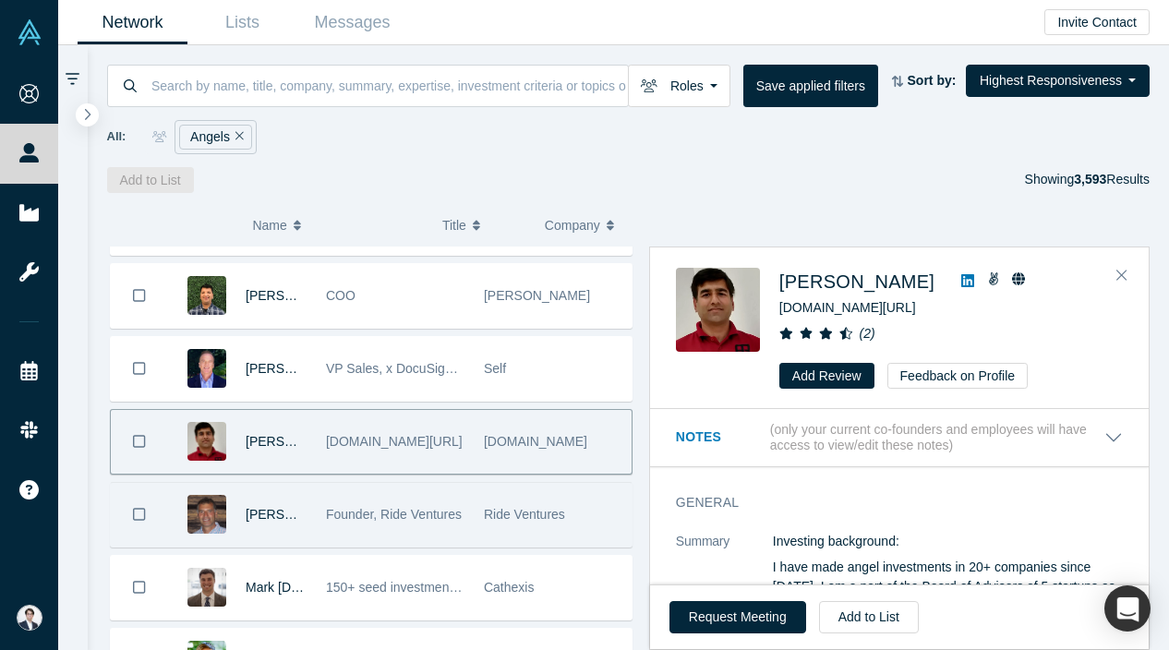
click at [421, 496] on div "Founder, Ride Ventures" at bounding box center [395, 515] width 139 height 64
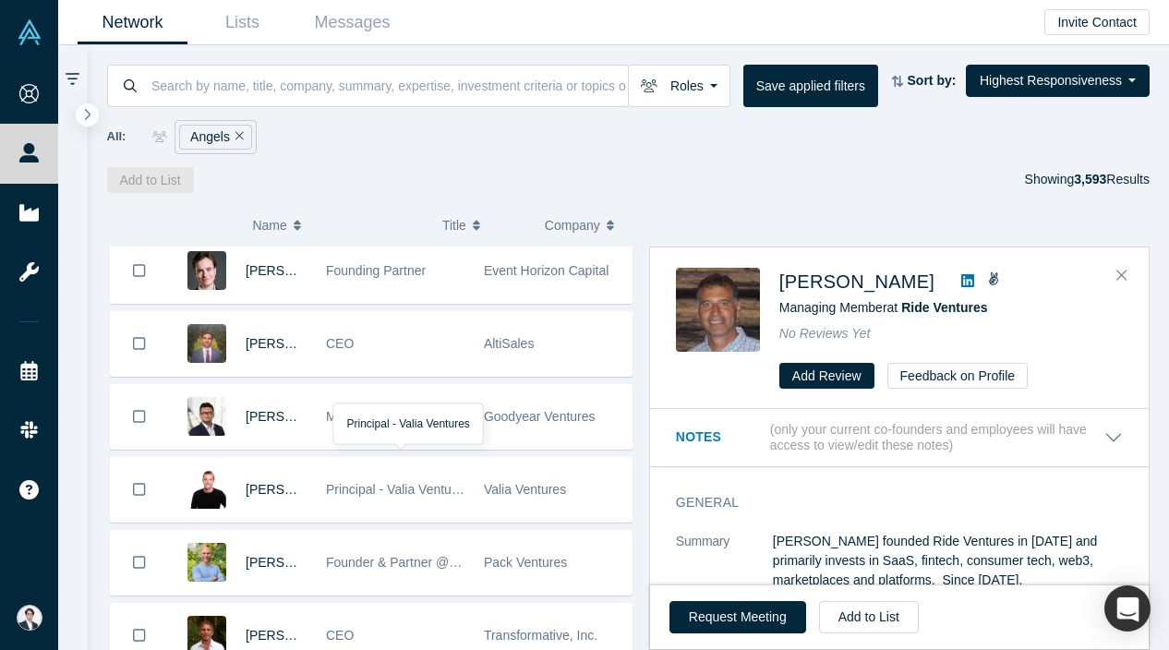
scroll to position [8261, 0]
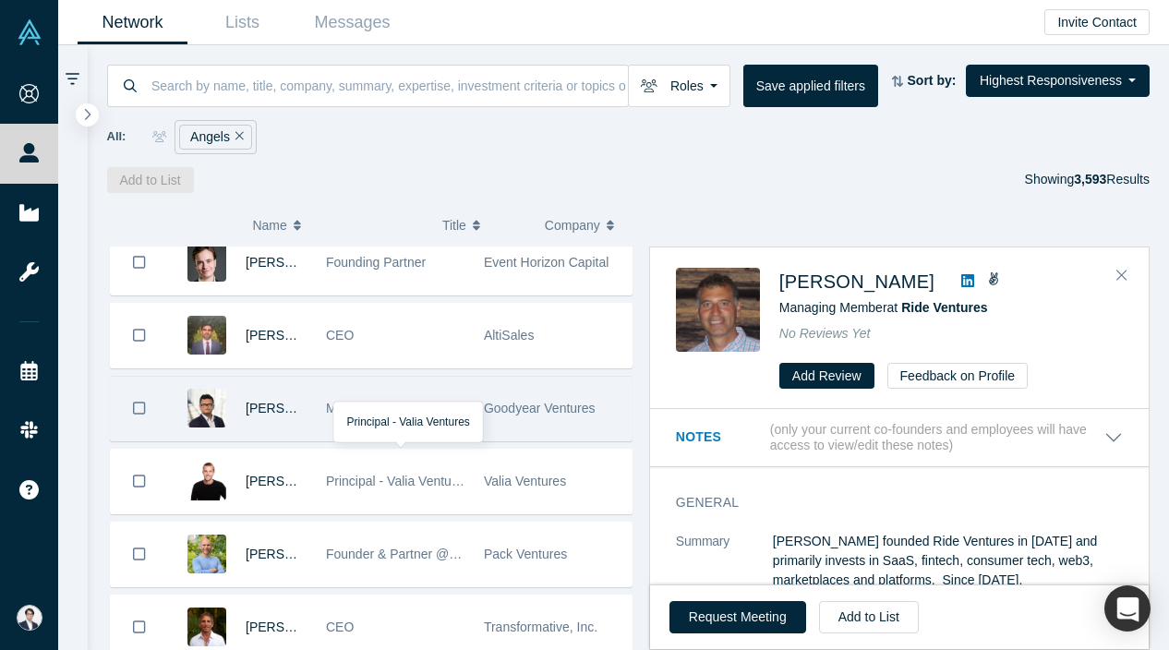
click at [464, 405] on div "Managing Director" at bounding box center [395, 409] width 139 height 64
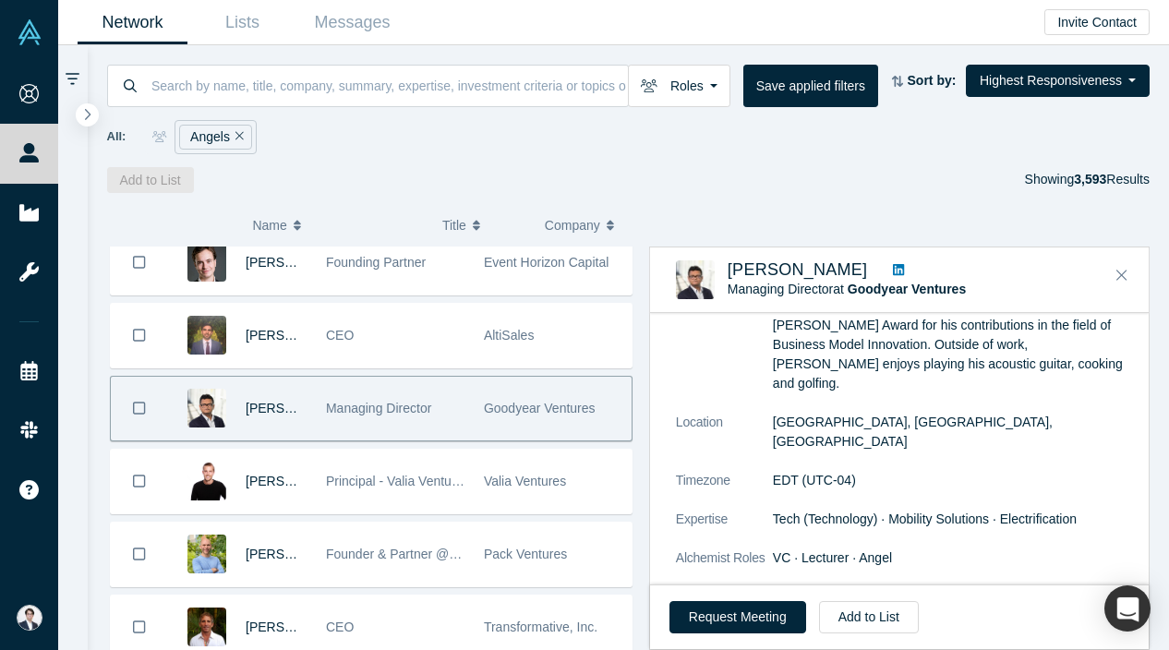
scroll to position [531, 0]
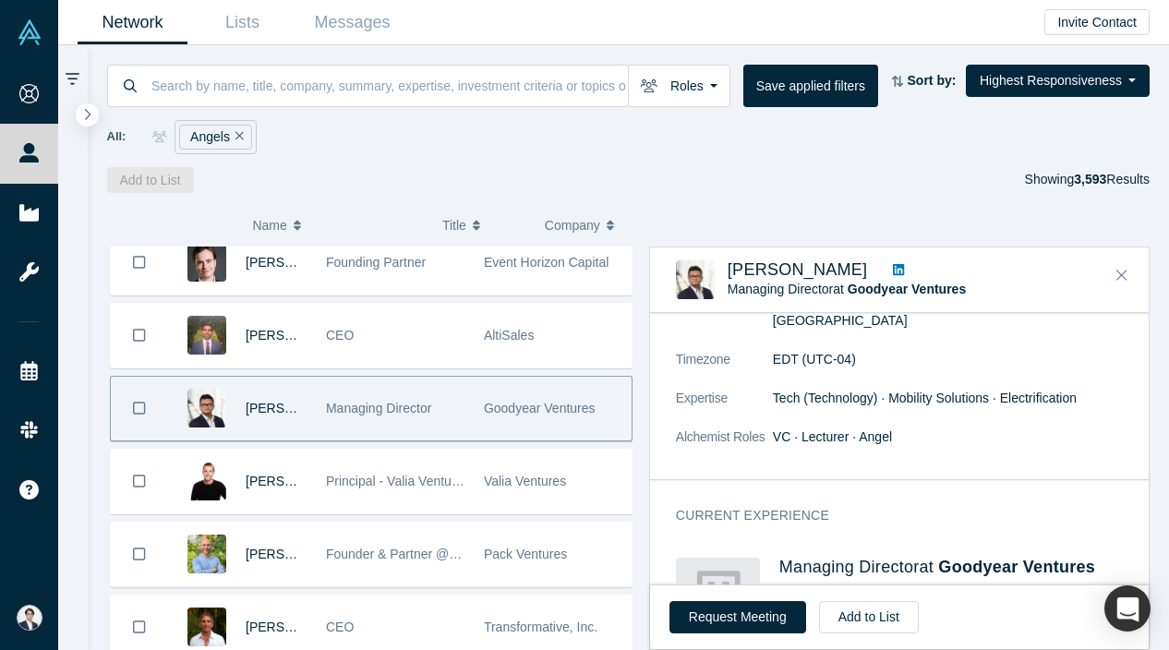
click at [893, 269] on icon at bounding box center [898, 269] width 11 height 11
click at [874, 607] on button "Add to List" at bounding box center [869, 617] width 100 height 32
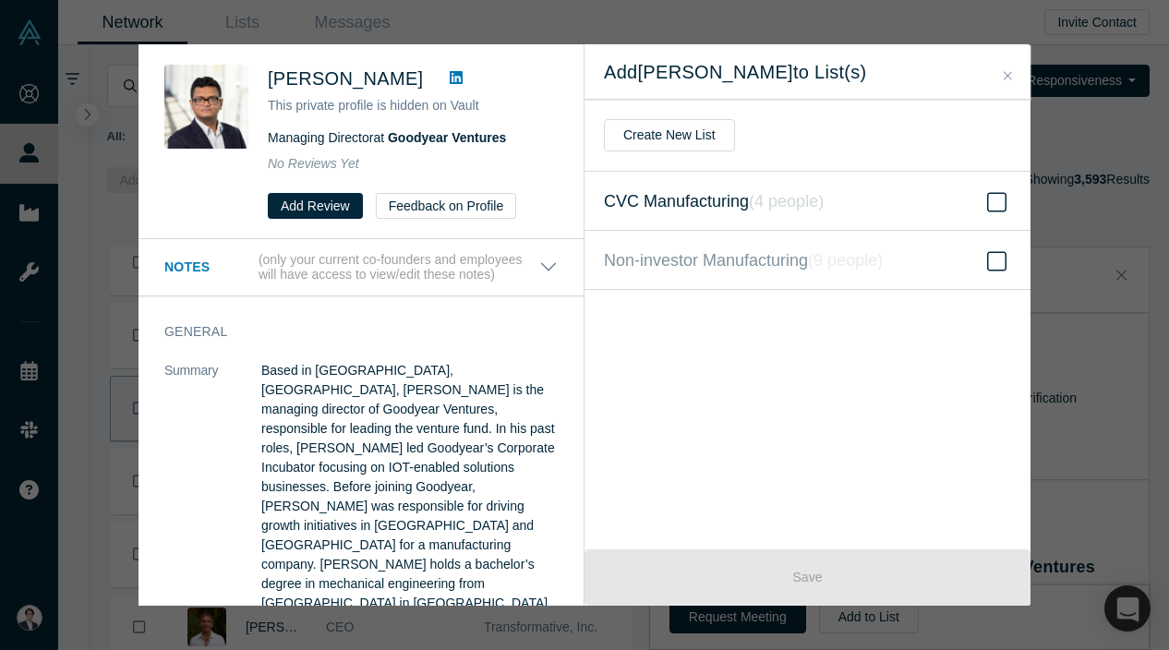
click at [736, 191] on span "CVC Manufacturing ( 4 people )" at bounding box center [714, 201] width 220 height 26
click at [0, 0] on input "CVC Manufacturing ( 4 people )" at bounding box center [0, 0] width 0 height 0
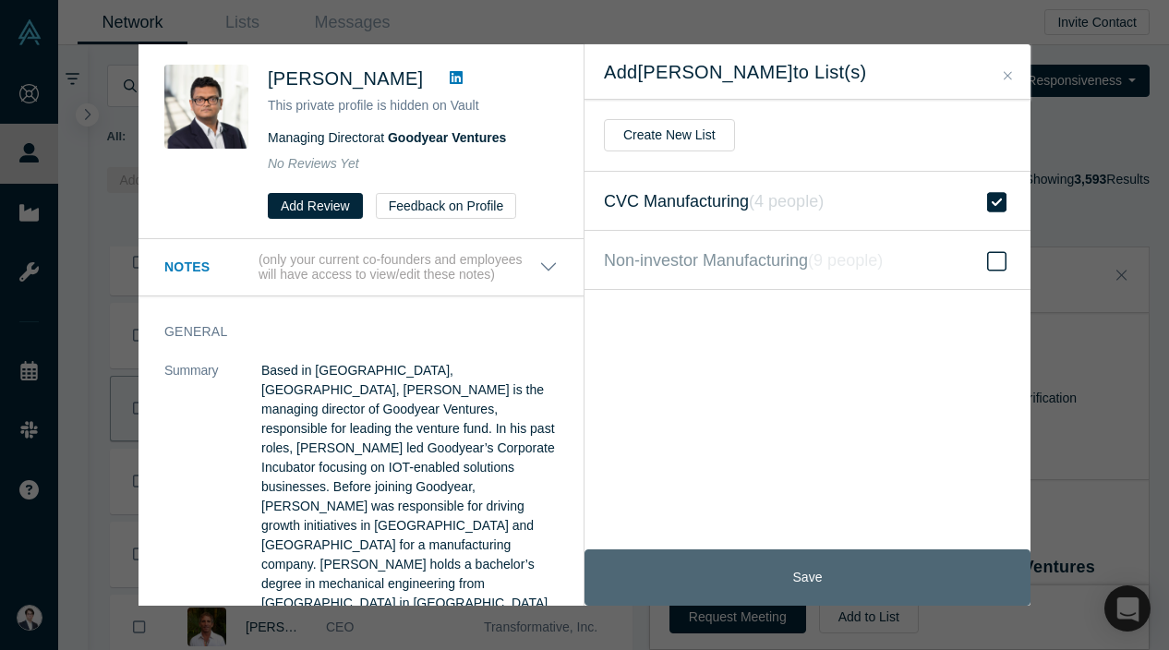
click at [768, 575] on button "Save" at bounding box center [808, 577] width 446 height 56
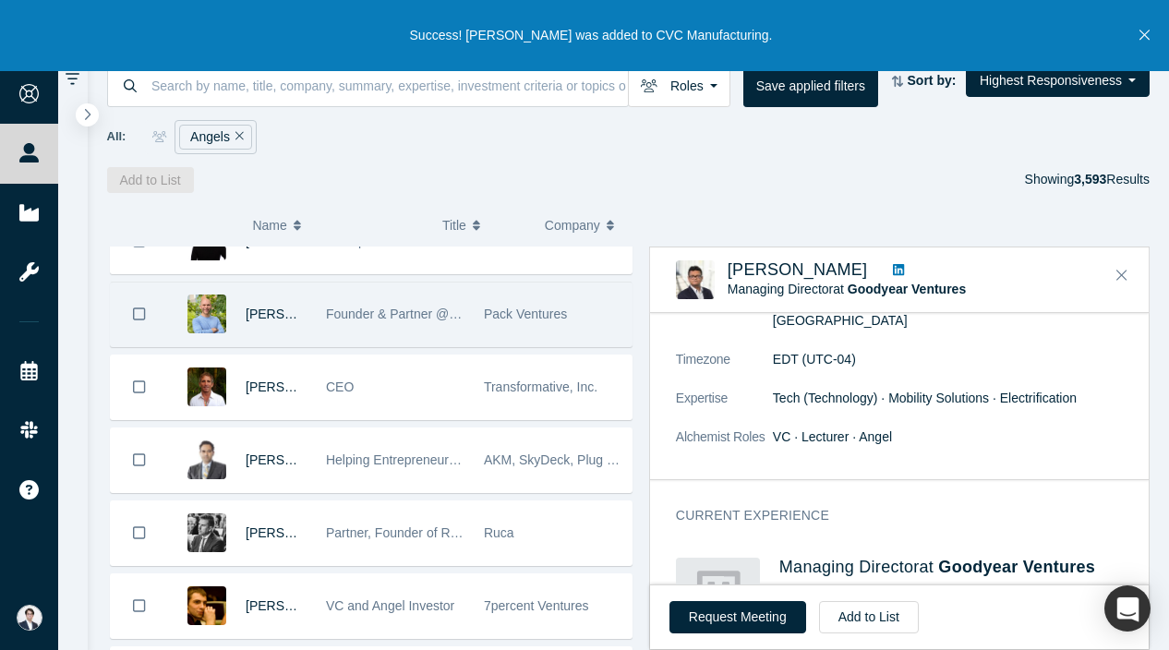
scroll to position [8502, 0]
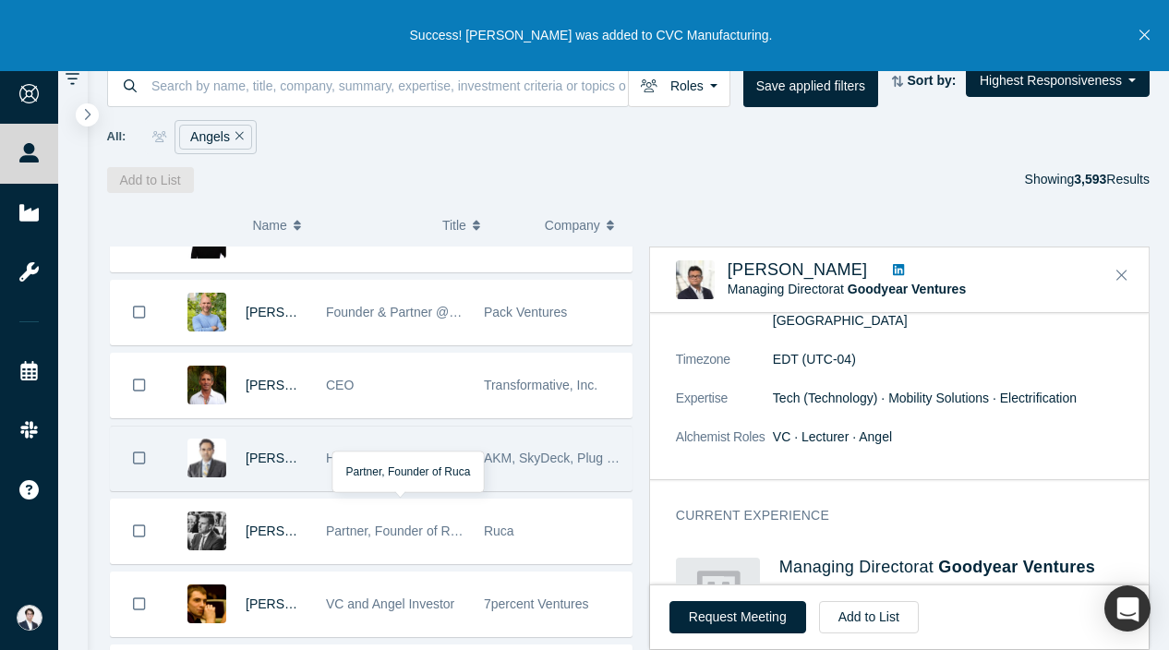
click at [530, 478] on div "AKM, SkyDeck, Plug and Play" at bounding box center [553, 459] width 139 height 64
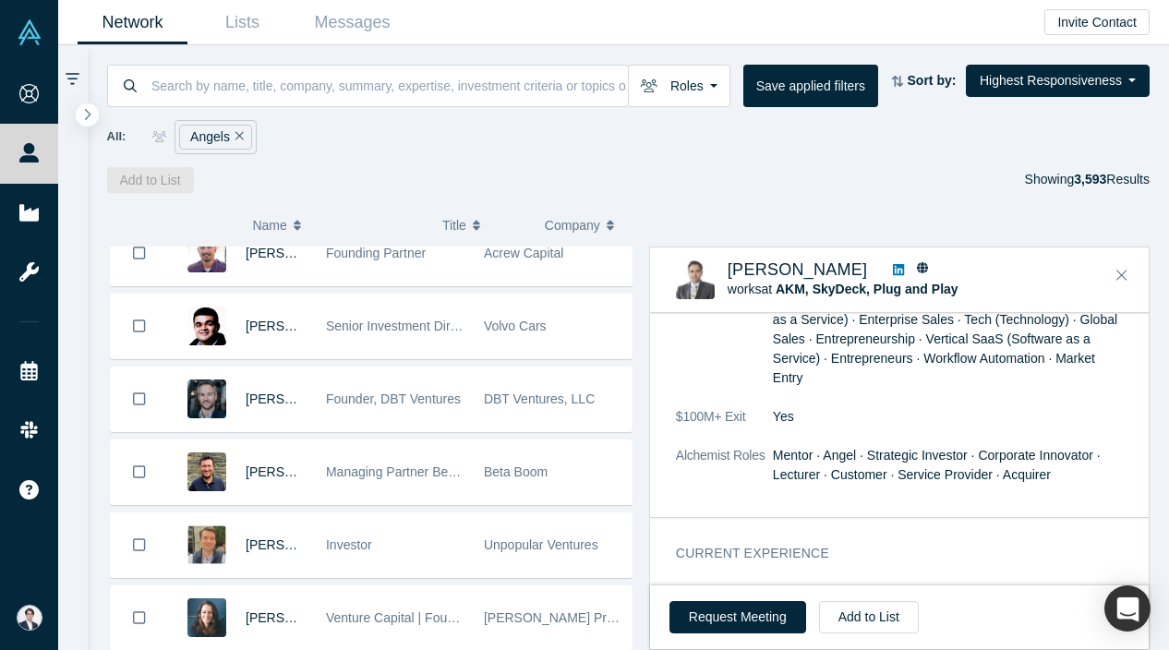
scroll to position [10968, 0]
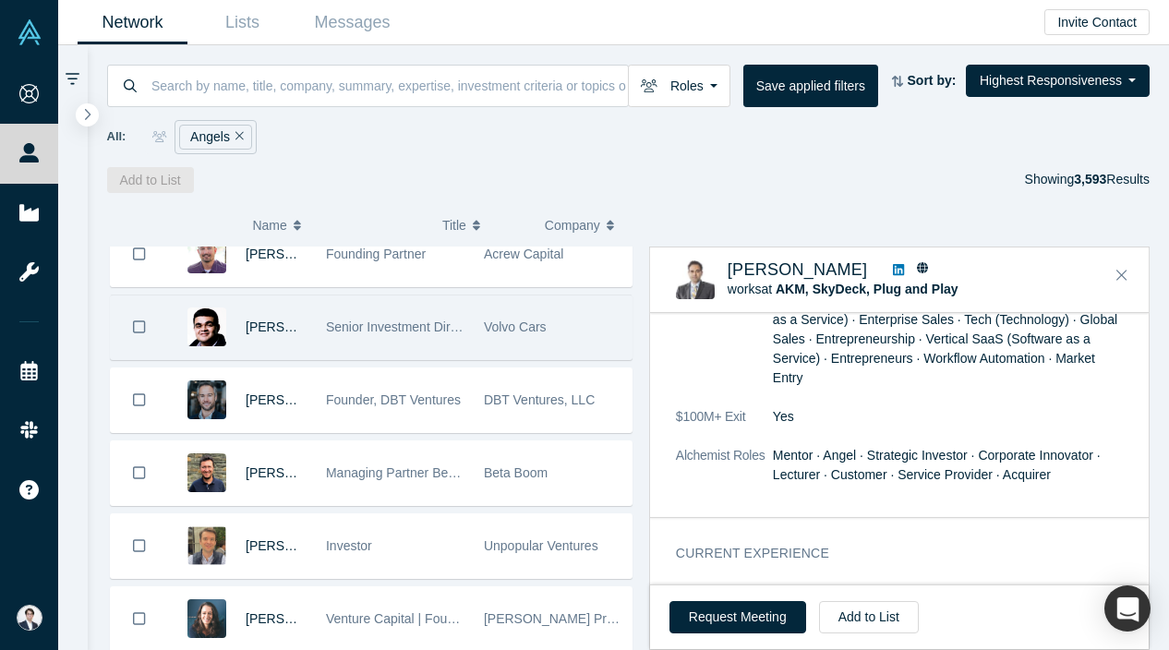
click at [537, 335] on div "Volvo Cars" at bounding box center [553, 328] width 139 height 64
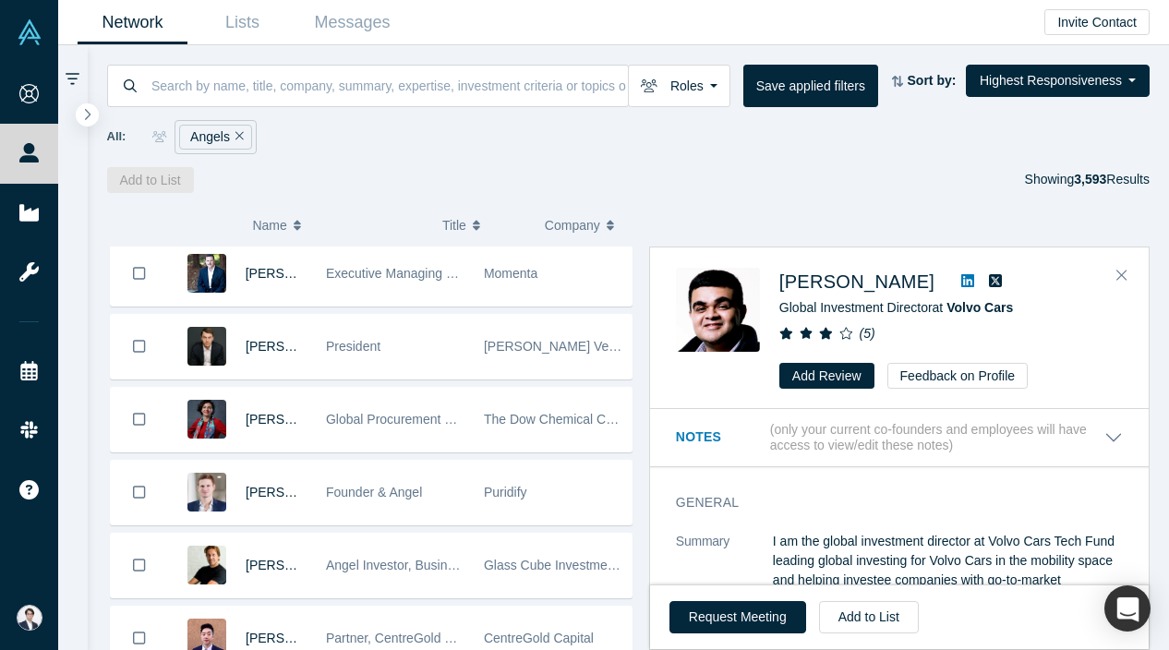
scroll to position [12786, 0]
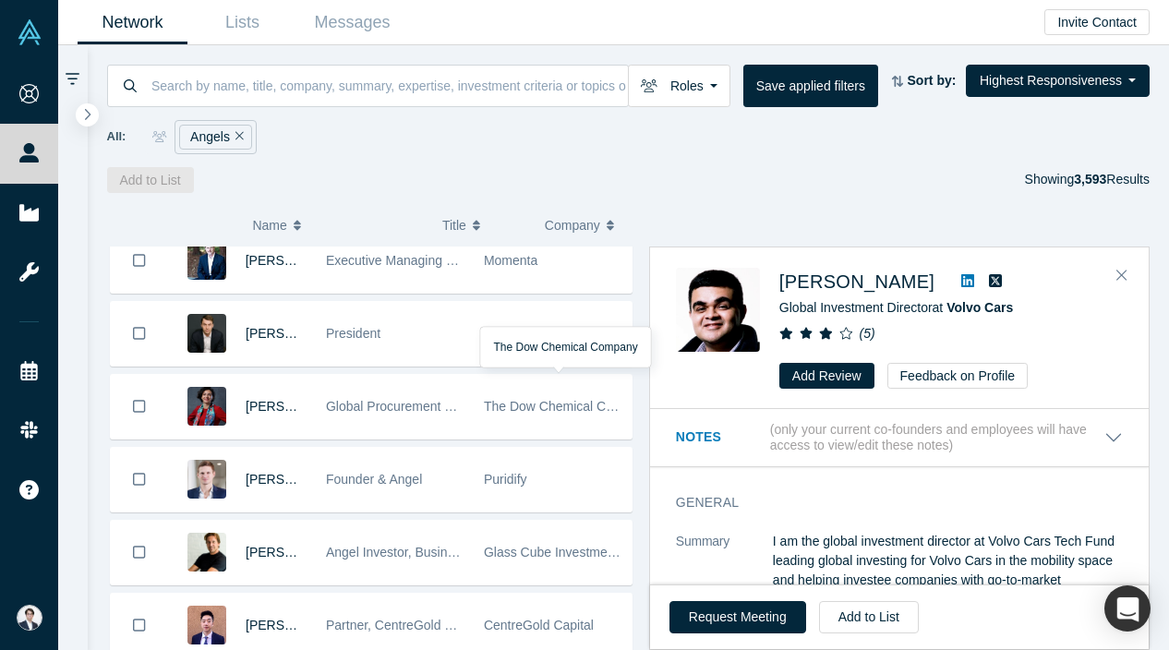
click at [536, 428] on div "The Dow Chemical Company" at bounding box center [553, 407] width 139 height 64
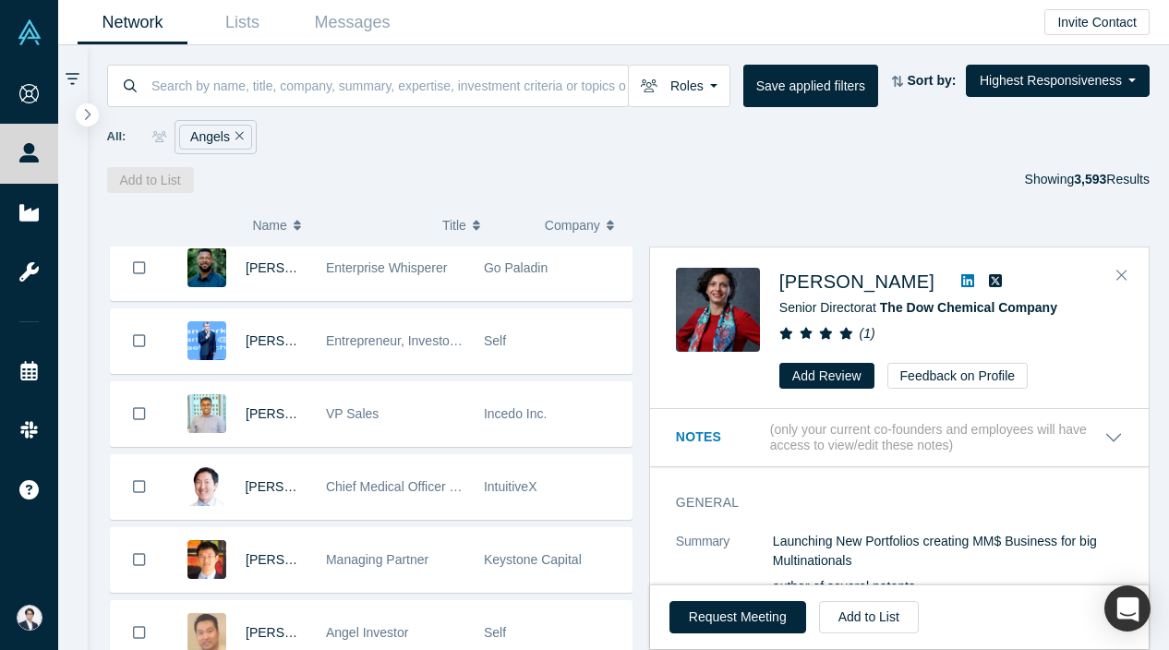
scroll to position [14109, 0]
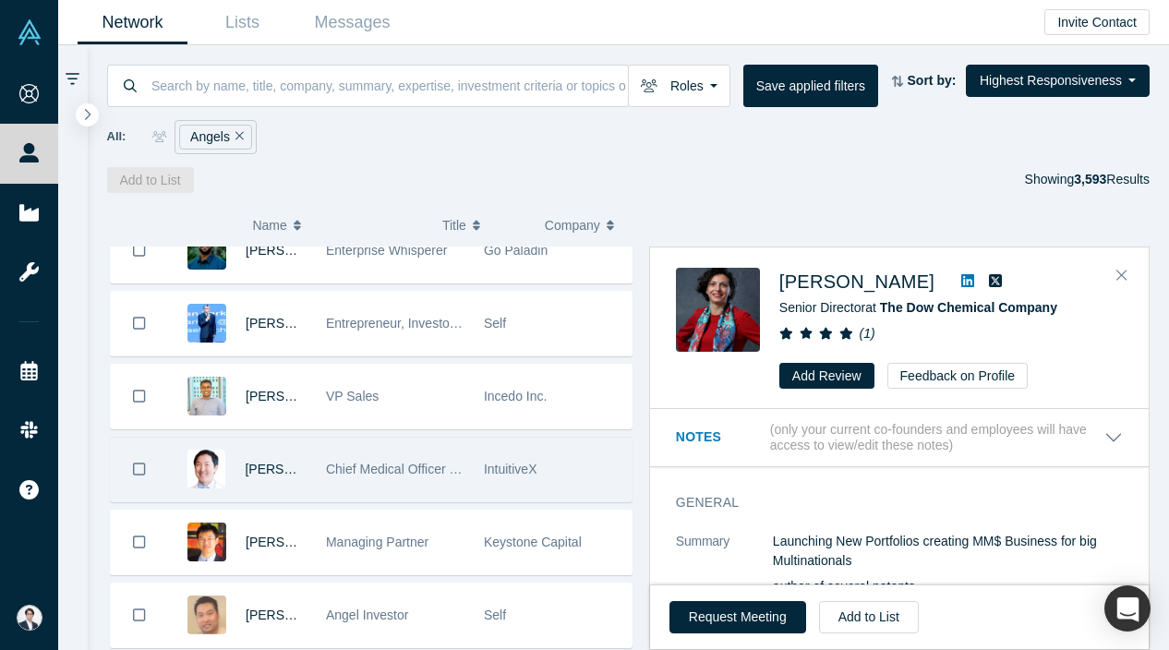
click at [541, 478] on div "IntuitiveX" at bounding box center [553, 470] width 139 height 64
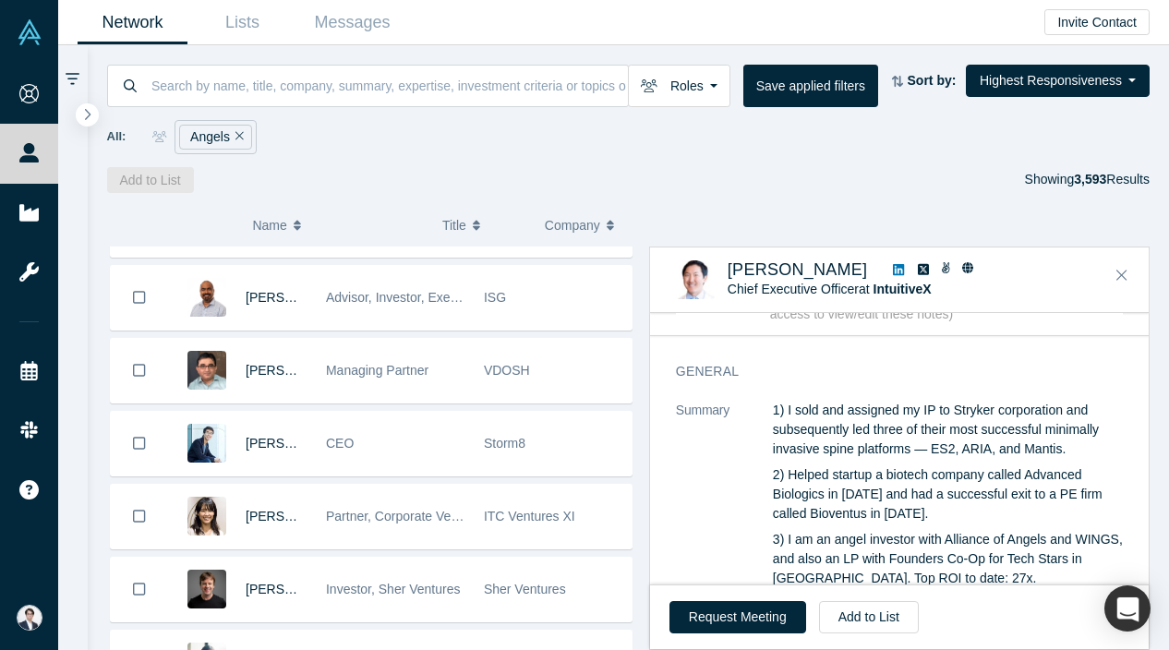
scroll to position [16858, 0]
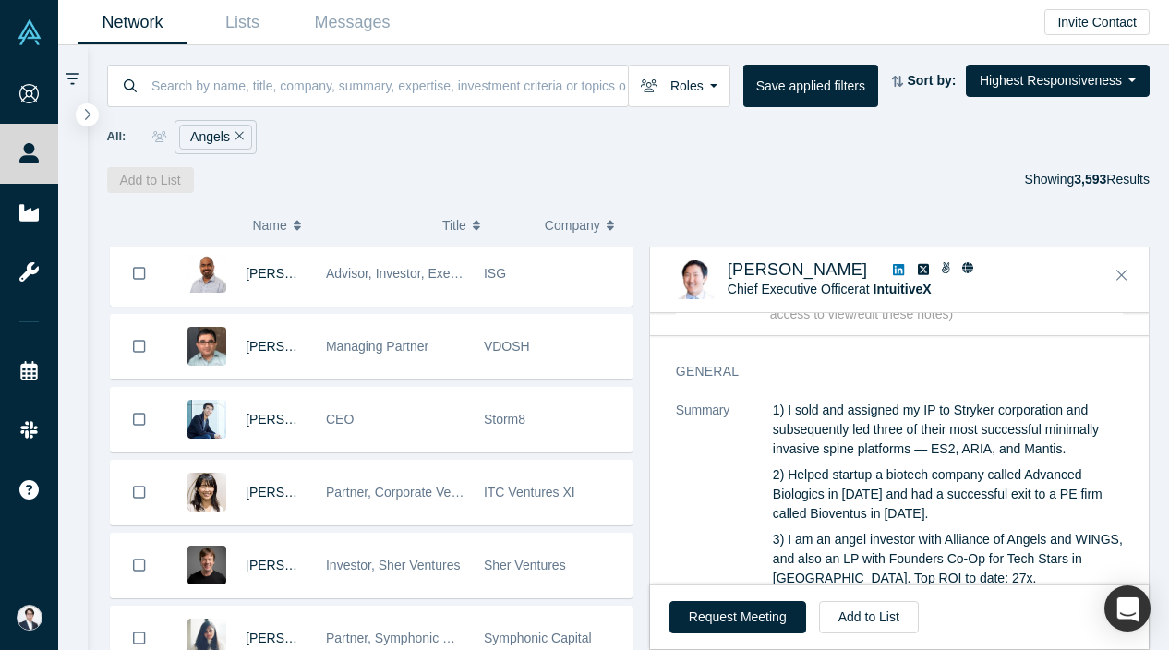
click at [572, 515] on div "ITC Ventures XI" at bounding box center [553, 493] width 139 height 64
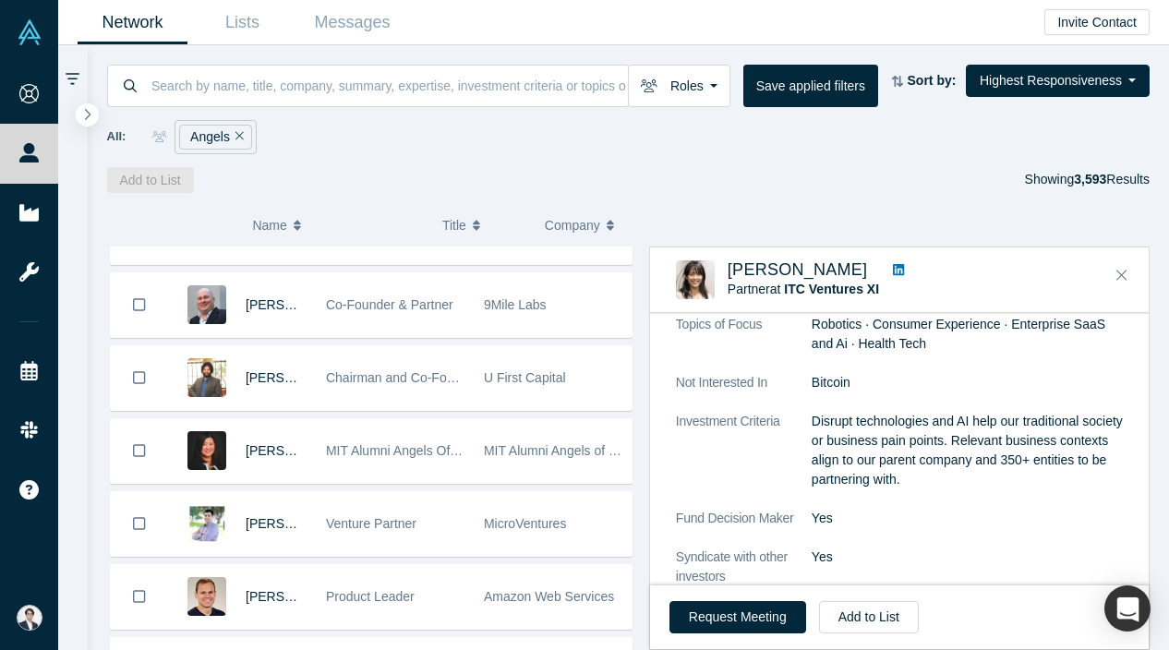
scroll to position [19169, 0]
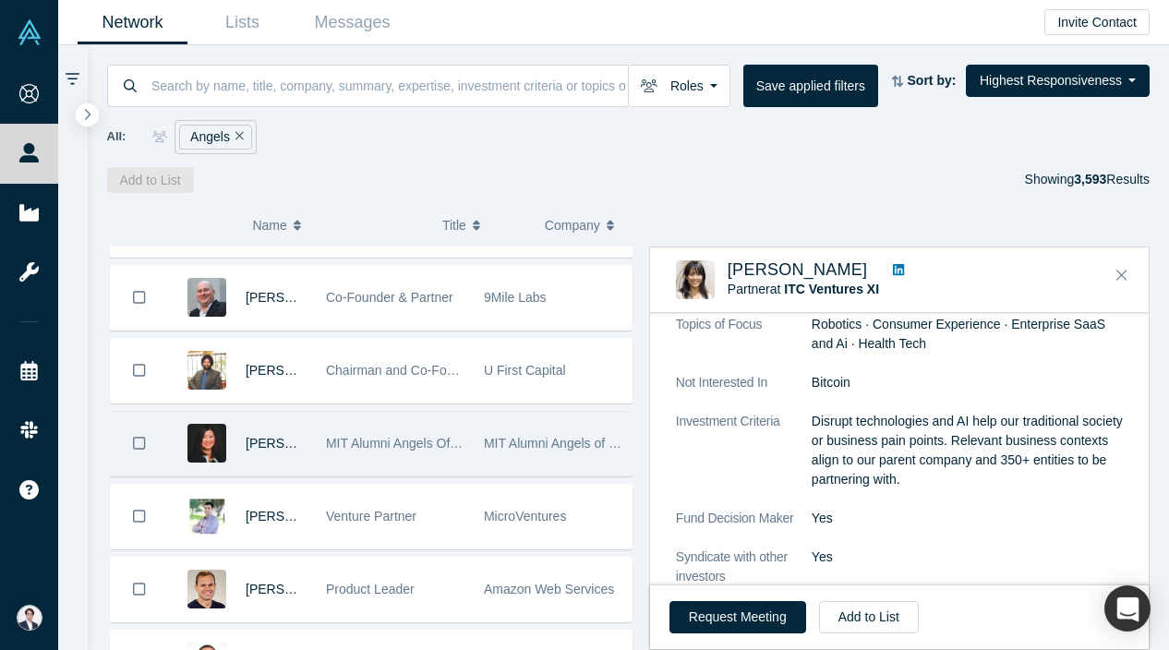
click at [505, 456] on div "MIT Alumni Angels of [GEOGRAPHIC_DATA][US_STATE]" at bounding box center [553, 444] width 139 height 64
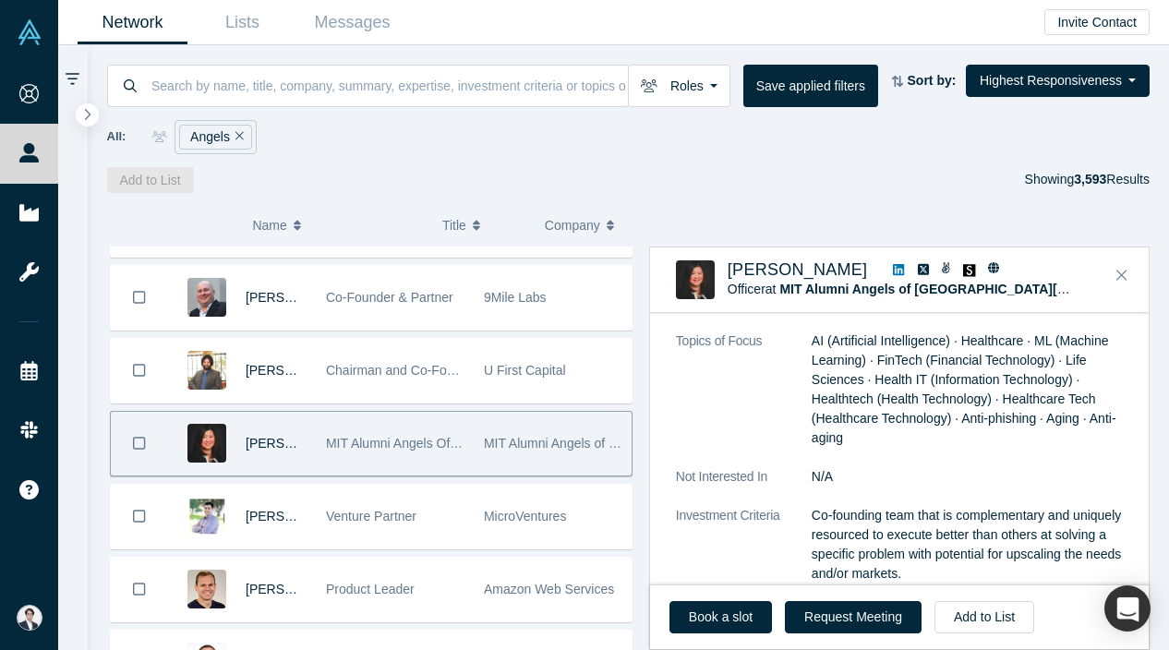
scroll to position [870, 0]
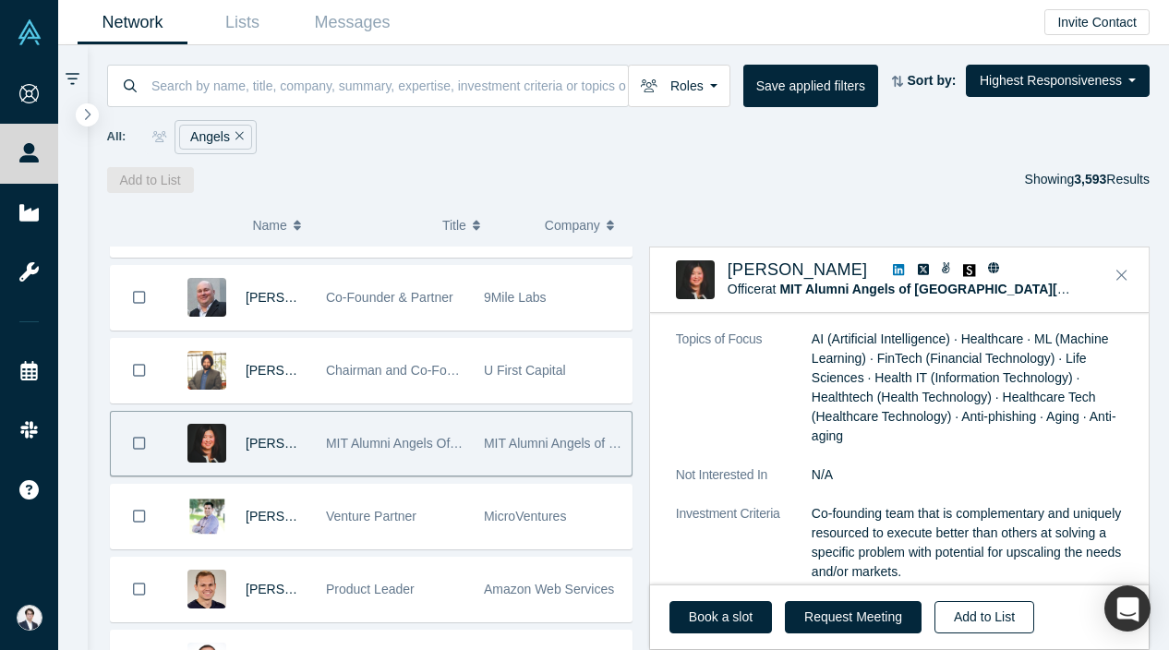
click at [972, 615] on button "Add to List" at bounding box center [985, 617] width 100 height 32
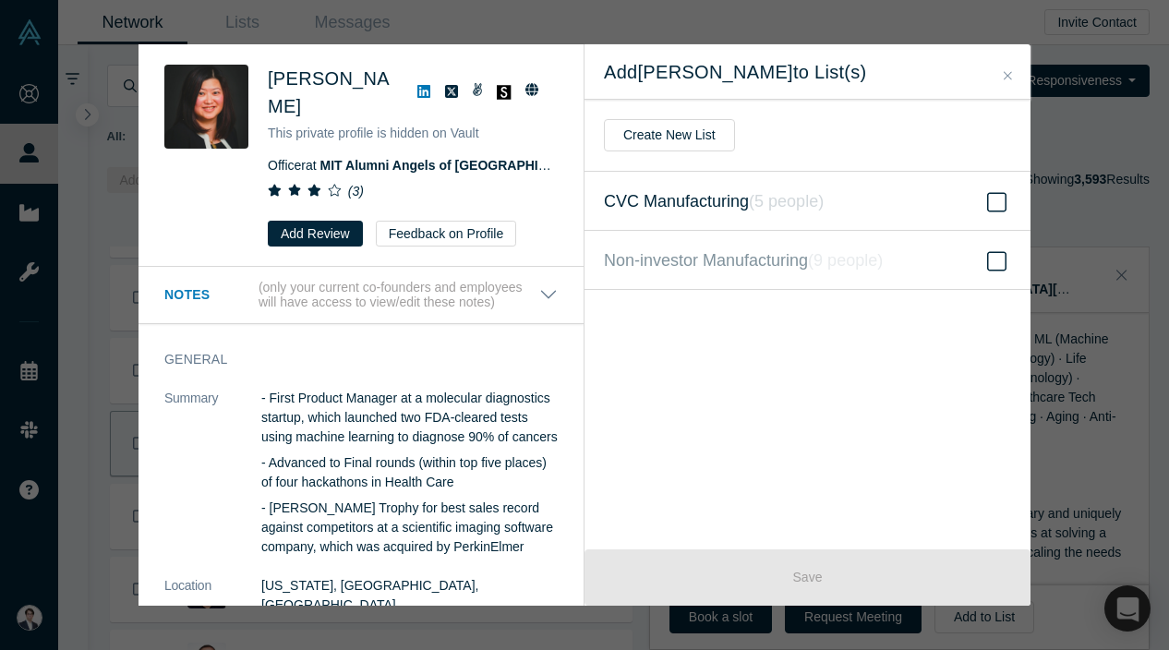
click at [822, 199] on icon "( 5 people )" at bounding box center [786, 201] width 75 height 18
click at [0, 0] on input "CVC Manufacturing ( 5 people )" at bounding box center [0, 0] width 0 height 0
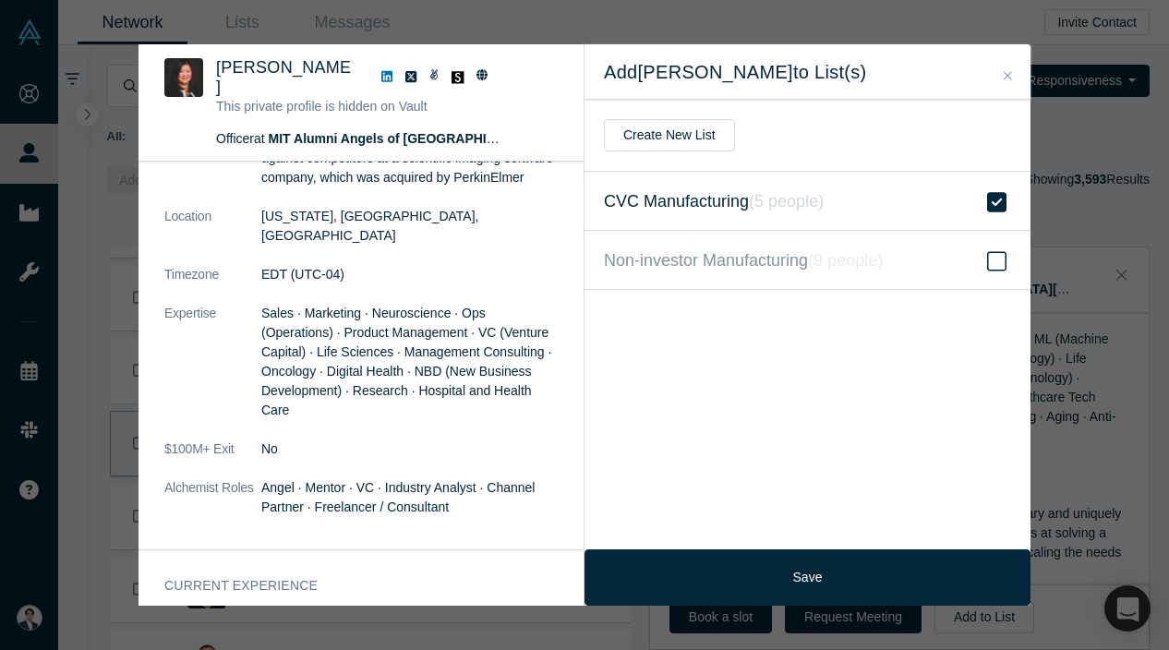
scroll to position [367, 0]
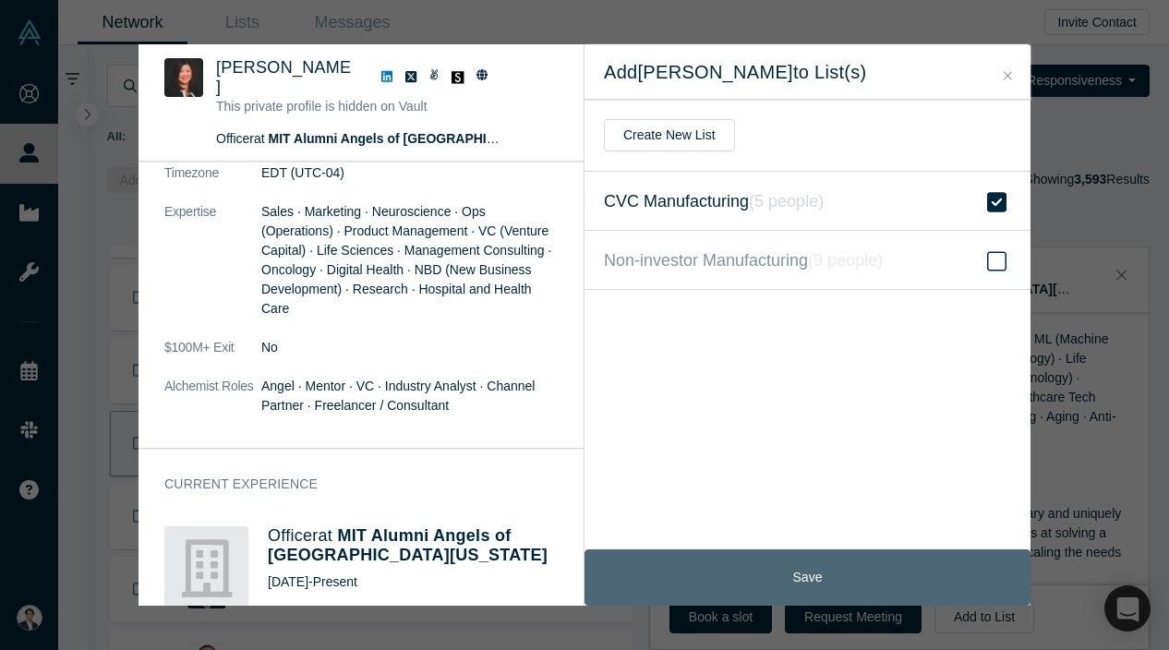
click at [770, 566] on button "Save" at bounding box center [808, 577] width 446 height 56
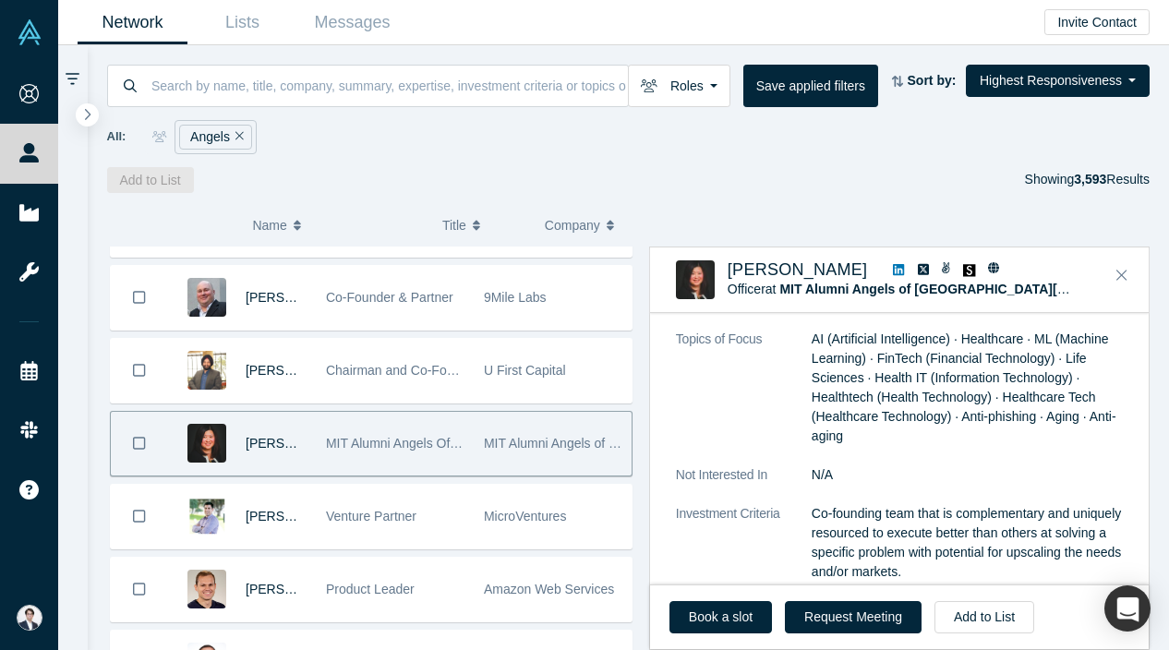
scroll to position [711, 0]
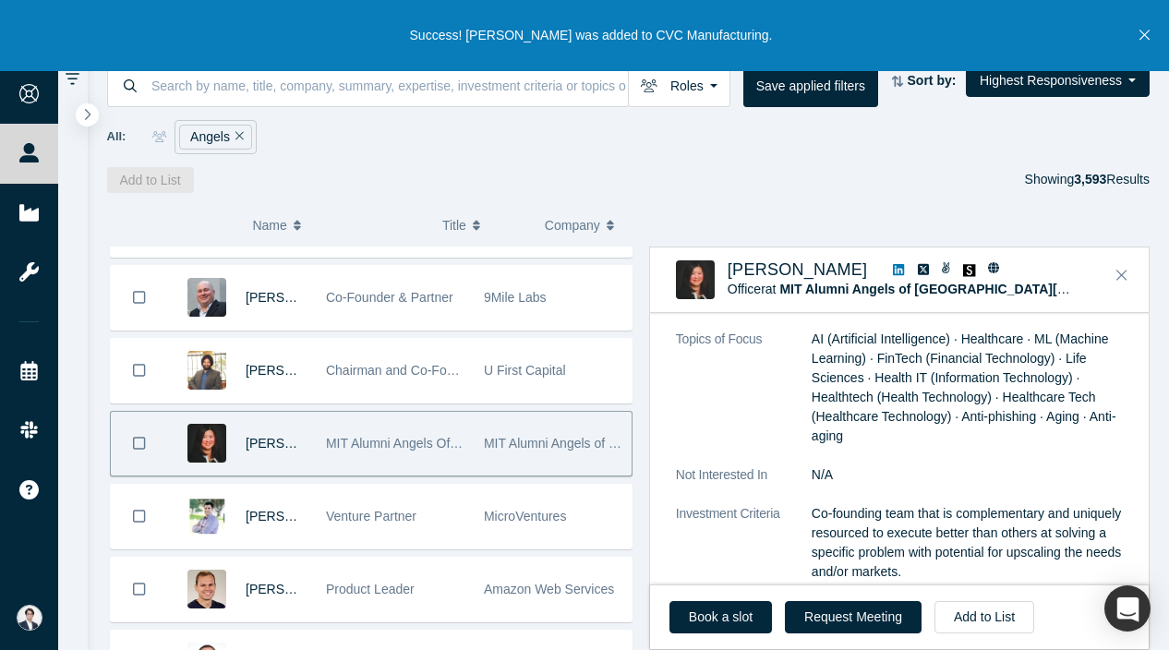
click at [893, 269] on icon at bounding box center [898, 269] width 11 height 13
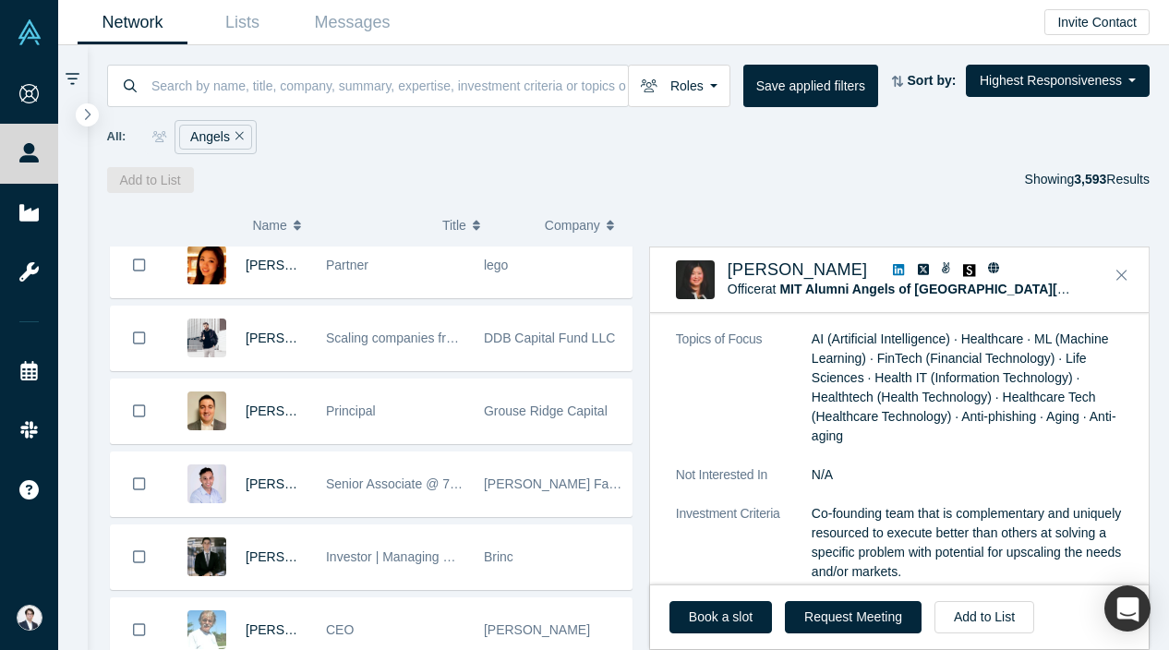
scroll to position [20781, 0]
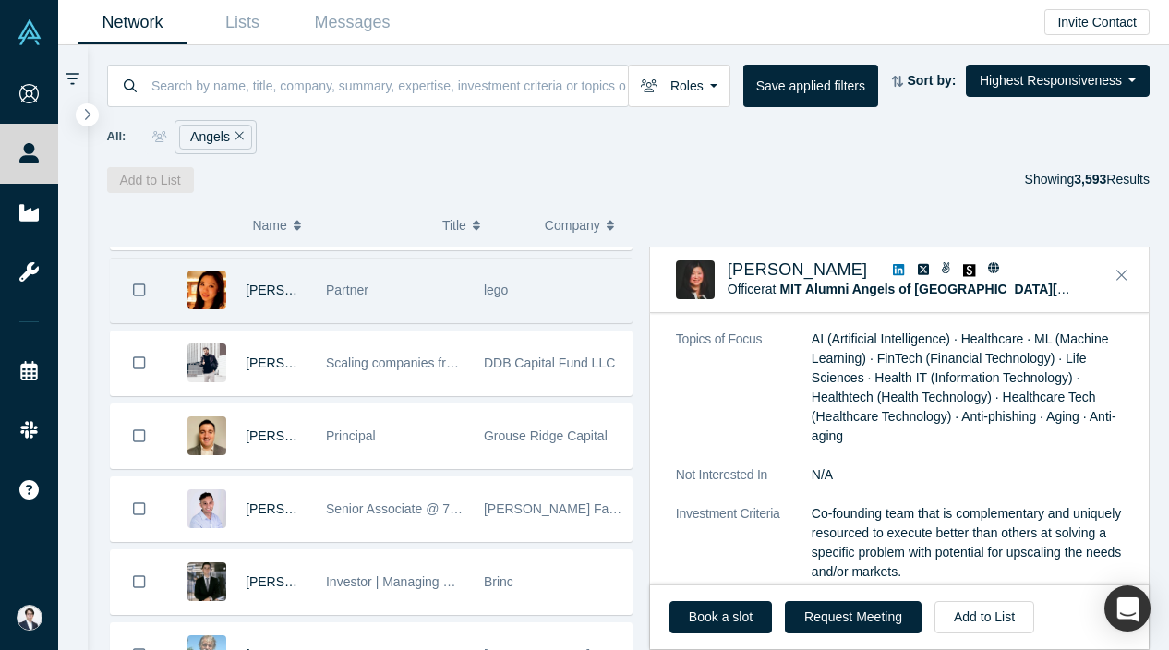
click at [540, 305] on div "lego" at bounding box center [553, 291] width 139 height 64
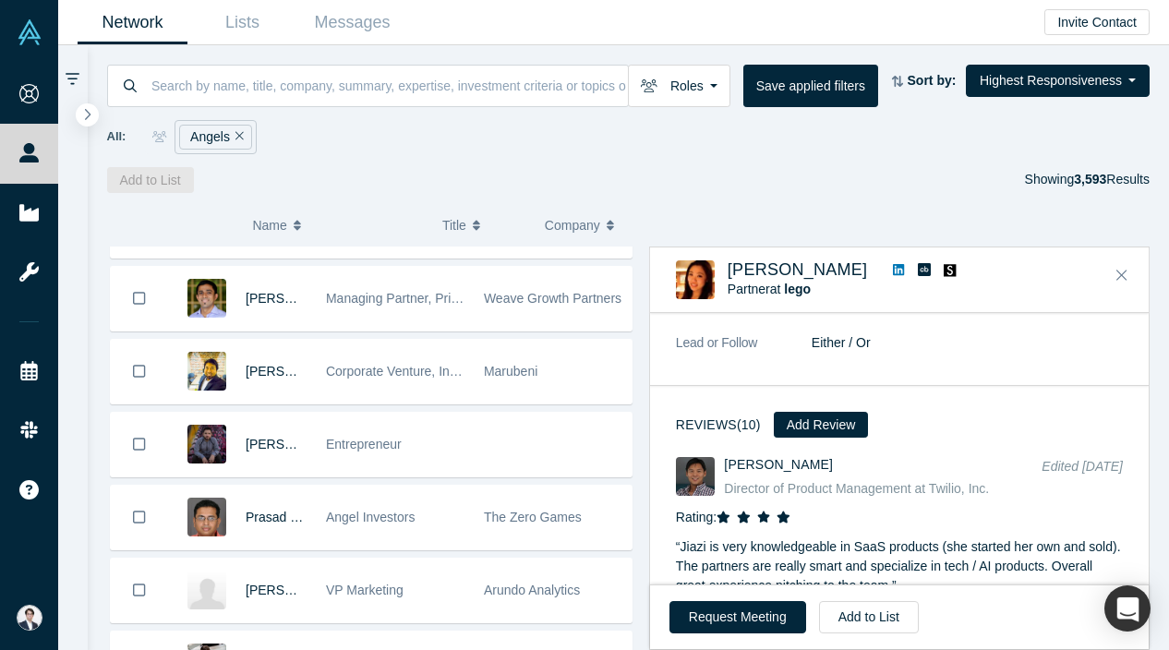
scroll to position [22671, 0]
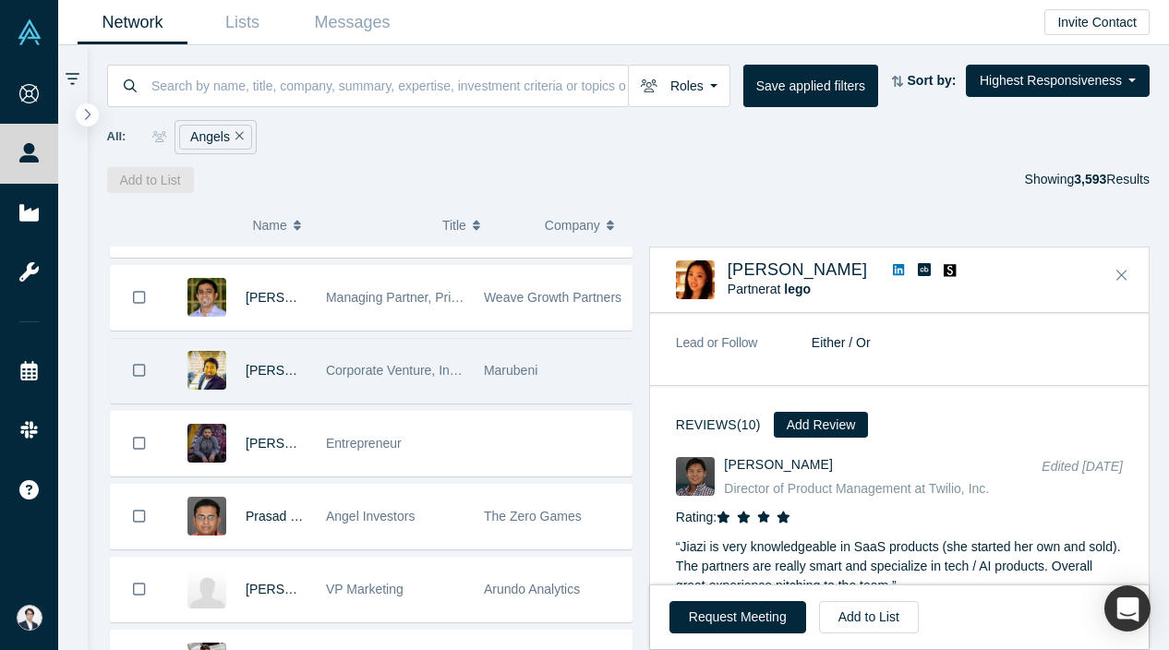
click at [521, 389] on div "Marubeni" at bounding box center [553, 371] width 139 height 64
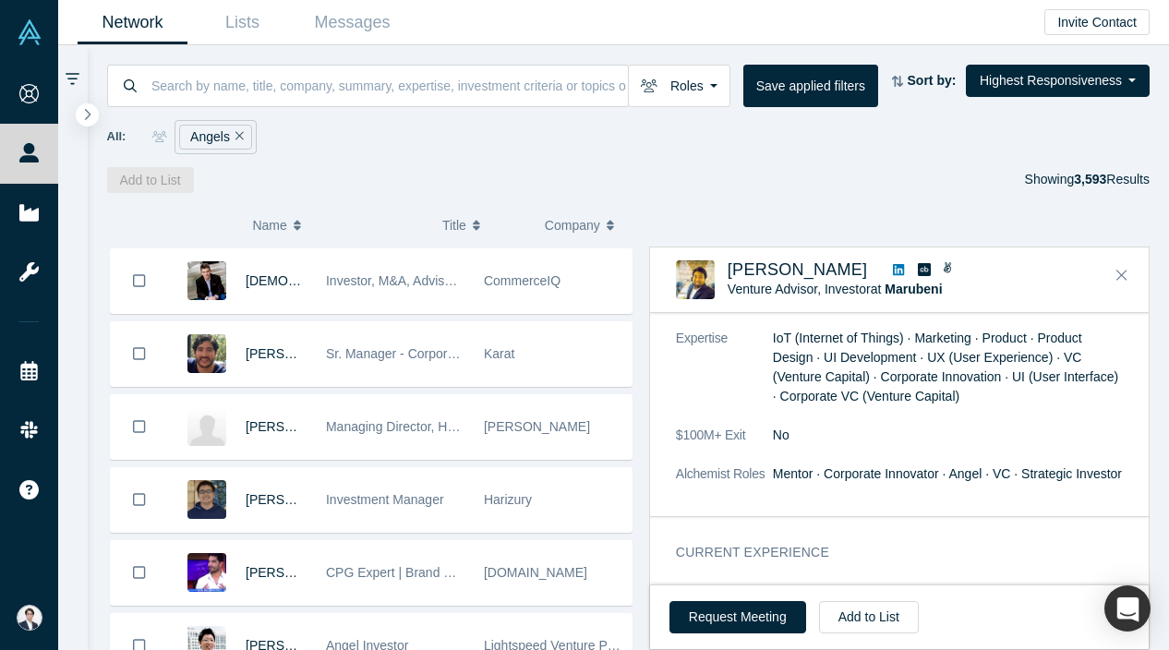
scroll to position [23164, 0]
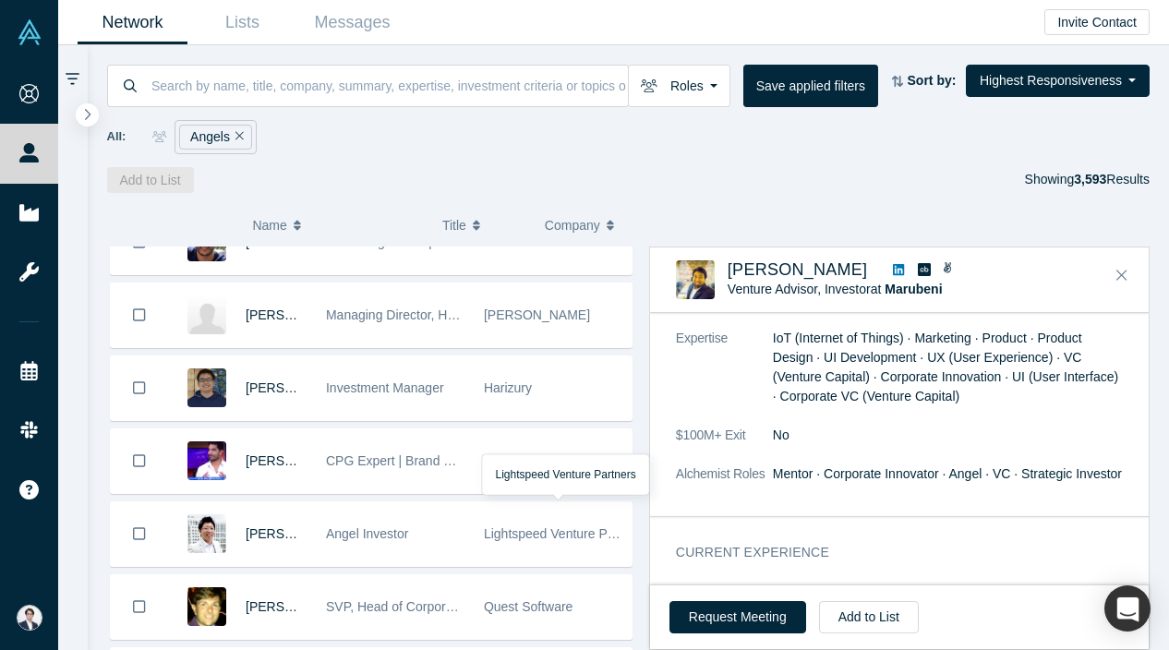
click at [530, 526] on span "Lightspeed Venture Partners" at bounding box center [565, 533] width 163 height 15
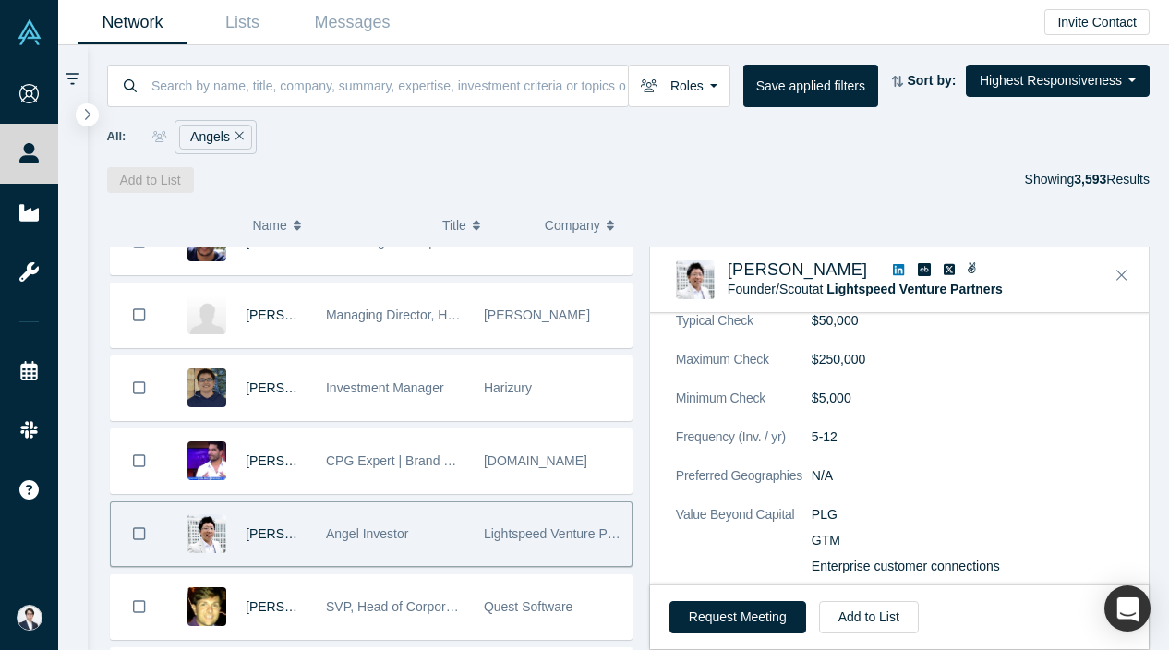
scroll to position [1244, 0]
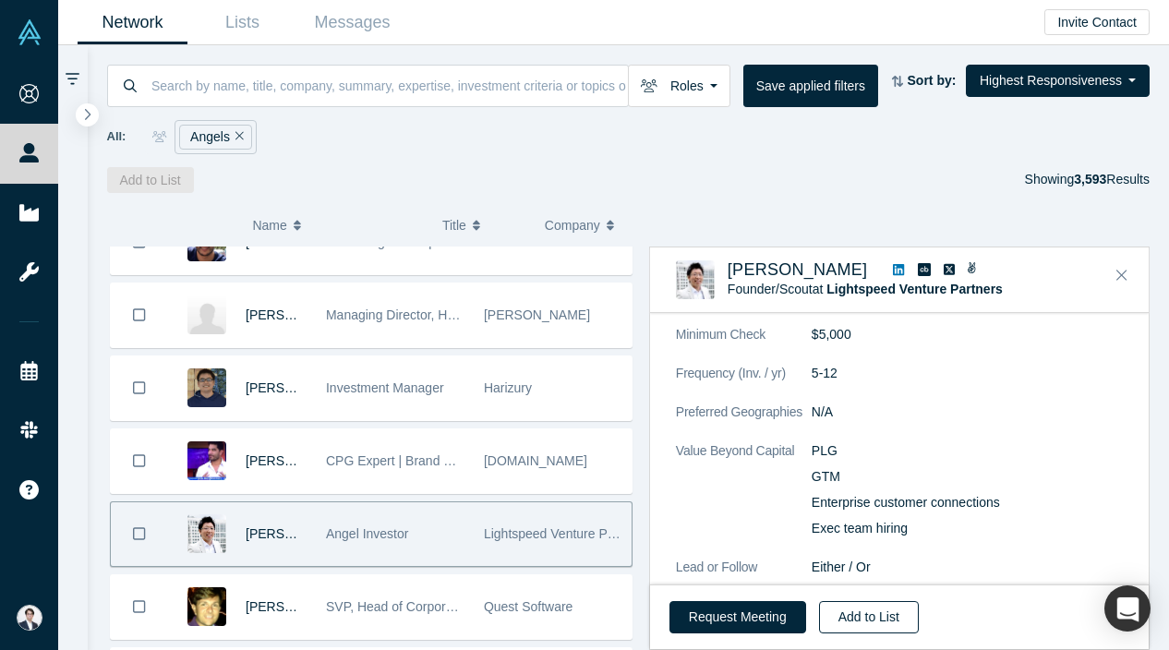
click at [879, 614] on button "Add to List" at bounding box center [869, 617] width 100 height 32
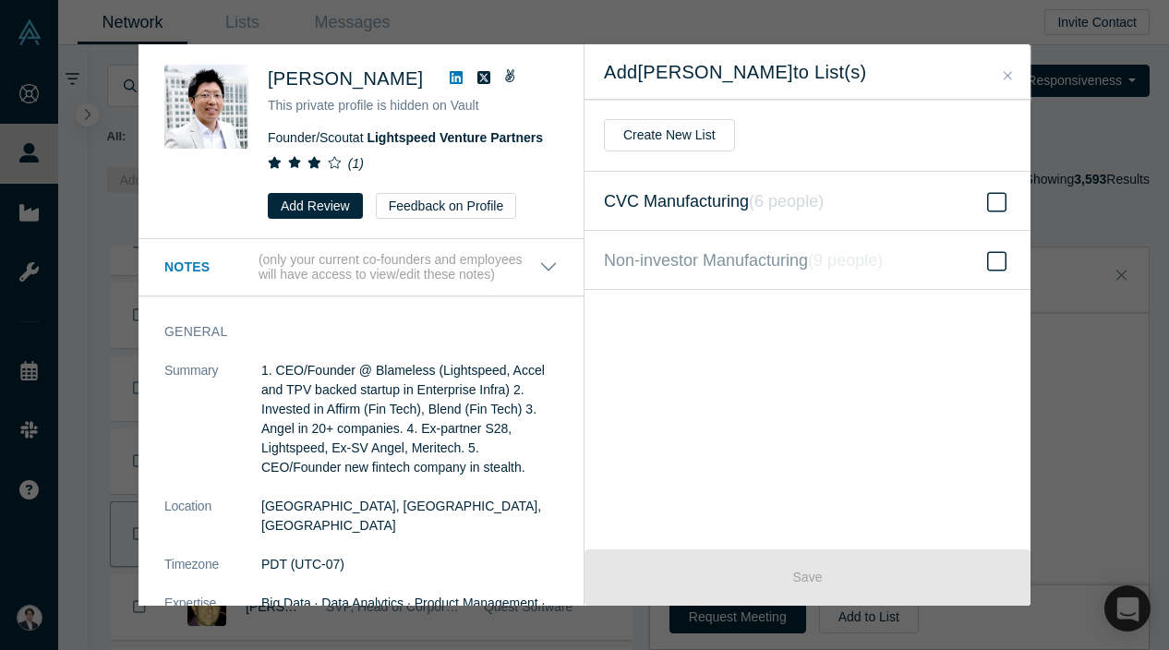
click at [776, 198] on icon "( 6 people )" at bounding box center [786, 201] width 75 height 18
click at [0, 0] on input "CVC Manufacturing ( 6 people )" at bounding box center [0, 0] width 0 height 0
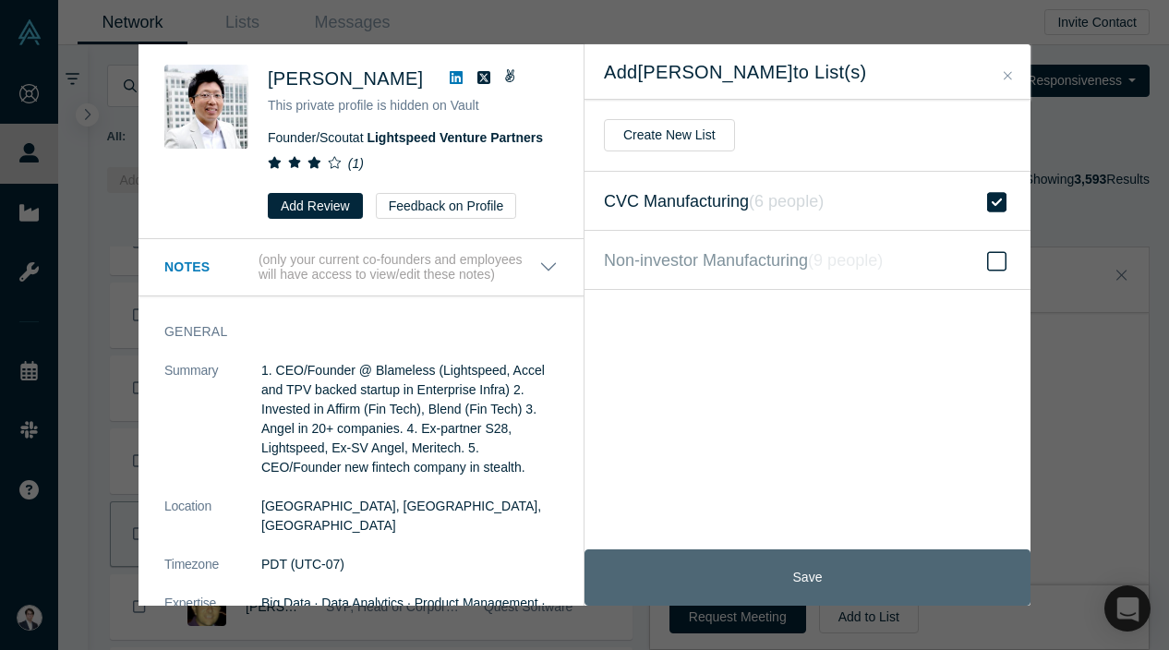
click at [725, 585] on button "Save" at bounding box center [808, 577] width 446 height 56
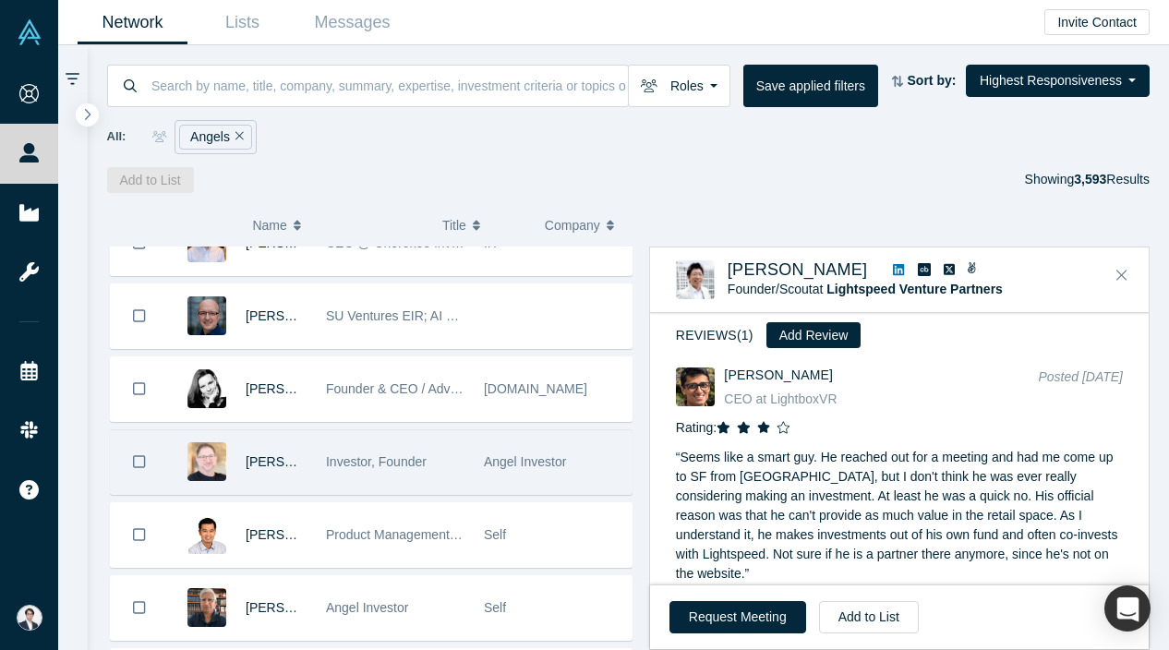
scroll to position [24432, 0]
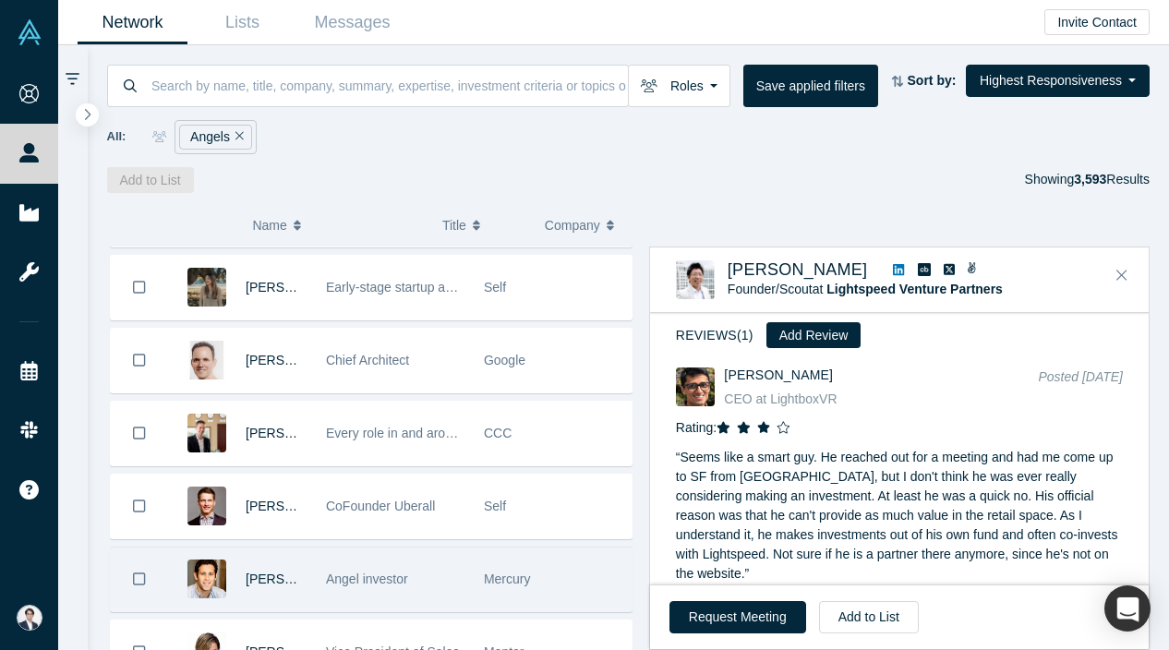
click at [488, 583] on span "Mercury" at bounding box center [507, 579] width 47 height 15
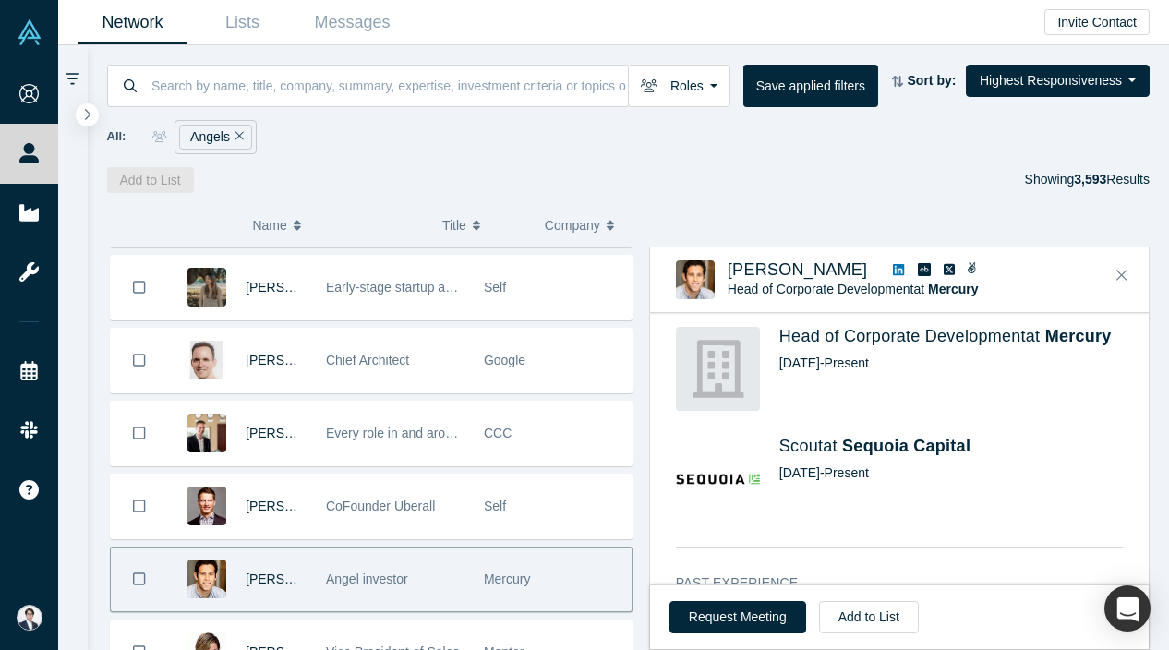
scroll to position [470, 0]
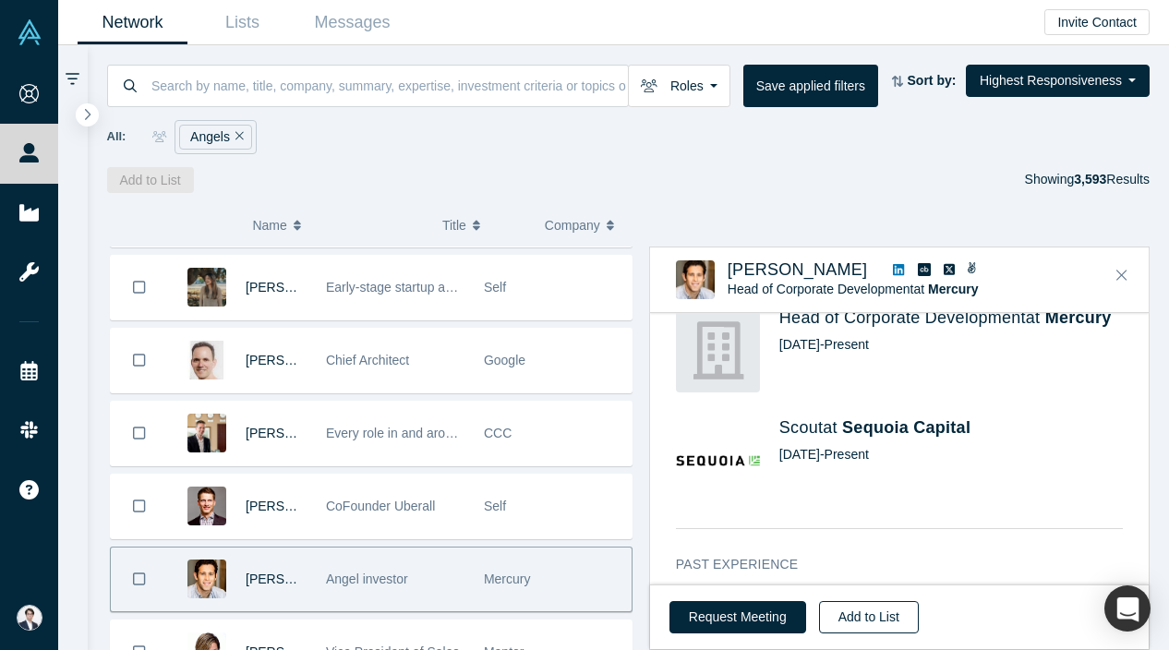
click at [862, 613] on button "Add to List" at bounding box center [869, 617] width 100 height 32
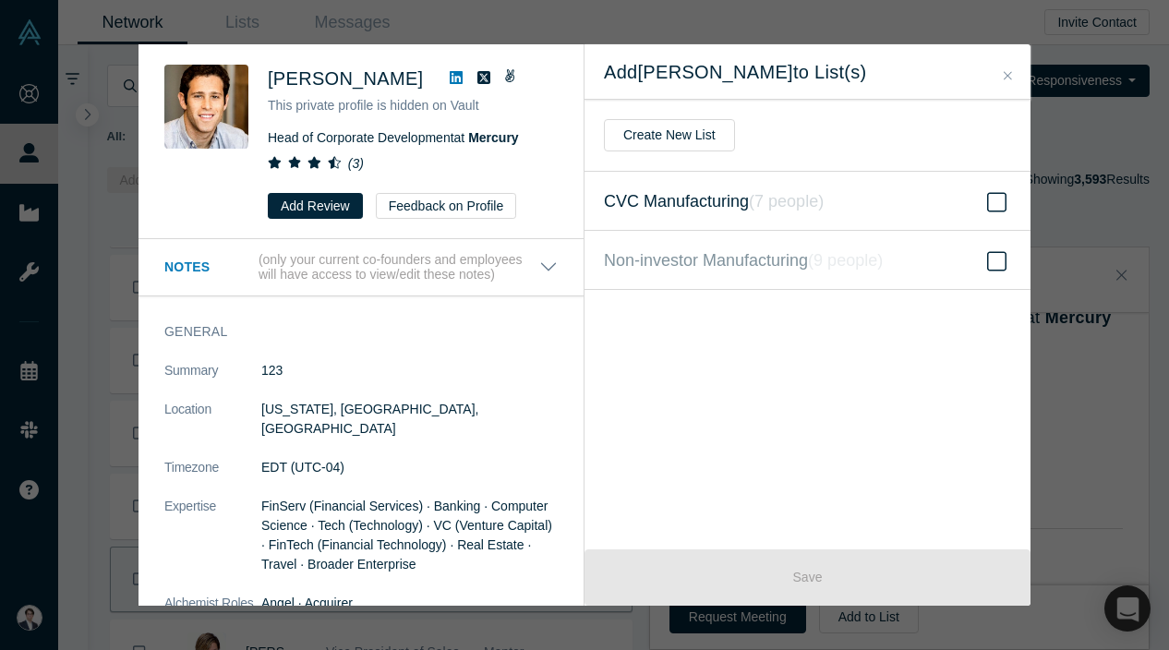
click at [733, 210] on span "CVC Manufacturing ( 7 people )" at bounding box center [714, 201] width 220 height 26
click at [0, 0] on input "CVC Manufacturing ( 7 people )" at bounding box center [0, 0] width 0 height 0
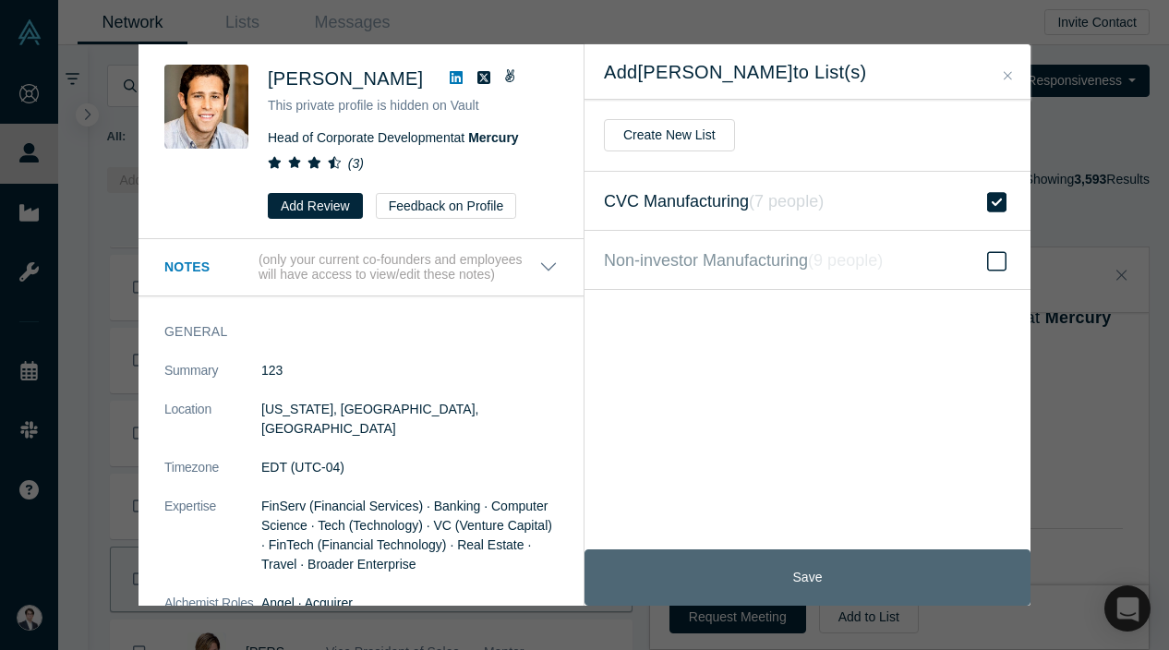
click at [738, 587] on button "Save" at bounding box center [808, 577] width 446 height 56
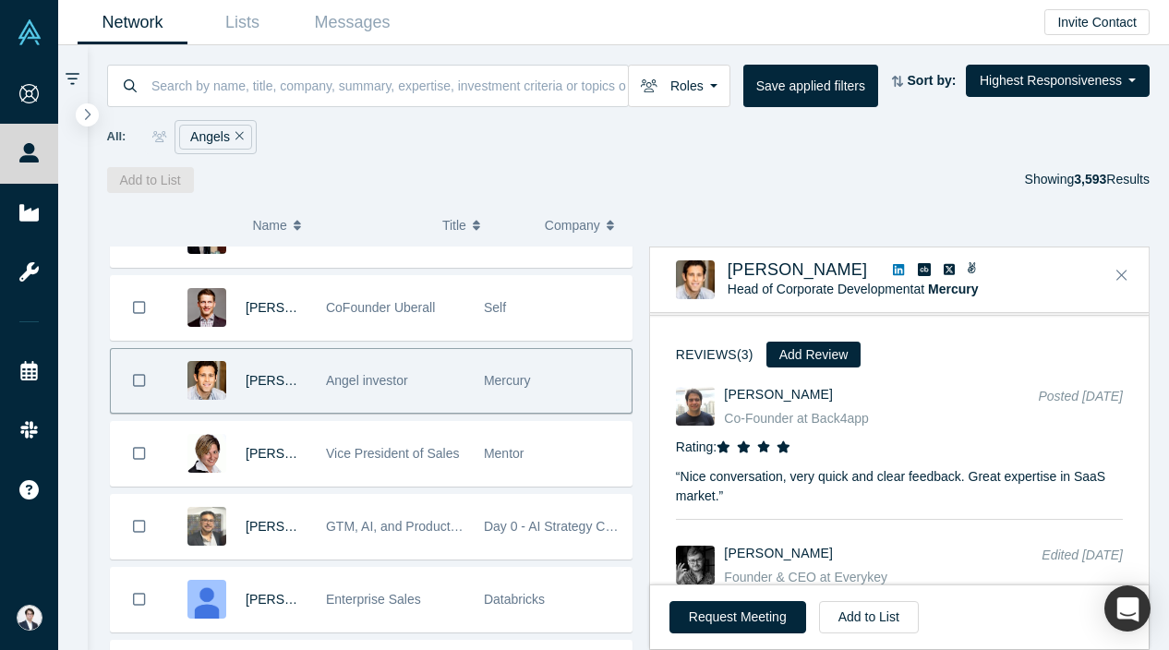
scroll to position [24632, 0]
click at [237, 133] on icon "Remove Filter" at bounding box center [239, 135] width 8 height 13
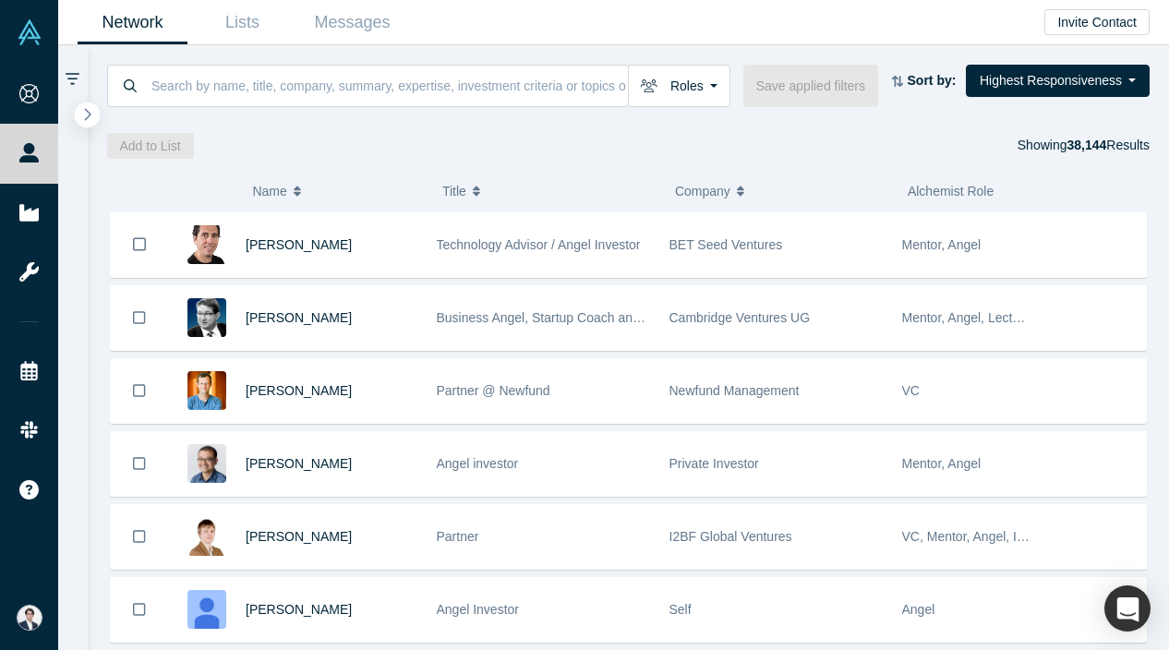
click at [91, 109] on button "button" at bounding box center [87, 115] width 25 height 25
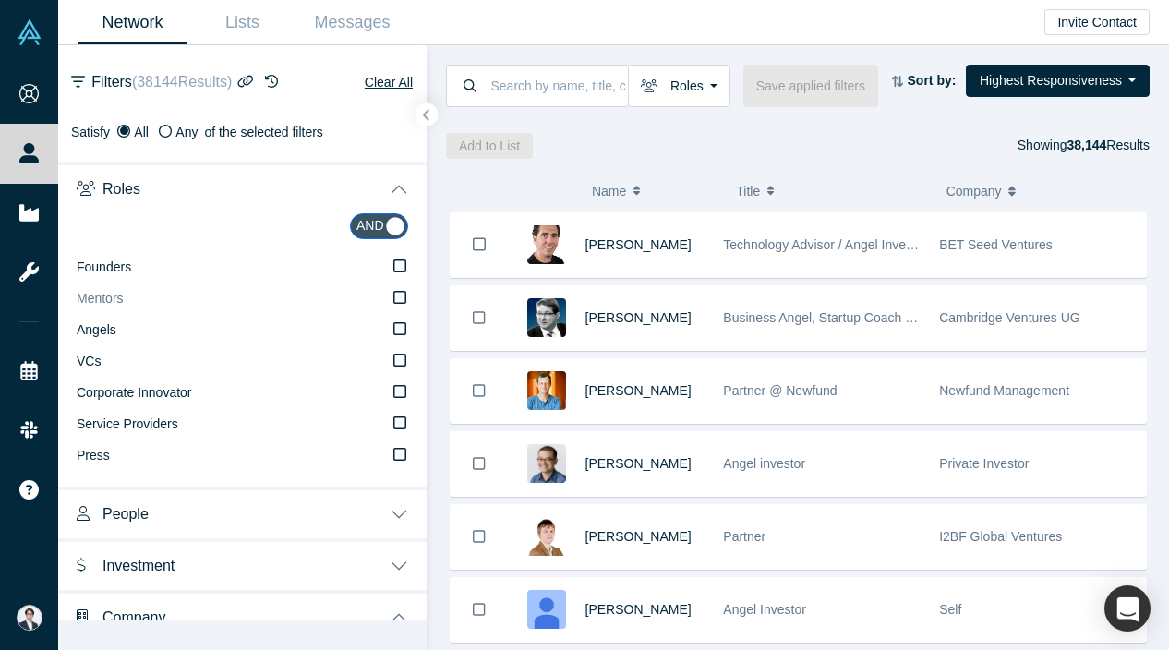
click at [138, 299] on label "Mentors" at bounding box center [243, 299] width 332 height 31
click at [0, 0] on input "Mentors" at bounding box center [0, 0] width 0 height 0
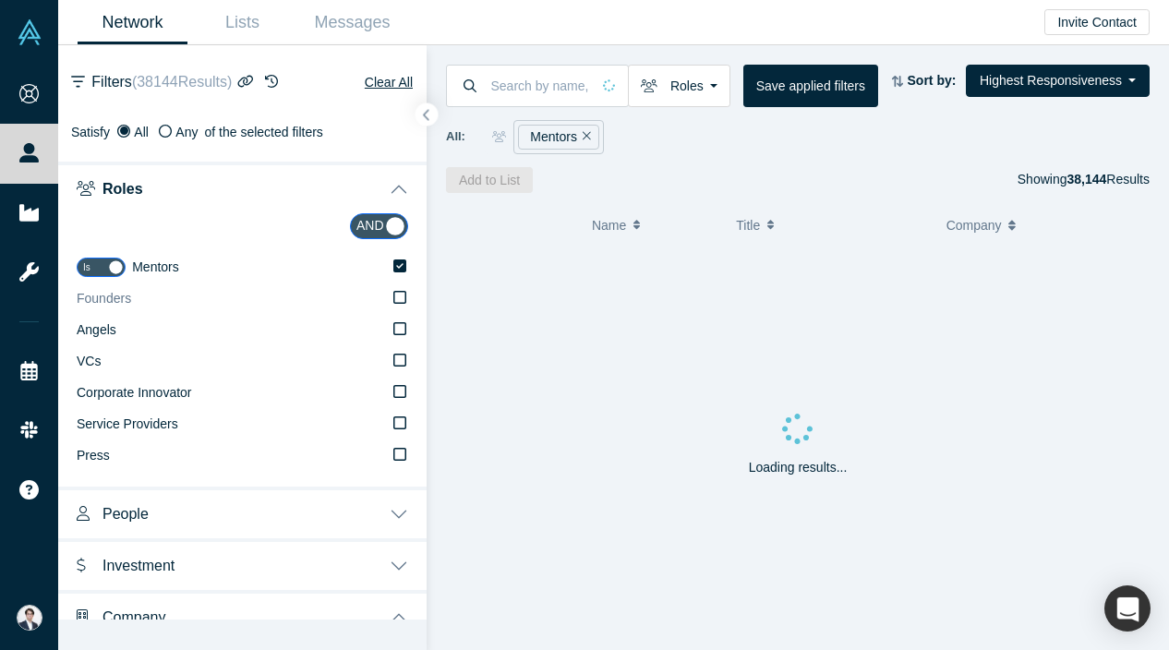
click at [136, 294] on label "Founders" at bounding box center [243, 299] width 332 height 31
click at [0, 0] on input "Founders" at bounding box center [0, 0] width 0 height 0
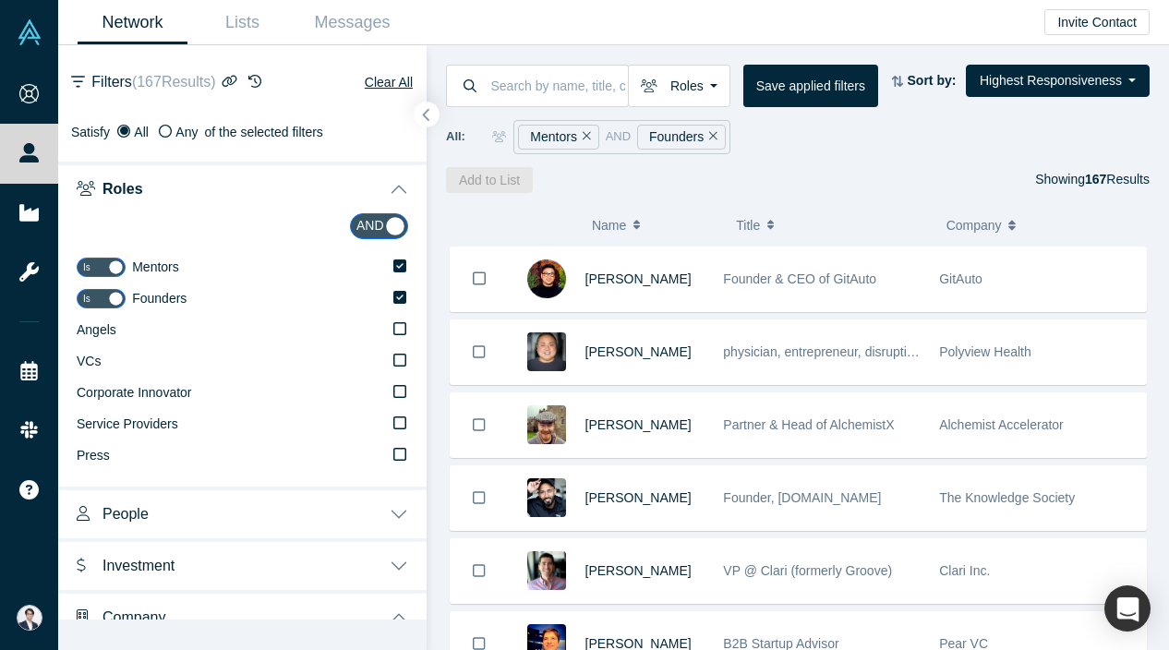
click at [427, 122] on button "button" at bounding box center [427, 115] width 25 height 25
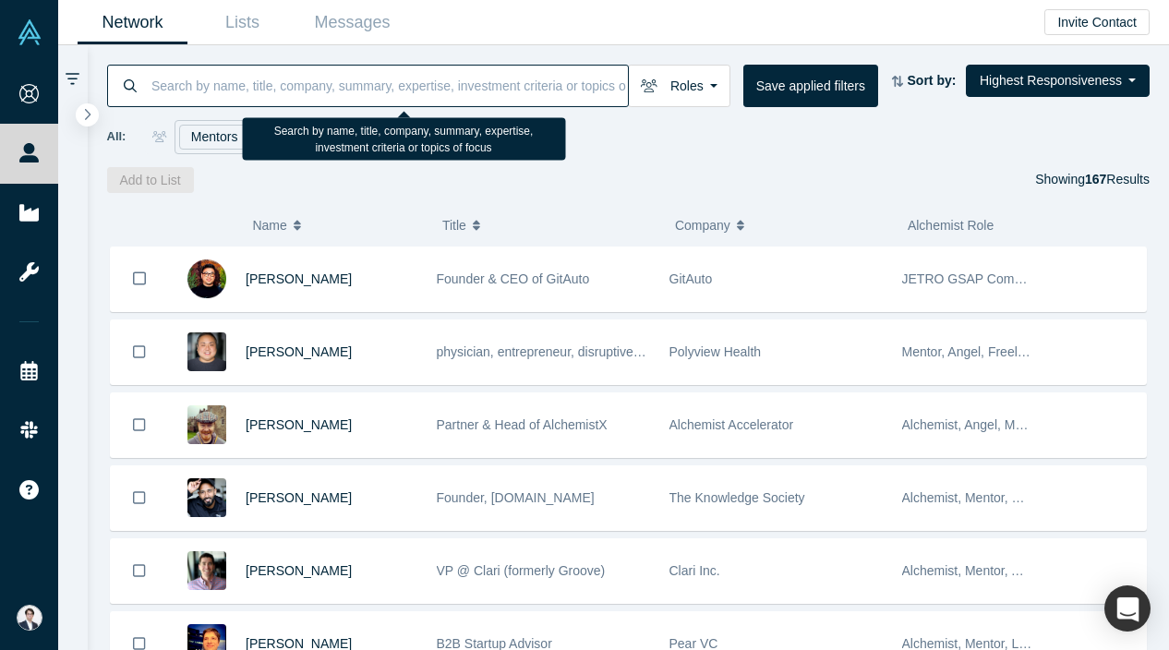
click at [501, 84] on input at bounding box center [389, 85] width 478 height 43
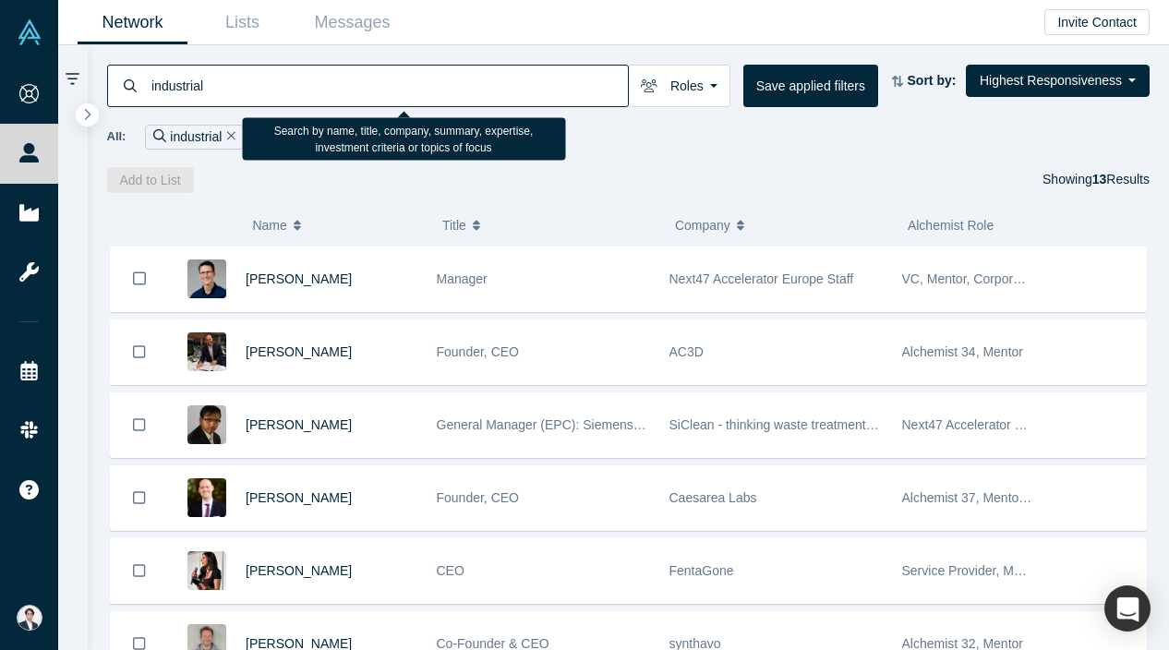
click at [509, 89] on input "industrial" at bounding box center [389, 85] width 478 height 43
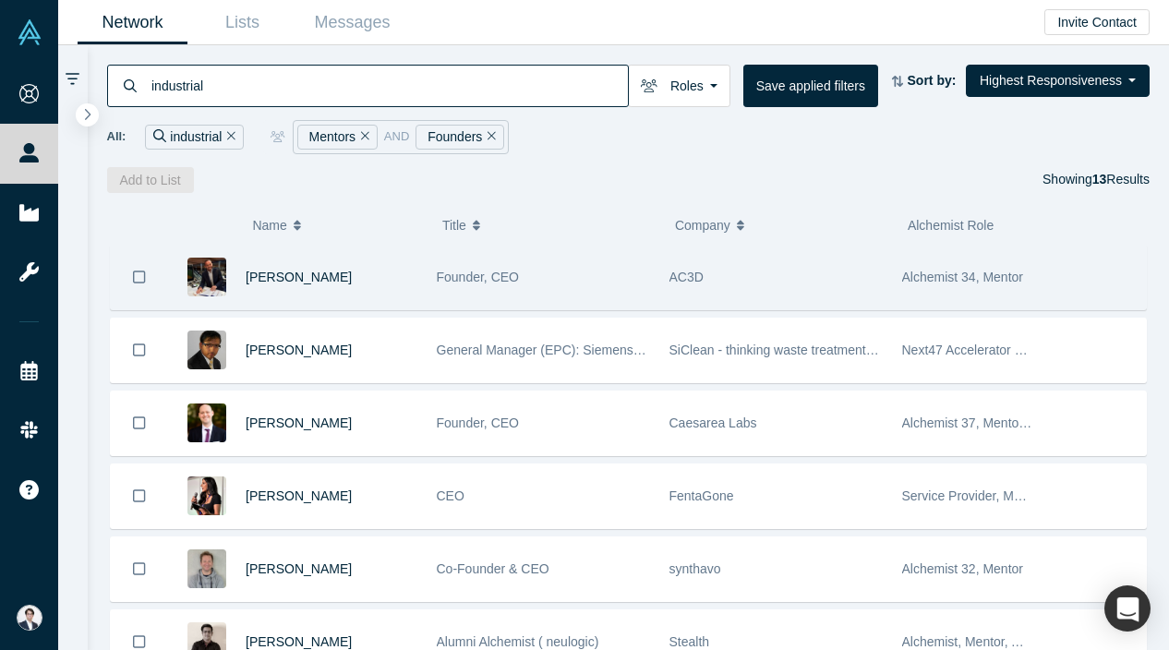
scroll to position [240, 0]
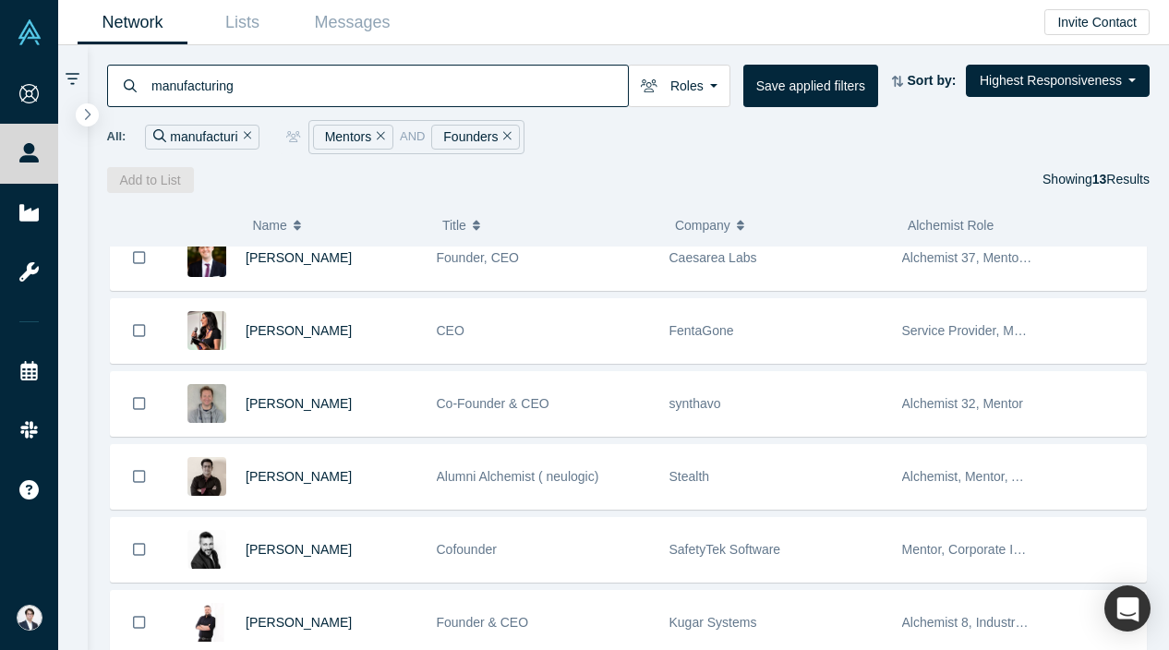
type input "manufacturing"
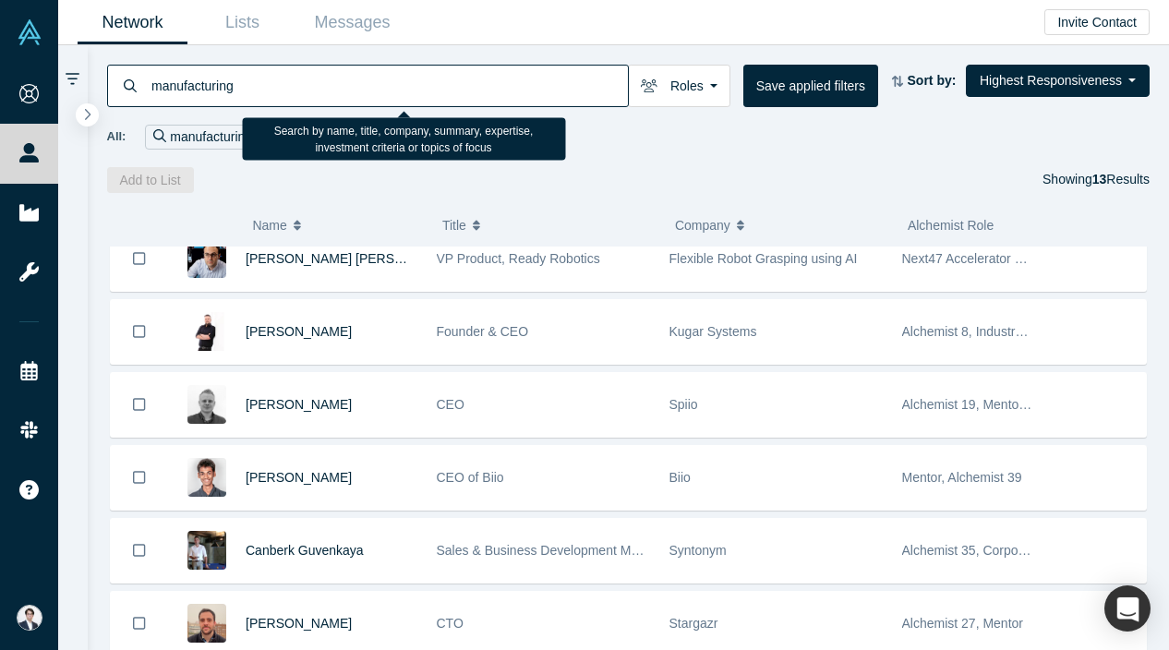
scroll to position [587, 0]
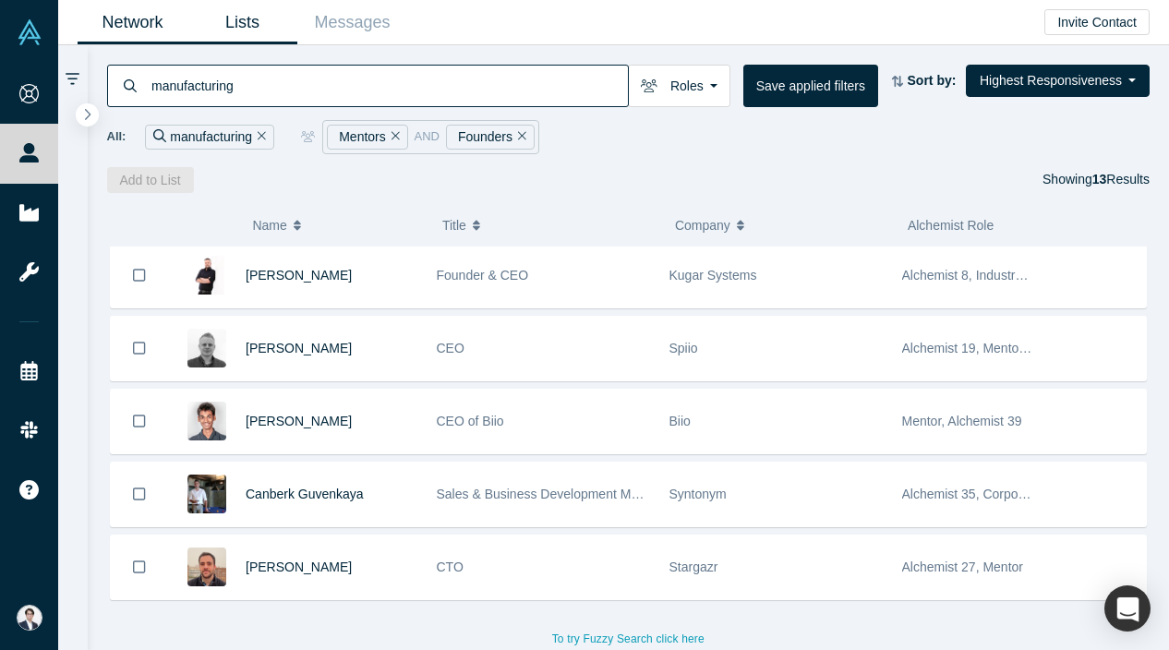
click at [227, 27] on link "Lists" at bounding box center [242, 22] width 110 height 43
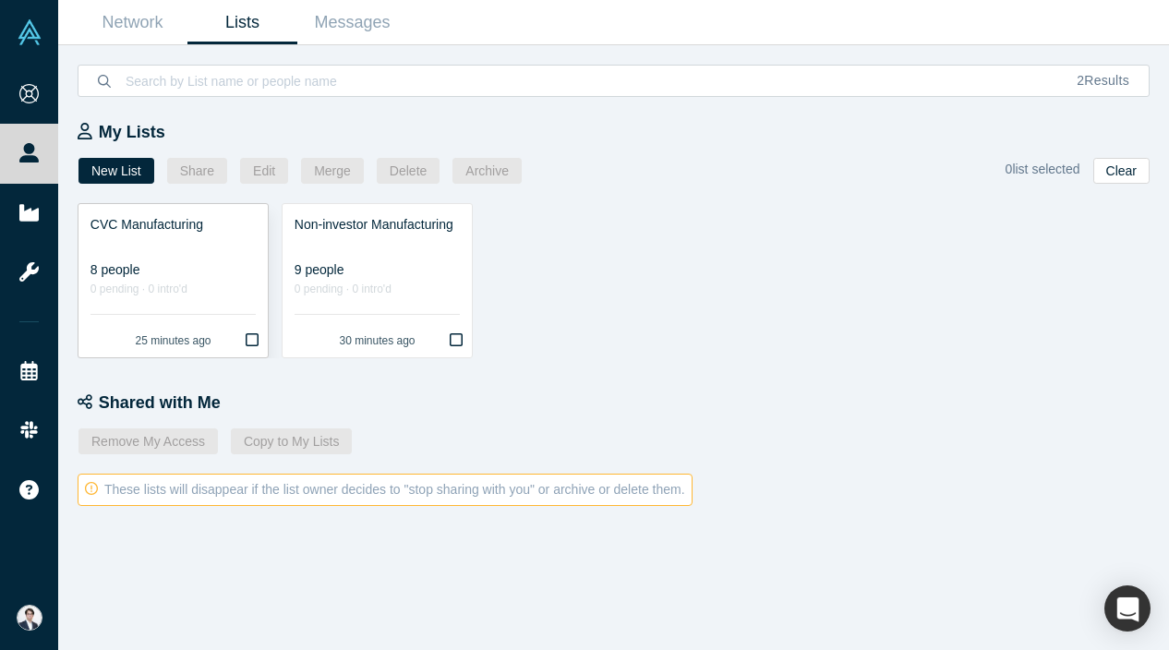
click at [201, 247] on div at bounding box center [173, 244] width 165 height 19
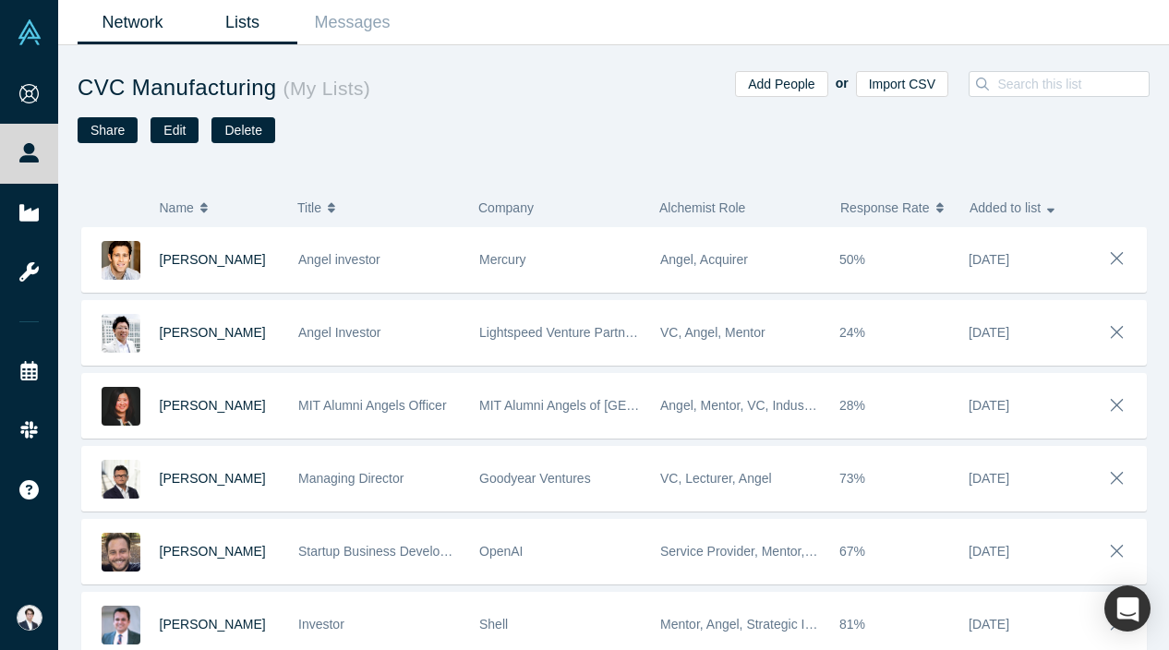
click at [141, 22] on link "Network" at bounding box center [133, 22] width 110 height 43
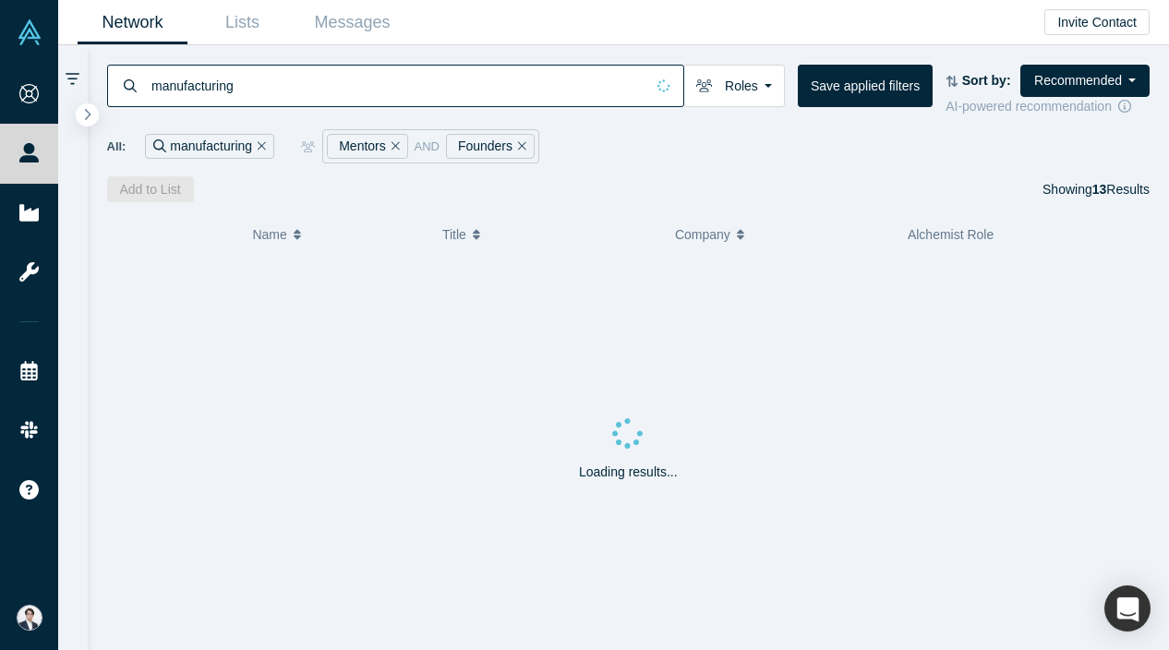
click at [252, 103] on input "manufacturing" at bounding box center [397, 85] width 495 height 43
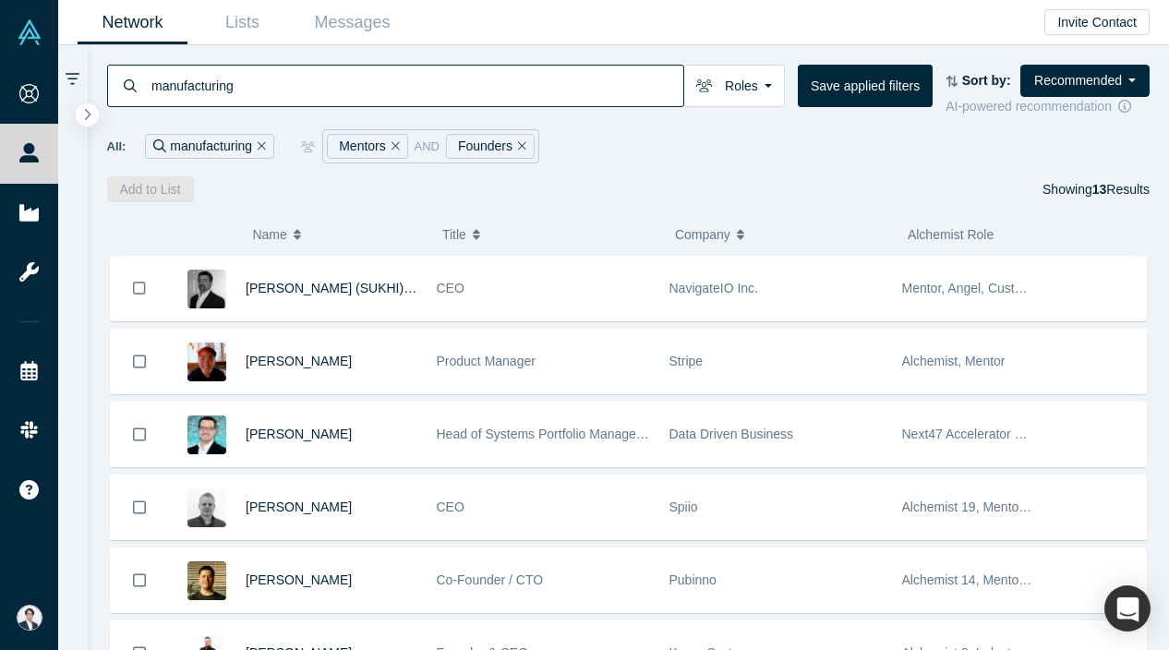
click at [262, 153] on button "Remove Filter" at bounding box center [259, 146] width 14 height 21
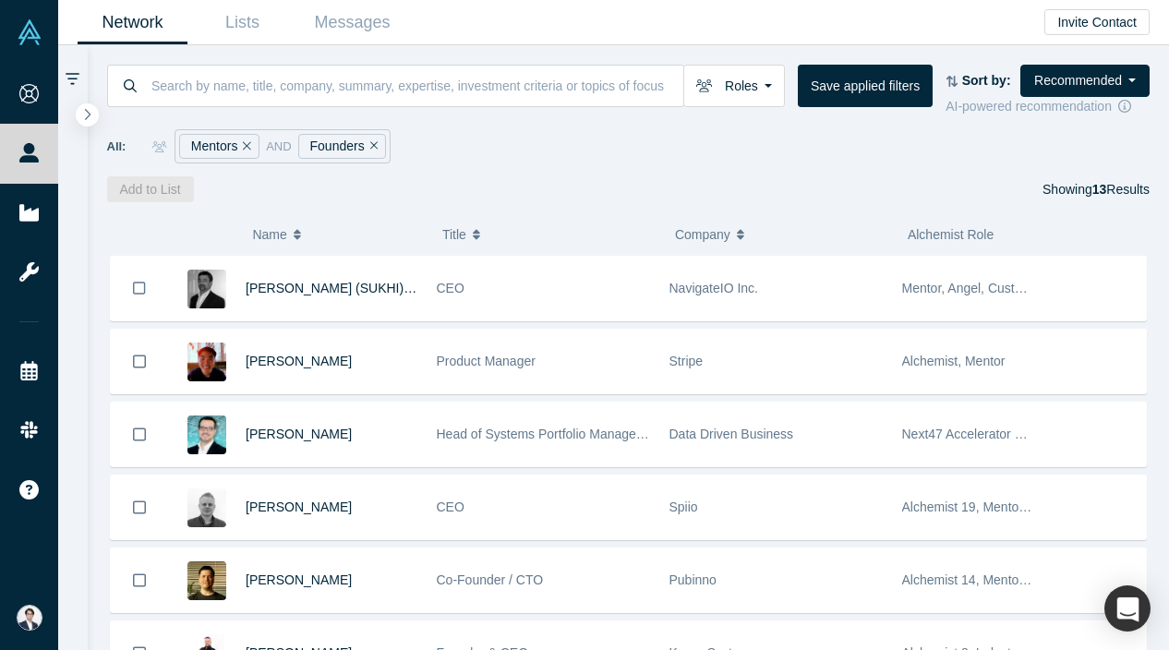
click at [246, 140] on icon "Remove Filter" at bounding box center [247, 145] width 8 height 13
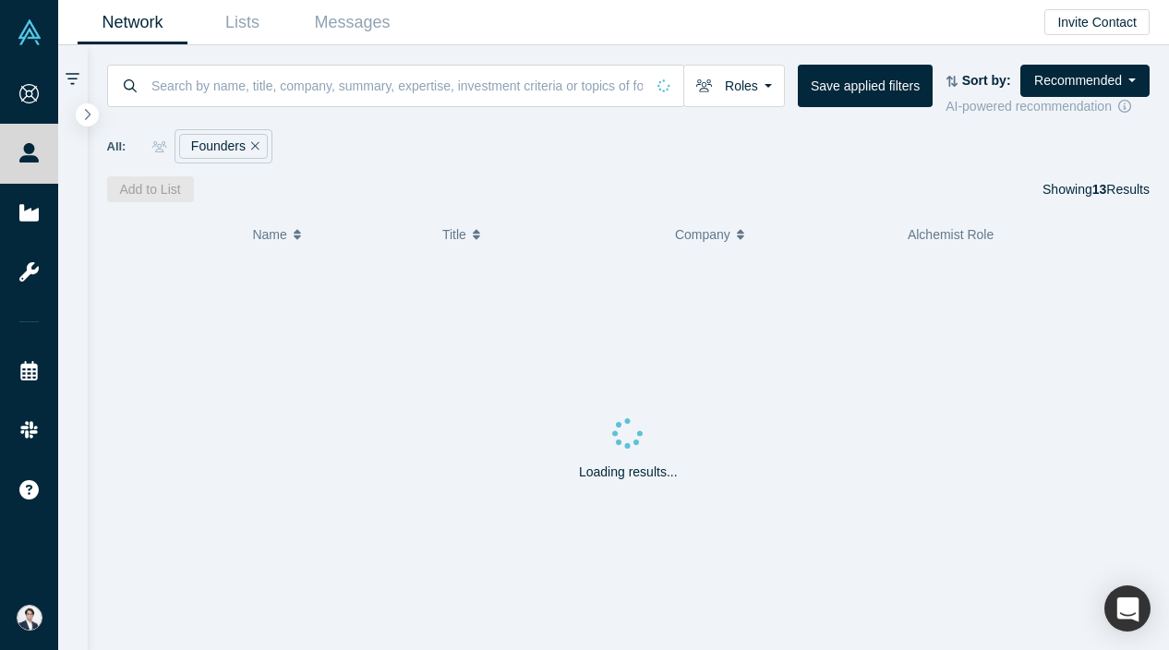
click at [256, 141] on icon "Remove Filter" at bounding box center [255, 145] width 8 height 13
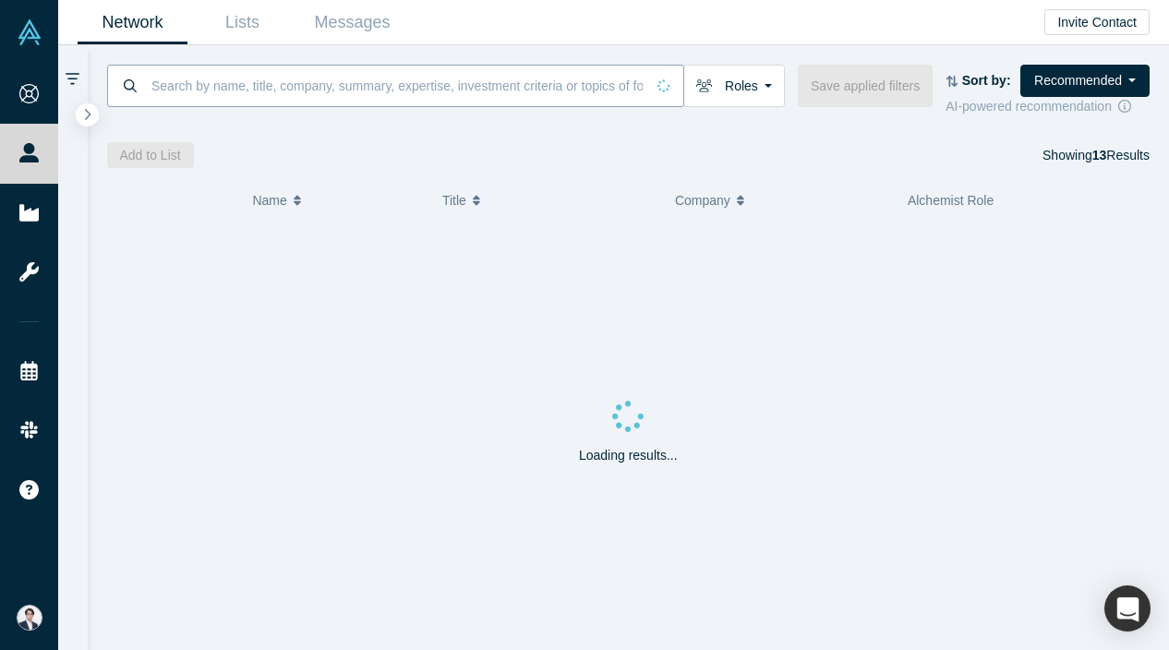
click at [237, 95] on input at bounding box center [397, 85] width 495 height 43
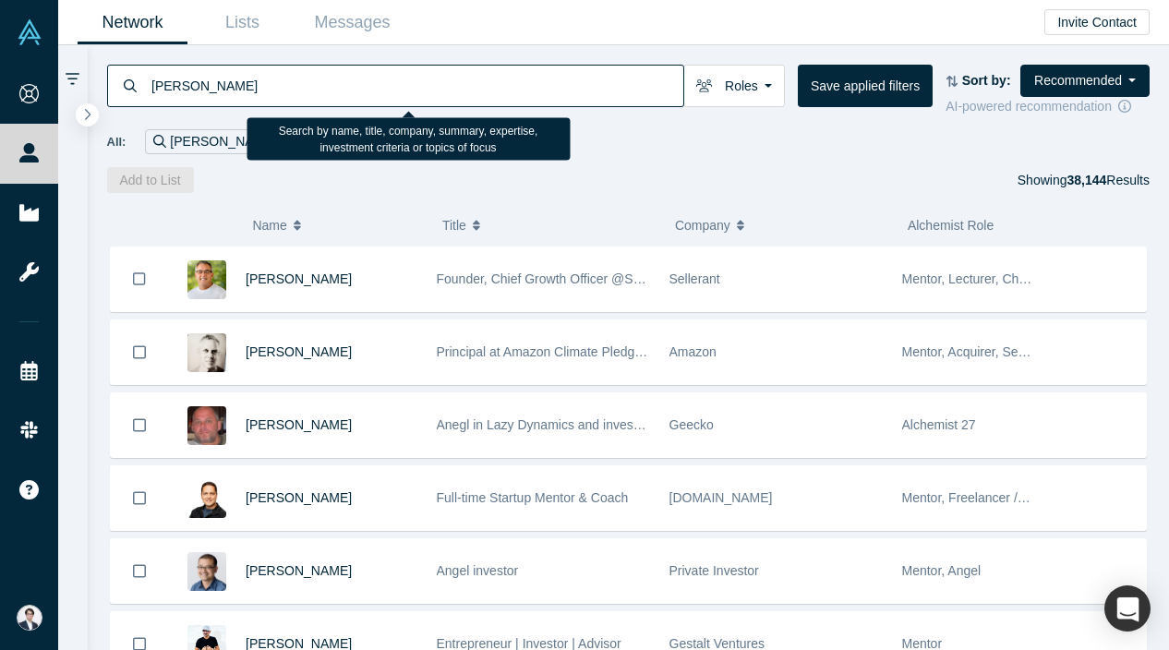
type input "[PERSON_NAME]"
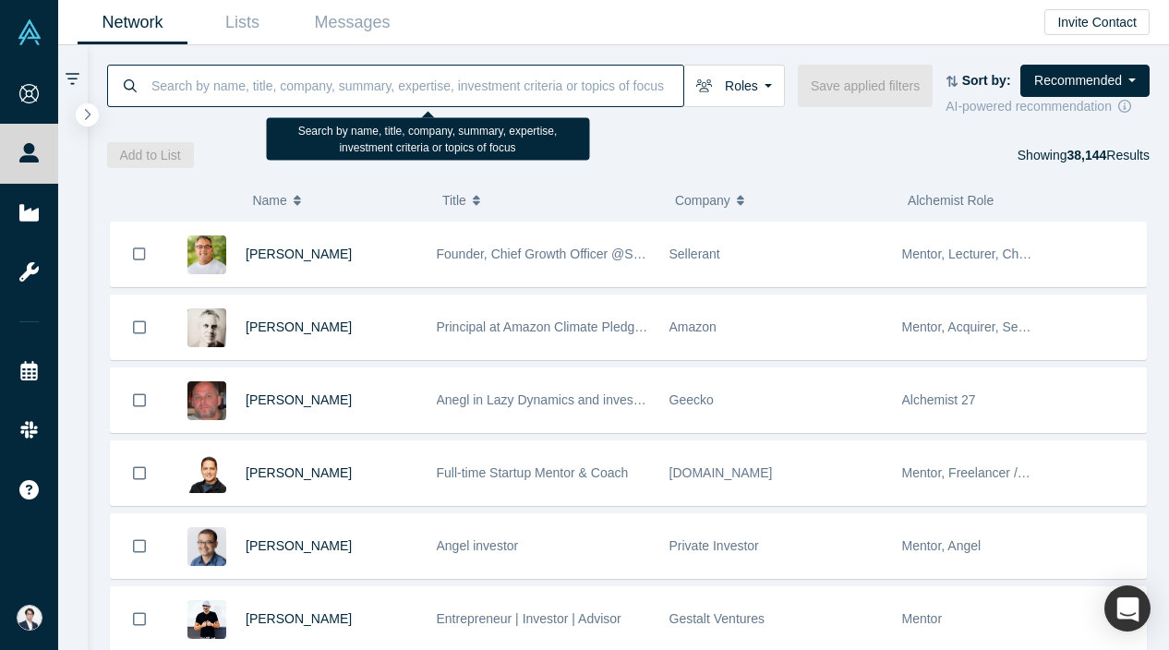
paste input "Prasad"
type input "Prasad"
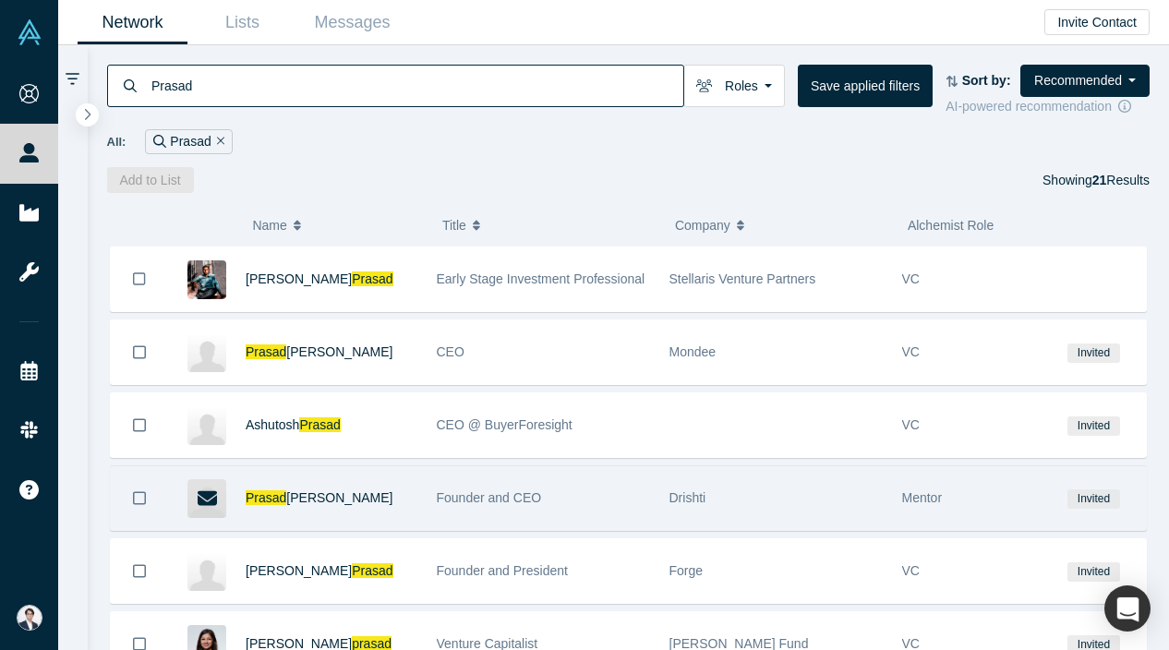
click at [480, 496] on span "Founder and CEO" at bounding box center [489, 497] width 105 height 15
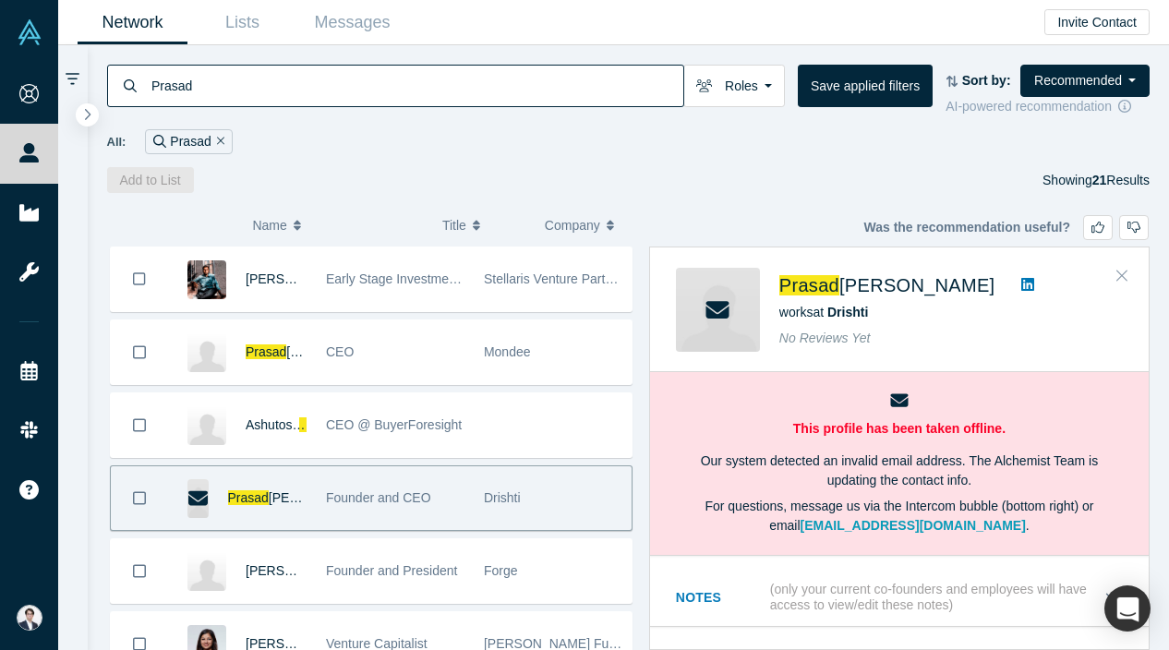
click at [1126, 267] on button "Close" at bounding box center [1122, 276] width 28 height 30
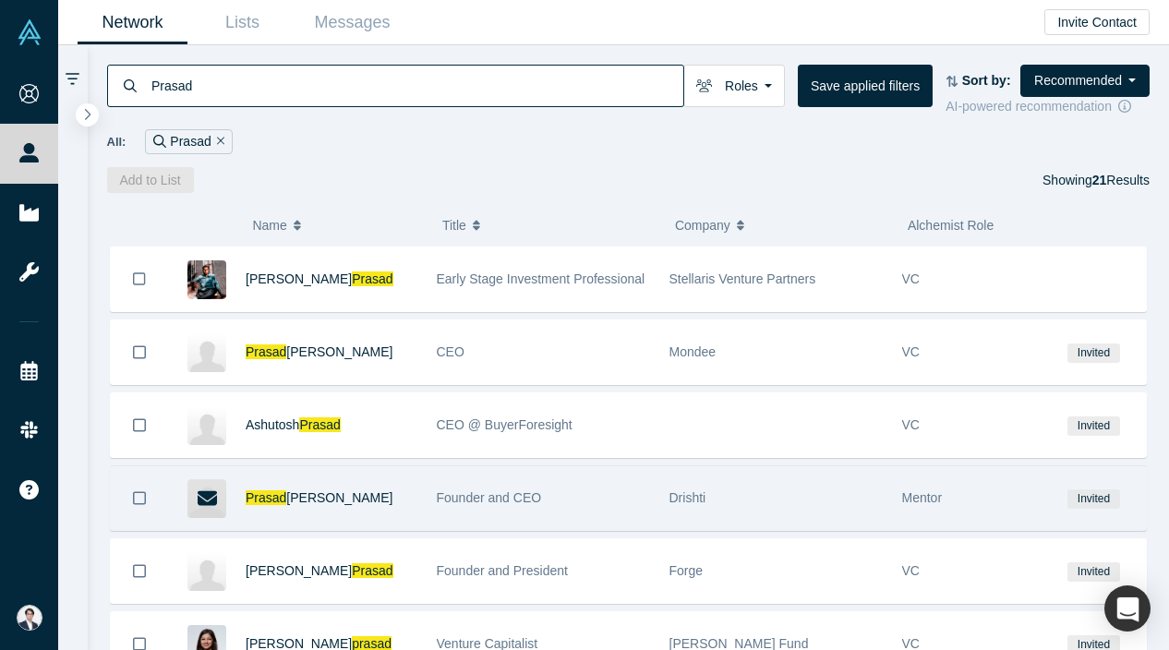
scroll to position [76, 0]
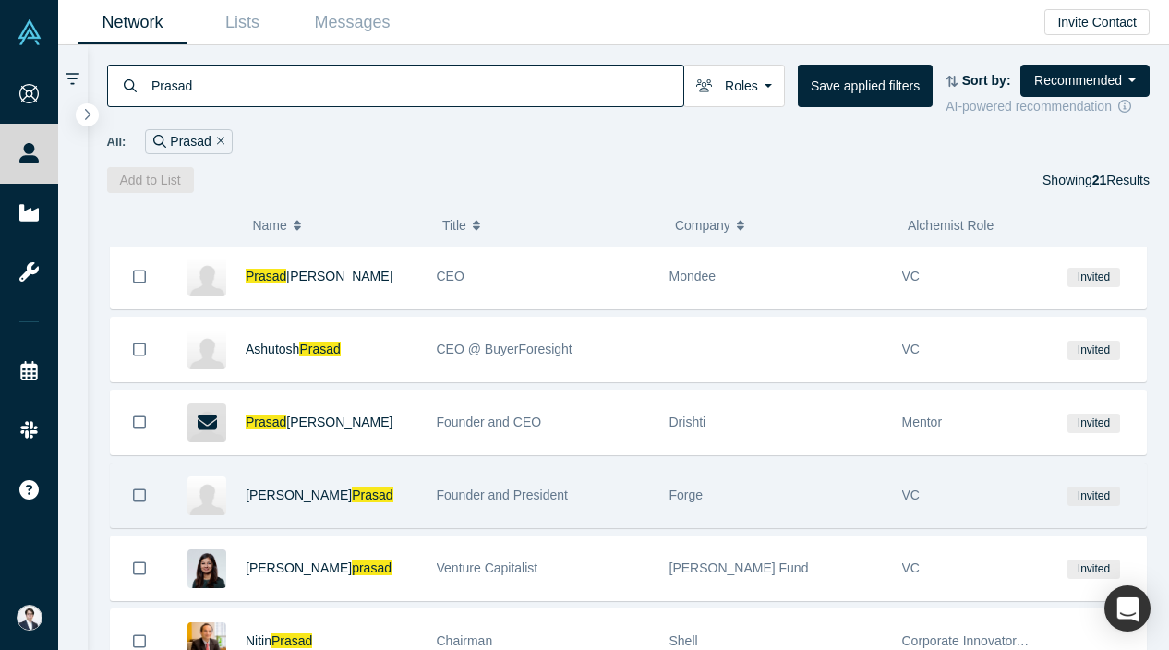
click at [710, 510] on div "Forge" at bounding box center [776, 496] width 213 height 64
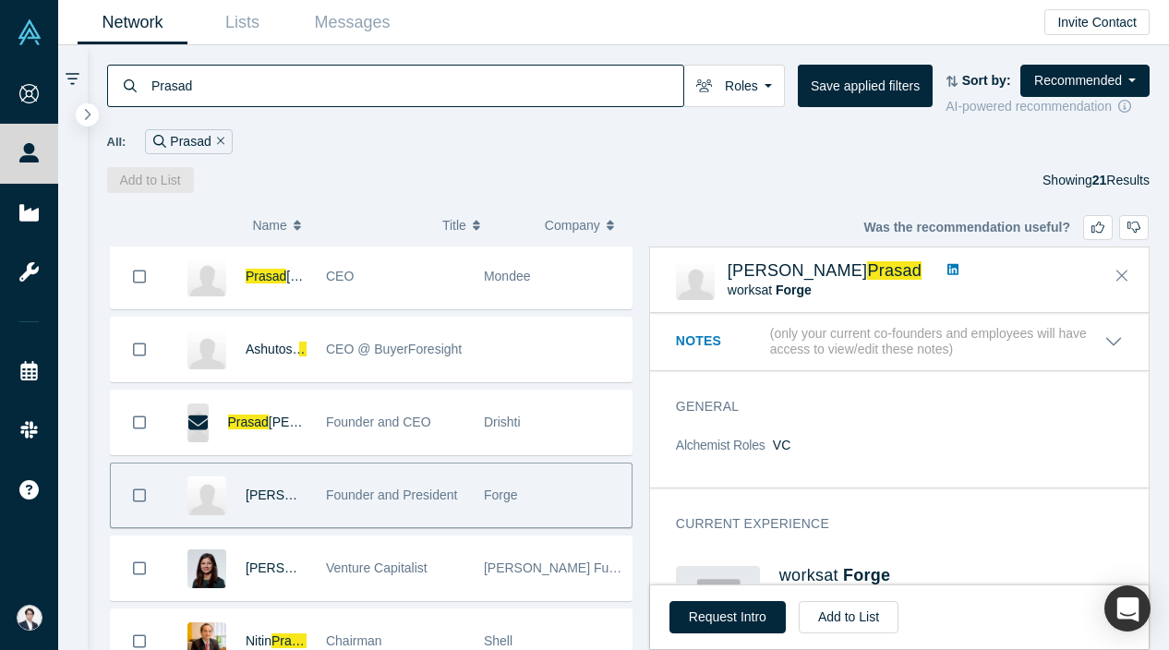
scroll to position [163, 0]
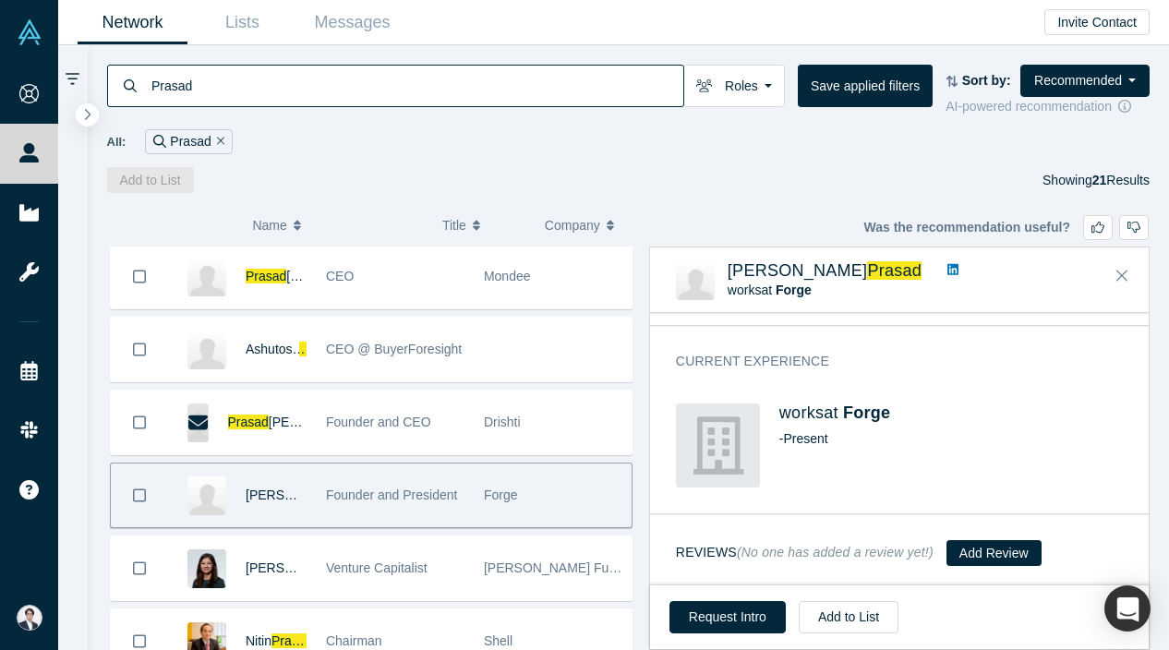
click at [941, 261] on link at bounding box center [953, 270] width 24 height 19
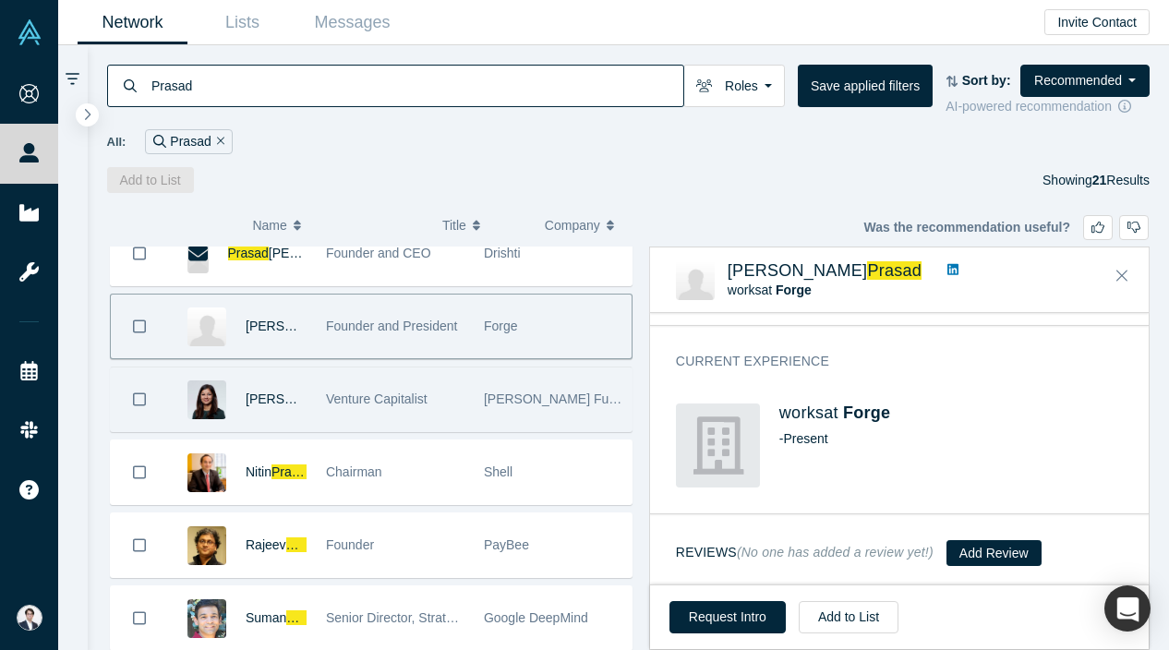
scroll to position [247, 0]
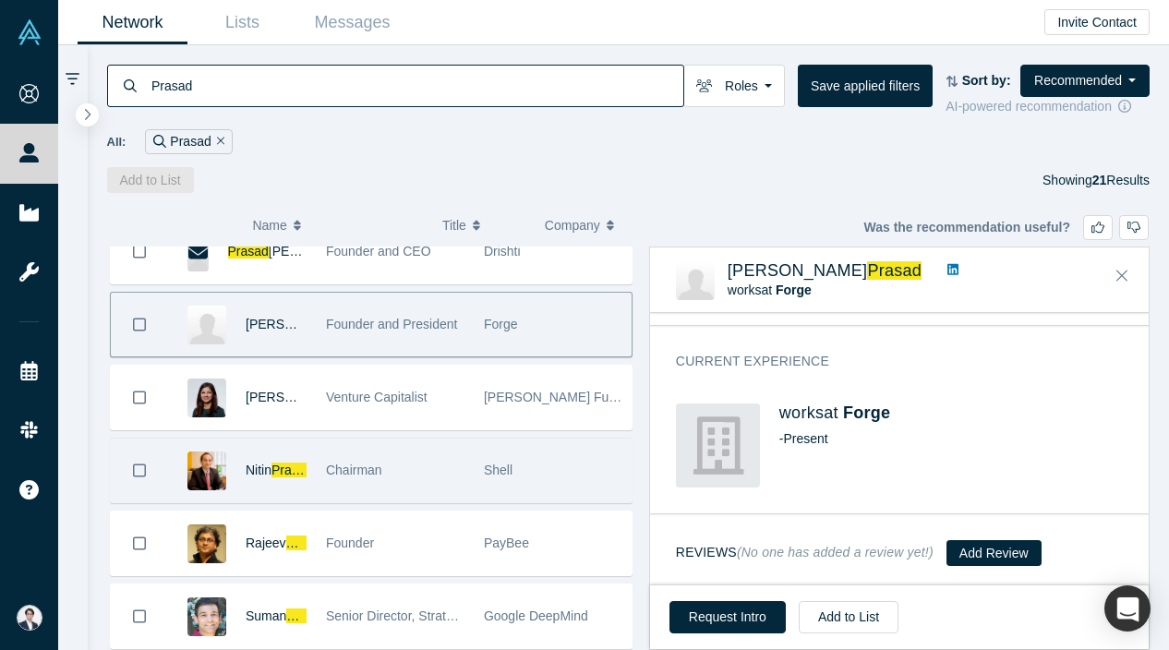
click at [478, 489] on div "Shell" at bounding box center [553, 471] width 158 height 64
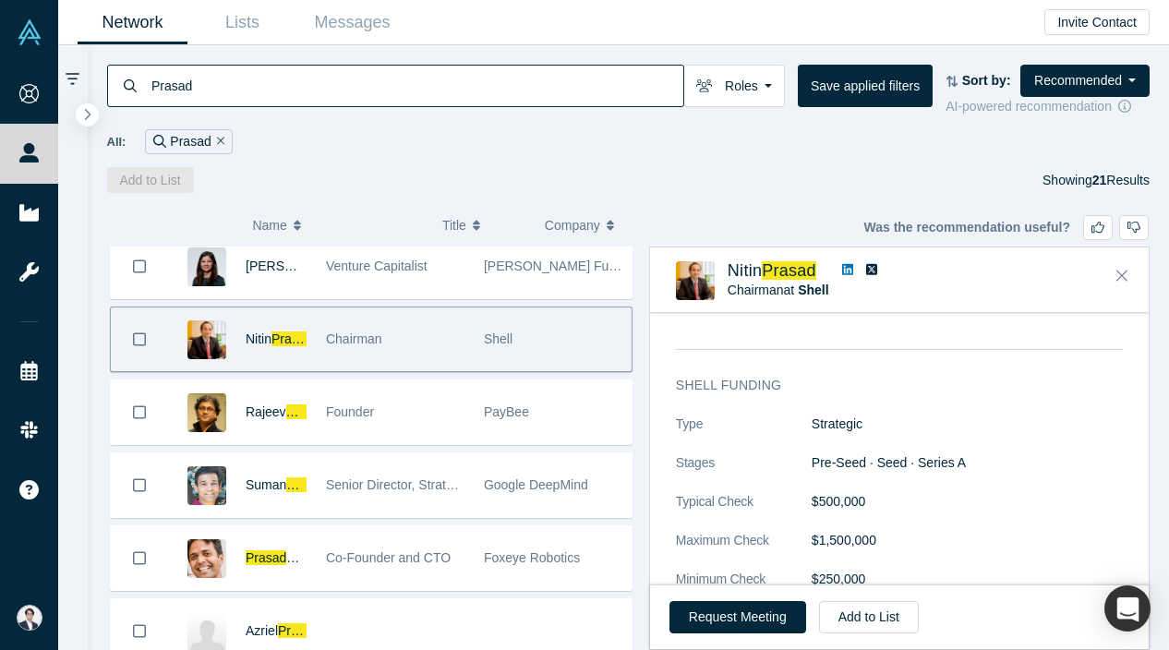
scroll to position [416, 0]
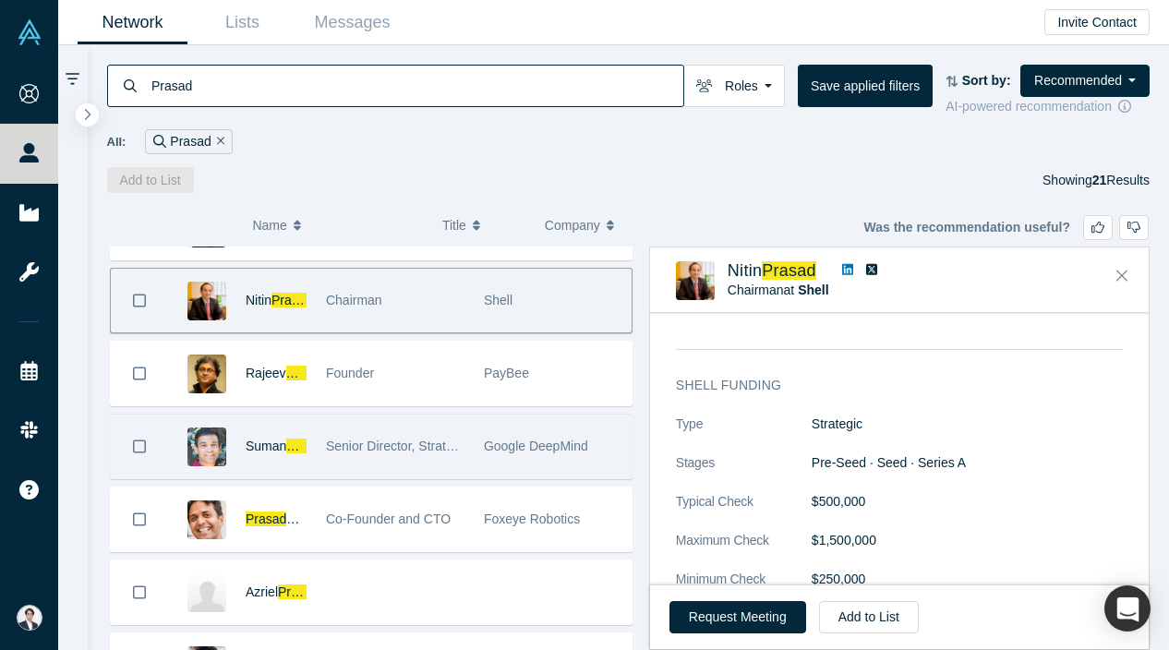
click at [471, 446] on div "Senior Director, Strategic & Operational Planning" at bounding box center [395, 447] width 158 height 64
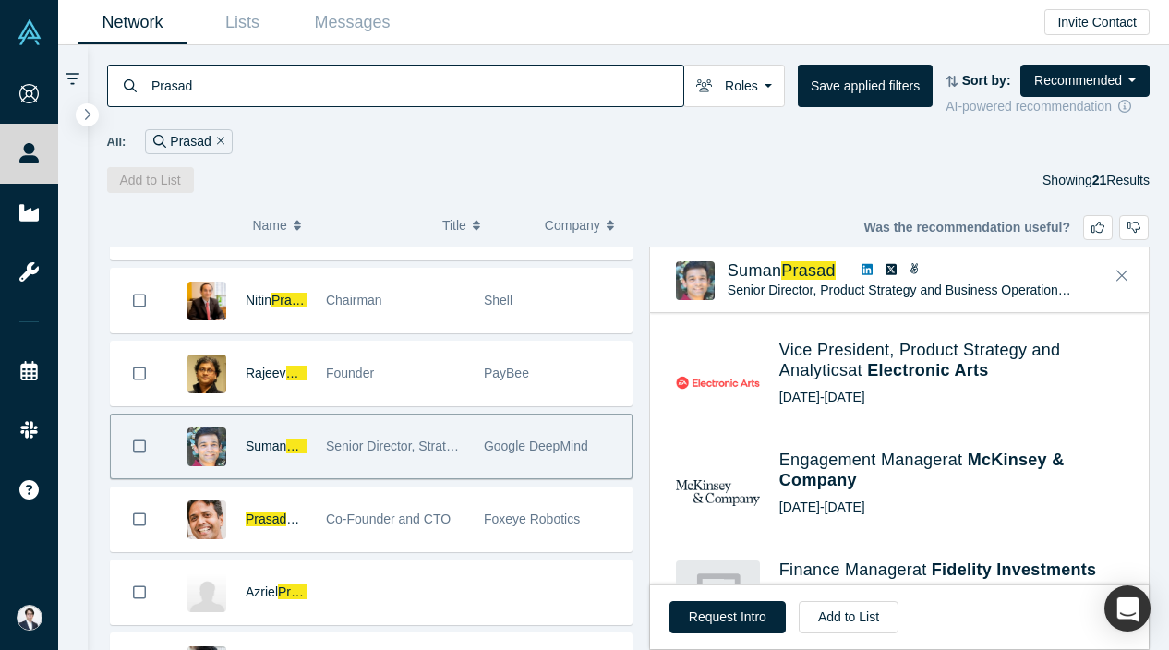
scroll to position [868, 0]
click at [873, 266] on icon at bounding box center [867, 269] width 11 height 11
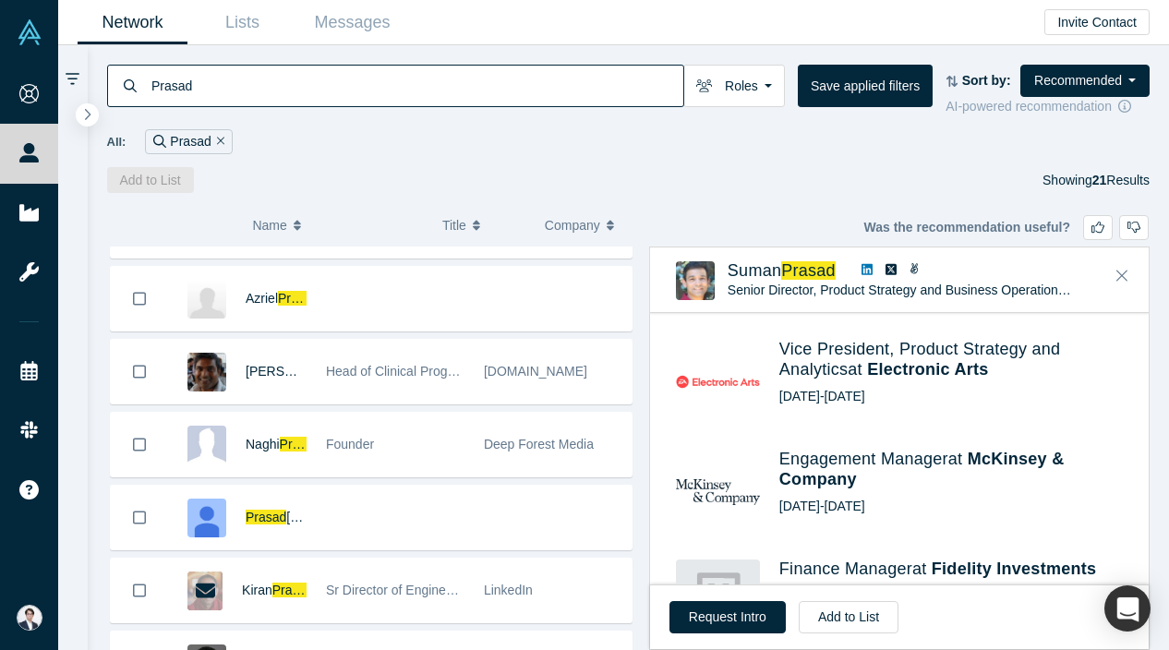
scroll to position [887, 0]
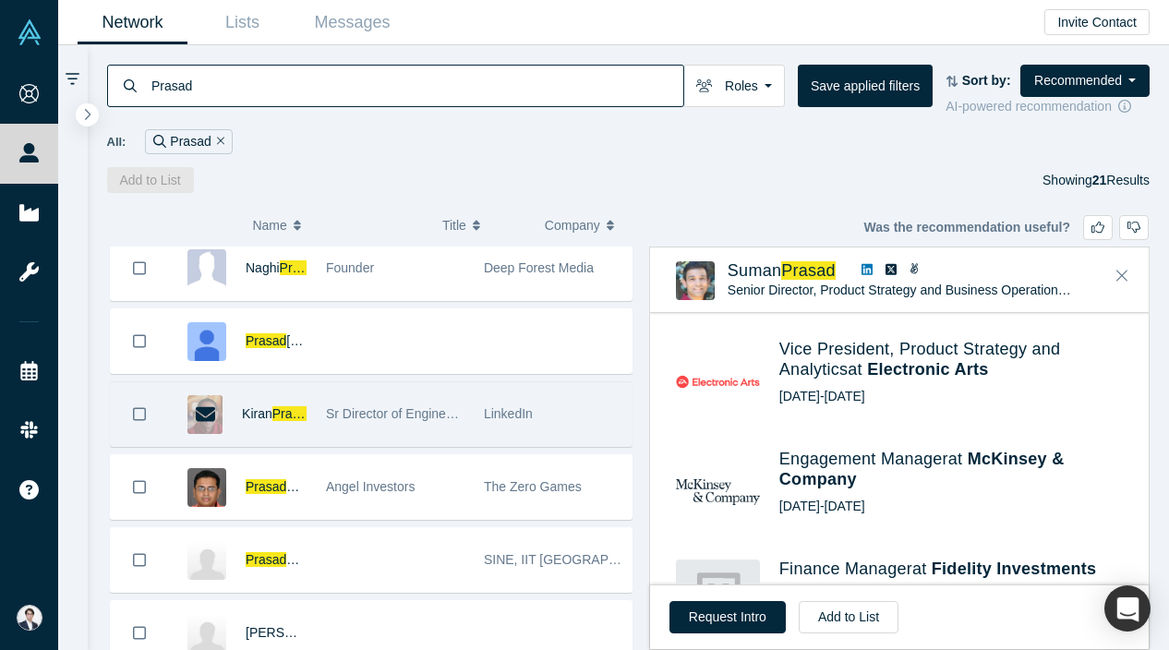
click at [490, 425] on div "LinkedIn" at bounding box center [553, 414] width 139 height 64
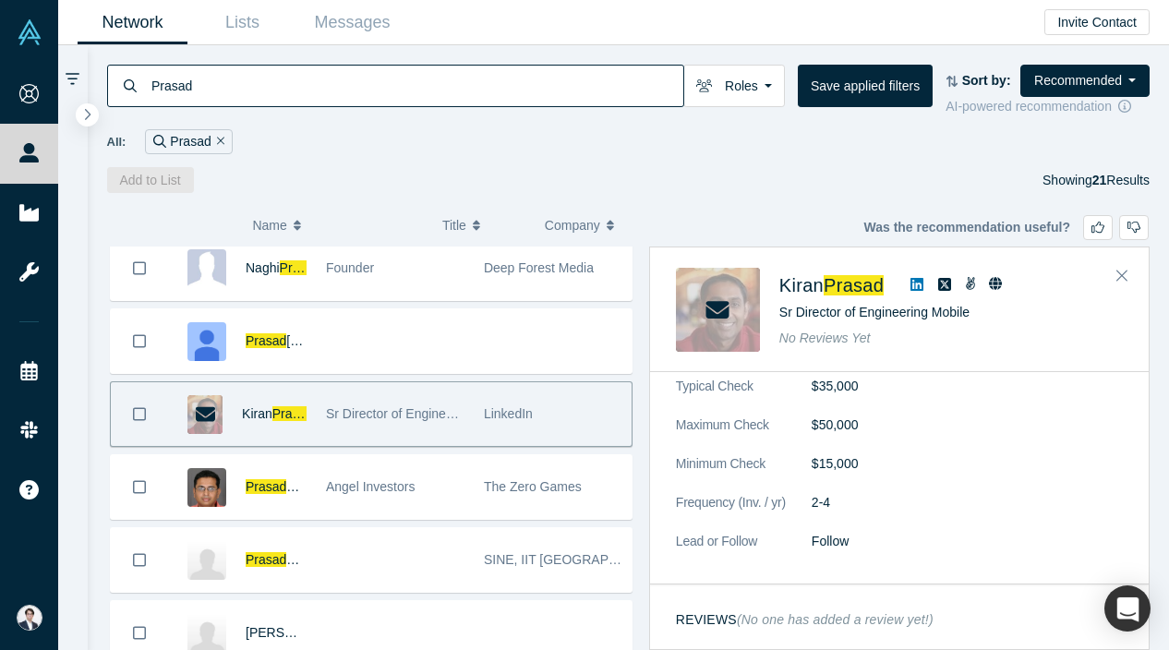
scroll to position [0, 0]
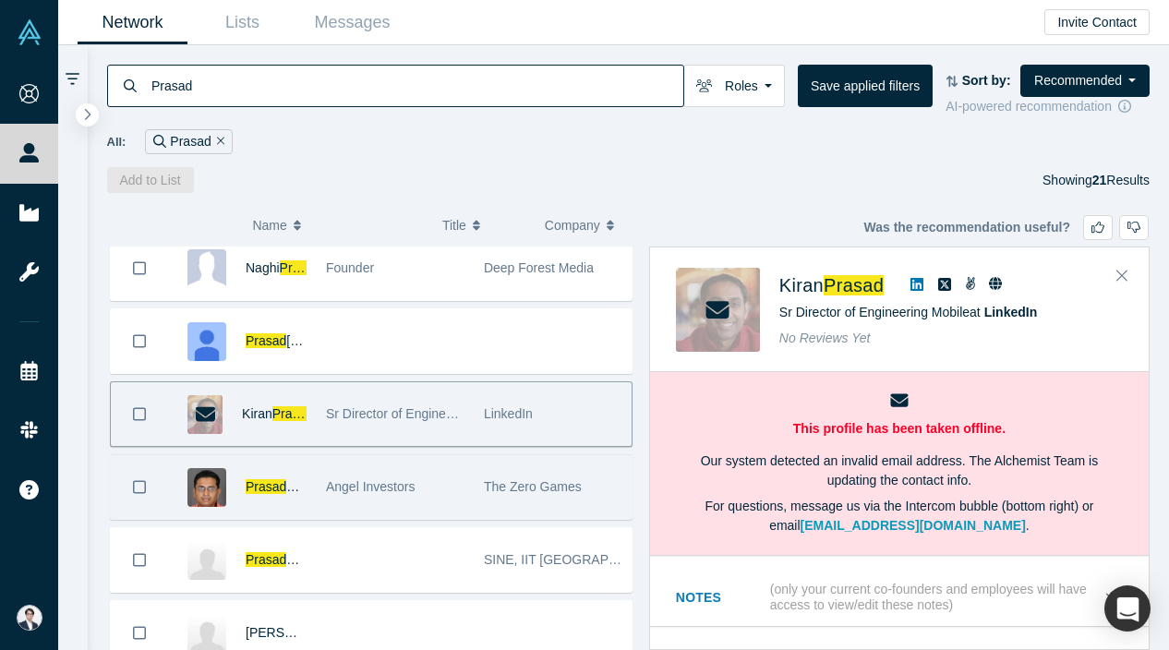
click at [457, 461] on div "Angel Investors" at bounding box center [395, 487] width 139 height 64
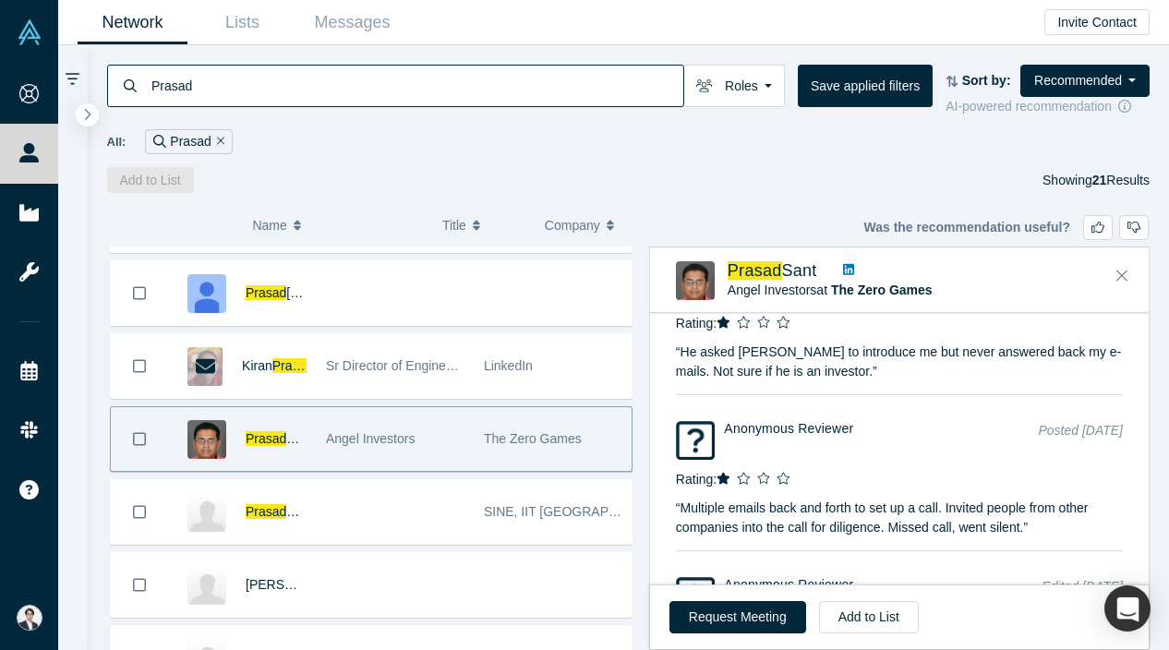
scroll to position [2224, 0]
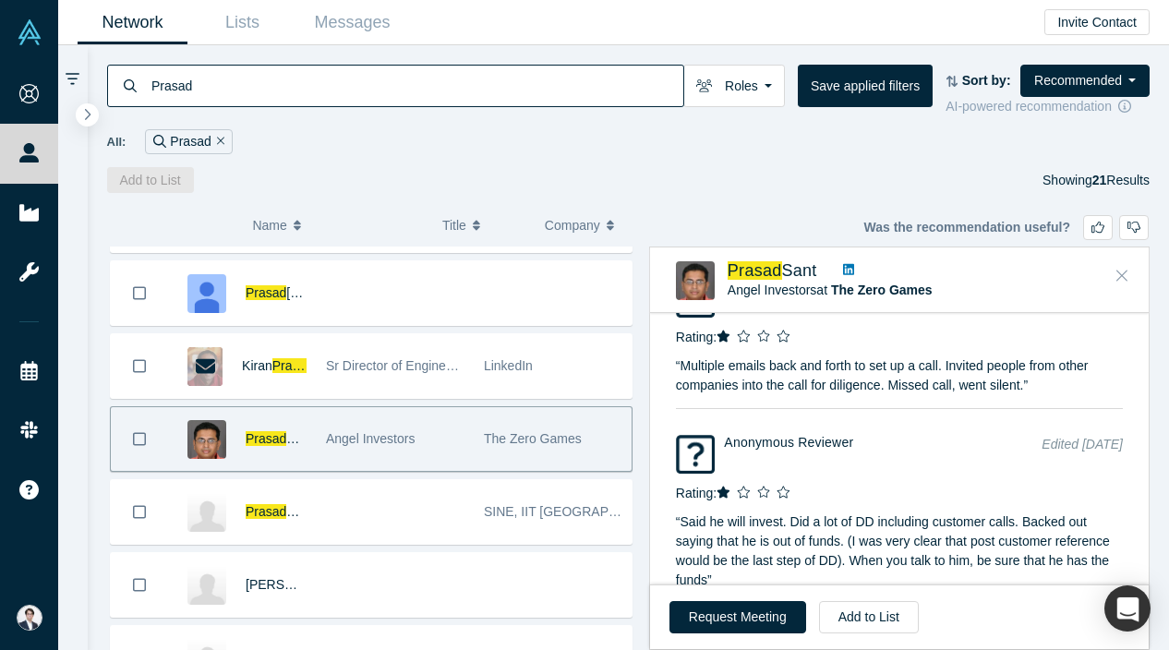
click at [1116, 271] on button "Close" at bounding box center [1122, 276] width 28 height 30
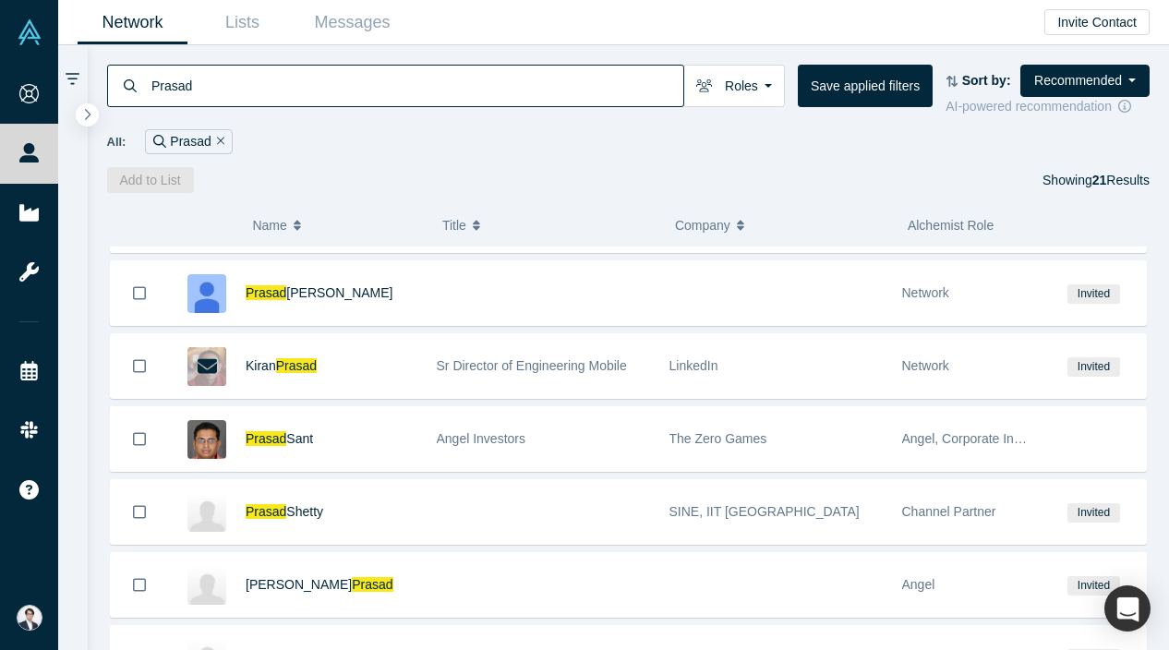
scroll to position [1172, 0]
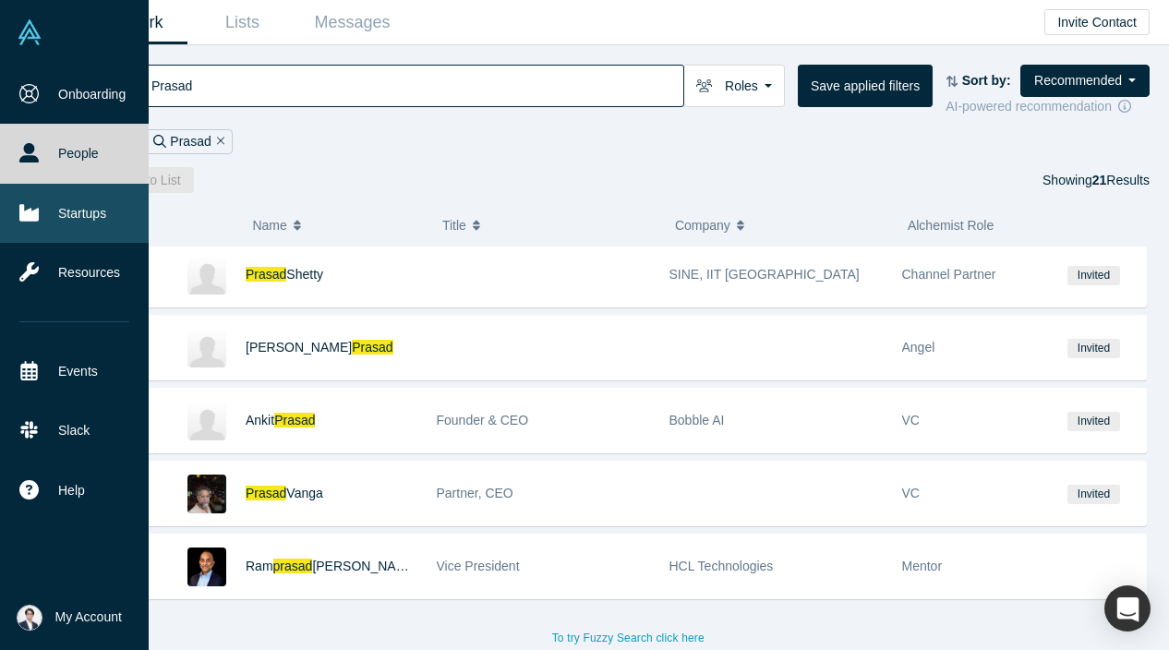
click at [37, 216] on icon at bounding box center [28, 212] width 19 height 17
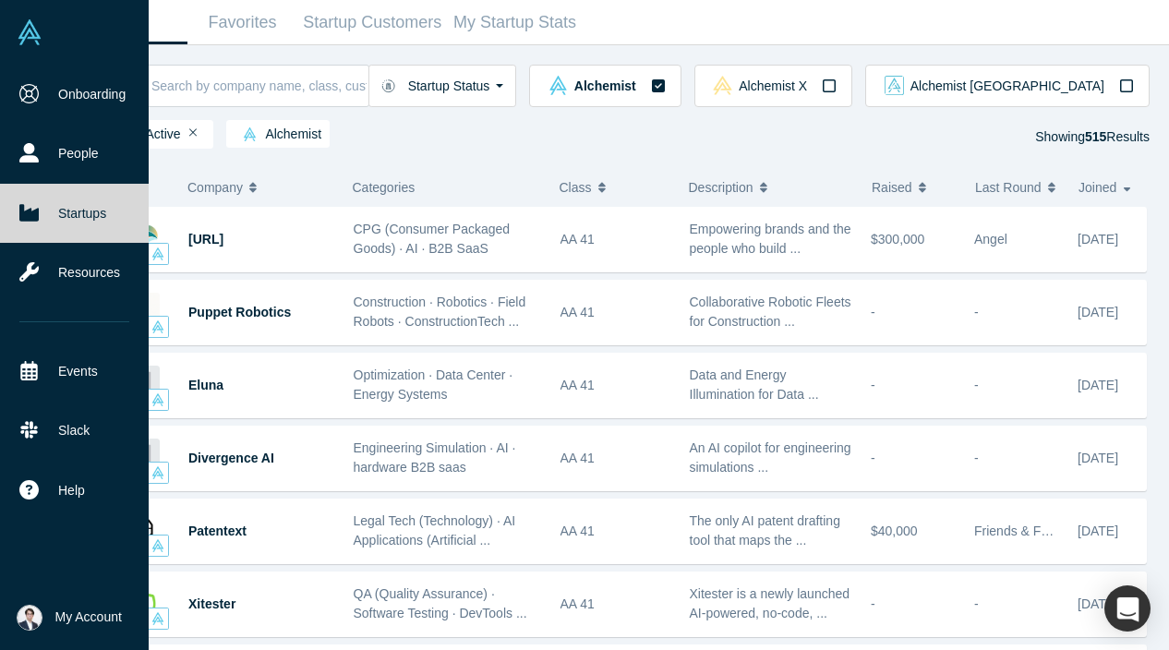
click at [96, 618] on span "My Account" at bounding box center [88, 617] width 66 height 19
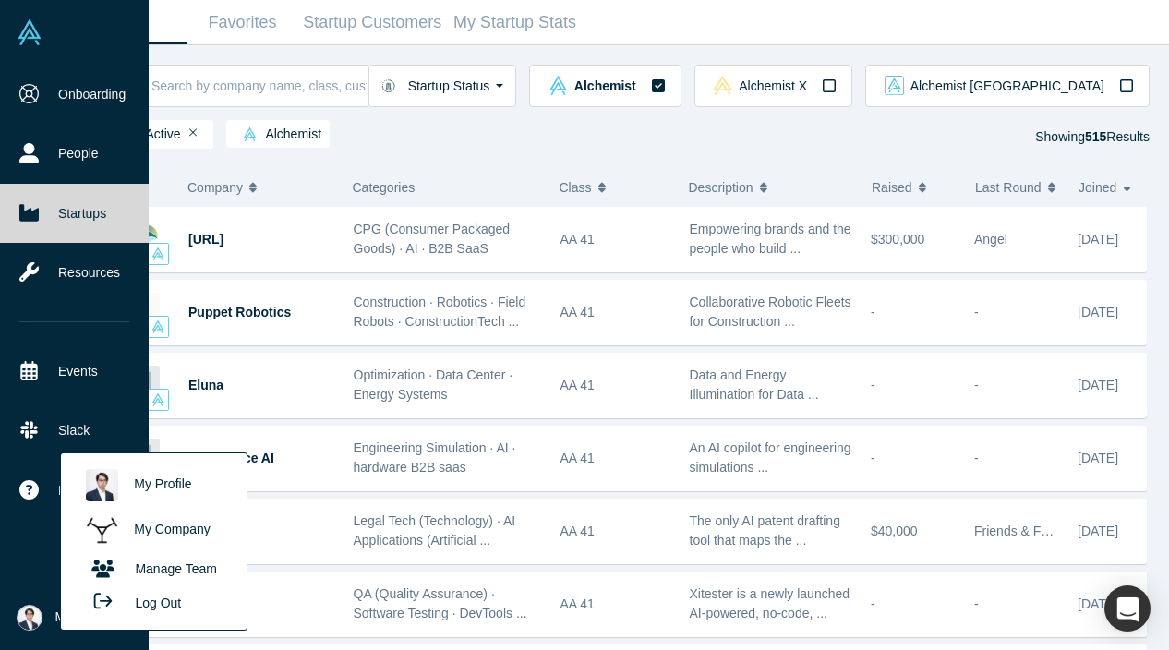
click at [155, 520] on link "My Company" at bounding box center [153, 530] width 153 height 45
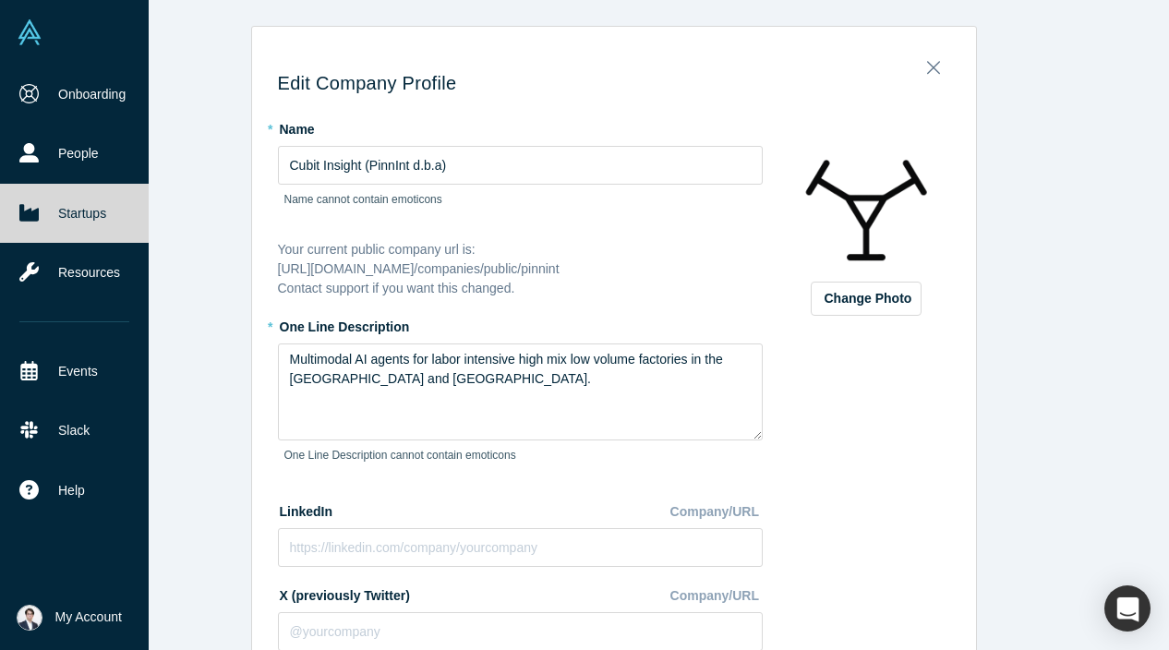
click at [938, 84] on h3 "Edit Company Profile" at bounding box center [614, 83] width 672 height 22
click at [935, 76] on icon "Close" at bounding box center [933, 67] width 13 height 20
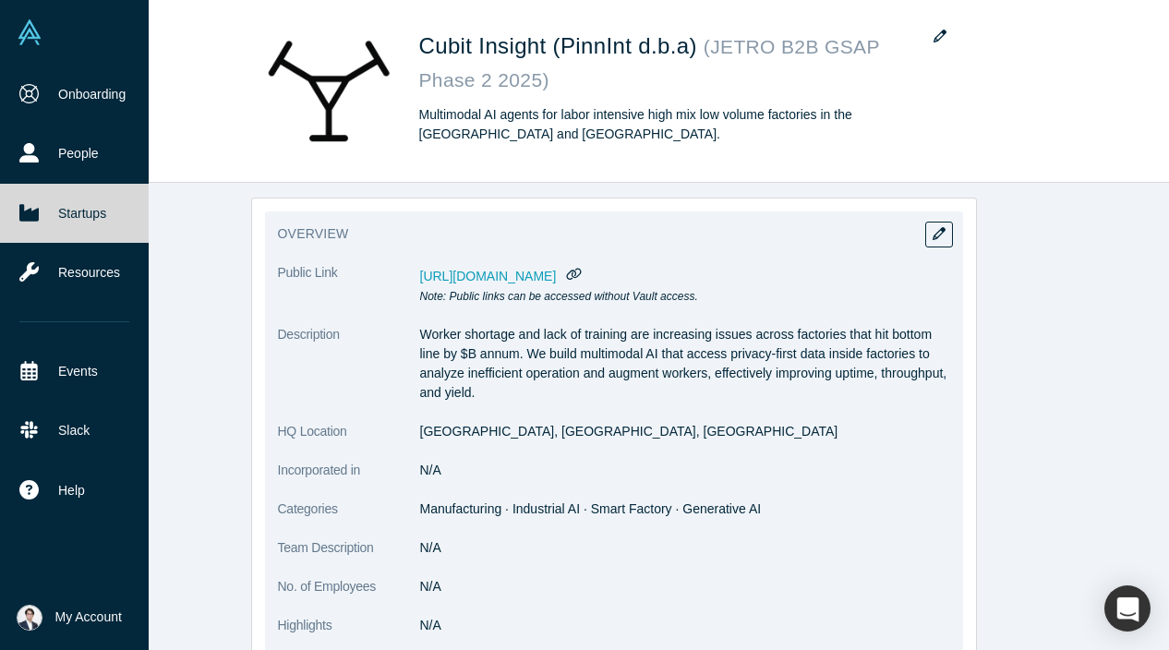
scroll to position [127, 0]
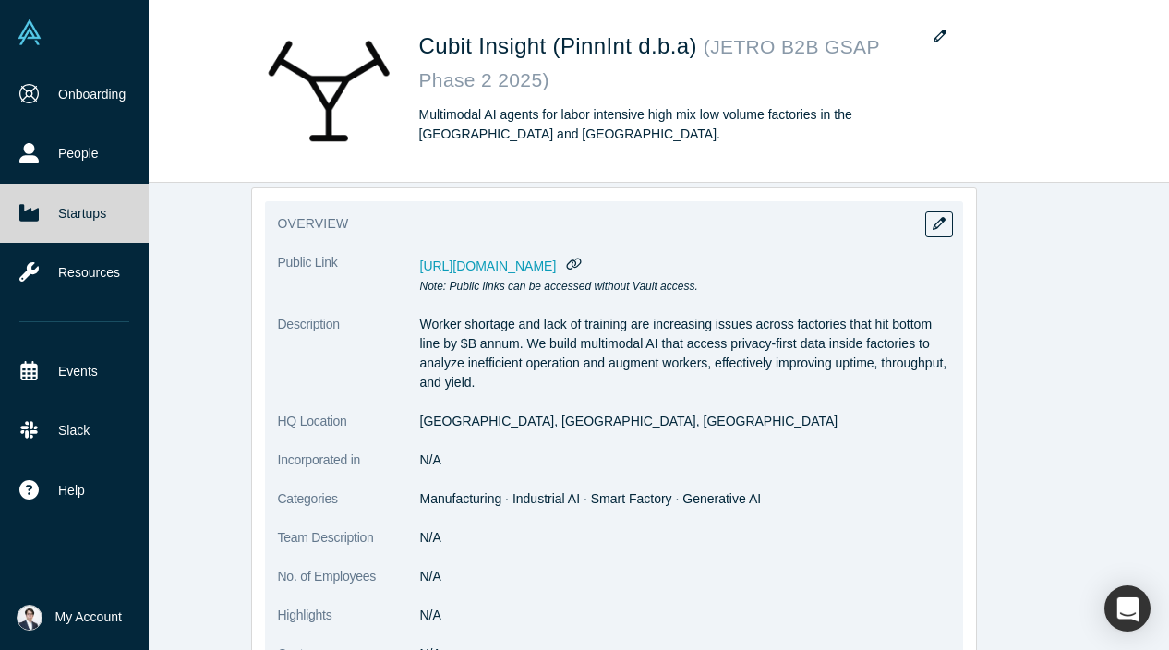
click at [557, 262] on span "[URL][DOMAIN_NAME]" at bounding box center [488, 266] width 137 height 15
click at [557, 268] on span "[URL][DOMAIN_NAME]" at bounding box center [488, 266] width 137 height 15
click at [944, 213] on button "button" at bounding box center [939, 224] width 28 height 26
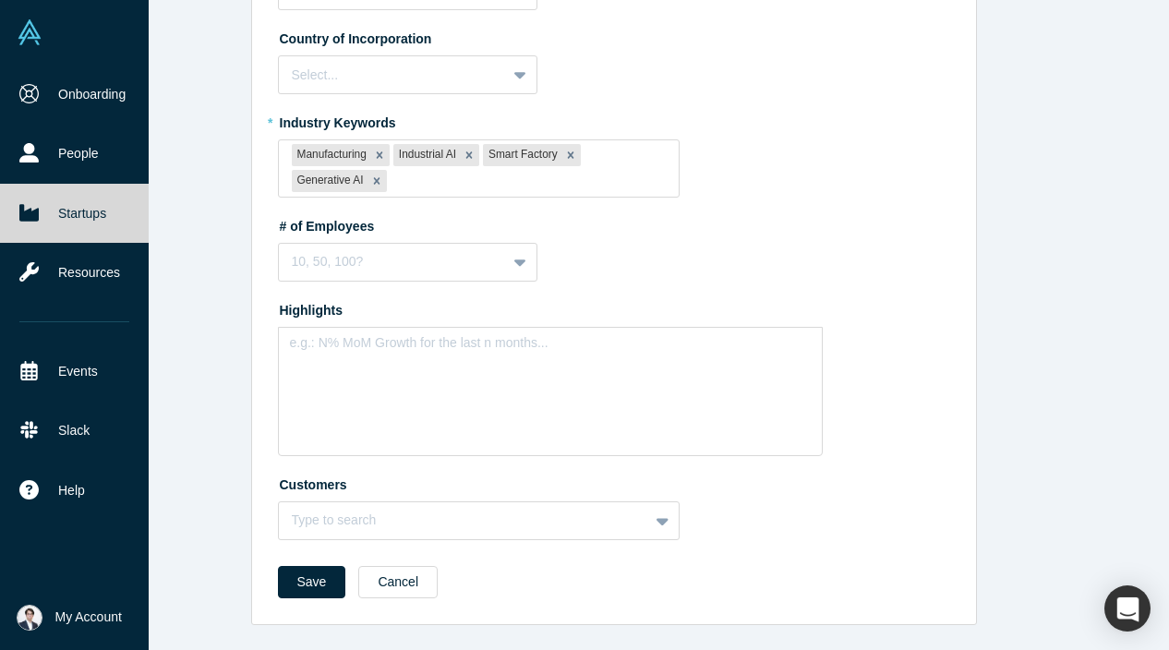
scroll to position [567, 0]
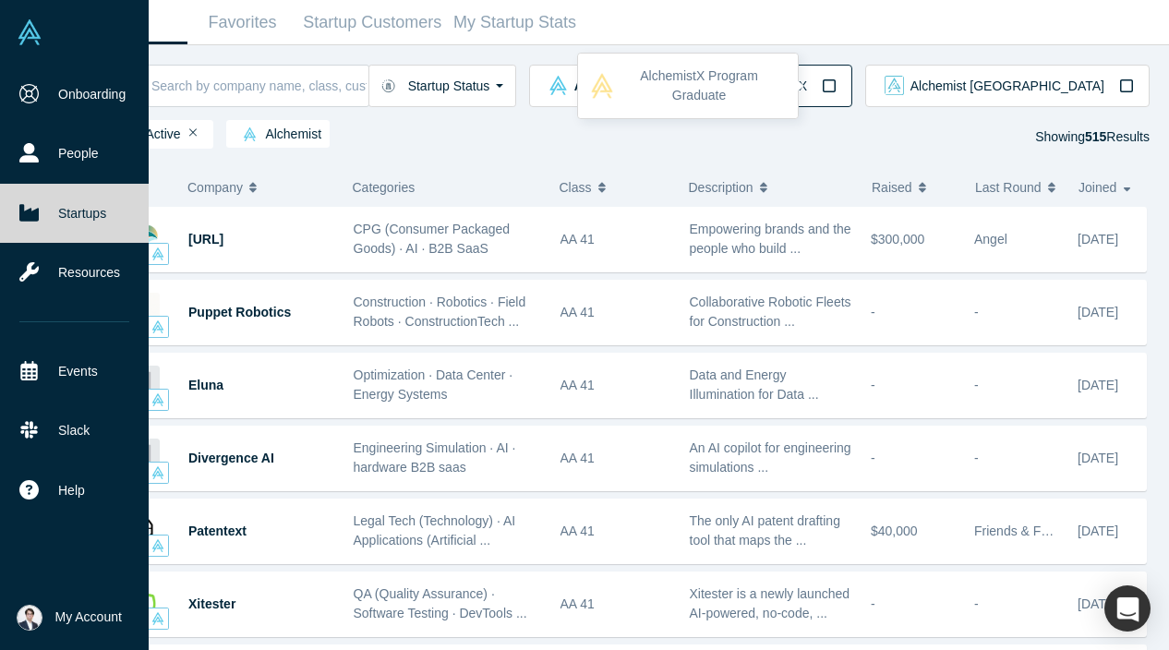
click at [807, 90] on span "Alchemist X" at bounding box center [773, 85] width 68 height 13
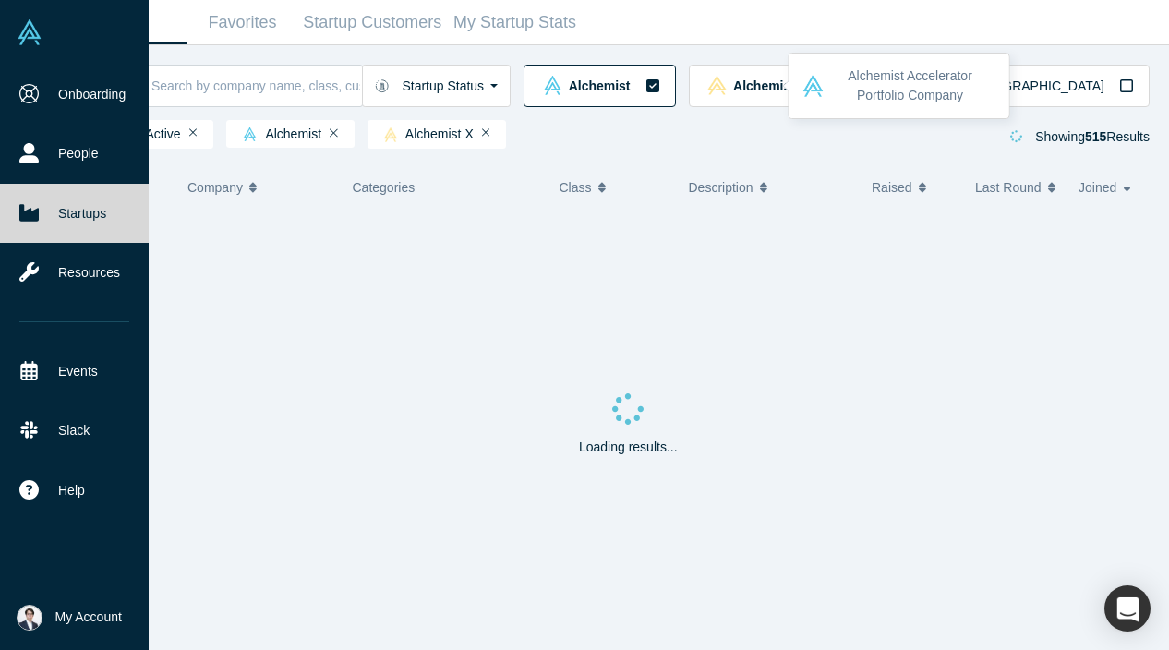
click at [659, 91] on icon "button" at bounding box center [652, 85] width 13 height 13
